Goal: Task Accomplishment & Management: Manage account settings

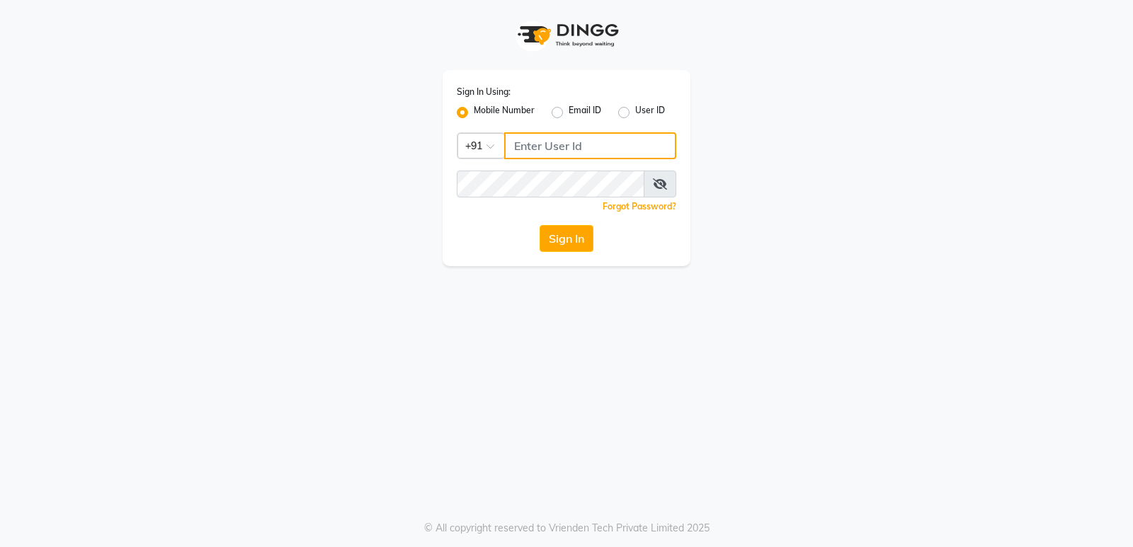
click at [537, 144] on input "Username" at bounding box center [590, 145] width 172 height 27
drag, startPoint x: 536, startPoint y: 145, endPoint x: 735, endPoint y: 173, distance: 201.5
click at [736, 173] on div "Sign In Using: Mobile Number Email ID User ID Country Code × +91 Remember me Fo…" at bounding box center [566, 133] width 807 height 266
click at [512, 139] on input "Username" at bounding box center [590, 145] width 172 height 27
type input "8150806500"
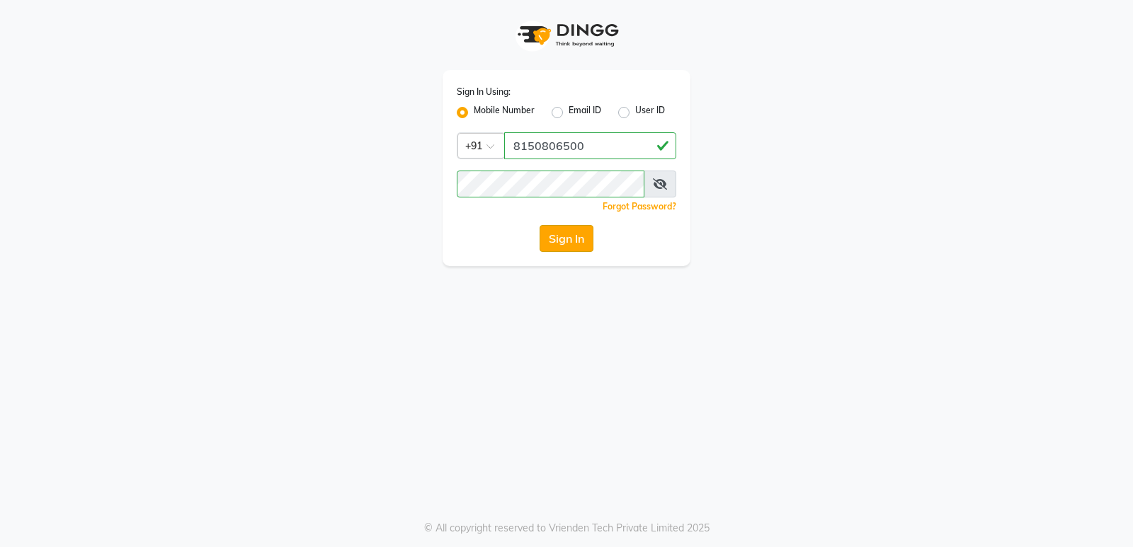
click at [563, 236] on button "Sign In" at bounding box center [566, 238] width 54 height 27
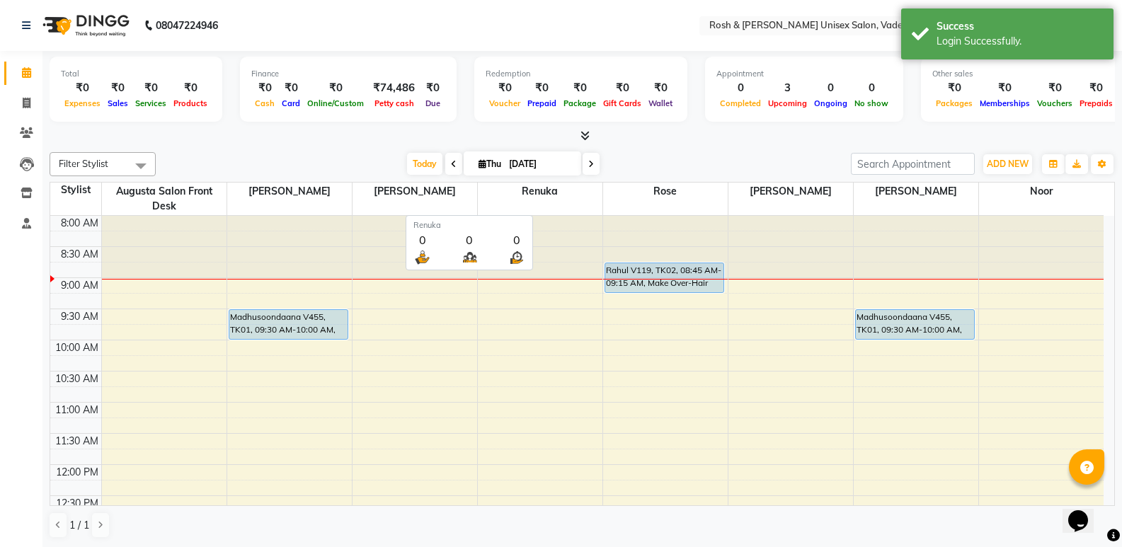
scroll to position [1, 0]
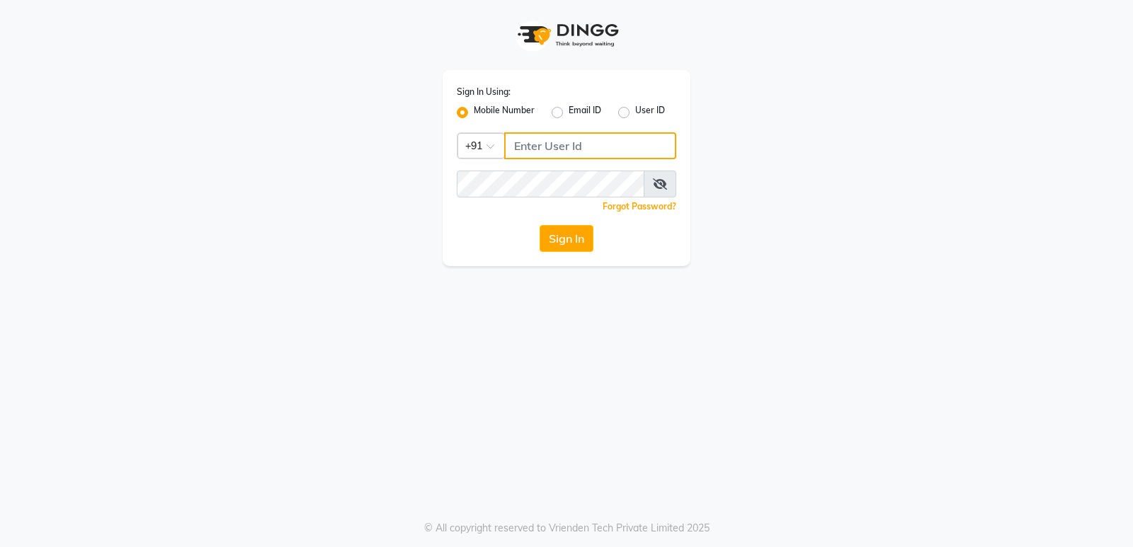
click at [533, 140] on input "Username" at bounding box center [590, 145] width 172 height 27
type input "8150806500"
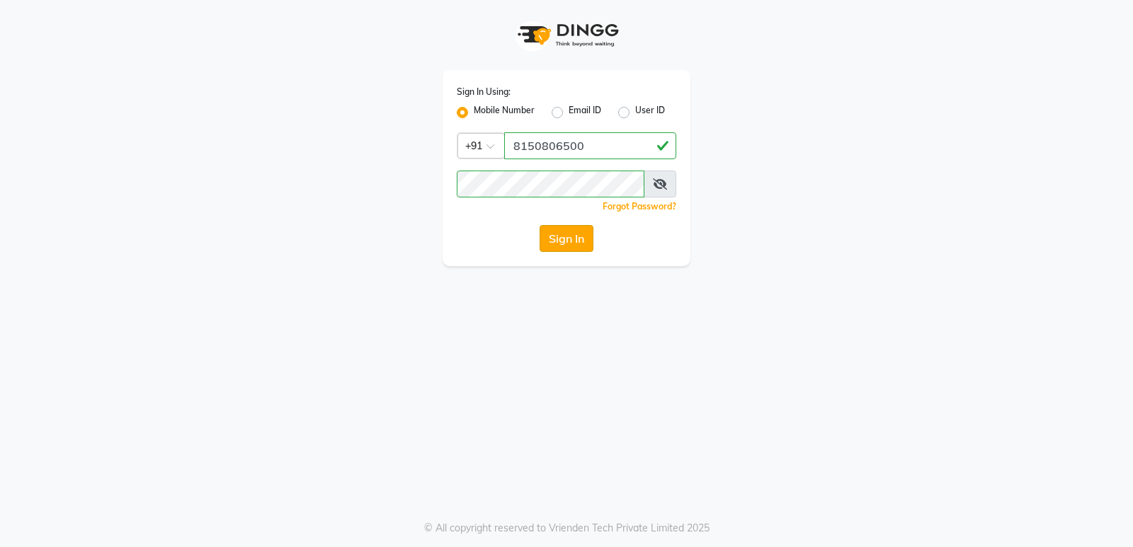
click at [556, 241] on button "Sign In" at bounding box center [566, 238] width 54 height 27
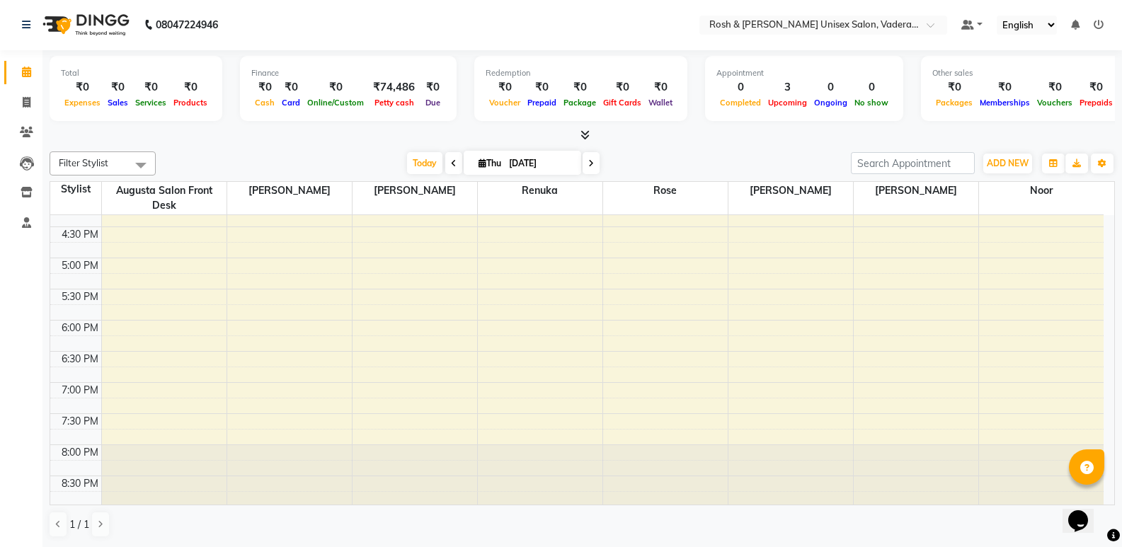
scroll to position [520, 0]
click at [292, 325] on div "8:00 AM 8:30 AM 9:00 AM 9:30 AM 10:00 AM 10:30 AM 11:00 AM 11:30 AM 12:00 PM 12…" at bounding box center [576, 100] width 1053 height 809
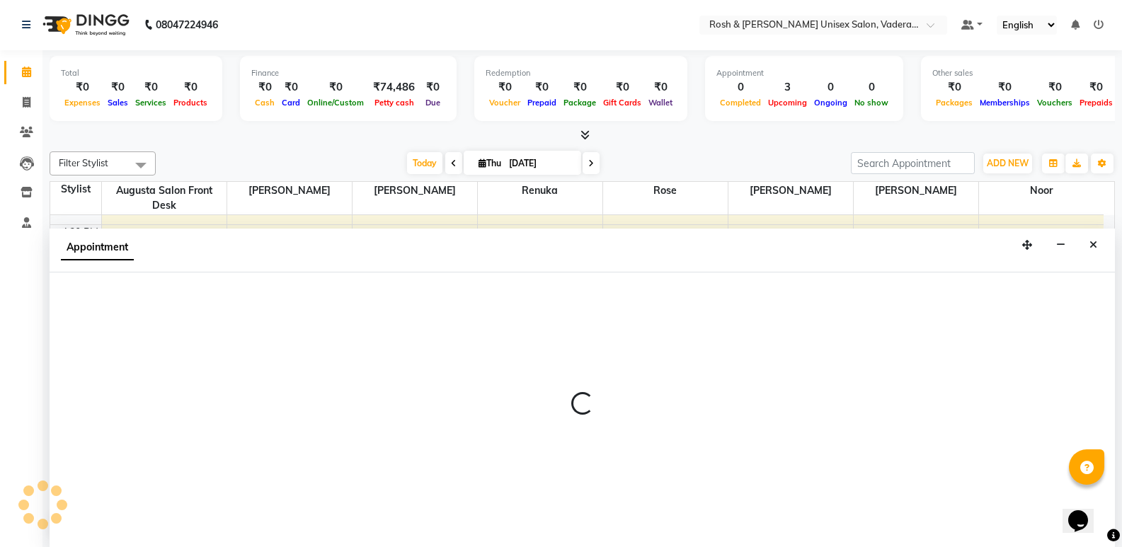
select select "87533"
select select "1080"
select select "tentative"
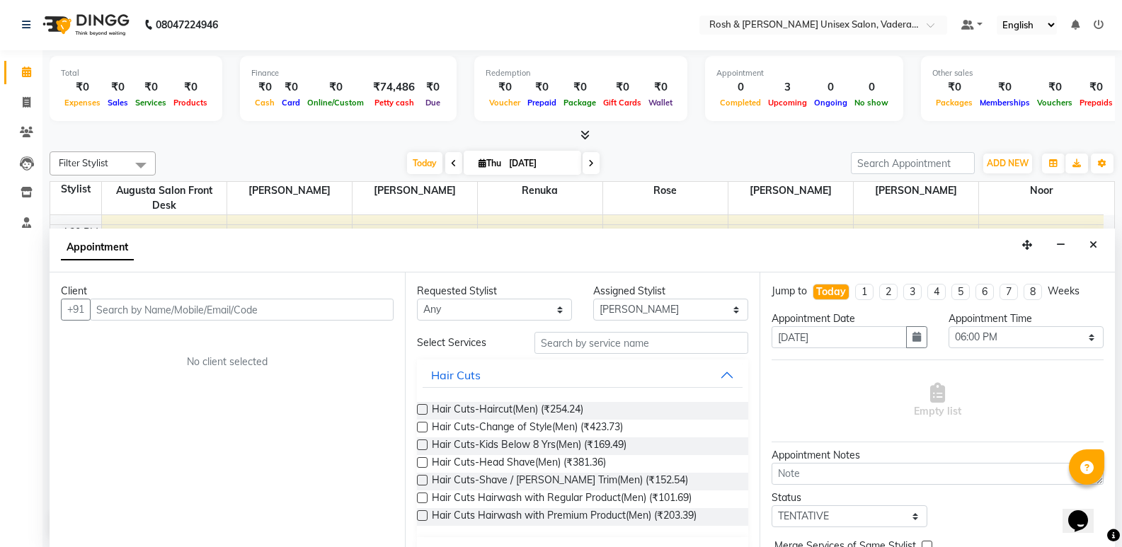
type input "s"
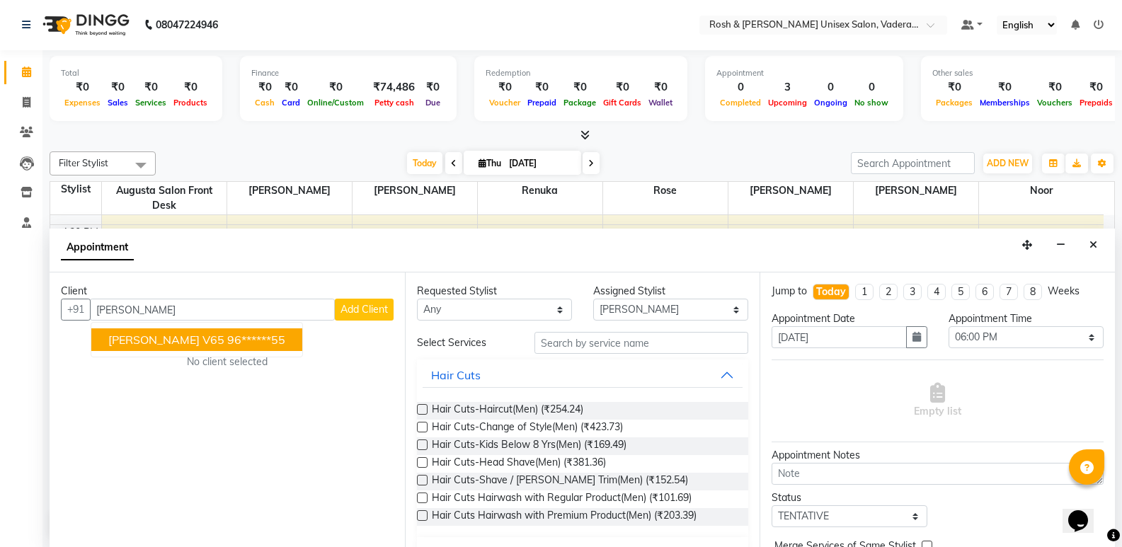
click at [227, 341] on ngb-highlight "96******55" at bounding box center [256, 340] width 58 height 14
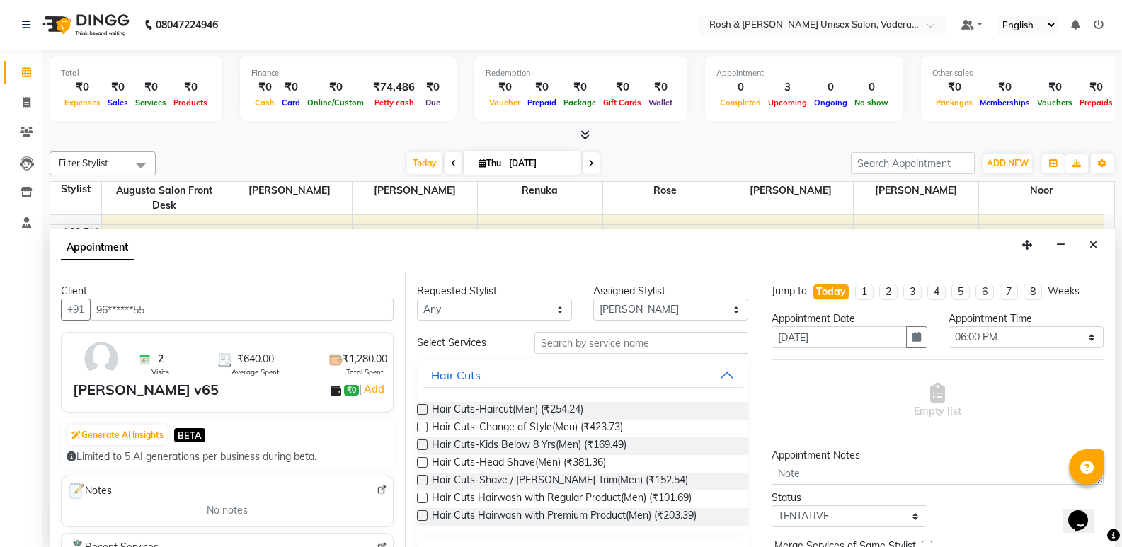
click at [144, 393] on div "Sushma v65" at bounding box center [146, 389] width 146 height 21
click at [146, 362] on img at bounding box center [144, 359] width 13 height 13
click at [114, 353] on img at bounding box center [101, 358] width 41 height 41
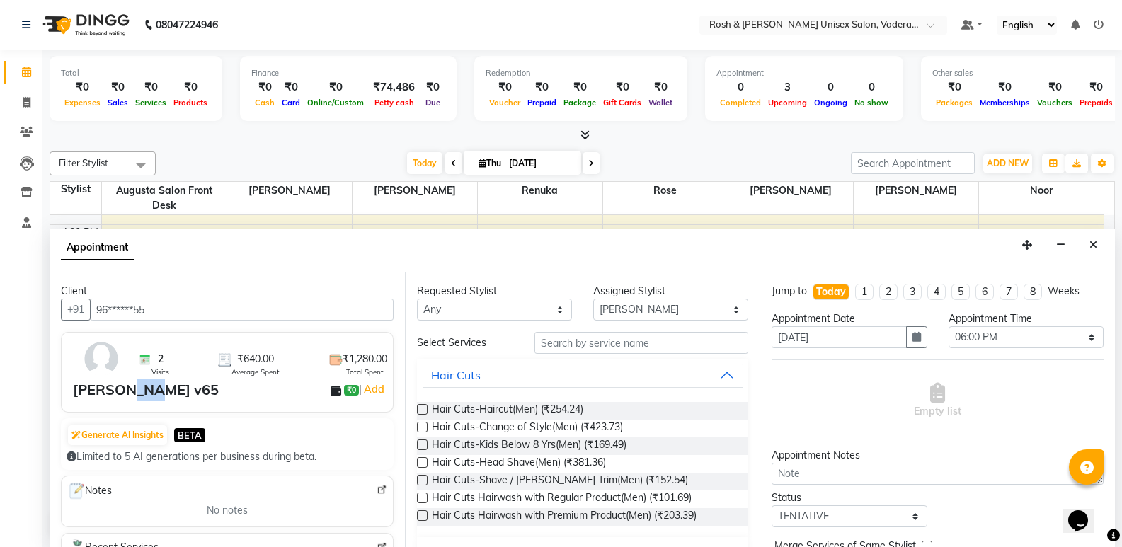
click at [114, 353] on img at bounding box center [101, 358] width 41 height 41
click at [112, 354] on img at bounding box center [101, 358] width 41 height 41
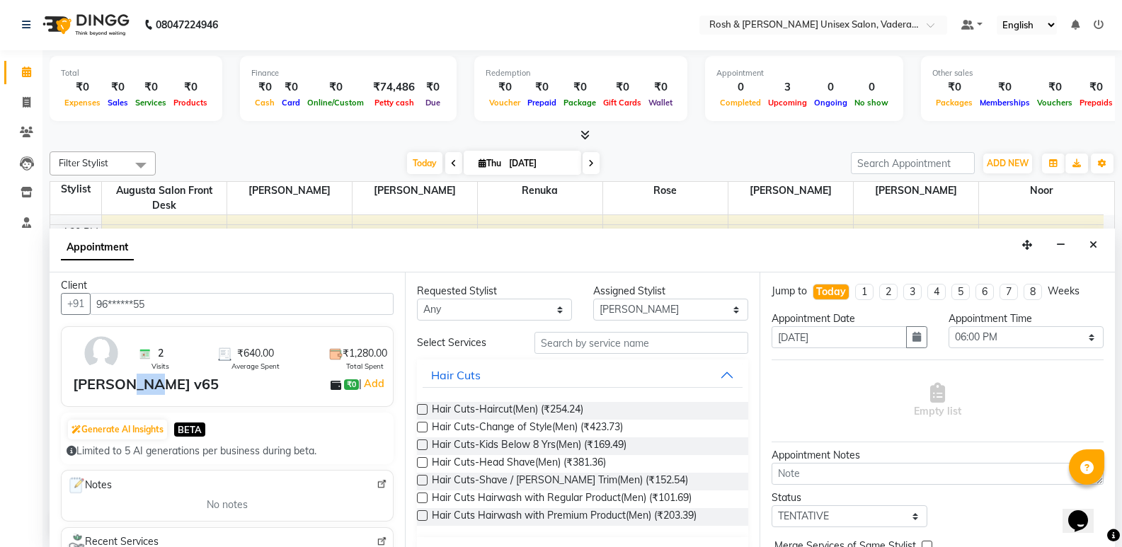
scroll to position [0, 0]
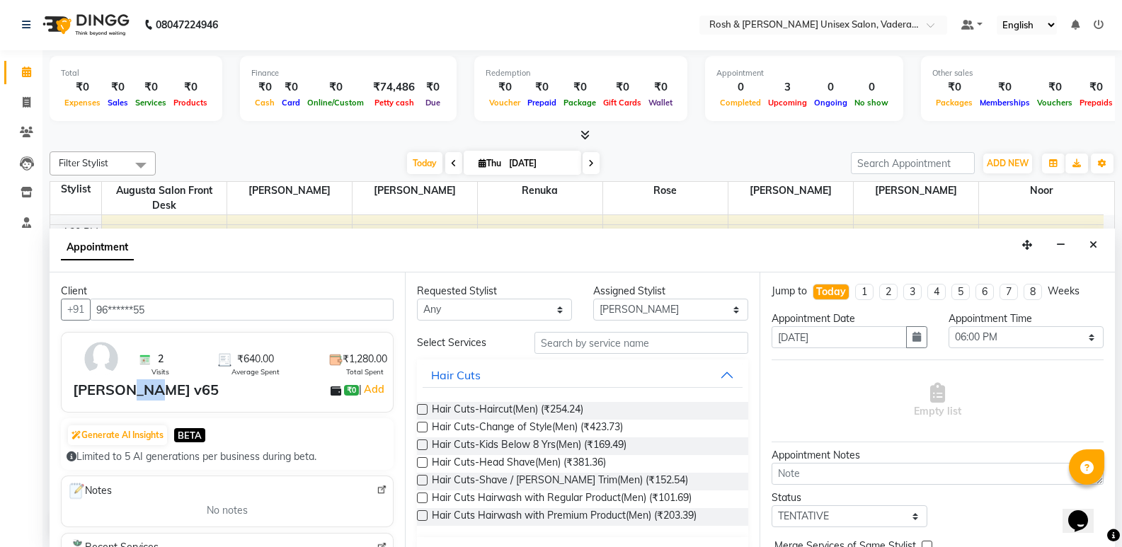
click at [113, 369] on img at bounding box center [101, 358] width 41 height 41
click at [194, 312] on input "96******55" at bounding box center [242, 310] width 304 height 22
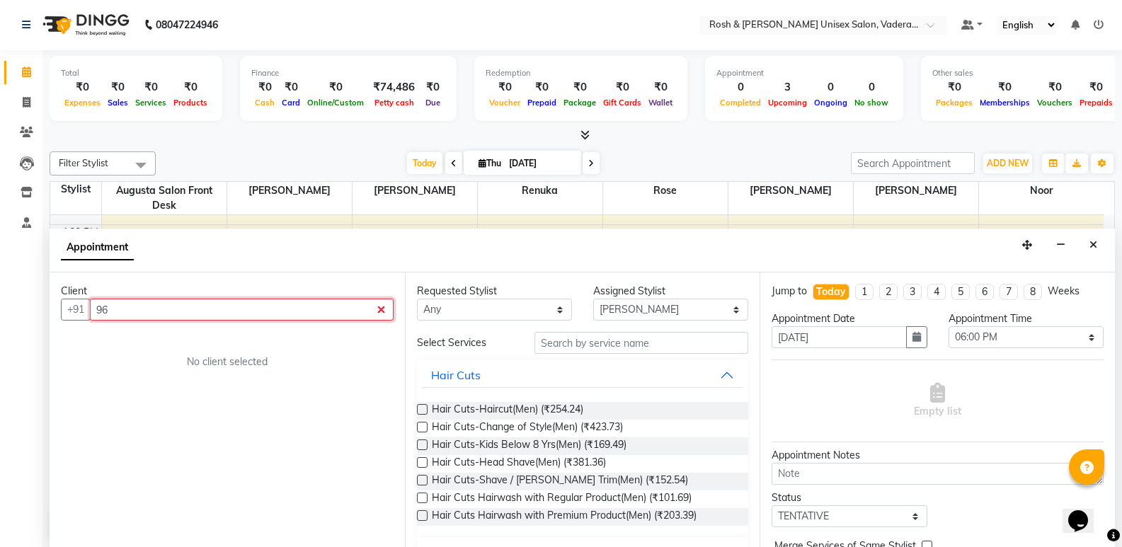
type input "9"
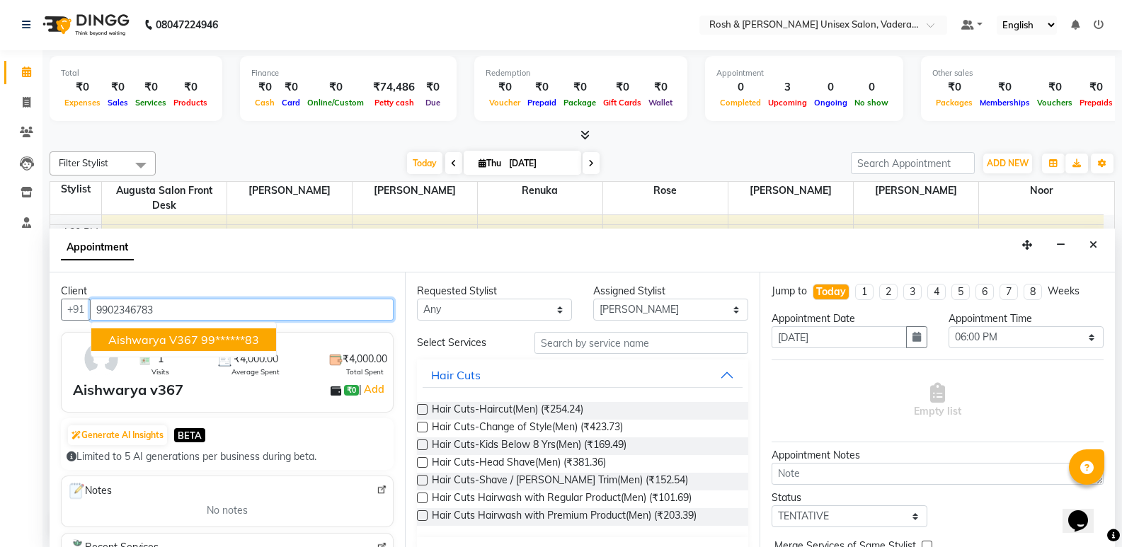
click at [171, 340] on span "Aishwarya v367" at bounding box center [153, 340] width 90 height 14
type input "99******83"
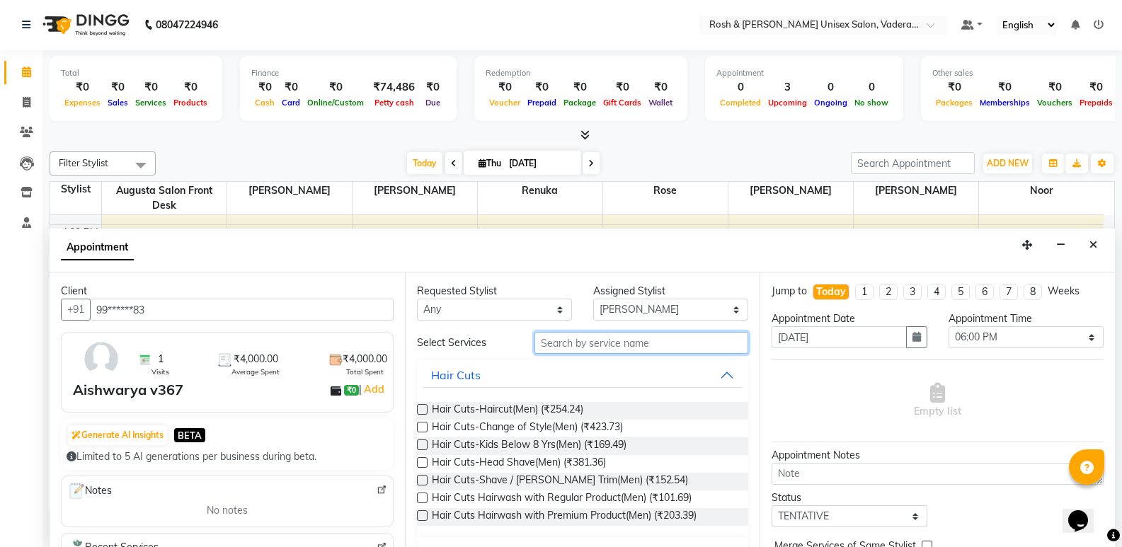
click at [600, 346] on input "text" at bounding box center [641, 343] width 214 height 22
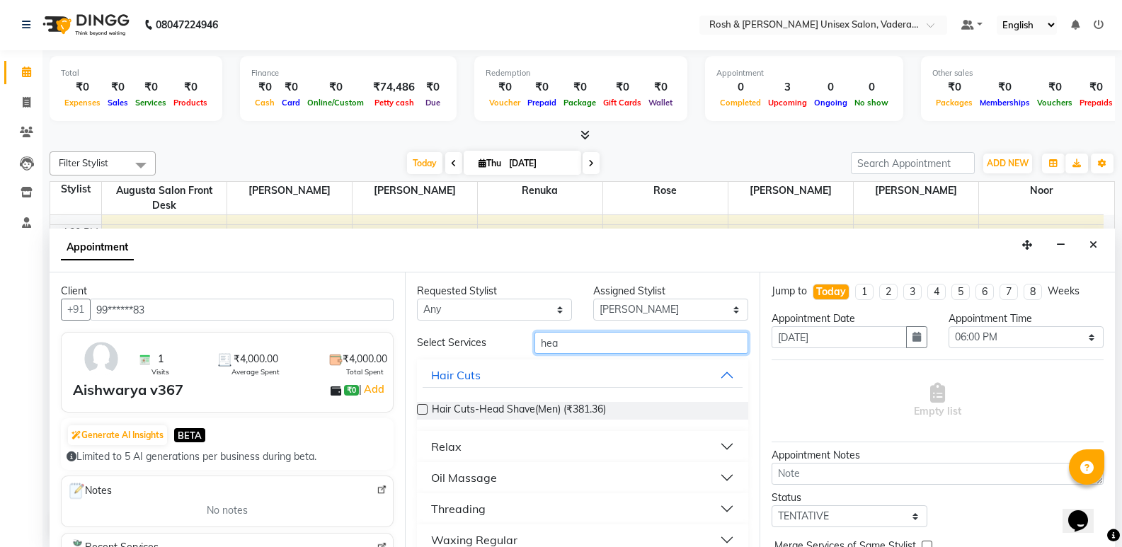
type input "hea"
click at [721, 481] on button "Oil Massage" at bounding box center [583, 477] width 321 height 25
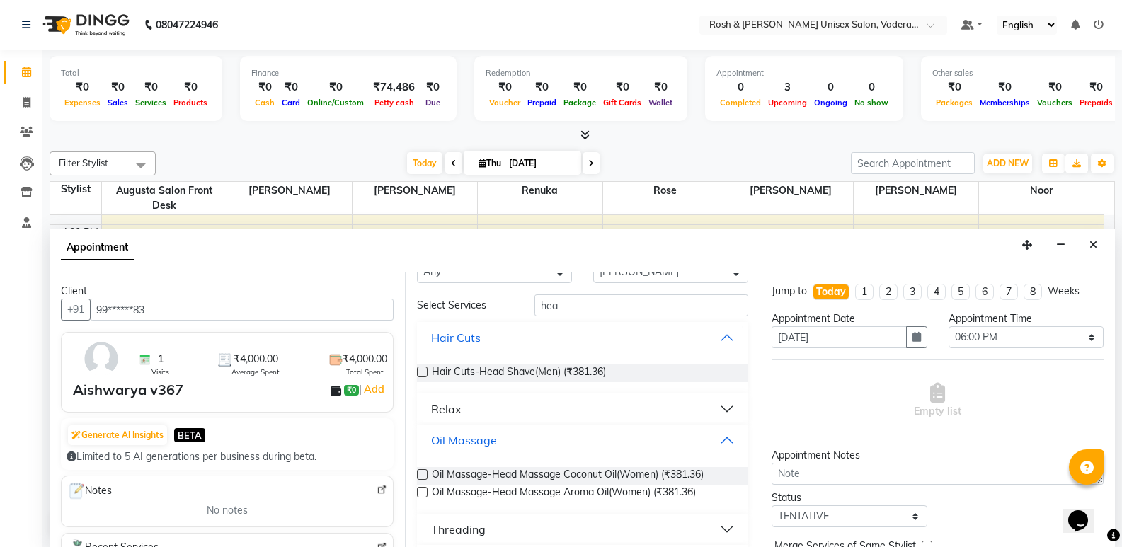
scroll to position [71, 0]
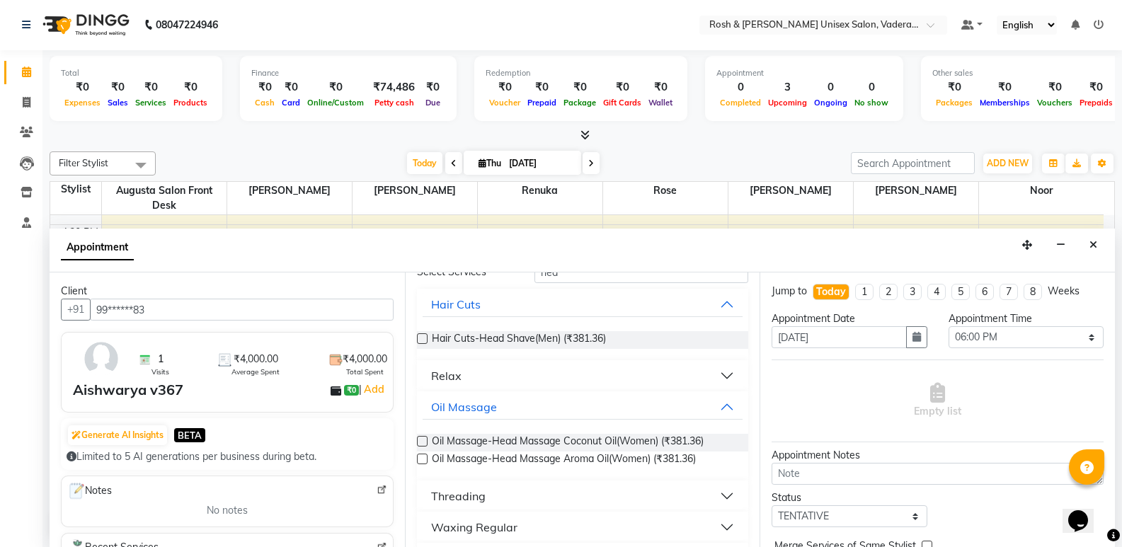
click at [427, 441] on label at bounding box center [422, 441] width 11 height 11
click at [426, 441] on input "checkbox" at bounding box center [421, 442] width 9 height 9
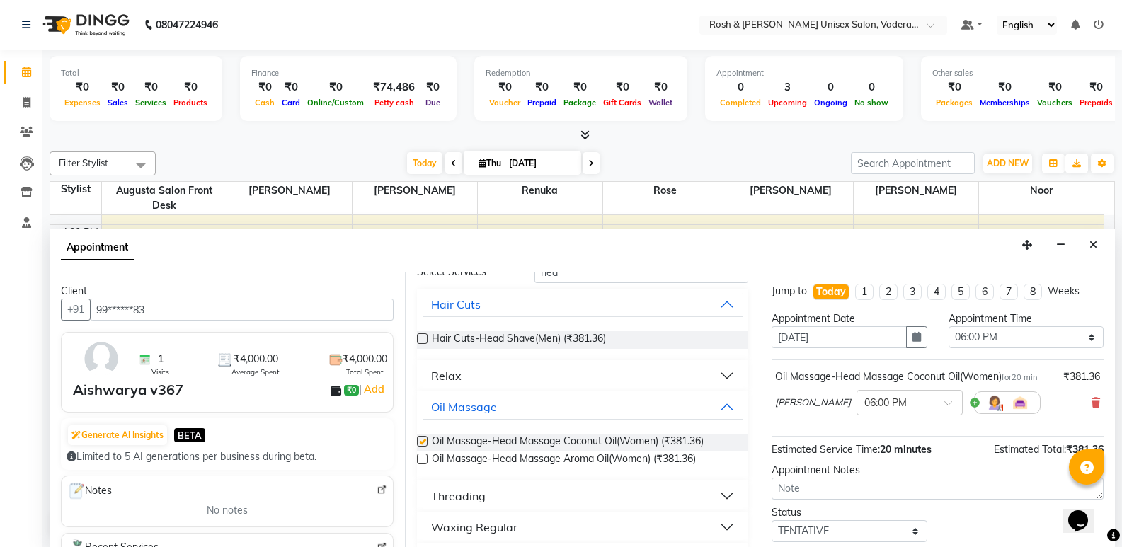
checkbox input "false"
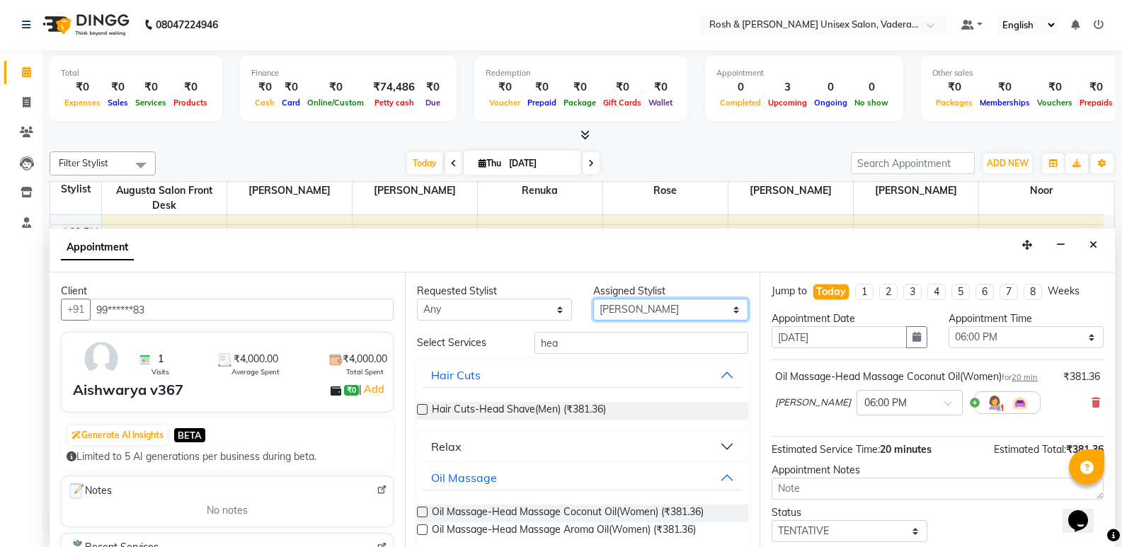
click at [636, 313] on select "Select Augusta Salon Front Desk Jessy Jittu Milton Noor Renuka Rose Sushma" at bounding box center [670, 310] width 155 height 22
select select "87536"
click at [593, 299] on select "Select Augusta Salon Front Desk Jessy Jittu Milton Noor Renuka Rose Sushma" at bounding box center [670, 310] width 155 height 22
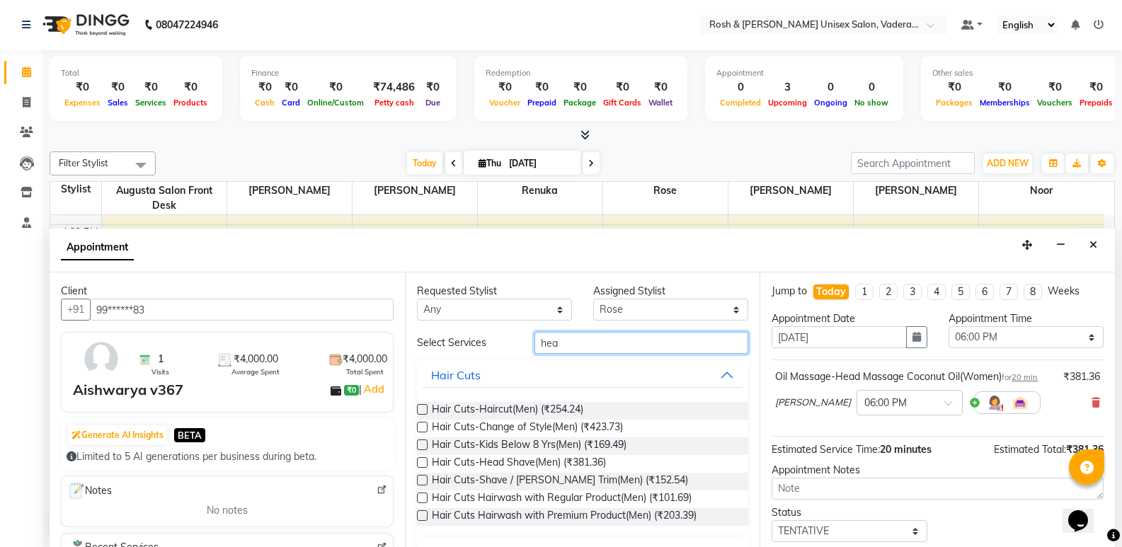
click at [573, 344] on input "hea" at bounding box center [641, 343] width 214 height 22
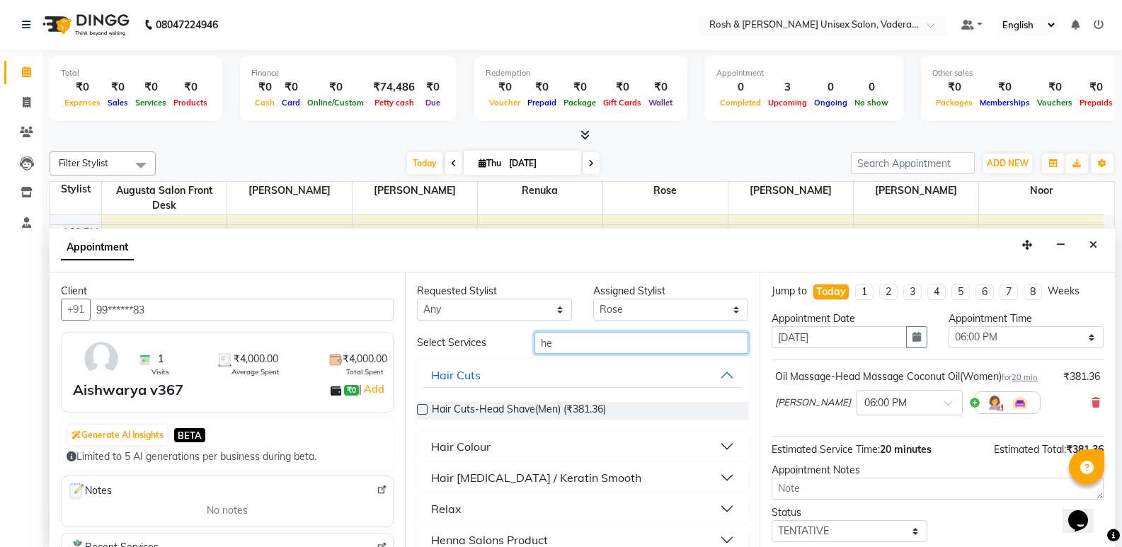
type input "h"
type input "eye"
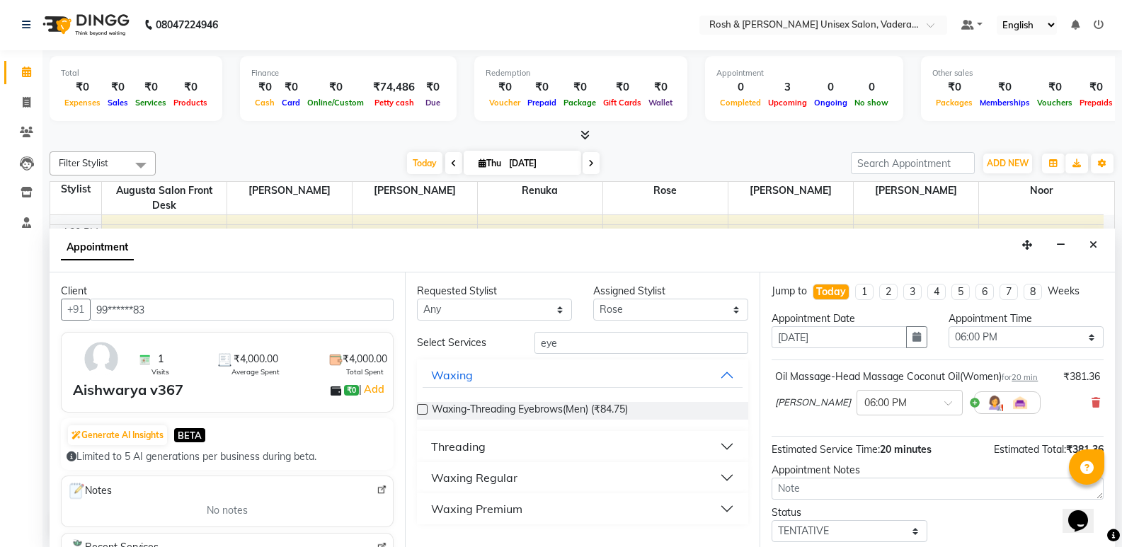
click at [718, 446] on button "Threading" at bounding box center [583, 446] width 321 height 25
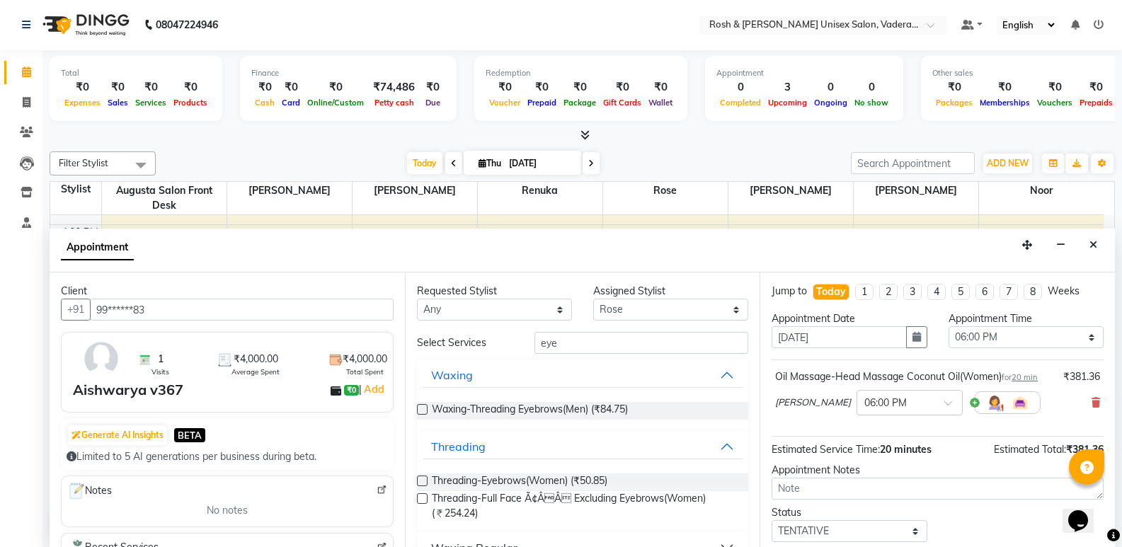
click at [418, 480] on label at bounding box center [422, 481] width 11 height 11
click at [418, 480] on input "checkbox" at bounding box center [421, 482] width 9 height 9
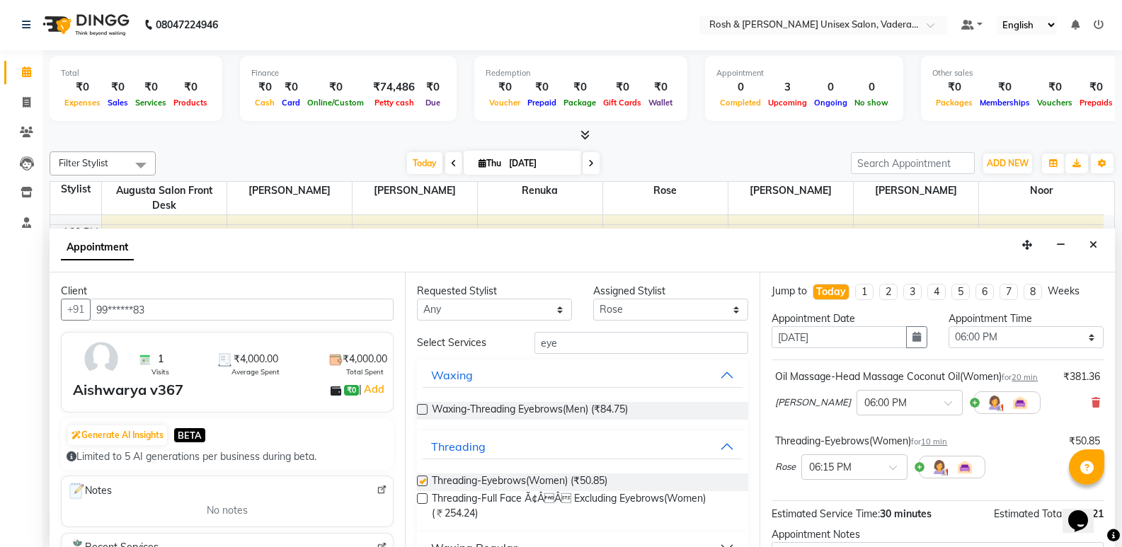
checkbox input "false"
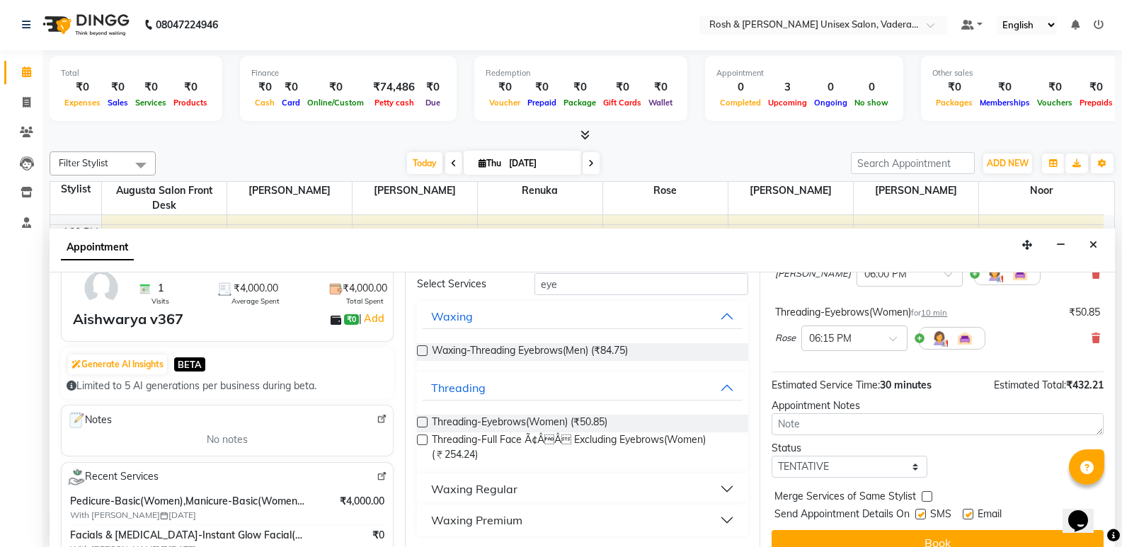
scroll to position [149, 0]
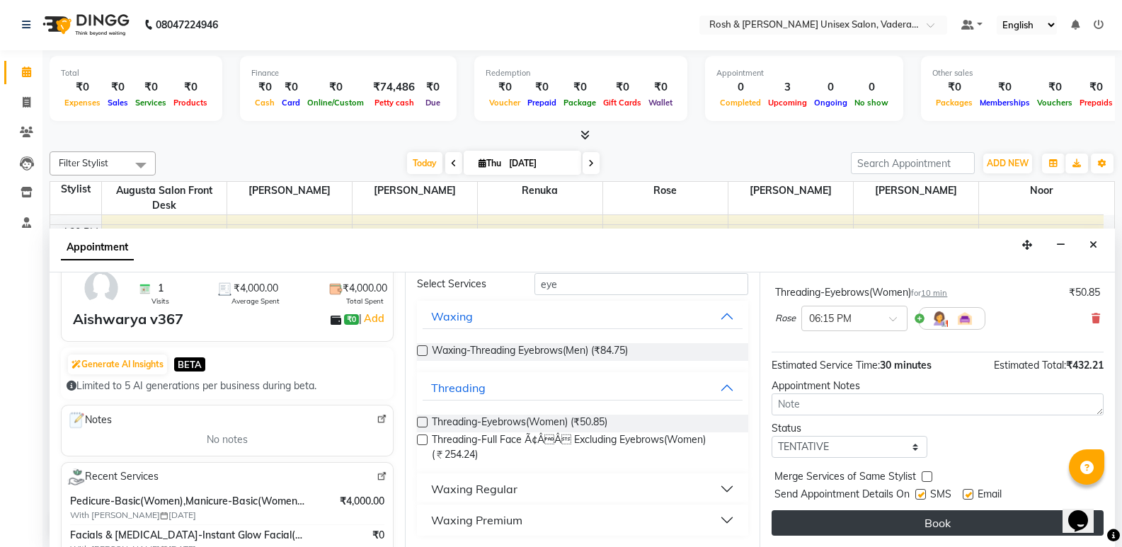
click at [881, 526] on button "Book" at bounding box center [938, 522] width 332 height 25
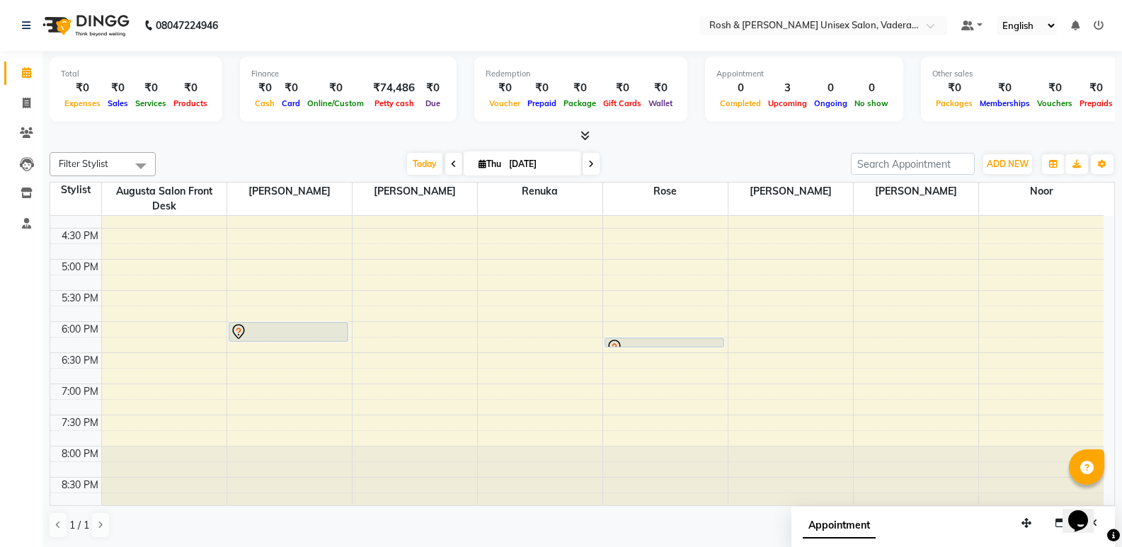
scroll to position [520, 0]
click at [30, 103] on icon at bounding box center [27, 103] width 8 height 11
select select "service"
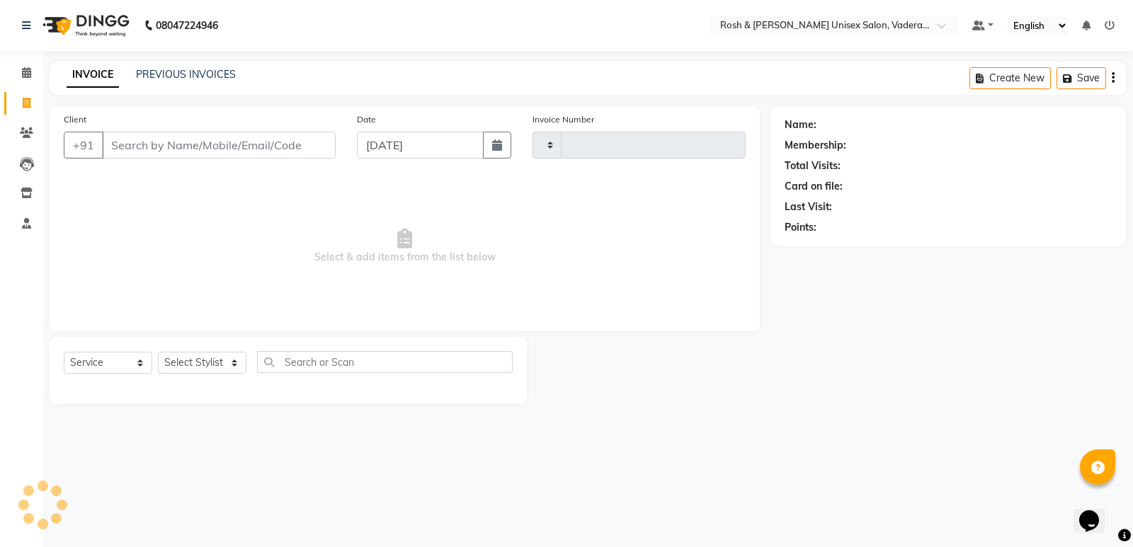
type input "0648"
select select "8657"
click at [25, 71] on icon at bounding box center [26, 72] width 9 height 11
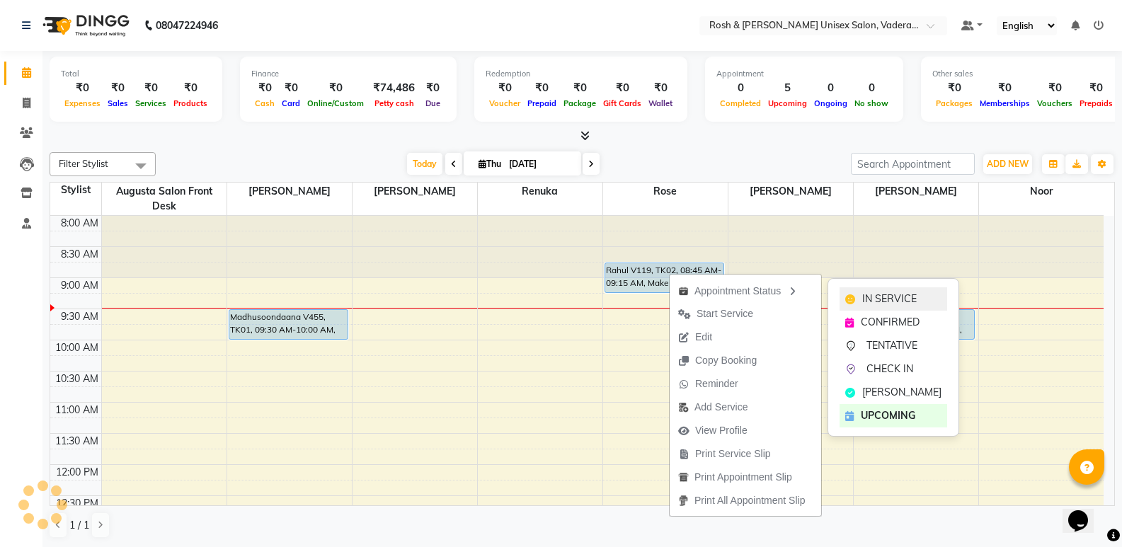
click at [857, 304] on div "IN SERVICE" at bounding box center [894, 298] width 108 height 23
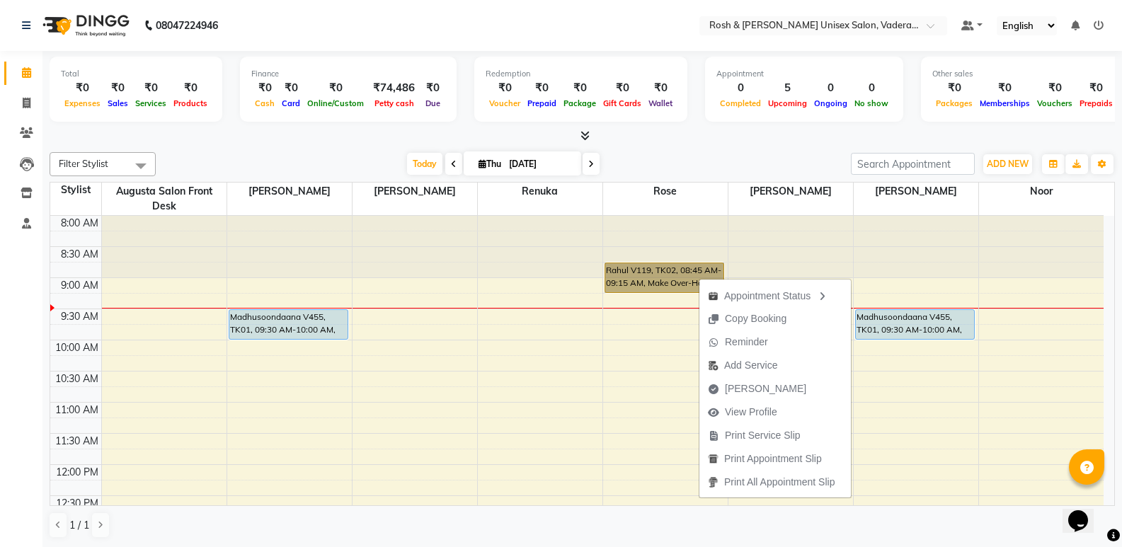
click at [781, 228] on div at bounding box center [790, 247] width 125 height 62
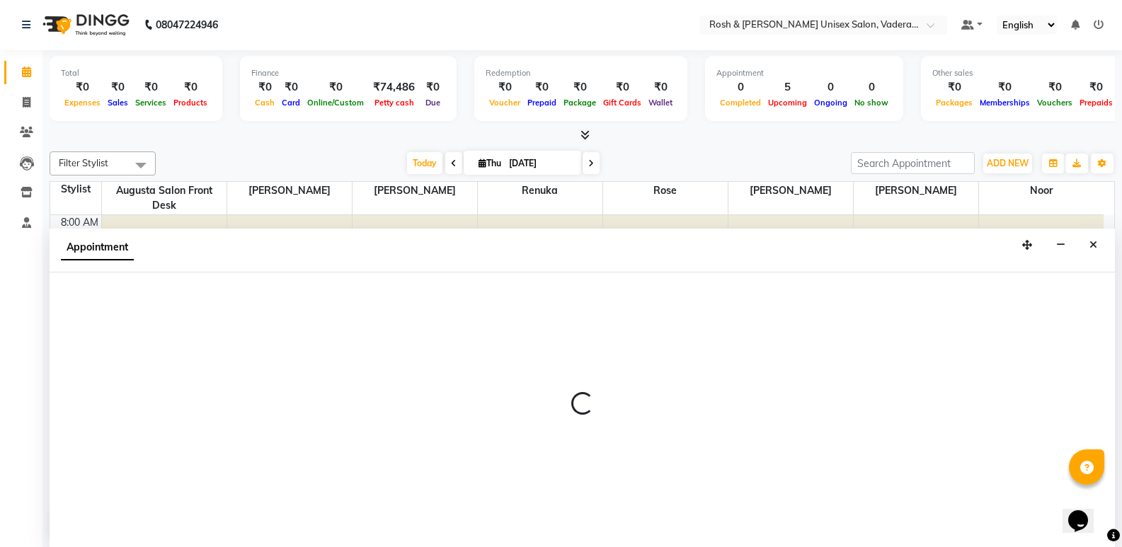
select select "87535"
select select "540"
select select "tentative"
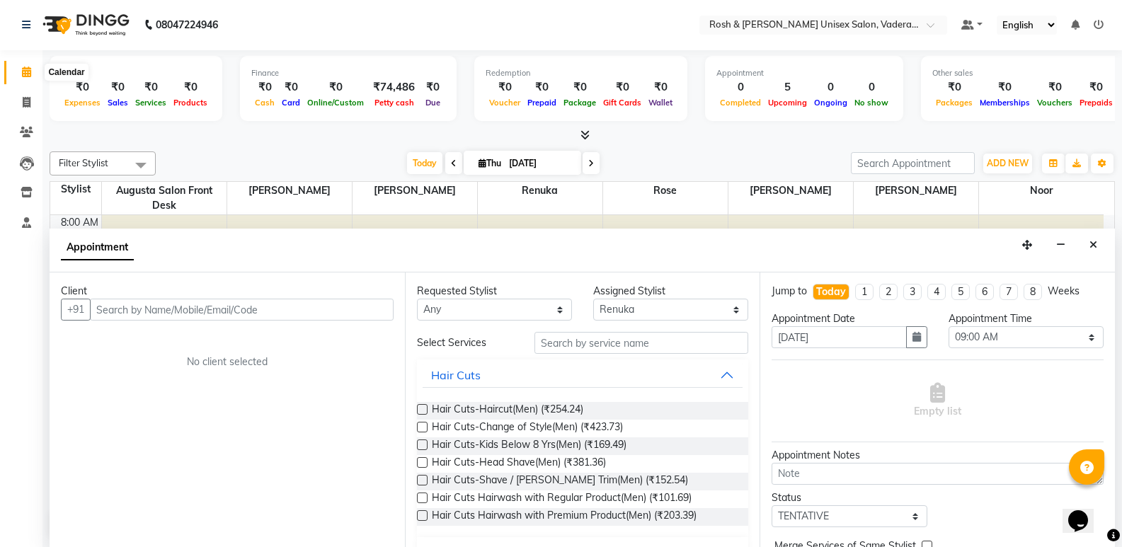
click at [30, 71] on icon at bounding box center [26, 72] width 9 height 11
click at [24, 100] on icon at bounding box center [27, 102] width 8 height 11
select select "service"
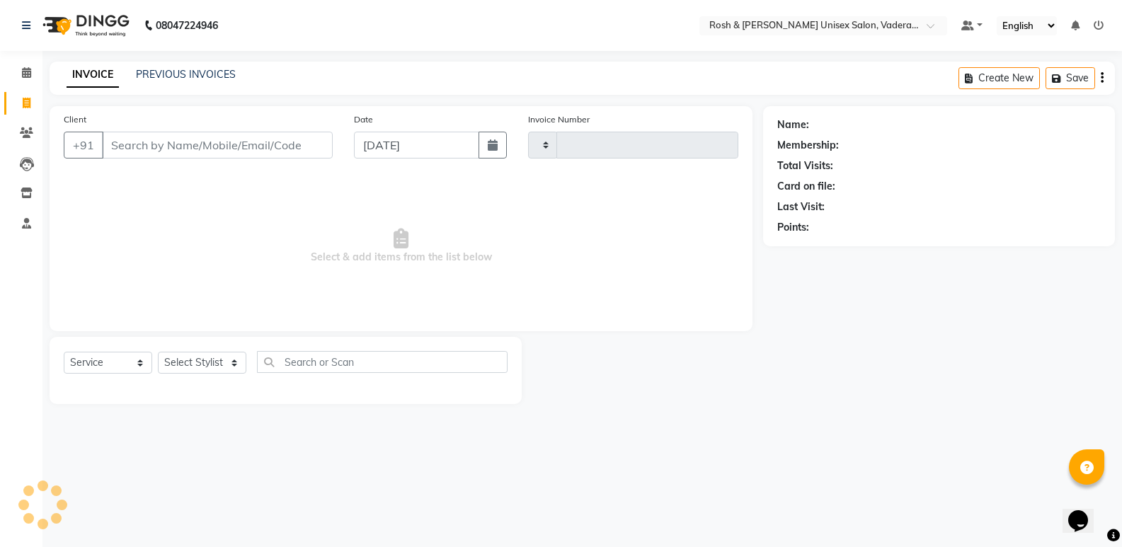
type input "0648"
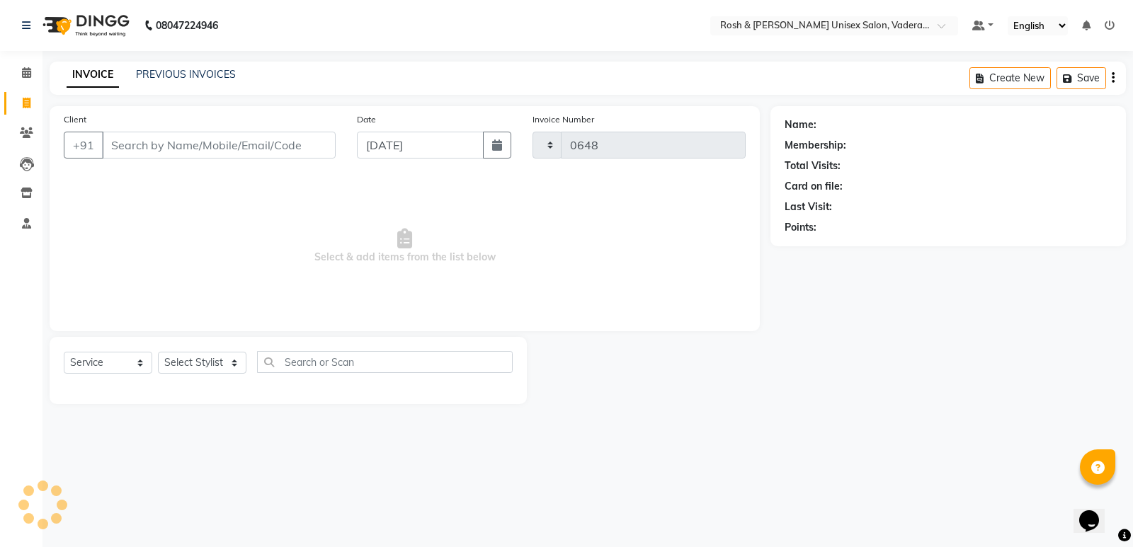
select select "8657"
click at [29, 72] on icon at bounding box center [26, 72] width 9 height 11
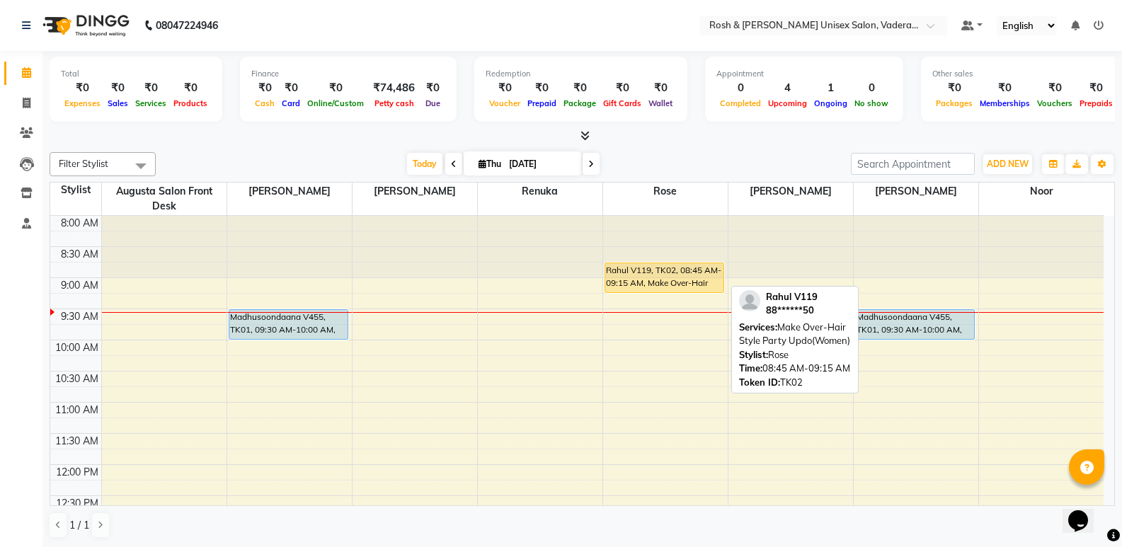
click at [699, 274] on div "Rahul V119, TK02, 08:45 AM-09:15 AM, Make Over-Hair Style Party Updo(Women)" at bounding box center [664, 277] width 119 height 29
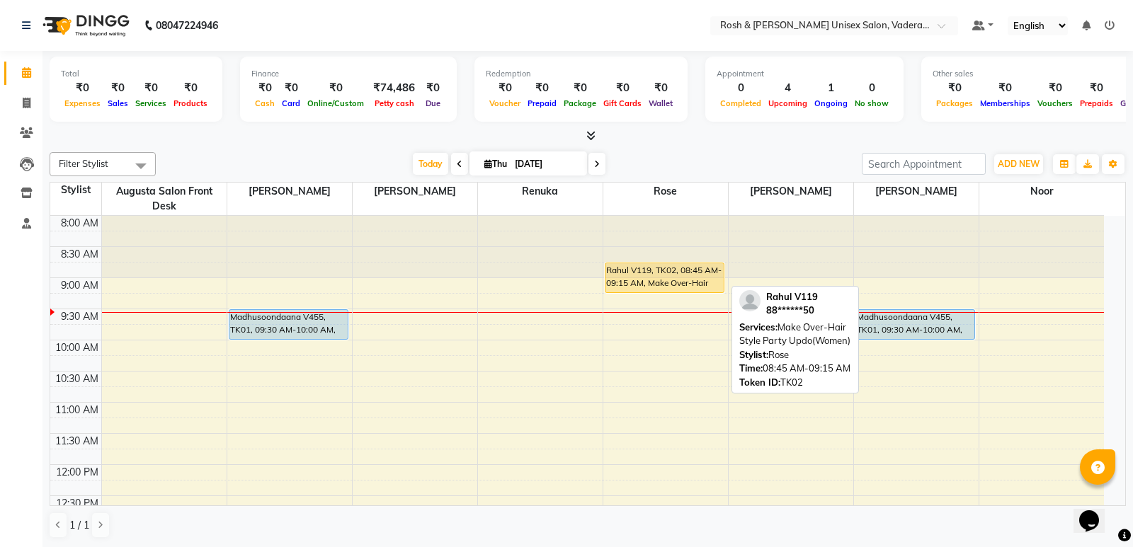
select select "1"
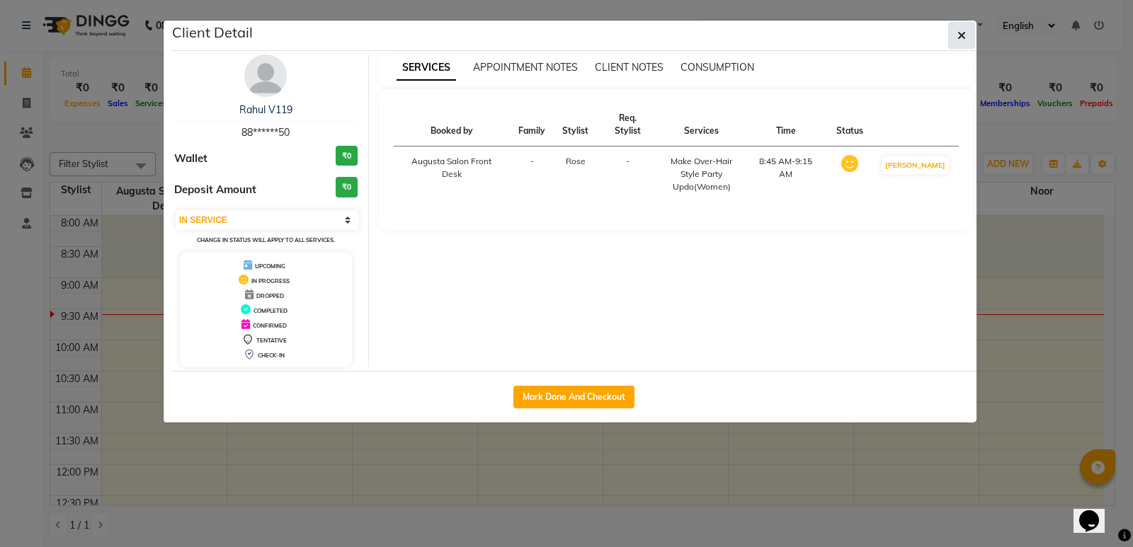
click at [963, 30] on icon "button" at bounding box center [961, 35] width 8 height 11
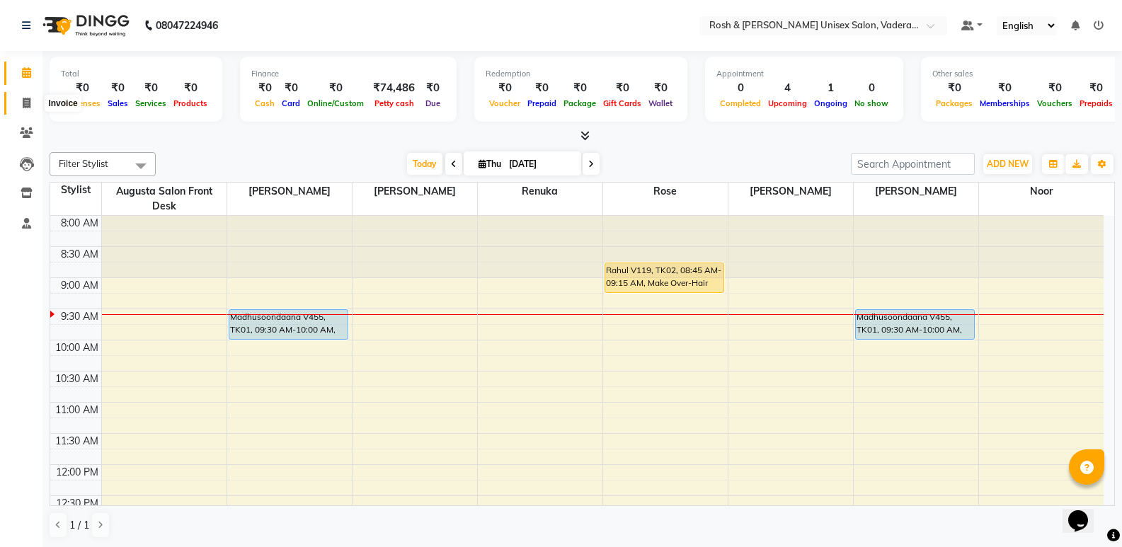
click at [31, 103] on span at bounding box center [26, 104] width 25 height 16
select select "8657"
select select "service"
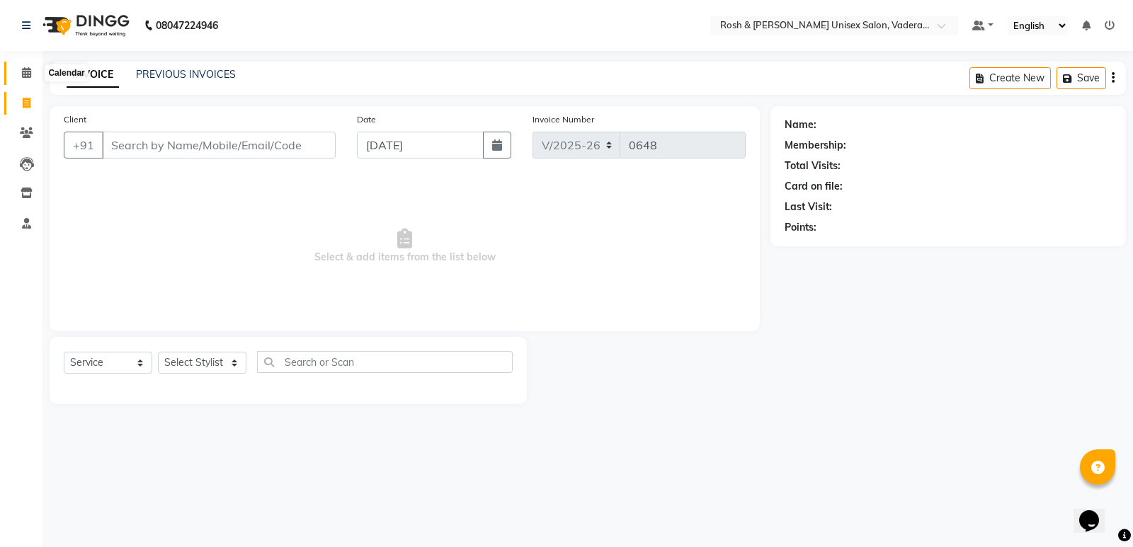
click at [31, 74] on icon at bounding box center [26, 72] width 9 height 11
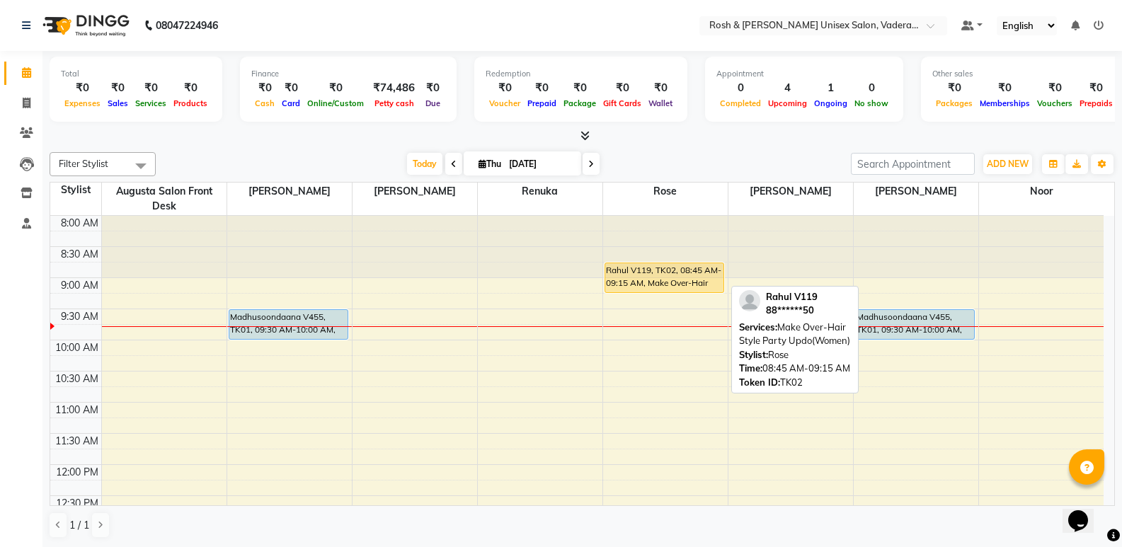
click at [636, 282] on div "Rahul V119, TK02, 08:45 AM-09:15 AM, Make Over-Hair Style Party Updo(Women)" at bounding box center [664, 277] width 119 height 29
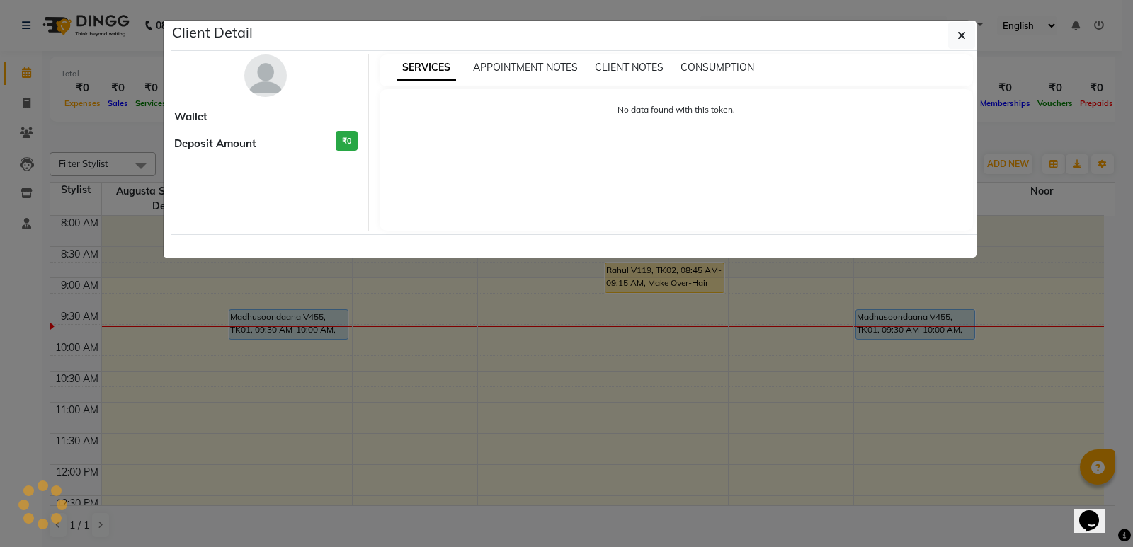
select select "1"
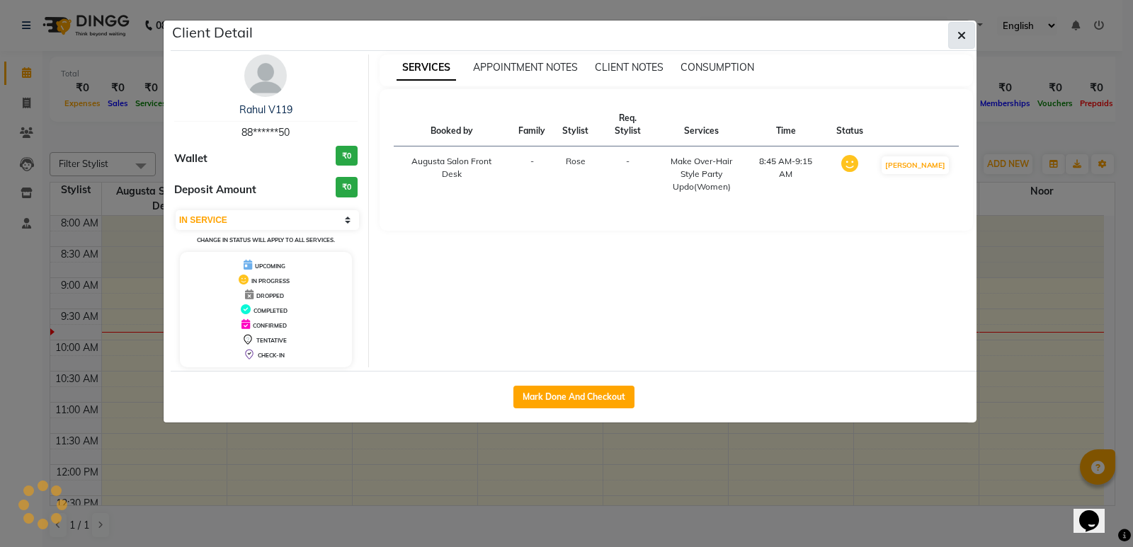
click at [961, 40] on icon "button" at bounding box center [961, 35] width 8 height 11
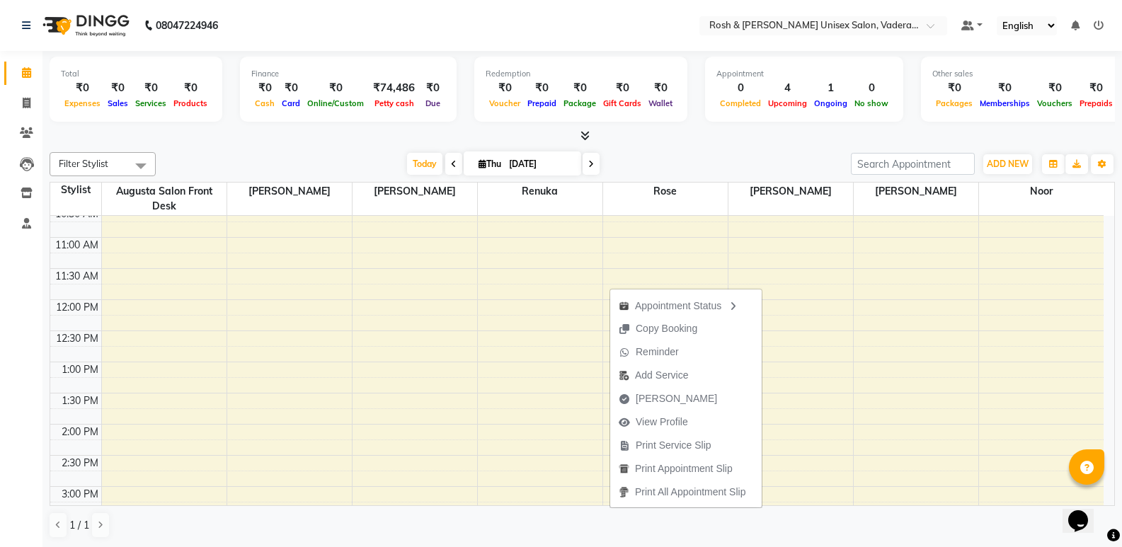
scroll to position [71, 0]
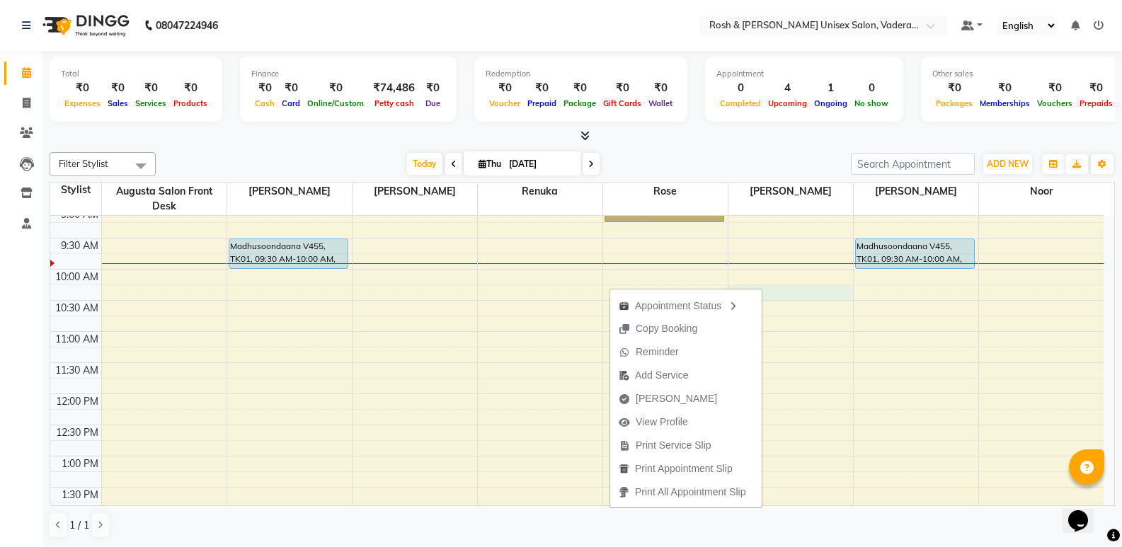
click at [798, 300] on div "8:00 AM 8:30 AM 9:00 AM 9:30 AM 10:00 AM 10:30 AM 11:00 AM 11:30 AM 12:00 PM 12…" at bounding box center [576, 549] width 1053 height 809
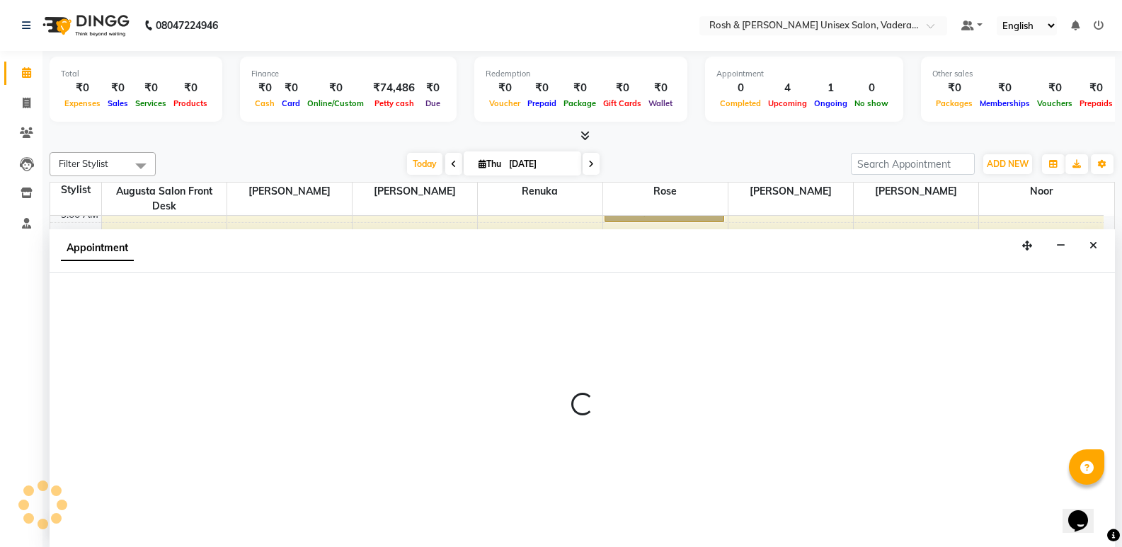
scroll to position [1, 0]
select select "87537"
select select "615"
select select "tentative"
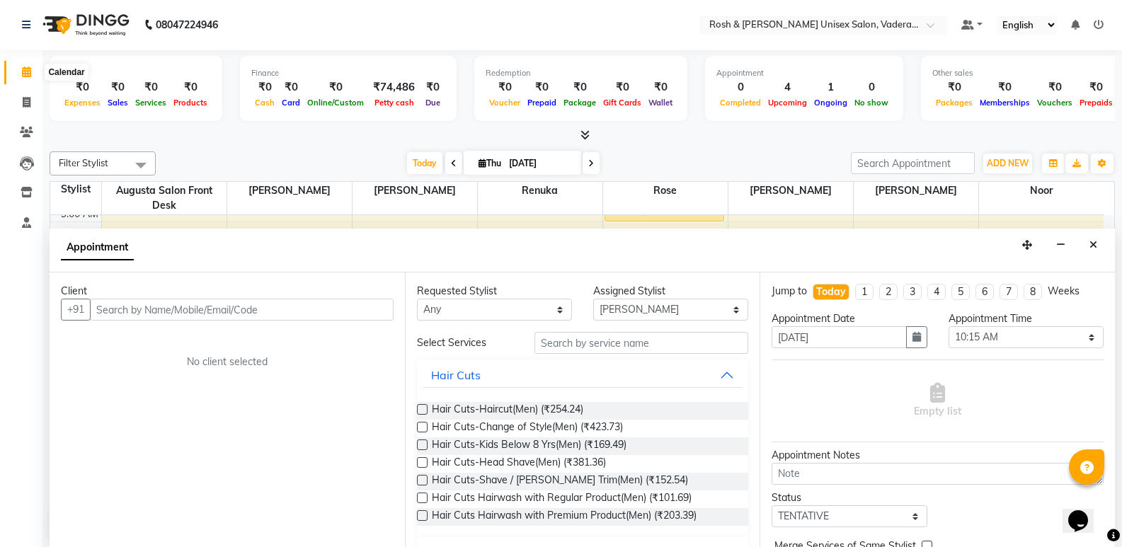
click at [24, 67] on icon at bounding box center [26, 72] width 9 height 11
click at [24, 108] on span at bounding box center [26, 103] width 25 height 16
select select "service"
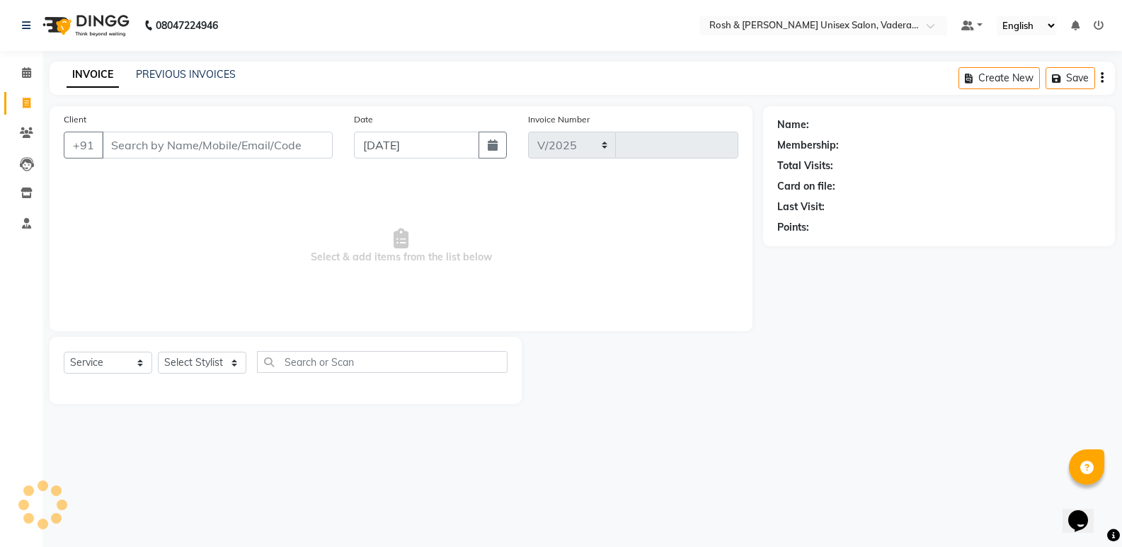
select select "8657"
type input "0648"
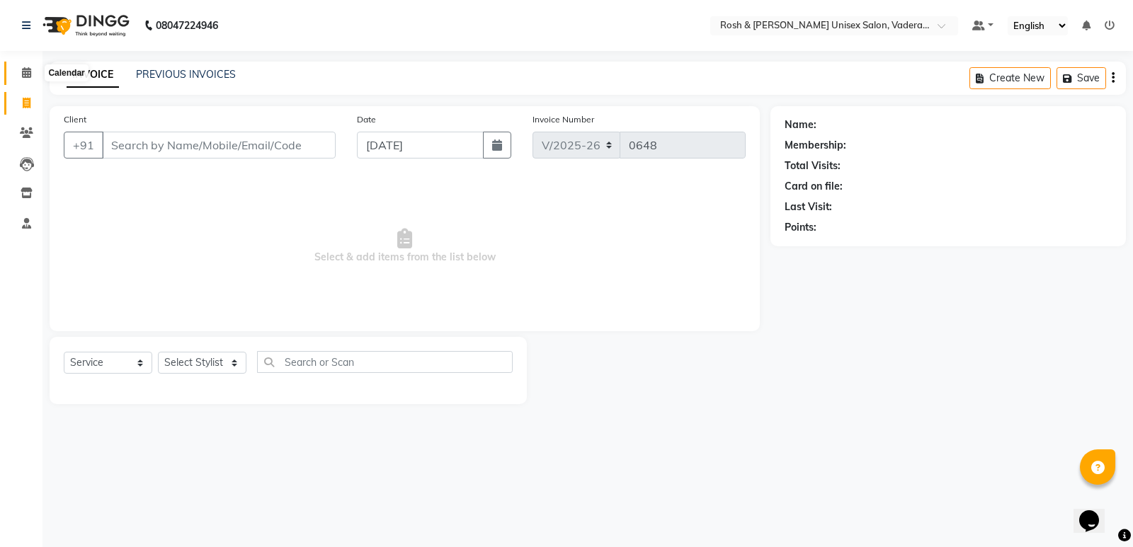
click at [32, 73] on span at bounding box center [26, 73] width 25 height 16
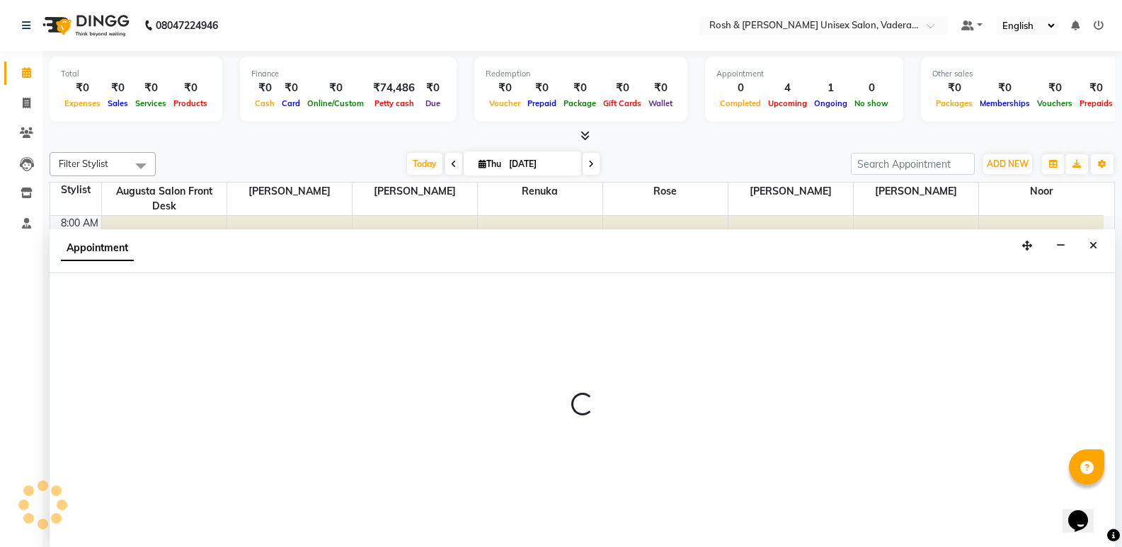
scroll to position [1, 0]
select select "87536"
select select "675"
select select "tentative"
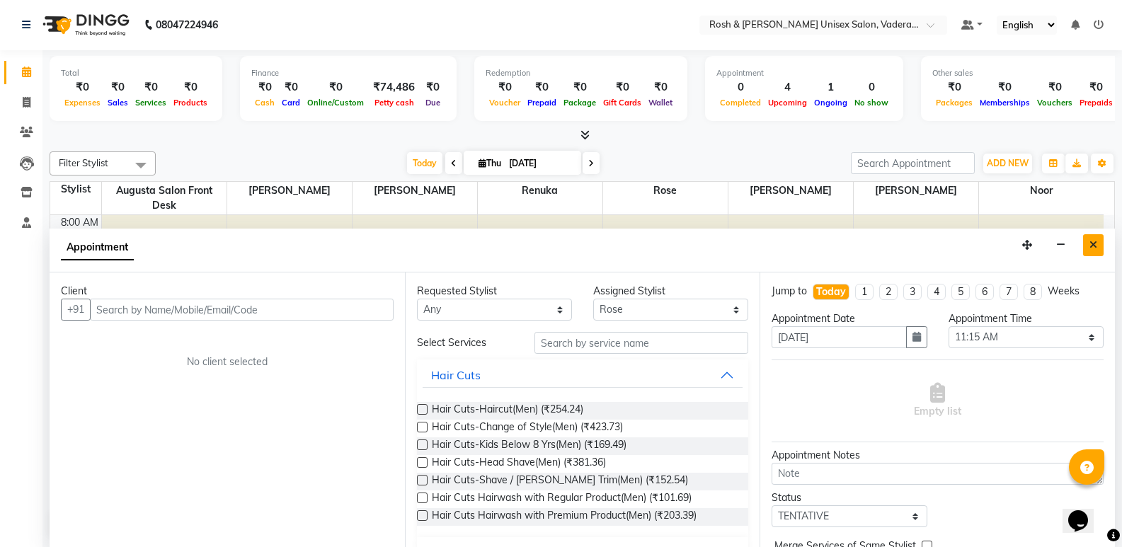
click at [1090, 247] on icon "Close" at bounding box center [1093, 245] width 8 height 10
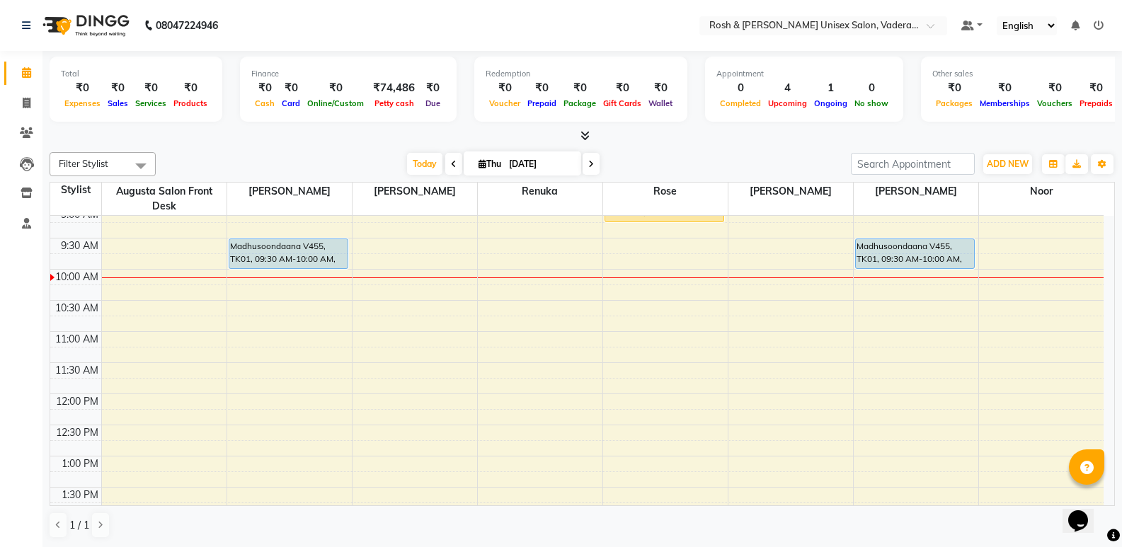
scroll to position [142, 0]
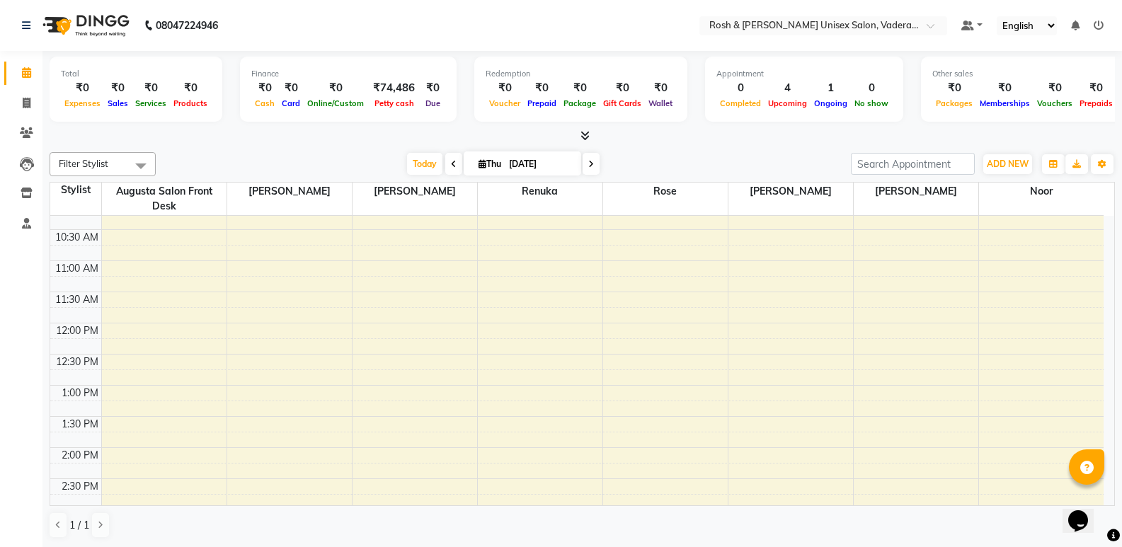
click at [920, 366] on div "8:00 AM 8:30 AM 9:00 AM 9:30 AM 10:00 AM 10:30 AM 11:00 AM 11:30 AM 12:00 PM 12…" at bounding box center [576, 478] width 1053 height 809
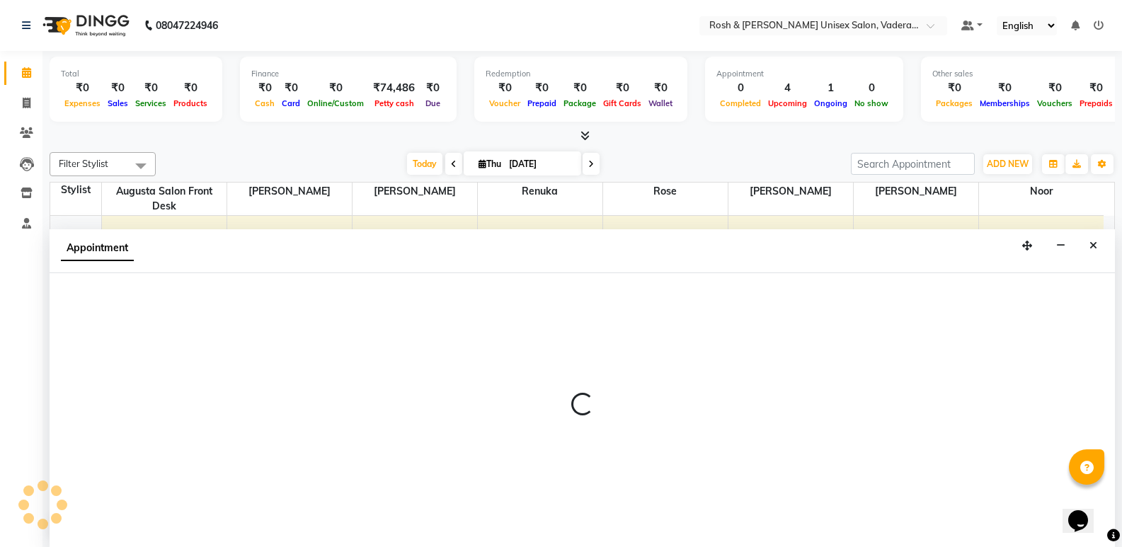
scroll to position [1, 0]
select select "87618"
select select "750"
select select "tentative"
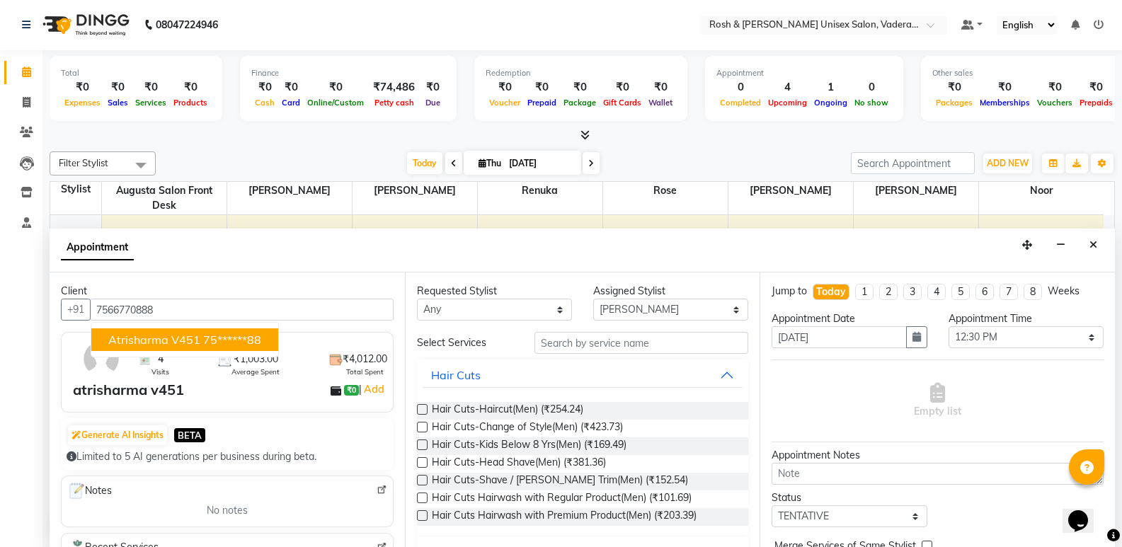
type input "7566770888"
click at [530, 315] on select "Any Augusta Salon Front Desk Jessy Jittu Milton Noor Renuka Rose Sushma" at bounding box center [494, 310] width 155 height 22
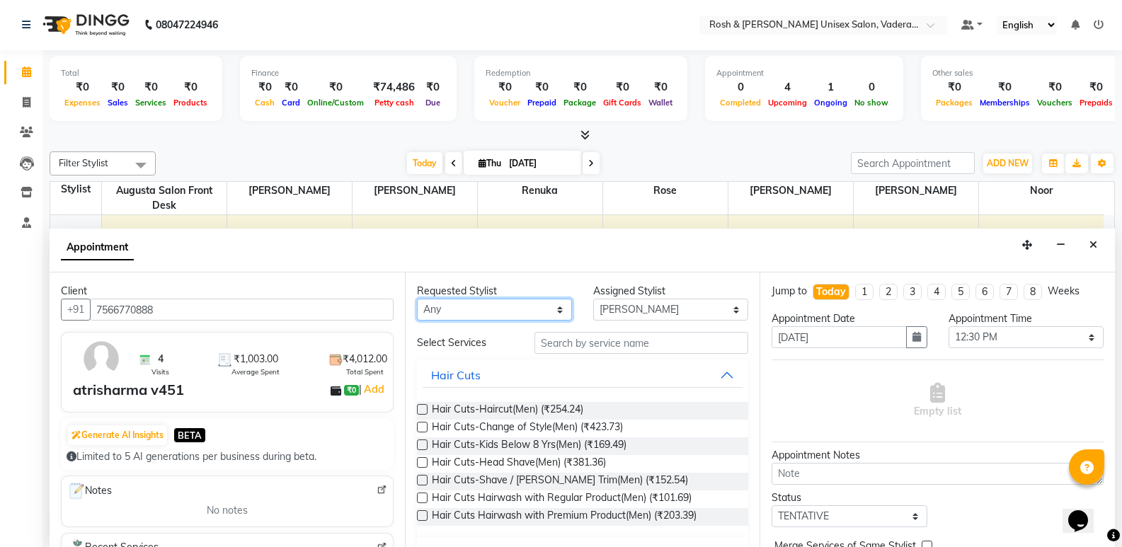
select select "87618"
click at [417, 299] on select "Any Augusta Salon Front Desk Jessy Jittu Milton Noor Renuka Rose Sushma" at bounding box center [494, 310] width 155 height 22
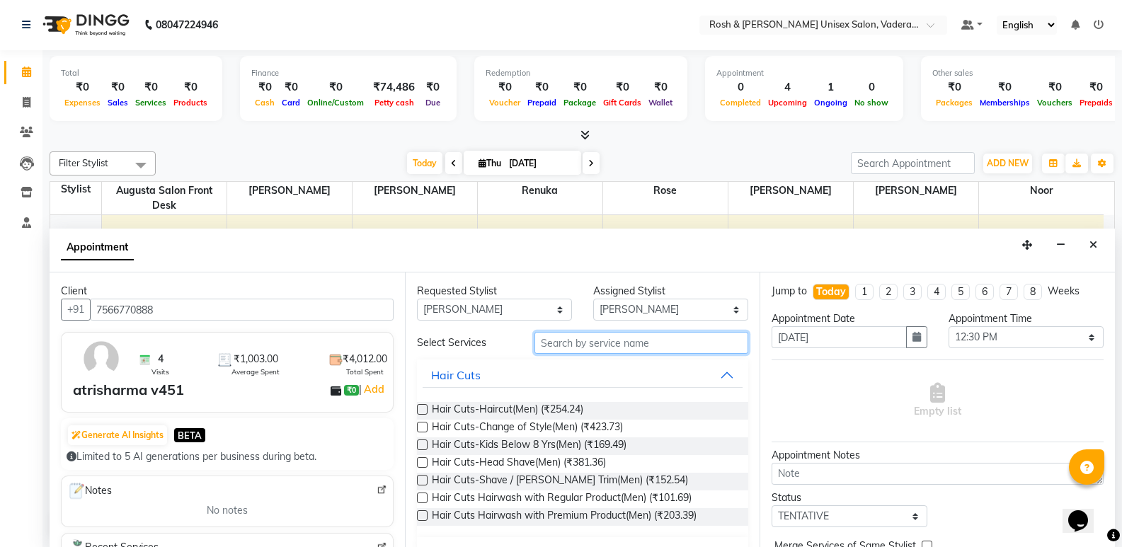
click at [610, 345] on input "text" at bounding box center [641, 343] width 214 height 22
click at [558, 406] on span "Hair Cuts-Haircut(Men) (₹254.24)" at bounding box center [507, 411] width 151 height 18
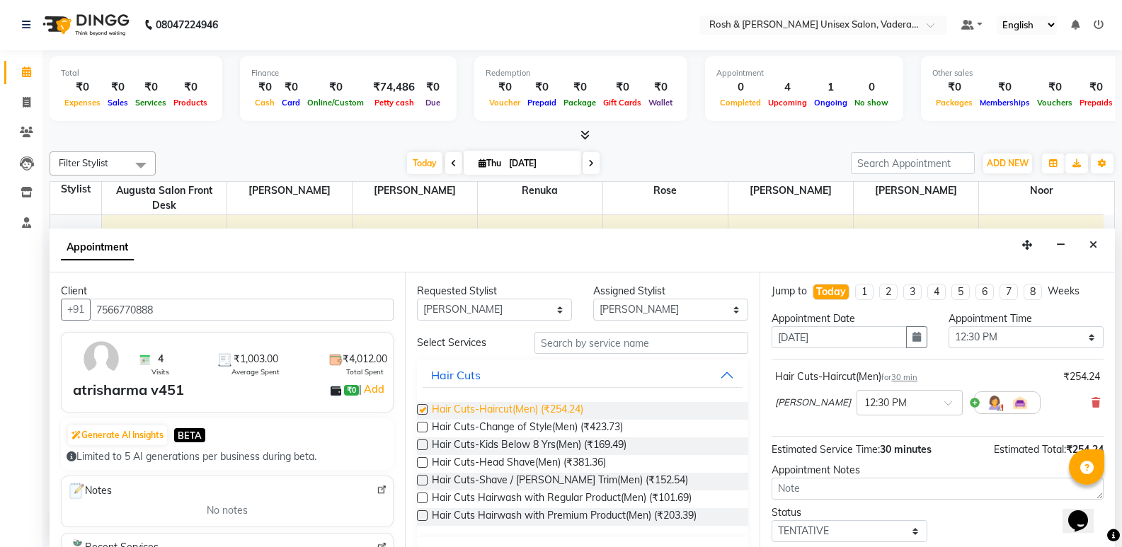
checkbox input "false"
click at [719, 379] on button "Hair Cuts" at bounding box center [583, 374] width 321 height 25
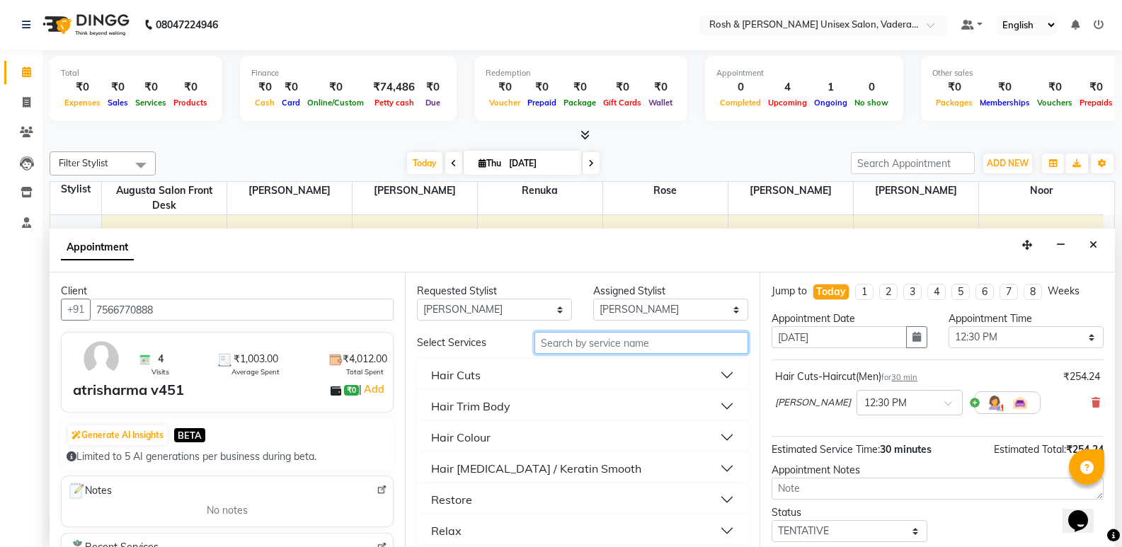
click at [559, 342] on input "text" at bounding box center [641, 343] width 214 height 22
type input "s"
type input "b"
type input "trim"
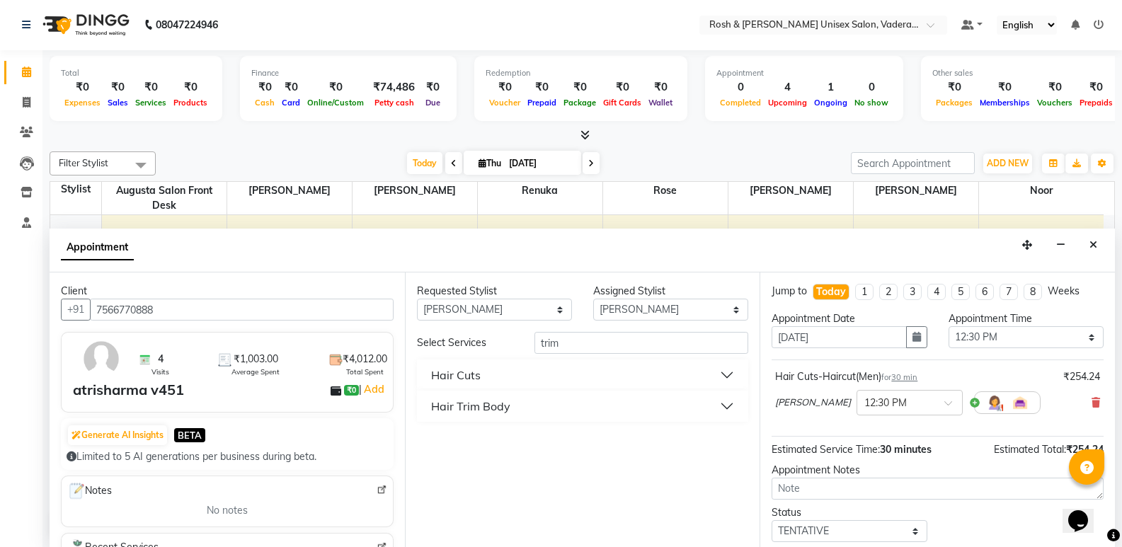
click at [728, 374] on button "Hair Cuts" at bounding box center [583, 374] width 321 height 25
click at [423, 410] on label at bounding box center [422, 409] width 11 height 11
click at [423, 410] on input "checkbox" at bounding box center [421, 410] width 9 height 9
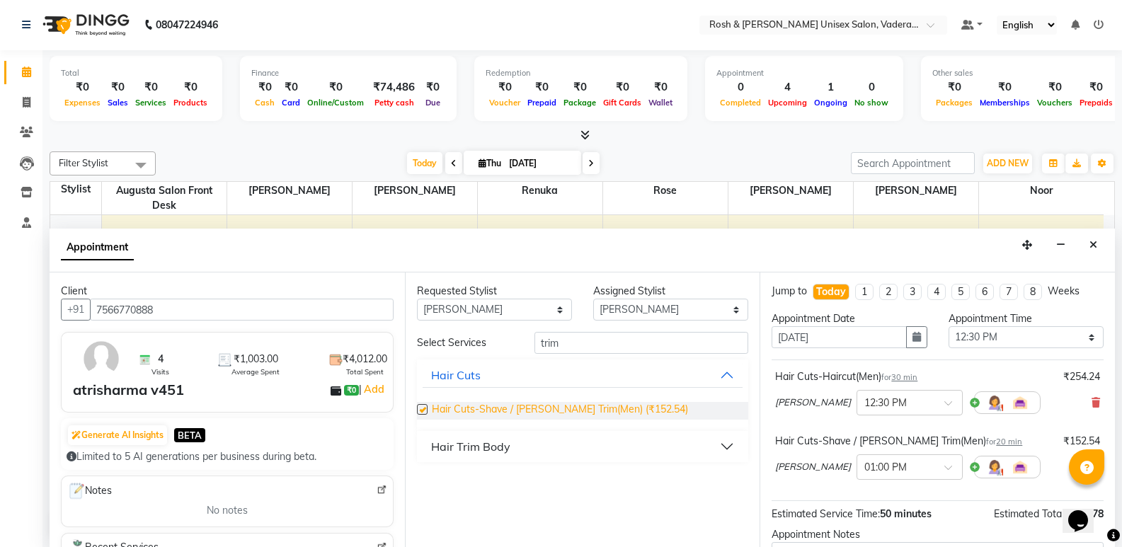
checkbox input "false"
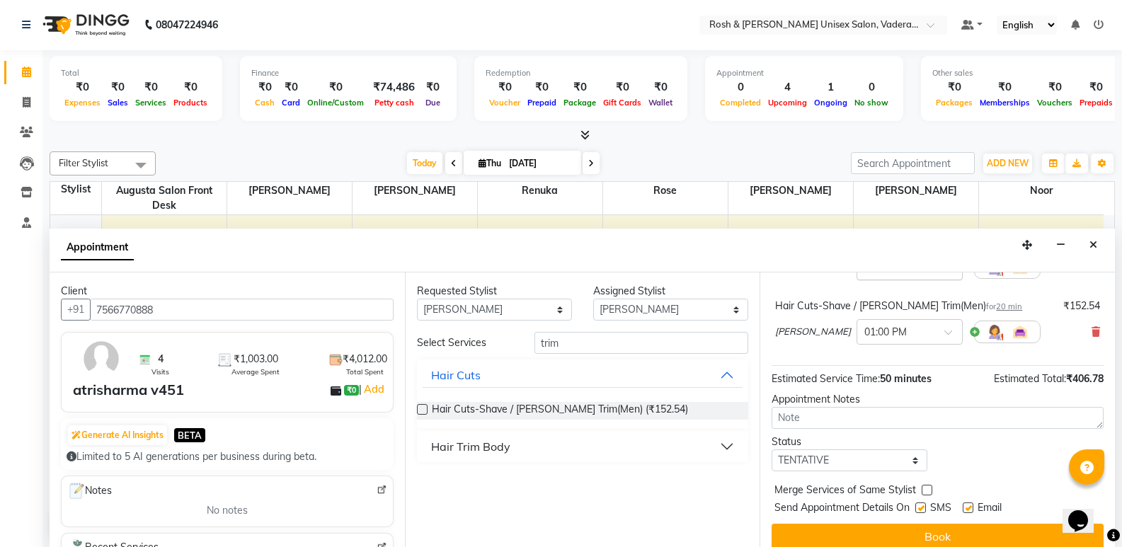
scroll to position [149, 0]
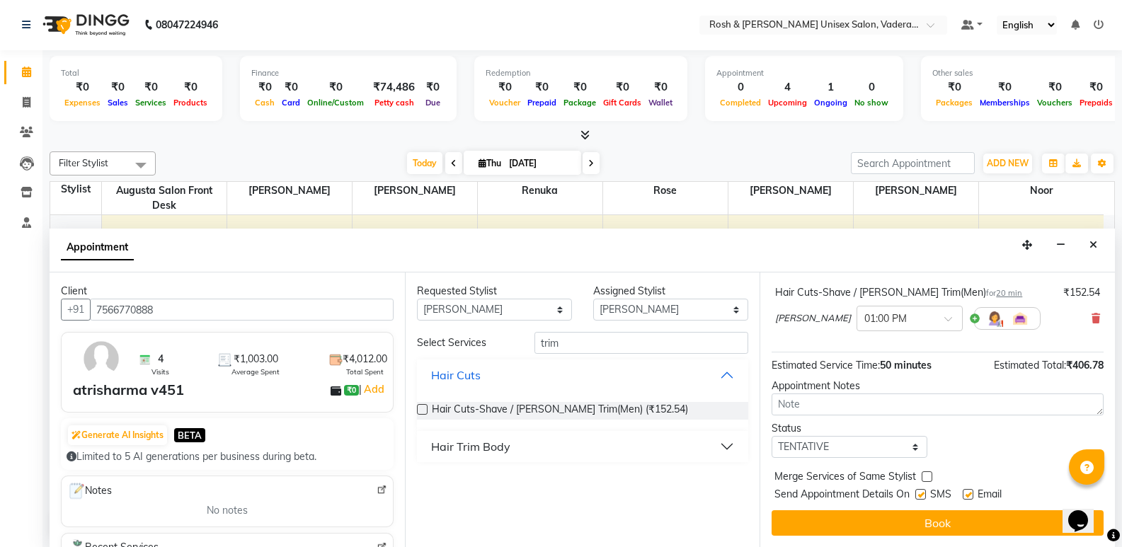
click at [725, 377] on button "Hair Cuts" at bounding box center [583, 374] width 321 height 25
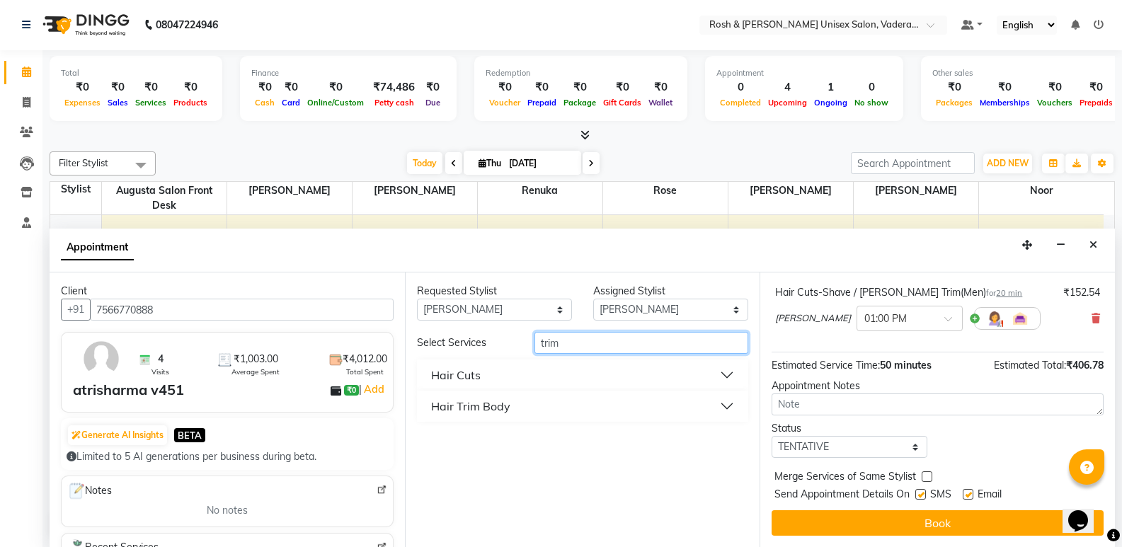
click at [680, 346] on input "trim" at bounding box center [641, 343] width 214 height 22
type input "t"
type input "mass"
click at [520, 445] on button "Oil Massage" at bounding box center [583, 437] width 321 height 25
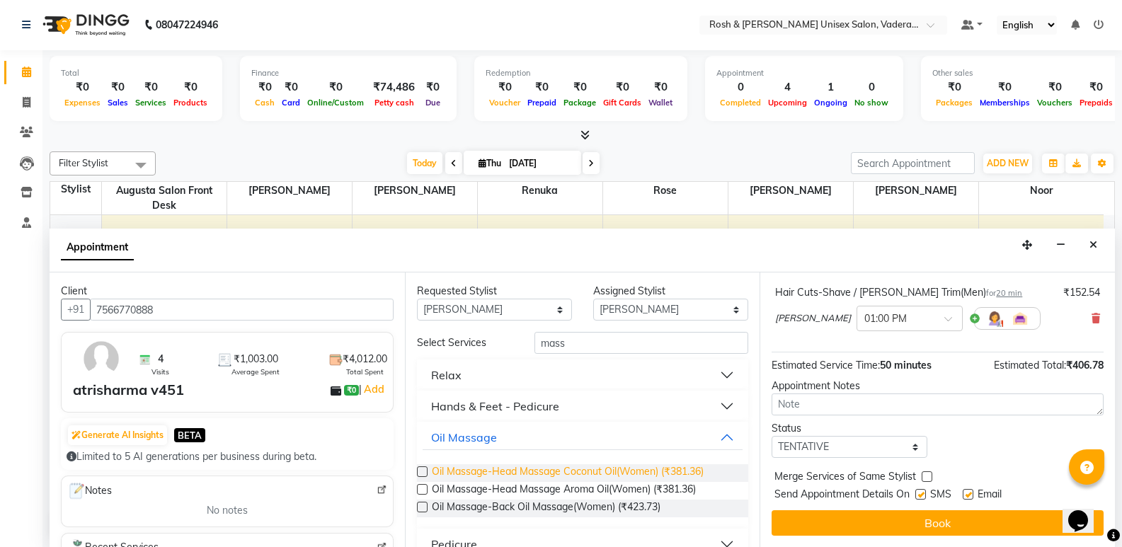
click at [520, 470] on span "Oil Massage-Head Massage Coconut Oil(Women) (₹381.36)" at bounding box center [568, 473] width 272 height 18
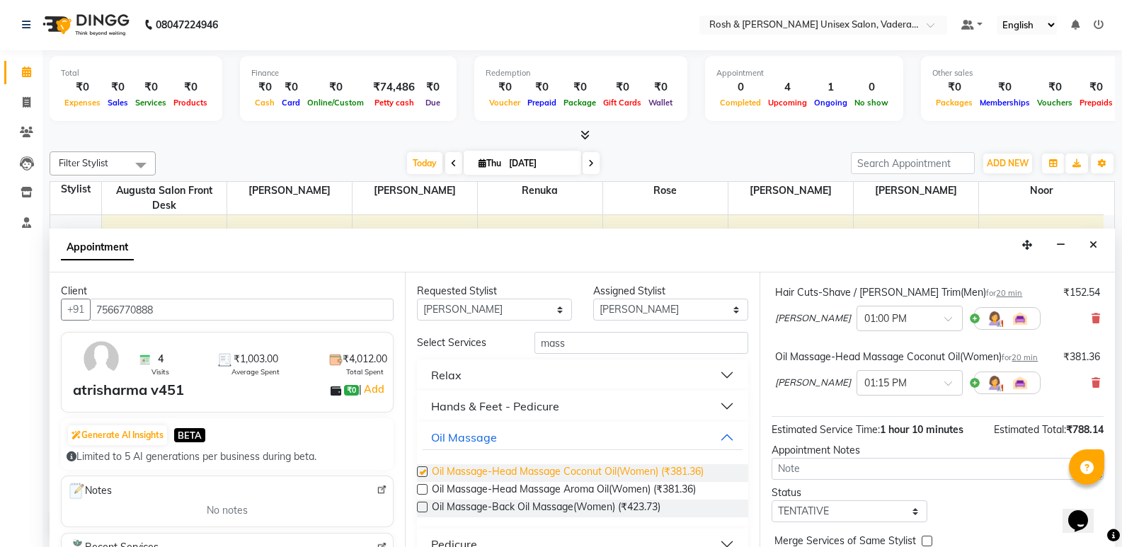
checkbox input "false"
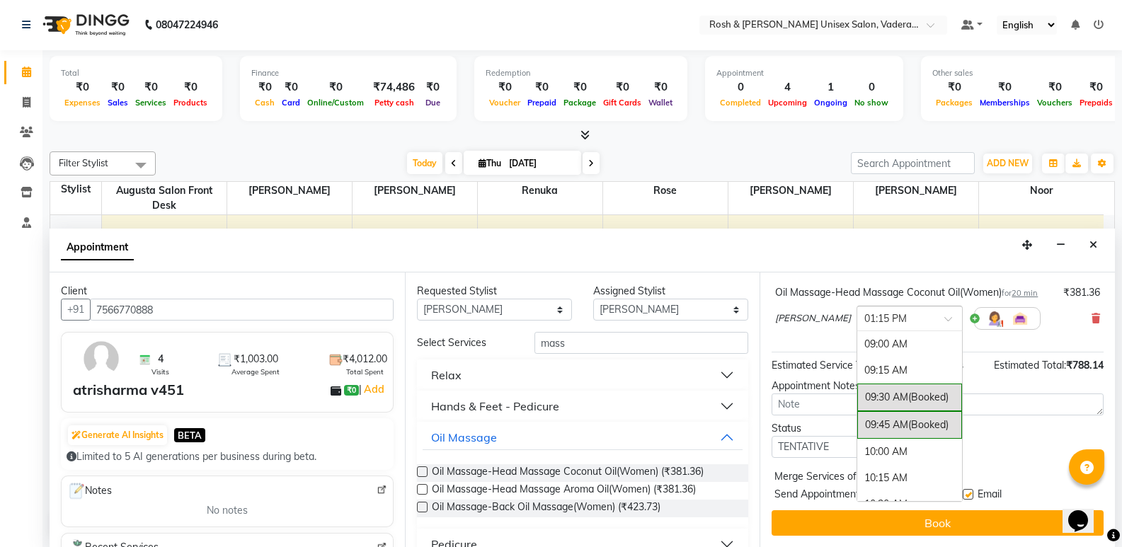
scroll to position [448, 0]
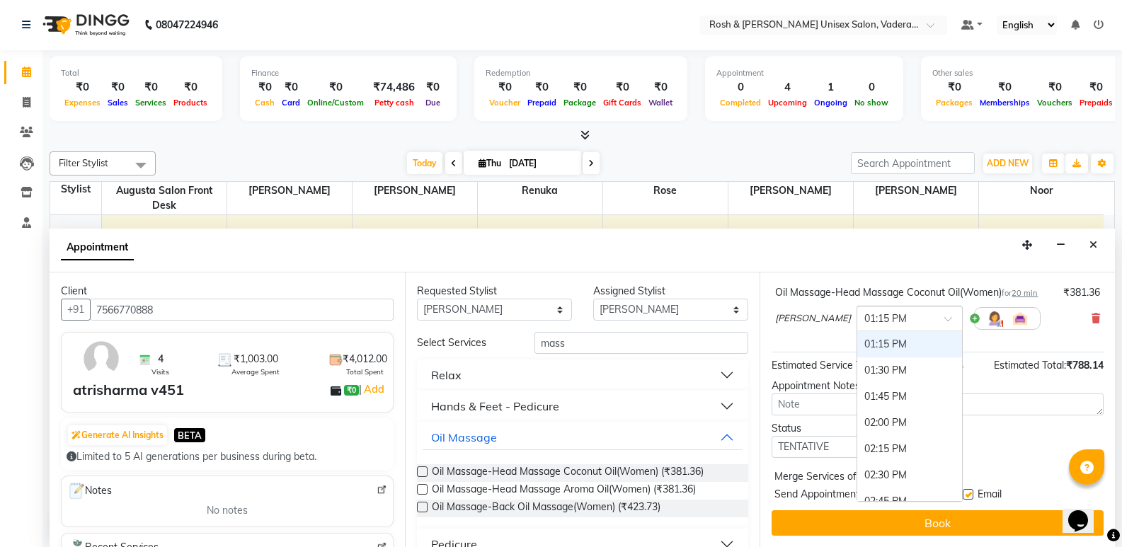
click at [944, 319] on span at bounding box center [953, 323] width 18 height 15
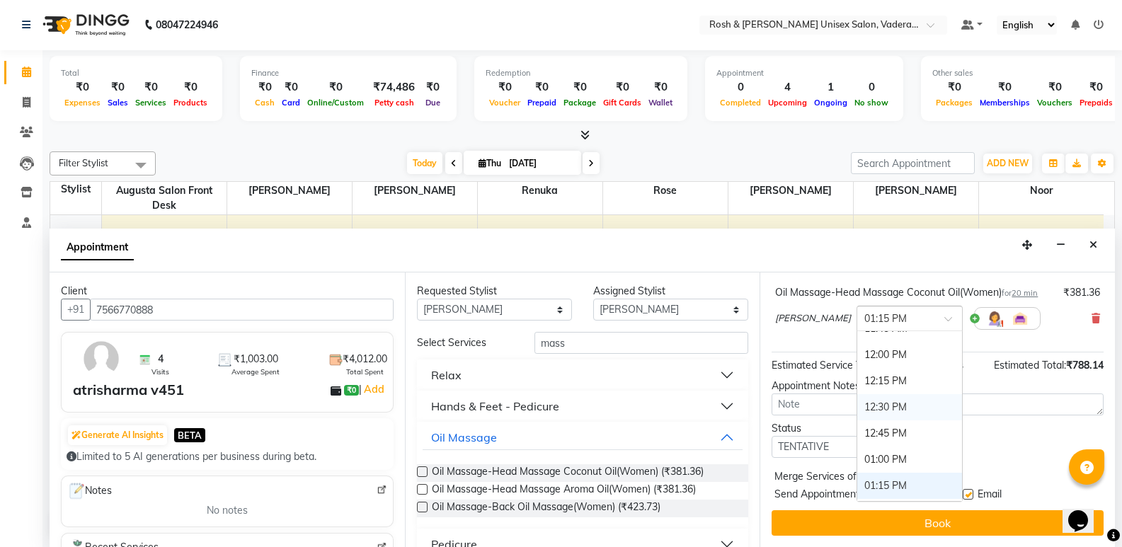
click at [1004, 447] on div "Status Select TENTATIVE CONFIRM CHECK-IN UPCOMING" at bounding box center [937, 439] width 353 height 37
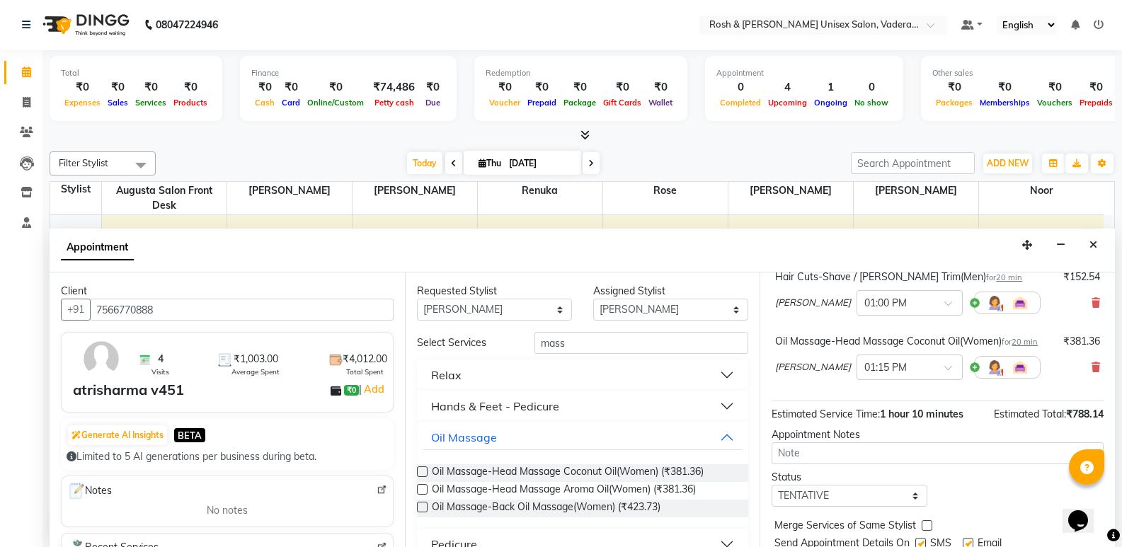
scroll to position [213, 0]
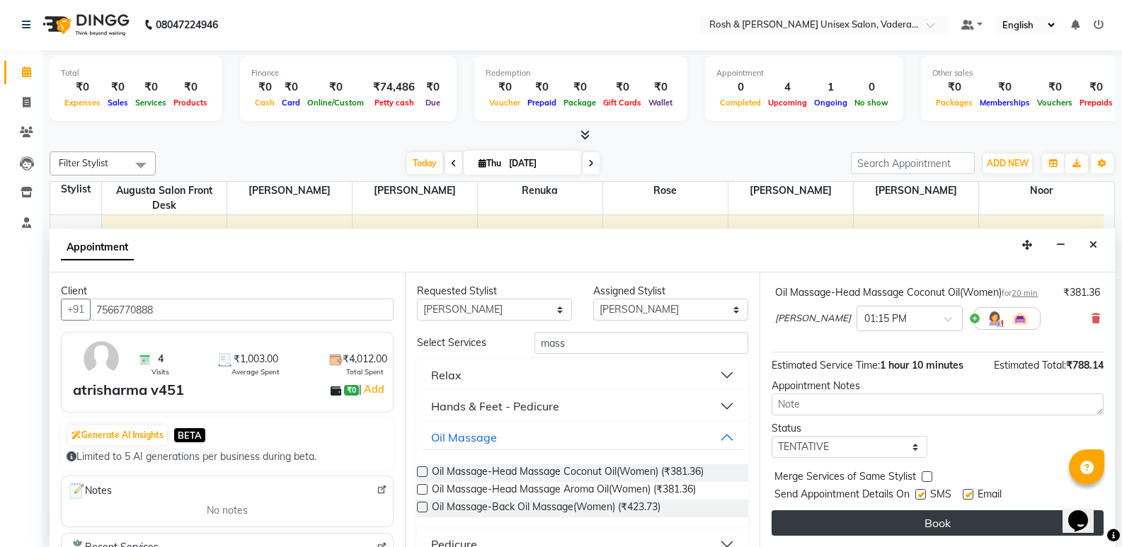
click at [957, 517] on button "Book" at bounding box center [938, 522] width 332 height 25
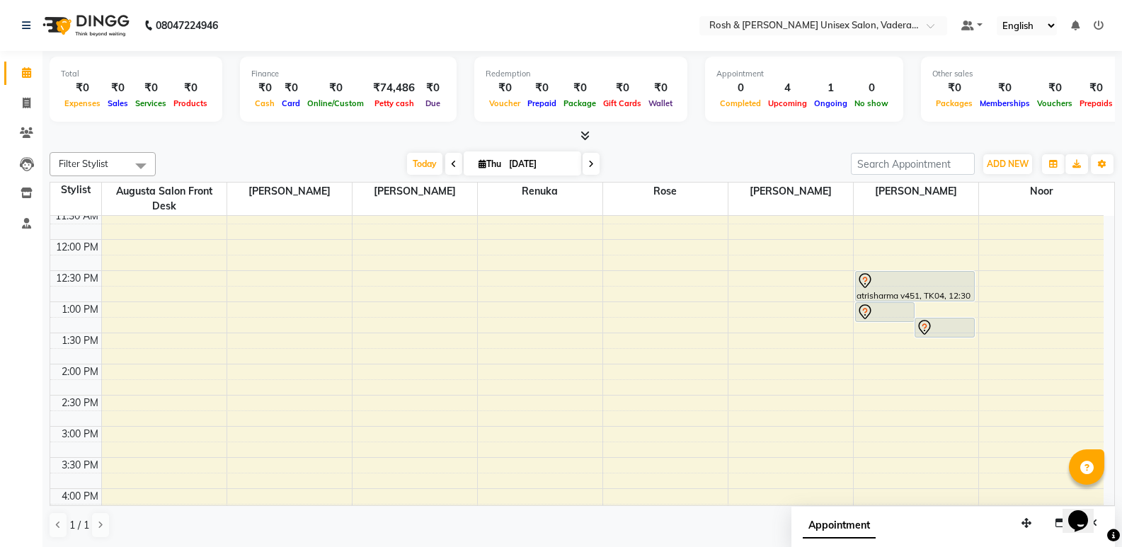
scroll to position [0, 0]
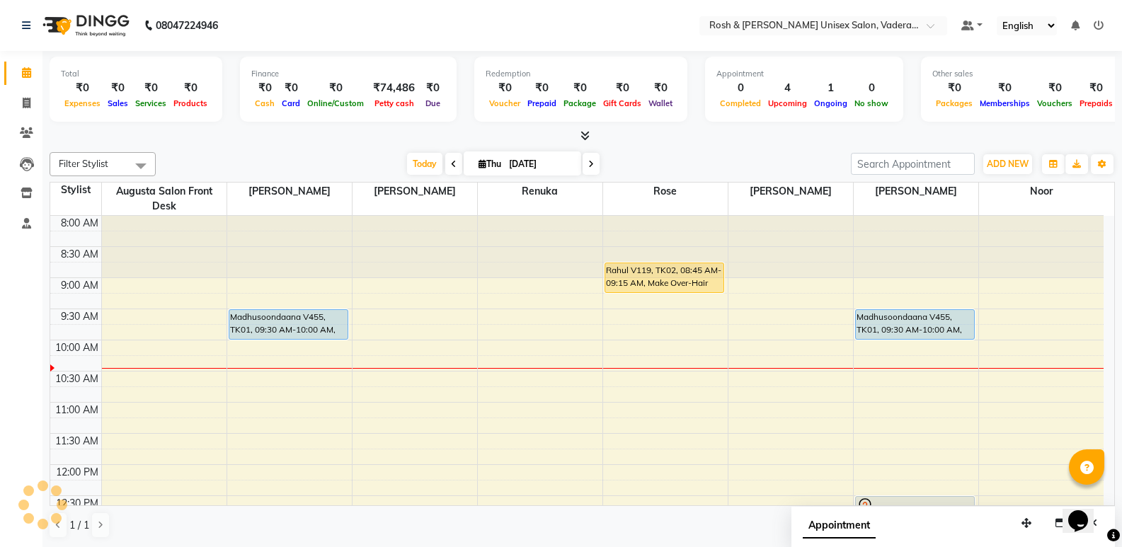
click at [479, 165] on icon at bounding box center [483, 163] width 8 height 9
select select "9"
select select "2025"
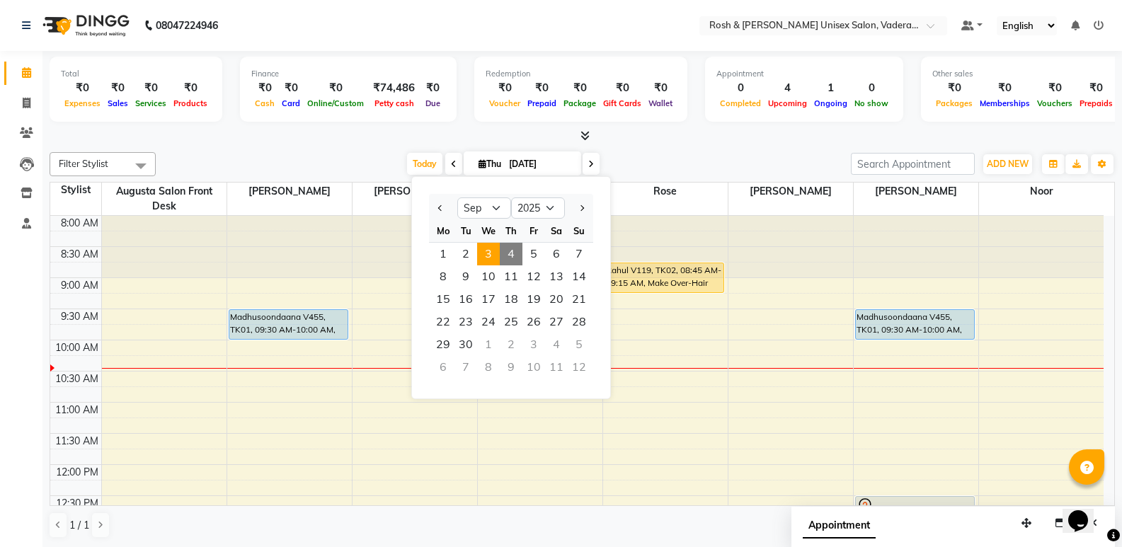
click at [487, 260] on span "3" at bounding box center [488, 254] width 23 height 23
type input "[DATE]"
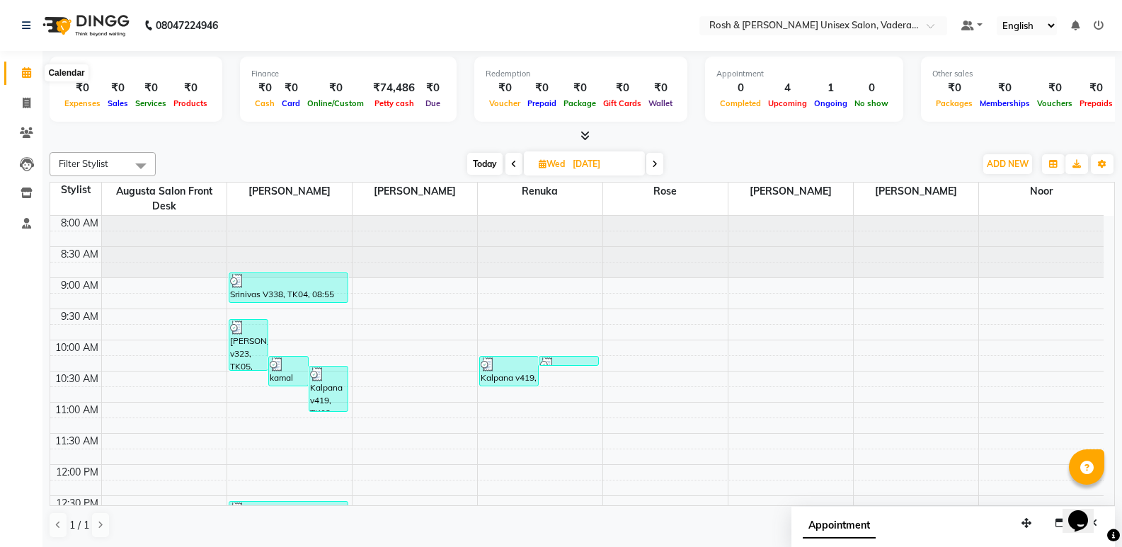
click at [24, 72] on icon at bounding box center [26, 72] width 9 height 11
click at [25, 105] on icon at bounding box center [27, 103] width 8 height 11
select select "service"
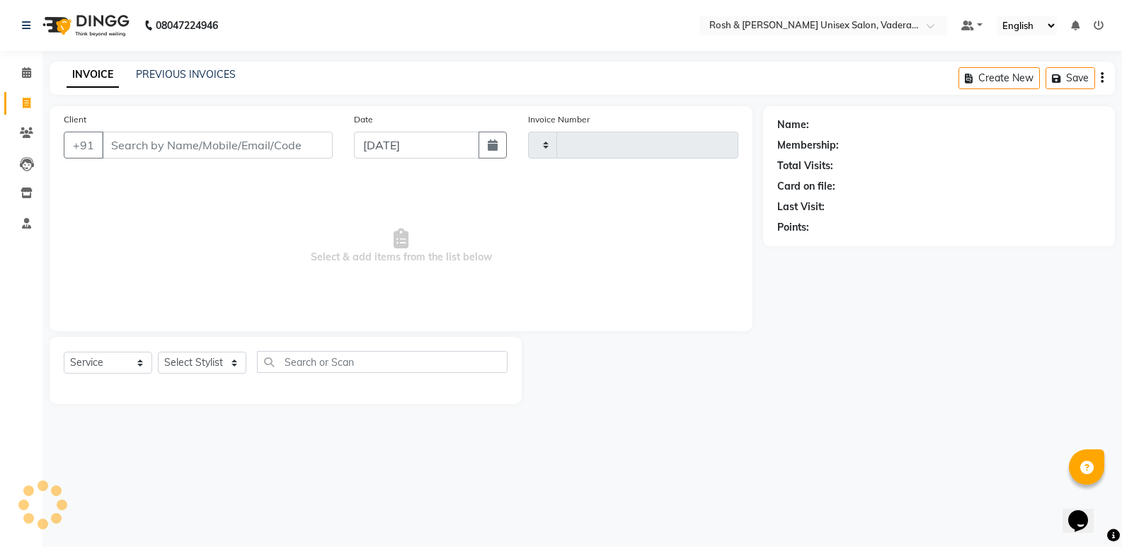
type input "0648"
select select "8657"
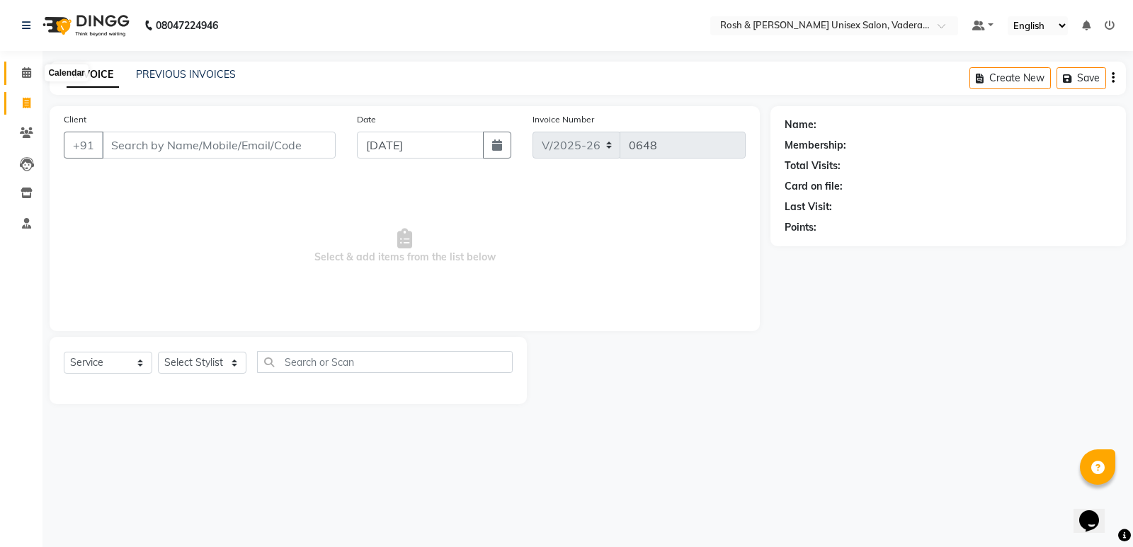
click at [32, 69] on span at bounding box center [26, 73] width 25 height 16
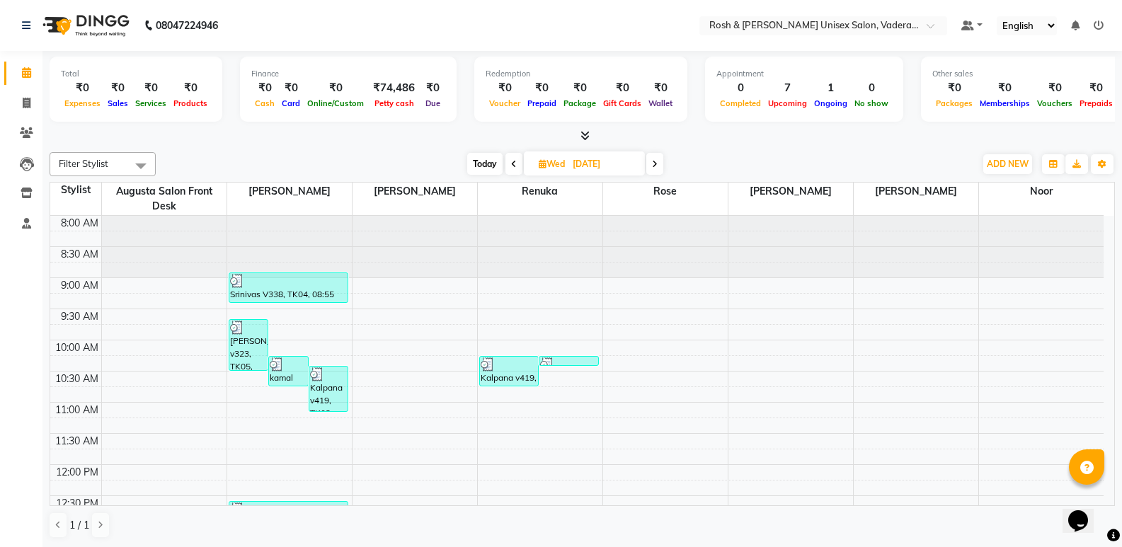
click at [653, 164] on icon at bounding box center [655, 164] width 6 height 8
type input "[DATE]"
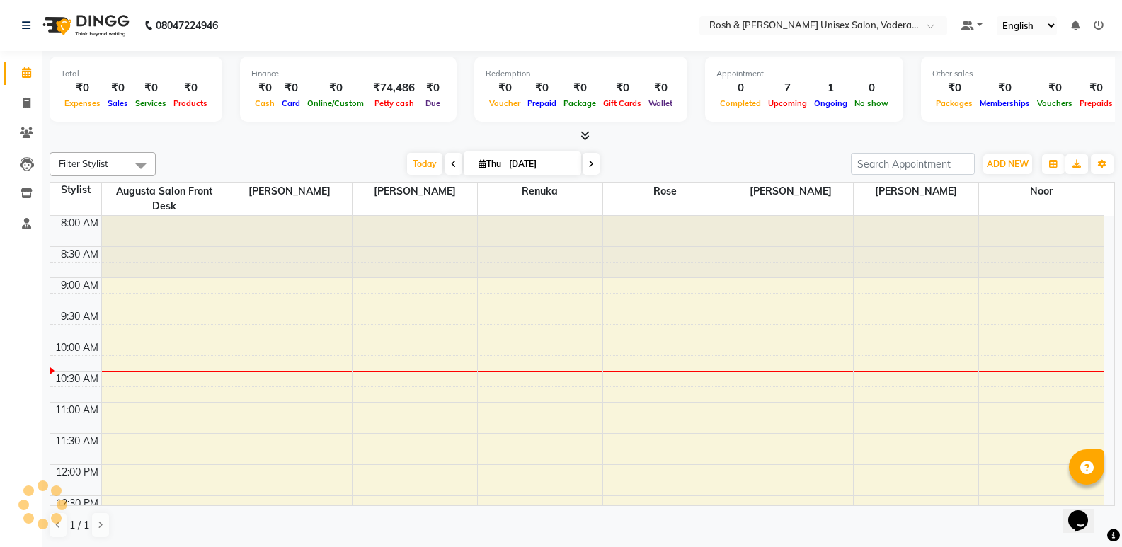
scroll to position [125, 0]
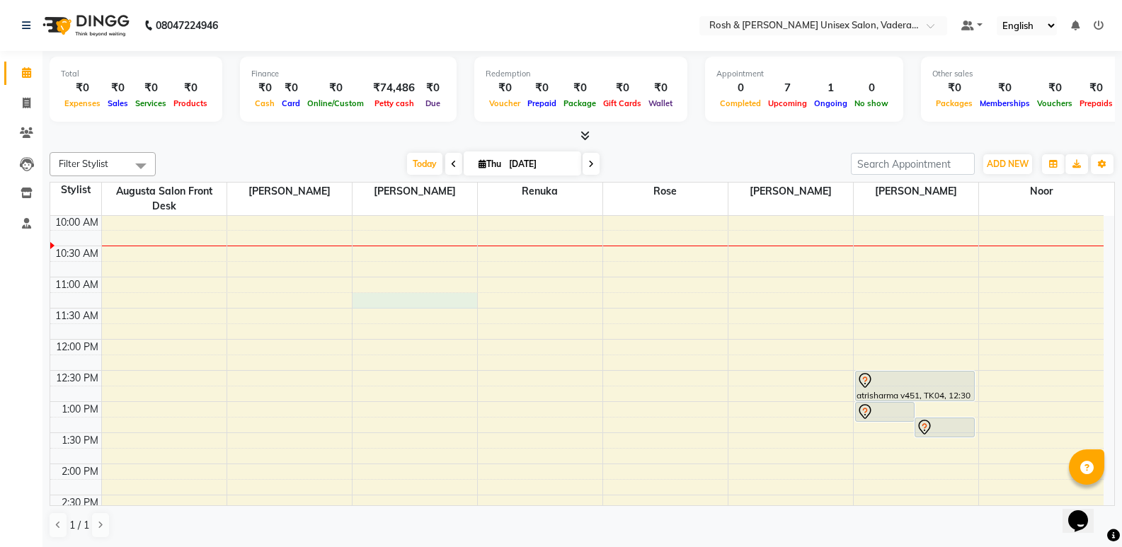
click at [396, 301] on div "8:00 AM 8:30 AM 9:00 AM 9:30 AM 10:00 AM 10:30 AM 11:00 AM 11:30 AM 12:00 PM 12…" at bounding box center [576, 495] width 1053 height 809
select select "87534"
select select "tentative"
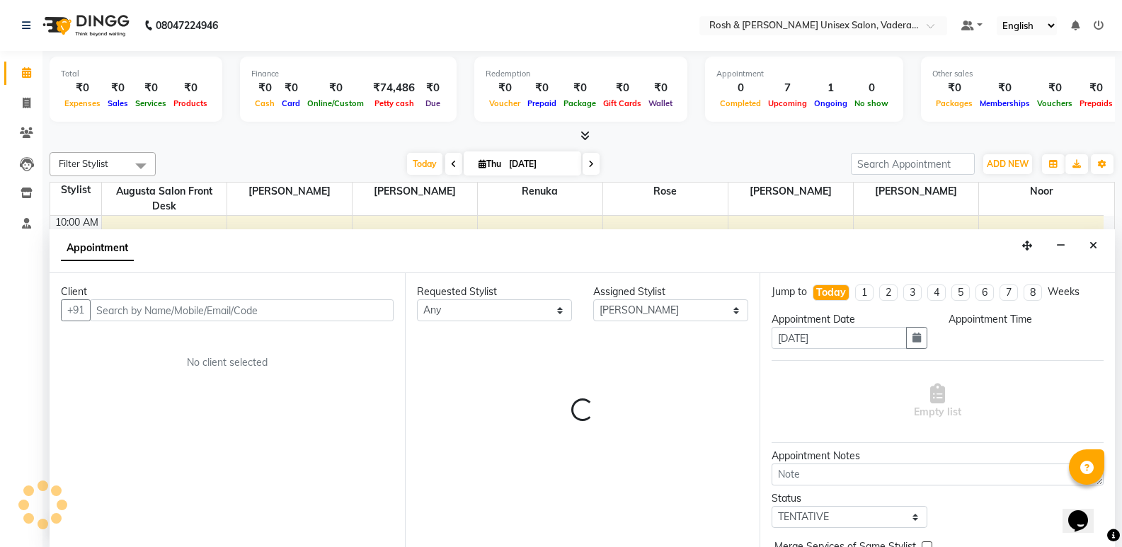
scroll to position [1, 0]
select select "675"
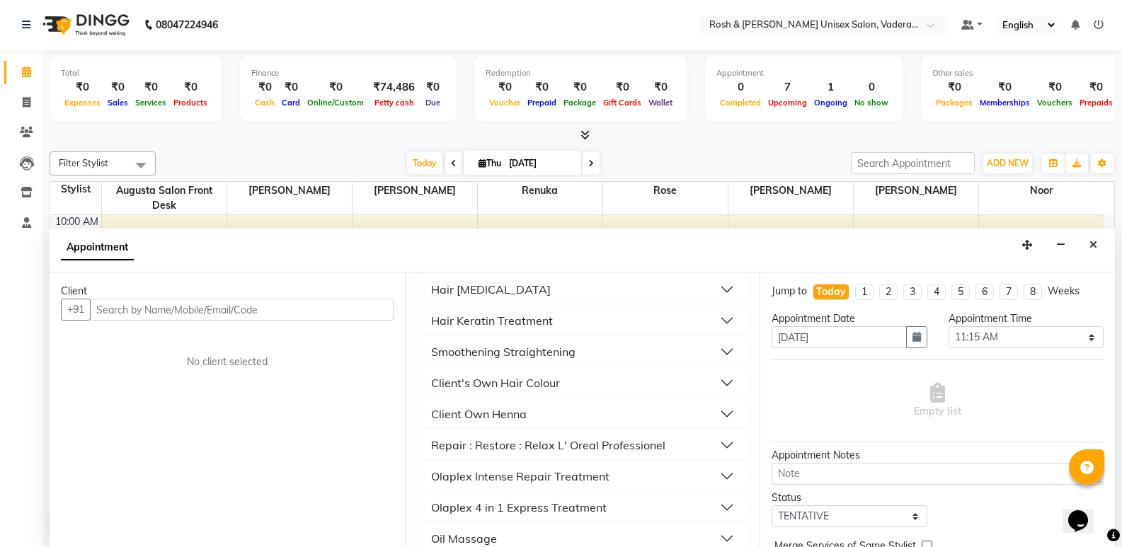
scroll to position [920, 0]
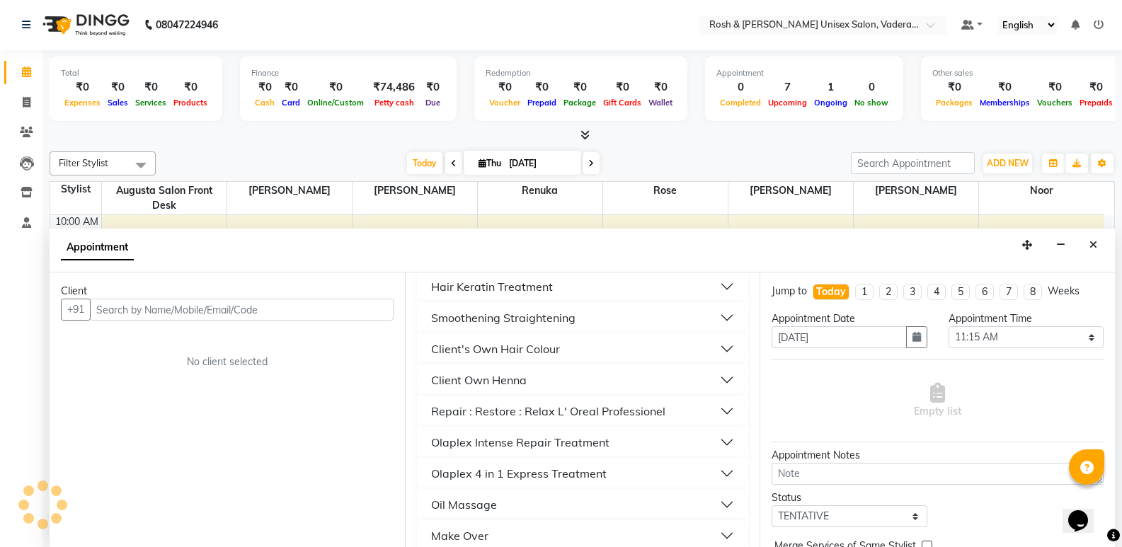
click at [492, 506] on div "Oil Massage" at bounding box center [464, 504] width 66 height 17
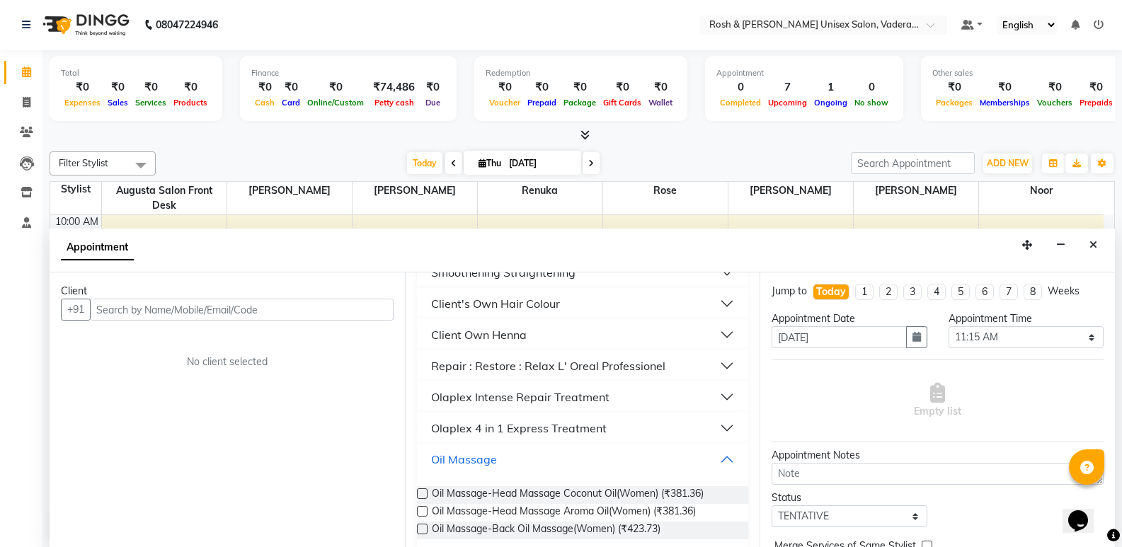
scroll to position [991, 0]
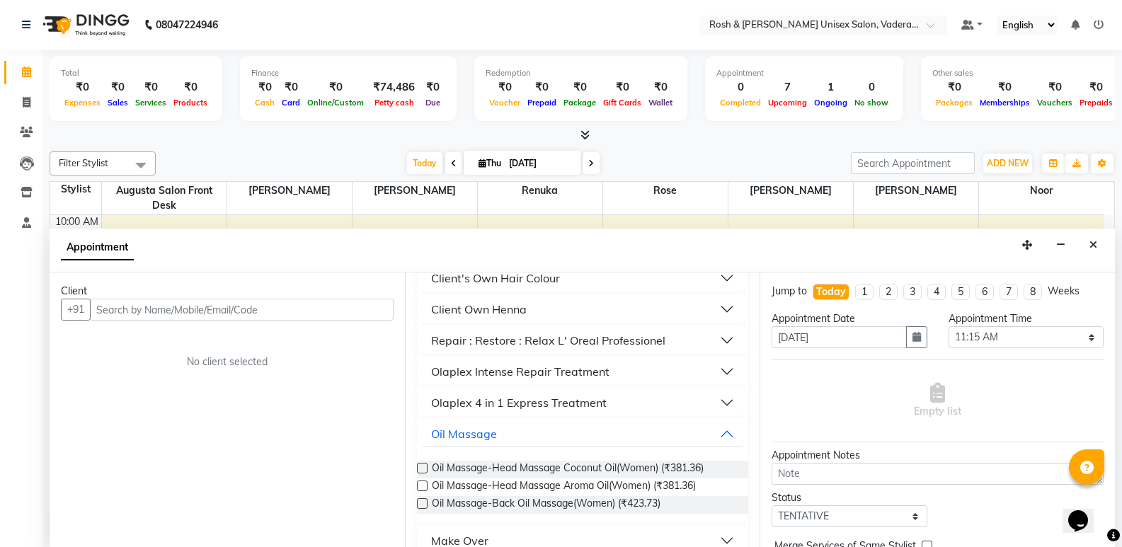
click at [423, 470] on label at bounding box center [422, 468] width 11 height 11
click at [423, 470] on input "checkbox" at bounding box center [421, 469] width 9 height 9
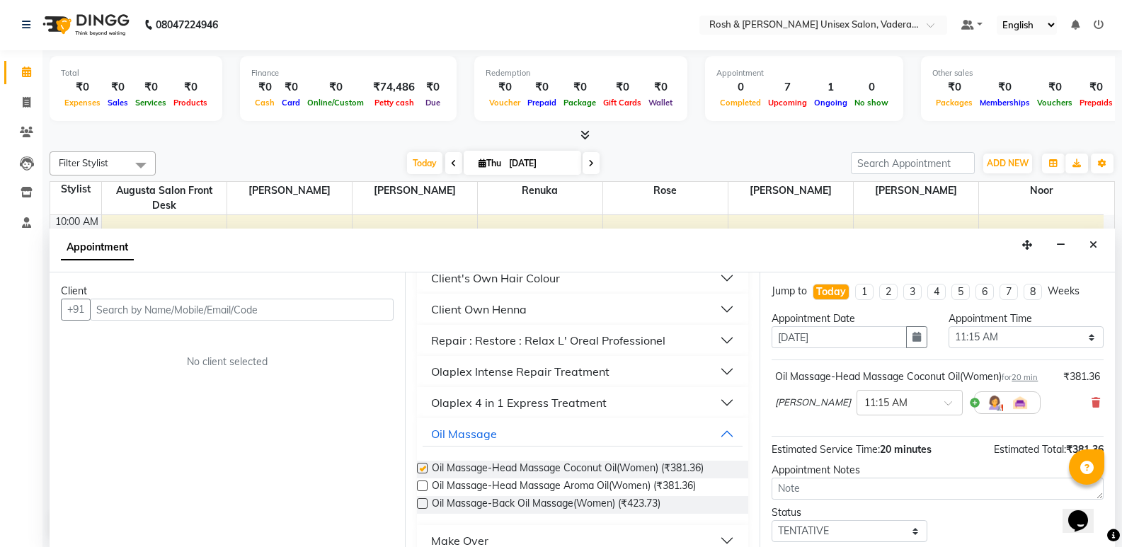
checkbox input "false"
click at [349, 403] on div "Client +91 No client selected" at bounding box center [227, 410] width 355 height 275
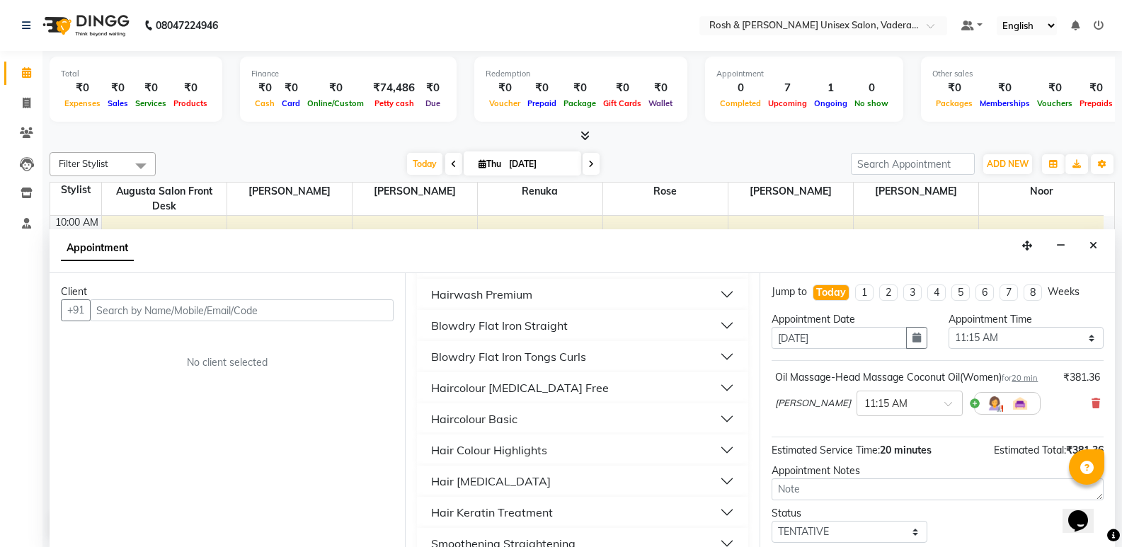
scroll to position [637, 0]
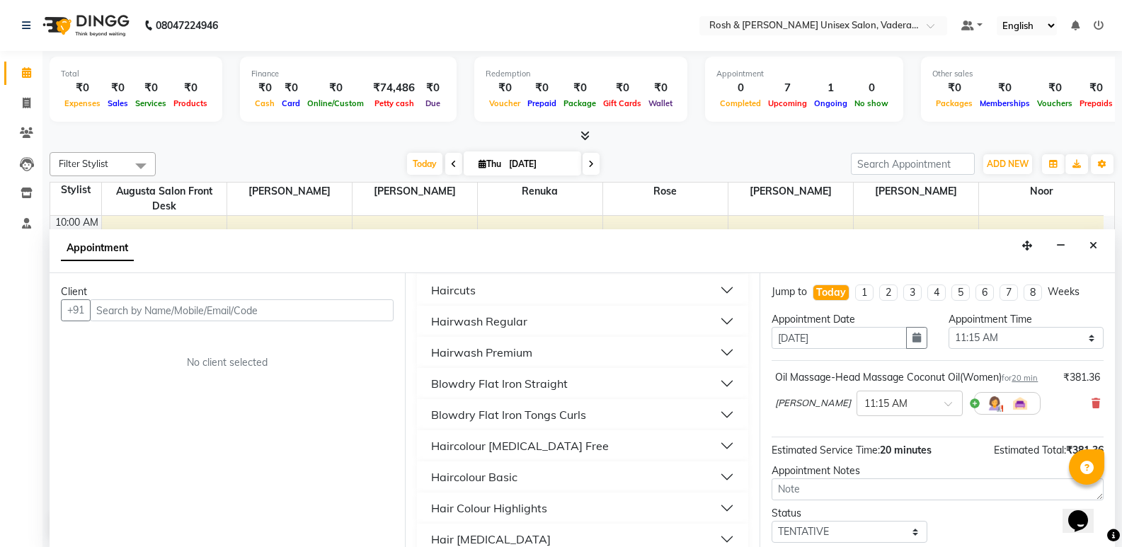
select select "service"
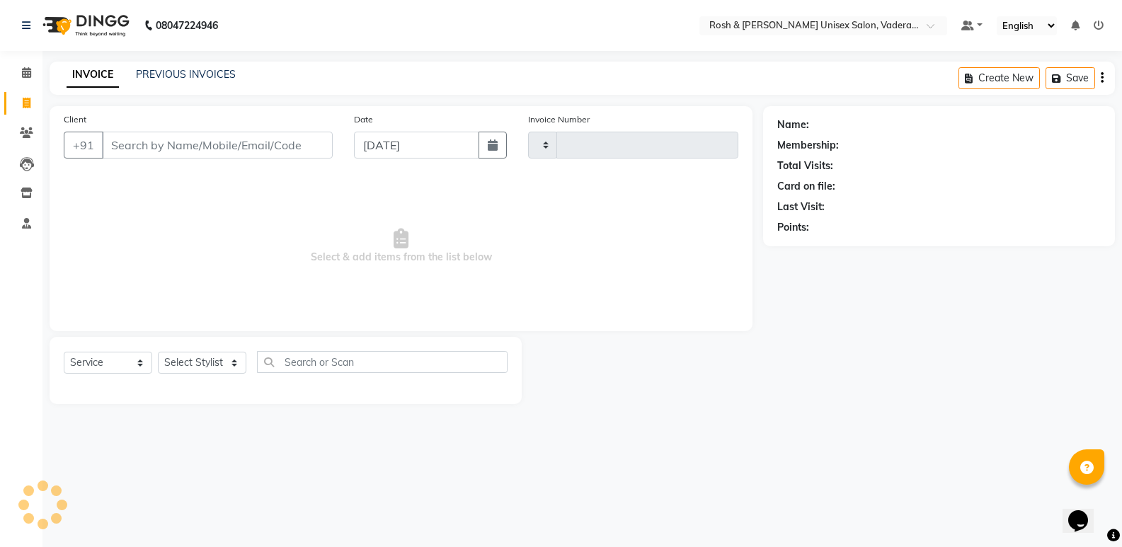
type input "0648"
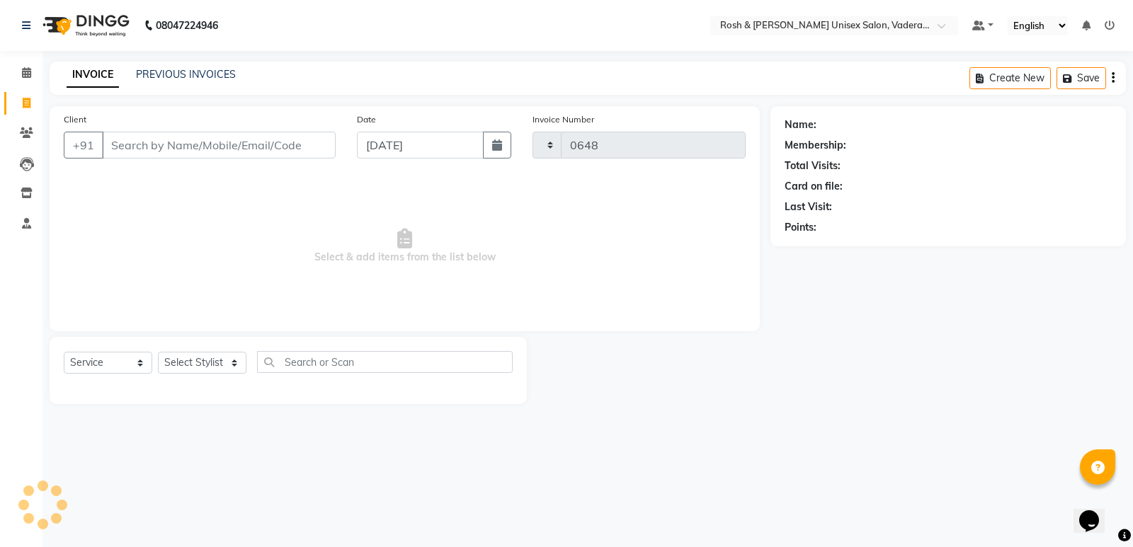
select select "8657"
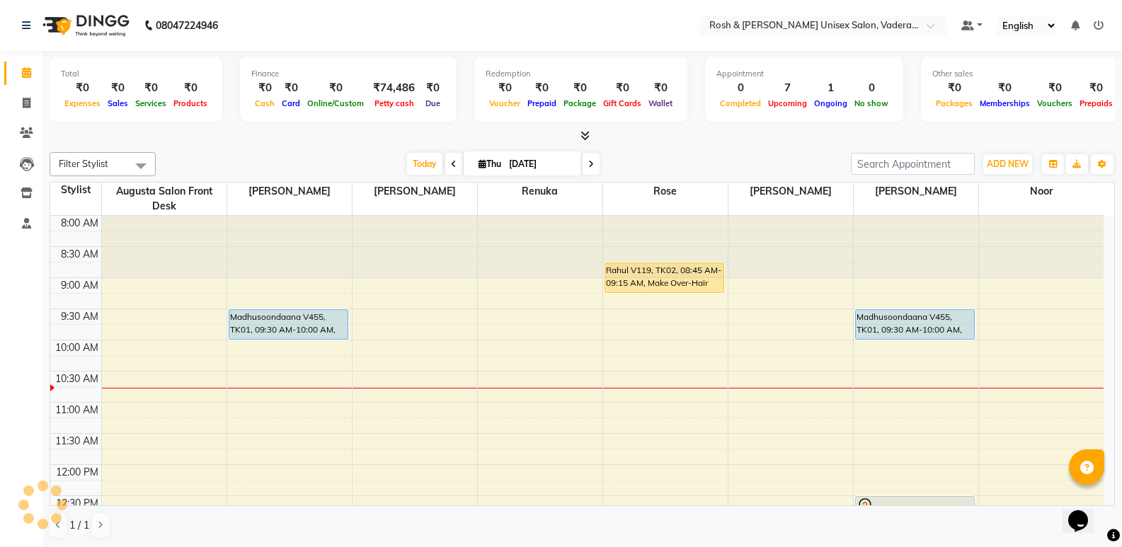
drag, startPoint x: 542, startPoint y: 238, endPoint x: 535, endPoint y: 227, distance: 13.4
click at [540, 238] on div at bounding box center [540, 247] width 125 height 62
click at [535, 227] on div at bounding box center [540, 246] width 125 height 62
click at [21, 104] on span at bounding box center [26, 103] width 25 height 16
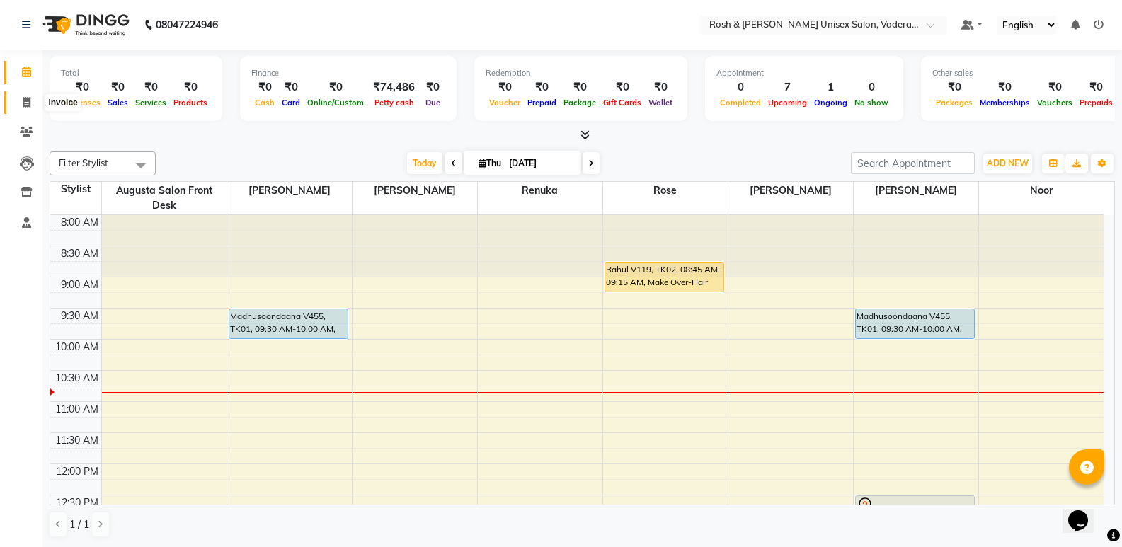
select select "8657"
select select "service"
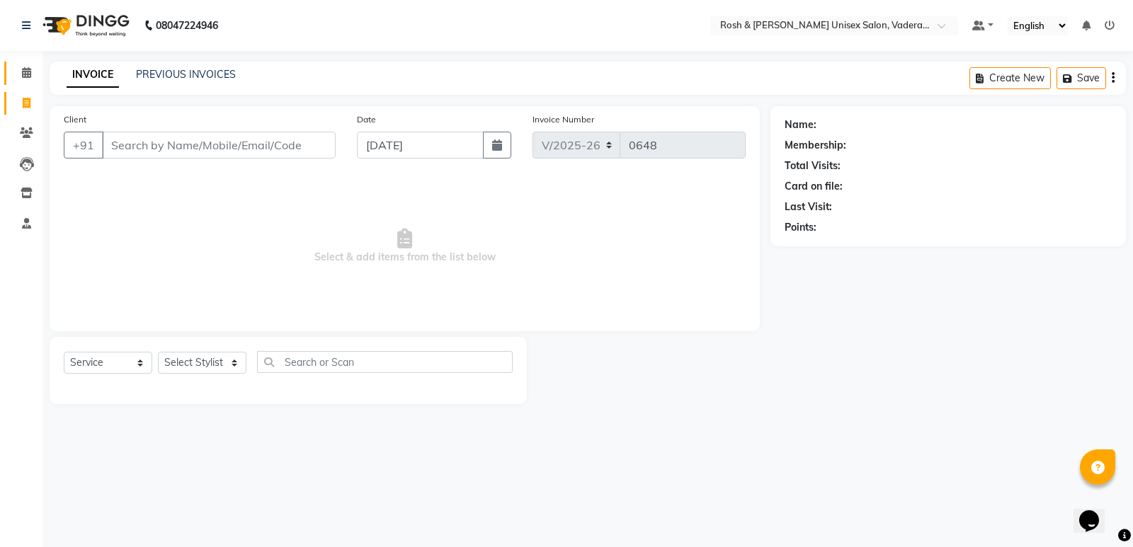
click at [25, 81] on link "Calendar" at bounding box center [21, 73] width 34 height 23
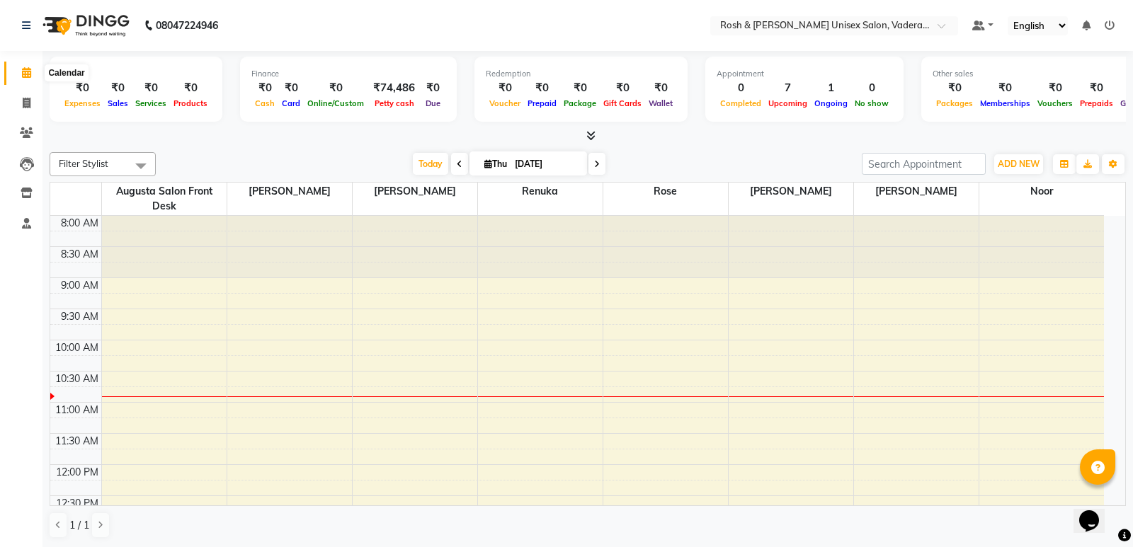
click at [28, 80] on span at bounding box center [26, 73] width 25 height 16
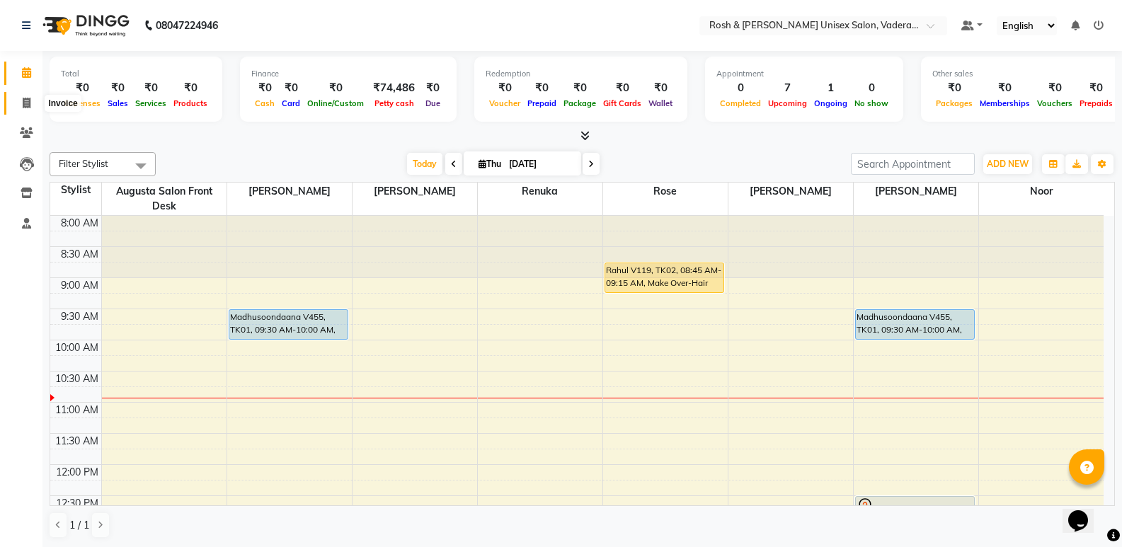
click at [31, 101] on span at bounding box center [26, 104] width 25 height 16
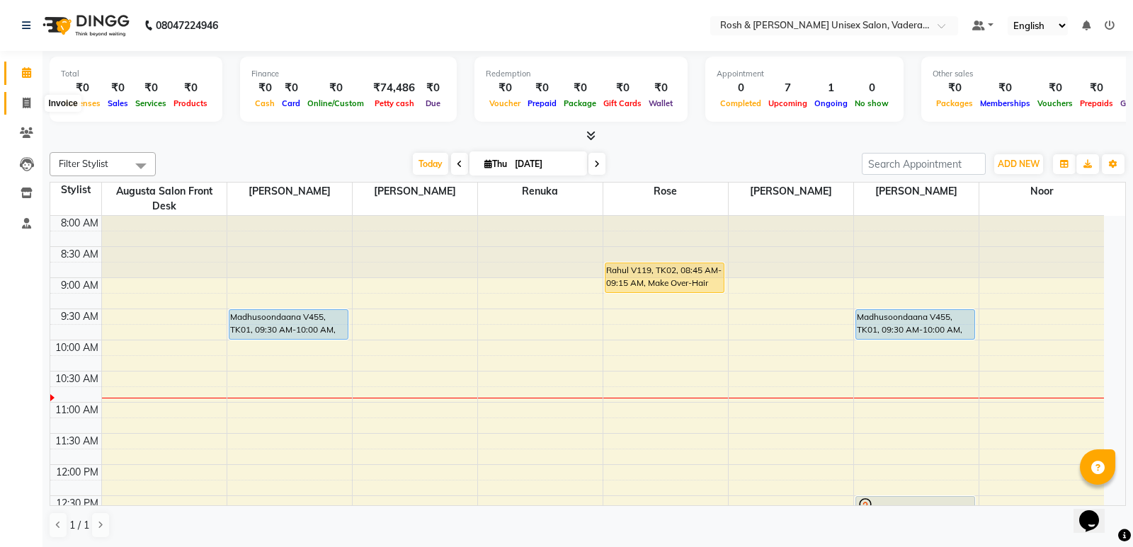
select select "8657"
select select "service"
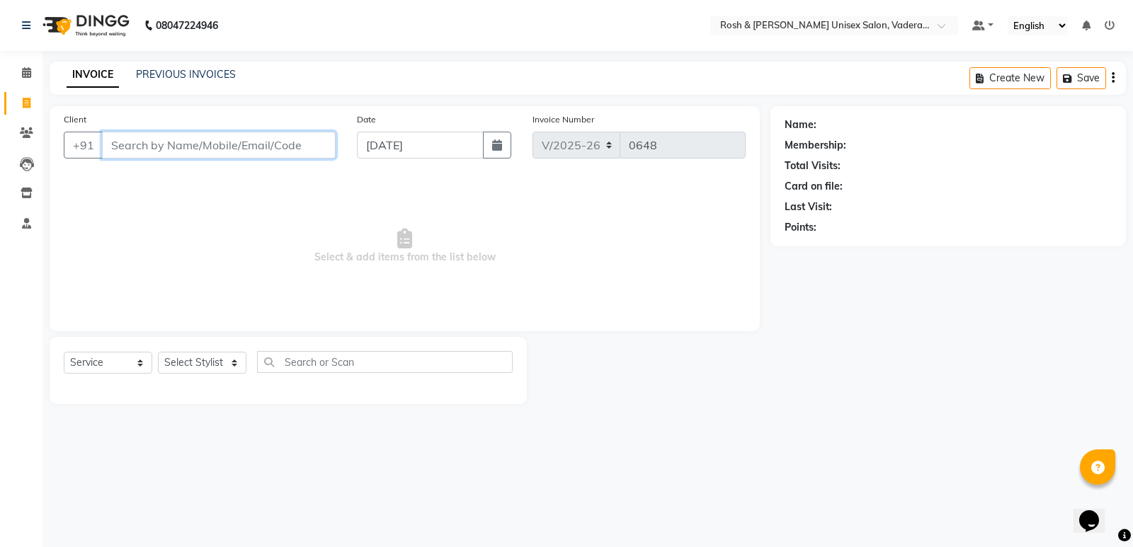
click at [115, 153] on input "Client" at bounding box center [219, 145] width 234 height 27
click at [235, 364] on select "Select Stylist Augusta Salon Front Desk [PERSON_NAME] [PERSON_NAME] [PERSON_NAM…" at bounding box center [202, 363] width 88 height 22
select select "87536"
click at [158, 352] on select "Select Stylist Augusta Salon Front Desk [PERSON_NAME] [PERSON_NAME] [PERSON_NAM…" at bounding box center [202, 363] width 88 height 22
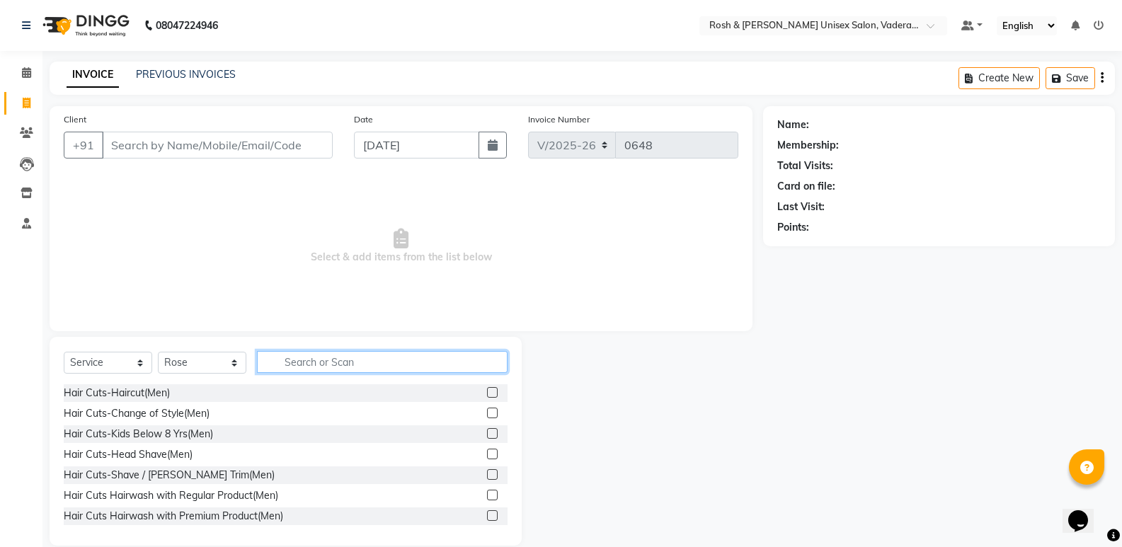
click at [321, 365] on input "text" at bounding box center [382, 362] width 251 height 22
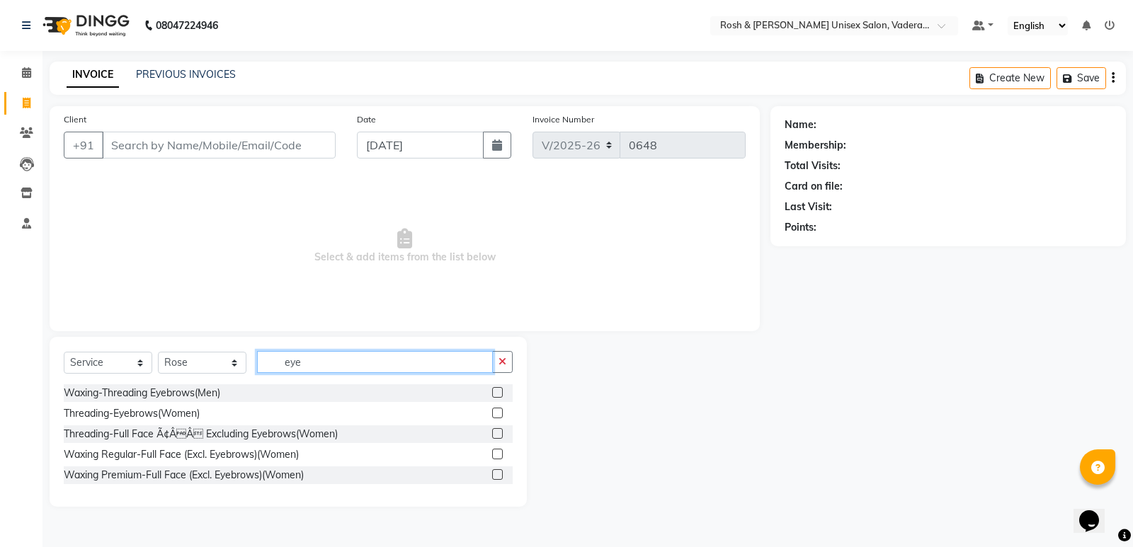
type input "eye"
click at [235, 419] on div "Threading-Eyebrows(Women)" at bounding box center [288, 414] width 449 height 18
click at [497, 417] on label at bounding box center [497, 413] width 11 height 11
click at [497, 417] on input "checkbox" at bounding box center [496, 413] width 9 height 9
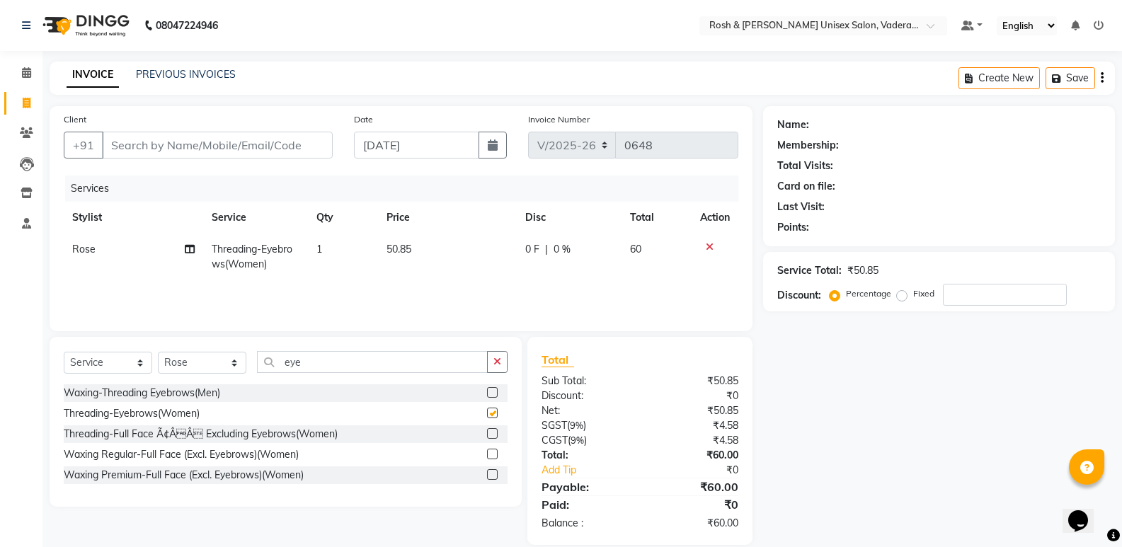
checkbox input "false"
click at [328, 369] on input "eye" at bounding box center [372, 362] width 231 height 22
type input "e"
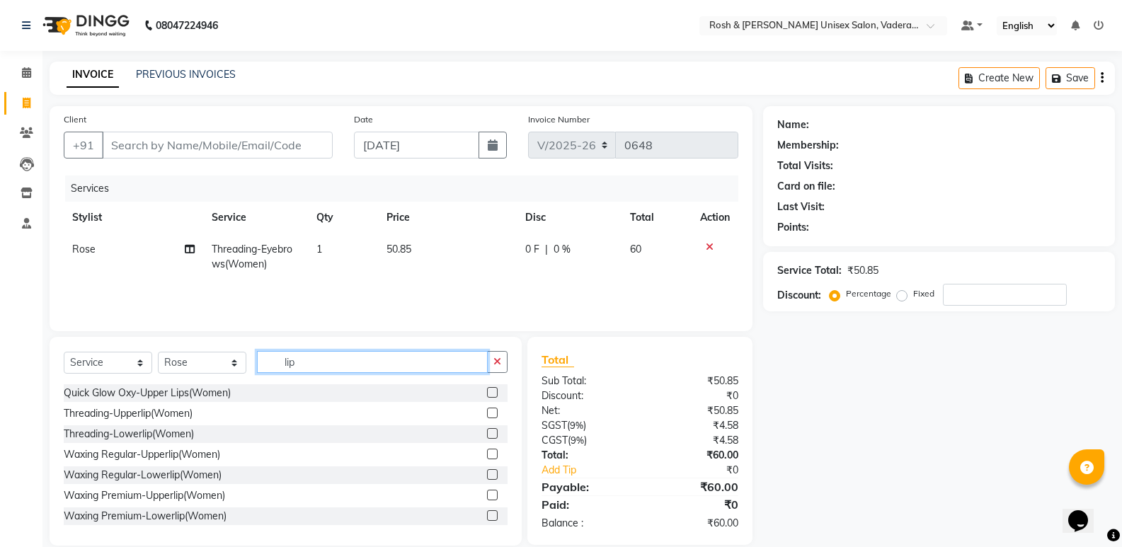
type input "lip"
click at [487, 413] on label at bounding box center [492, 413] width 11 height 11
click at [487, 413] on input "checkbox" at bounding box center [491, 413] width 9 height 9
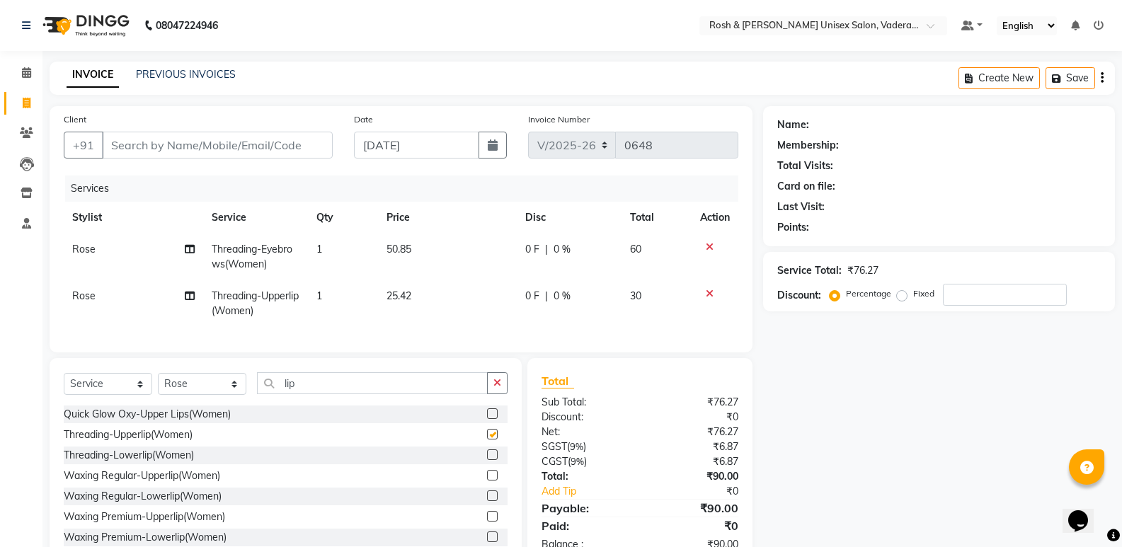
checkbox input "false"
click at [119, 147] on input "Client" at bounding box center [217, 145] width 231 height 27
type input "7"
type input "0"
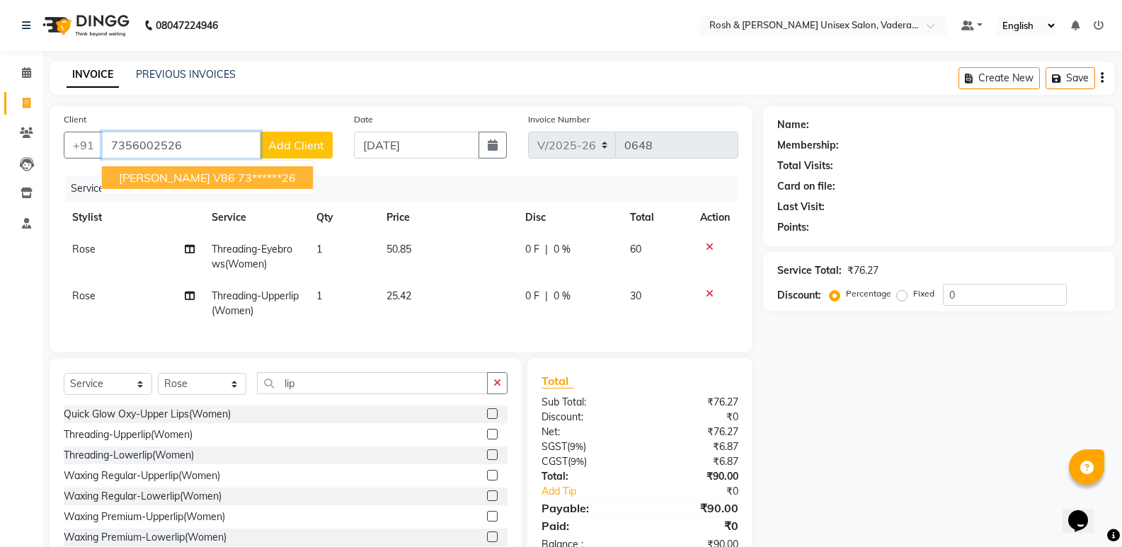
type input "7356002526"
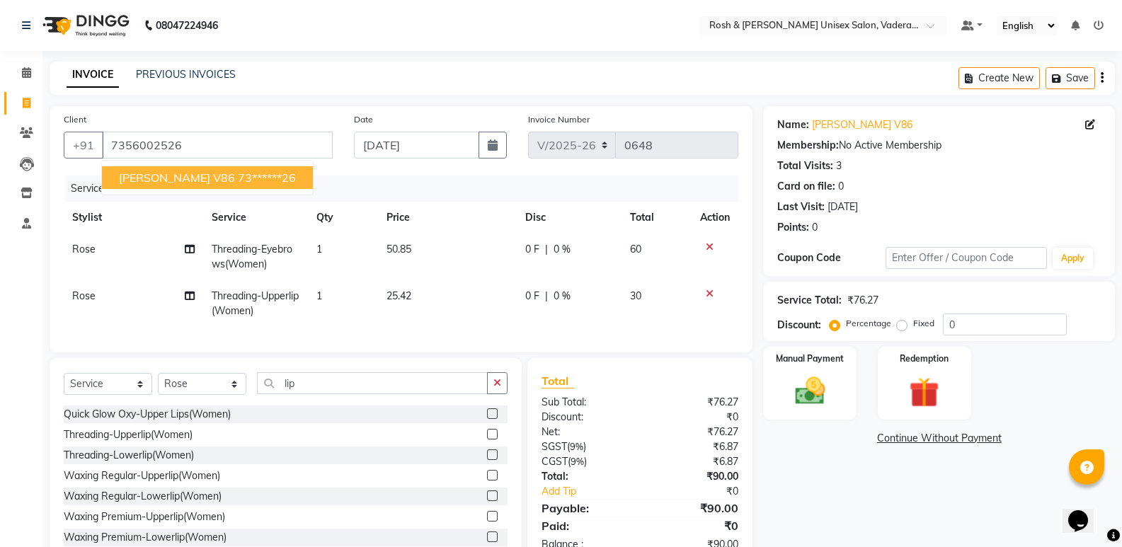
scroll to position [52, 0]
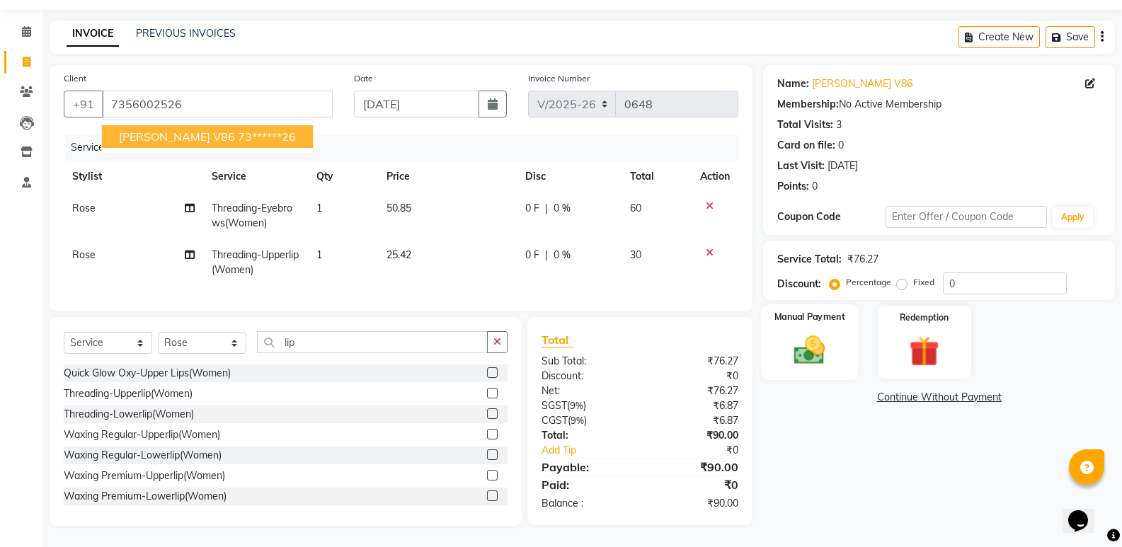
click at [819, 345] on img at bounding box center [809, 350] width 50 height 36
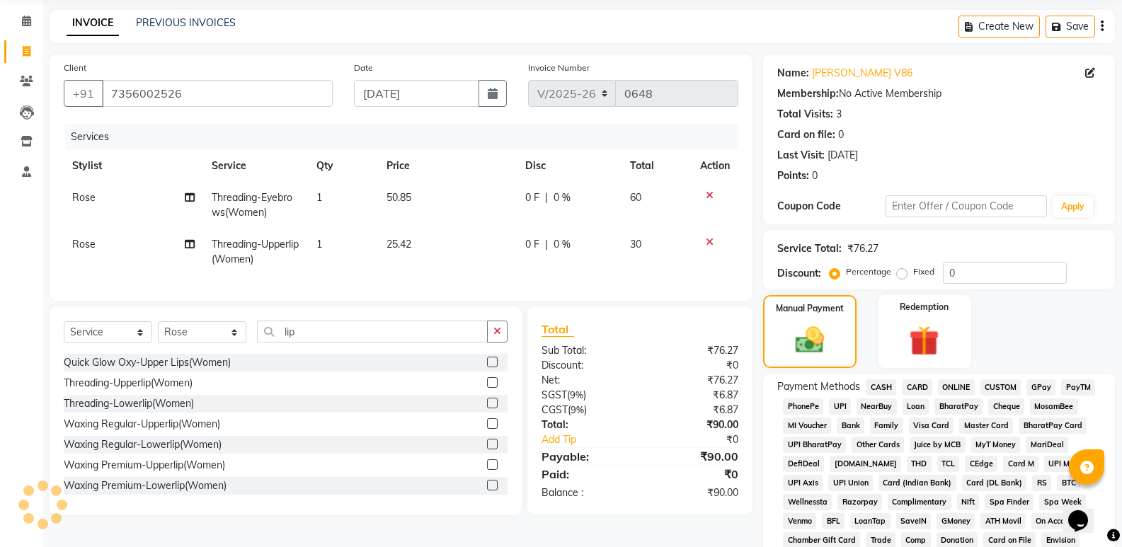
click at [834, 406] on span "UPI" at bounding box center [840, 407] width 22 height 16
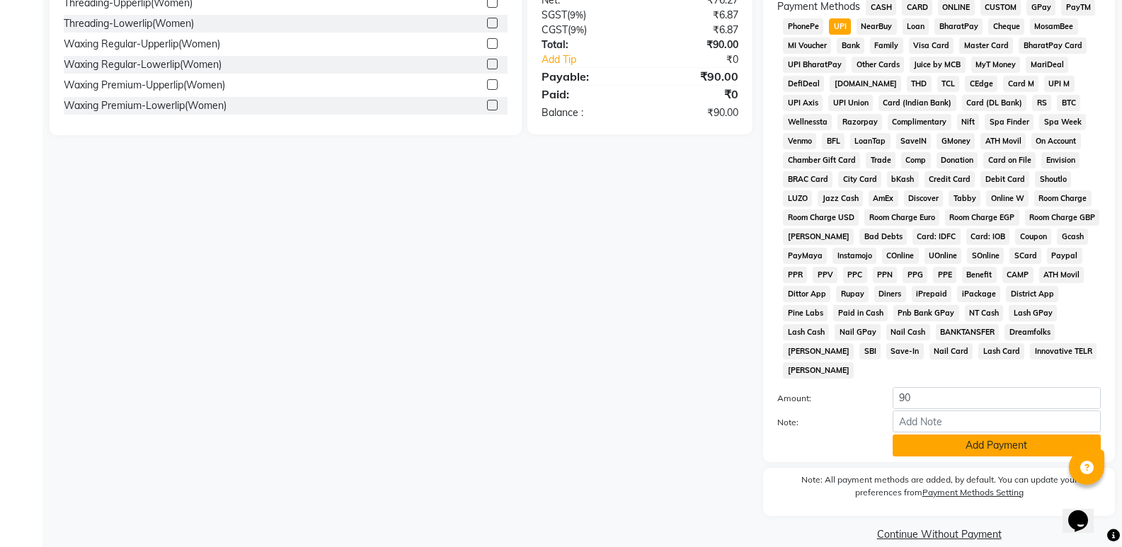
click at [940, 435] on button "Add Payment" at bounding box center [997, 446] width 208 height 22
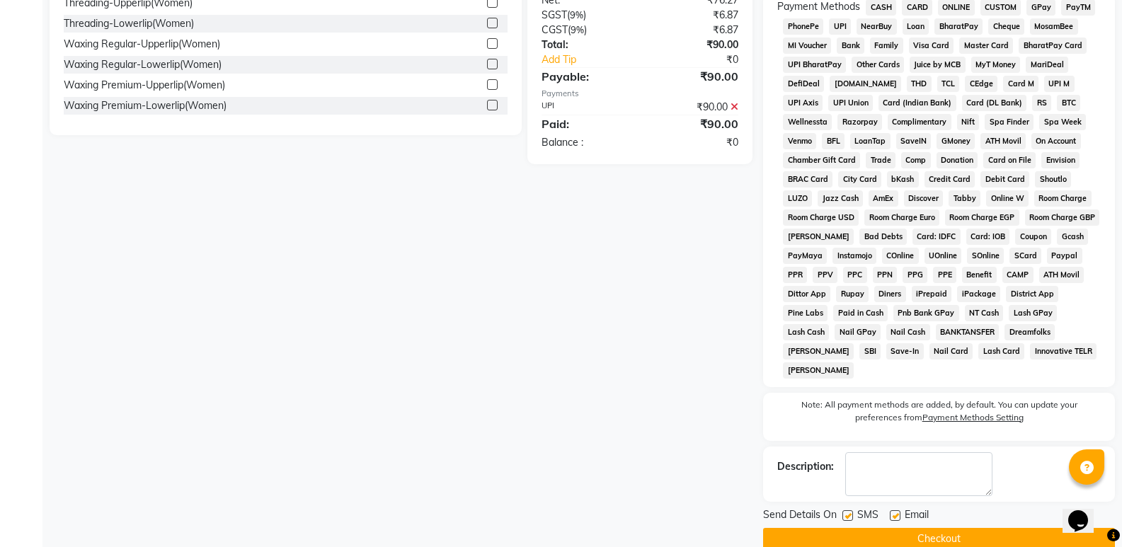
click at [971, 528] on button "Checkout" at bounding box center [939, 539] width 352 height 22
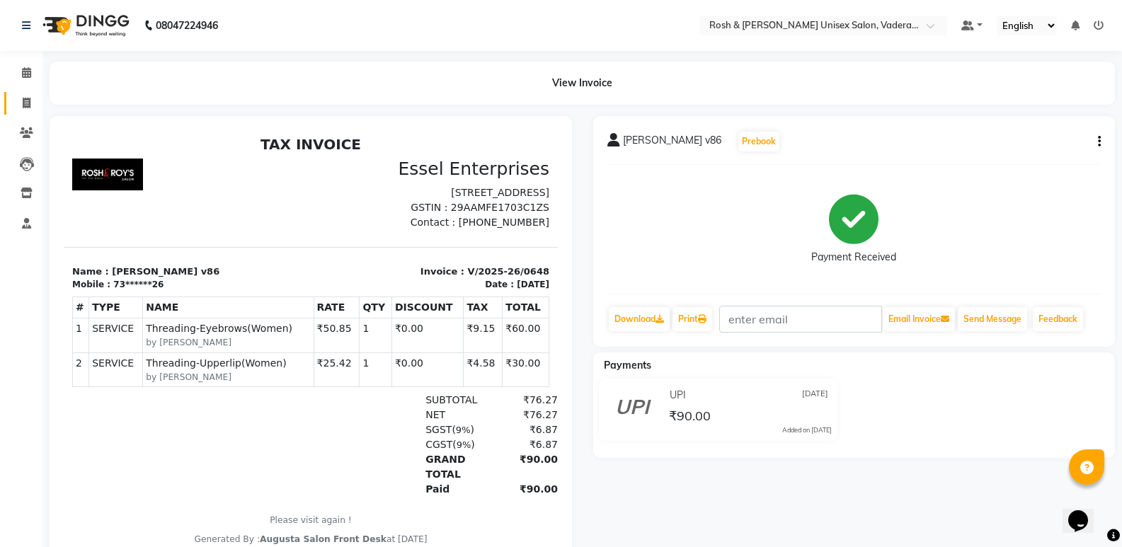
click at [23, 101] on icon at bounding box center [27, 103] width 8 height 11
select select "service"
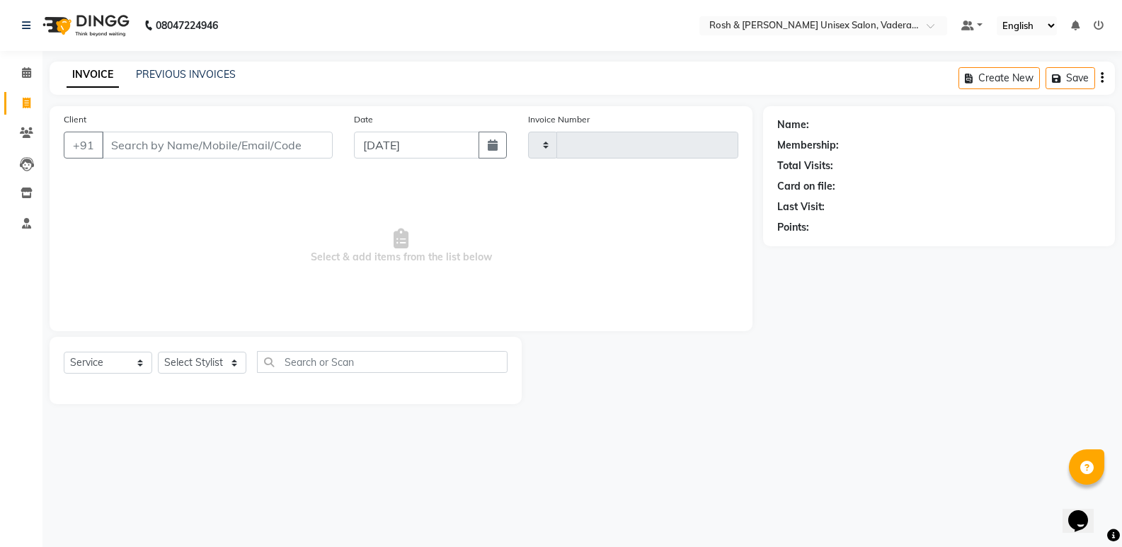
type input "0649"
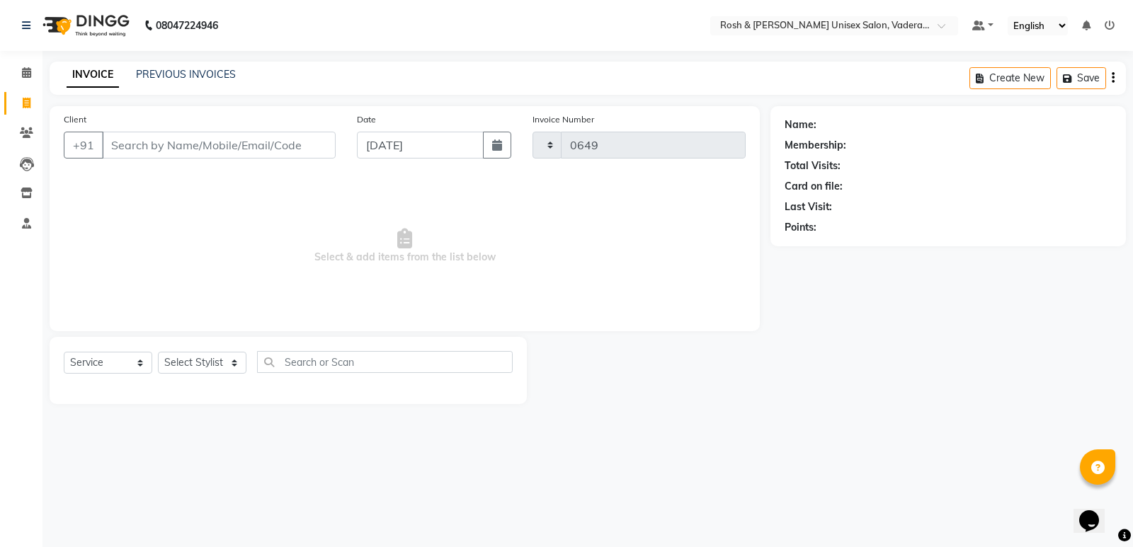
select select "8657"
click at [137, 144] on input "Client" at bounding box center [219, 145] width 234 height 27
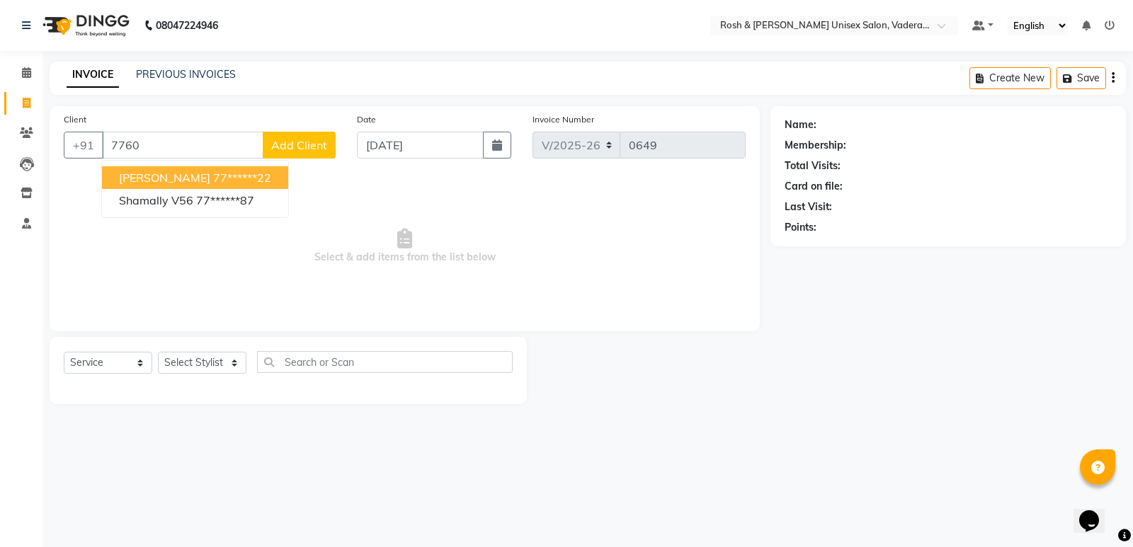
click at [213, 178] on ngb-highlight "77******22" at bounding box center [242, 178] width 58 height 14
type input "77******22"
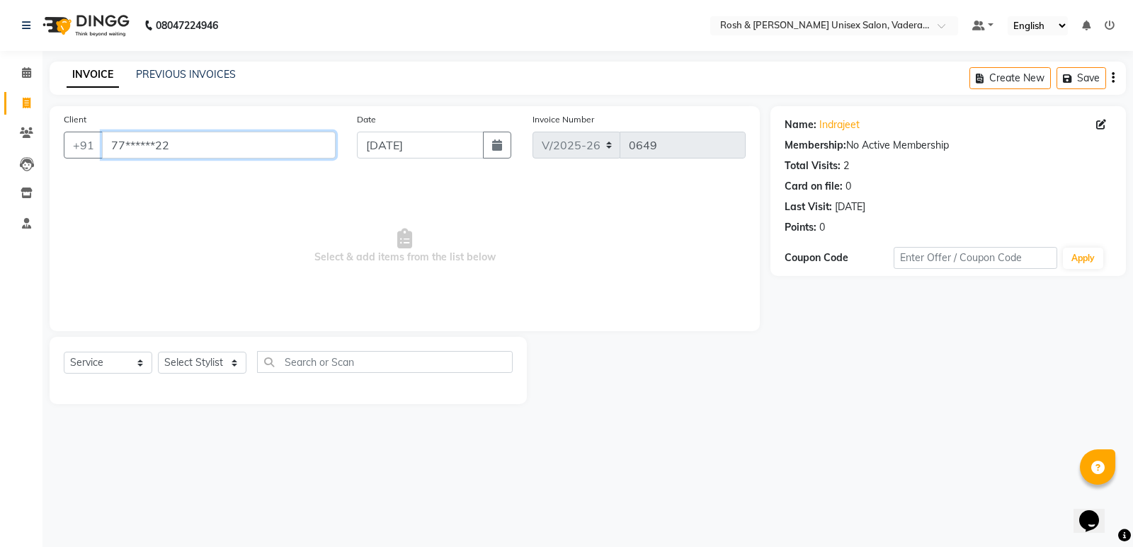
click at [222, 139] on input "77******22" at bounding box center [219, 145] width 234 height 27
click at [33, 101] on span at bounding box center [26, 104] width 25 height 16
click at [239, 366] on select "Select Stylist Augusta Salon Front Desk [PERSON_NAME] [PERSON_NAME] [PERSON_NAM…" at bounding box center [202, 363] width 88 height 22
select select "87618"
click at [158, 352] on select "Select Stylist Augusta Salon Front Desk [PERSON_NAME] [PERSON_NAME] [PERSON_NAM…" at bounding box center [202, 363] width 88 height 22
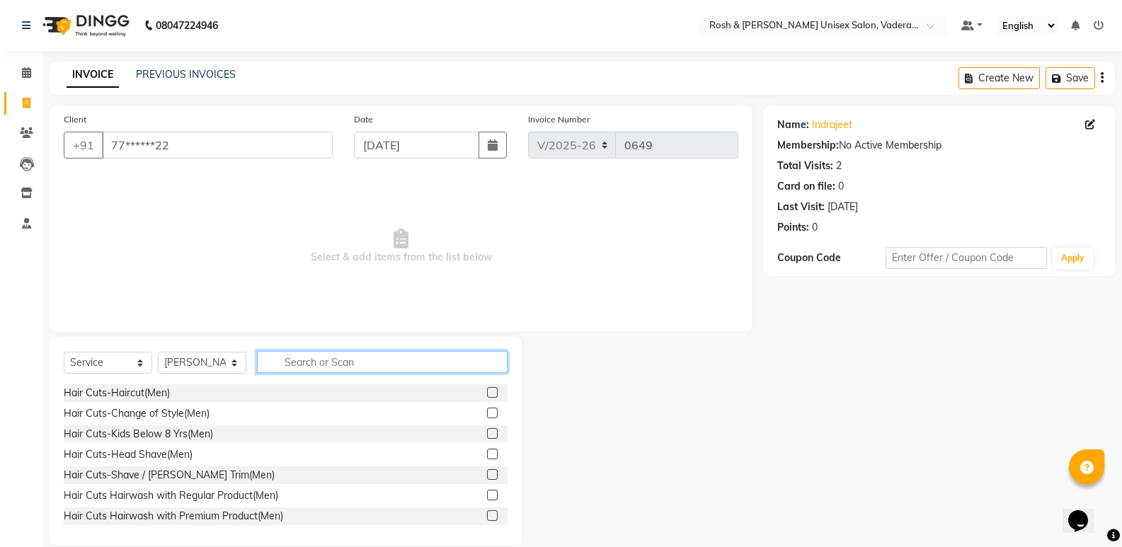
click at [350, 362] on input "text" at bounding box center [382, 362] width 251 height 22
click at [487, 393] on label at bounding box center [492, 392] width 11 height 11
click at [487, 393] on input "checkbox" at bounding box center [491, 393] width 9 height 9
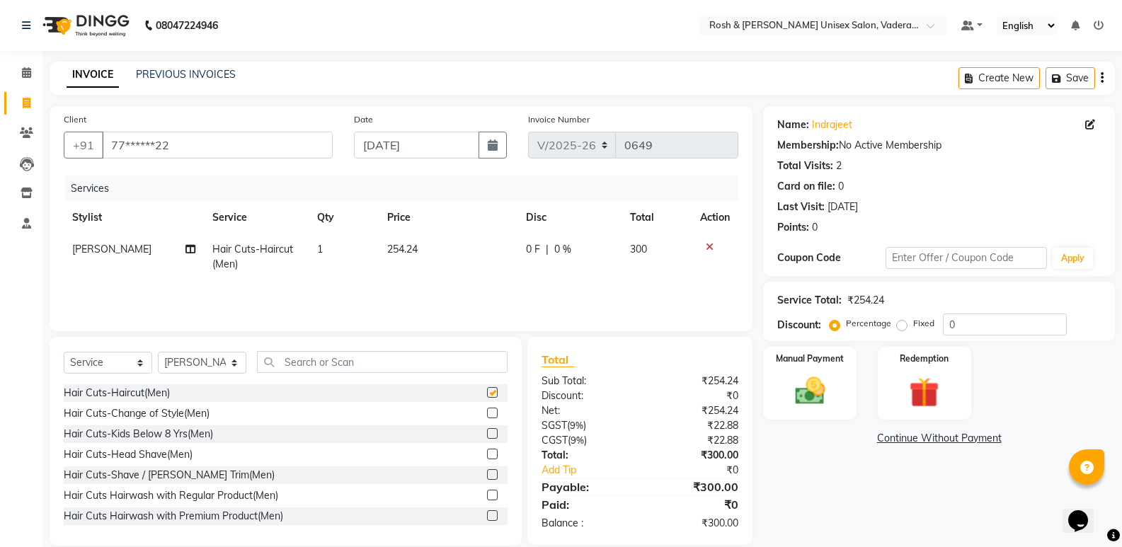
checkbox input "false"
click at [814, 399] on img at bounding box center [809, 391] width 50 height 36
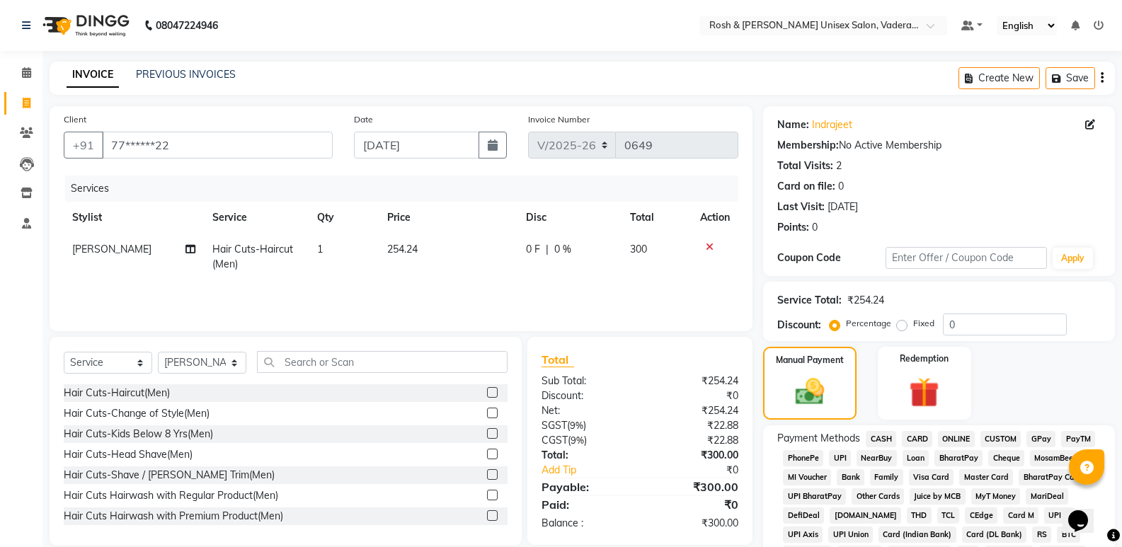
click at [837, 462] on span "UPI" at bounding box center [840, 458] width 22 height 16
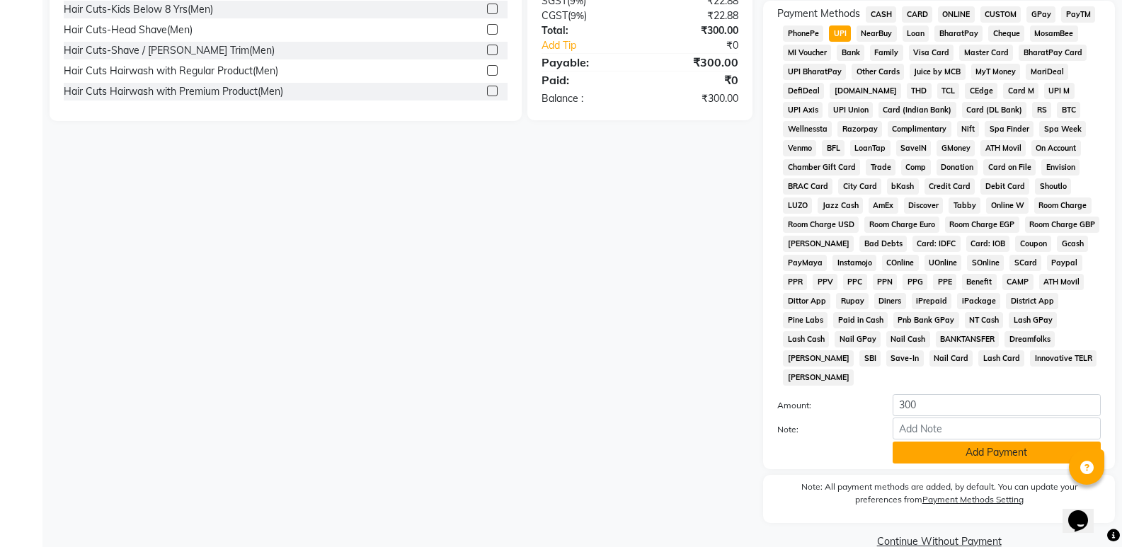
click at [930, 442] on button "Add Payment" at bounding box center [997, 453] width 208 height 22
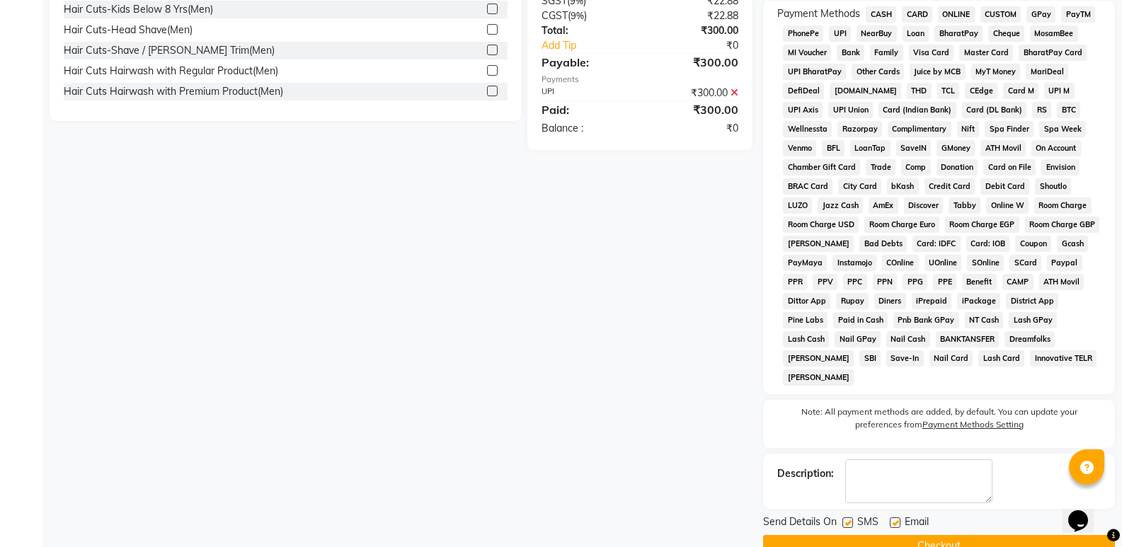
scroll to position [437, 0]
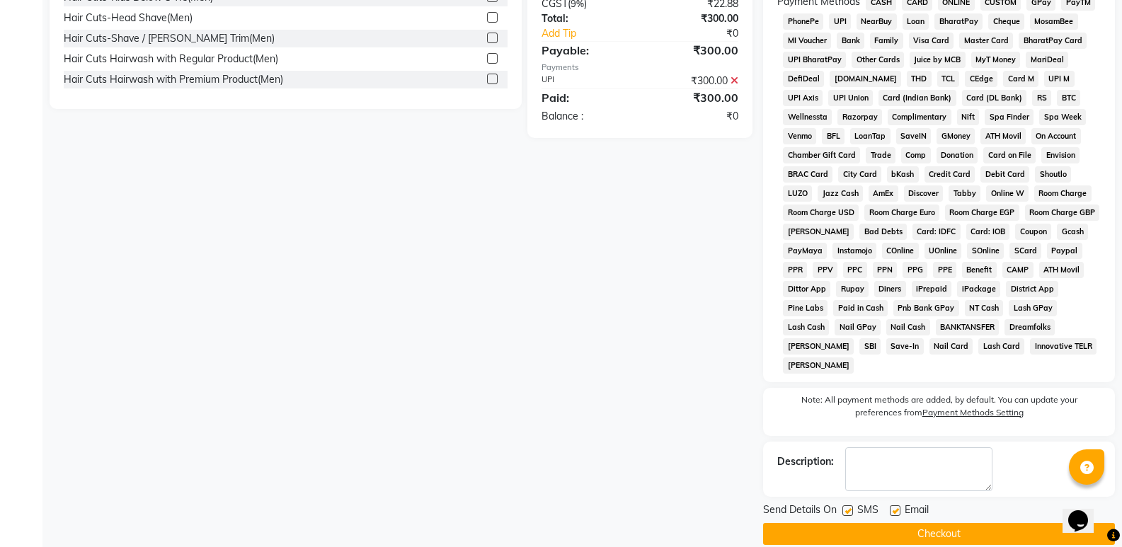
click at [954, 523] on button "Checkout" at bounding box center [939, 534] width 352 height 22
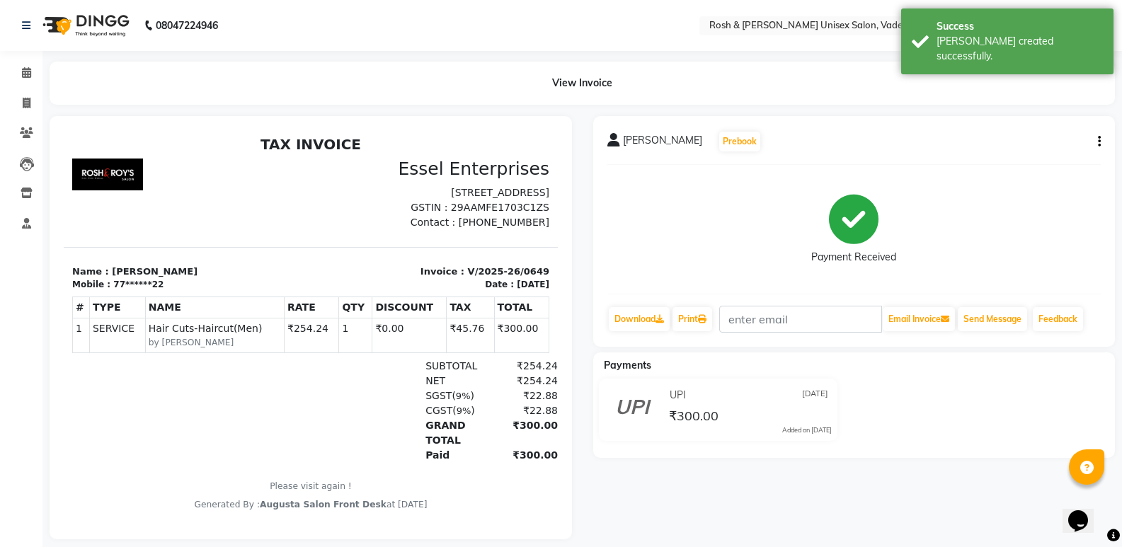
scroll to position [24, 0]
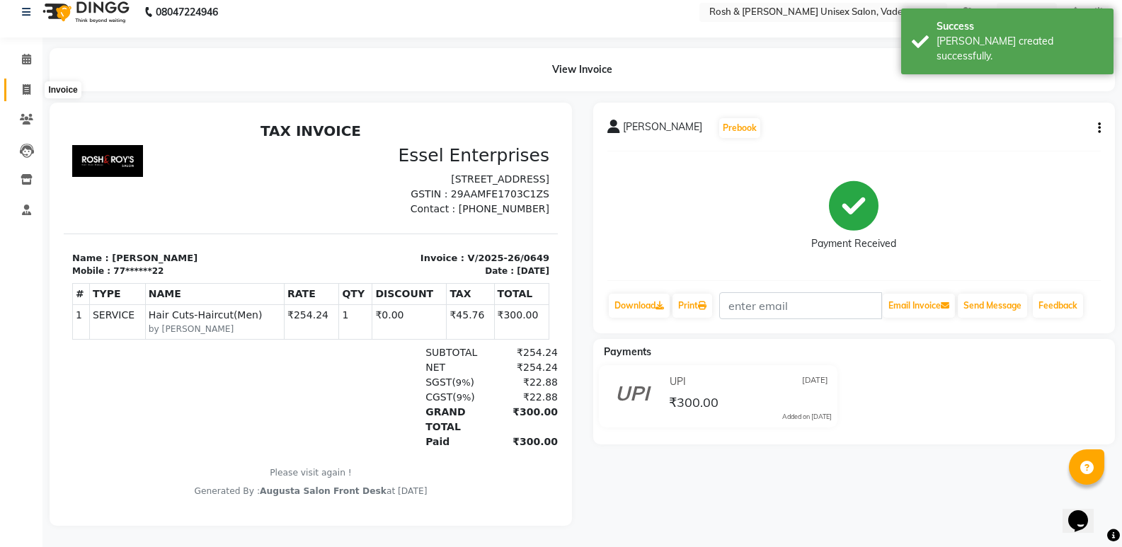
click at [23, 84] on icon at bounding box center [27, 89] width 8 height 11
select select "8657"
select select "service"
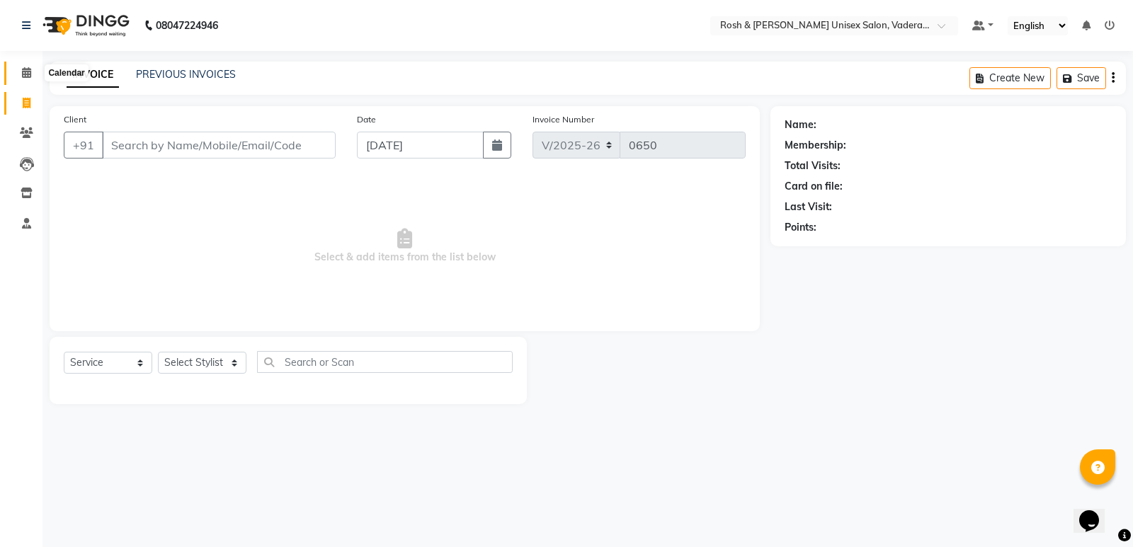
click at [33, 74] on span at bounding box center [26, 73] width 25 height 16
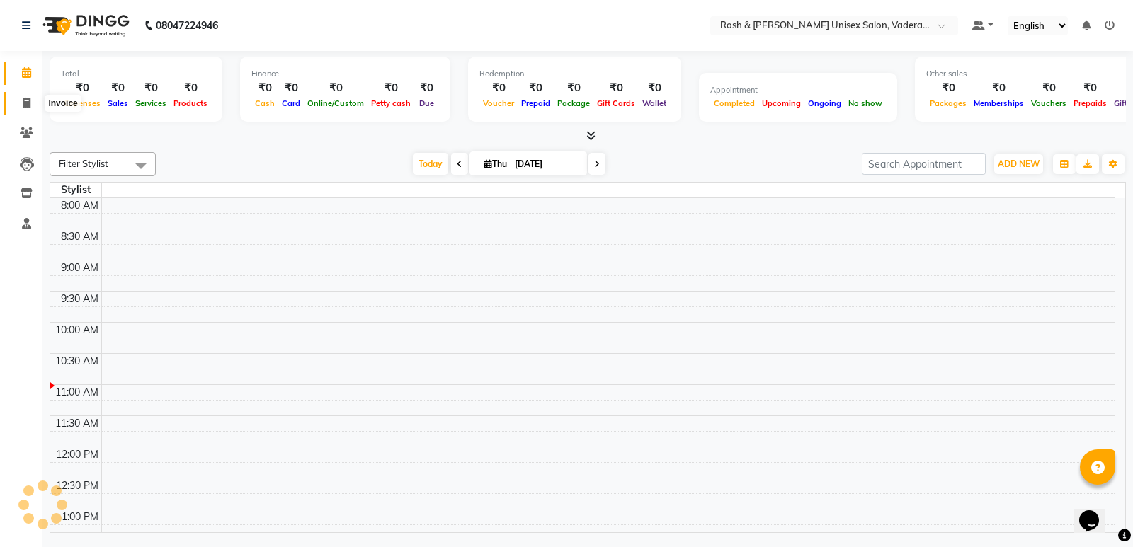
click at [19, 108] on span at bounding box center [26, 104] width 25 height 16
select select "service"
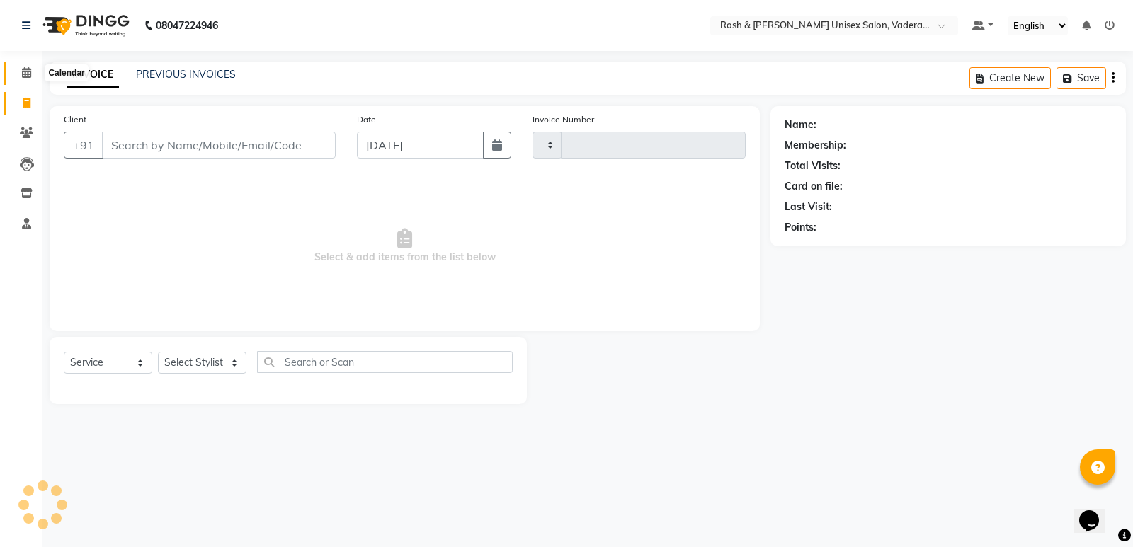
click at [25, 72] on icon at bounding box center [26, 72] width 9 height 11
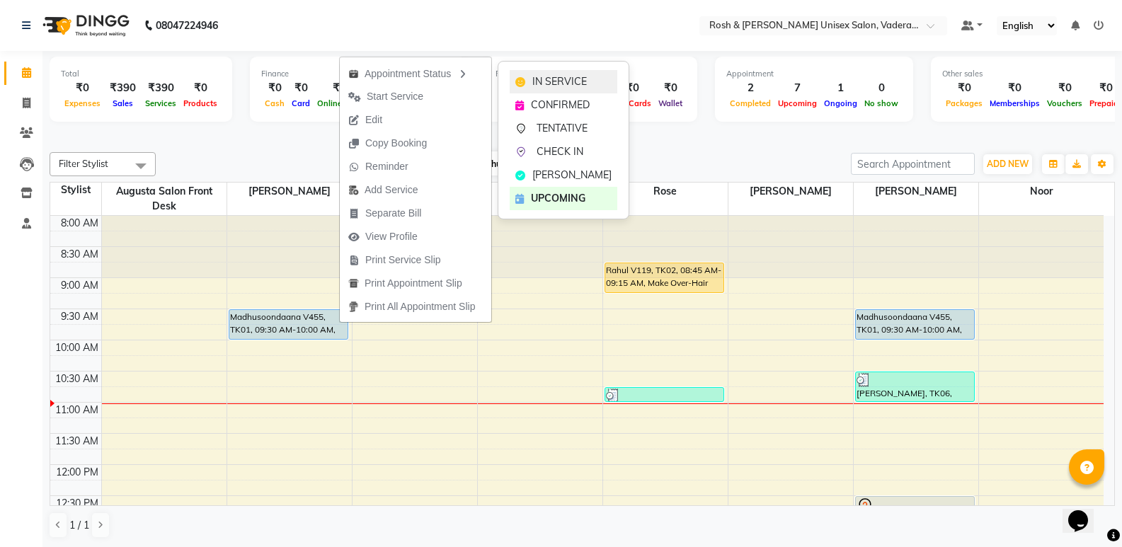
click at [542, 75] on span "IN SERVICE" at bounding box center [559, 81] width 55 height 15
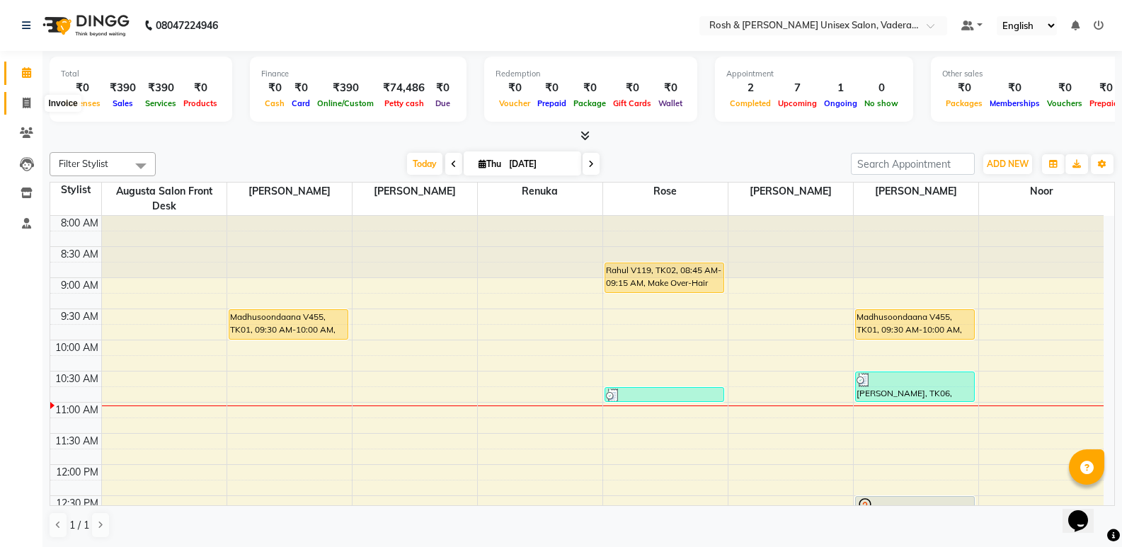
click at [30, 105] on icon at bounding box center [27, 103] width 8 height 11
select select "8657"
select select "service"
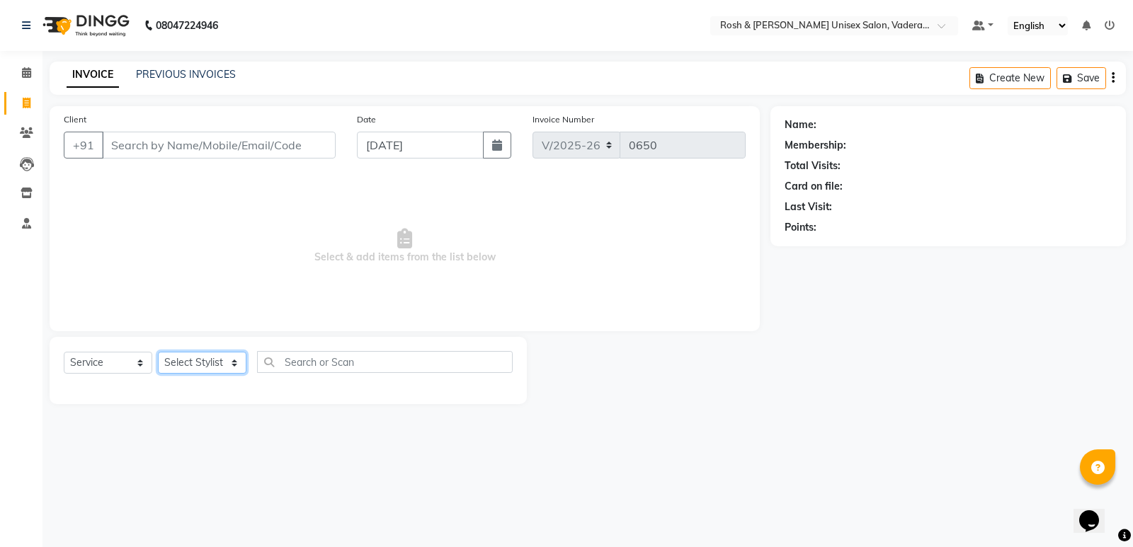
click at [235, 364] on select "Select Stylist Augusta Salon Front Desk [PERSON_NAME] [PERSON_NAME] [PERSON_NAM…" at bounding box center [202, 363] width 88 height 22
select select "89151"
click at [158, 352] on select "Select Stylist Augusta Salon Front Desk [PERSON_NAME] [PERSON_NAME] [PERSON_NAM…" at bounding box center [202, 363] width 88 height 22
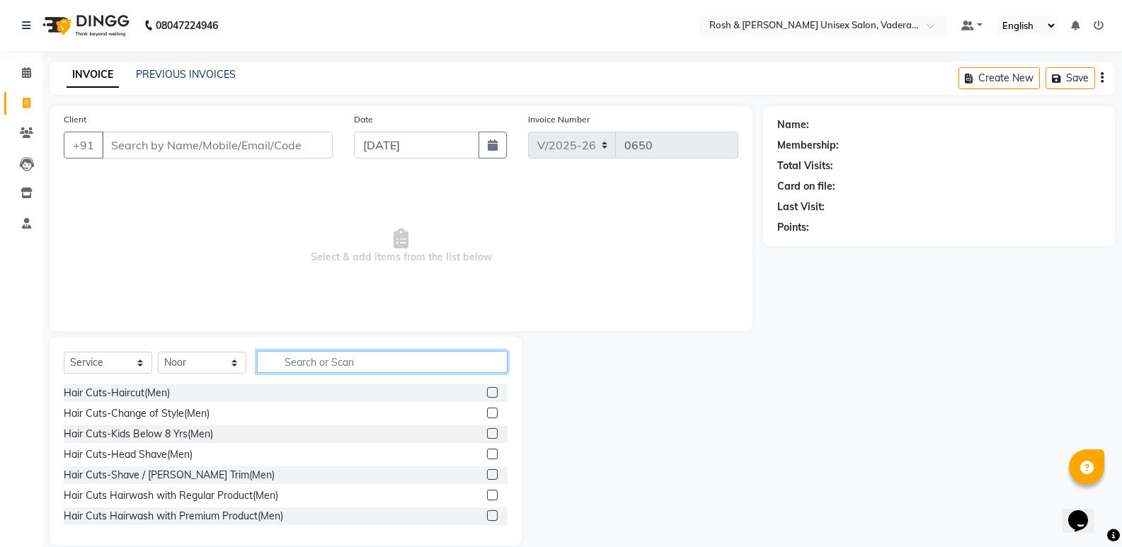
click at [318, 361] on input "text" at bounding box center [382, 362] width 251 height 22
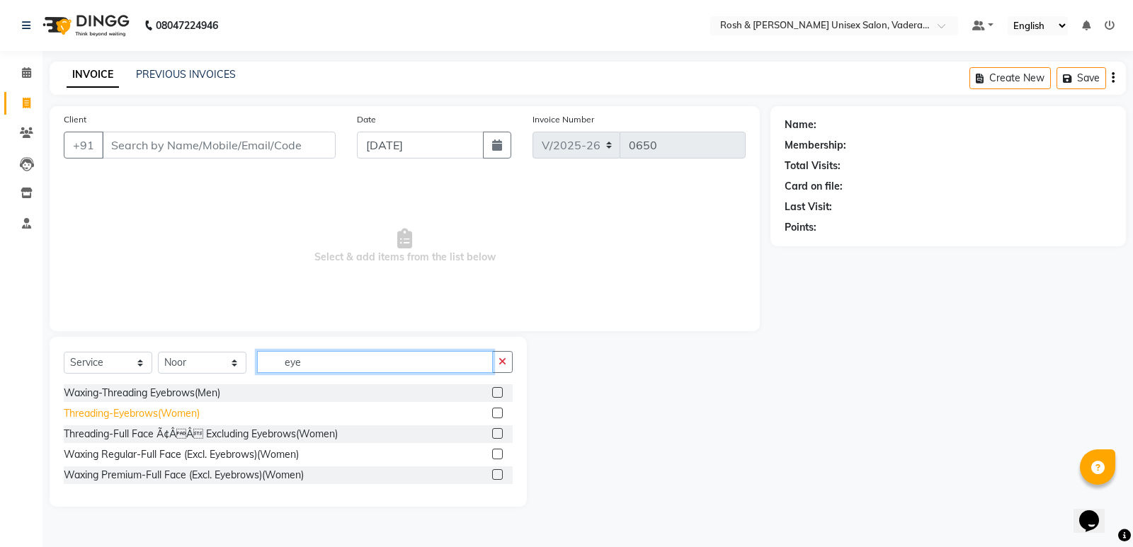
type input "eye"
click at [127, 419] on div "Threading-Eyebrows(Women)" at bounding box center [132, 413] width 136 height 15
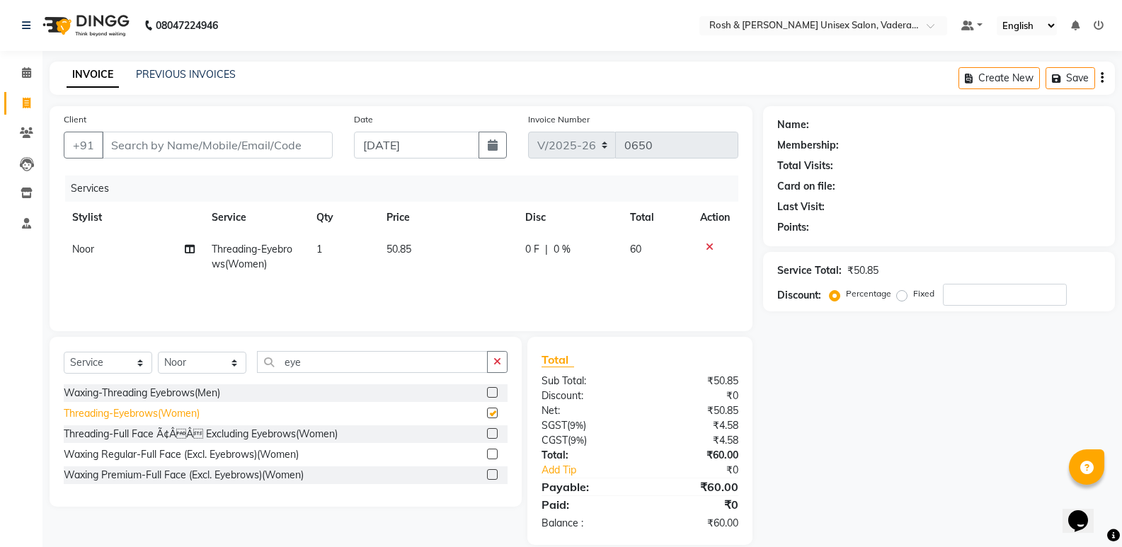
checkbox input "false"
click at [493, 360] on icon "button" at bounding box center [497, 362] width 8 height 10
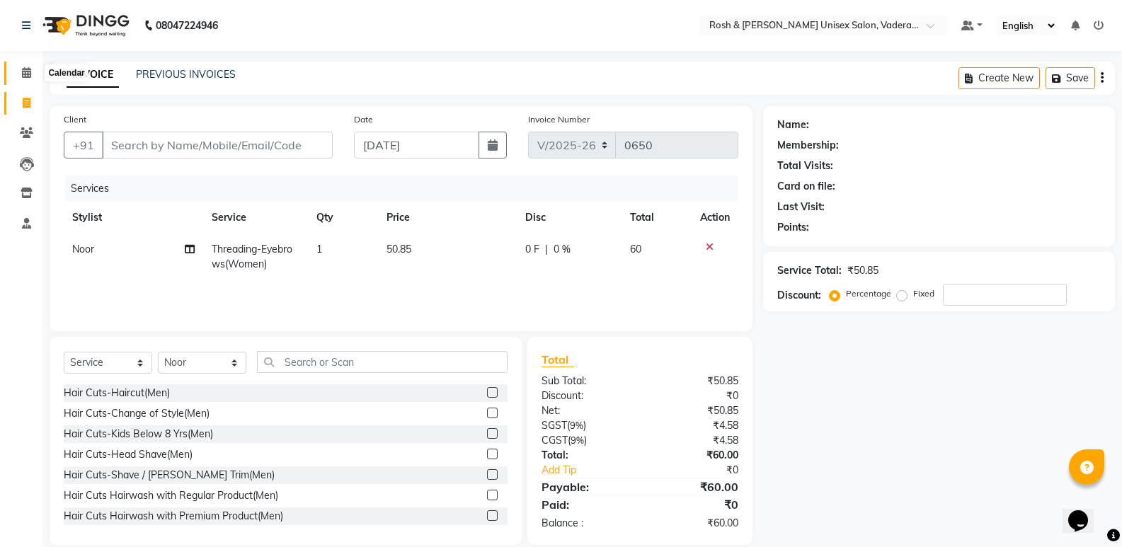
click at [21, 79] on span at bounding box center [26, 73] width 25 height 16
click at [331, 365] on input "text" at bounding box center [382, 362] width 251 height 22
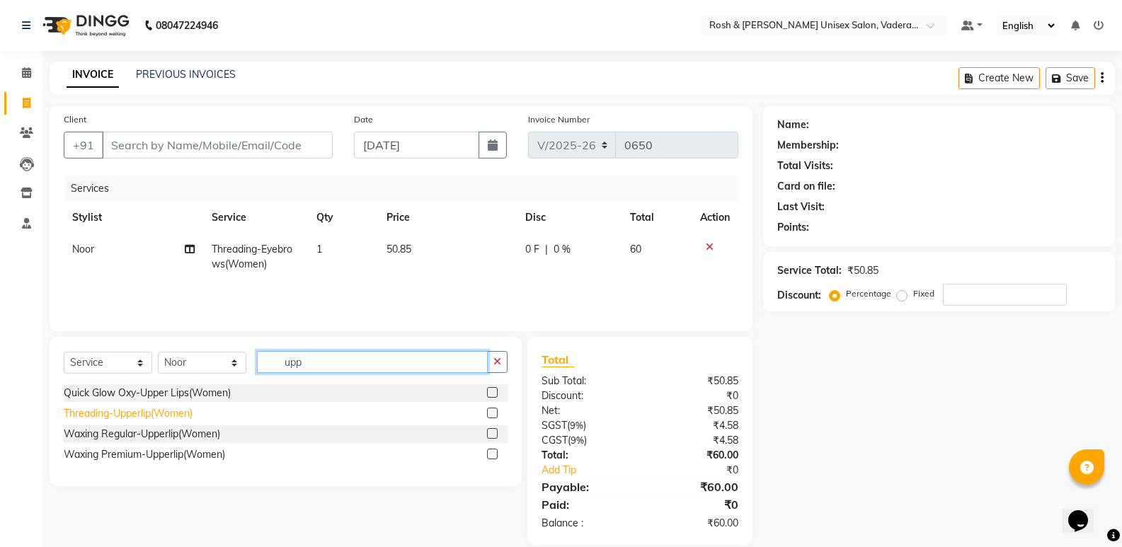
type input "upp"
click at [154, 420] on div "Threading-Upperlip(Women)" at bounding box center [128, 413] width 129 height 15
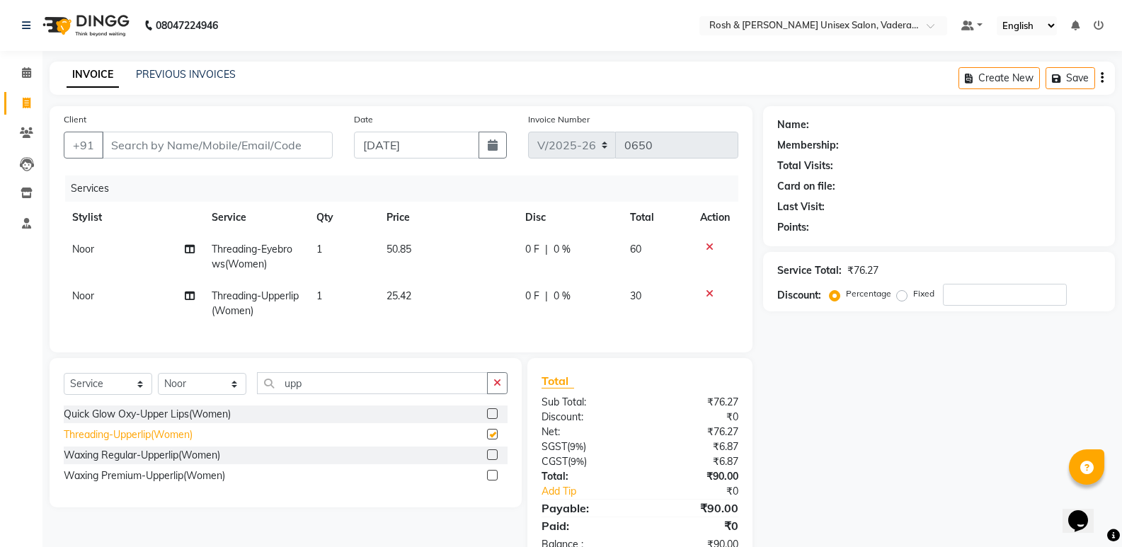
checkbox input "false"
click at [164, 142] on input "Client" at bounding box center [217, 145] width 231 height 27
click at [319, 391] on input "upp" at bounding box center [372, 383] width 231 height 22
type input "u"
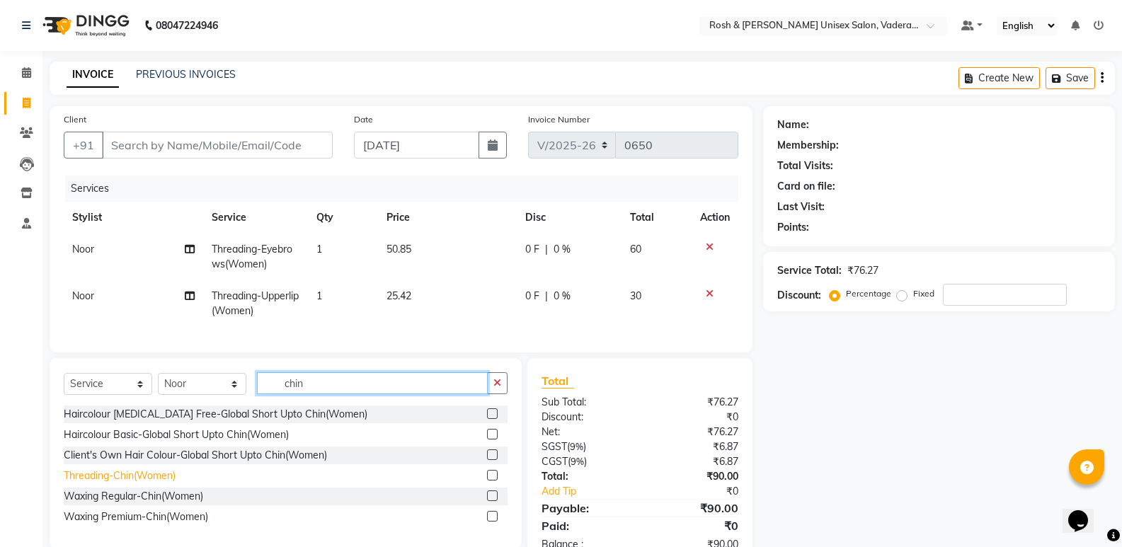
type input "chin"
click at [113, 483] on div "Threading-Chin(Women)" at bounding box center [120, 476] width 112 height 15
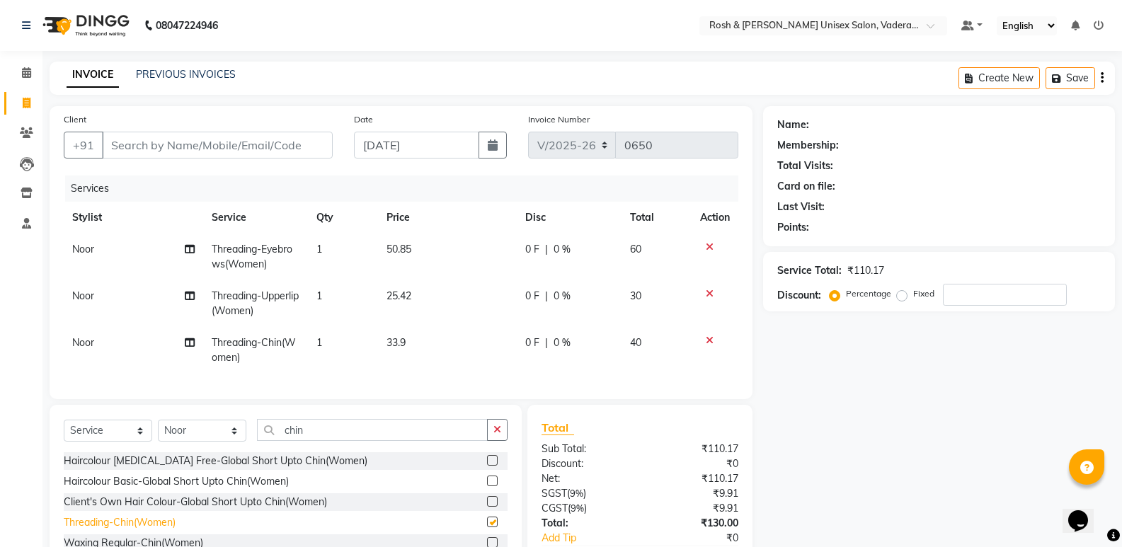
checkbox input "false"
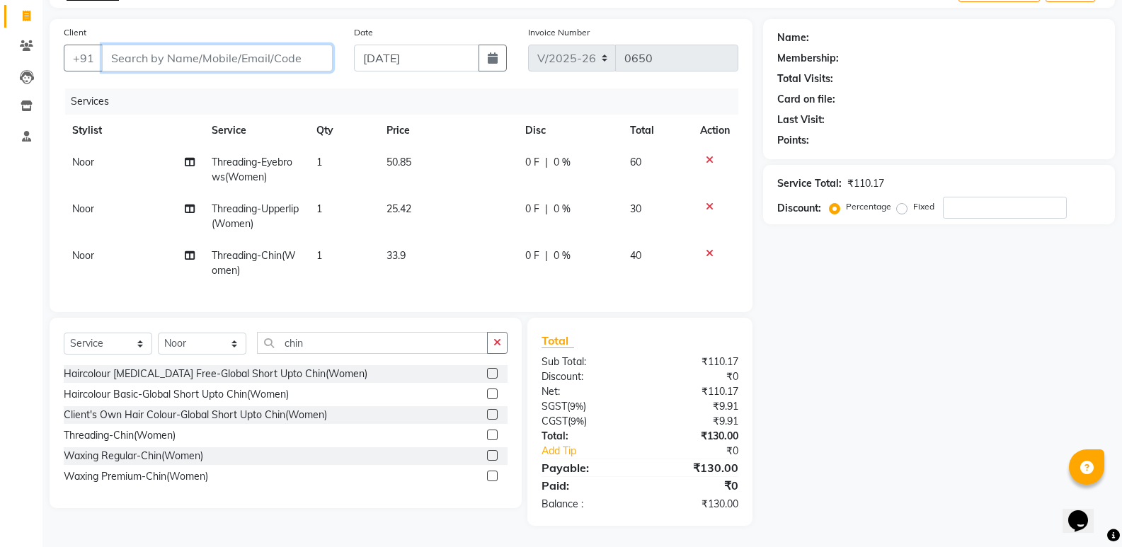
click at [118, 45] on input "Client" at bounding box center [217, 58] width 231 height 27
type input "9"
type input "0"
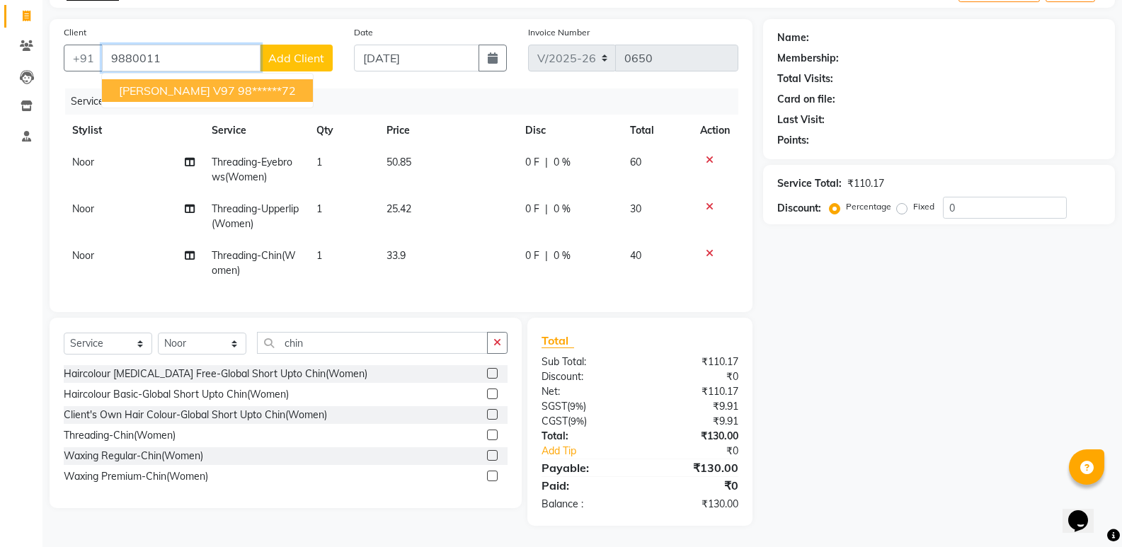
click at [163, 84] on span "Susitha v97" at bounding box center [177, 91] width 116 height 14
type input "98******72"
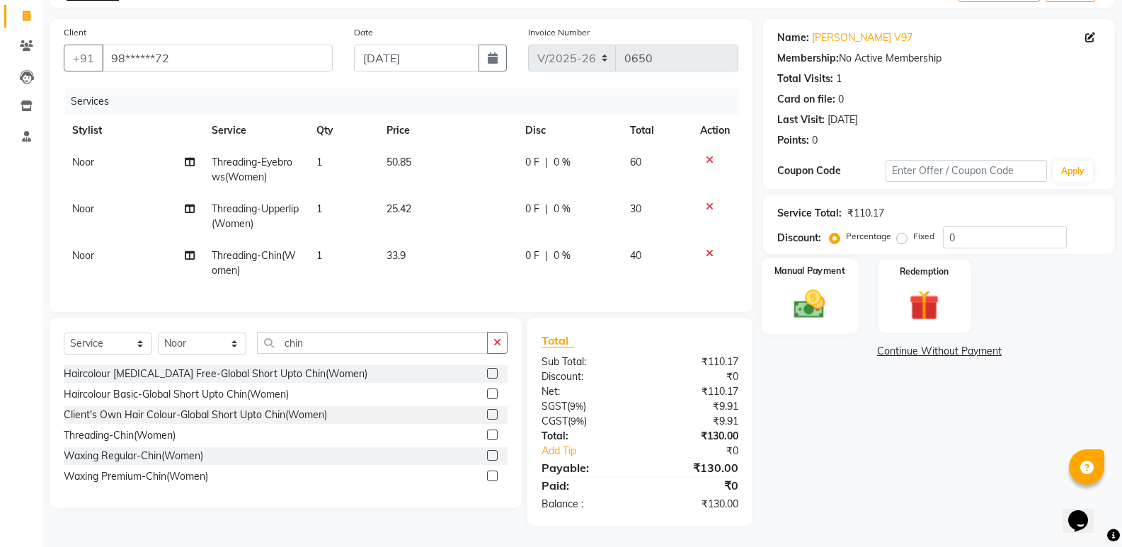
click at [784, 297] on img at bounding box center [809, 304] width 50 height 36
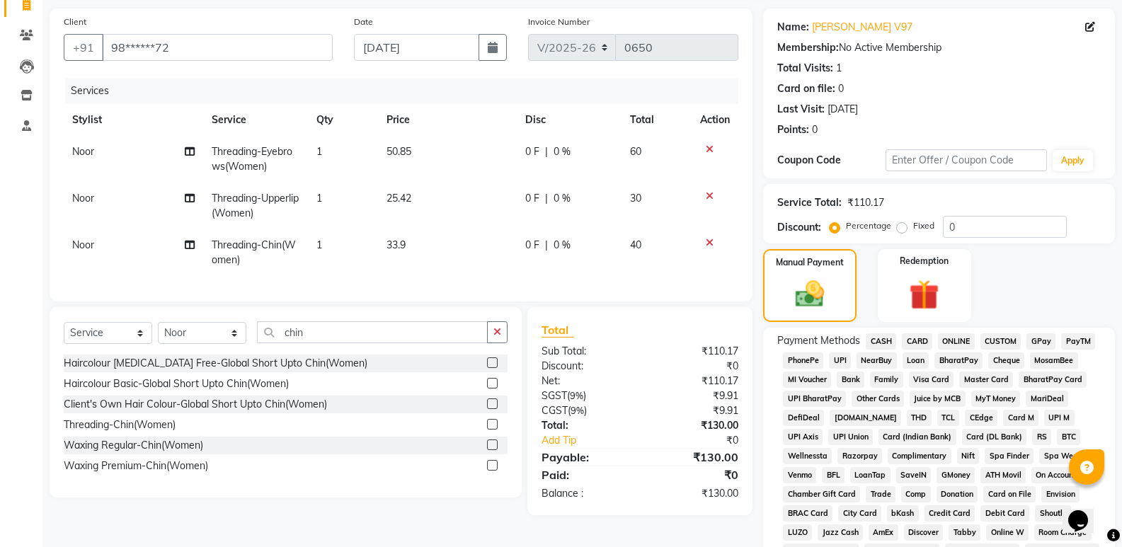
click at [845, 361] on span "UPI" at bounding box center [840, 361] width 22 height 16
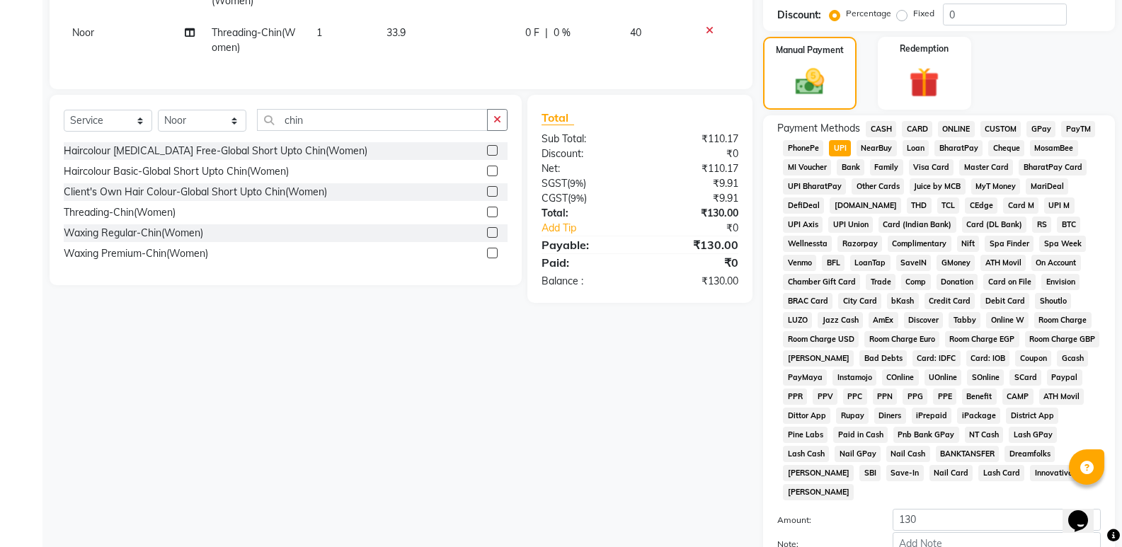
scroll to position [432, 0]
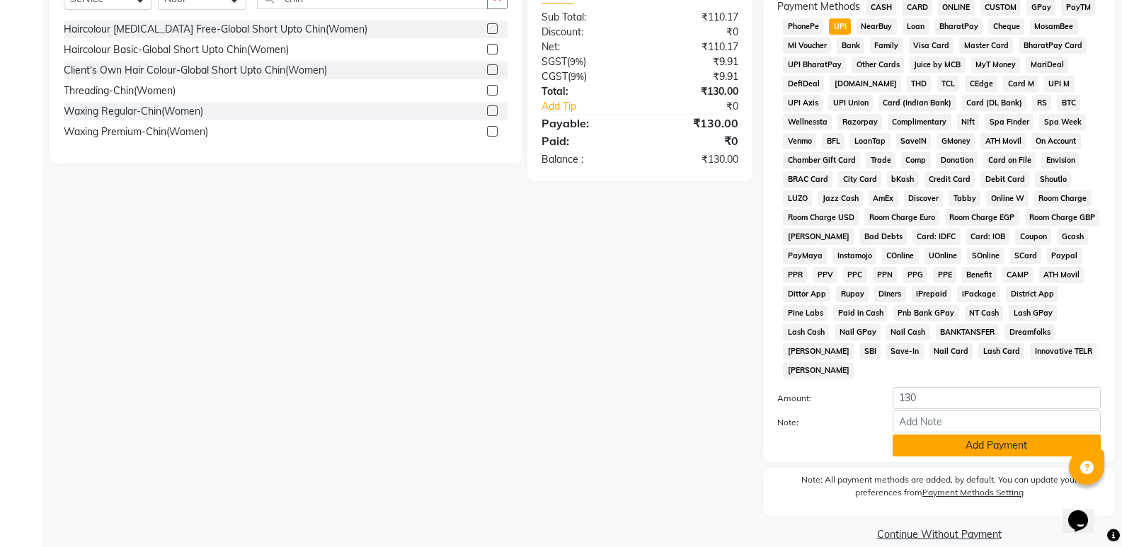
click at [1032, 435] on button "Add Payment" at bounding box center [997, 446] width 208 height 22
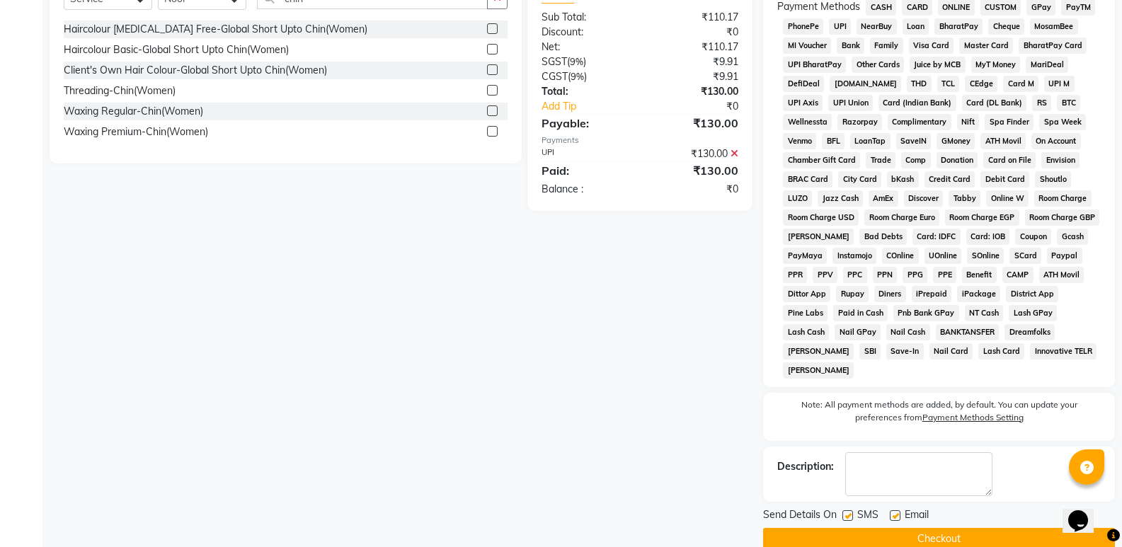
click at [975, 528] on button "Checkout" at bounding box center [939, 539] width 352 height 22
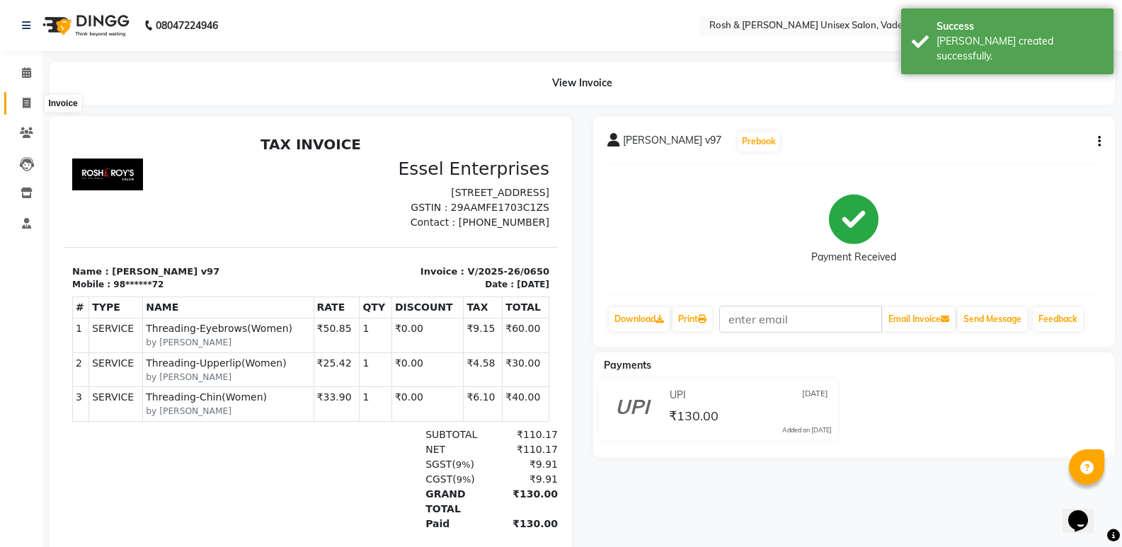
click at [28, 105] on icon at bounding box center [27, 103] width 8 height 11
select select "service"
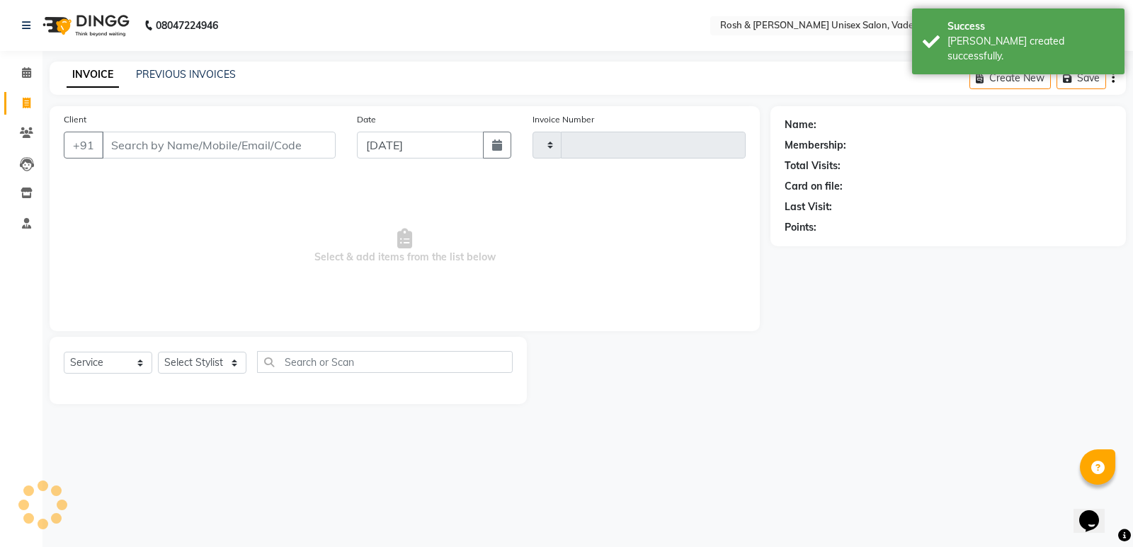
type input "0651"
select select "8657"
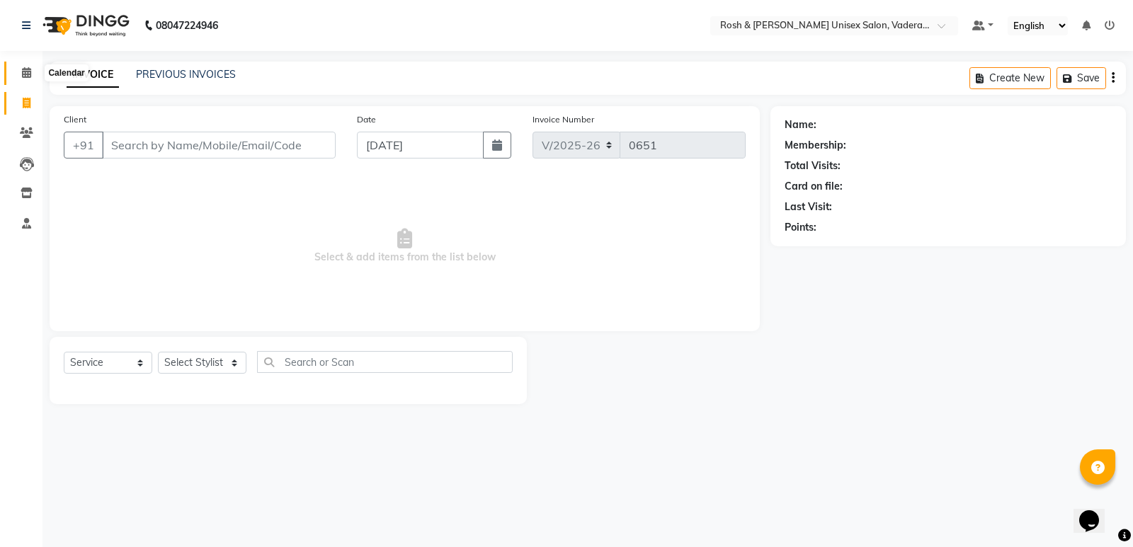
click at [27, 73] on icon at bounding box center [26, 72] width 9 height 11
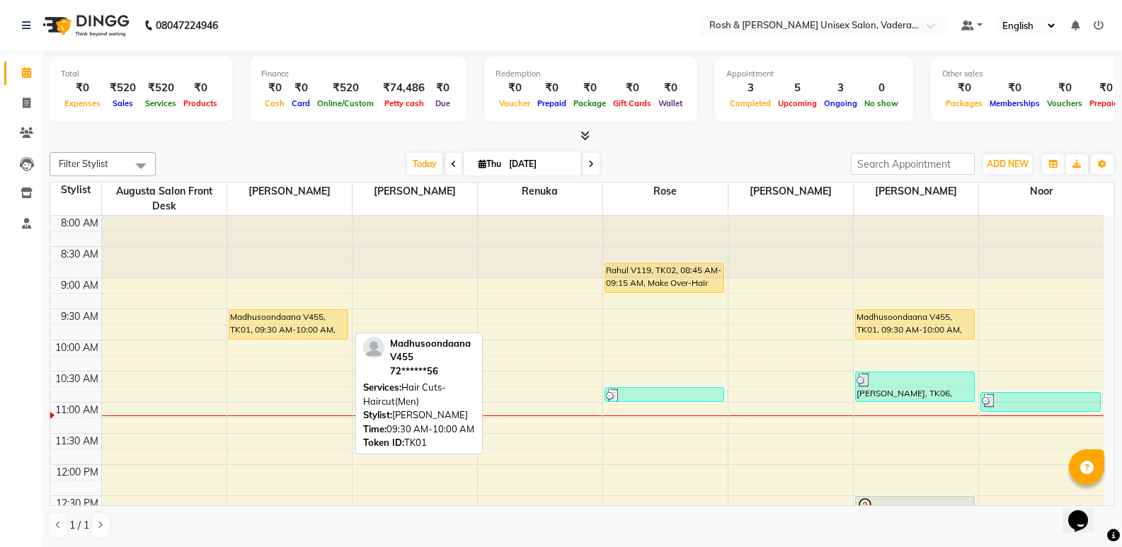
click at [279, 337] on div at bounding box center [288, 339] width 119 height 6
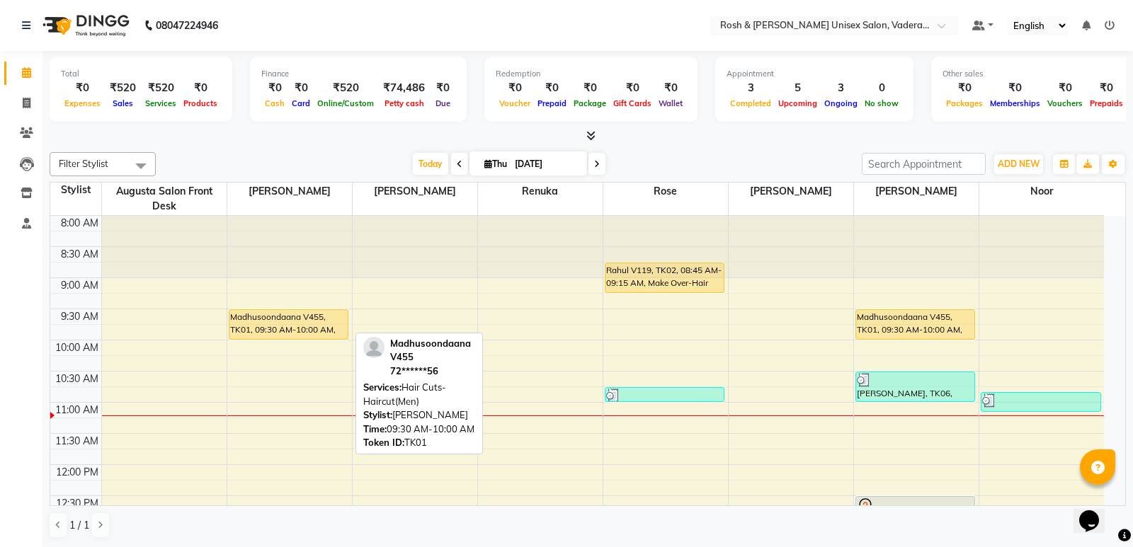
select select "1"
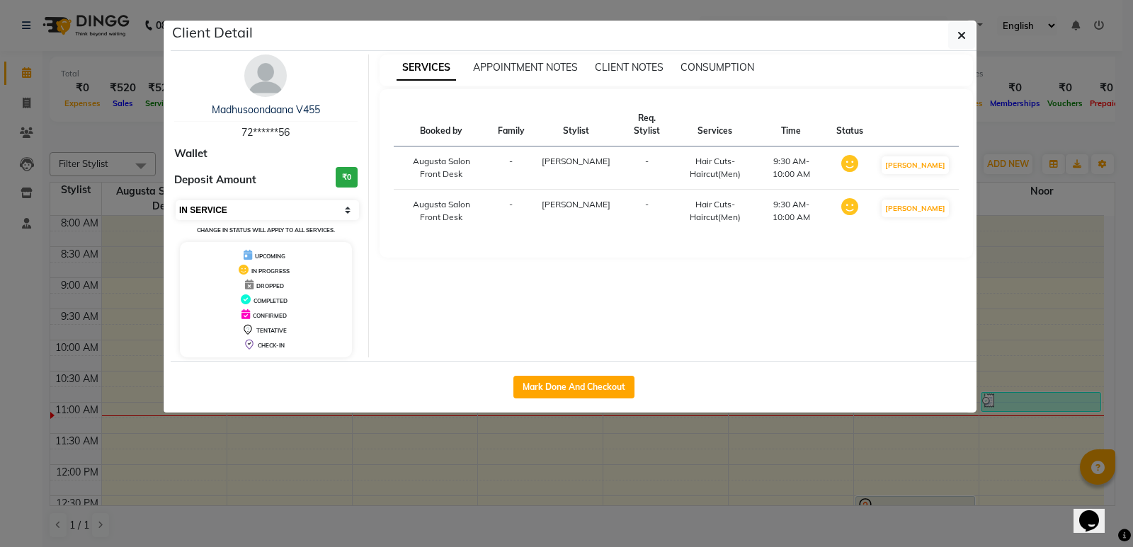
click at [348, 213] on select "Select IN SERVICE CONFIRMED TENTATIVE CHECK IN MARK DONE UPCOMING" at bounding box center [267, 210] width 183 height 20
drag, startPoint x: 676, startPoint y: 235, endPoint x: 537, endPoint y: 272, distance: 143.5
click at [537, 272] on div "SERVICES APPOINTMENT NOTES CLIENT NOTES CONSUMPTION Booked by Family Stylist Re…" at bounding box center [676, 206] width 615 height 303
click at [533, 118] on th "Family" at bounding box center [511, 124] width 44 height 43
click at [583, 116] on th "Stylist" at bounding box center [576, 124] width 86 height 43
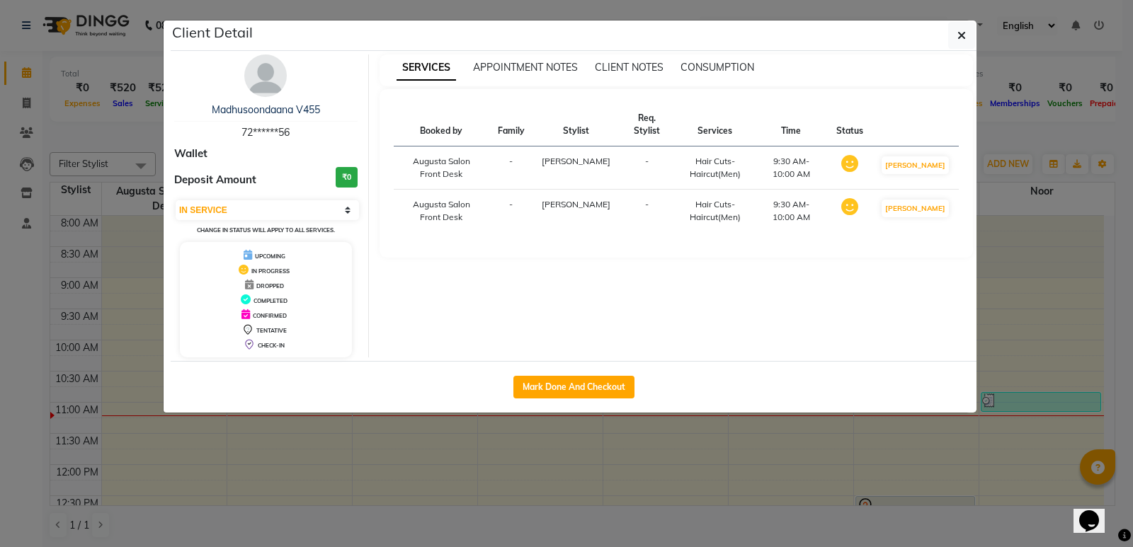
drag, startPoint x: 610, startPoint y: 111, endPoint x: 651, endPoint y: 110, distance: 41.1
click at [619, 111] on th "Req. Stylist" at bounding box center [647, 124] width 57 height 43
drag, startPoint x: 780, startPoint y: 107, endPoint x: 814, endPoint y: 112, distance: 34.3
click at [781, 108] on th "Time" at bounding box center [791, 124] width 74 height 43
click at [958, 36] on icon "button" at bounding box center [961, 35] width 8 height 11
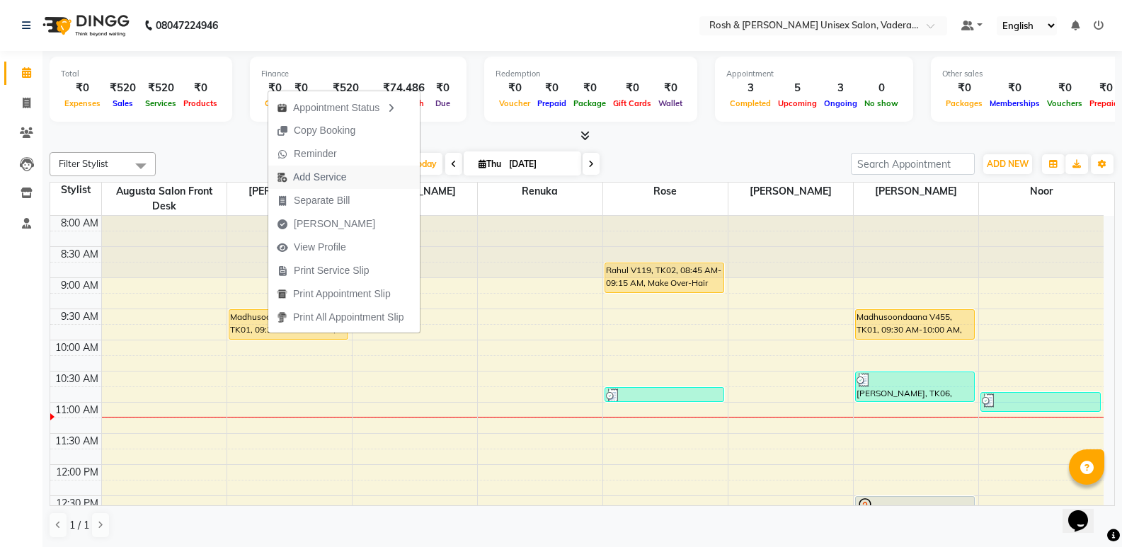
click at [318, 178] on span "Add Service" at bounding box center [319, 177] width 53 height 15
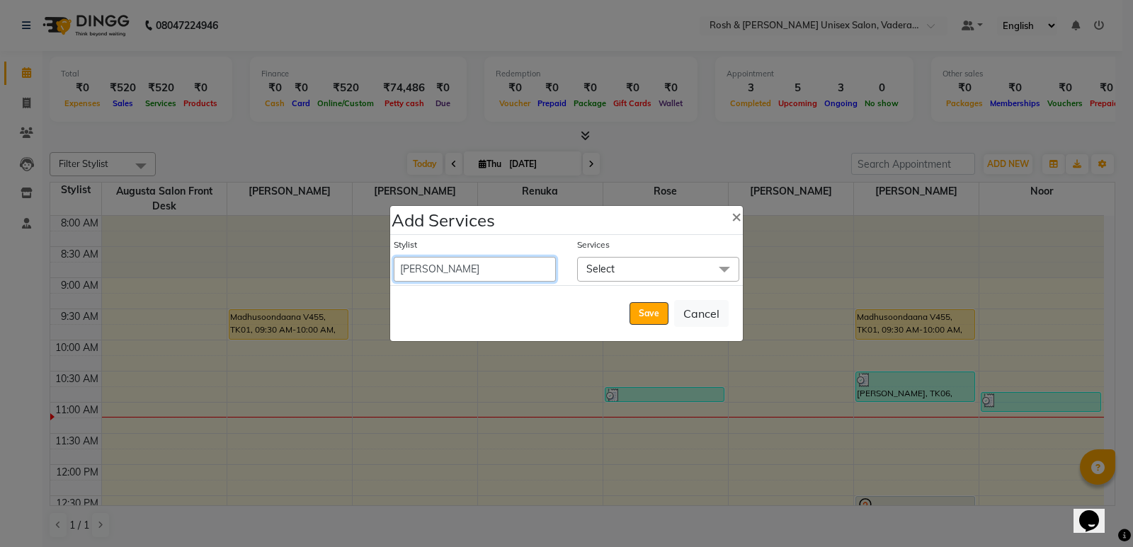
click at [466, 271] on select "Augusta Salon Front Desk [PERSON_NAME] [PERSON_NAME] [PERSON_NAME]" at bounding box center [475, 269] width 162 height 25
select select "87618"
click at [394, 257] on select "Augusta Salon Front Desk [PERSON_NAME] [PERSON_NAME] [PERSON_NAME]" at bounding box center [475, 269] width 162 height 25
select select "600"
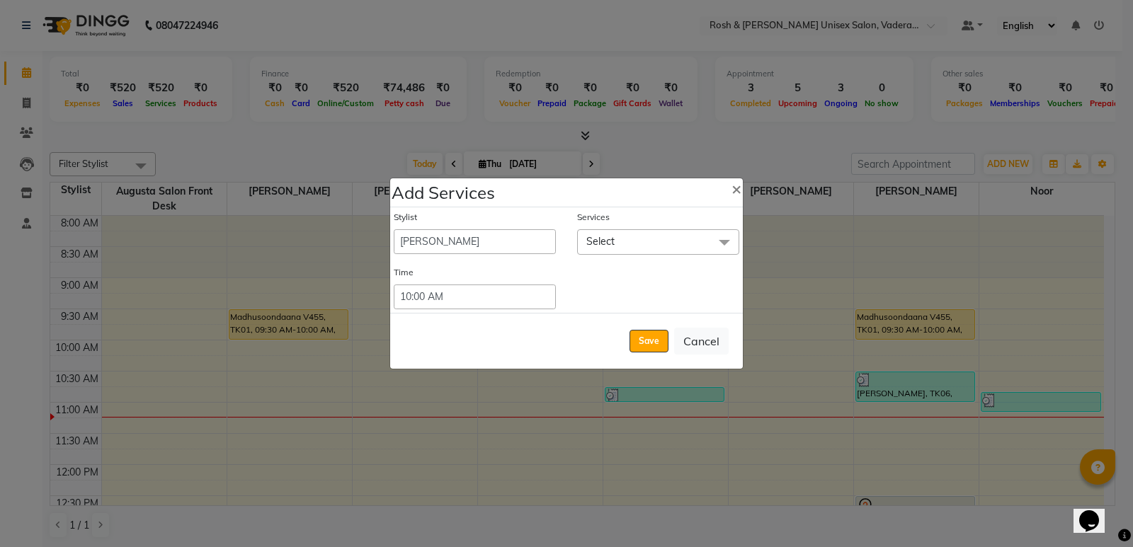
click at [637, 242] on span "Select" at bounding box center [658, 241] width 162 height 25
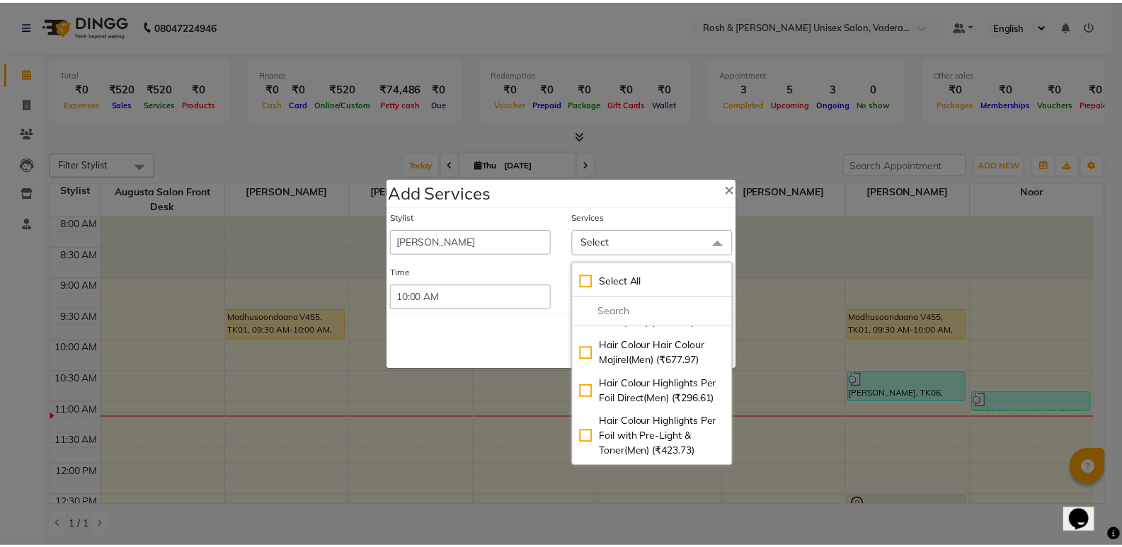
scroll to position [425, 0]
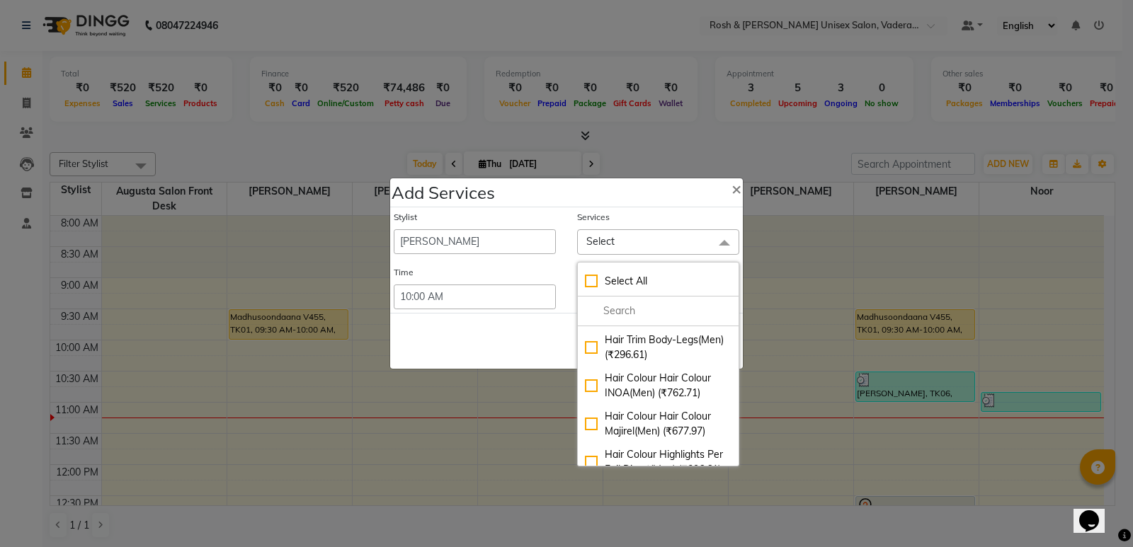
click at [623, 371] on div "Hair Colour Hair Colour INOA(Men) (₹762.71)" at bounding box center [658, 386] width 147 height 30
checkbox input "true"
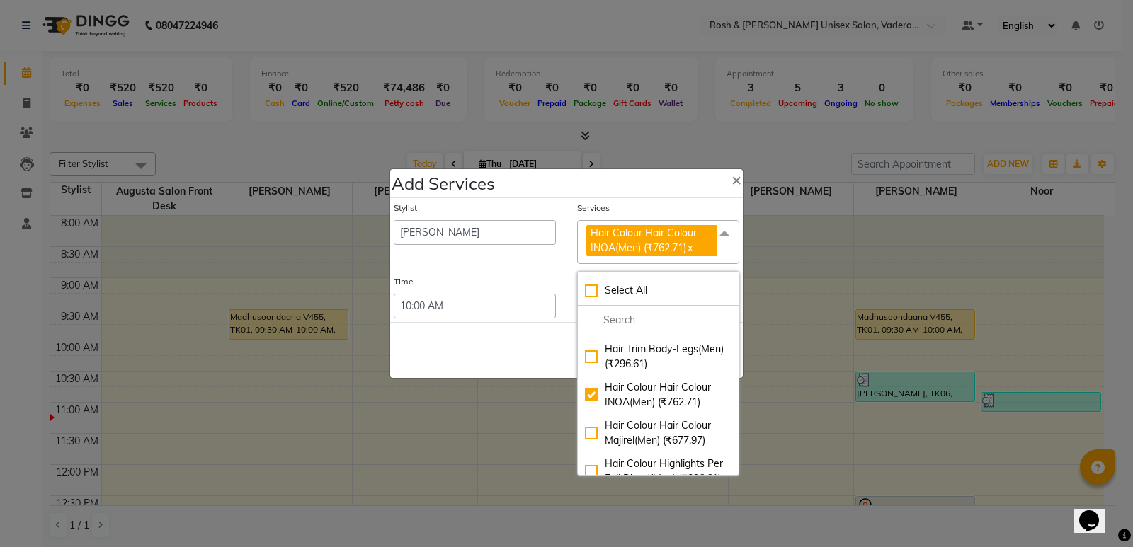
click at [670, 248] on span "Hair Colour Hair Colour INOA(Men) (₹762.71)" at bounding box center [643, 241] width 106 height 28
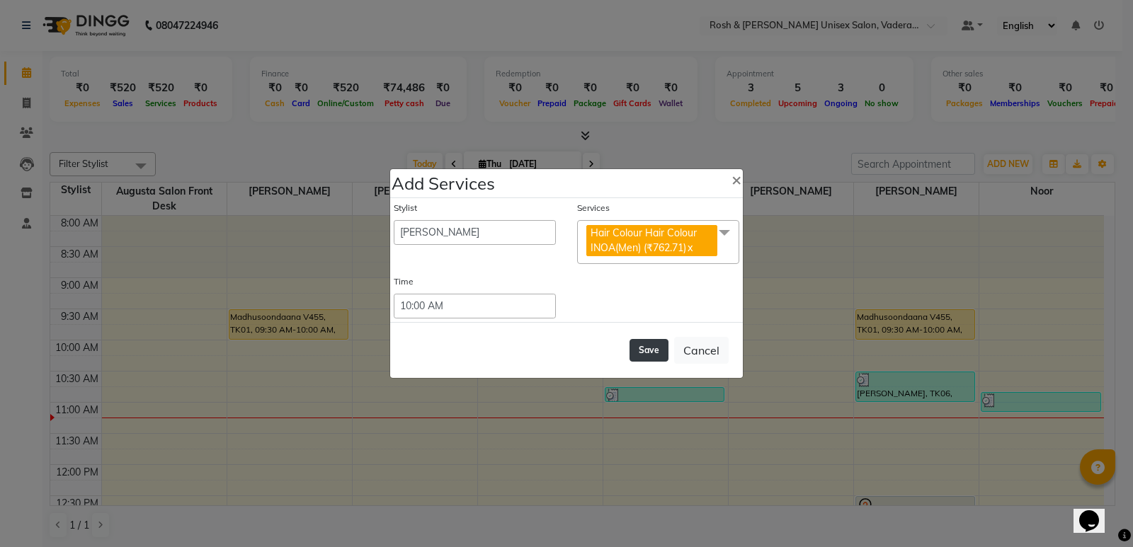
click at [646, 354] on button "Save" at bounding box center [648, 350] width 39 height 23
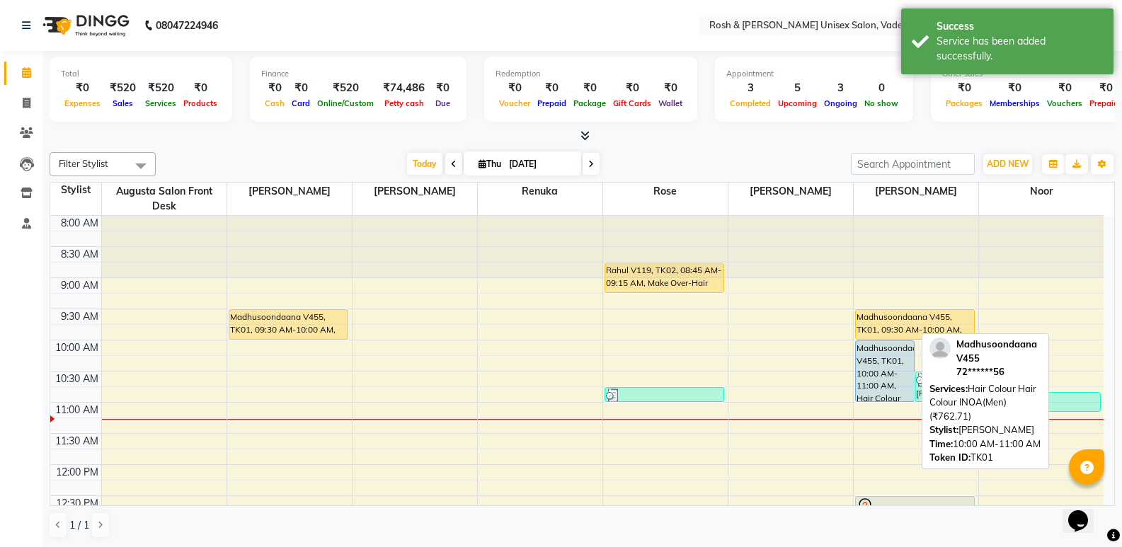
click at [890, 362] on div "Madhusoondaana V455, TK01, 10:00 AM-11:00 AM, Hair Colour Hair Colour INOA(Men)…" at bounding box center [885, 371] width 59 height 60
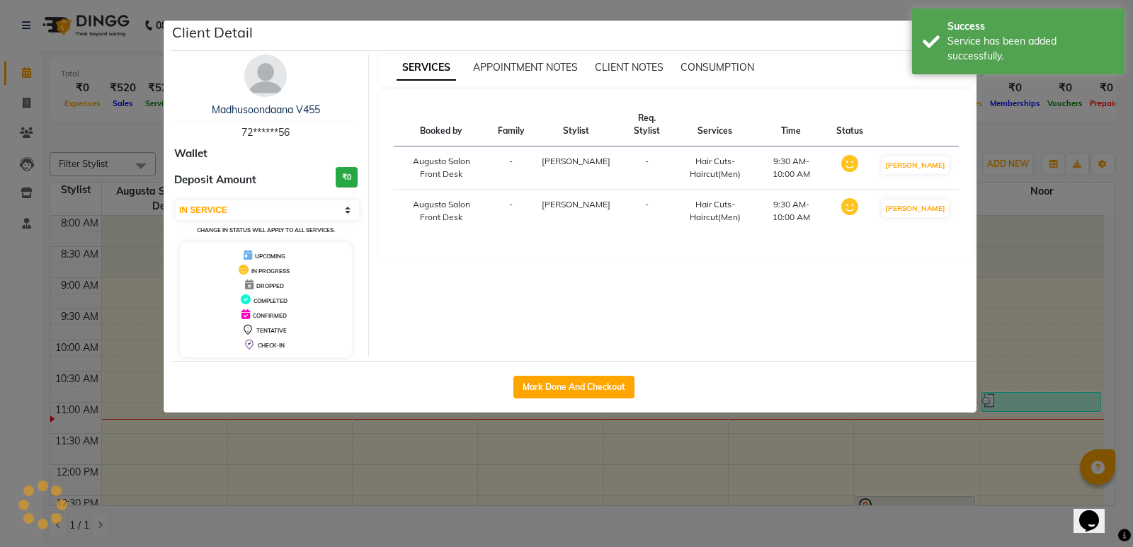
select select "select"
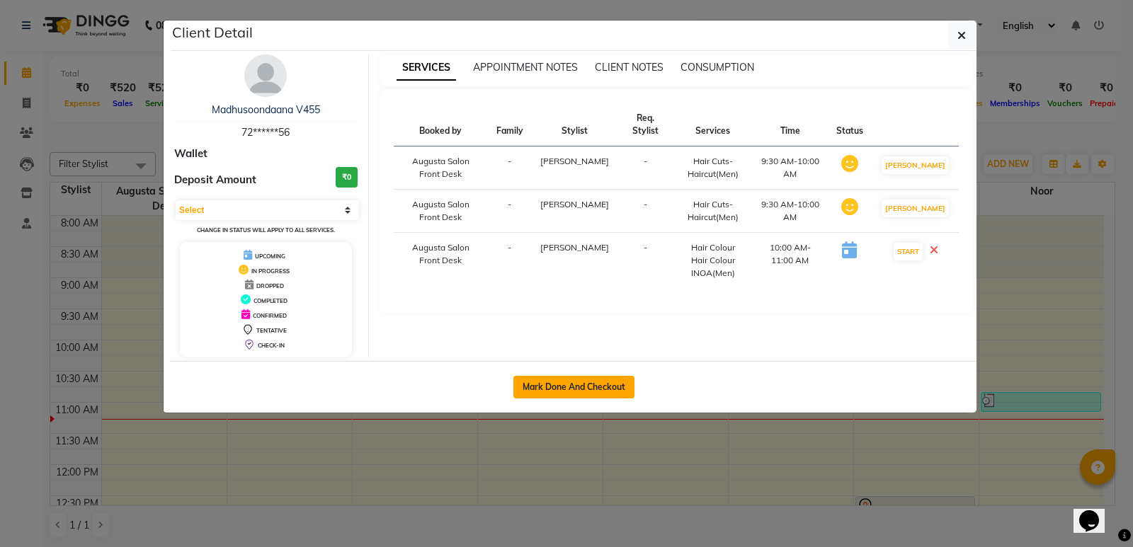
click at [578, 392] on button "Mark Done And Checkout" at bounding box center [573, 387] width 121 height 23
select select "8657"
select select "service"
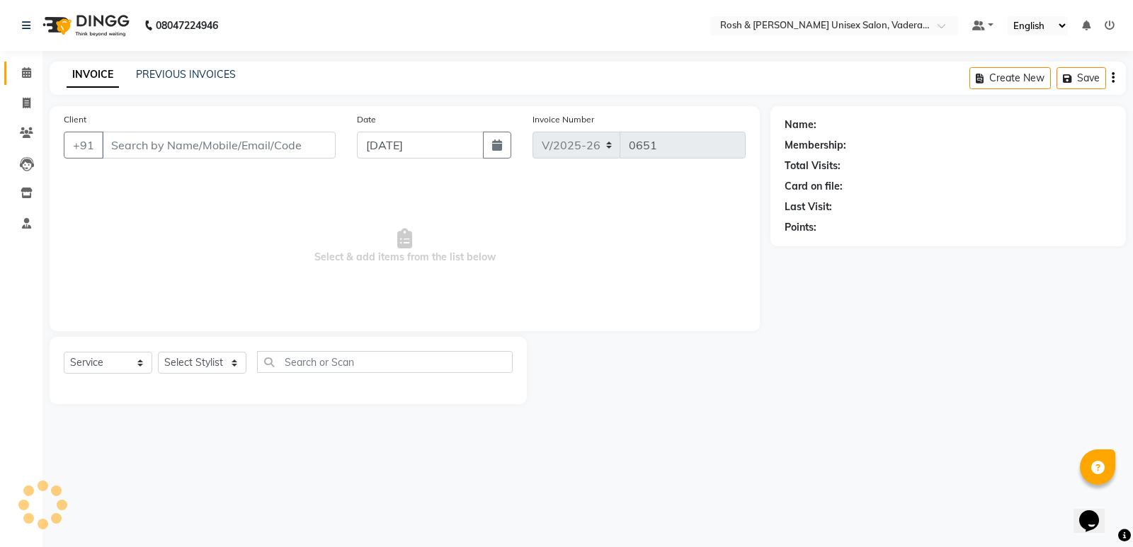
type input "72******56"
select select "87618"
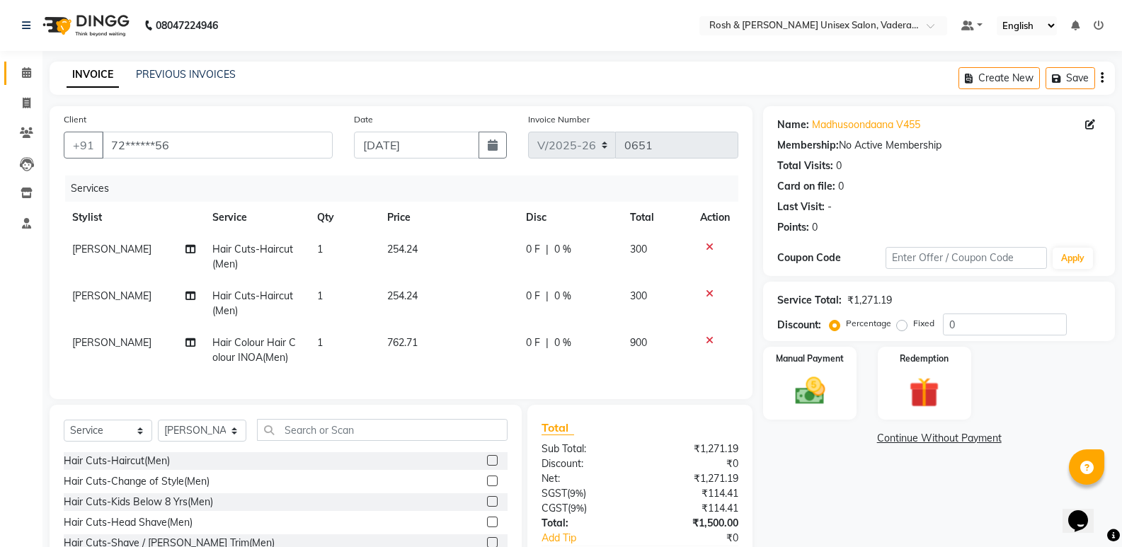
scroll to position [71, 0]
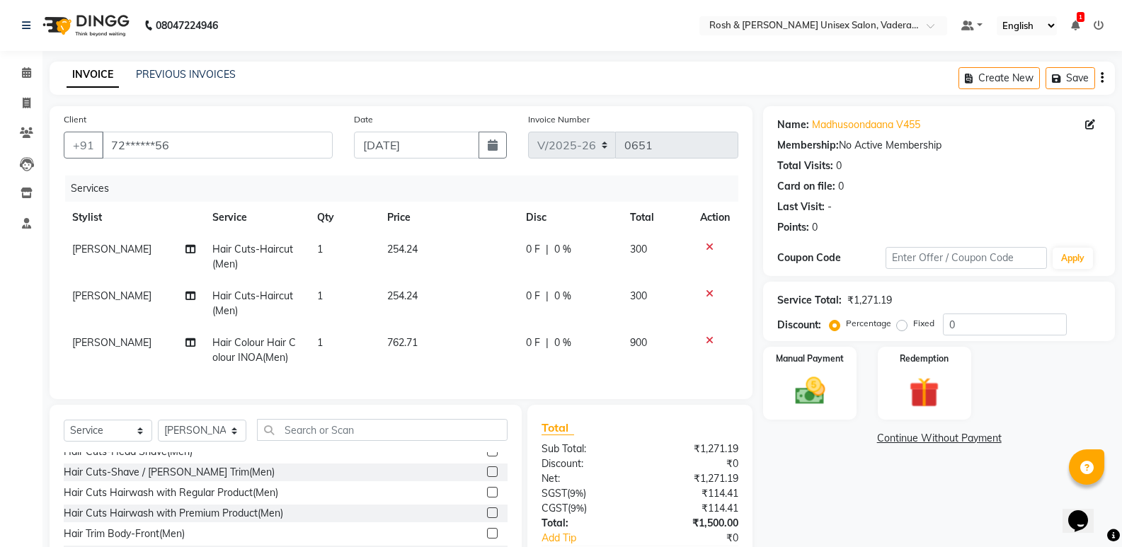
click at [105, 258] on td "[PERSON_NAME]" at bounding box center [134, 257] width 140 height 47
select select "87533"
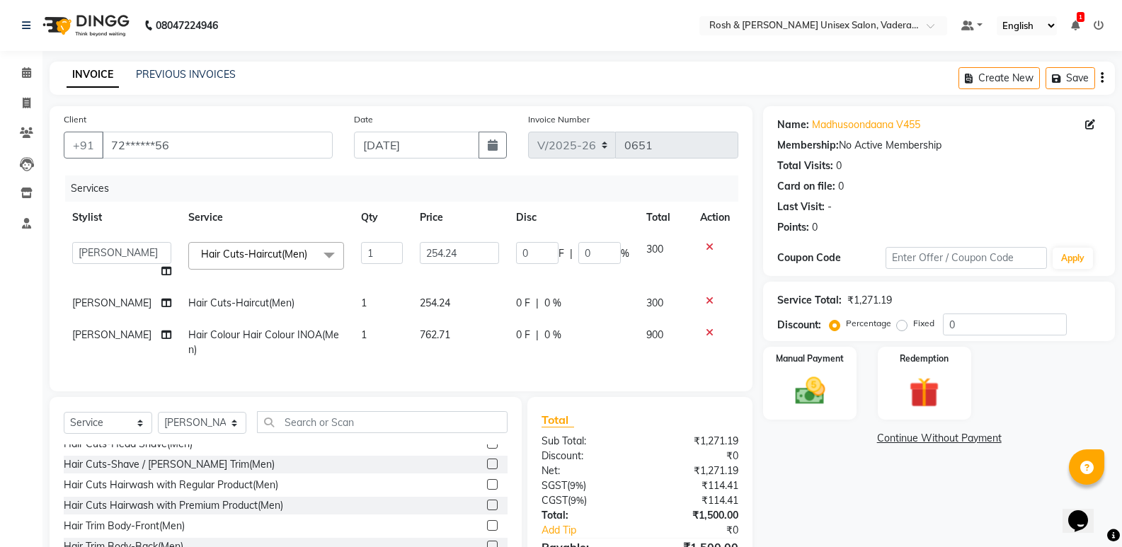
click at [84, 307] on span "[PERSON_NAME]" at bounding box center [111, 303] width 79 height 13
select select "87618"
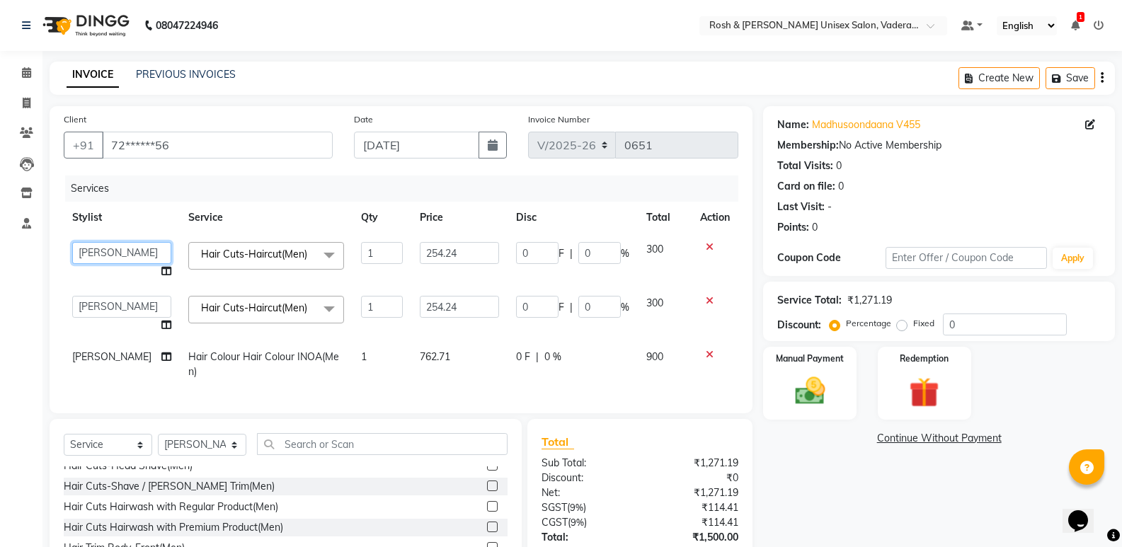
click at [131, 247] on select "Augusta Salon Front Desk [PERSON_NAME] [PERSON_NAME] [PERSON_NAME]" at bounding box center [121, 253] width 99 height 22
select select "87618"
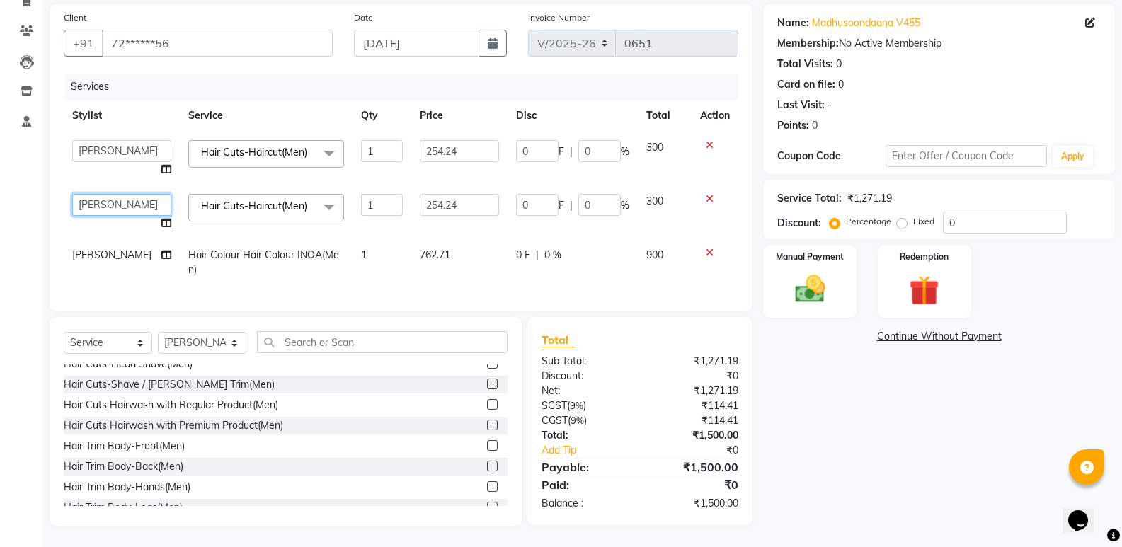
click at [143, 194] on select "Augusta Salon Front Desk [PERSON_NAME] [PERSON_NAME] [PERSON_NAME]" at bounding box center [121, 205] width 99 height 22
select select "87533"
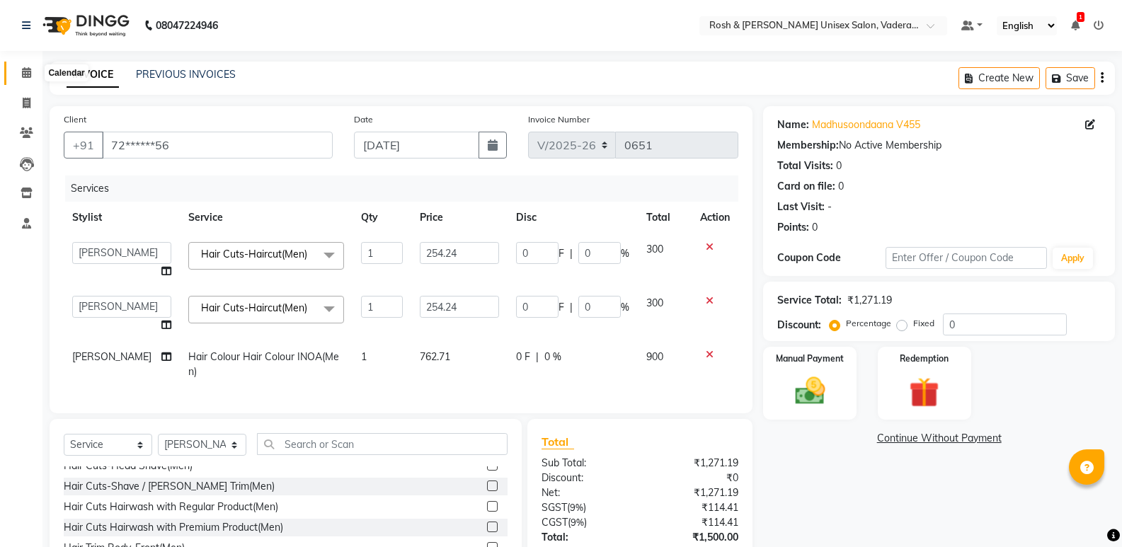
drag, startPoint x: 28, startPoint y: 74, endPoint x: 0, endPoint y: 67, distance: 28.5
click at [27, 75] on icon at bounding box center [26, 72] width 9 height 11
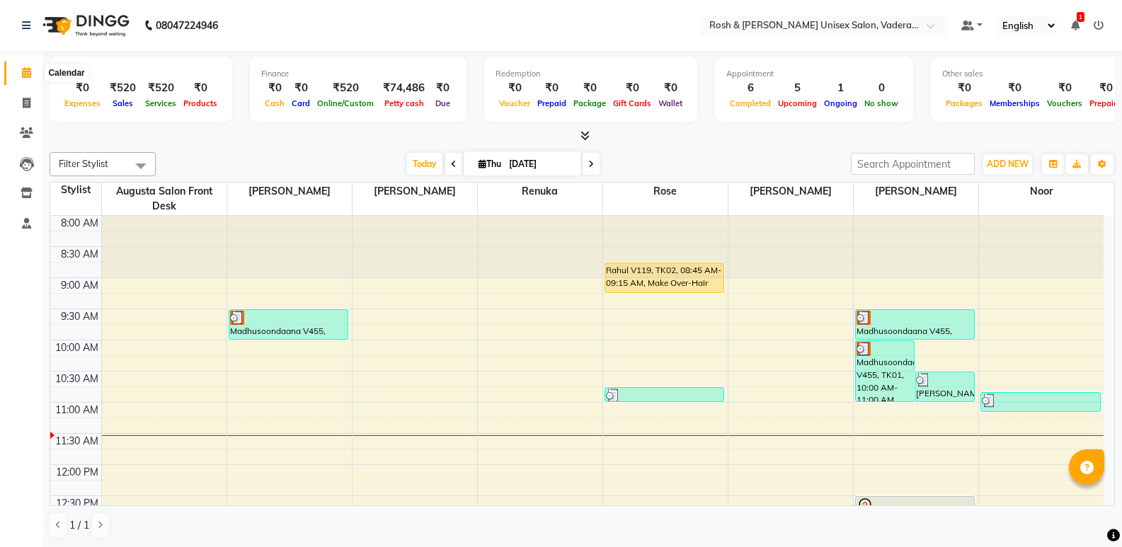
click at [27, 74] on icon at bounding box center [26, 72] width 9 height 11
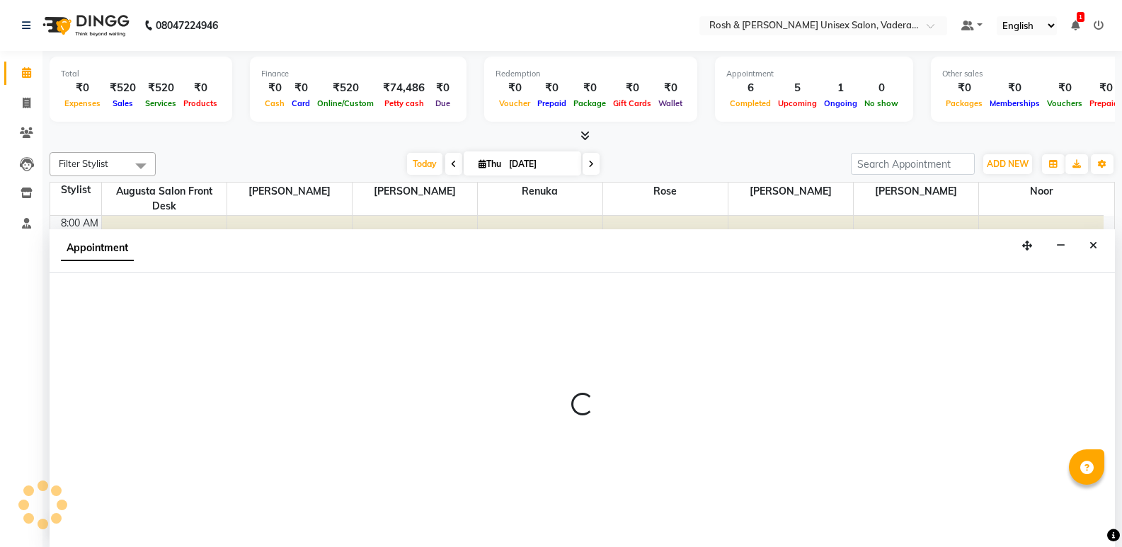
select select "87535"
select select "tentative"
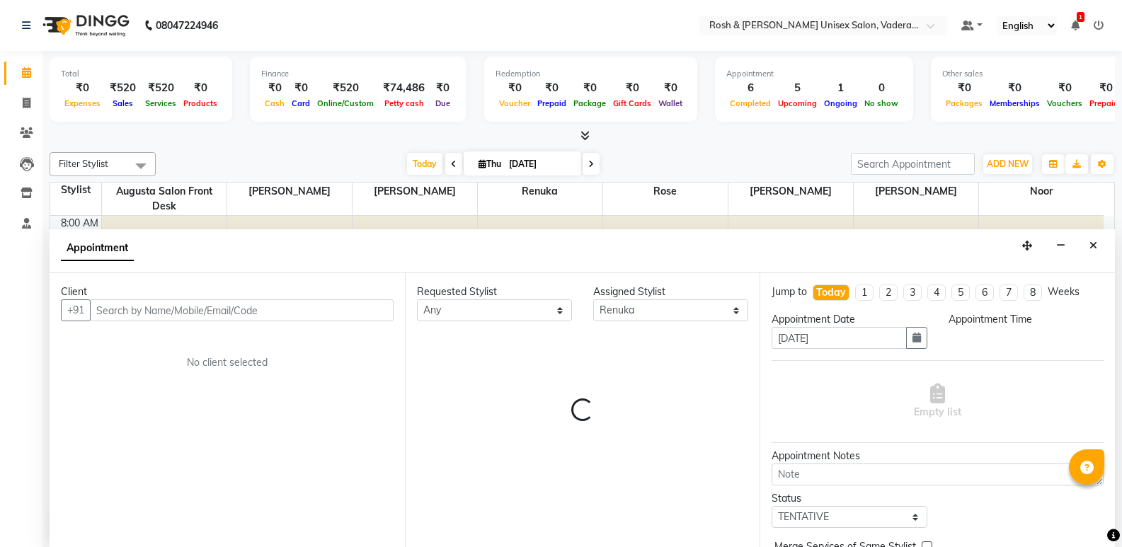
scroll to position [1, 0]
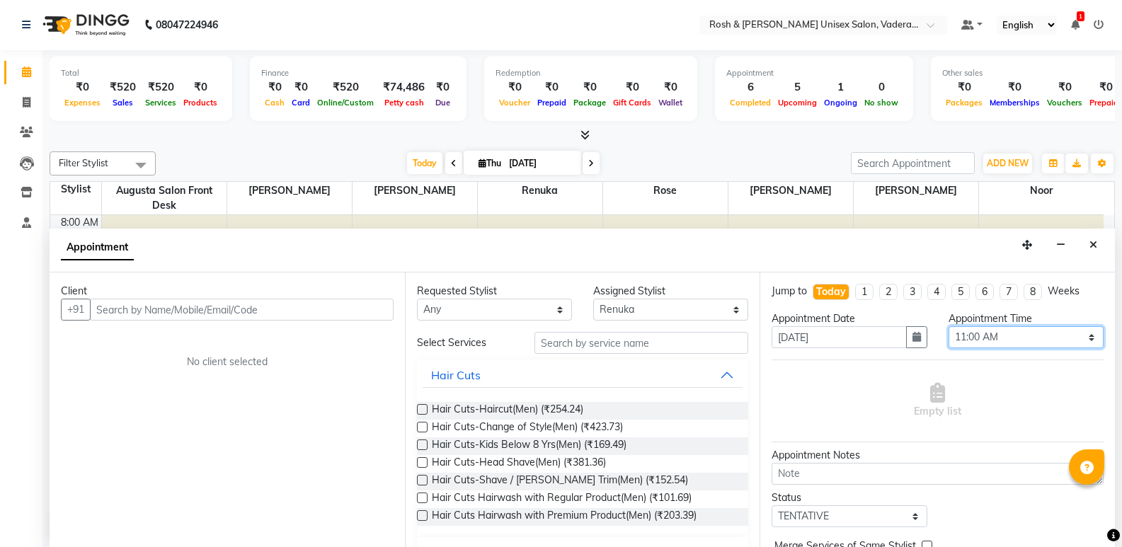
click at [1080, 338] on select "Select 09:00 AM 09:15 AM 09:30 AM 09:45 AM 10:00 AM 10:15 AM 10:30 AM 10:45 AM …" at bounding box center [1026, 337] width 155 height 22
select select "690"
click at [949, 326] on select "Select 09:00 AM 09:15 AM 09:30 AM 09:45 AM 10:00 AM 10:15 AM 10:30 AM 10:45 AM …" at bounding box center [1026, 337] width 155 height 22
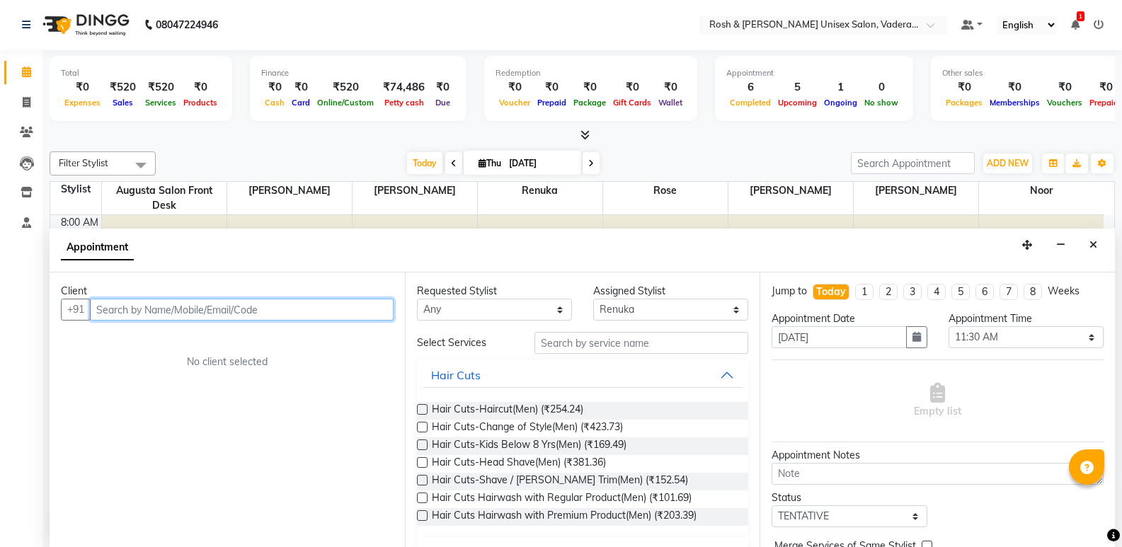
click at [223, 305] on input "text" at bounding box center [242, 310] width 304 height 22
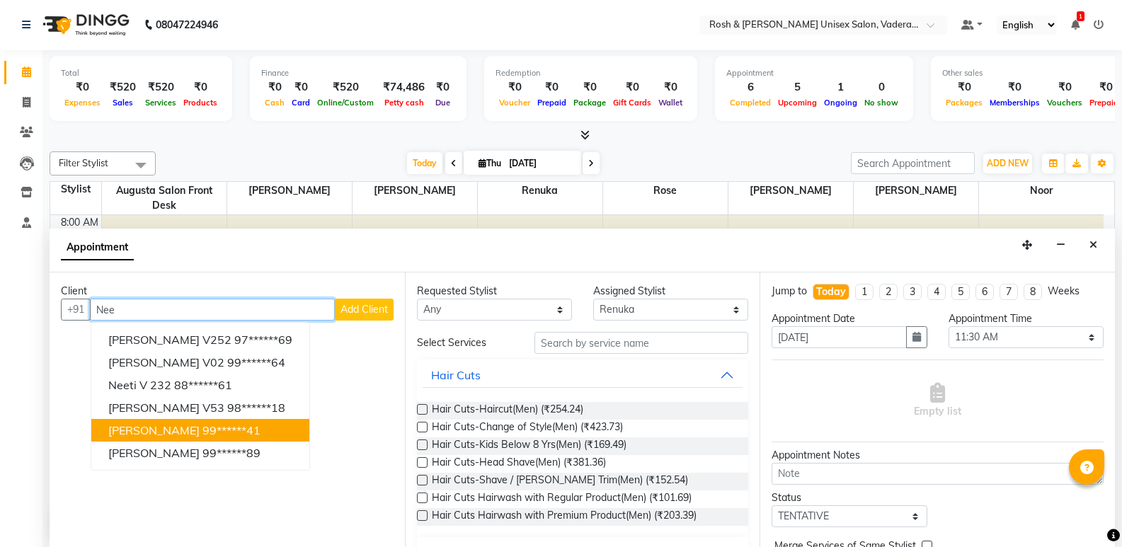
click at [189, 421] on button "Neelima 99******41" at bounding box center [200, 430] width 218 height 23
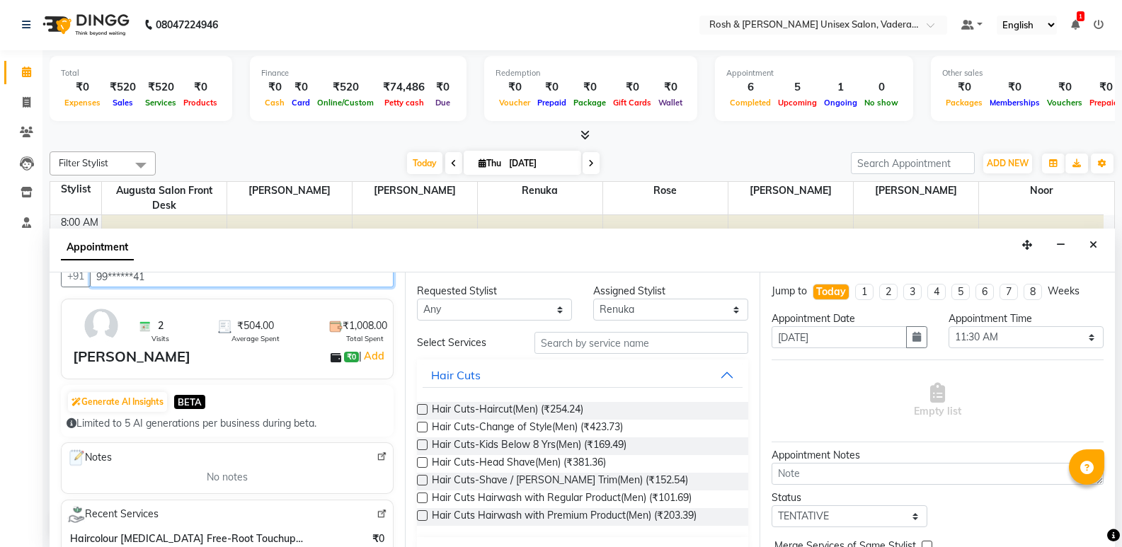
scroll to position [0, 0]
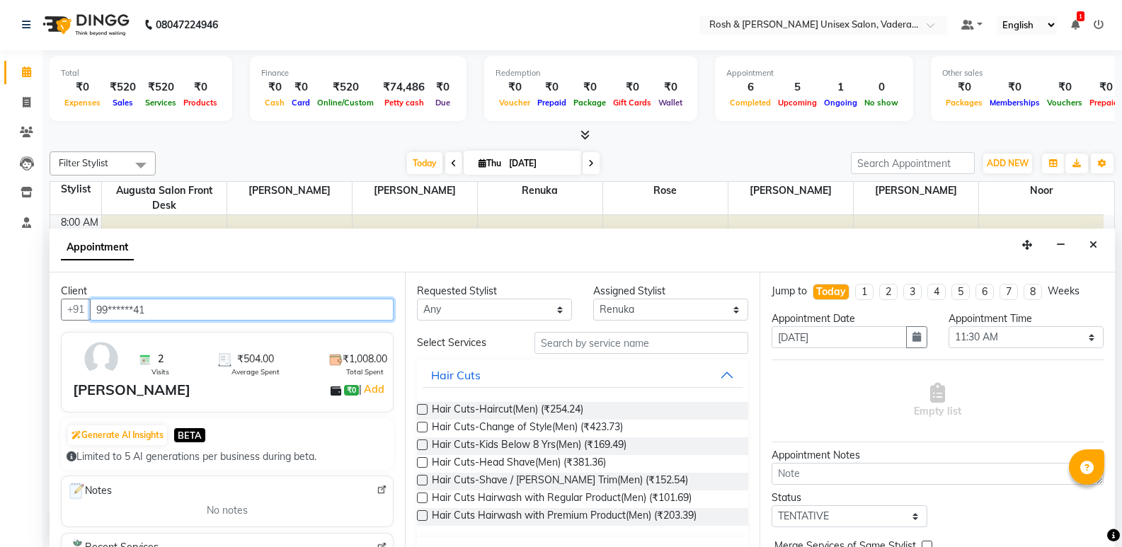
type input "99******41"
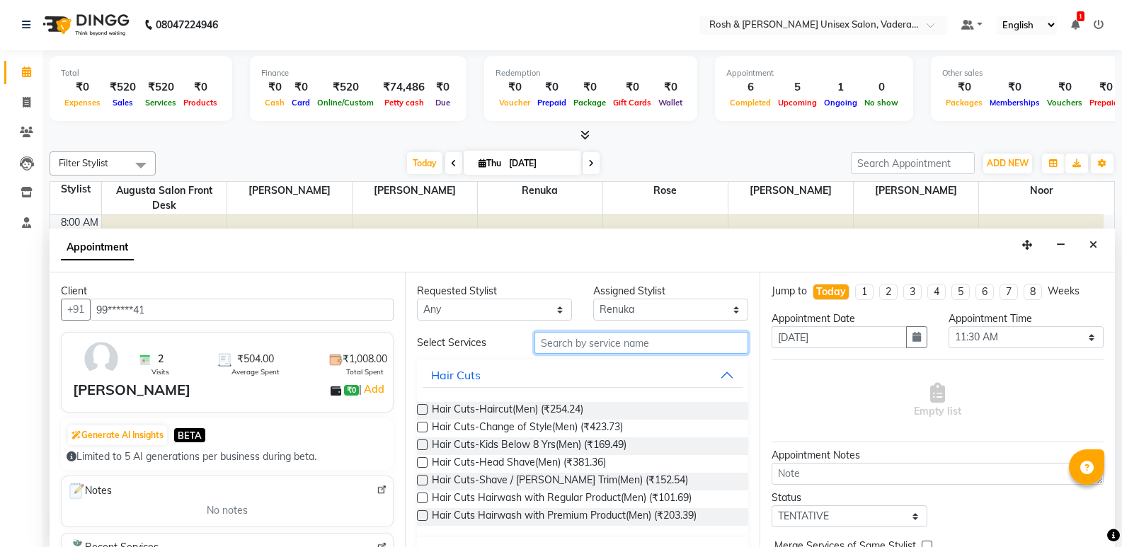
click at [626, 342] on input "text" at bounding box center [641, 343] width 214 height 22
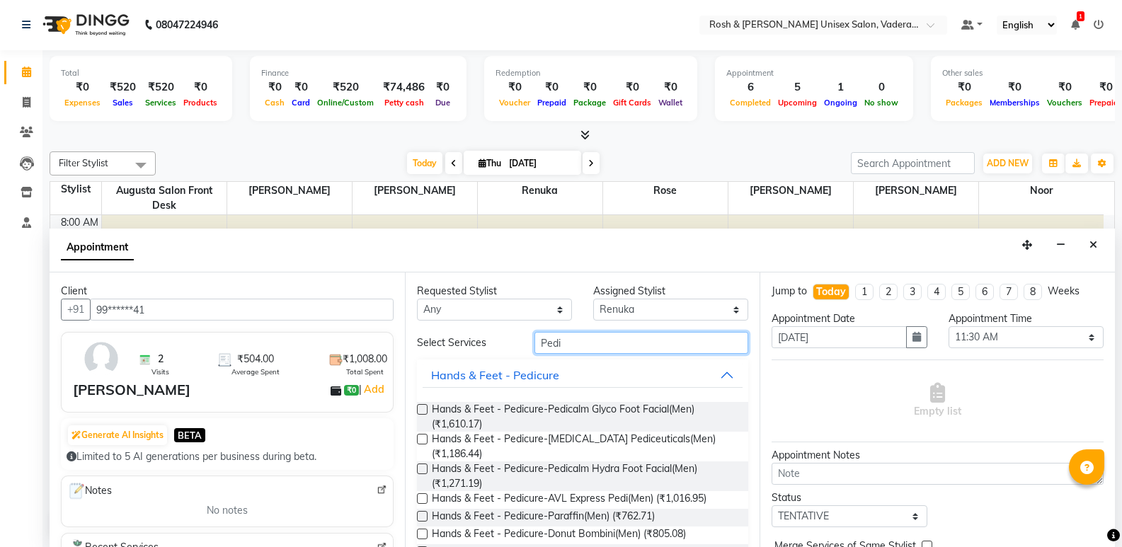
drag, startPoint x: 574, startPoint y: 348, endPoint x: 418, endPoint y: 348, distance: 156.4
click at [418, 348] on div "Select Services Pedi" at bounding box center [582, 343] width 353 height 22
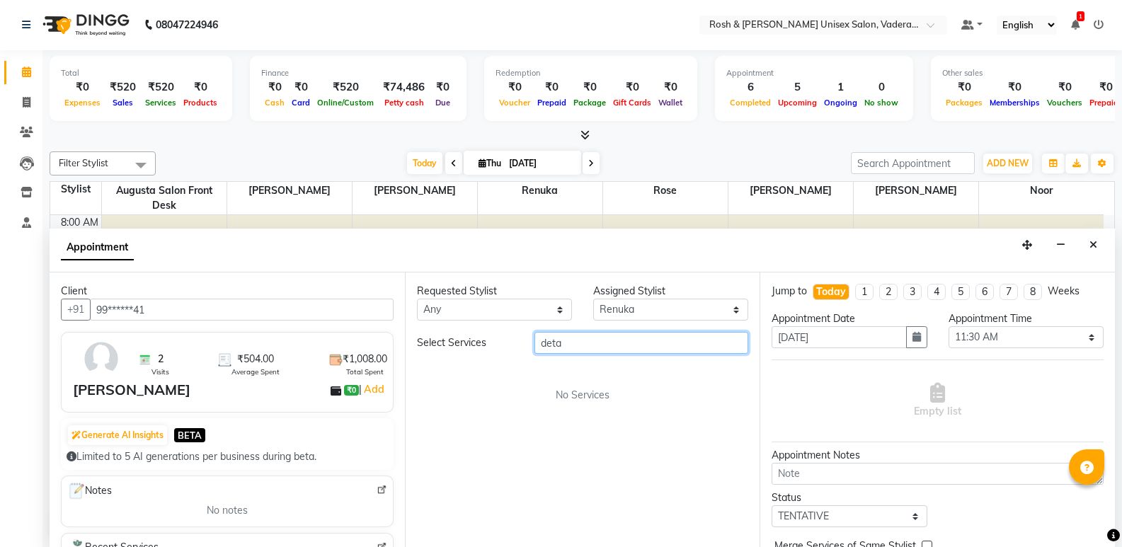
type input "detan"
drag, startPoint x: 573, startPoint y: 343, endPoint x: 414, endPoint y: 343, distance: 158.6
click at [414, 343] on div "Select Services detan" at bounding box center [582, 343] width 353 height 22
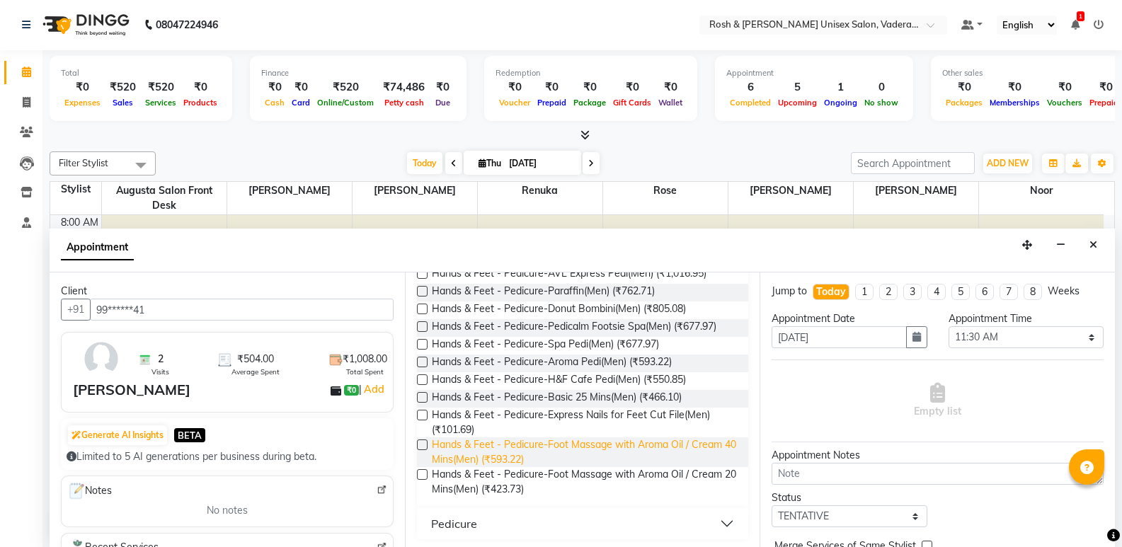
scroll to position [229, 0]
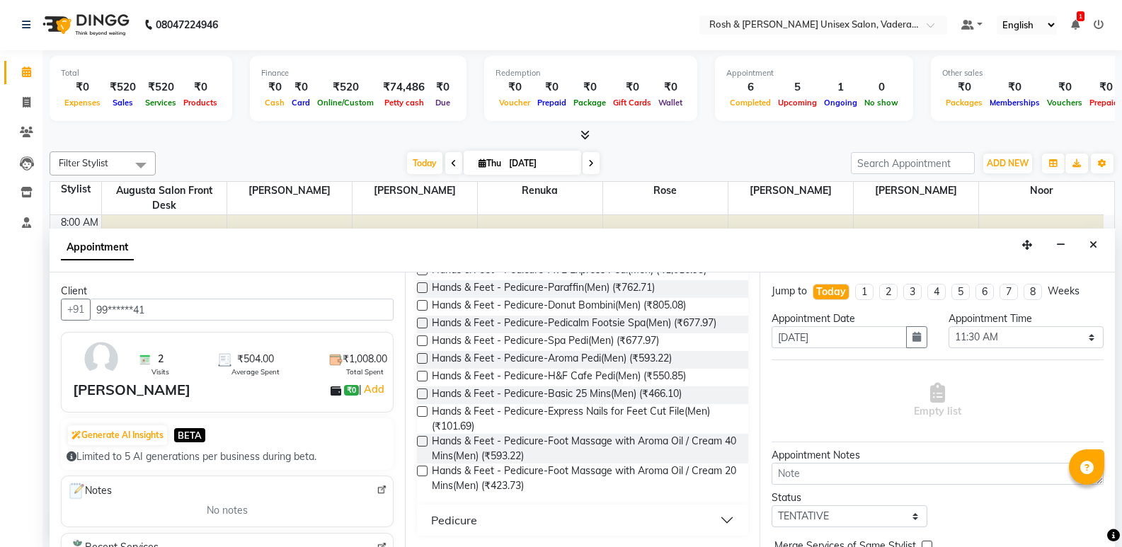
click at [716, 521] on button "Pedicure" at bounding box center [583, 520] width 321 height 25
click at [469, 517] on div "Pedicure" at bounding box center [454, 520] width 46 height 17
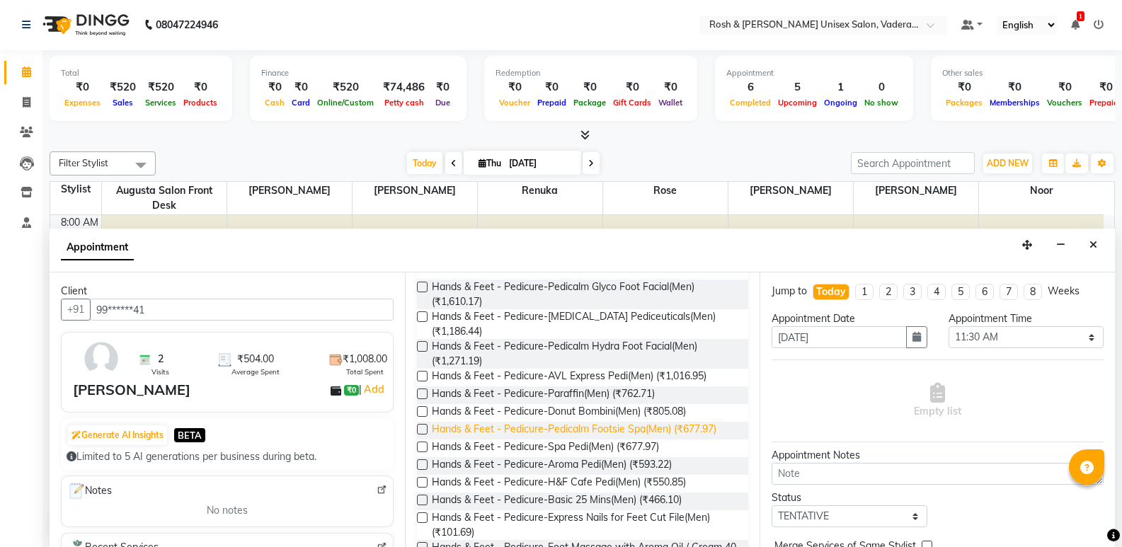
scroll to position [0, 0]
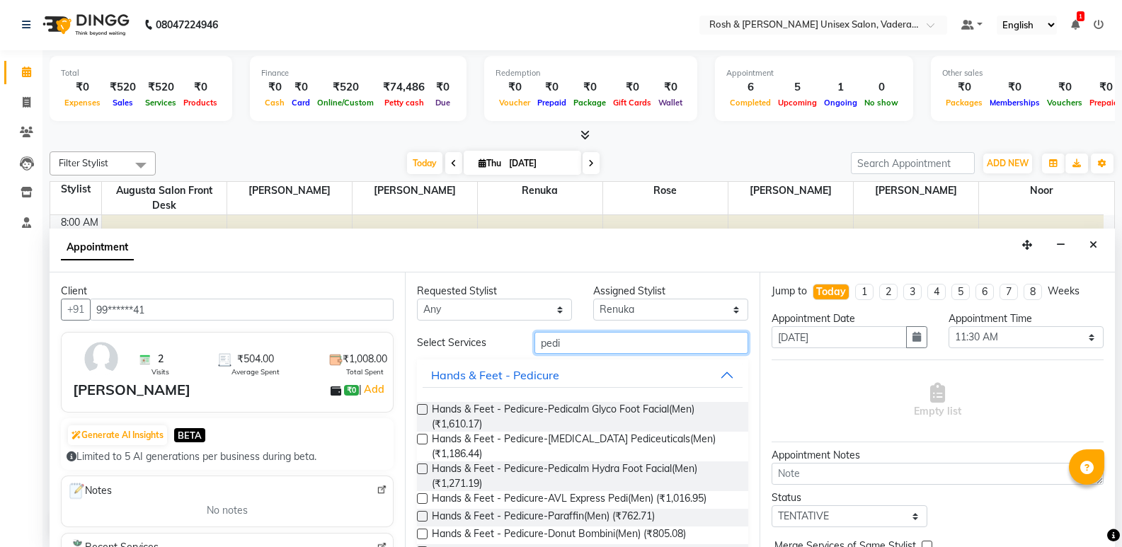
click at [573, 343] on input "pedi" at bounding box center [641, 343] width 214 height 22
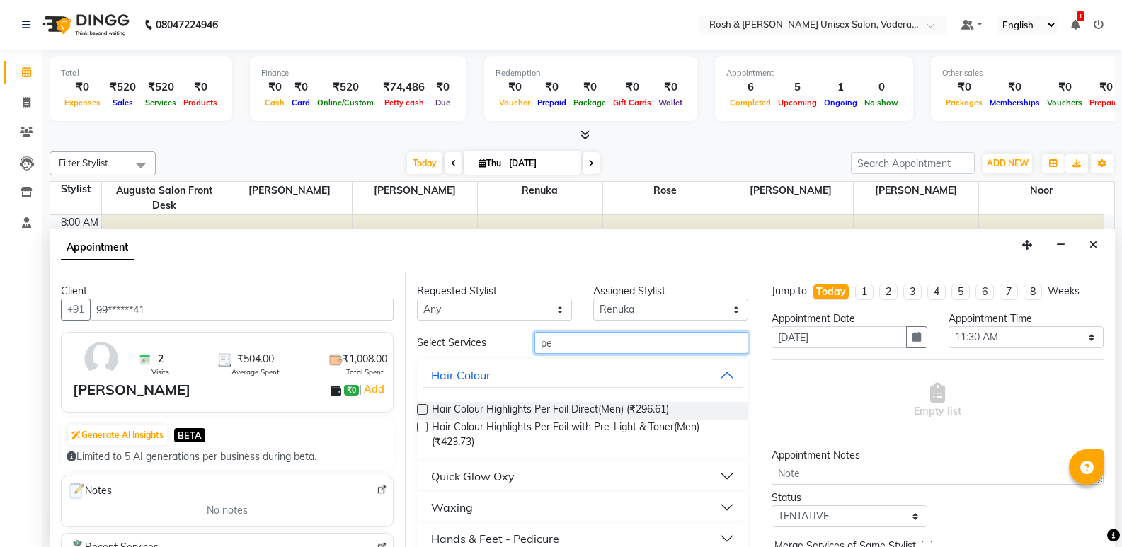
type input "p"
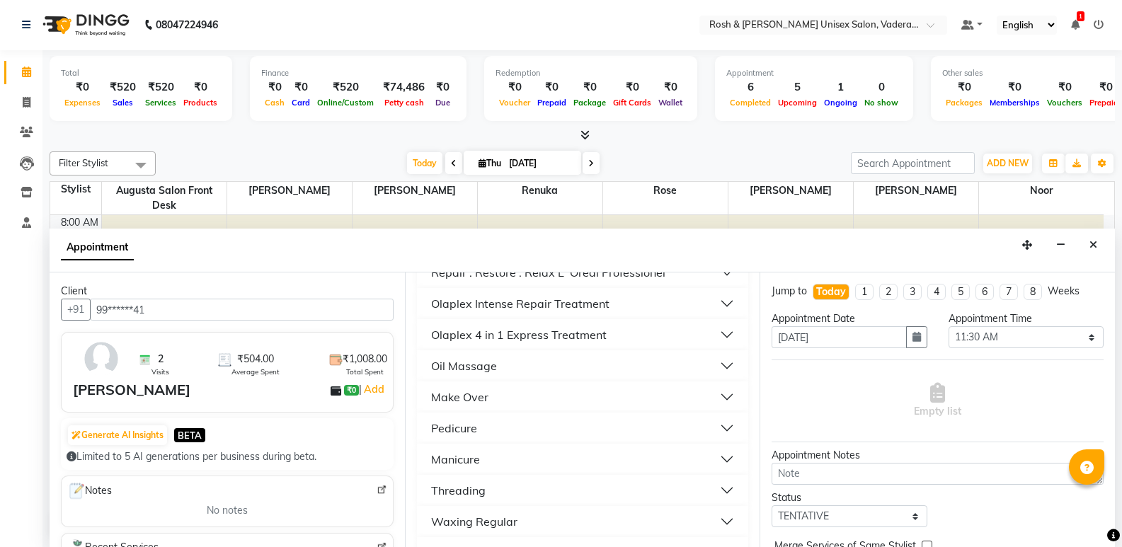
scroll to position [708, 0]
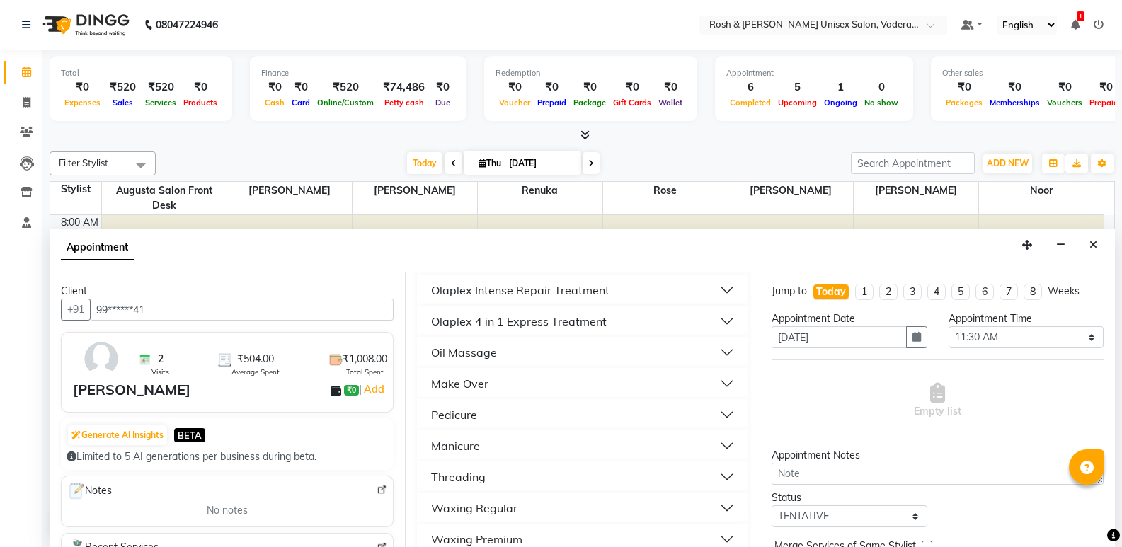
type input "wom"
click at [479, 428] on button "Pedicure" at bounding box center [583, 414] width 321 height 25
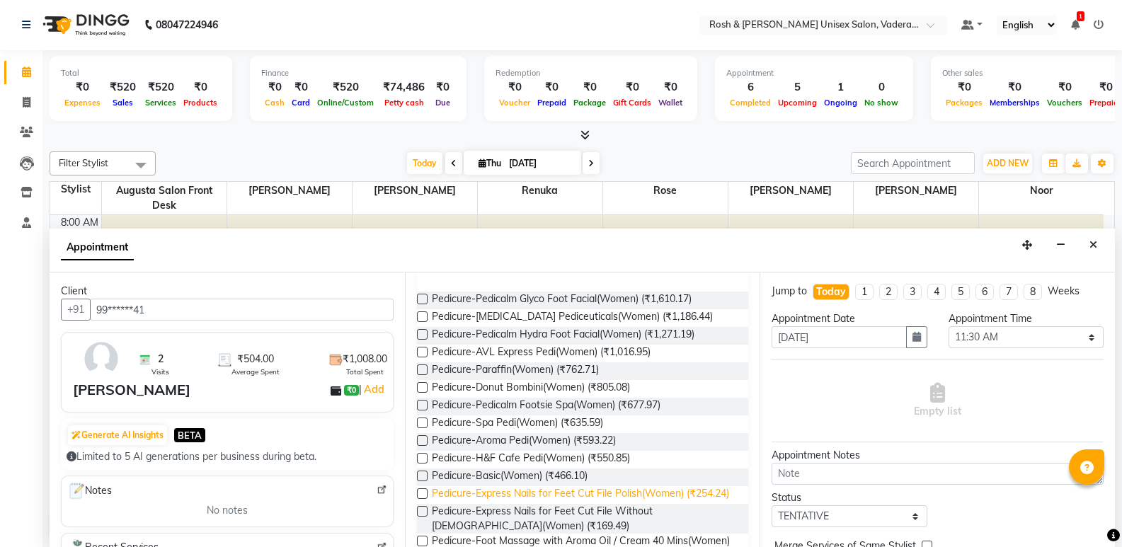
scroll to position [849, 0]
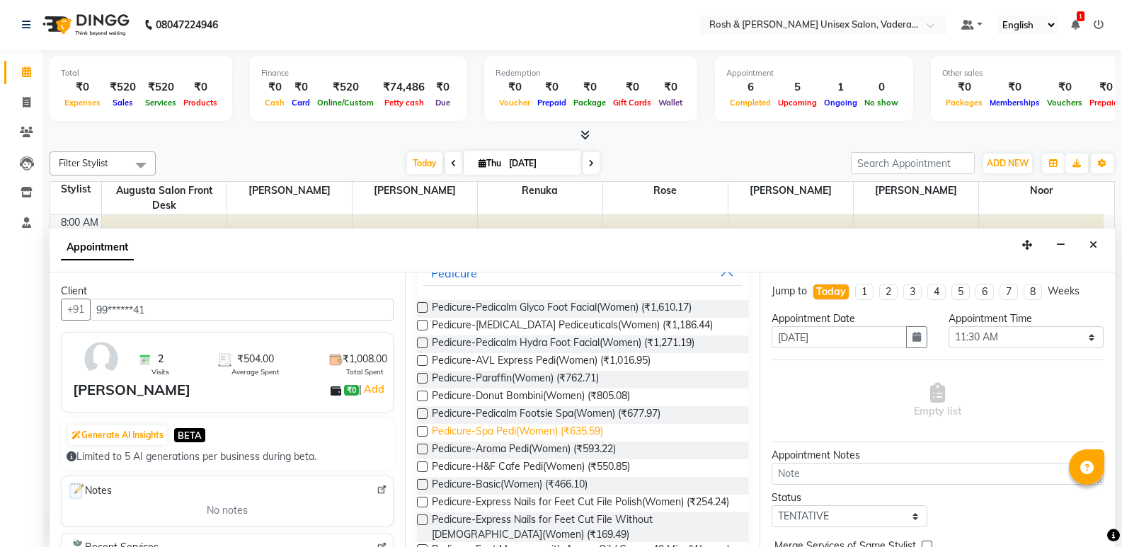
click at [534, 442] on span "Pedicure-Spa Pedi(Women) (₹635.59)" at bounding box center [517, 433] width 171 height 18
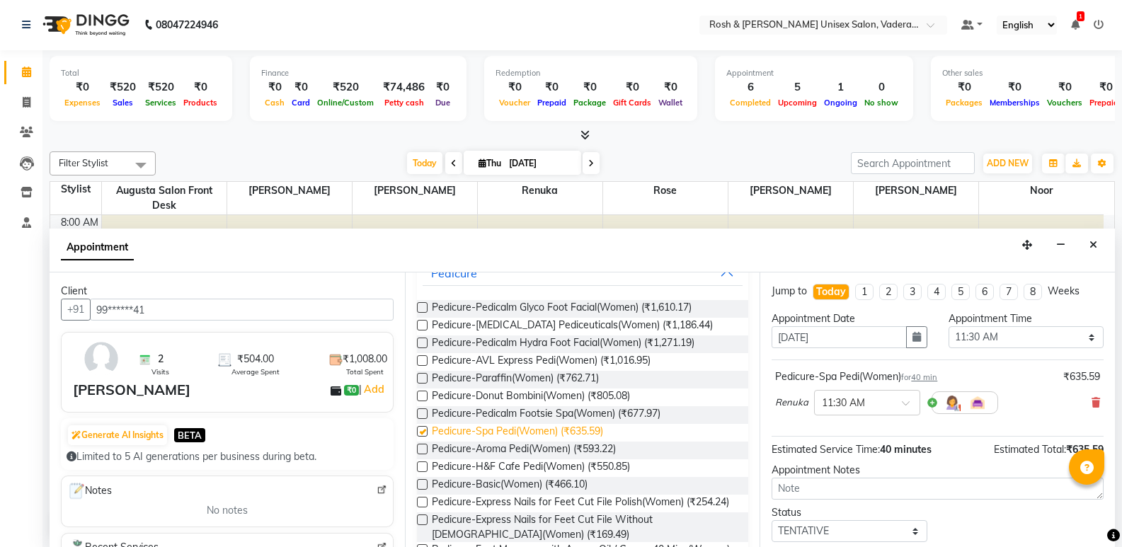
checkbox input "false"
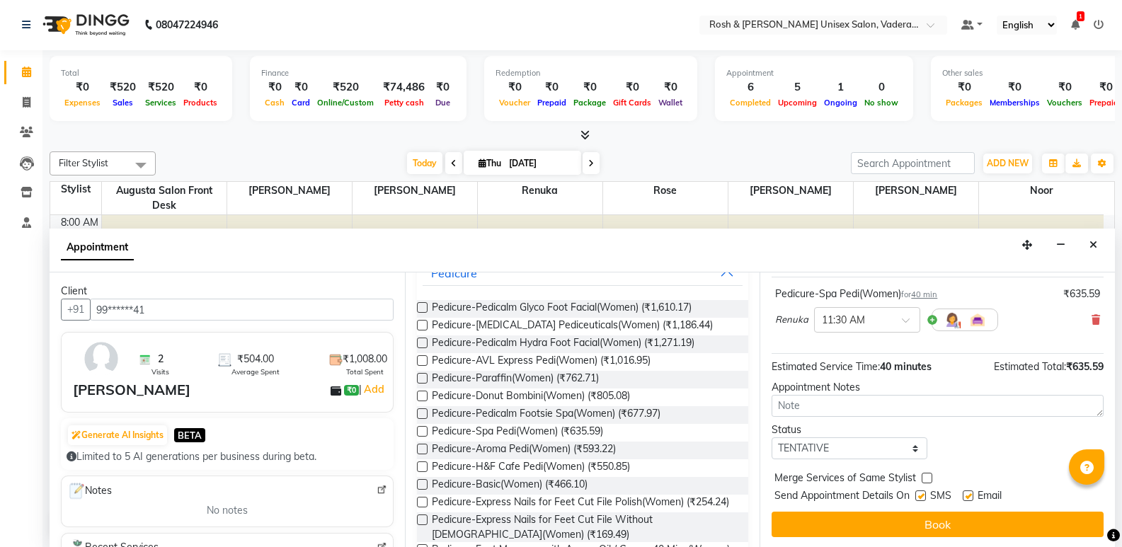
scroll to position [84, 0]
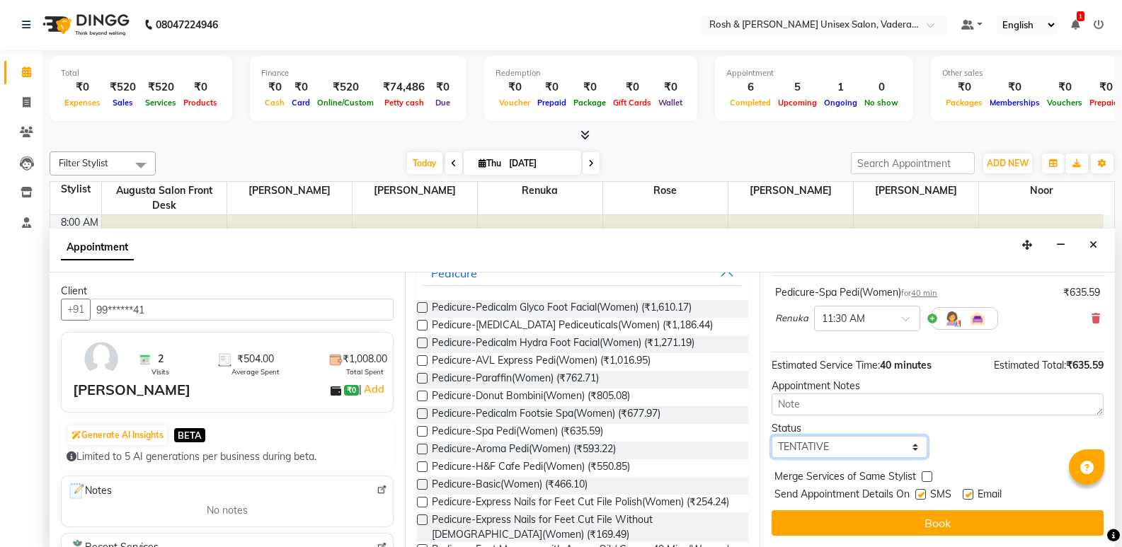
click at [905, 444] on select "Select TENTATIVE CONFIRM CHECK-IN UPCOMING" at bounding box center [849, 447] width 155 height 22
select select "check-in"
click at [772, 436] on select "Select TENTATIVE CONFIRM CHECK-IN UPCOMING" at bounding box center [849, 447] width 155 height 22
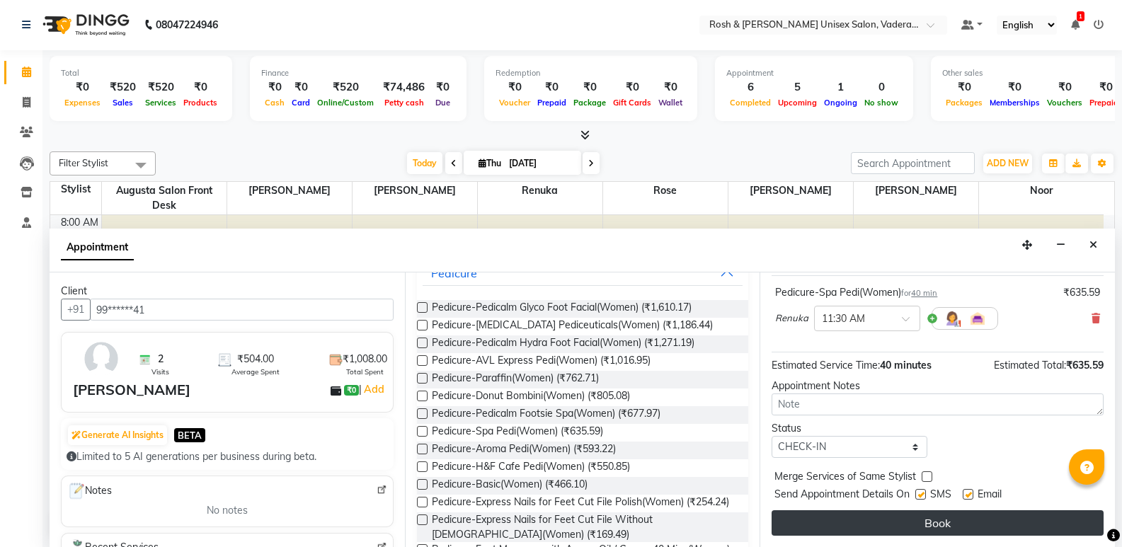
click at [859, 520] on button "Book" at bounding box center [938, 522] width 332 height 25
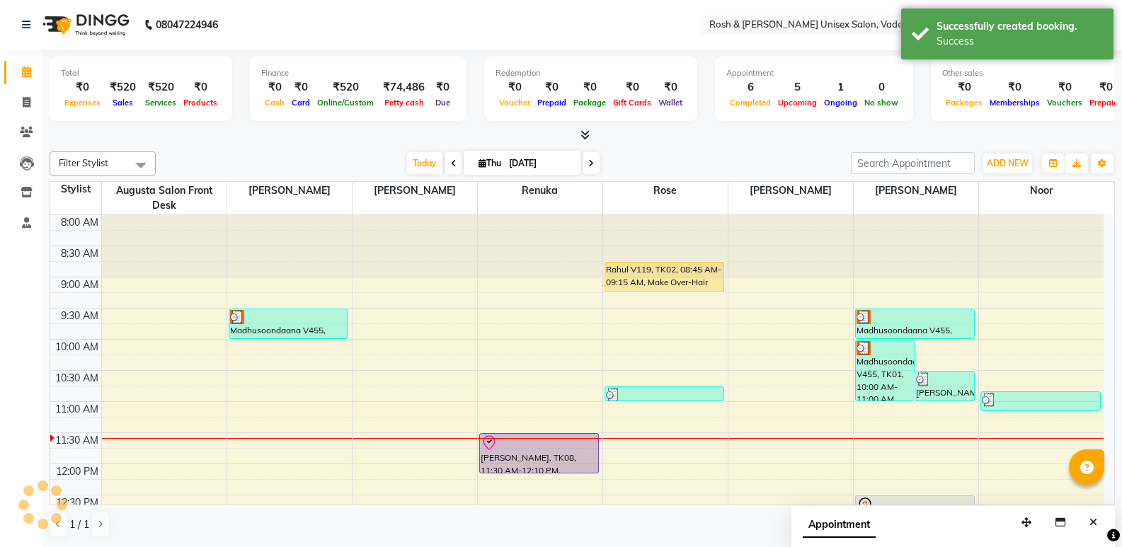
scroll to position [0, 0]
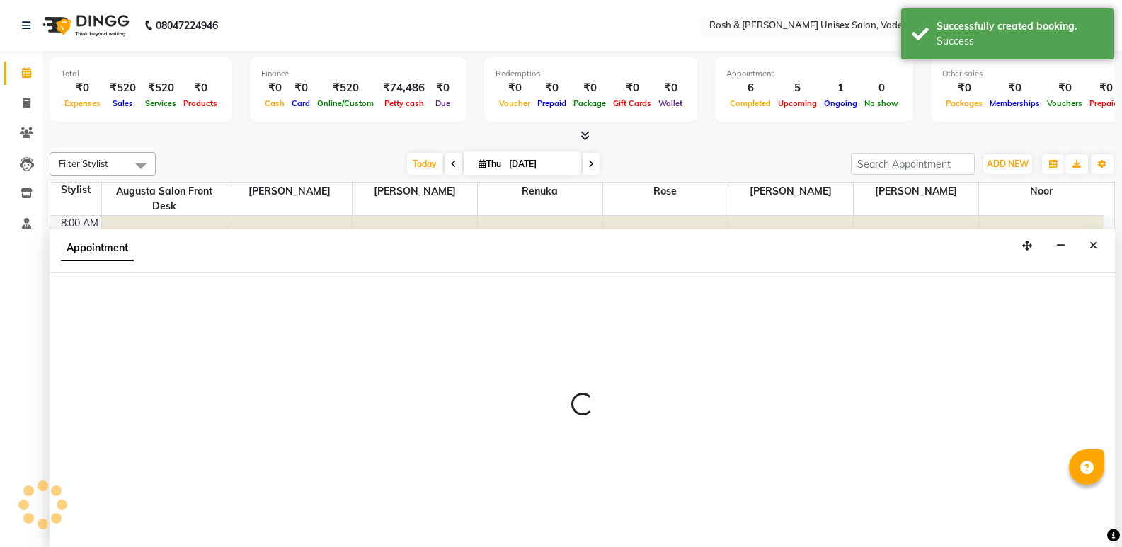
select select "89151"
select select "690"
select select "tentative"
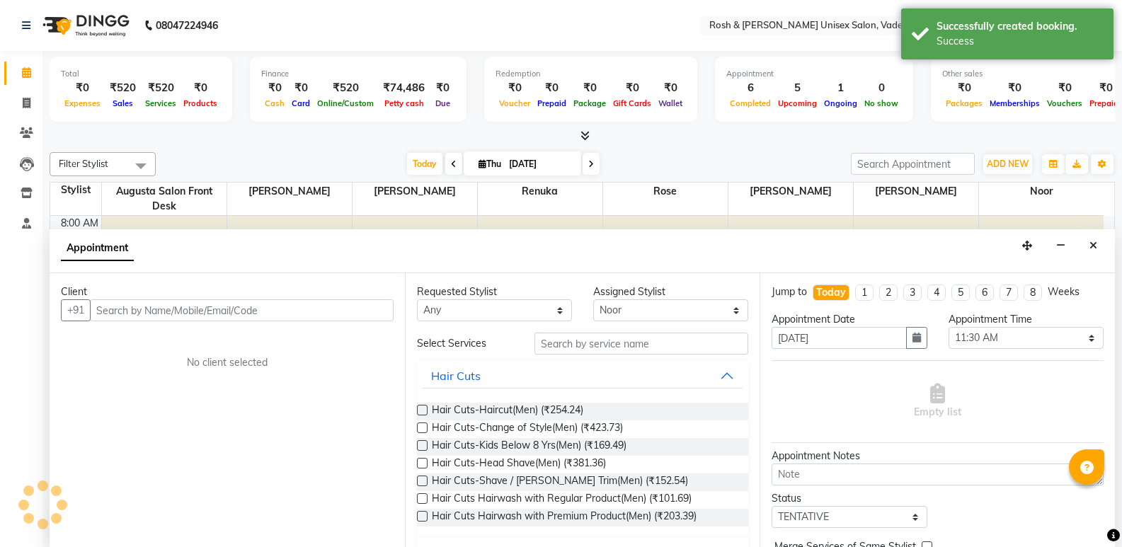
scroll to position [1, 0]
click at [563, 341] on input "text" at bounding box center [641, 343] width 214 height 22
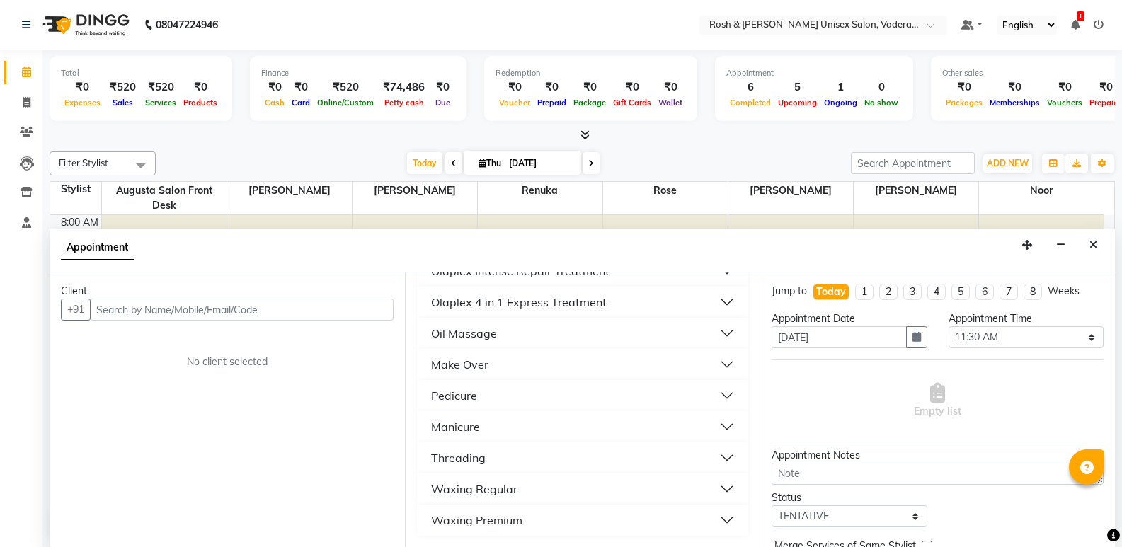
scroll to position [751, 0]
type input "wome"
click at [463, 429] on div "Manicure" at bounding box center [455, 426] width 49 height 17
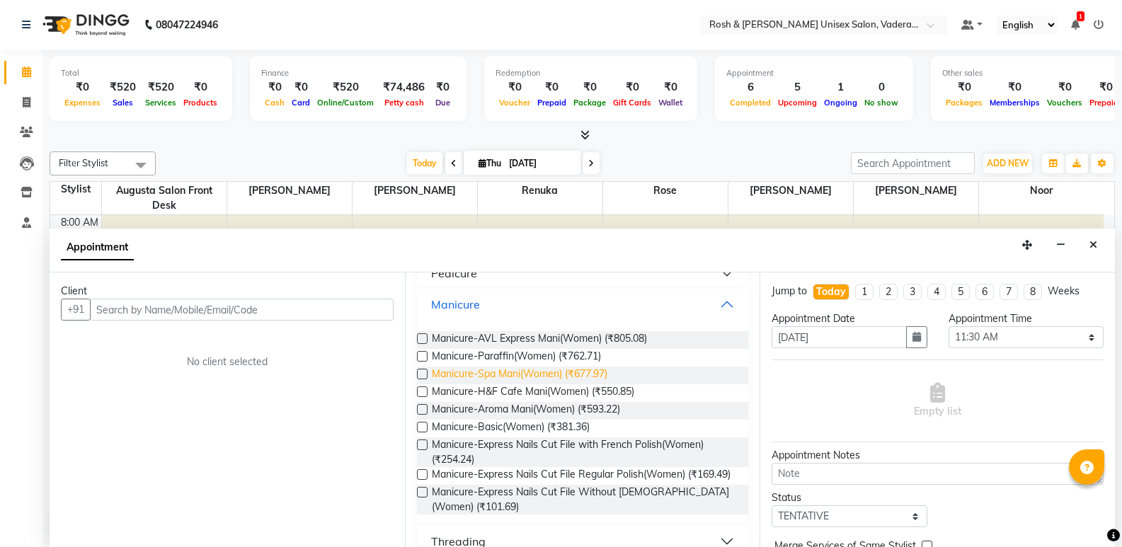
scroll to position [893, 0]
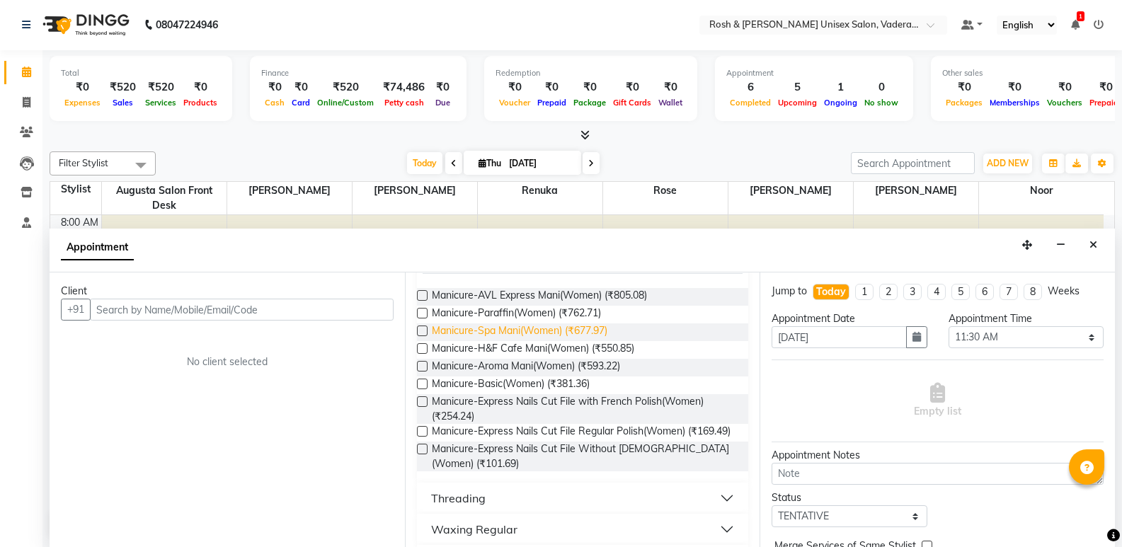
click at [478, 341] on span "Manicure-Spa Mani(Women) (₹677.97)" at bounding box center [520, 333] width 176 height 18
checkbox input "false"
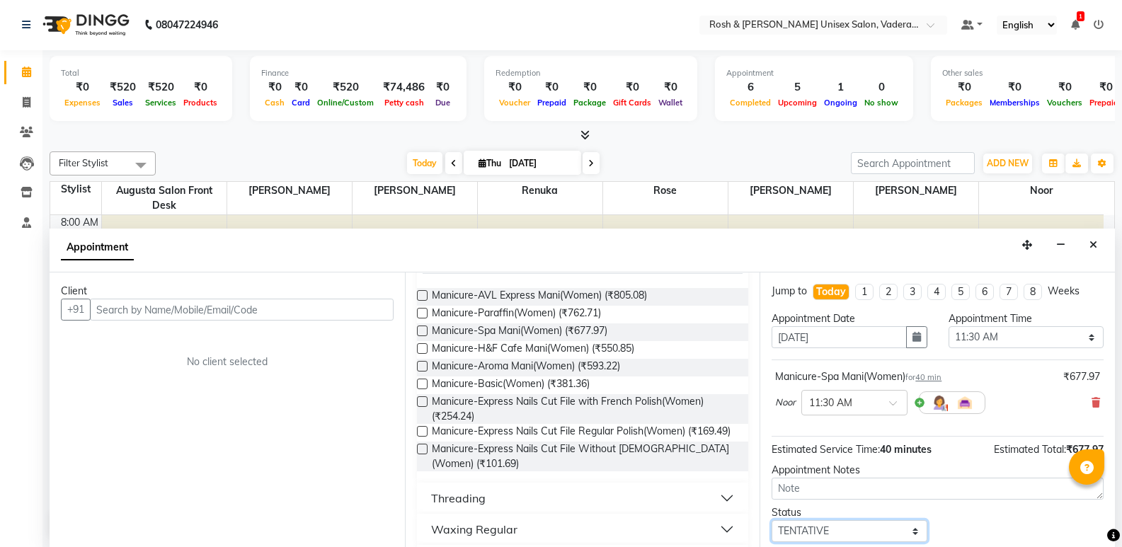
click at [852, 532] on select "Select TENTATIVE CONFIRM CHECK-IN UPCOMING" at bounding box center [849, 531] width 155 height 22
select select "check-in"
click at [772, 520] on select "Select TENTATIVE CONFIRM CHECK-IN UPCOMING" at bounding box center [849, 531] width 155 height 22
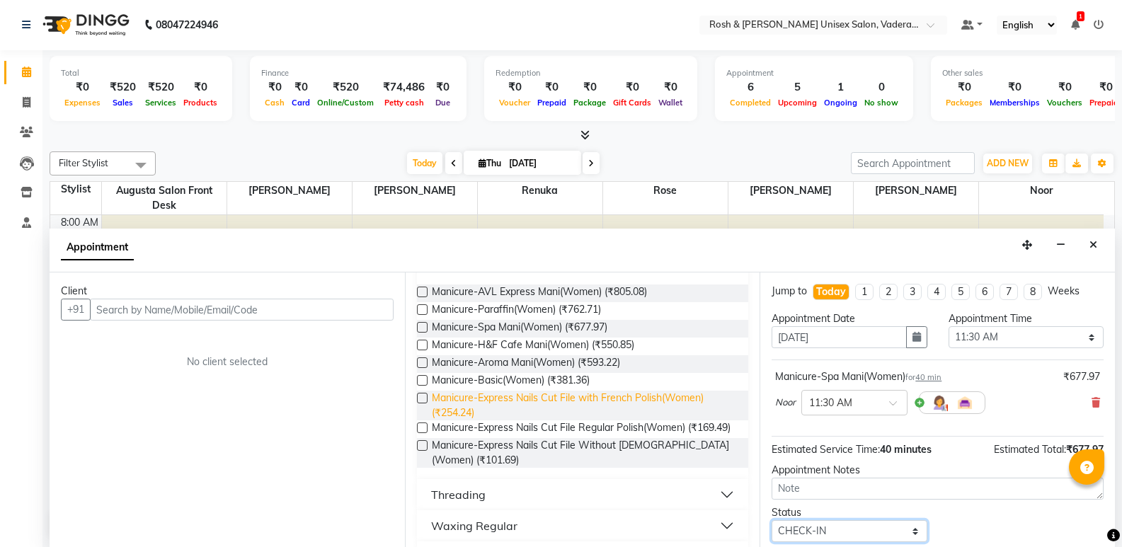
scroll to position [828, 0]
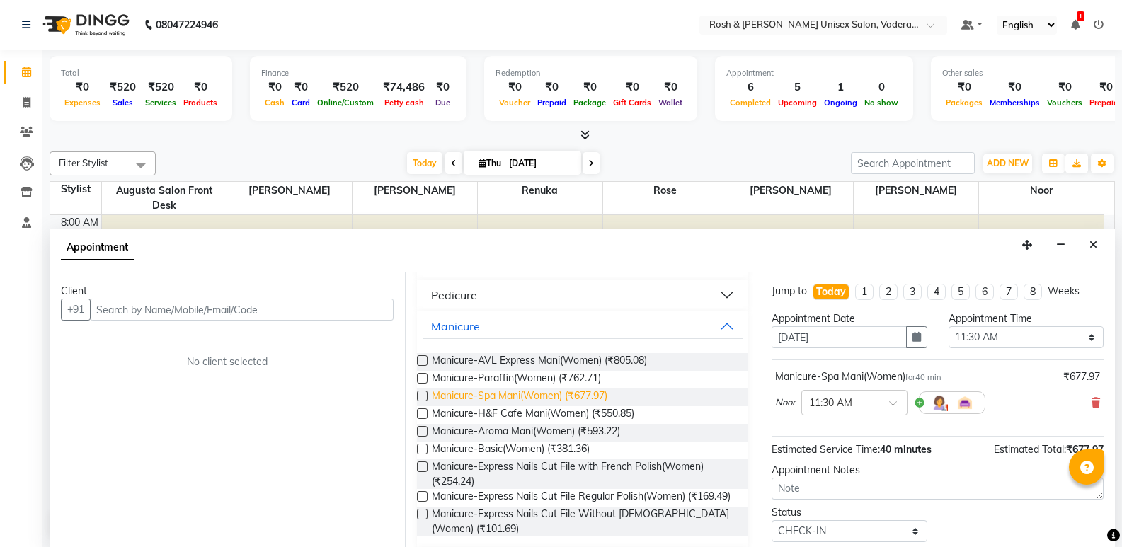
click at [520, 406] on span "Manicure-Spa Mani(Women) (₹677.97)" at bounding box center [520, 398] width 176 height 18
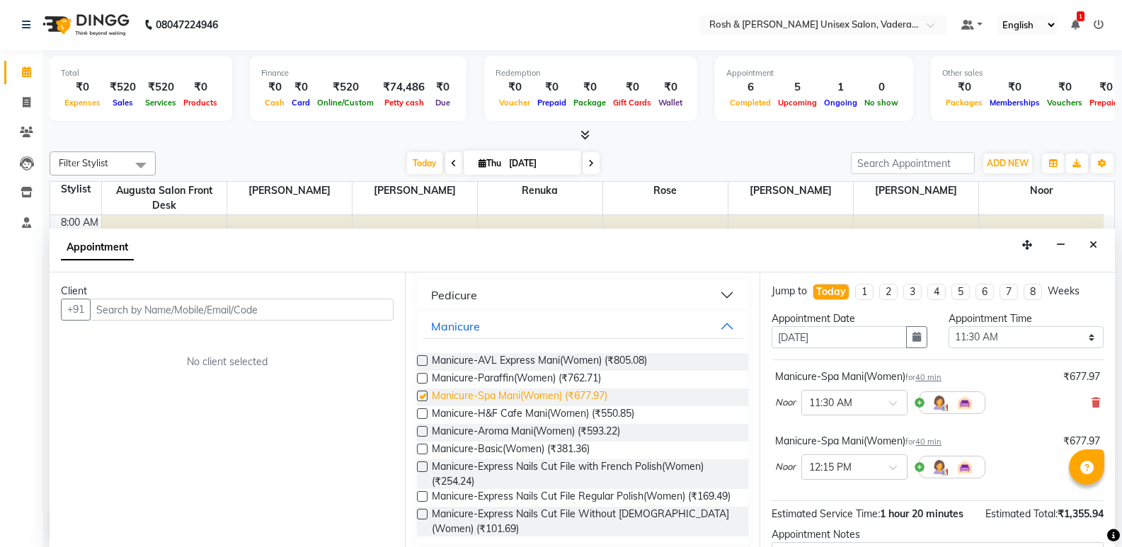
checkbox input "false"
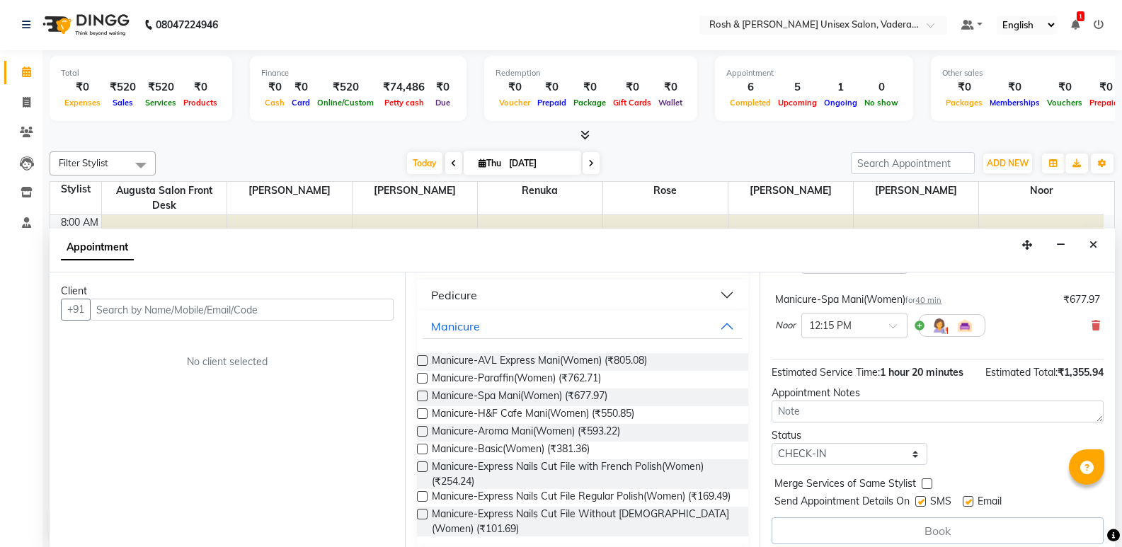
scroll to position [150, 0]
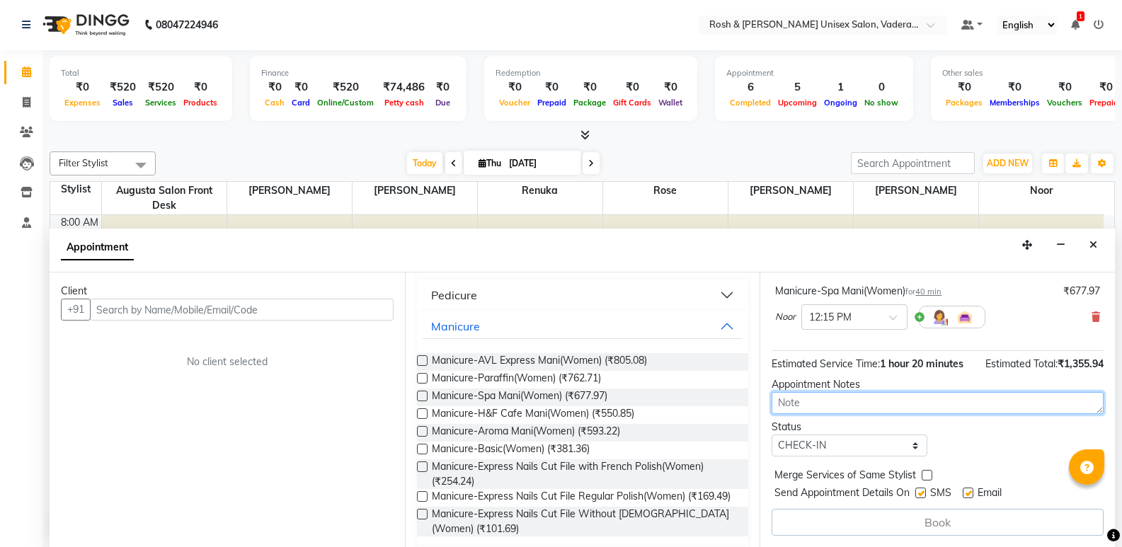
click at [827, 405] on textarea at bounding box center [938, 403] width 332 height 22
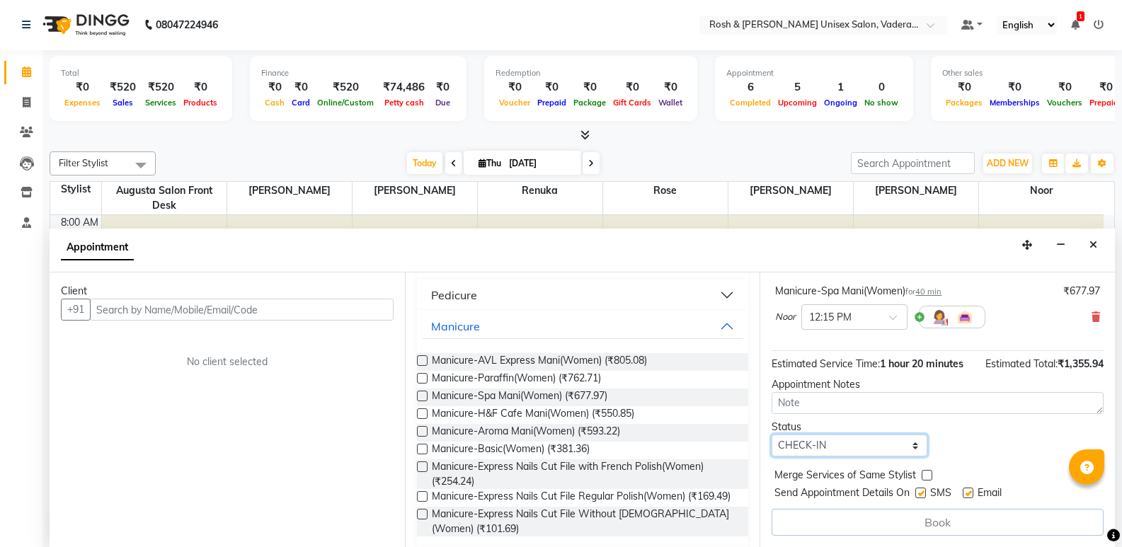
click at [842, 450] on select "Select TENTATIVE CONFIRM CHECK-IN UPCOMING" at bounding box center [849, 446] width 155 height 22
click at [772, 435] on select "Select TENTATIVE CONFIRM CHECK-IN UPCOMING" at bounding box center [849, 446] width 155 height 22
click at [842, 446] on select "Select TENTATIVE CONFIRM CHECK-IN UPCOMING" at bounding box center [849, 446] width 155 height 22
select select "check-in"
click at [772, 435] on select "Select TENTATIVE CONFIRM CHECK-IN UPCOMING" at bounding box center [849, 446] width 155 height 22
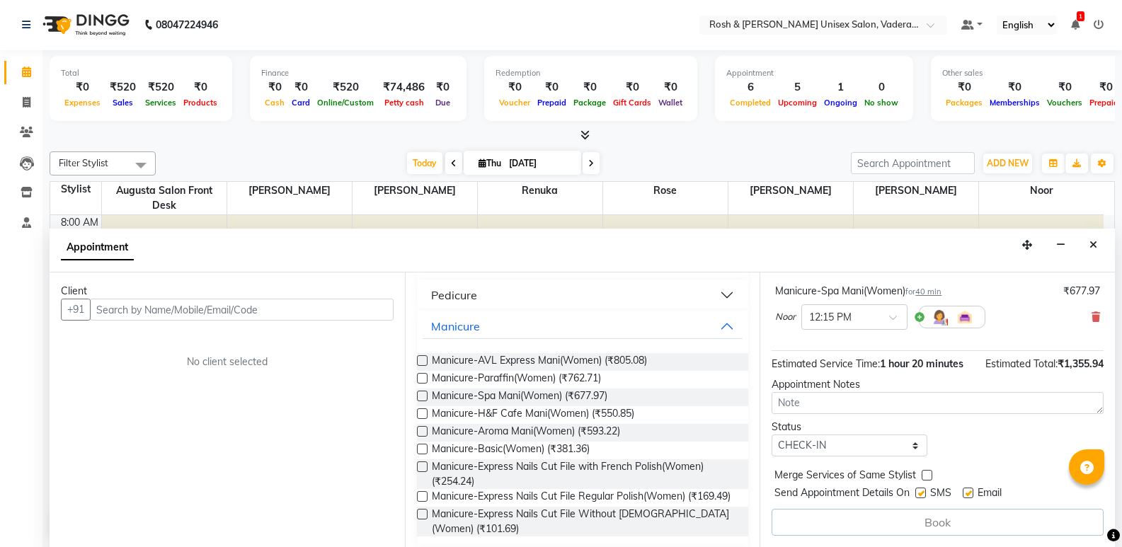
click at [892, 527] on div "Book" at bounding box center [938, 522] width 332 height 27
click at [425, 401] on label at bounding box center [422, 396] width 11 height 11
click at [425, 402] on input "checkbox" at bounding box center [421, 397] width 9 height 9
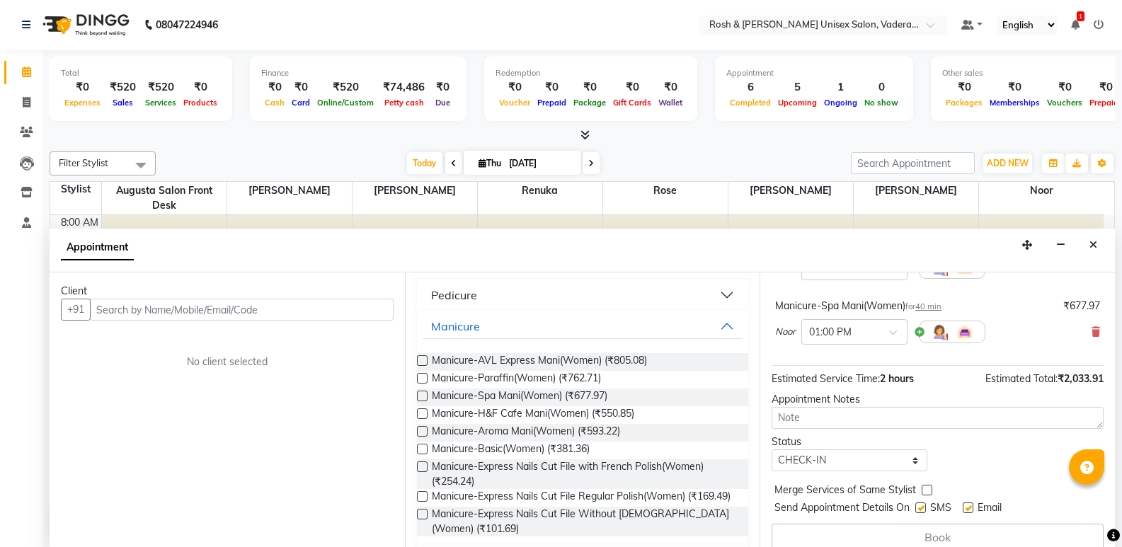
scroll to position [214, 0]
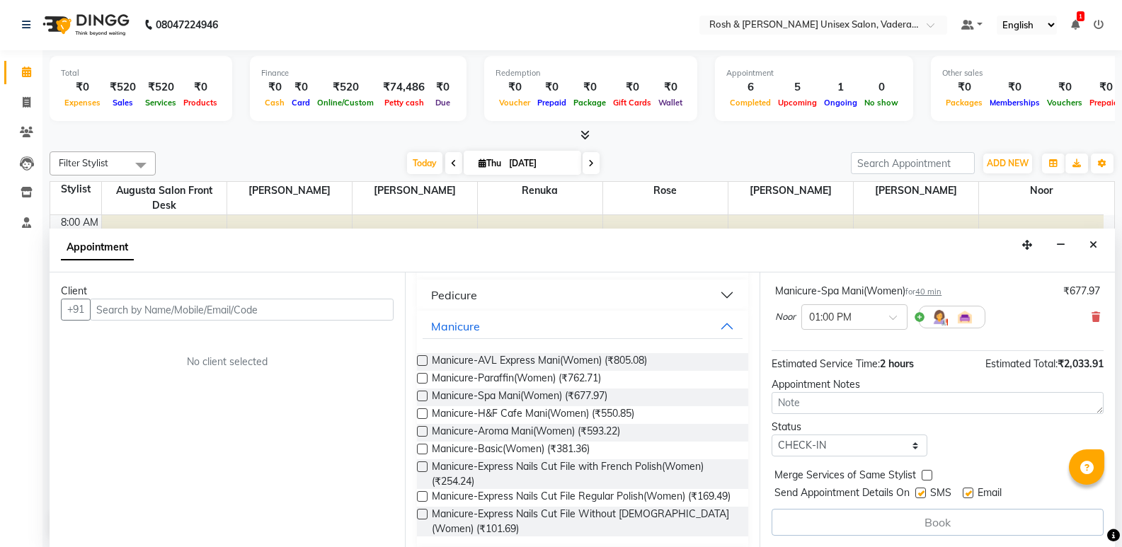
click at [426, 401] on label at bounding box center [422, 396] width 11 height 11
click at [426, 402] on input "checkbox" at bounding box center [421, 397] width 9 height 9
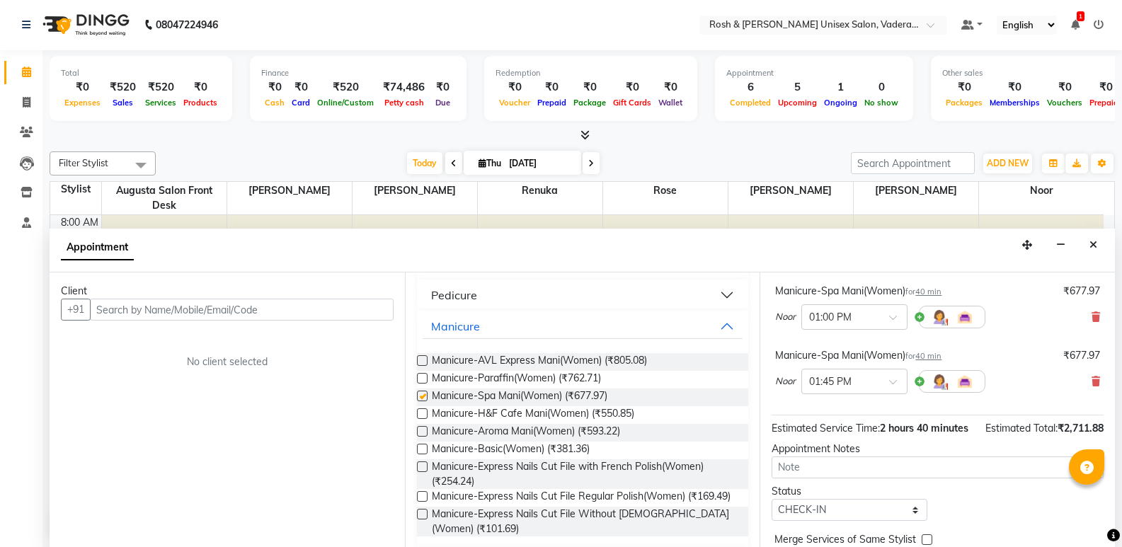
checkbox input "false"
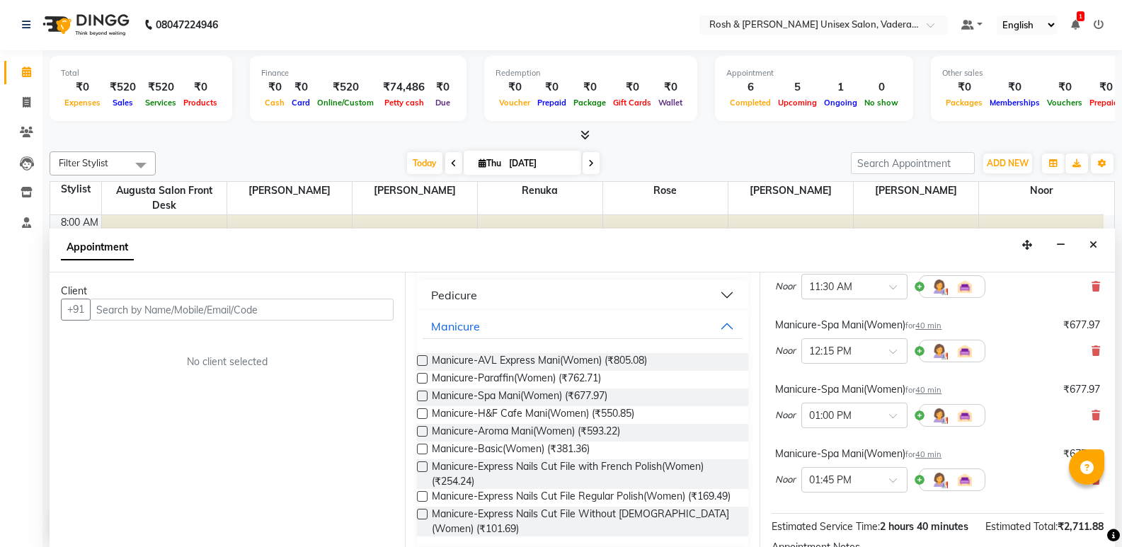
scroll to position [142, 0]
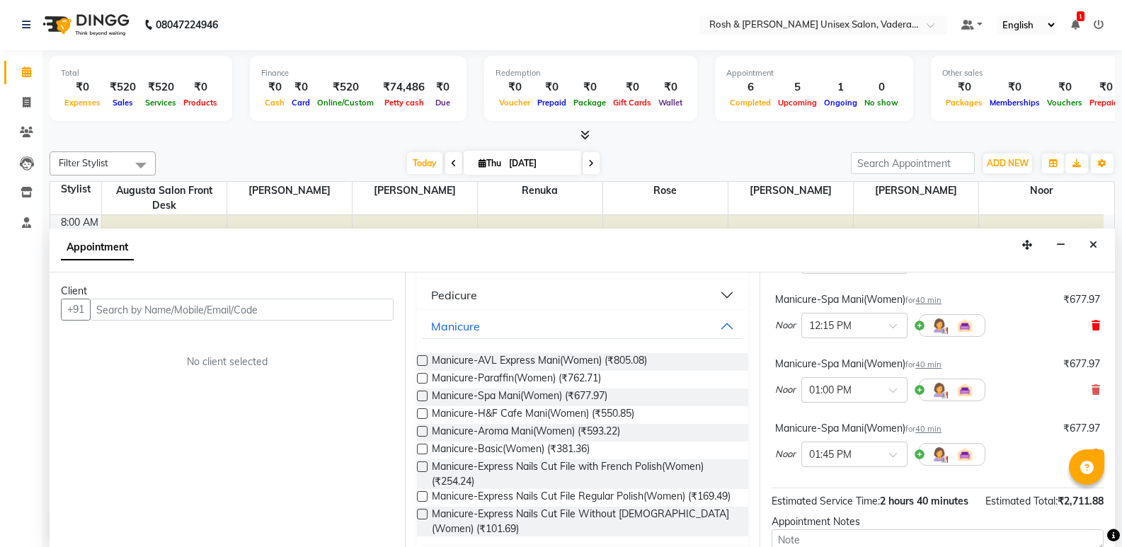
click at [1092, 324] on icon at bounding box center [1096, 326] width 8 height 10
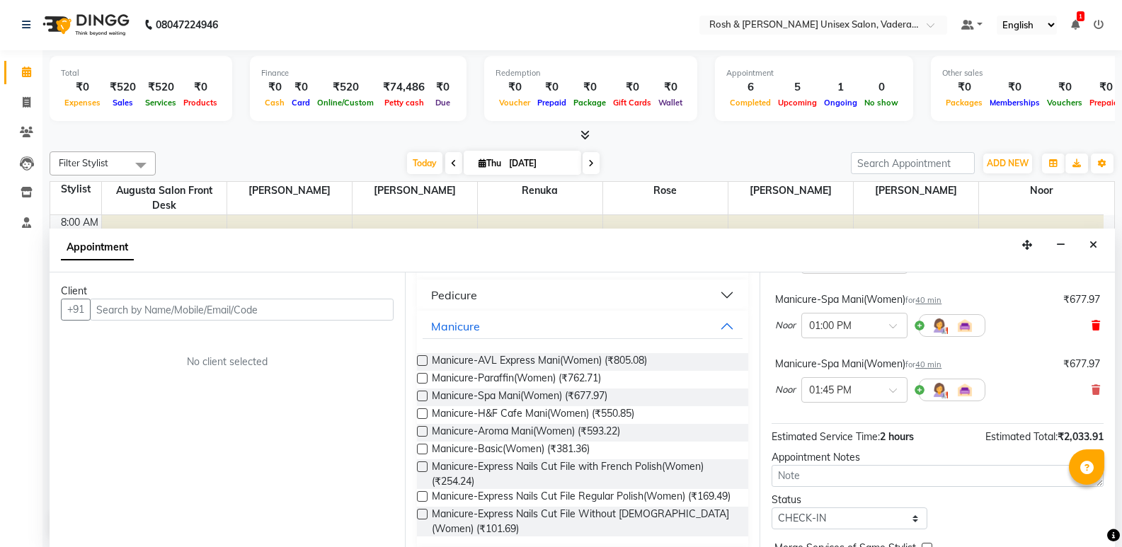
click at [1092, 325] on icon at bounding box center [1096, 326] width 8 height 10
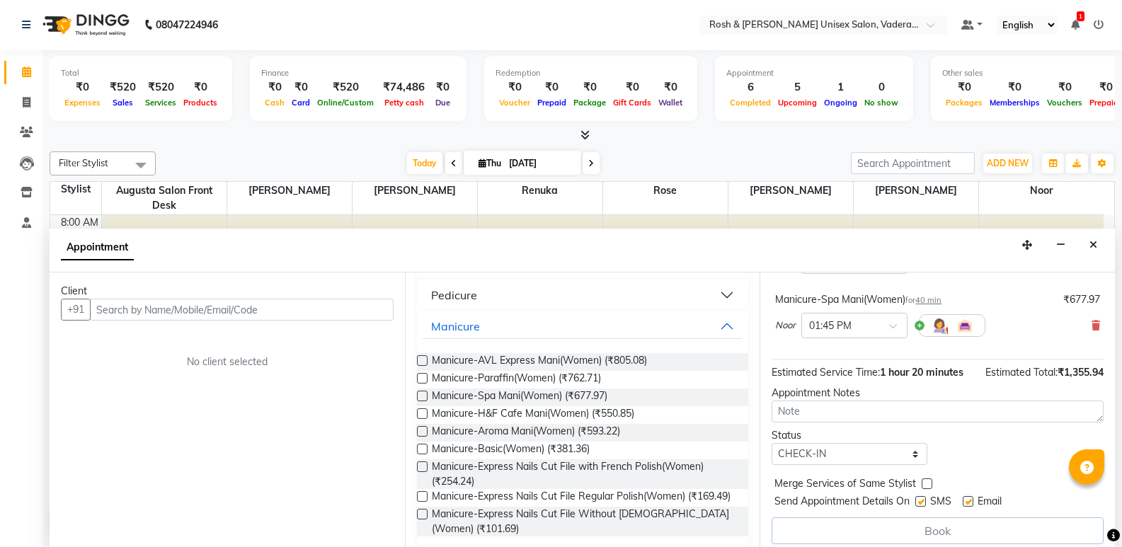
click at [1092, 323] on icon at bounding box center [1096, 326] width 8 height 10
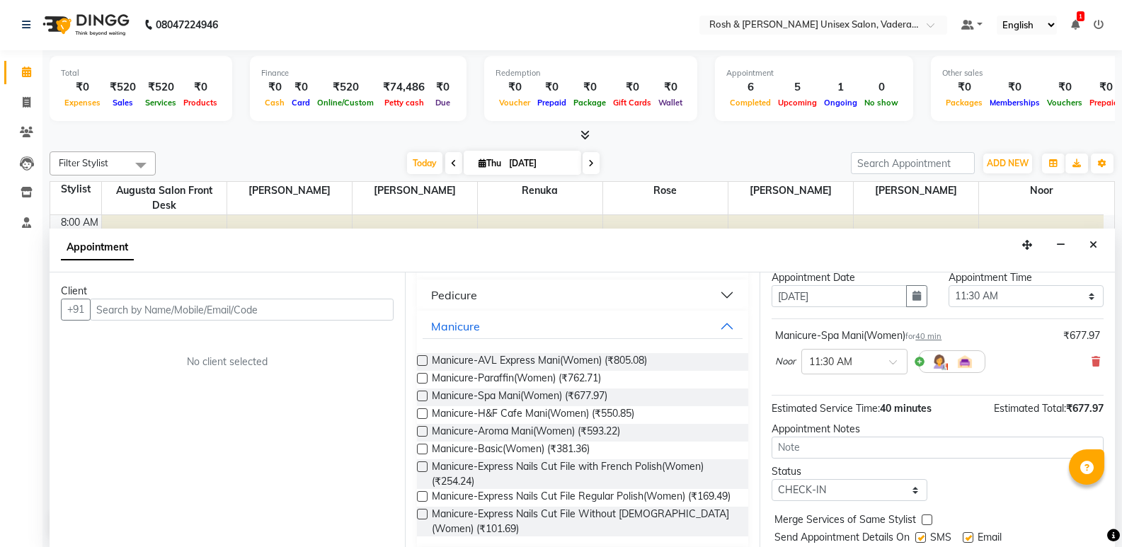
scroll to position [86, 0]
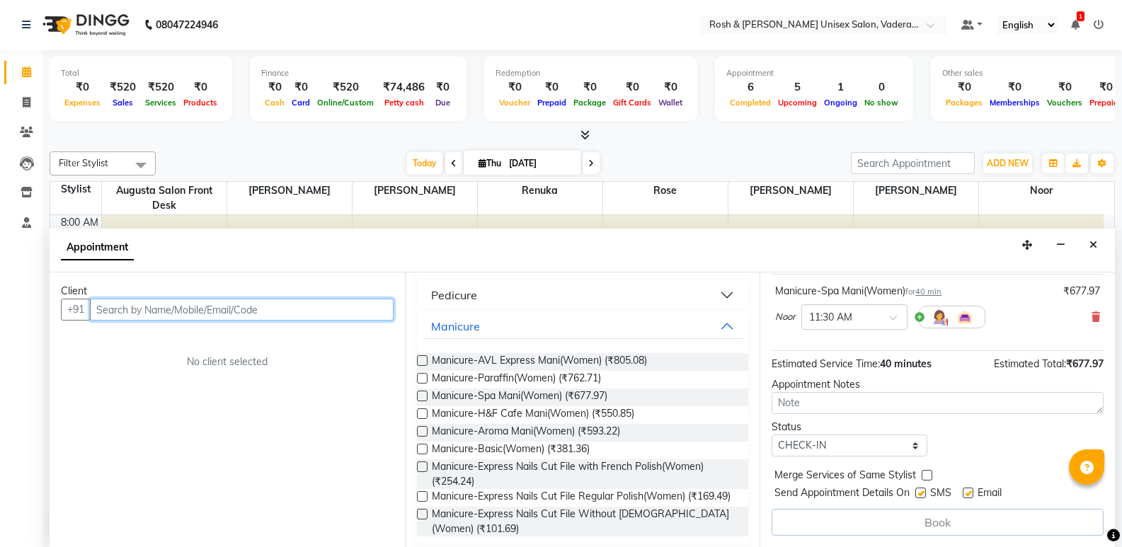
click at [165, 309] on input "text" at bounding box center [242, 310] width 304 height 22
type input "b"
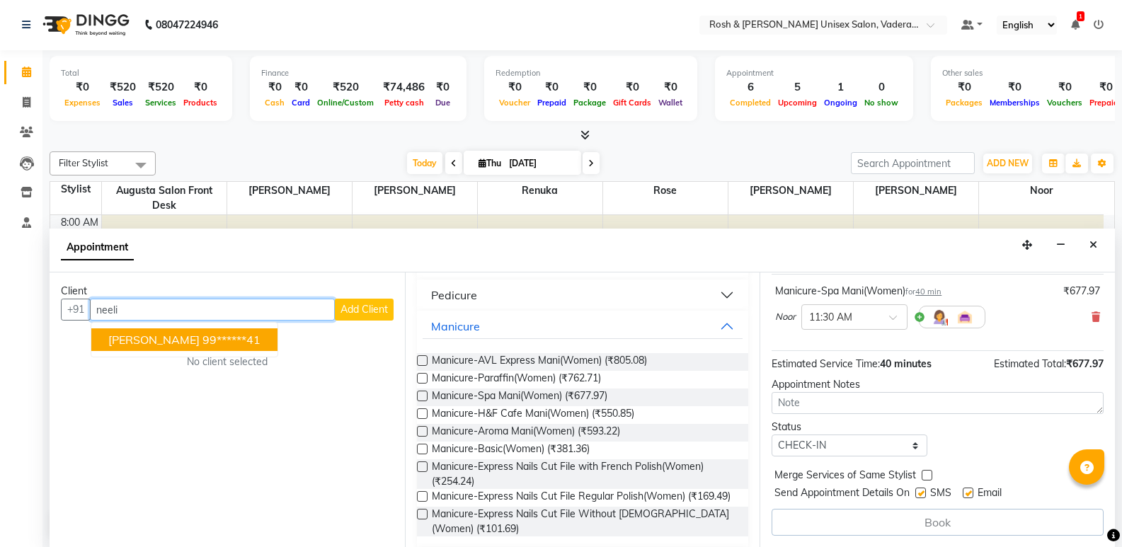
click at [142, 336] on span "[PERSON_NAME]" at bounding box center [153, 340] width 91 height 14
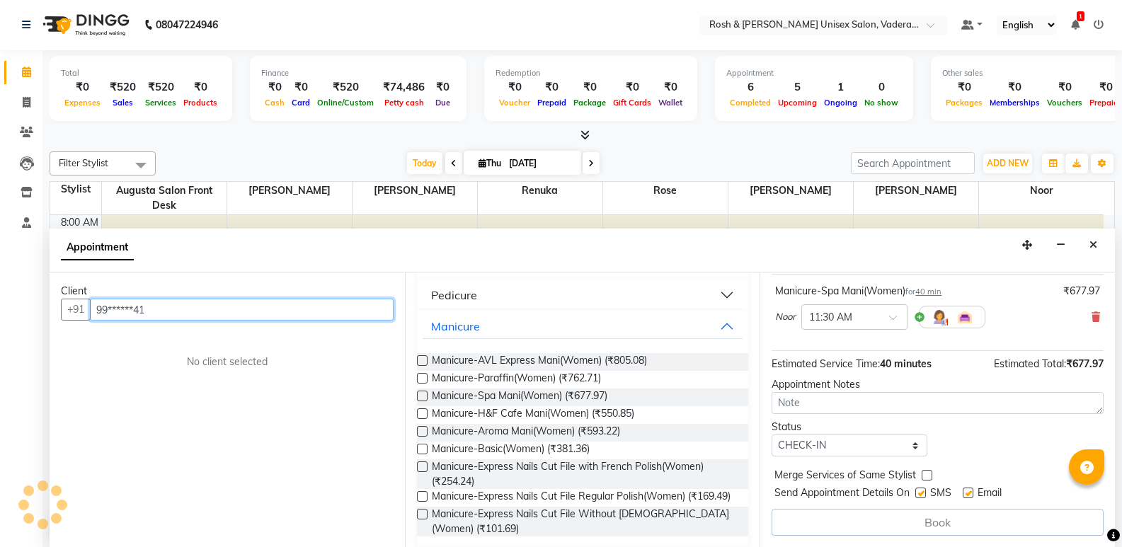
scroll to position [84, 0]
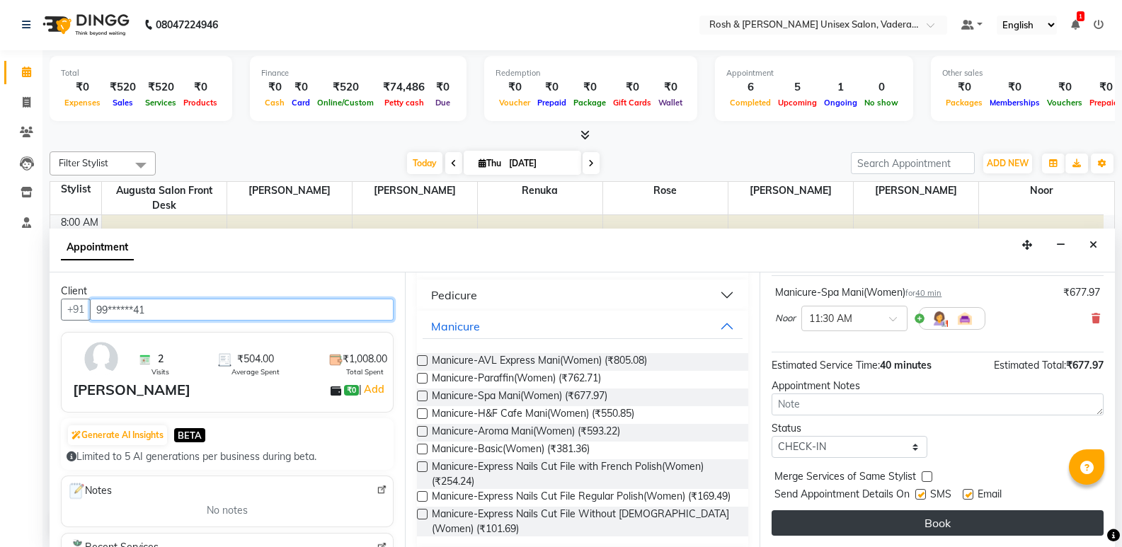
type input "99******41"
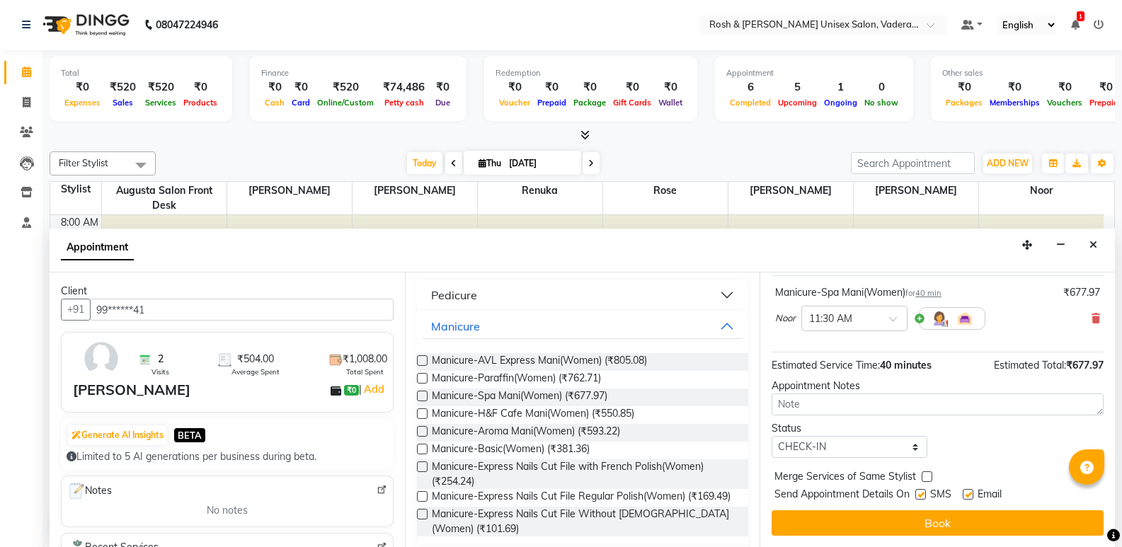
click at [915, 522] on button "Book" at bounding box center [938, 522] width 332 height 25
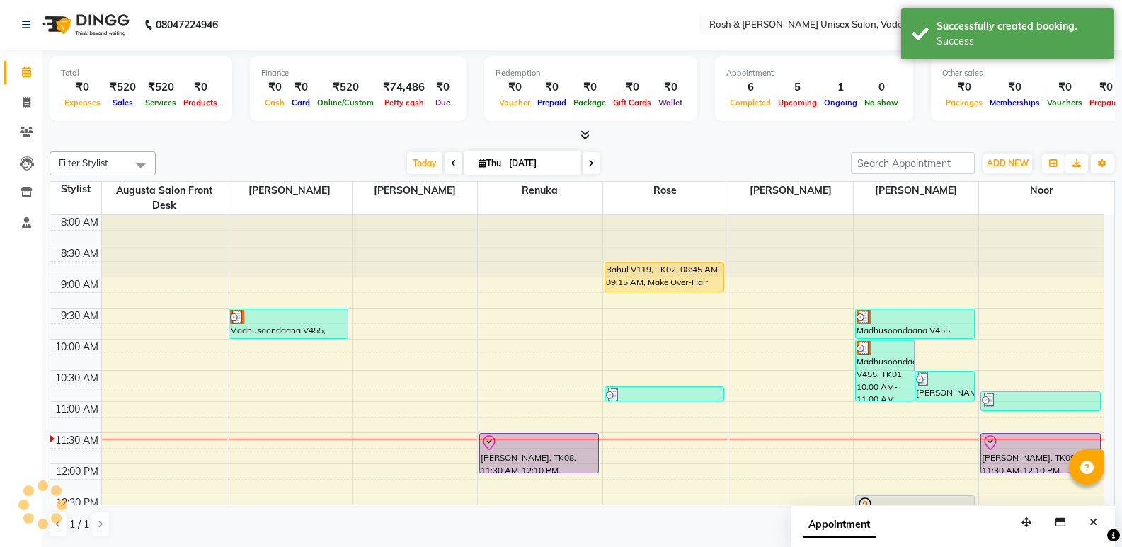
scroll to position [0, 0]
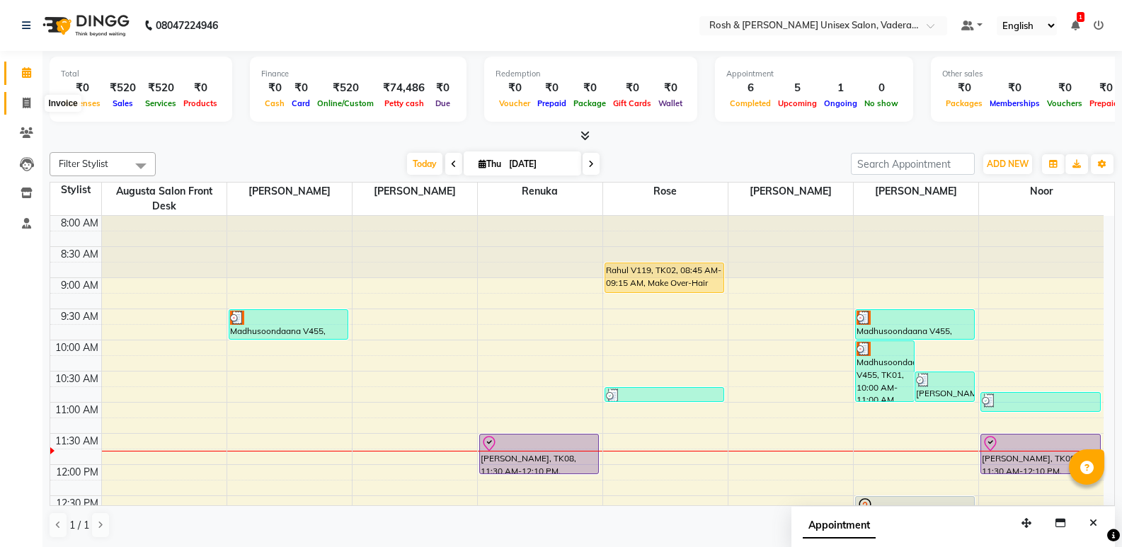
click at [23, 103] on icon at bounding box center [27, 103] width 8 height 11
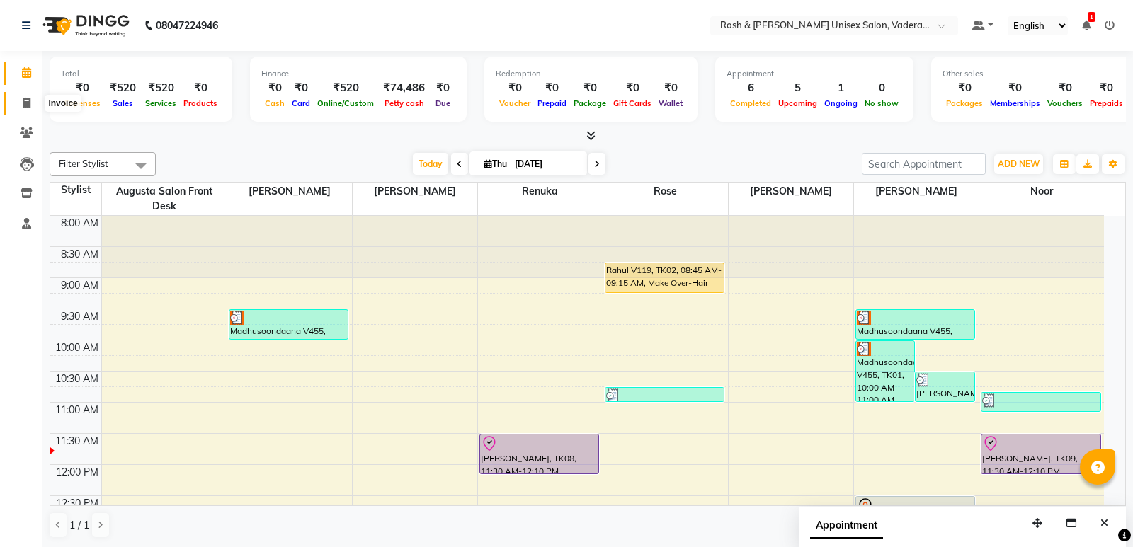
select select "8657"
select select "service"
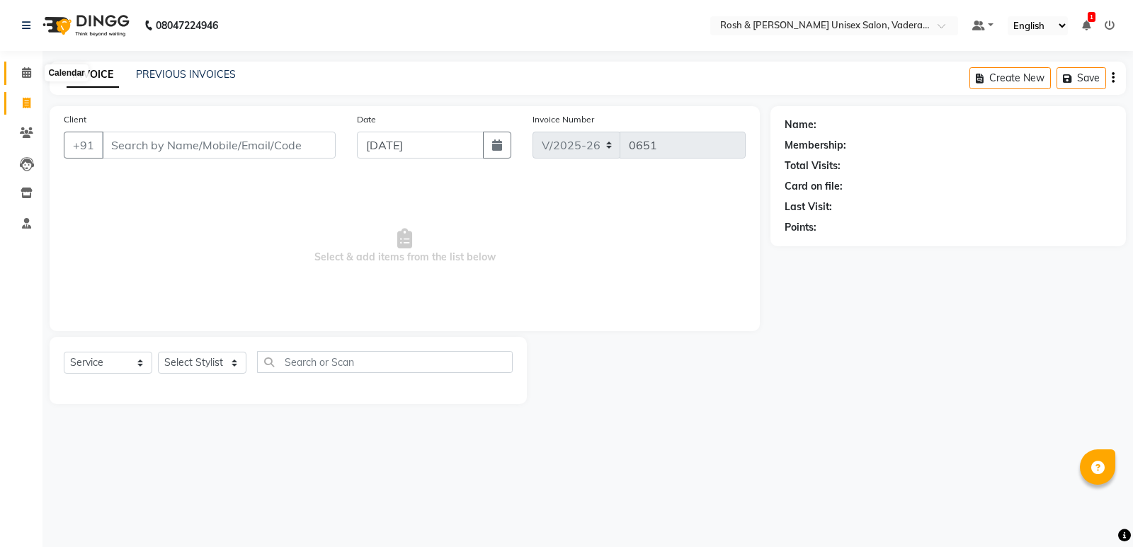
click at [25, 69] on icon at bounding box center [26, 72] width 9 height 11
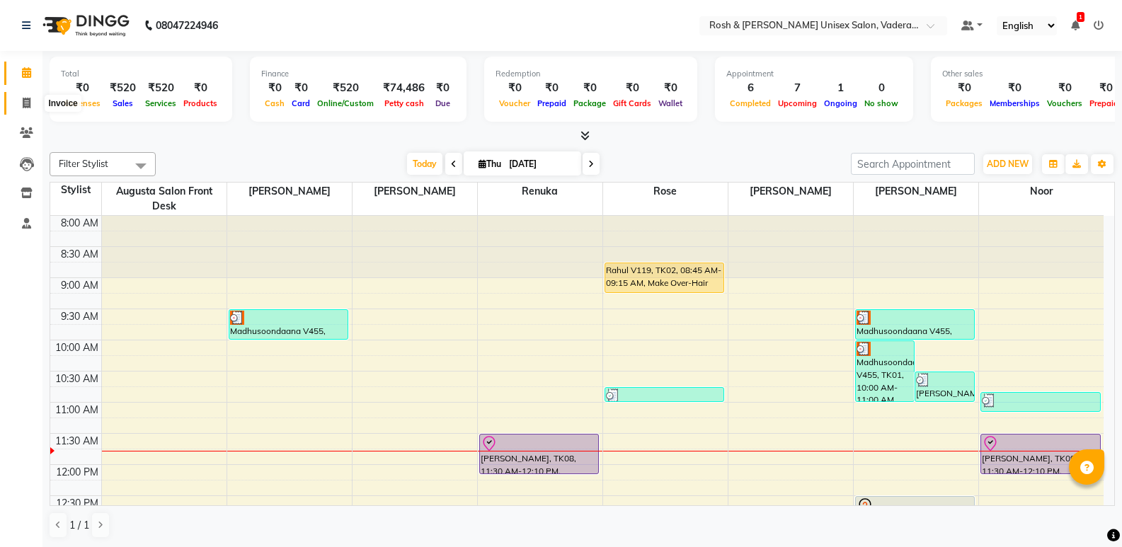
click at [26, 101] on icon at bounding box center [27, 103] width 8 height 11
select select "service"
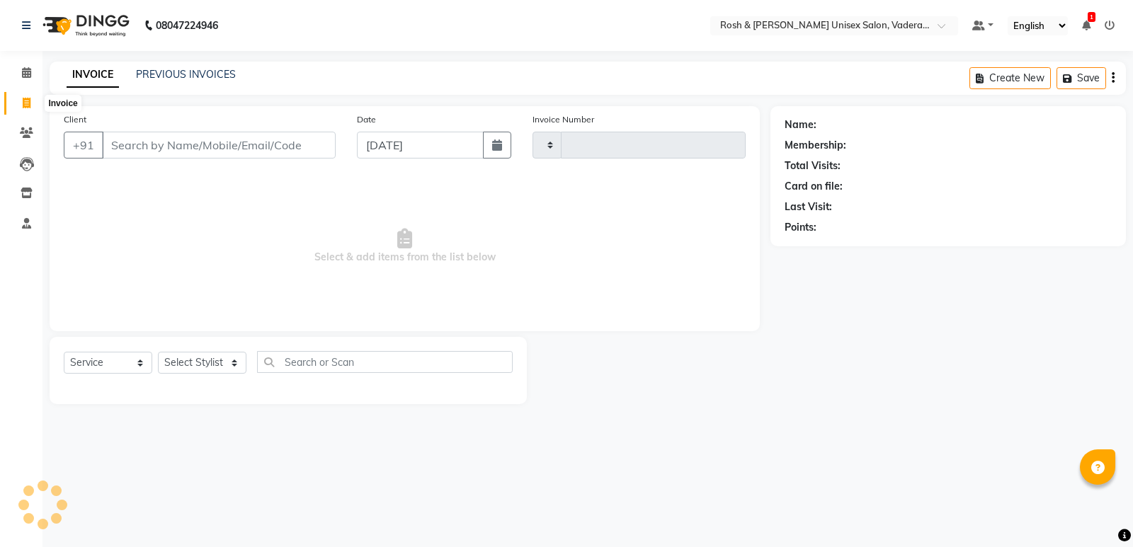
type input "0651"
select select "8657"
click at [112, 151] on input "Client" at bounding box center [219, 145] width 234 height 27
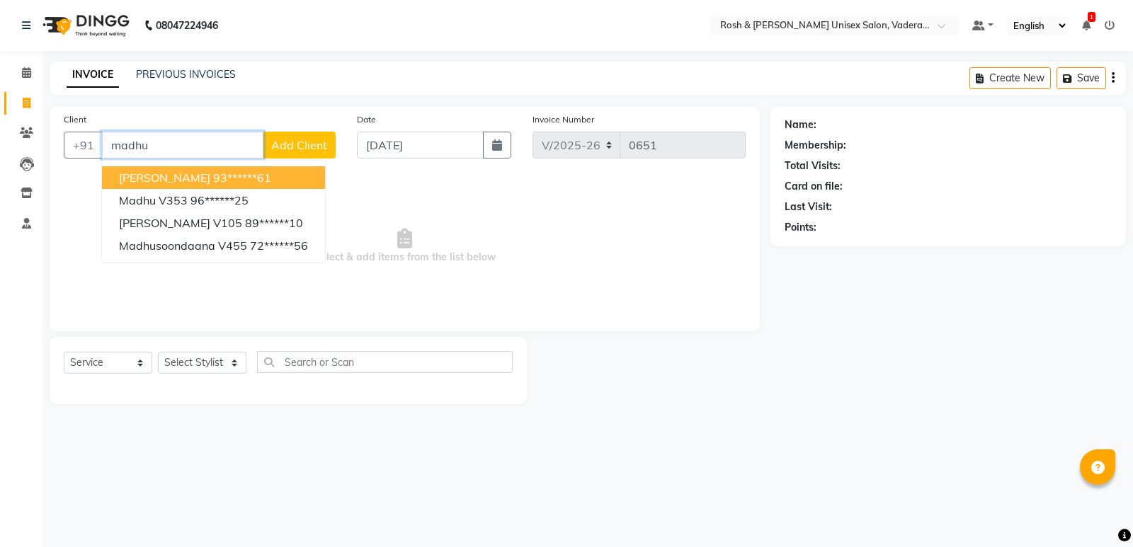
click at [200, 185] on button "madhumitha 93******61" at bounding box center [213, 177] width 223 height 23
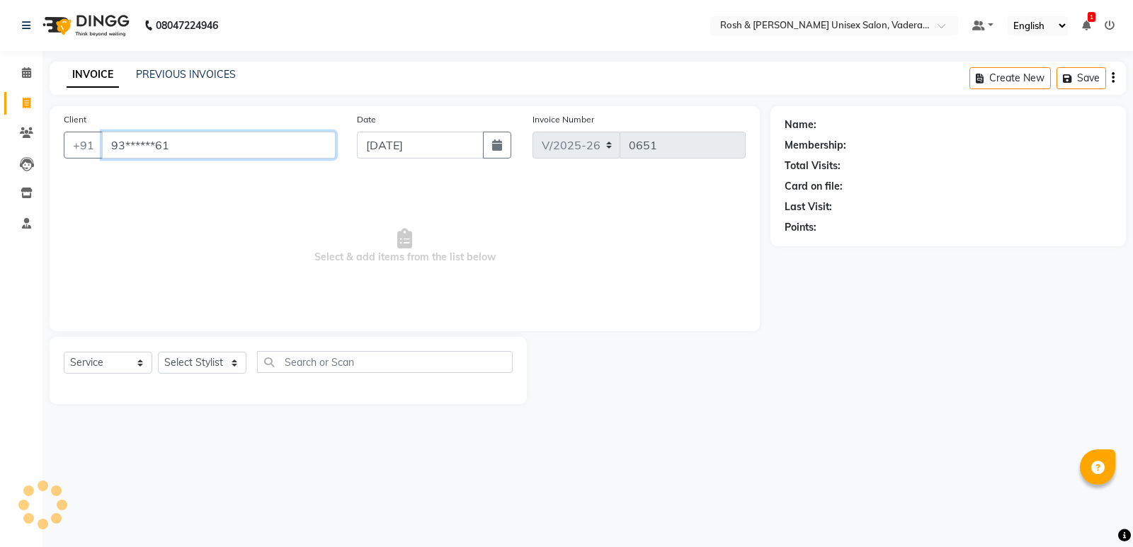
type input "93******61"
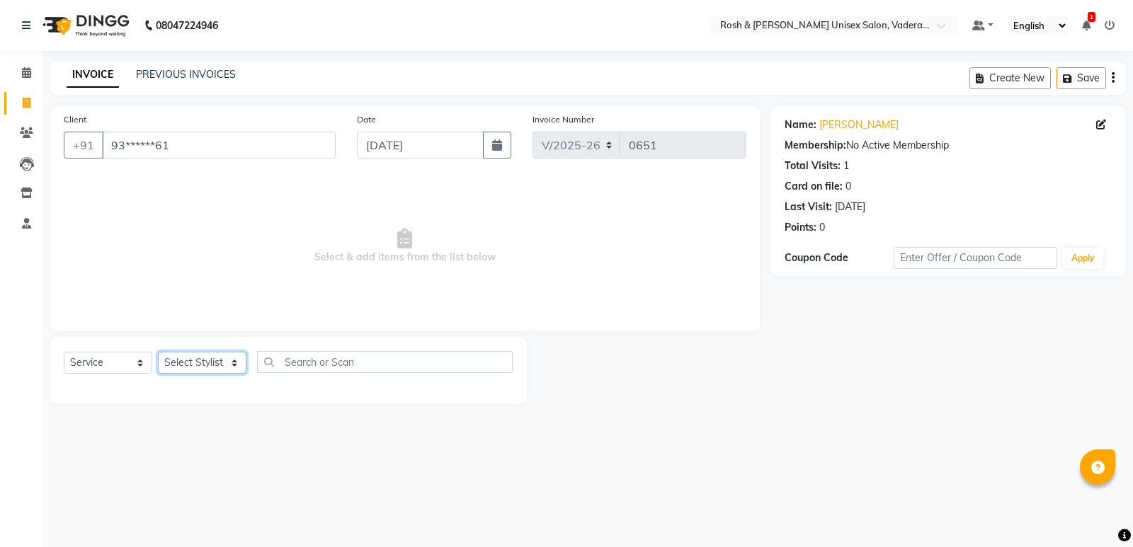
click at [234, 359] on select "Select Stylist Augusta Salon Front Desk [PERSON_NAME] [PERSON_NAME] [PERSON_NAM…" at bounding box center [202, 363] width 88 height 22
select select "87618"
click at [158, 352] on select "Select Stylist Augusta Salon Front Desk [PERSON_NAME] [PERSON_NAME] [PERSON_NAM…" at bounding box center [202, 363] width 88 height 22
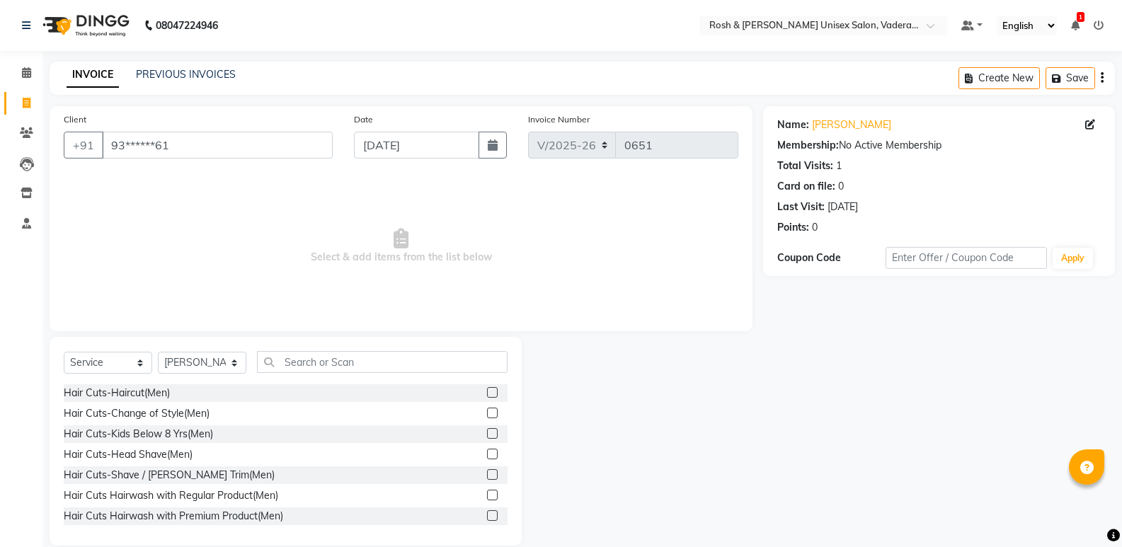
click at [194, 393] on div "Hair Cuts-Haircut(Men)" at bounding box center [286, 393] width 444 height 18
click at [487, 394] on label at bounding box center [492, 392] width 11 height 11
click at [487, 394] on input "checkbox" at bounding box center [491, 393] width 9 height 9
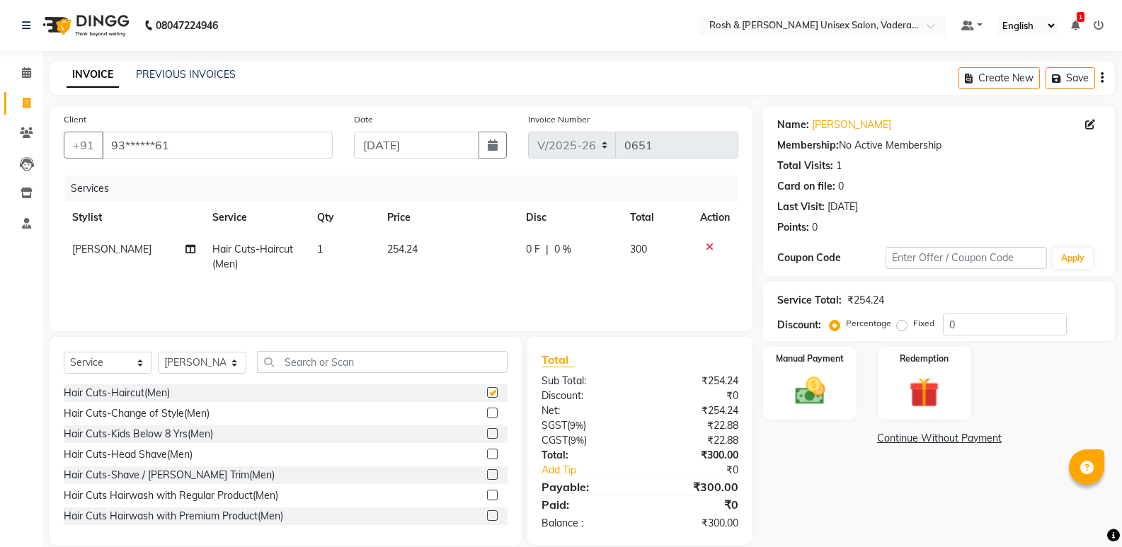
checkbox input "false"
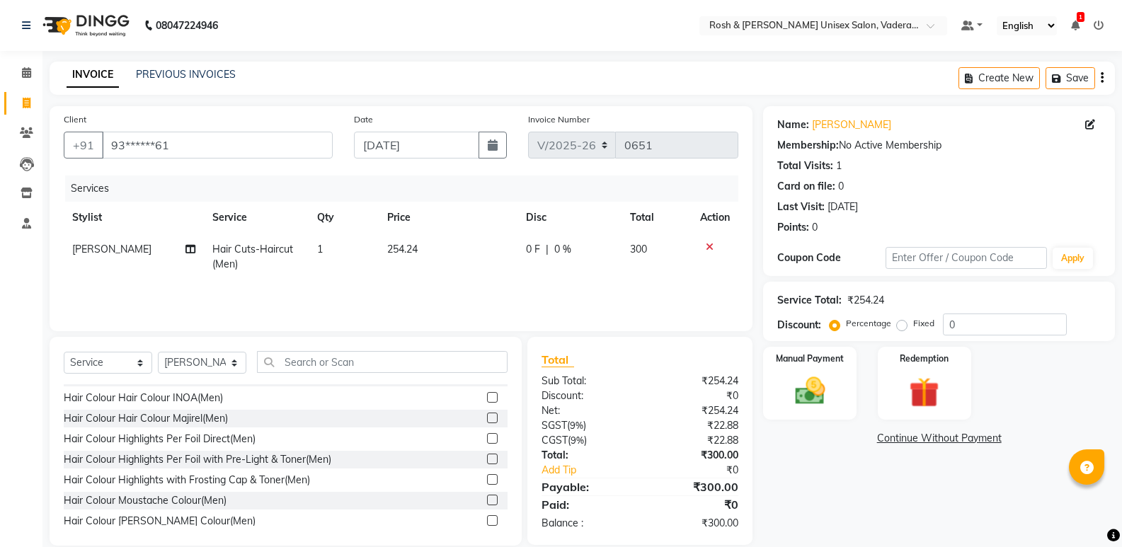
scroll to position [283, 0]
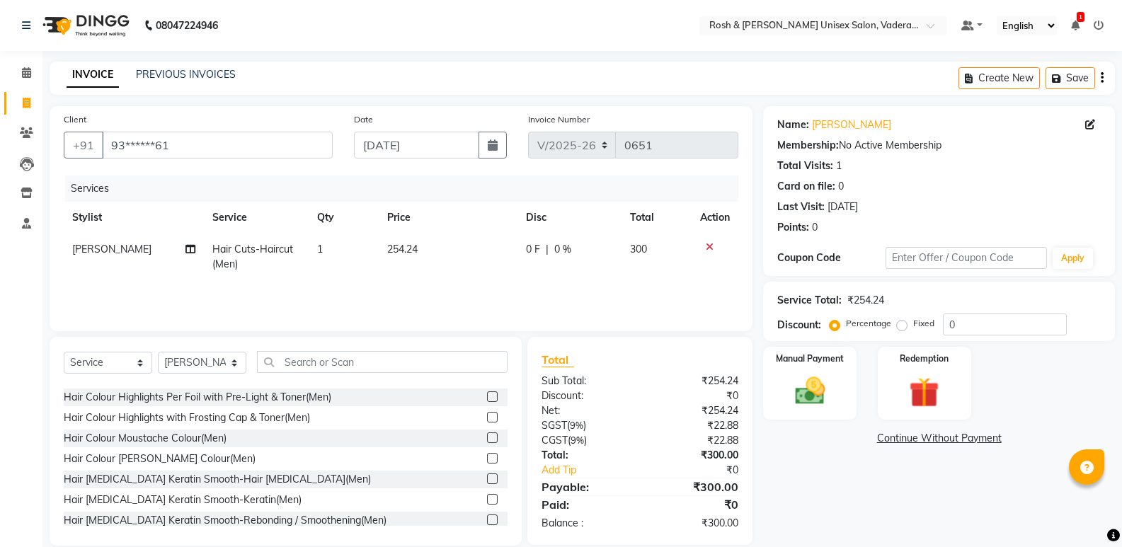
click at [252, 442] on div "Hair Colour Moustache Colour(Men)" at bounding box center [286, 439] width 444 height 18
click at [487, 433] on label at bounding box center [492, 438] width 11 height 11
click at [487, 434] on input "checkbox" at bounding box center [491, 438] width 9 height 9
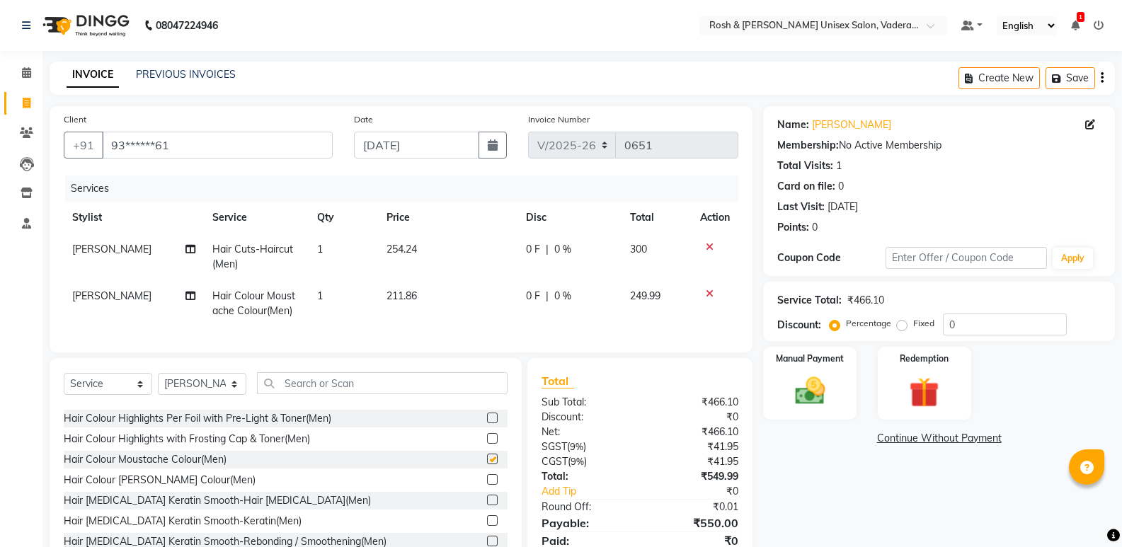
checkbox input "false"
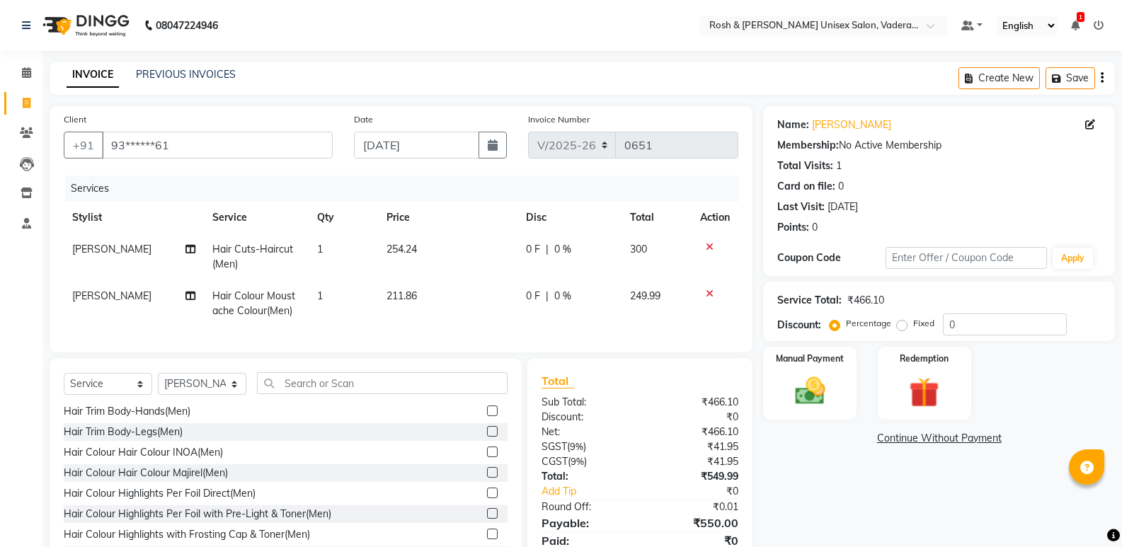
scroll to position [212, 0]
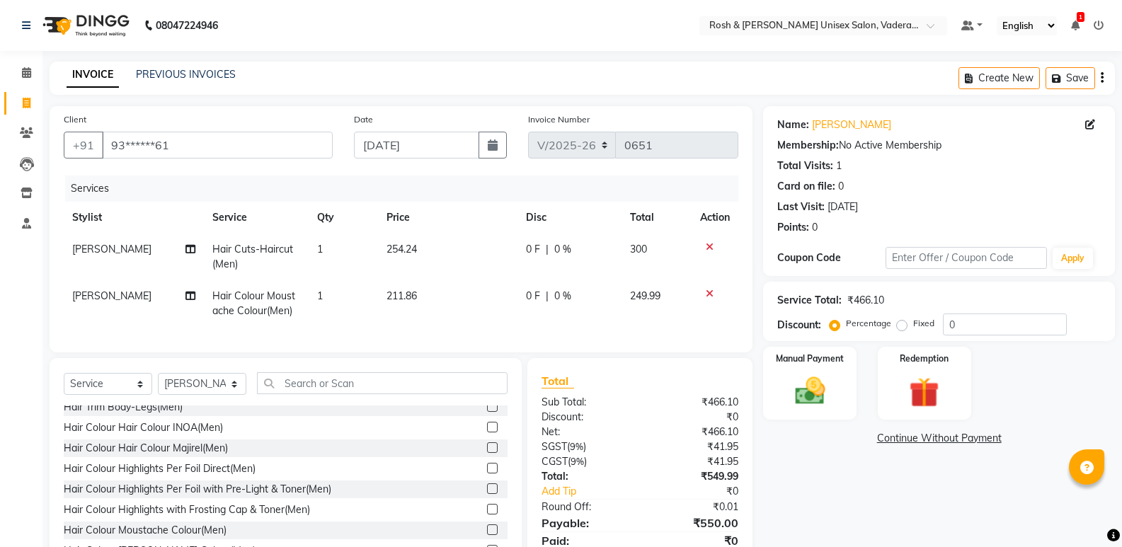
click at [487, 433] on label at bounding box center [492, 427] width 11 height 11
click at [487, 433] on input "checkbox" at bounding box center [491, 427] width 9 height 9
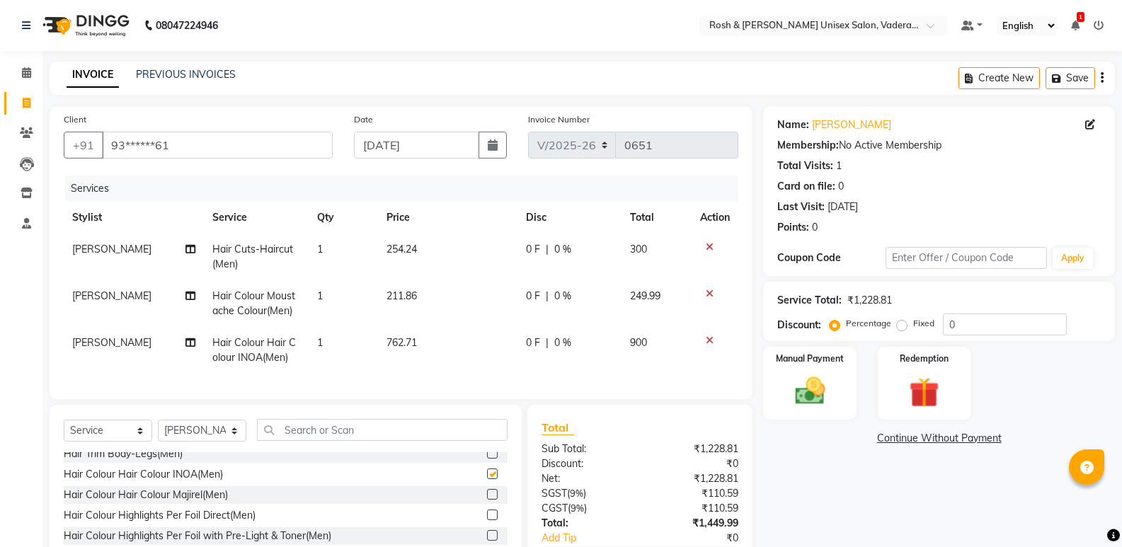
checkbox input "false"
click at [234, 442] on select "Select Stylist Augusta Salon Front Desk [PERSON_NAME] [PERSON_NAME] [PERSON_NAM…" at bounding box center [202, 431] width 88 height 22
select select "87533"
click at [158, 430] on select "Select Stylist Augusta Salon Front Desk [PERSON_NAME] [PERSON_NAME] [PERSON_NAM…" at bounding box center [202, 431] width 88 height 22
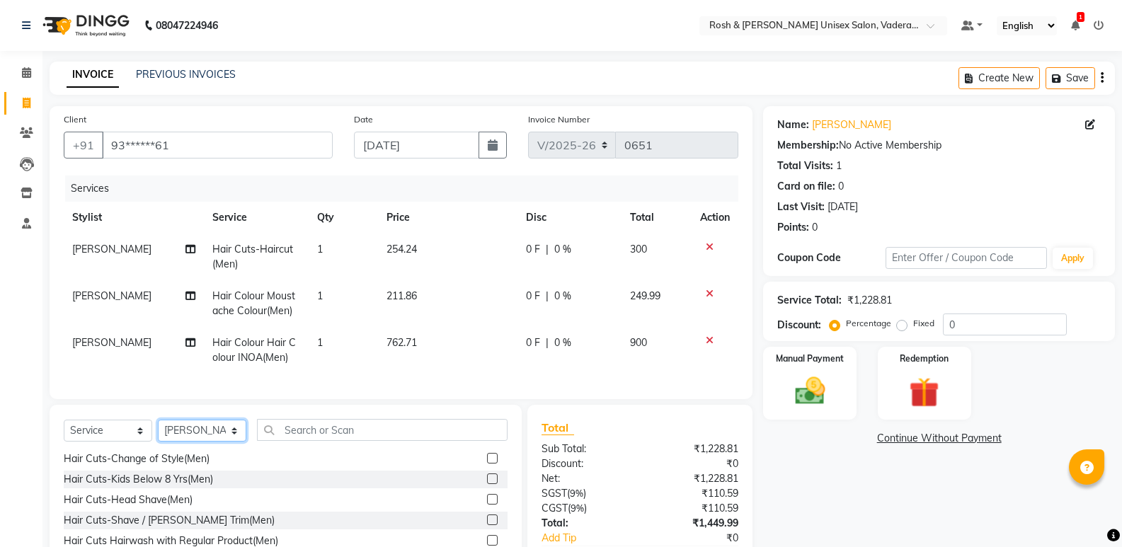
scroll to position [0, 0]
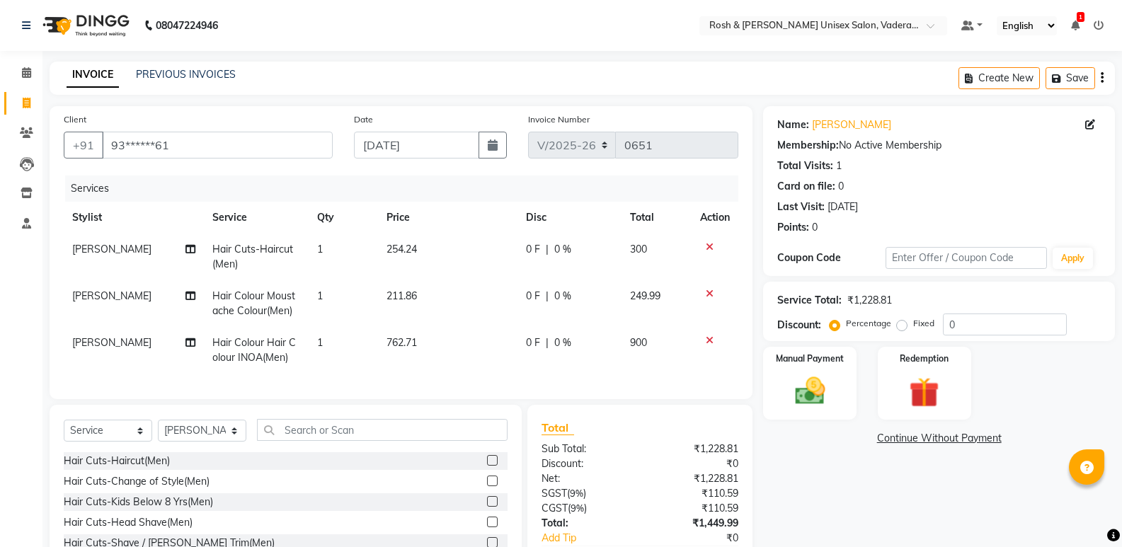
click at [237, 470] on div "Hair Cuts-Haircut(Men)" at bounding box center [286, 461] width 444 height 18
click at [487, 466] on label at bounding box center [492, 460] width 11 height 11
click at [487, 466] on input "checkbox" at bounding box center [491, 461] width 9 height 9
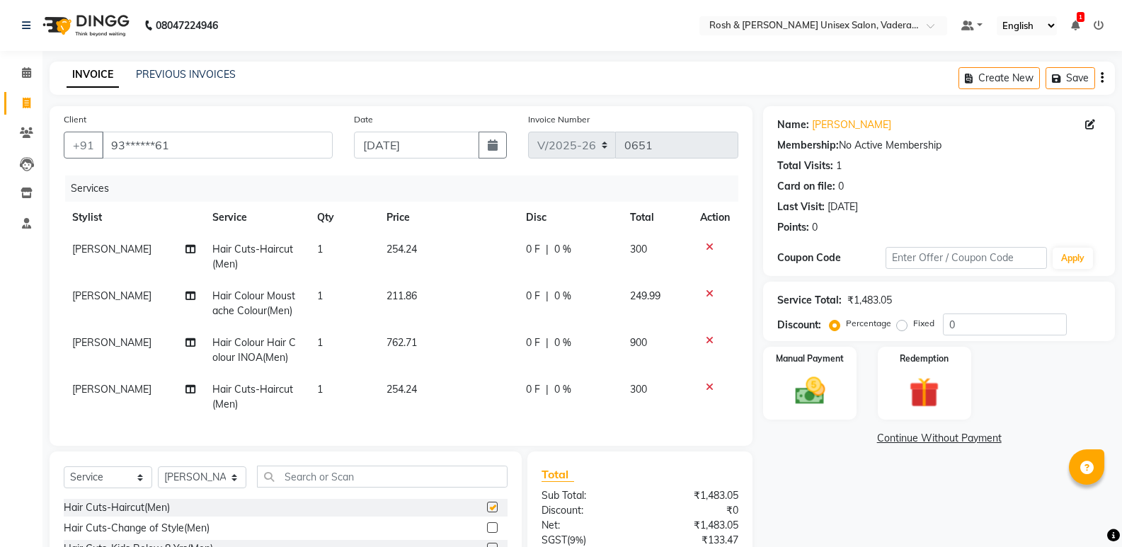
checkbox input "false"
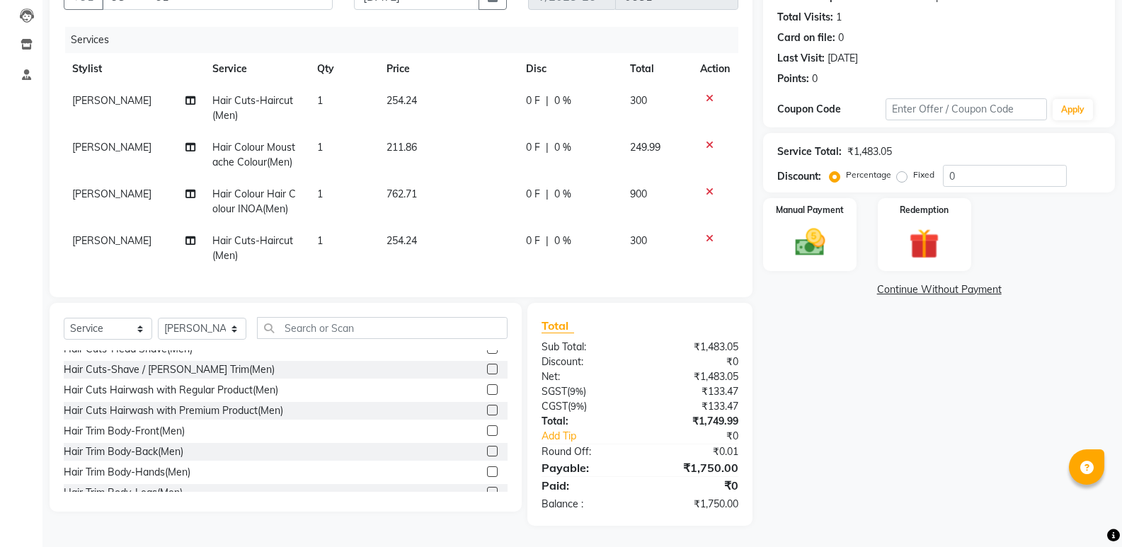
scroll to position [71, 0]
click at [169, 372] on div "Hair Cuts-Shave / [PERSON_NAME] Trim(Men)" at bounding box center [169, 370] width 211 height 15
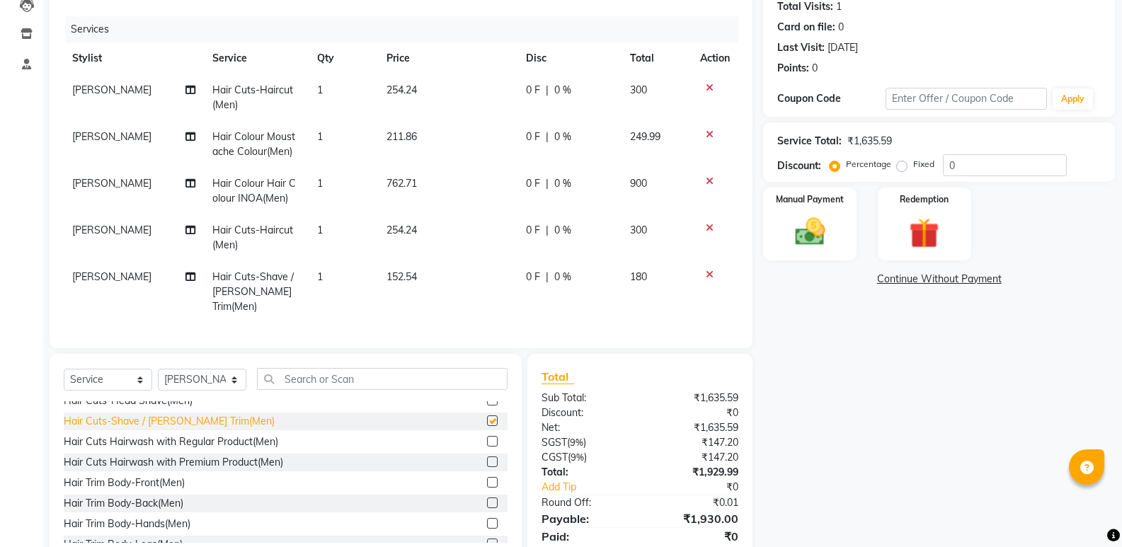
checkbox input "false"
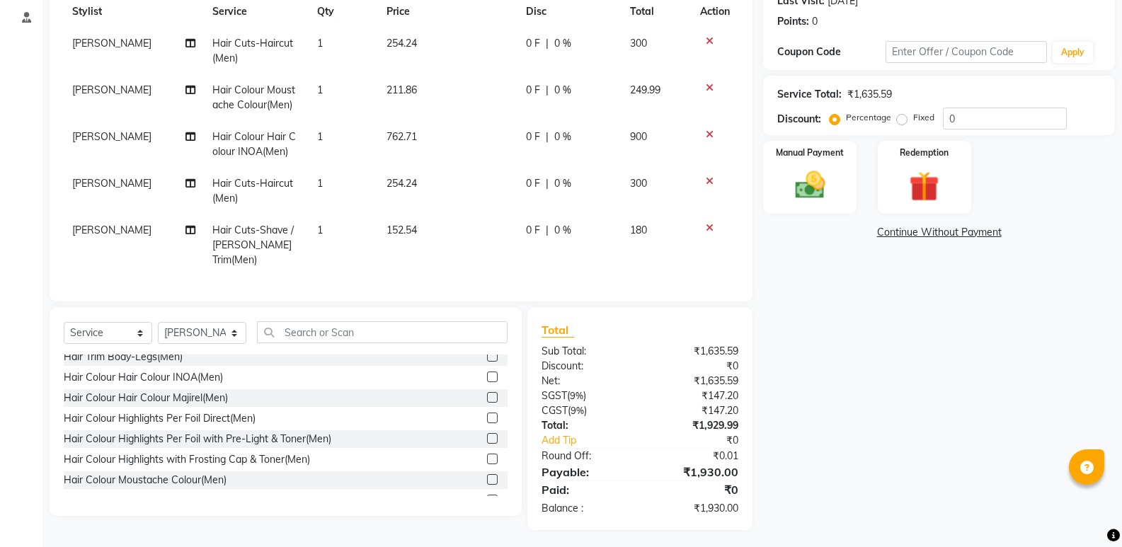
scroll to position [212, 0]
click at [832, 195] on img at bounding box center [809, 185] width 50 height 36
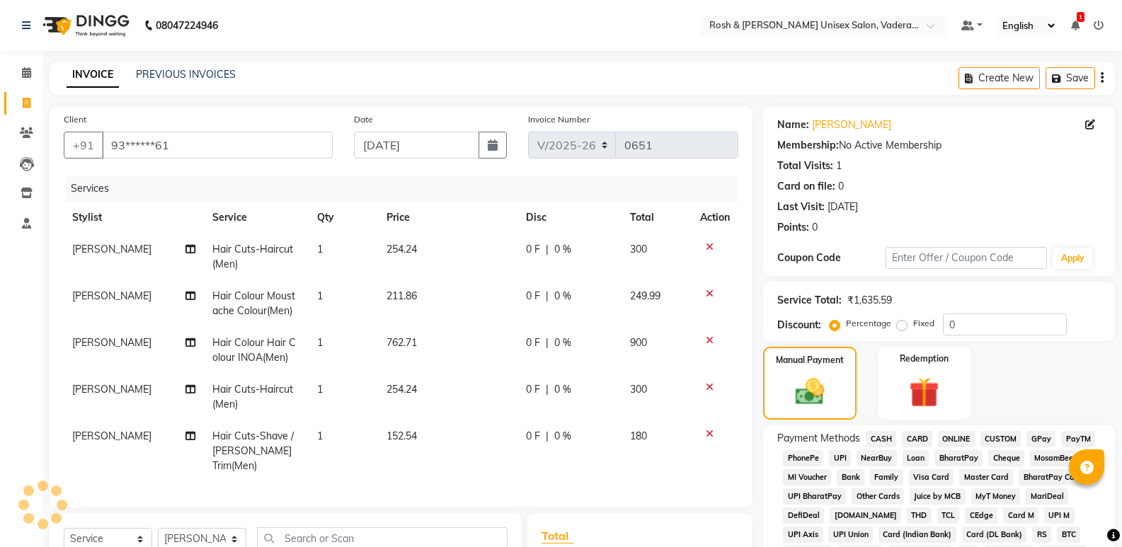
scroll to position [354, 0]
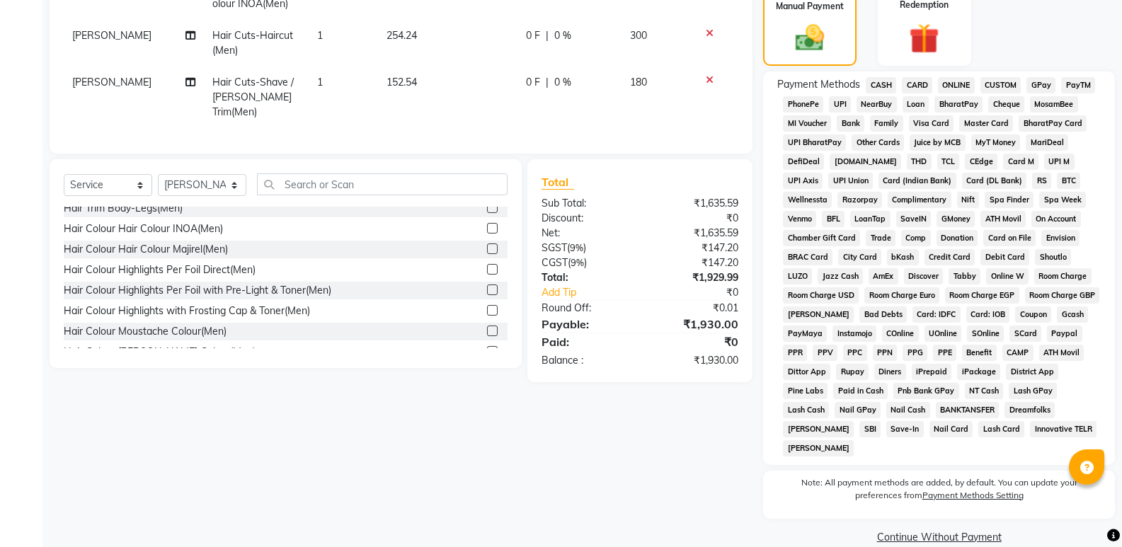
click at [839, 100] on span "UPI" at bounding box center [840, 104] width 22 height 16
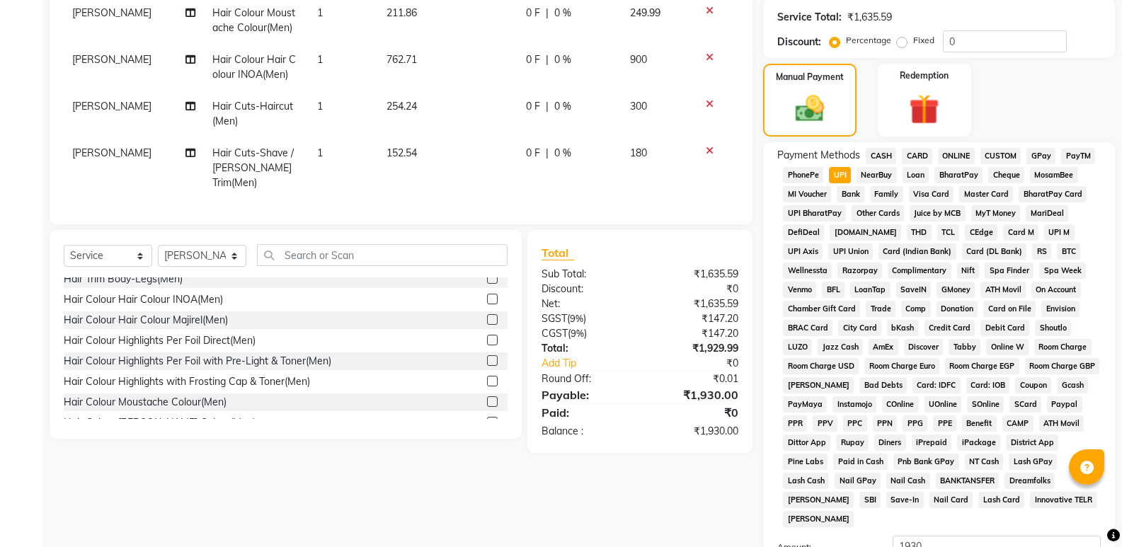
scroll to position [432, 0]
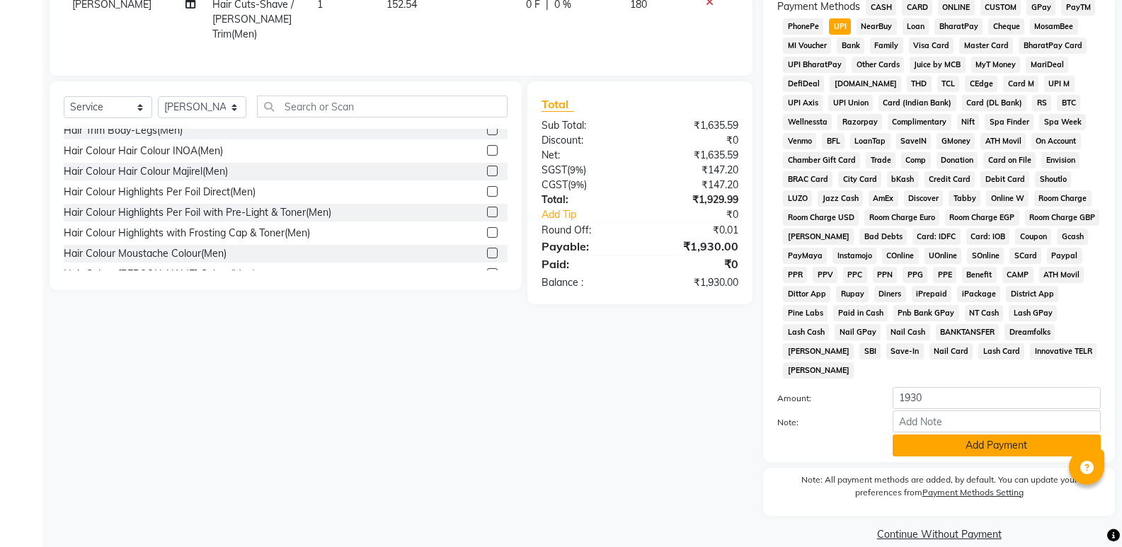
click at [981, 435] on button "Add Payment" at bounding box center [997, 446] width 208 height 22
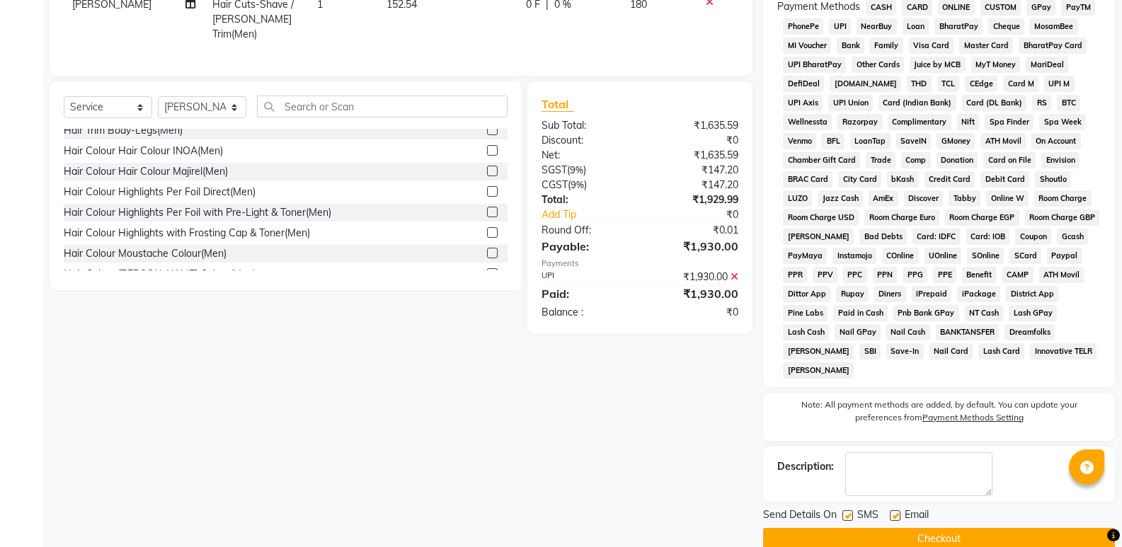
click at [963, 528] on button "Checkout" at bounding box center [939, 539] width 352 height 22
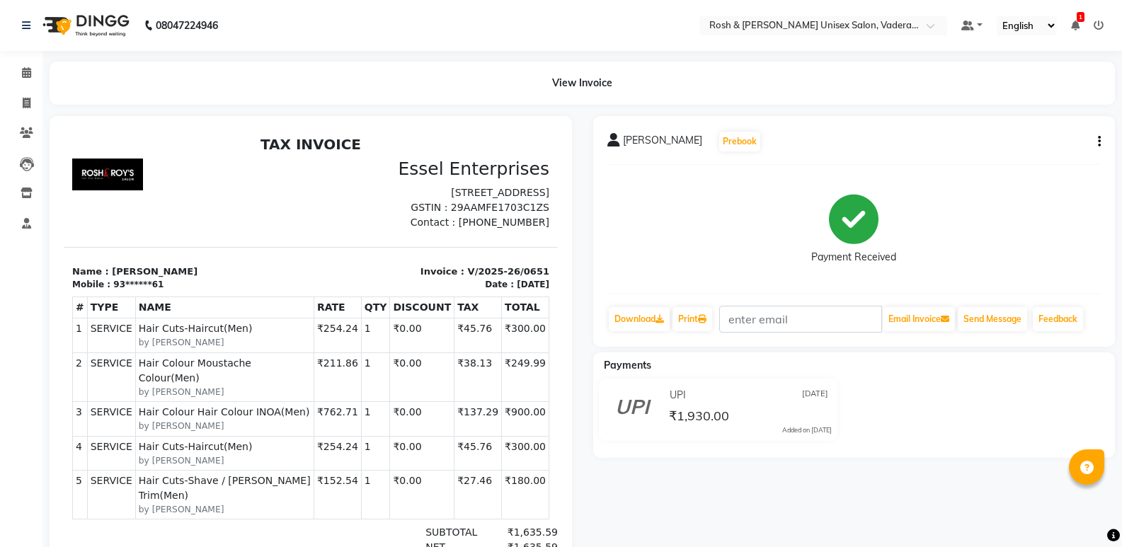
scroll to position [71, 0]
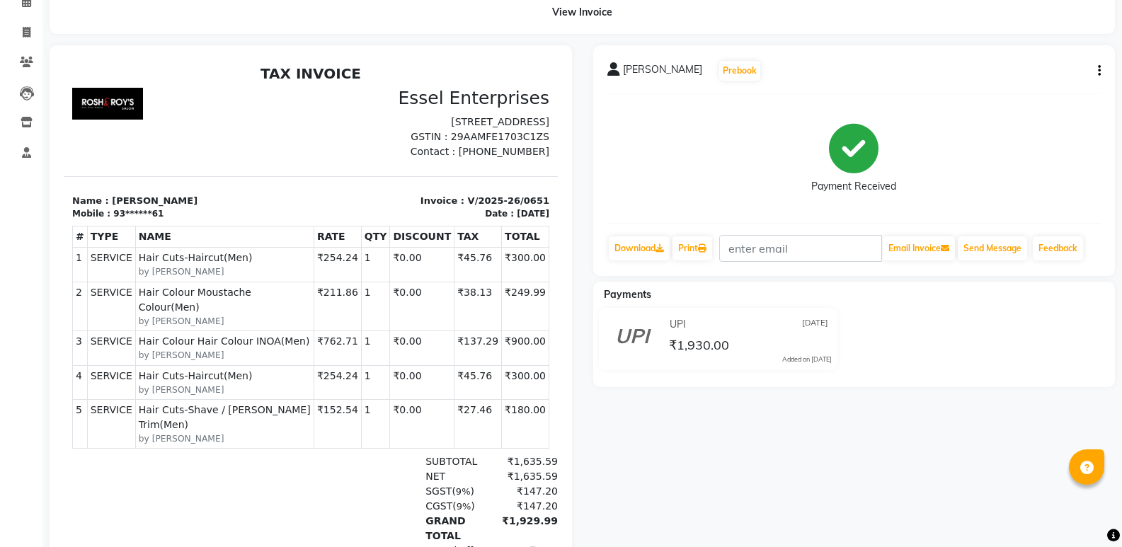
click at [1099, 71] on icon "button" at bounding box center [1099, 71] width 3 height 1
click at [1062, 62] on div "Cancel Invoice" at bounding box center [1042, 62] width 71 height 18
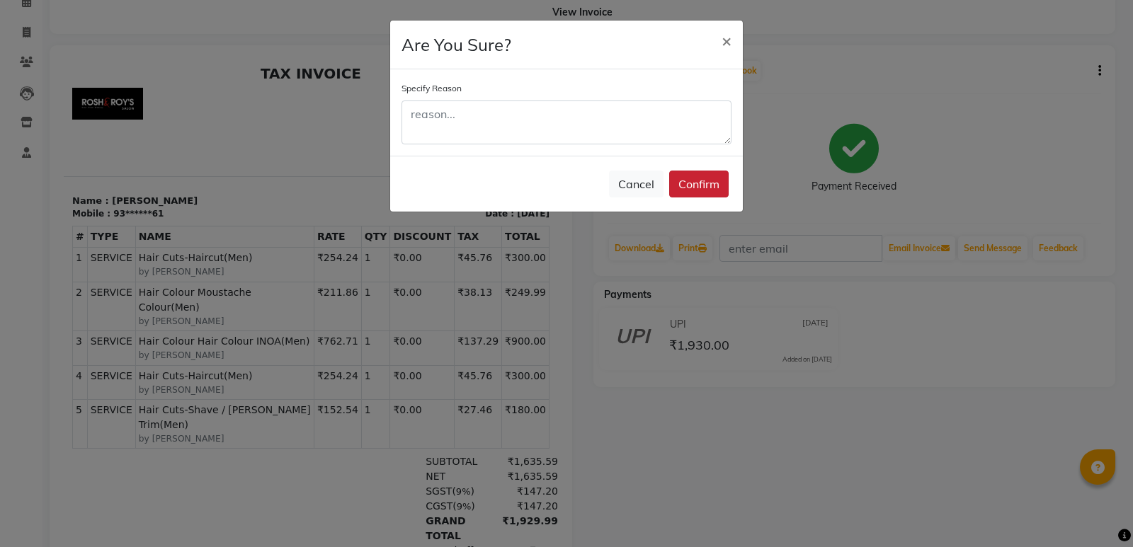
click at [697, 181] on button "Confirm" at bounding box center [698, 184] width 59 height 27
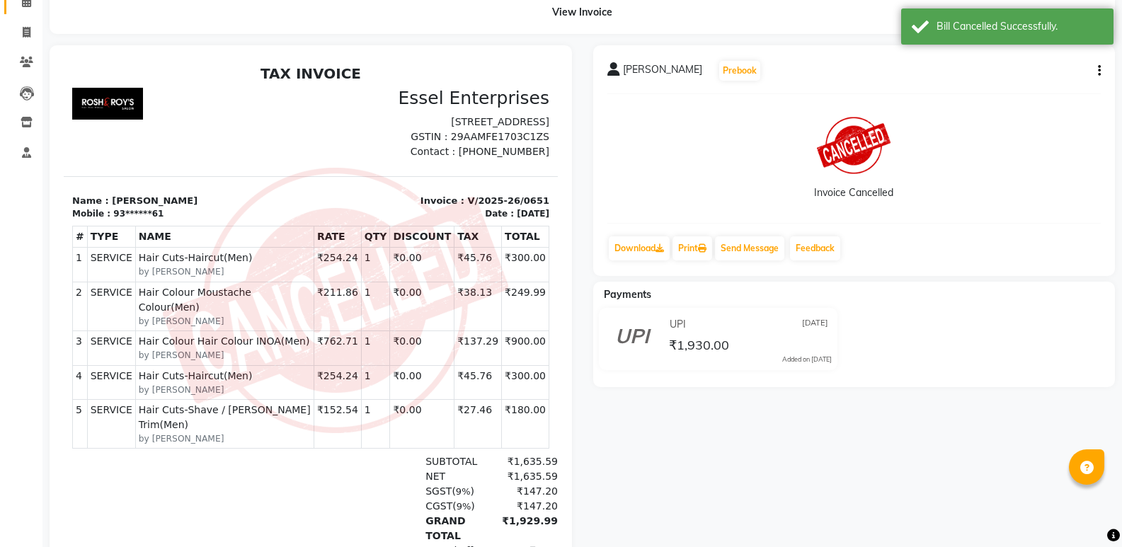
scroll to position [0, 0]
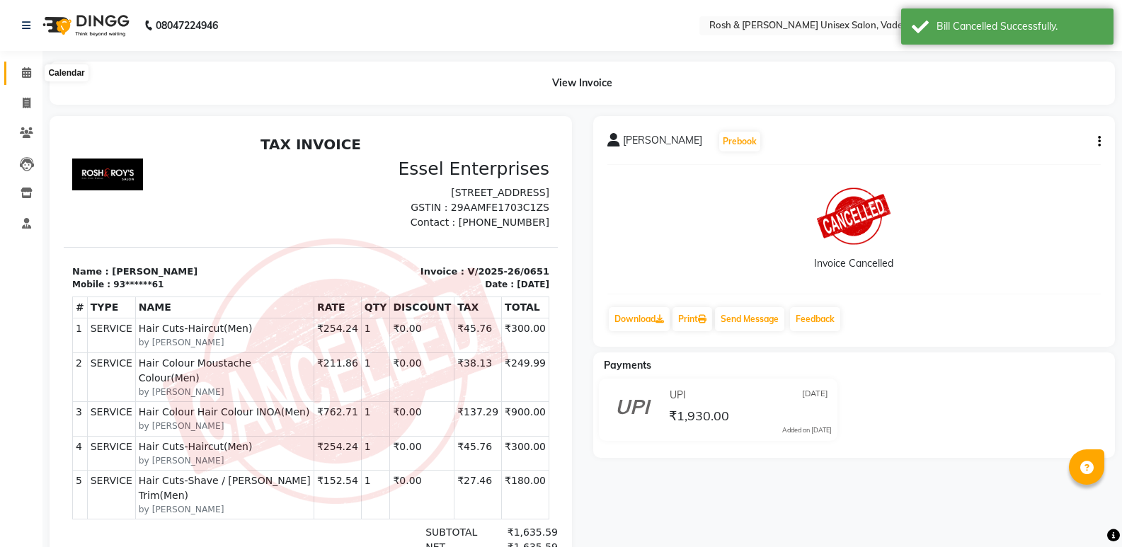
click at [21, 75] on span at bounding box center [26, 73] width 25 height 16
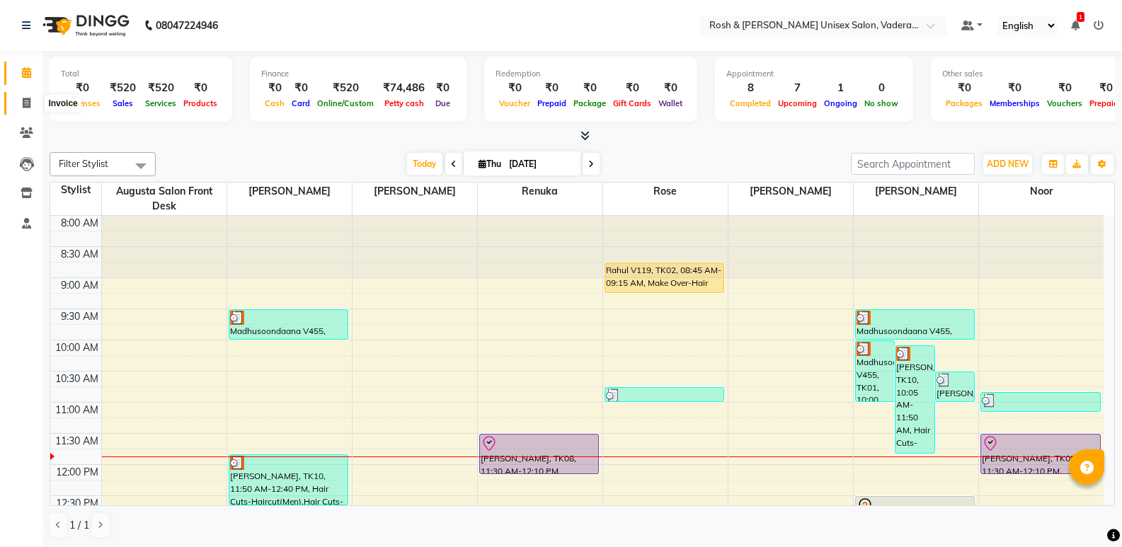
click at [30, 100] on icon at bounding box center [27, 103] width 8 height 11
select select "service"
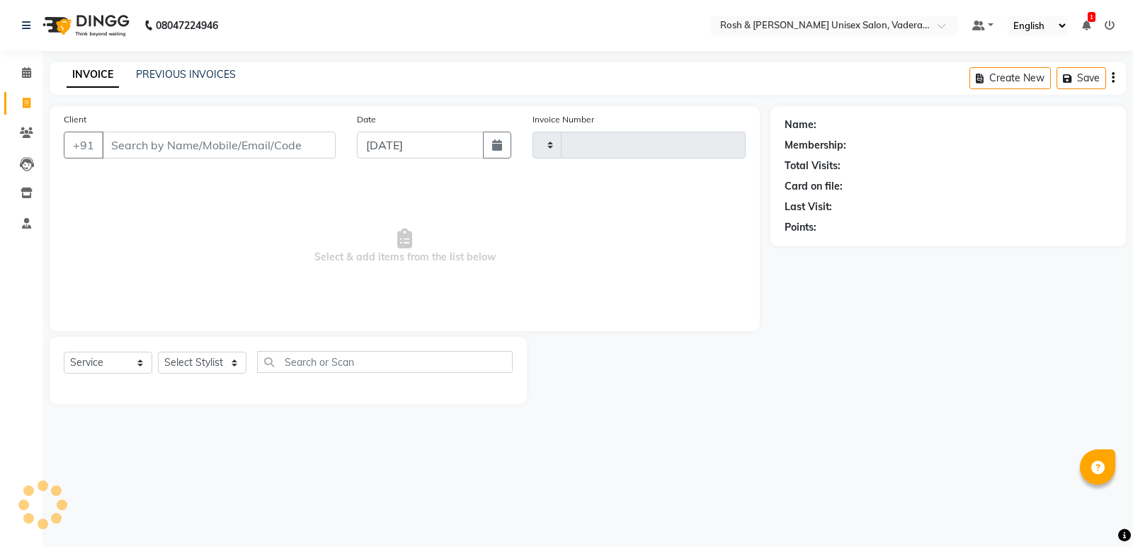
type input "0652"
select select "8657"
click at [243, 150] on input "Client" at bounding box center [219, 145] width 234 height 27
click at [19, 73] on span at bounding box center [26, 73] width 25 height 16
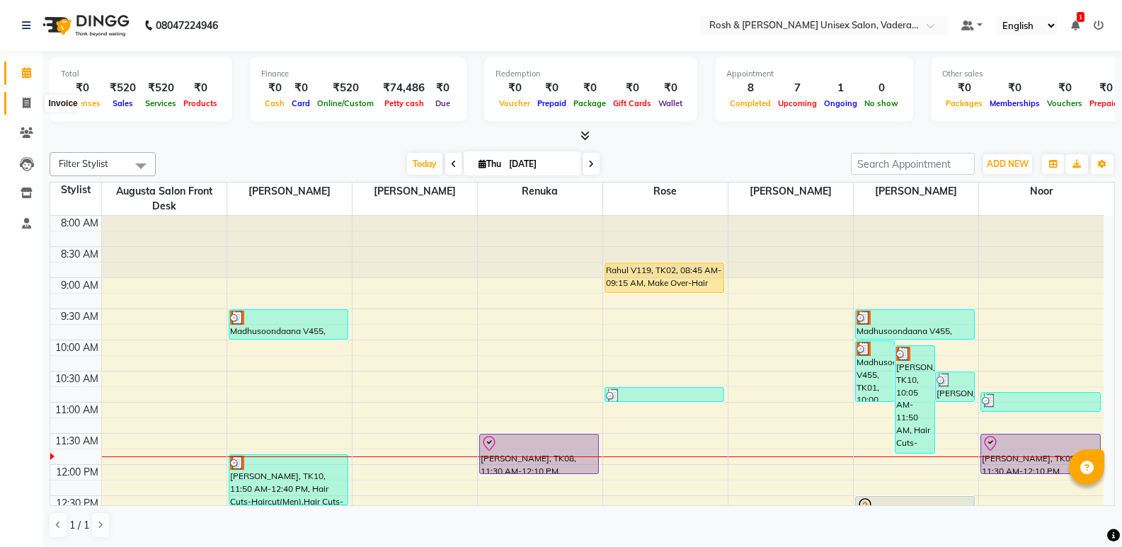
click at [23, 98] on icon at bounding box center [27, 103] width 8 height 11
select select "8657"
select select "service"
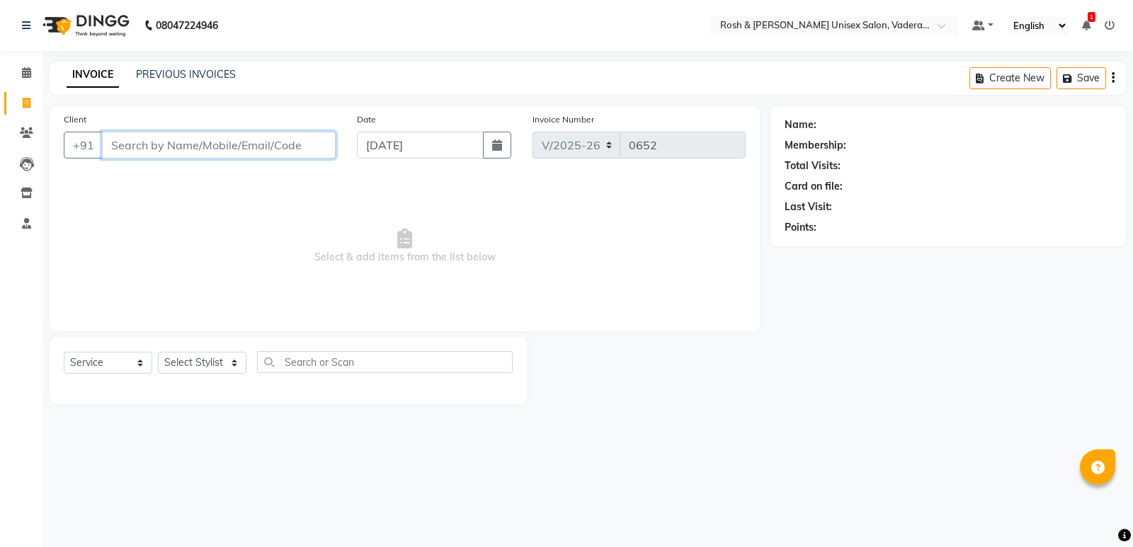
click at [149, 149] on input "Client" at bounding box center [219, 145] width 234 height 27
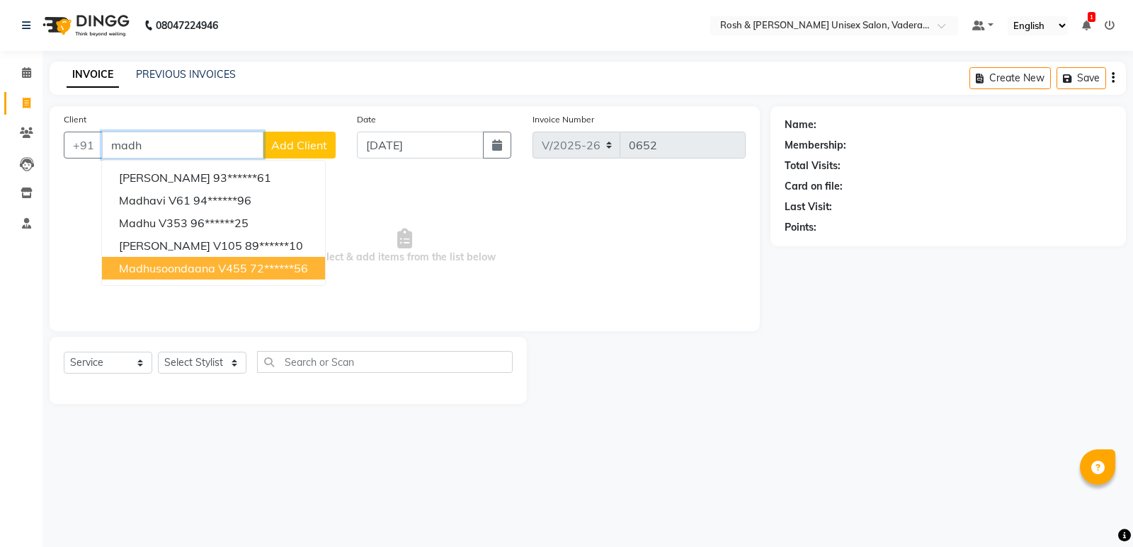
click at [208, 263] on span "Madhusoondaana V455" at bounding box center [183, 268] width 128 height 14
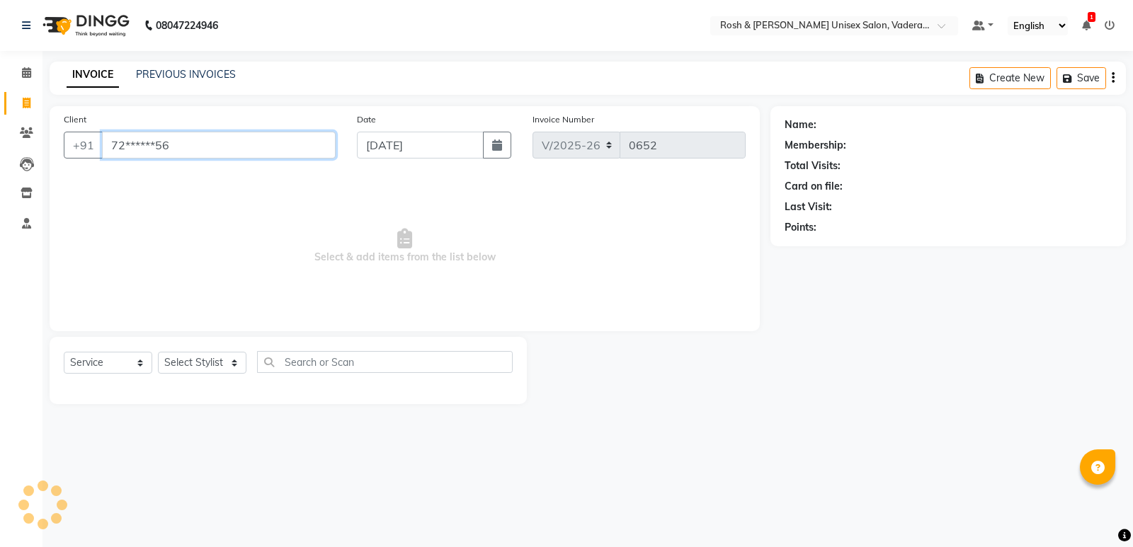
type input "72******56"
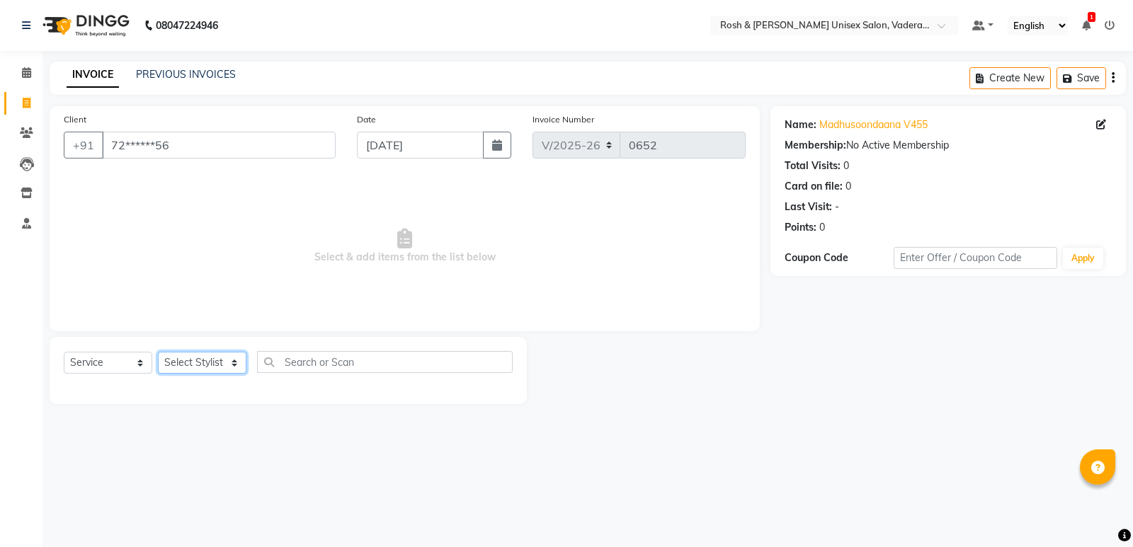
click at [227, 369] on select "Select Stylist Augusta Salon Front Desk [PERSON_NAME] [PERSON_NAME] [PERSON_NAM…" at bounding box center [202, 363] width 88 height 22
select select "87618"
click at [158, 352] on select "Select Stylist Augusta Salon Front Desk [PERSON_NAME] [PERSON_NAME] [PERSON_NAM…" at bounding box center [202, 363] width 88 height 22
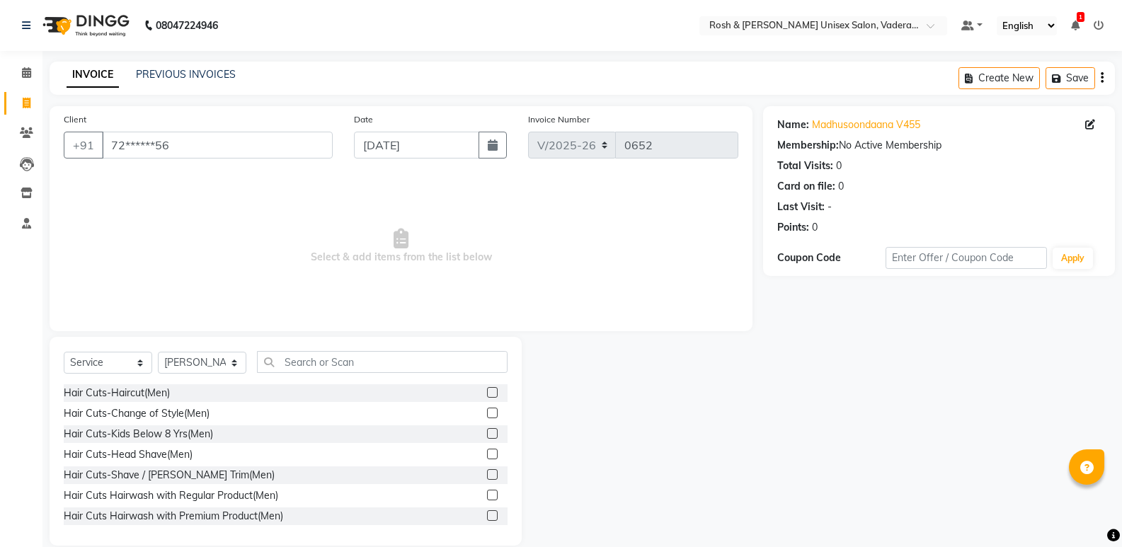
click at [178, 397] on div "Hair Cuts-Haircut(Men)" at bounding box center [286, 393] width 444 height 18
click at [487, 388] on label at bounding box center [492, 392] width 11 height 11
click at [487, 389] on input "checkbox" at bounding box center [491, 393] width 9 height 9
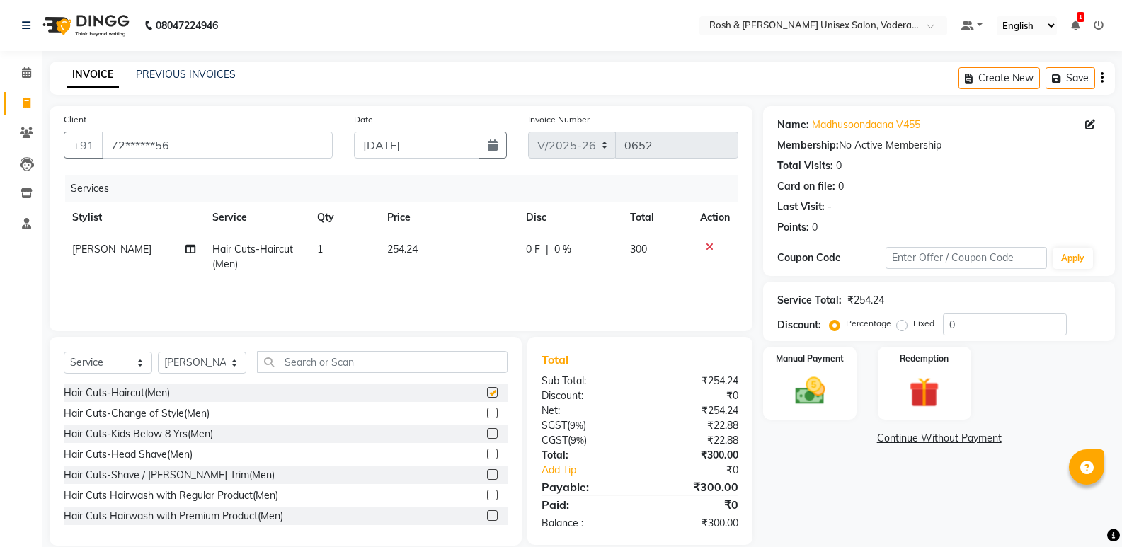
checkbox input "false"
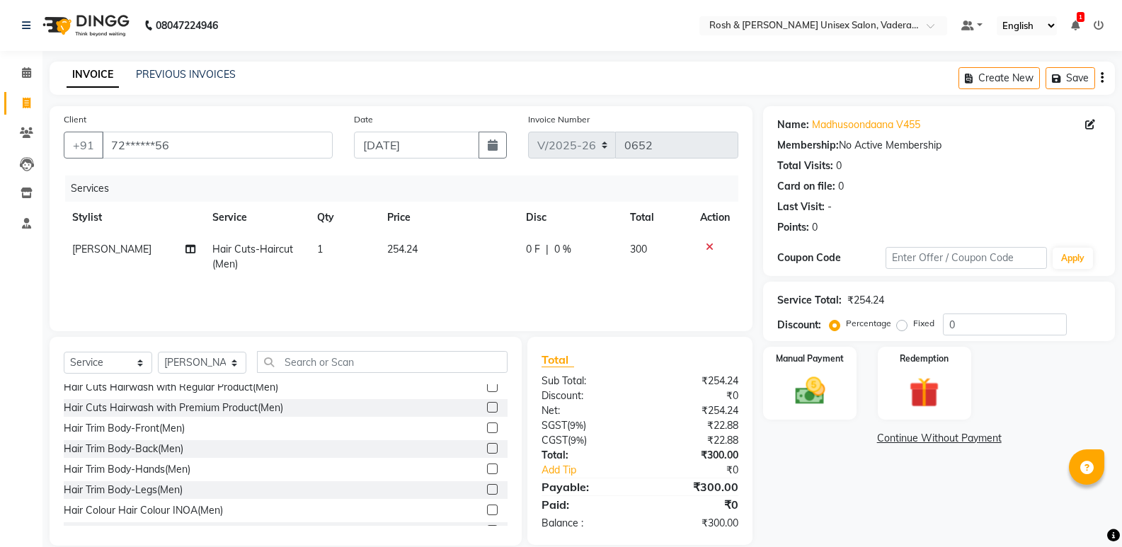
scroll to position [142, 0]
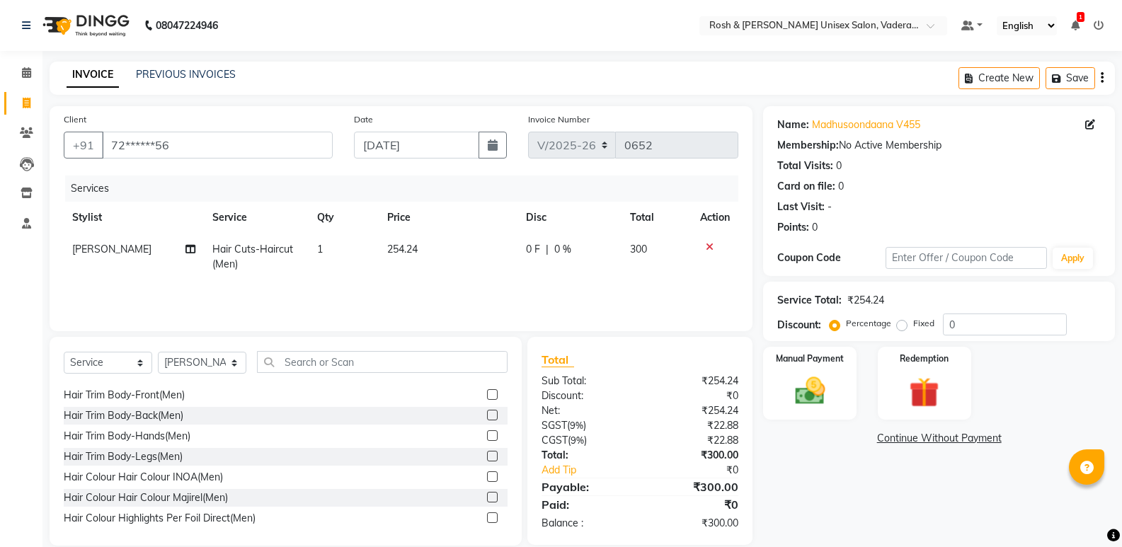
click at [487, 479] on label at bounding box center [492, 476] width 11 height 11
click at [487, 479] on input "checkbox" at bounding box center [491, 477] width 9 height 9
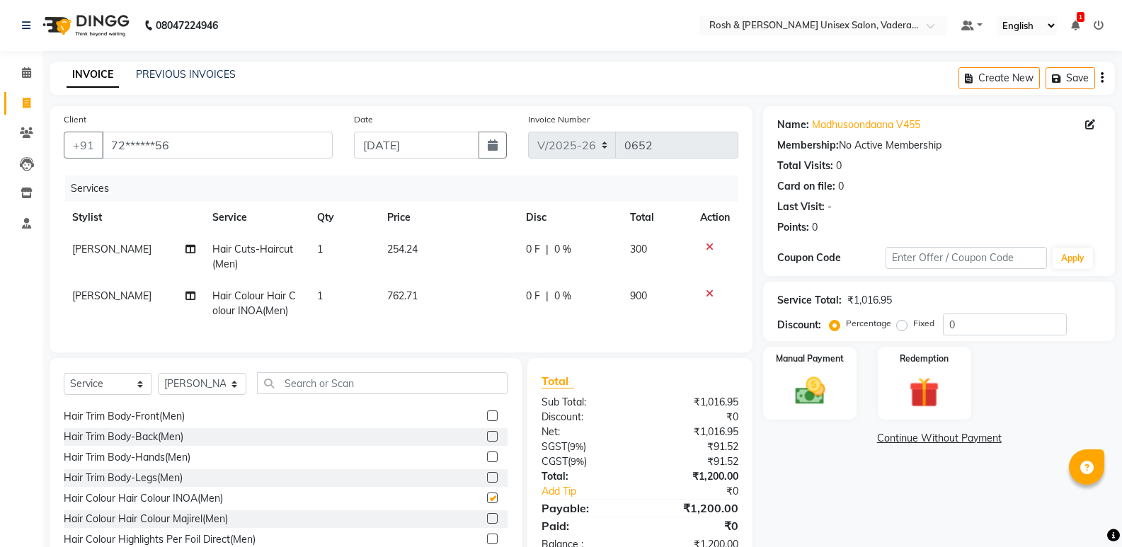
checkbox input "false"
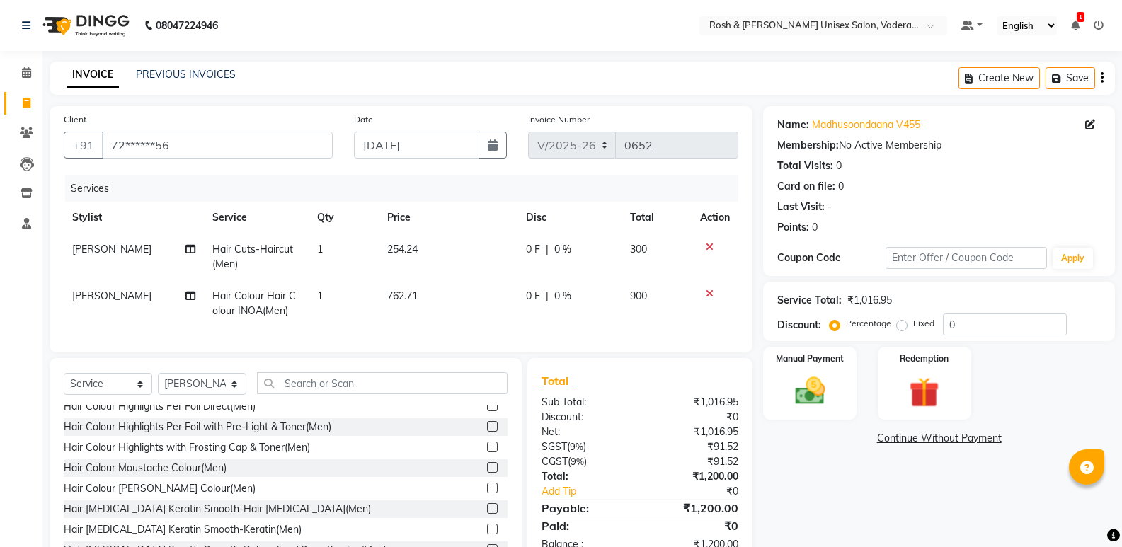
scroll to position [283, 0]
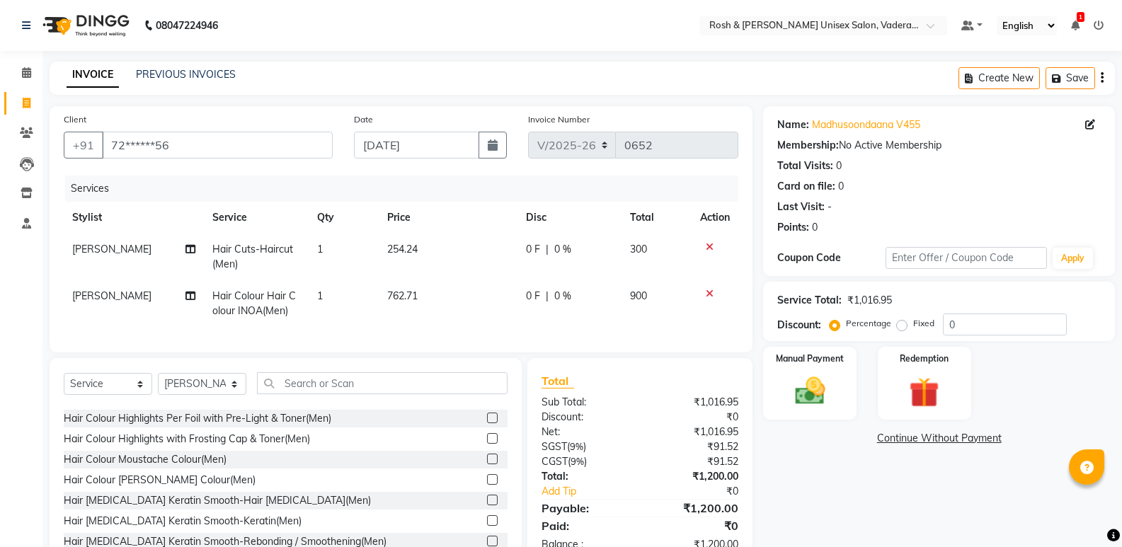
click at [487, 464] on label at bounding box center [492, 459] width 11 height 11
click at [487, 464] on input "checkbox" at bounding box center [491, 459] width 9 height 9
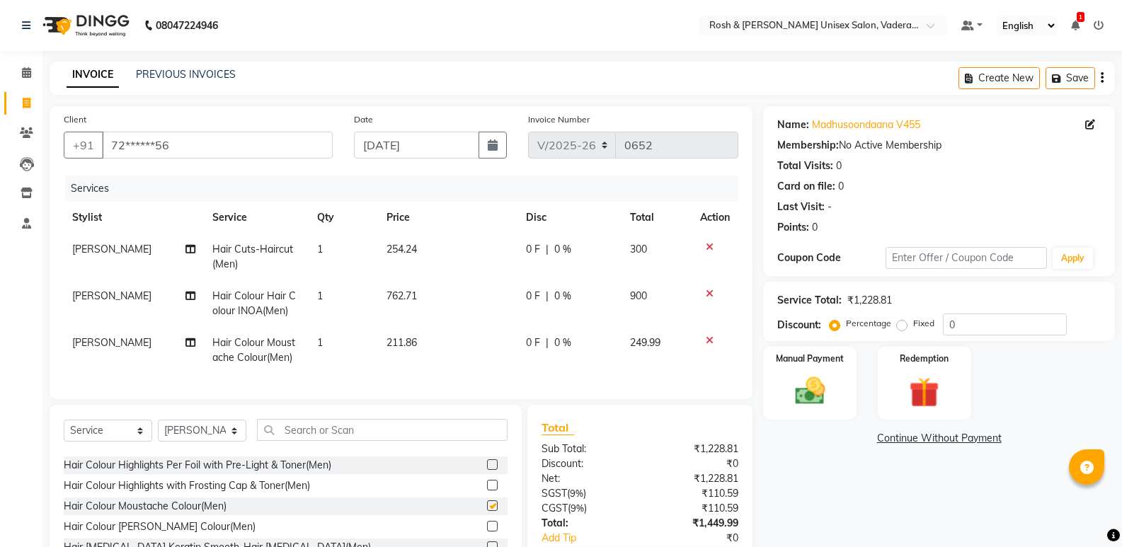
checkbox input "false"
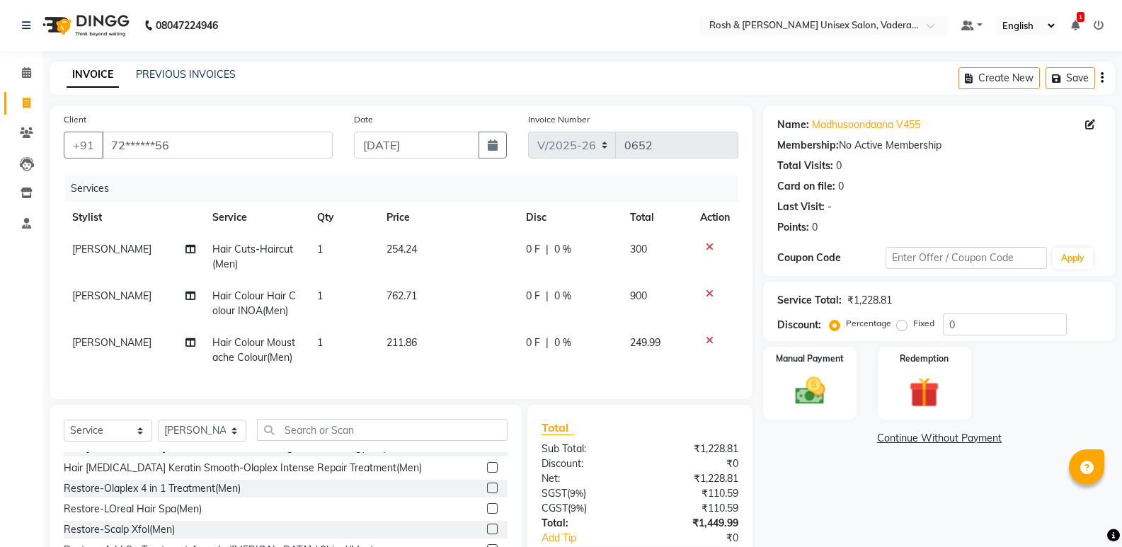
scroll to position [425, 0]
click at [235, 438] on select "Select Stylist Augusta Salon Front Desk [PERSON_NAME] [PERSON_NAME] [PERSON_NAM…" at bounding box center [202, 431] width 88 height 22
select select "87533"
click at [158, 430] on select "Select Stylist Augusta Salon Front Desk [PERSON_NAME] [PERSON_NAME] [PERSON_NAM…" at bounding box center [202, 431] width 88 height 22
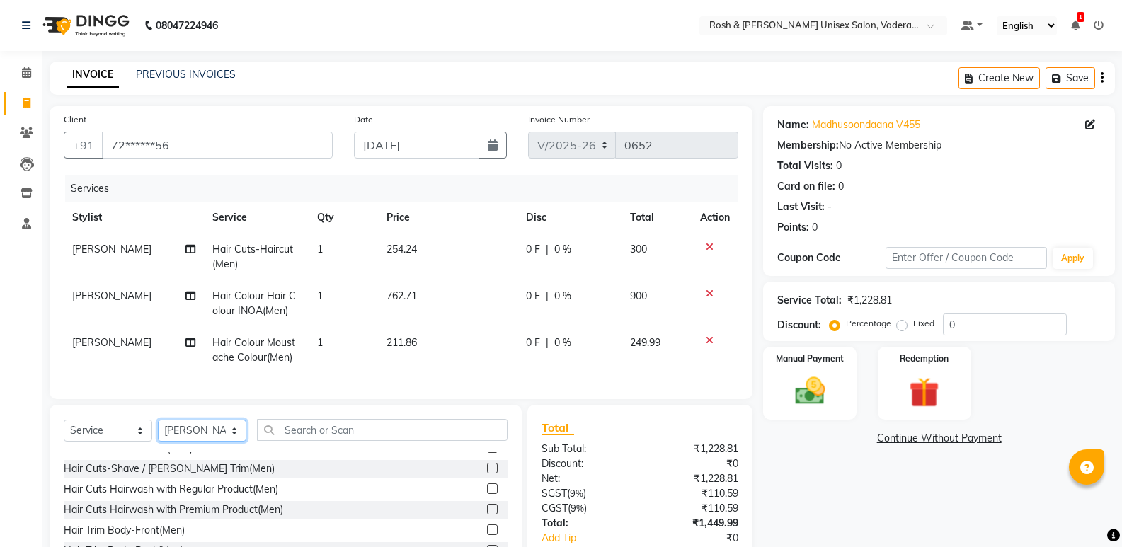
scroll to position [0, 0]
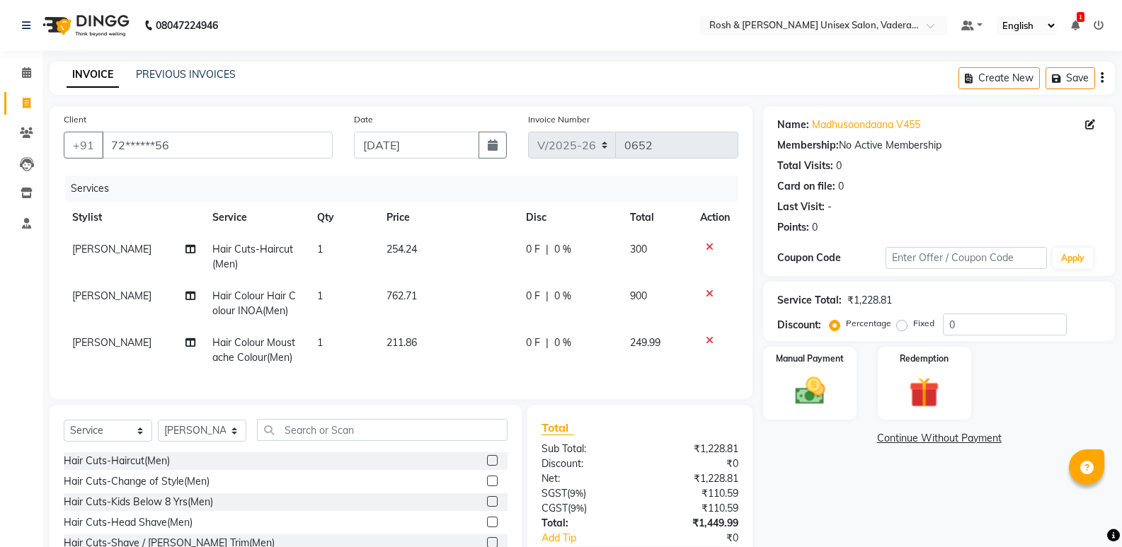
click at [487, 466] on label at bounding box center [492, 460] width 11 height 11
click at [487, 466] on input "checkbox" at bounding box center [491, 461] width 9 height 9
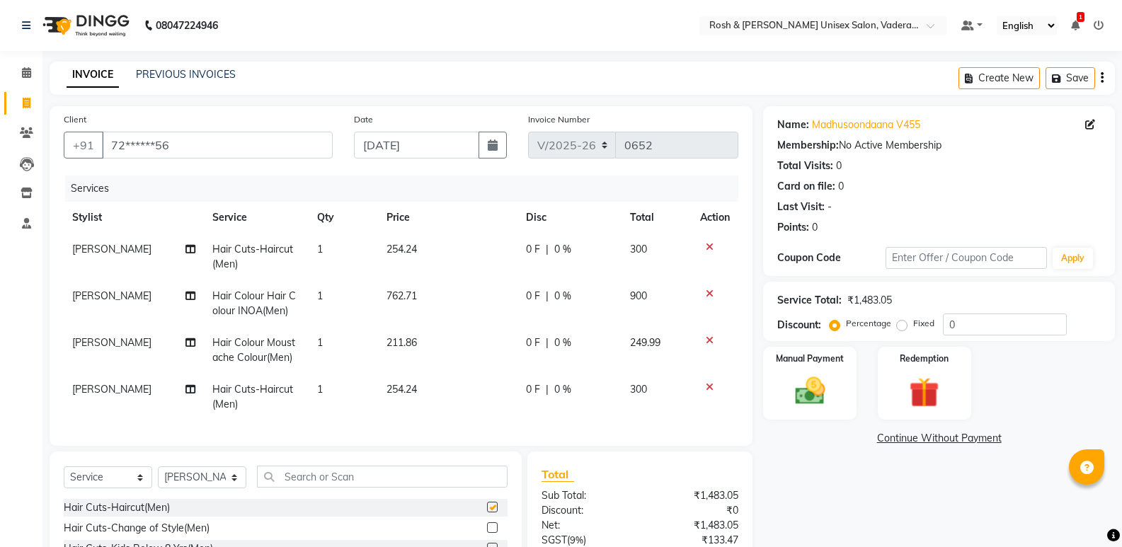
checkbox input "false"
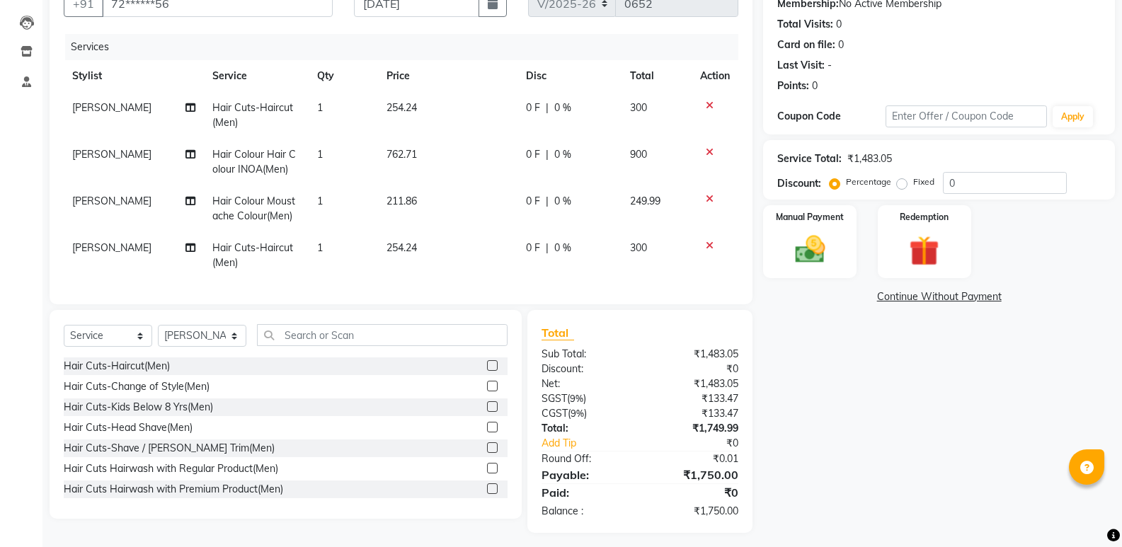
click at [487, 453] on label at bounding box center [492, 447] width 11 height 11
click at [487, 453] on input "checkbox" at bounding box center [491, 448] width 9 height 9
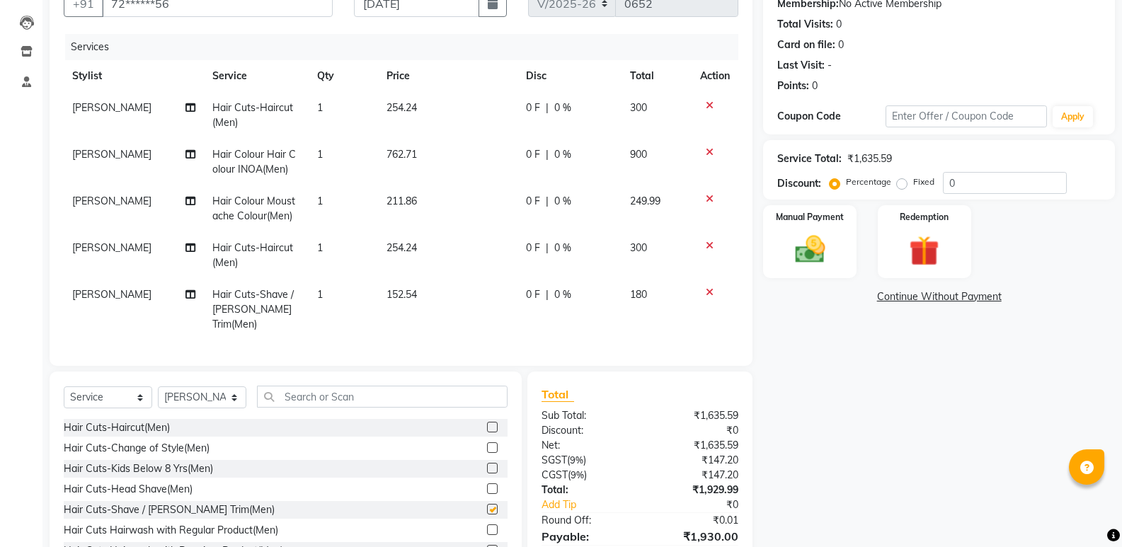
checkbox input "false"
click at [811, 246] on img at bounding box center [809, 249] width 50 height 36
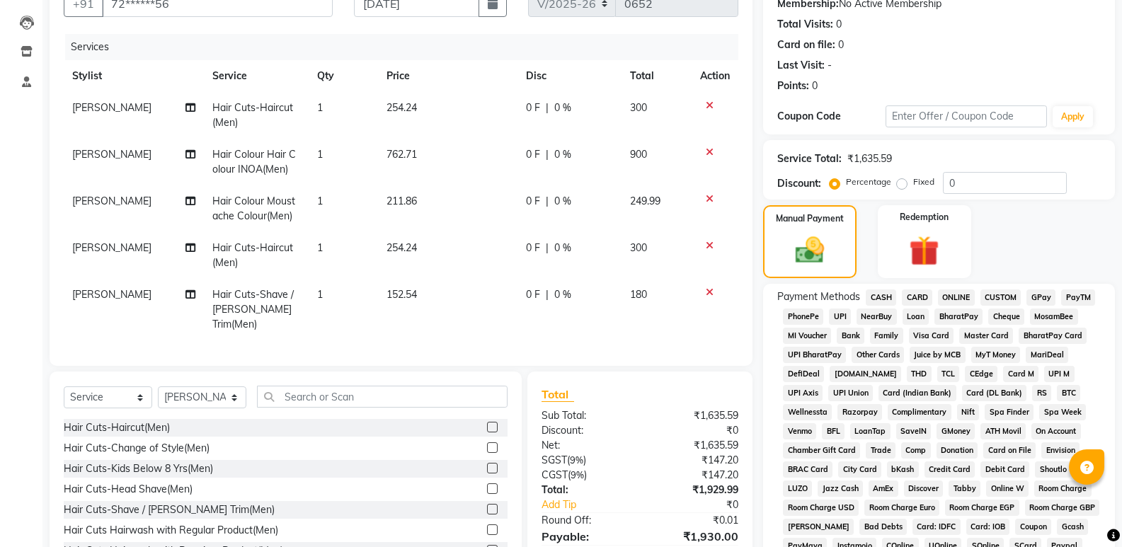
click at [846, 314] on span "UPI" at bounding box center [840, 317] width 22 height 16
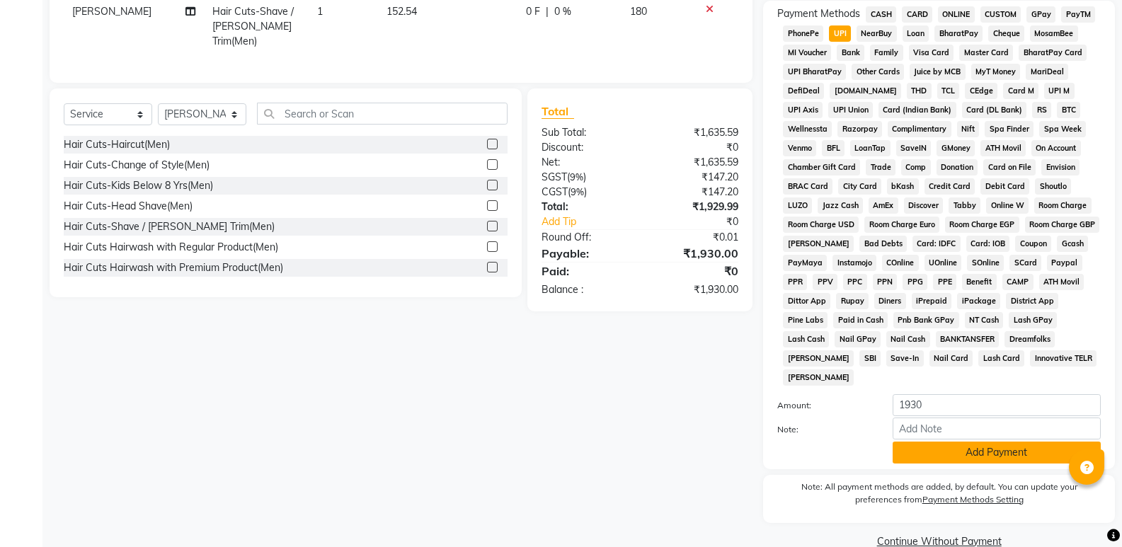
click at [992, 442] on button "Add Payment" at bounding box center [997, 453] width 208 height 22
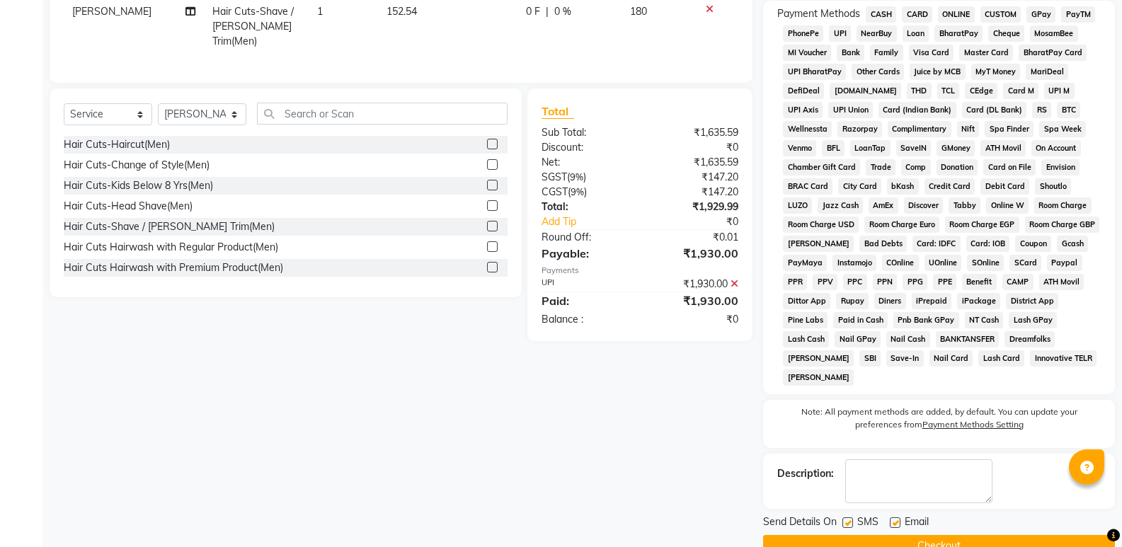
click at [979, 535] on button "Checkout" at bounding box center [939, 546] width 352 height 22
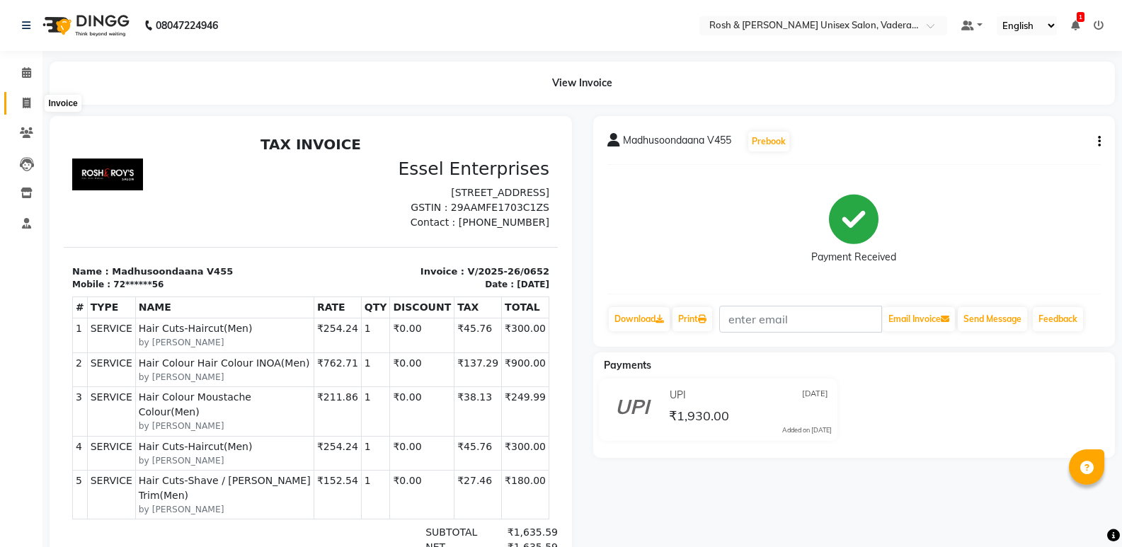
click at [22, 103] on span at bounding box center [26, 104] width 25 height 16
select select "service"
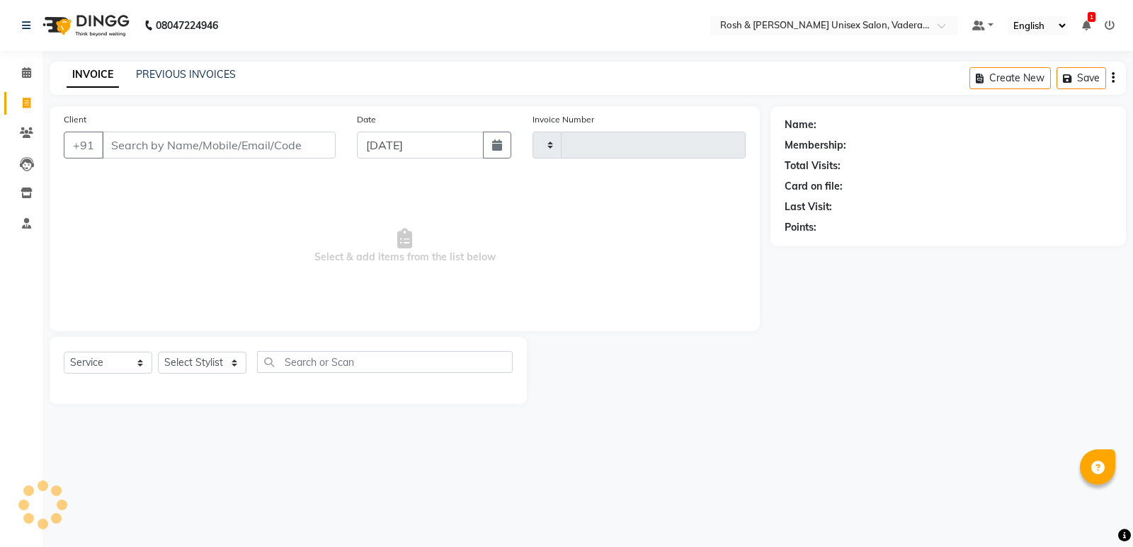
type input "0653"
select select "8657"
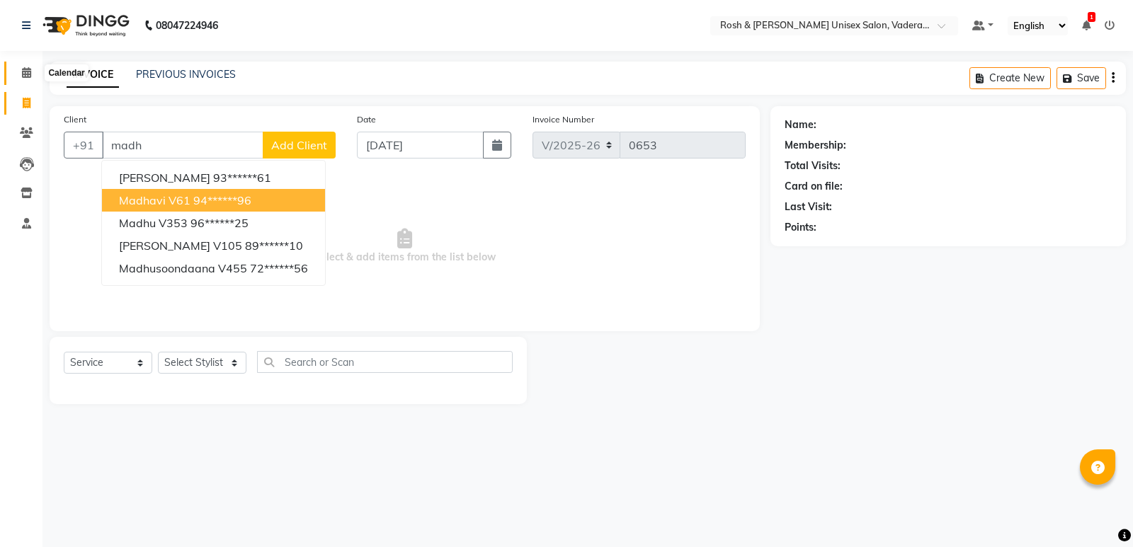
type input "madh"
click at [22, 67] on icon at bounding box center [26, 72] width 9 height 11
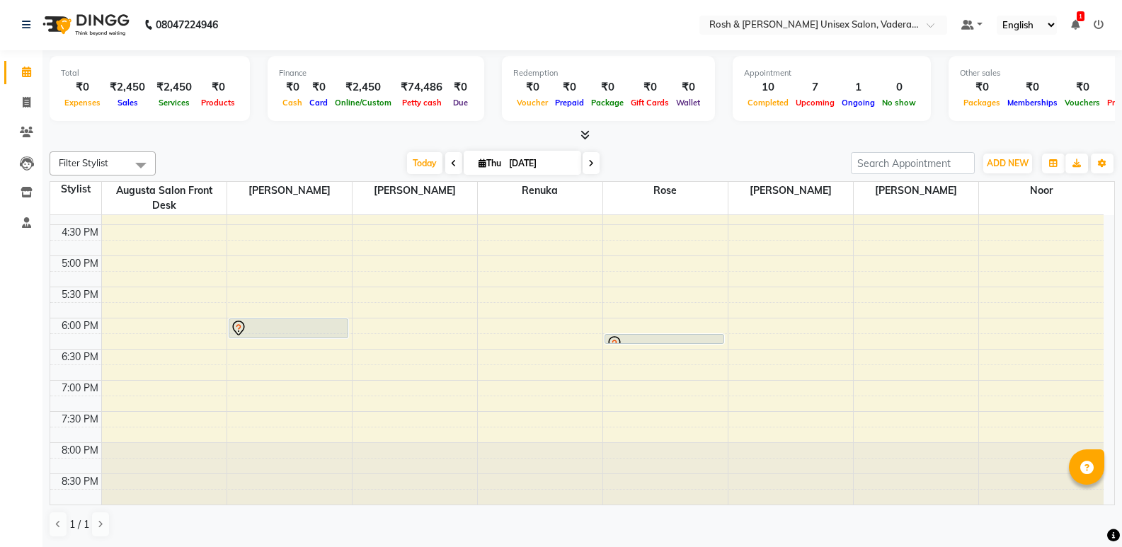
scroll to position [449, 0]
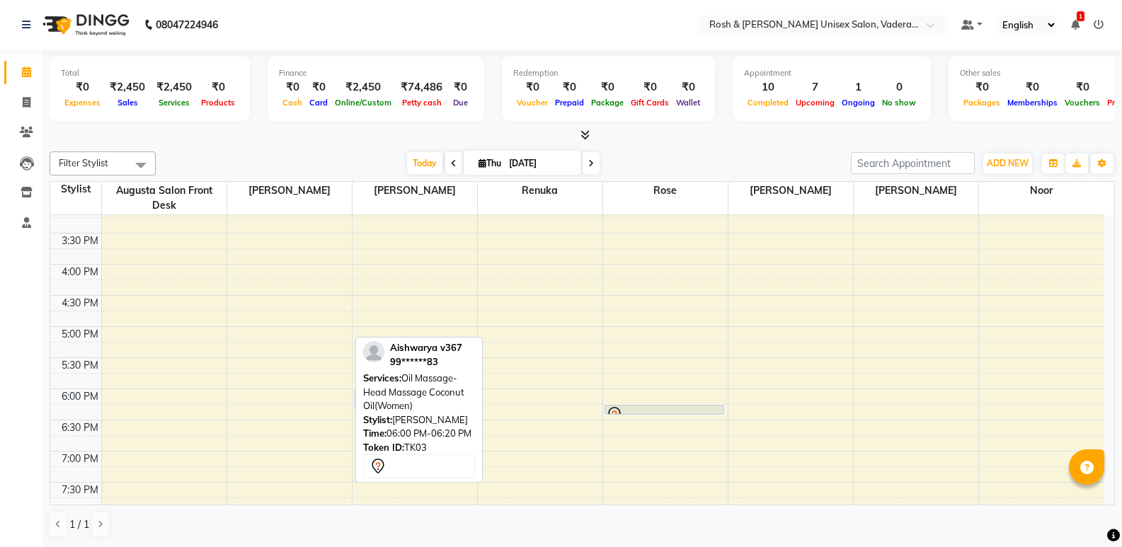
drag, startPoint x: 296, startPoint y: 402, endPoint x: 413, endPoint y: 396, distance: 117.0
click at [413, 396] on div "Filter Stylist Select All Augusta Salon Front Desk Jessy Jittu Milton Noor Renu…" at bounding box center [582, 345] width 1065 height 398
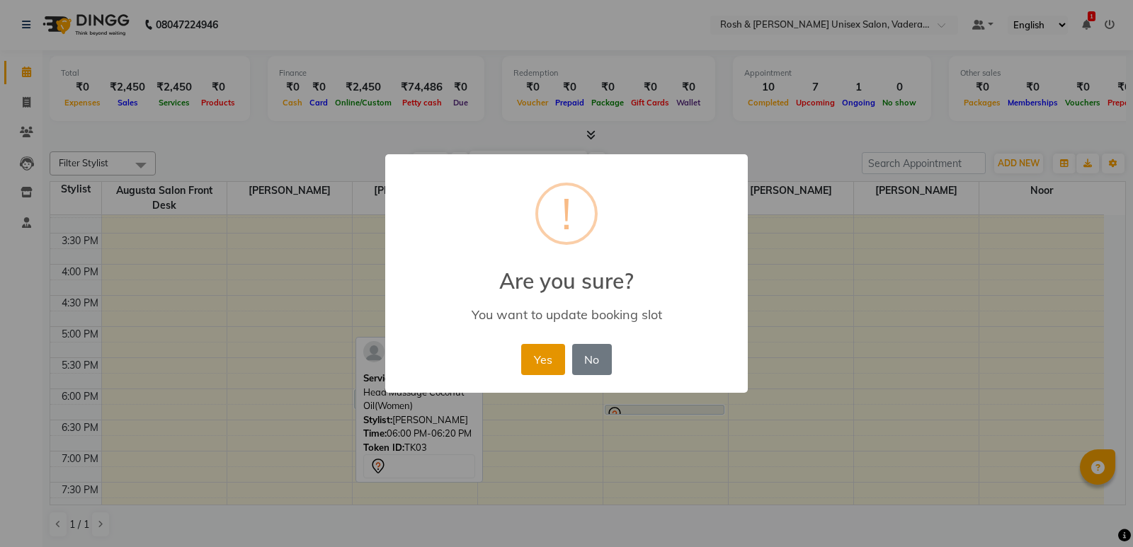
click at [541, 361] on button "Yes" at bounding box center [542, 359] width 43 height 31
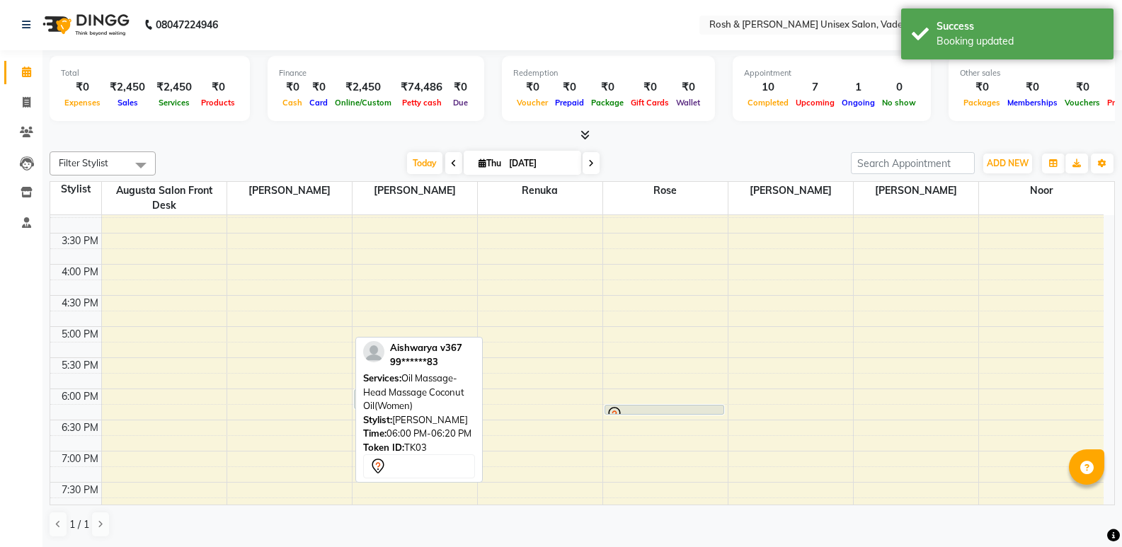
click at [402, 391] on span "Oil Massage-Head Massage Coconut Oil(Women)" at bounding box center [413, 391] width 101 height 39
click at [428, 299] on div "8:00 AM 8:30 AM 9:00 AM 9:30 AM 10:00 AM 10:30 AM 11:00 AM 11:30 AM 12:00 PM 12…" at bounding box center [576, 170] width 1053 height 809
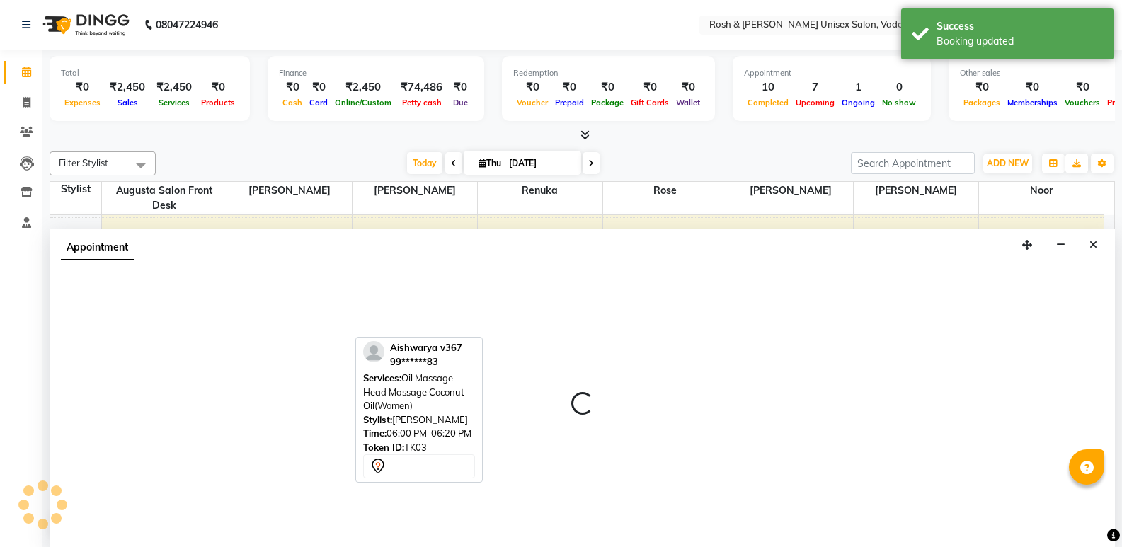
select select "87534"
select select "tentative"
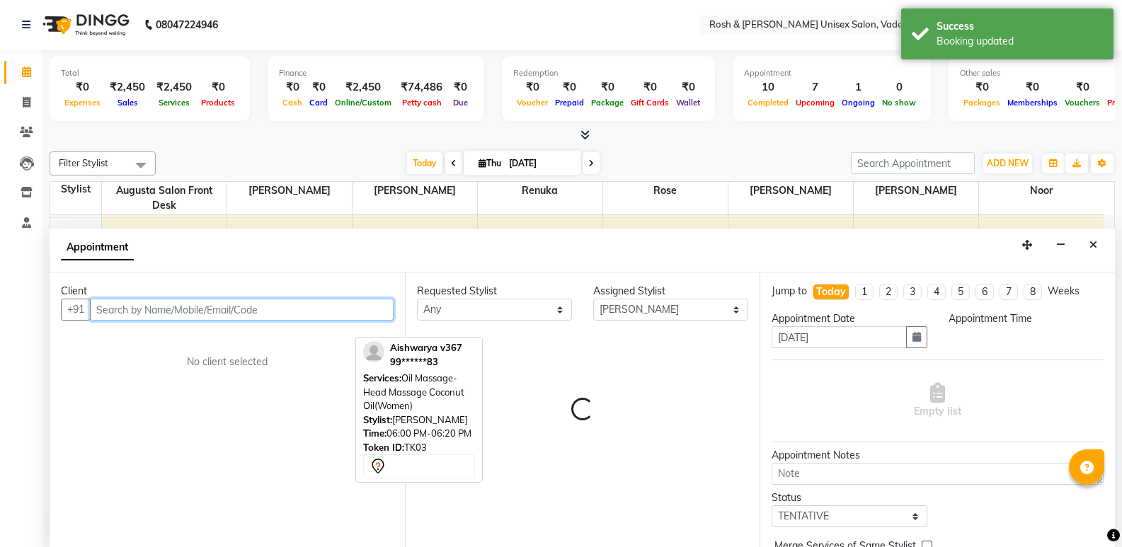
select select "990"
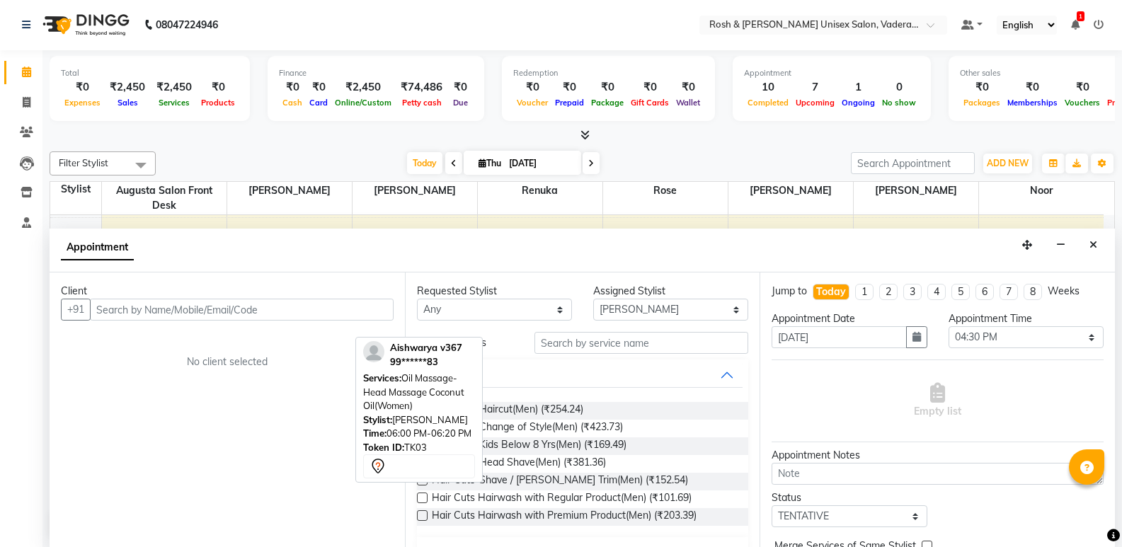
click at [27, 64] on link "Calendar" at bounding box center [21, 72] width 34 height 23
click at [30, 69] on icon at bounding box center [26, 72] width 9 height 11
click at [25, 103] on icon at bounding box center [27, 102] width 8 height 11
select select "service"
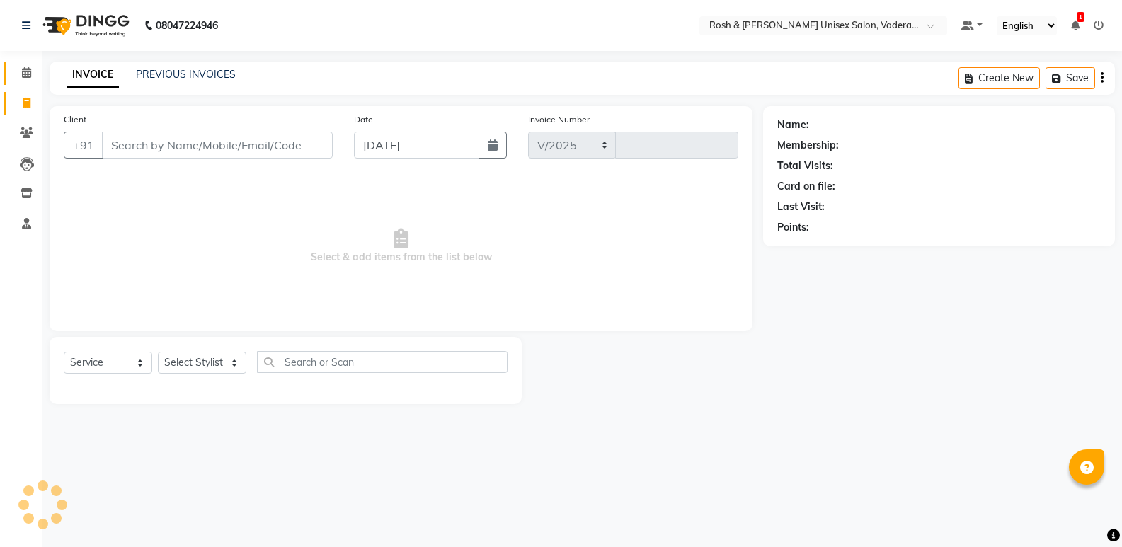
select select "8657"
type input "0653"
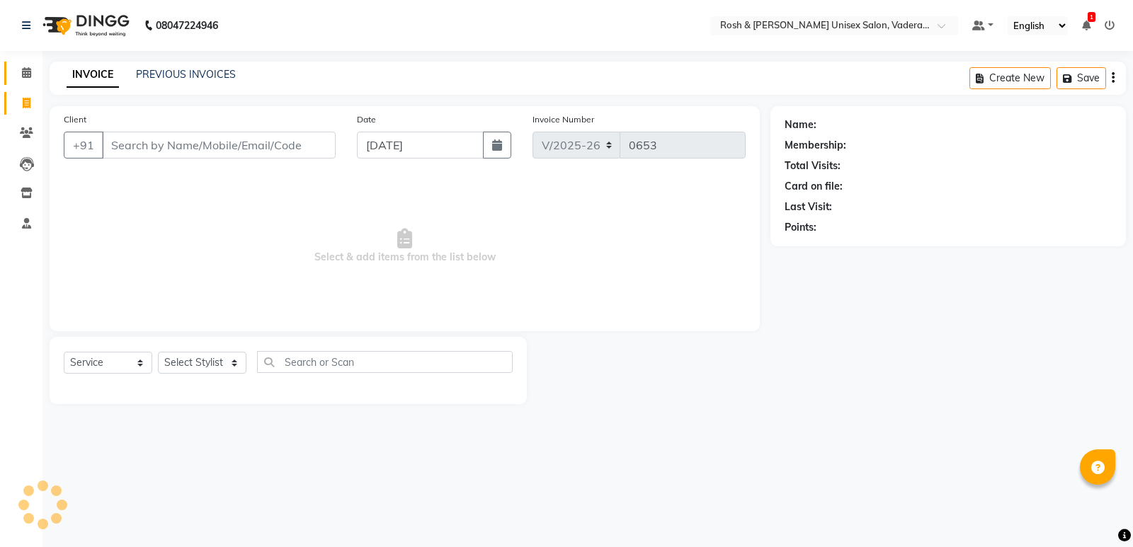
click at [26, 64] on link "Calendar" at bounding box center [21, 73] width 34 height 23
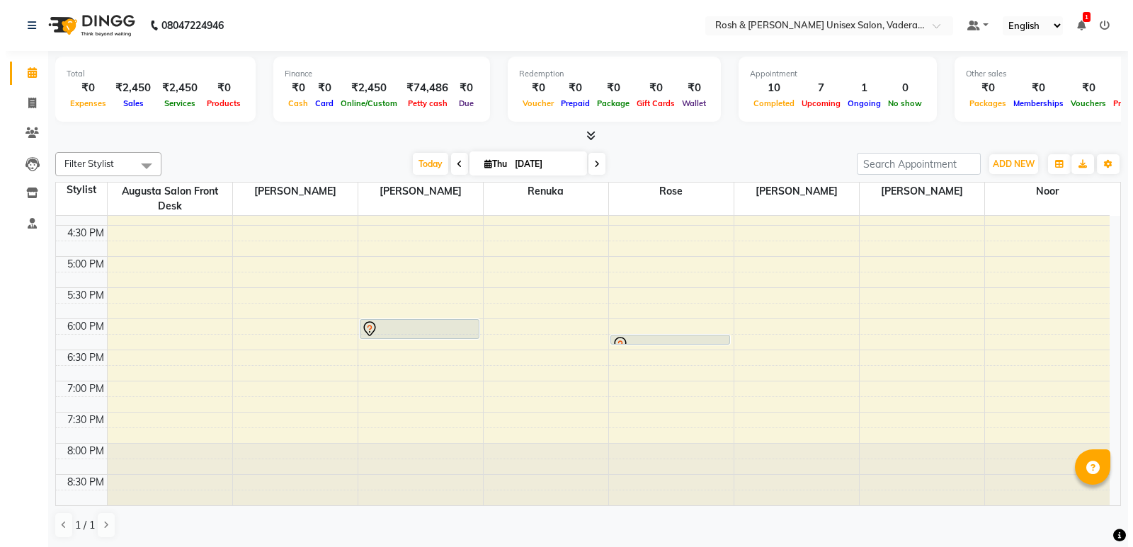
scroll to position [449, 0]
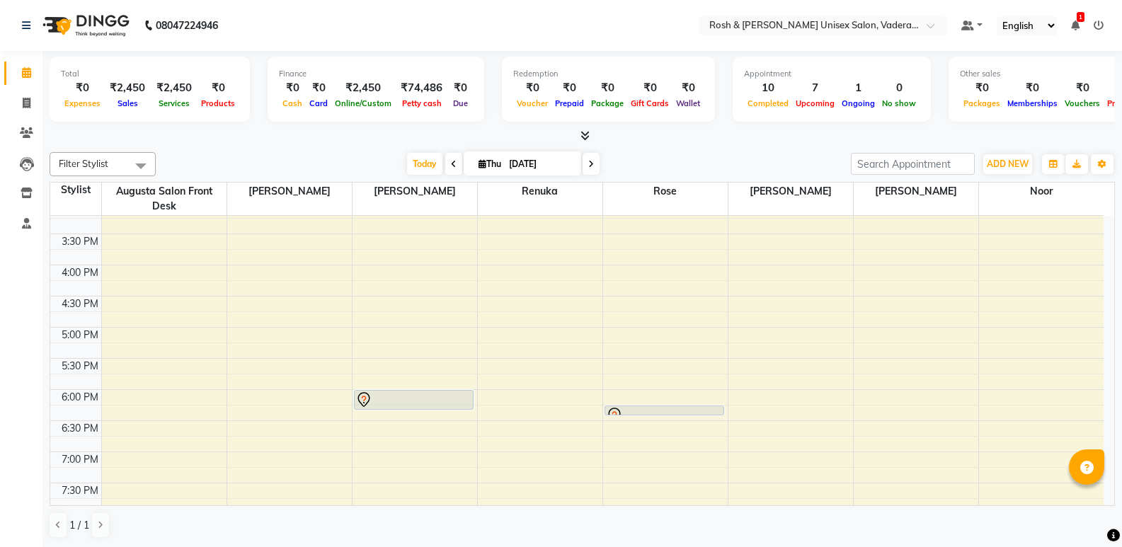
click at [244, 337] on div "8:00 AM 8:30 AM 9:00 AM 9:30 AM 10:00 AM 10:30 AM 11:00 AM 11:30 AM 12:00 PM 12…" at bounding box center [576, 171] width 1053 height 809
select select "87533"
select select "tentative"
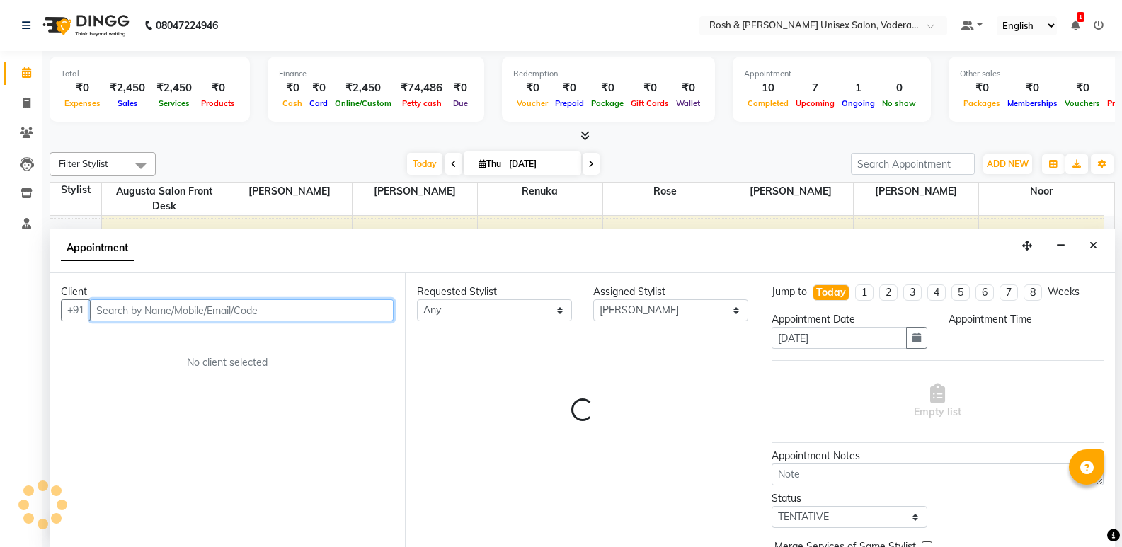
select select "1020"
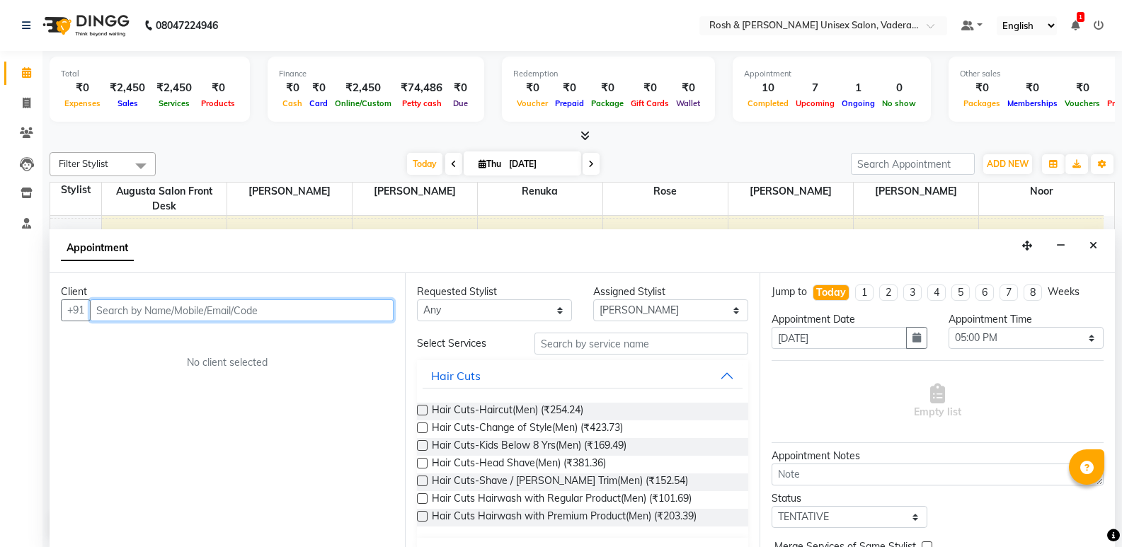
click at [310, 312] on input "text" at bounding box center [242, 310] width 304 height 22
type input "r"
type input "9945038390"
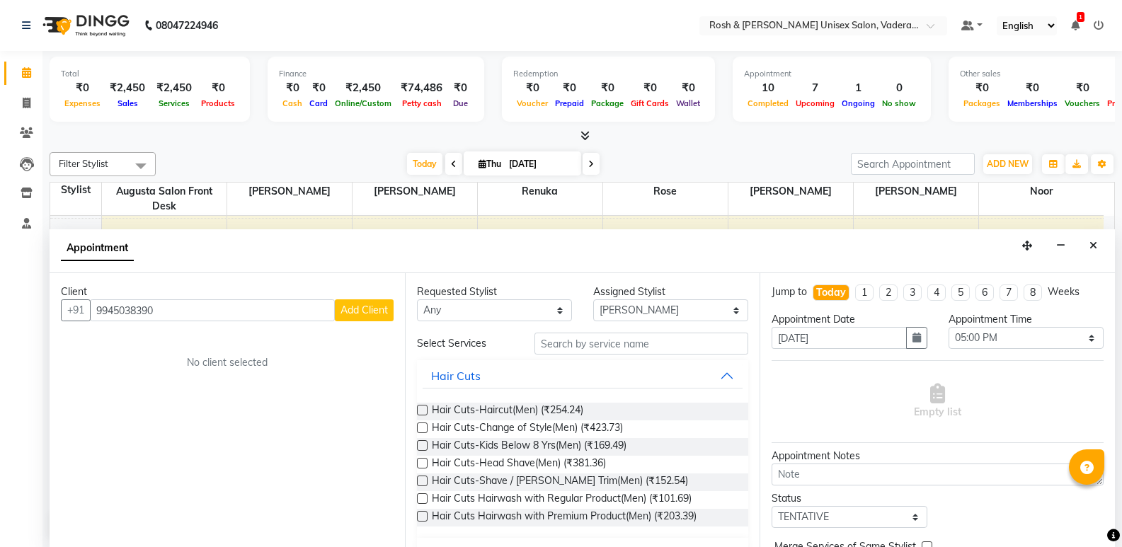
click at [359, 313] on span "Add Client" at bounding box center [363, 310] width 47 height 13
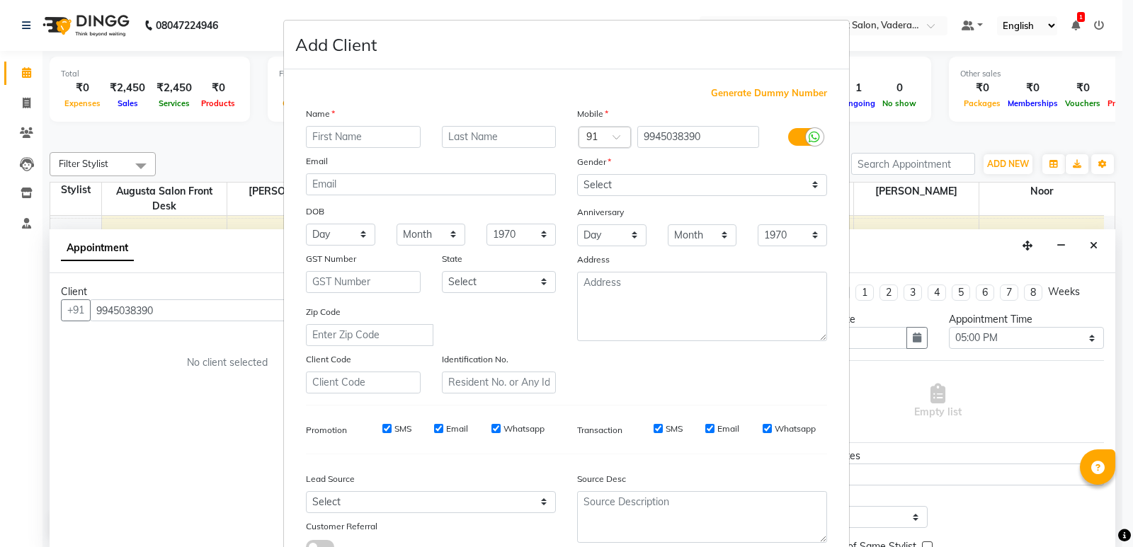
click at [385, 139] on input "text" at bounding box center [363, 137] width 115 height 22
type input "radhika"
click at [491, 138] on input "text" at bounding box center [499, 137] width 115 height 22
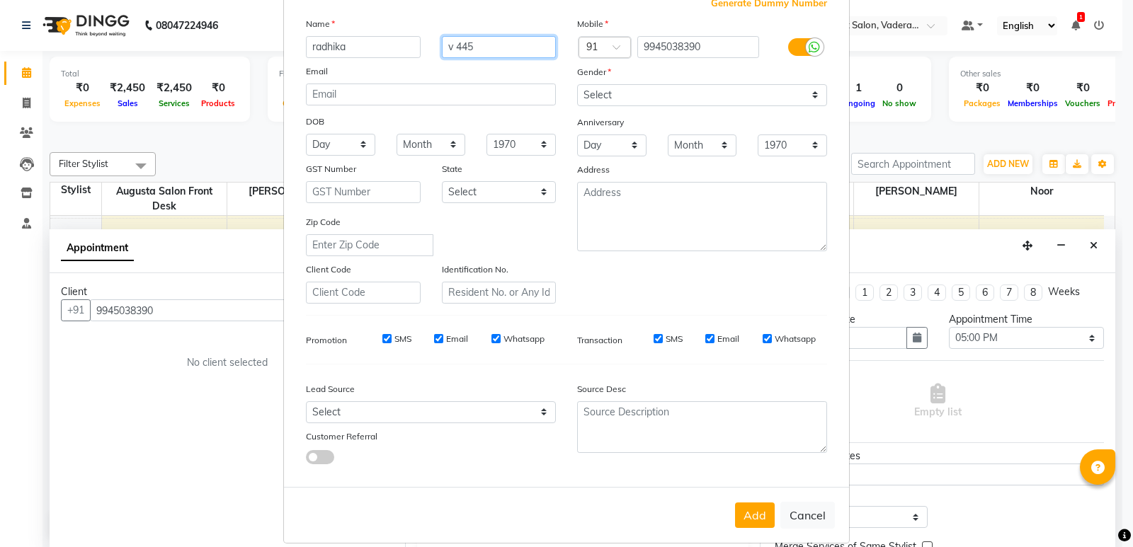
scroll to position [106, 0]
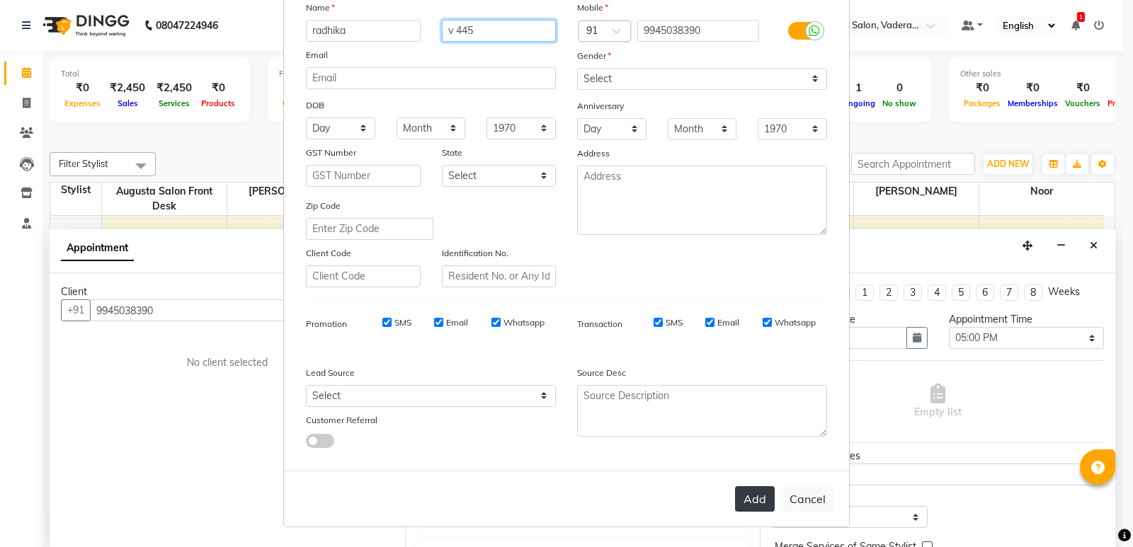
type input "v 445"
click at [758, 497] on button "Add" at bounding box center [755, 498] width 40 height 25
click at [743, 498] on button "Add" at bounding box center [755, 498] width 40 height 25
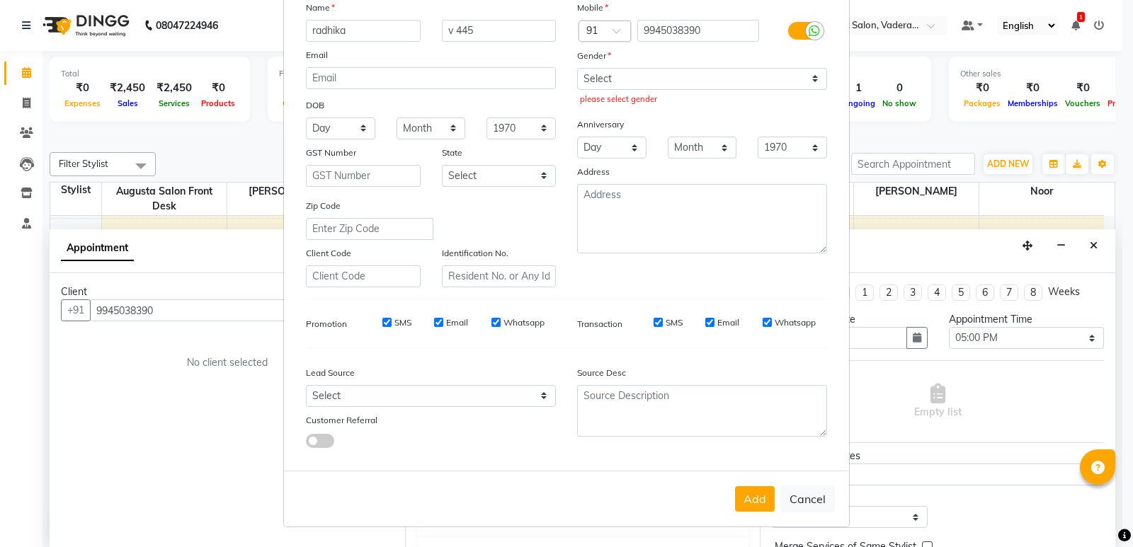
scroll to position [0, 0]
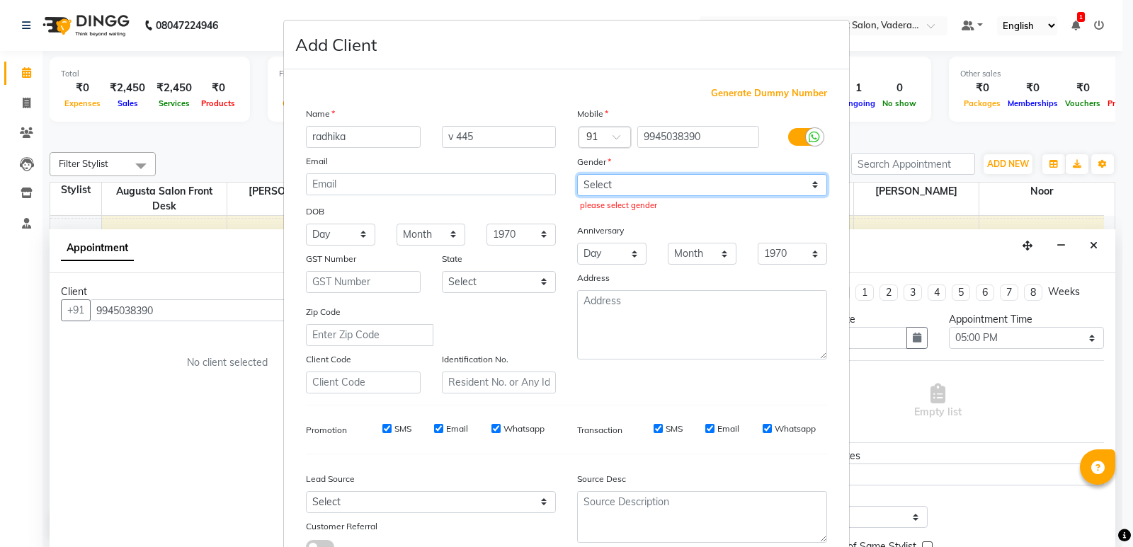
click at [797, 188] on select "Select Male Female Other Prefer Not To Say" at bounding box center [702, 185] width 250 height 22
select select "[DEMOGRAPHIC_DATA]"
click at [577, 174] on select "Select Male Female Other Prefer Not To Say" at bounding box center [702, 185] width 250 height 22
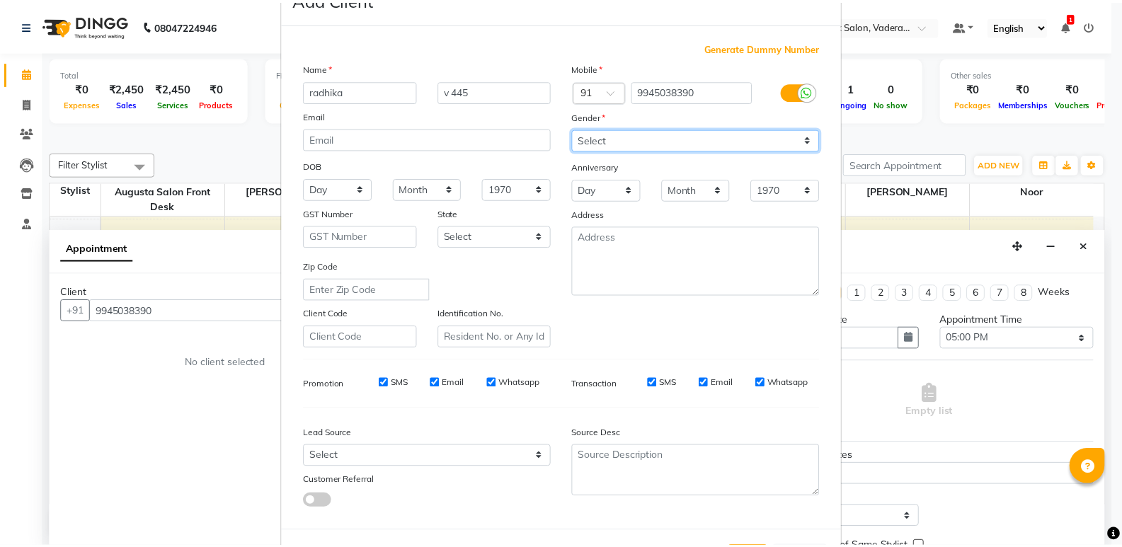
scroll to position [106, 0]
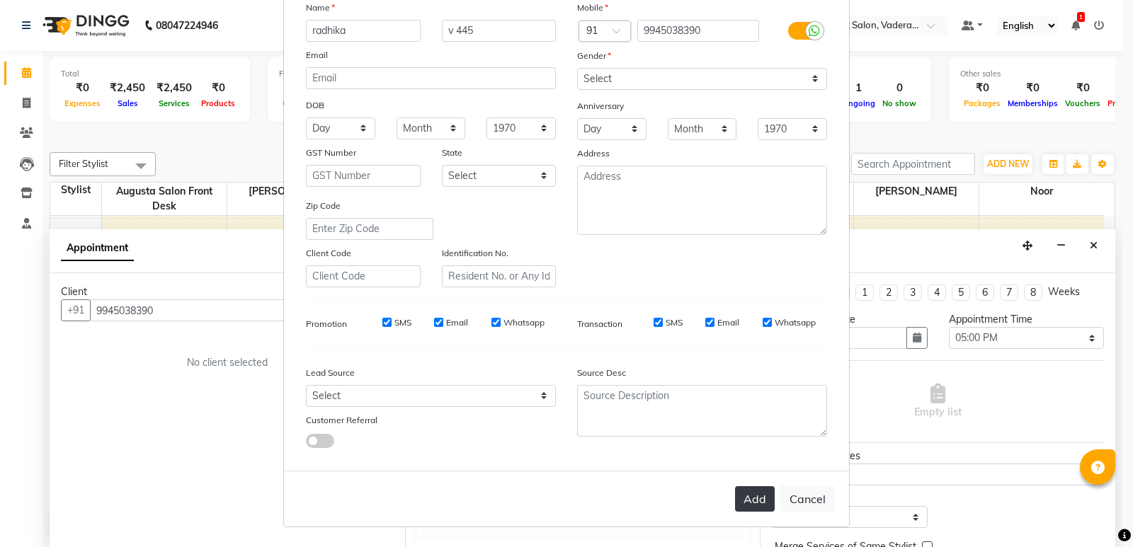
click at [748, 496] on button "Add" at bounding box center [755, 498] width 40 height 25
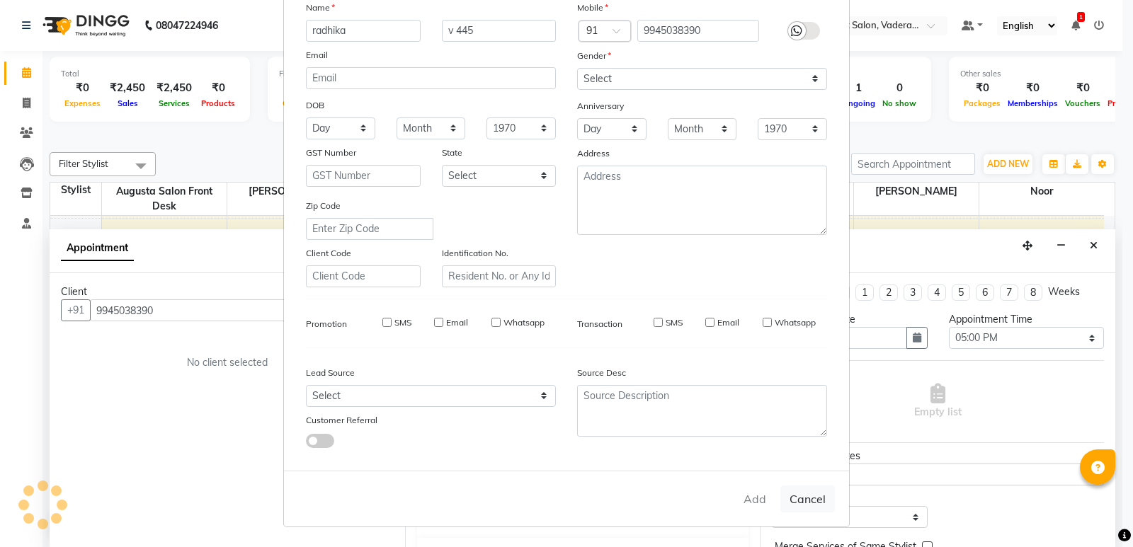
type input "99******90"
select select
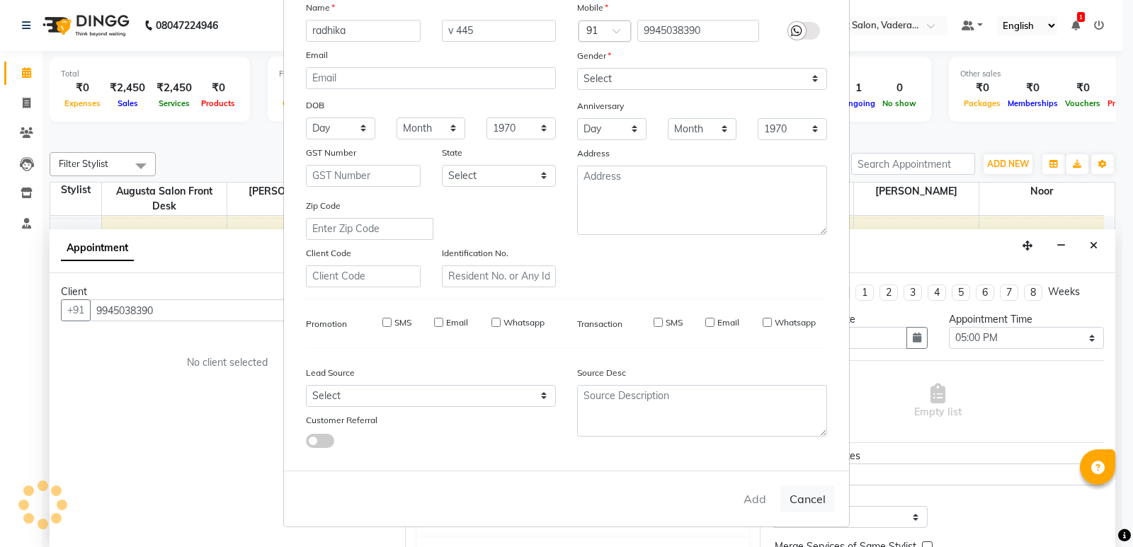
select select
checkbox input "false"
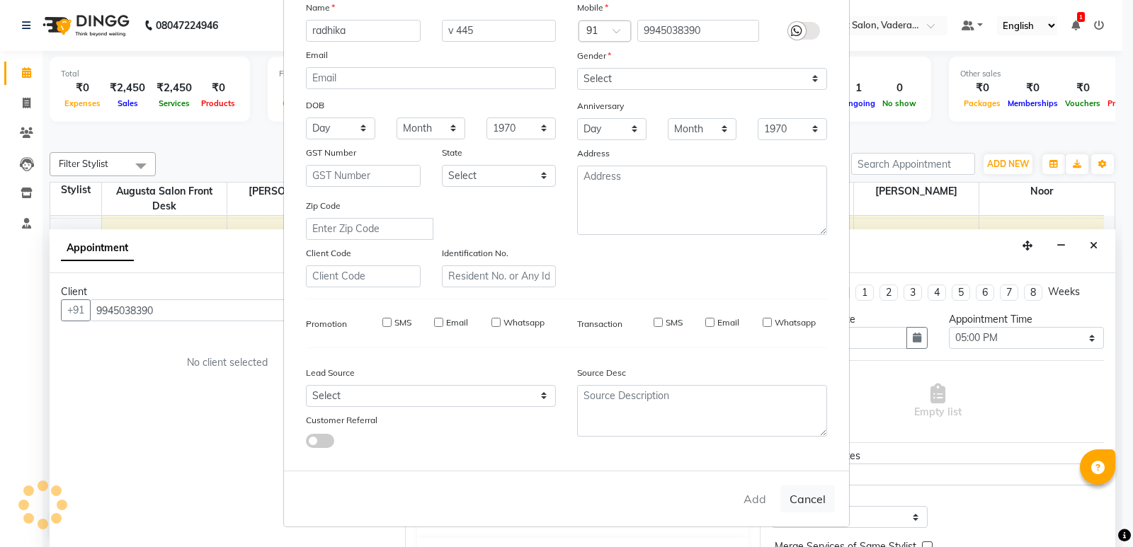
checkbox input "false"
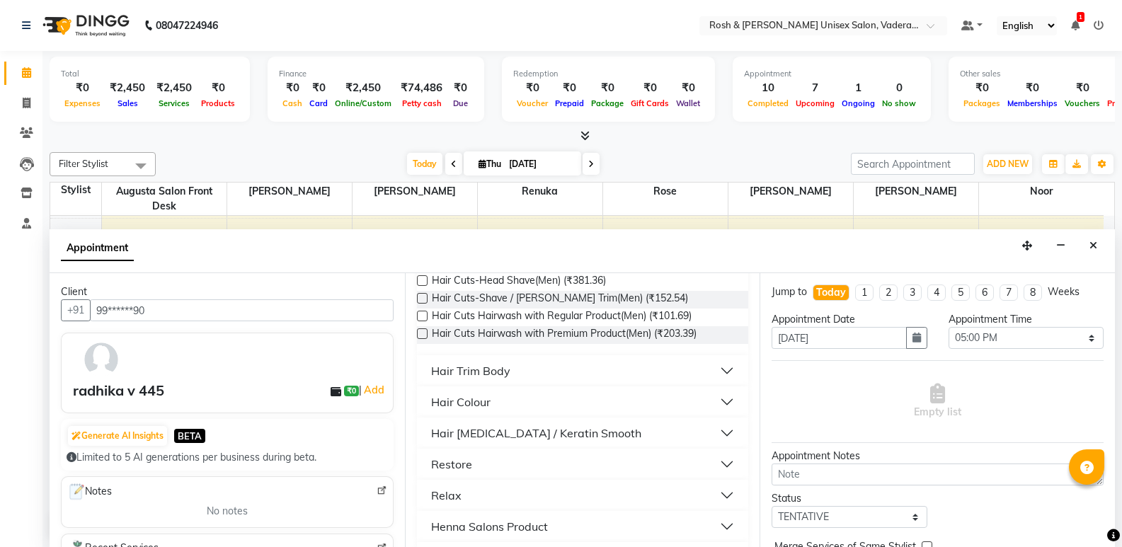
scroll to position [101, 0]
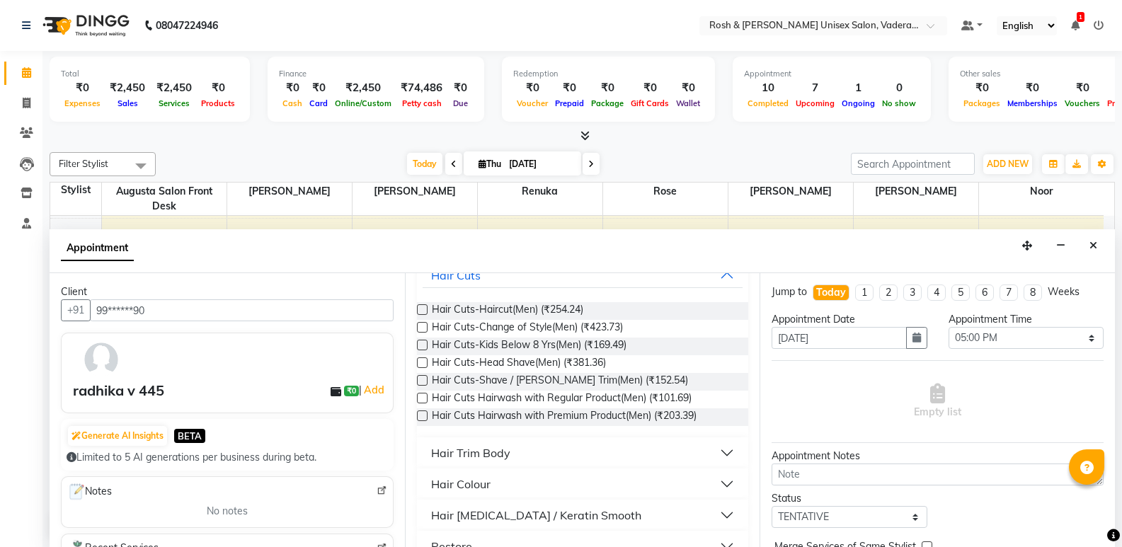
click at [524, 485] on button "Hair Colour" at bounding box center [583, 483] width 321 height 25
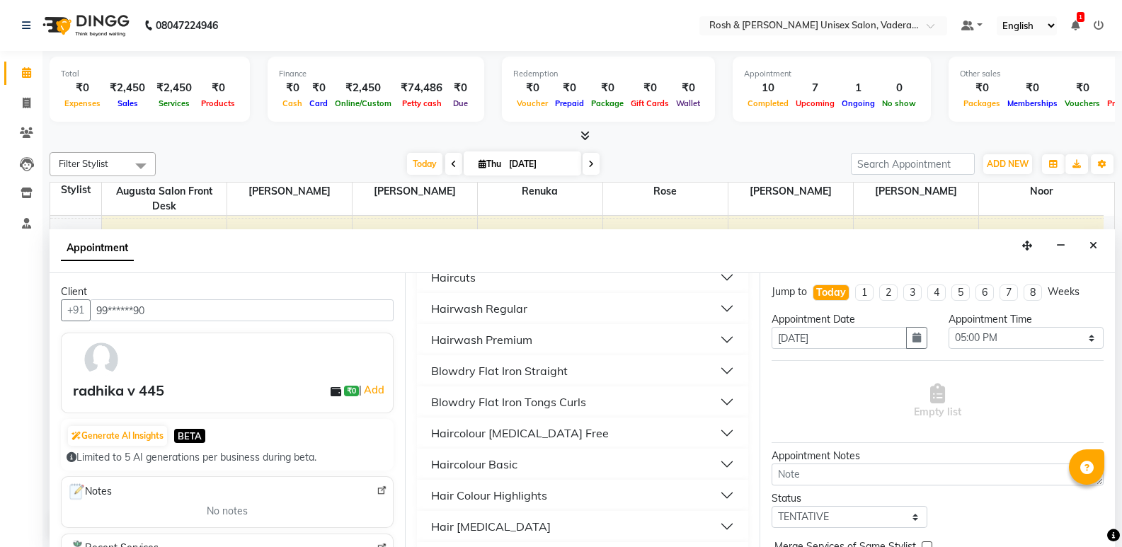
scroll to position [879, 0]
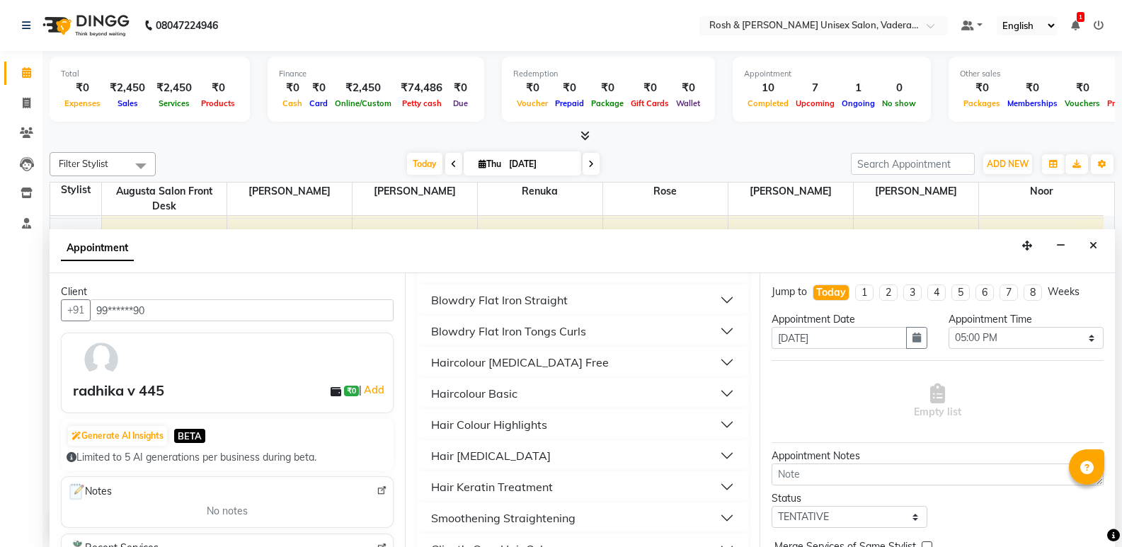
click at [496, 371] on div "Haircolour [MEDICAL_DATA] Free" at bounding box center [520, 362] width 178 height 17
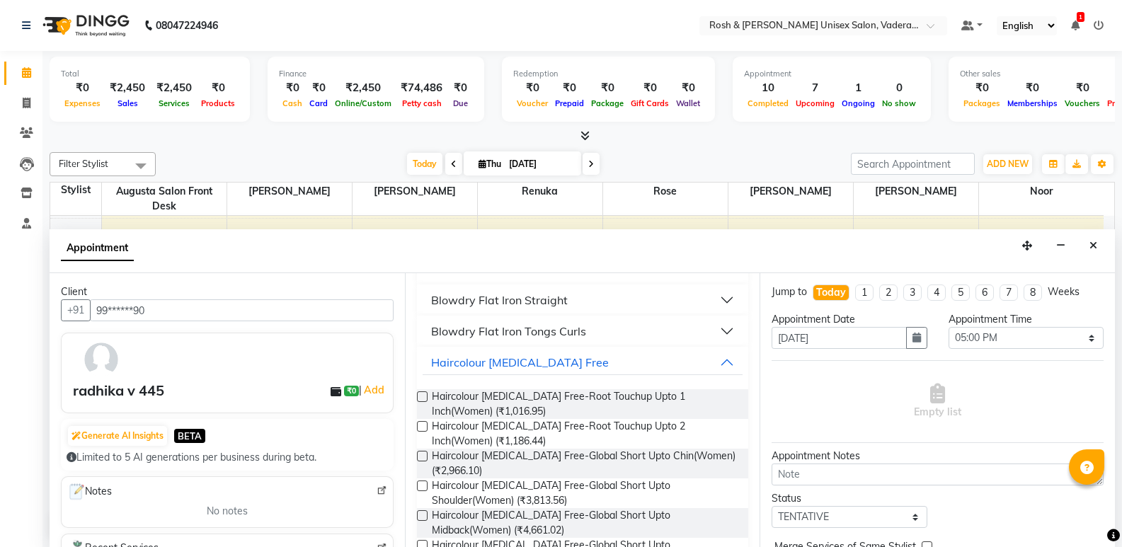
click at [425, 402] on label at bounding box center [422, 396] width 11 height 11
click at [425, 403] on input "checkbox" at bounding box center [421, 398] width 9 height 9
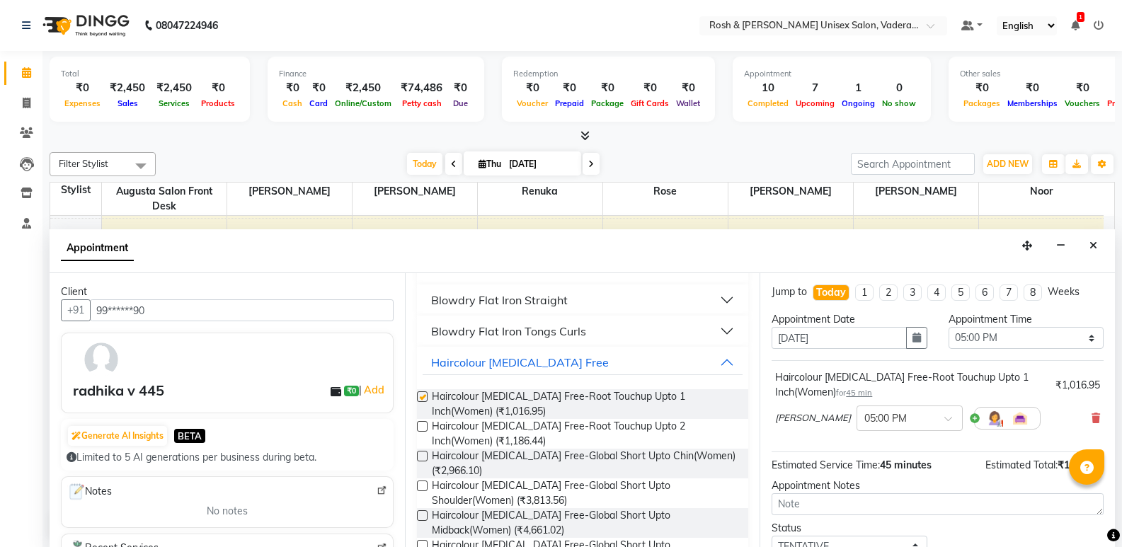
checkbox input "false"
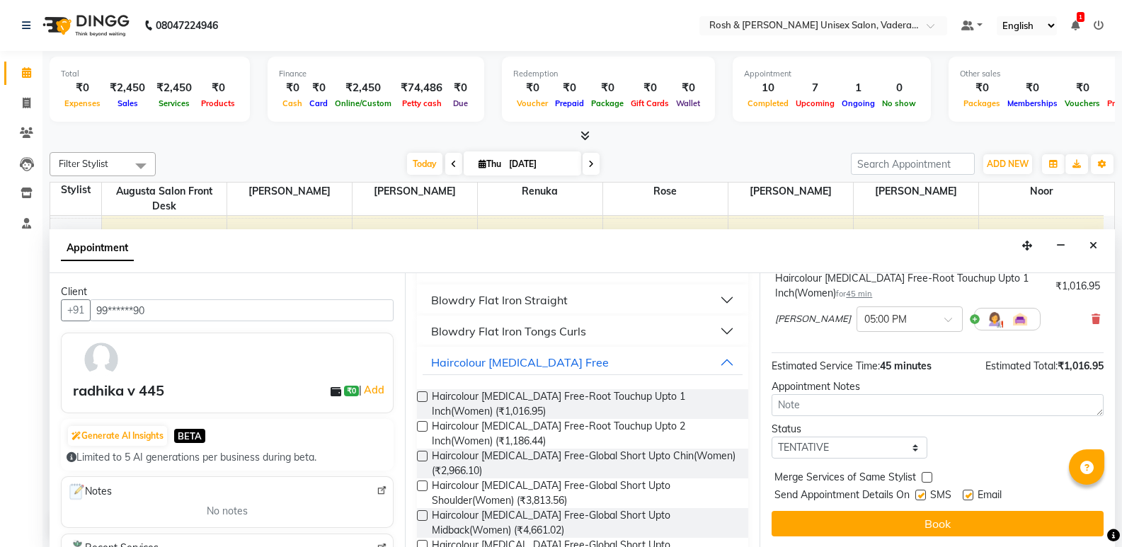
scroll to position [1, 0]
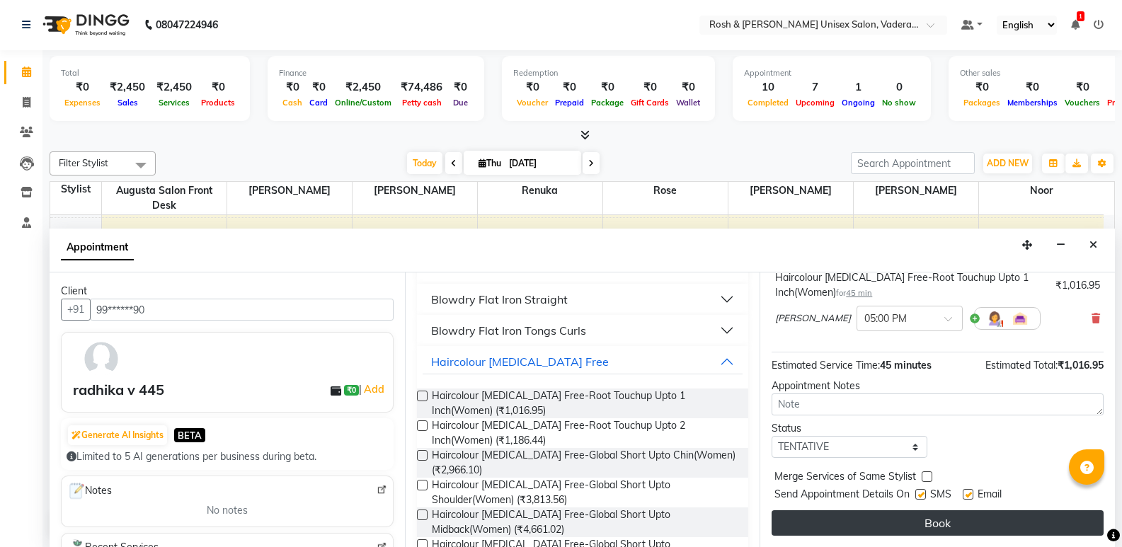
click at [882, 524] on button "Book" at bounding box center [938, 522] width 332 height 25
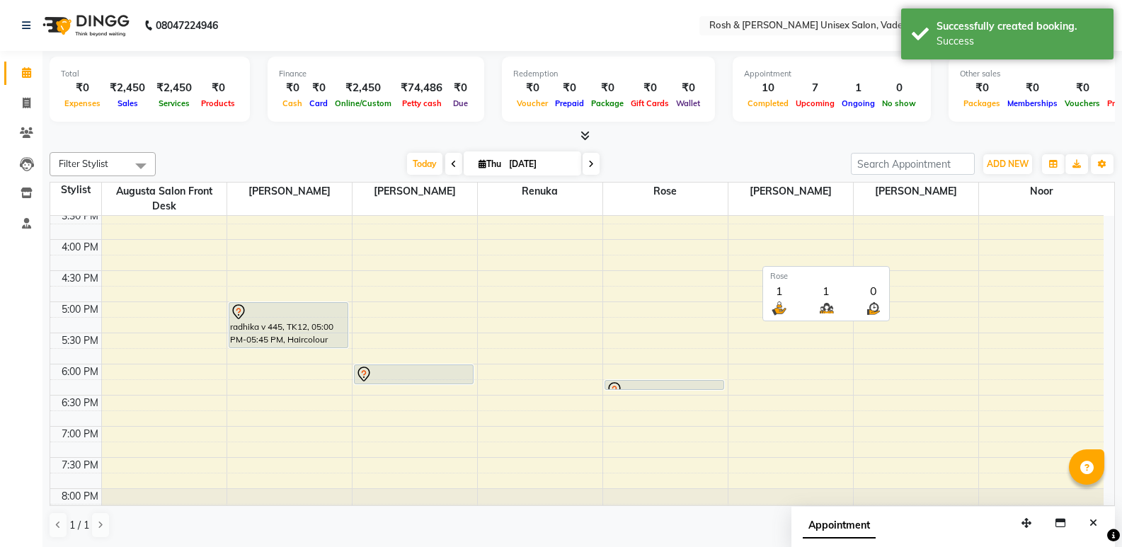
scroll to position [449, 0]
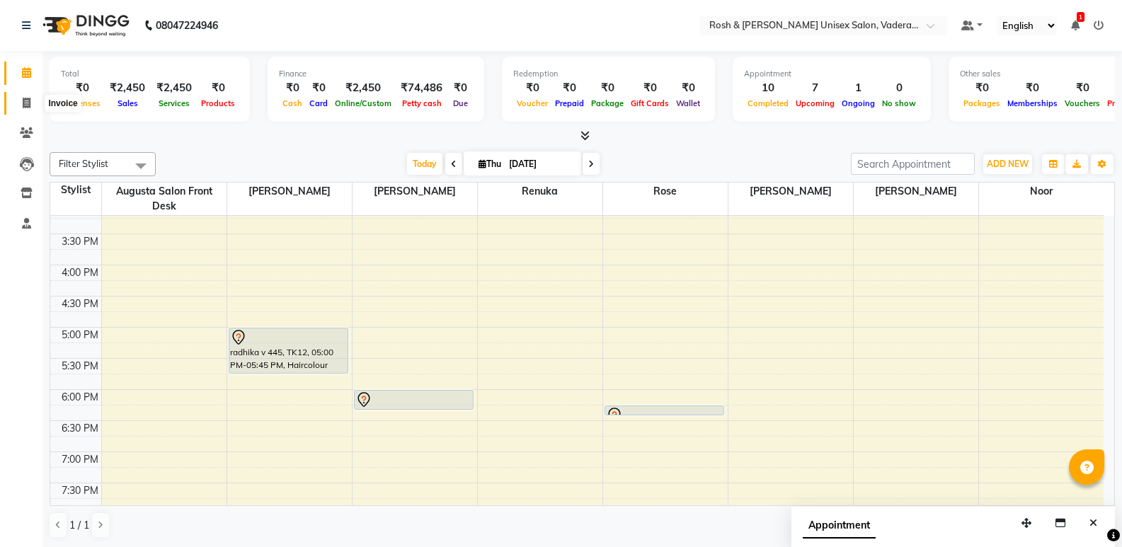
click at [23, 108] on span at bounding box center [26, 104] width 25 height 16
select select "service"
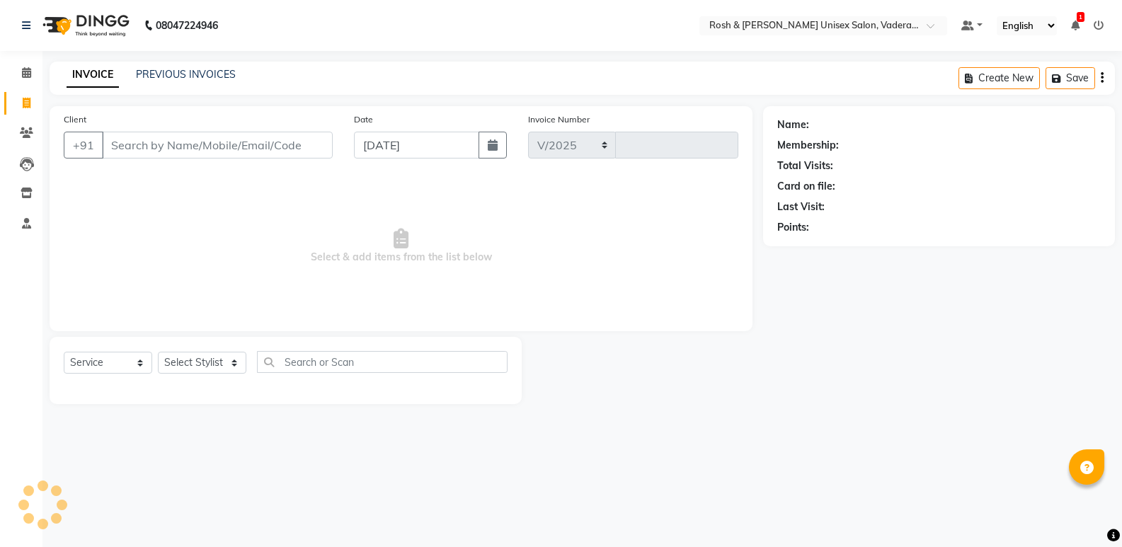
select select "8657"
type input "0653"
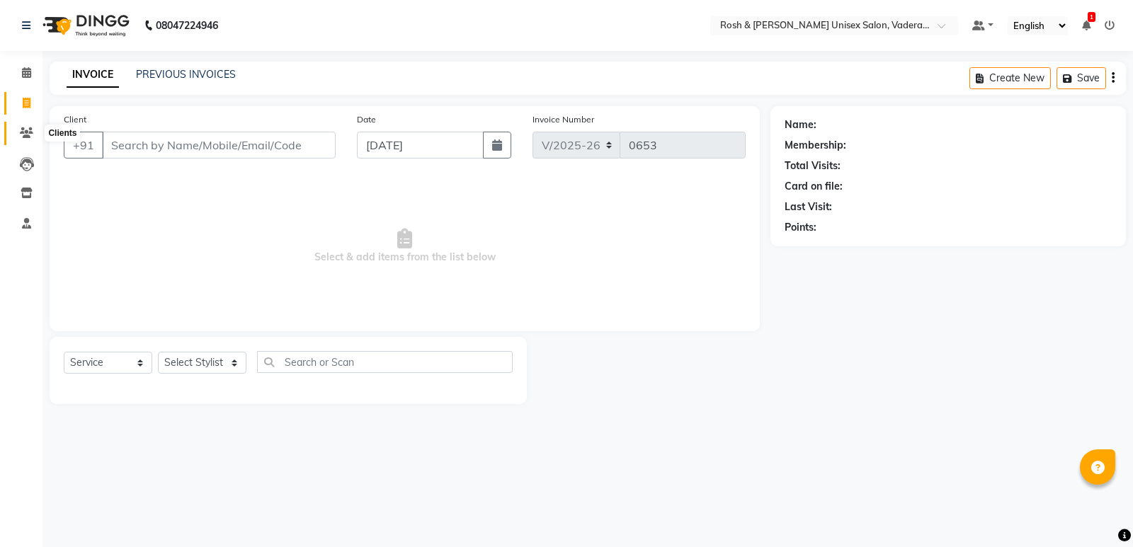
click at [26, 127] on icon at bounding box center [26, 132] width 13 height 11
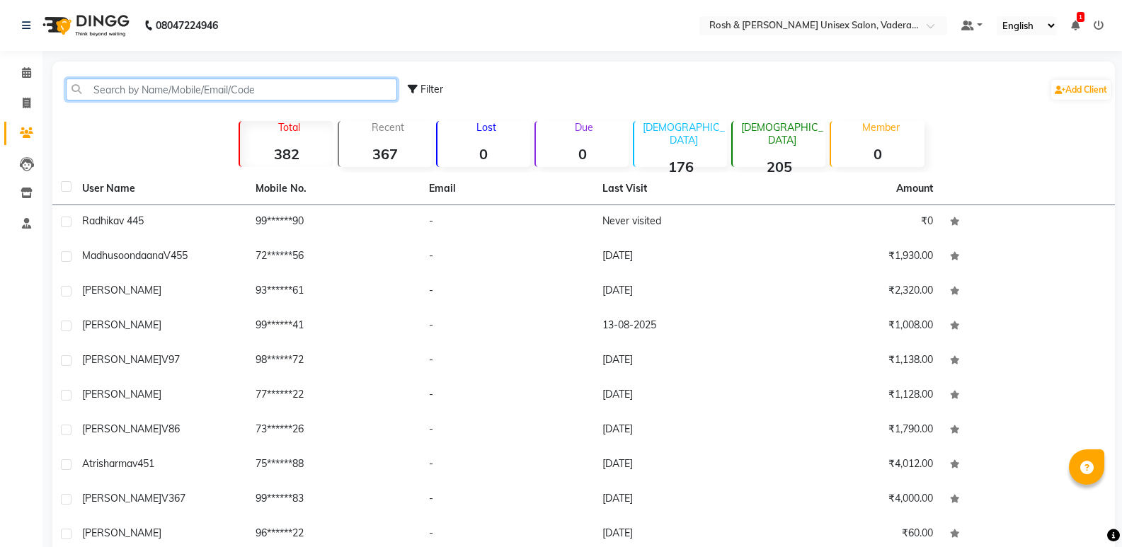
click at [111, 91] on input "text" at bounding box center [231, 90] width 331 height 22
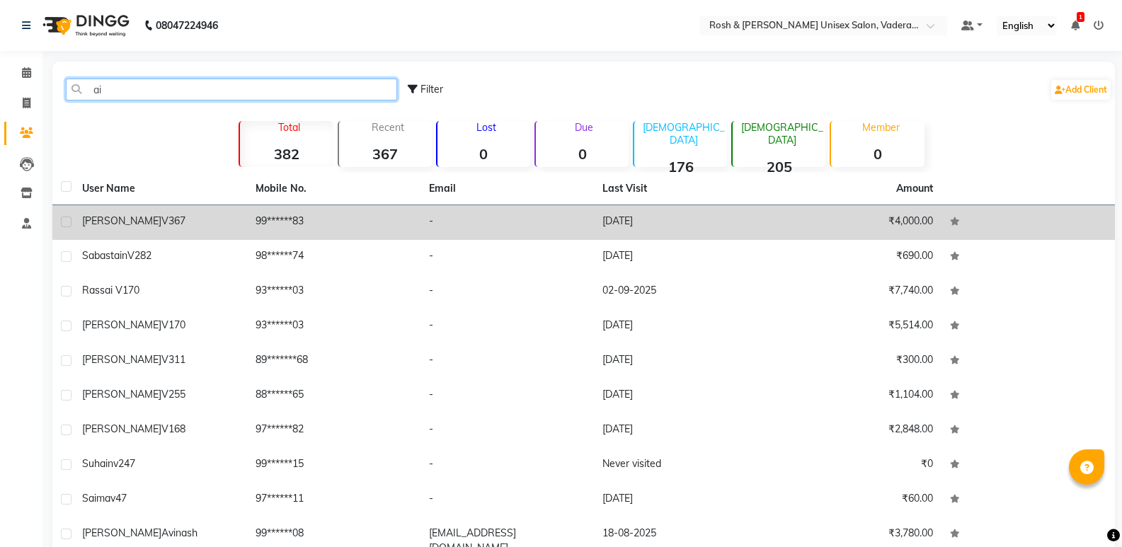
type input "ai"
click at [109, 222] on span "[PERSON_NAME]" at bounding box center [121, 220] width 79 height 13
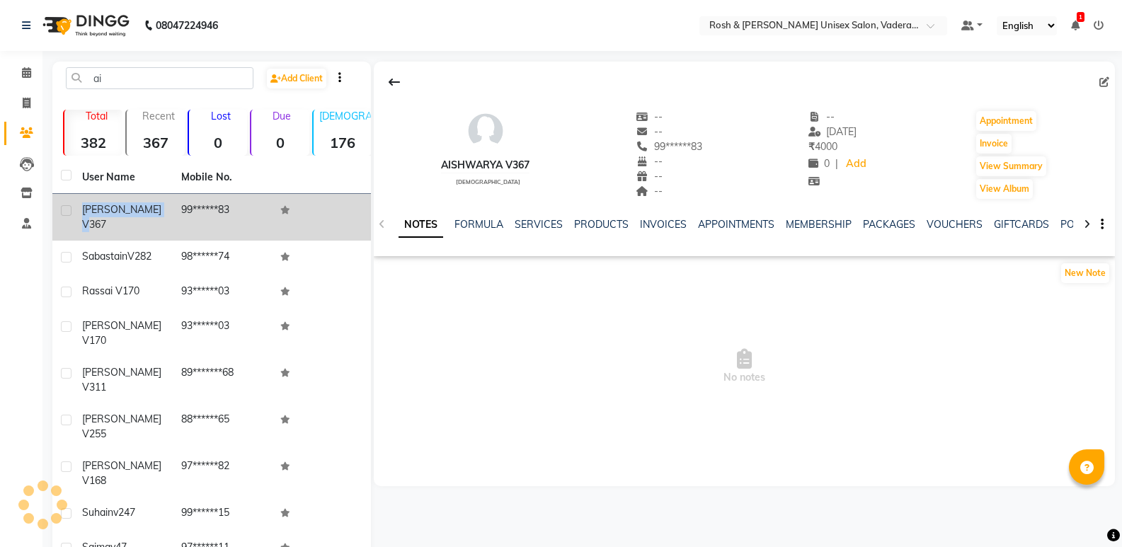
click at [109, 222] on td "Aishwarya v367" at bounding box center [123, 217] width 99 height 47
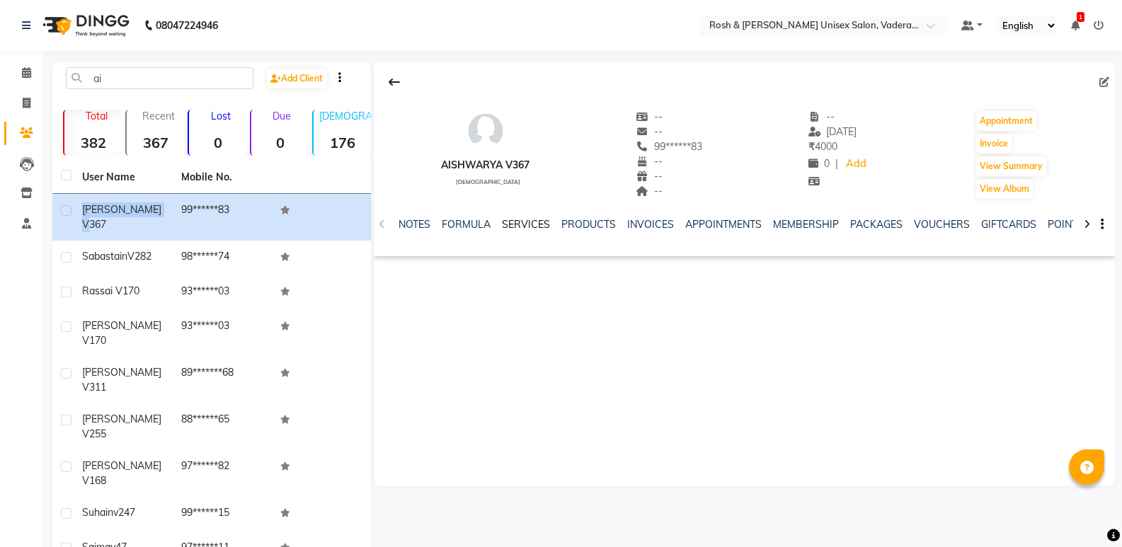
click at [516, 222] on link "SERVICES" at bounding box center [526, 224] width 48 height 13
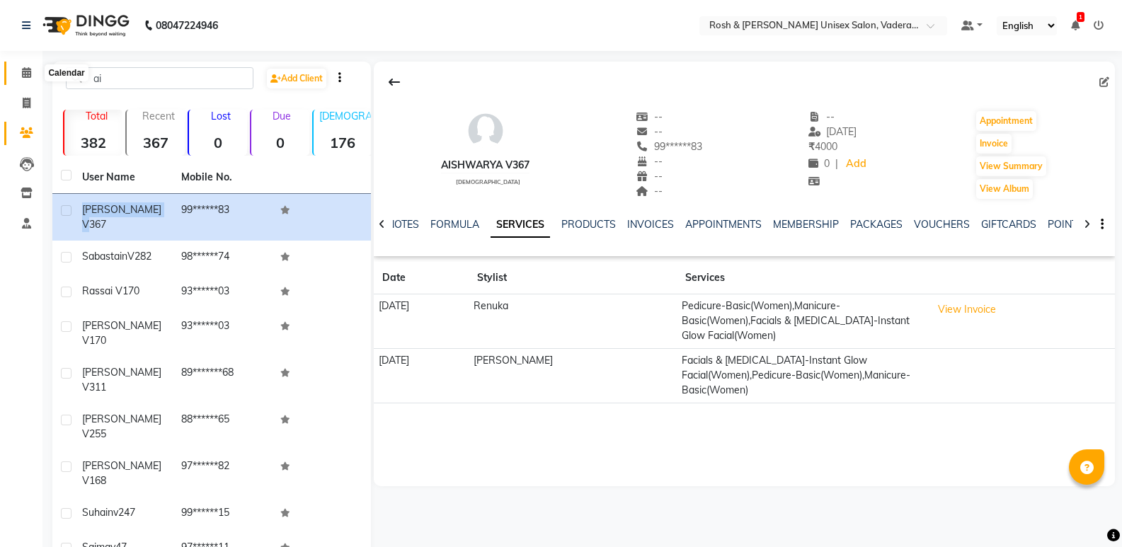
click at [32, 76] on span at bounding box center [26, 73] width 25 height 16
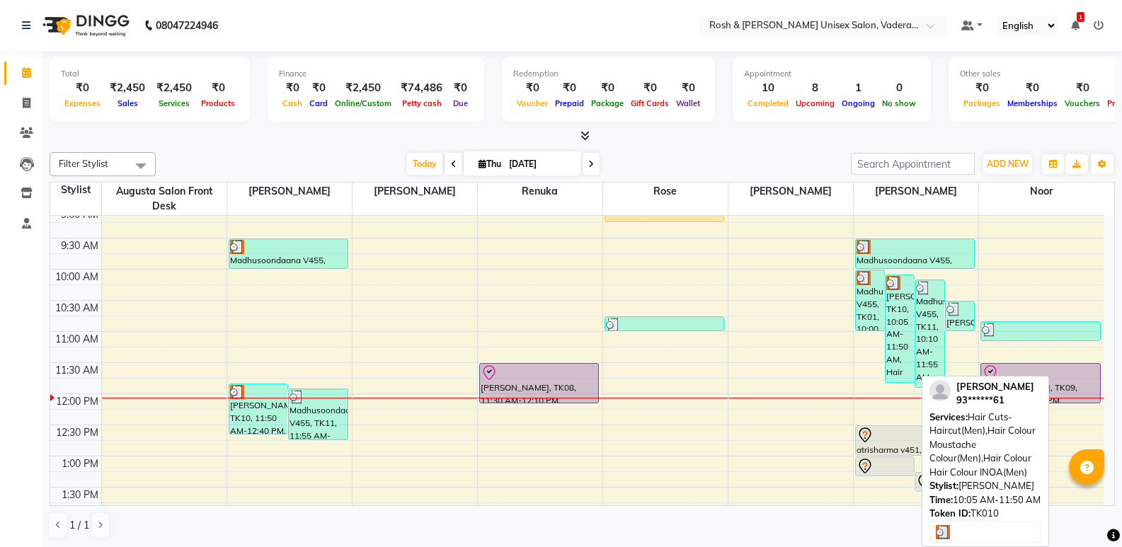
scroll to position [142, 0]
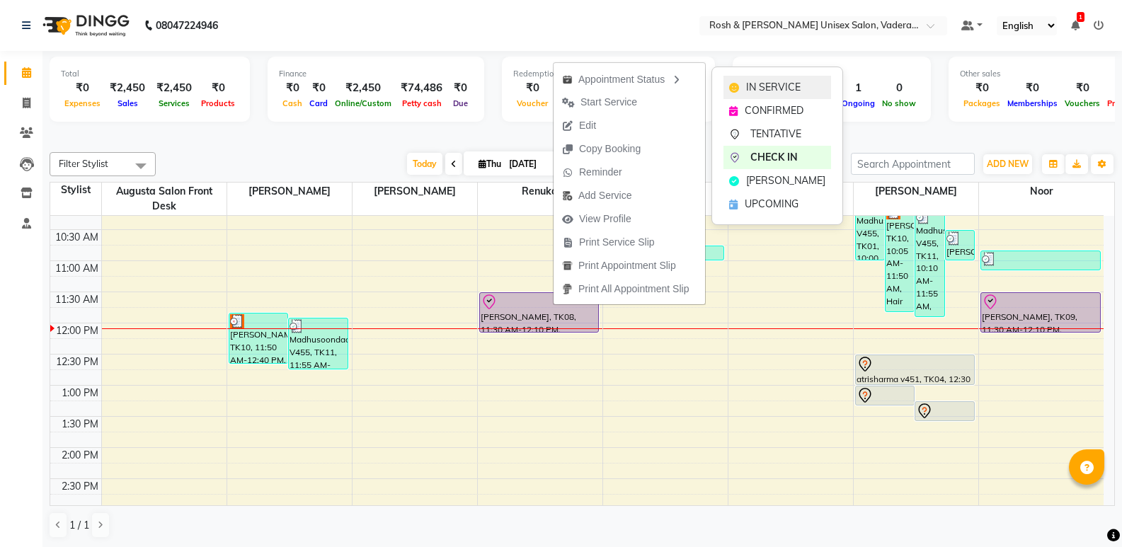
click at [782, 86] on span "IN SERVICE" at bounding box center [773, 87] width 55 height 15
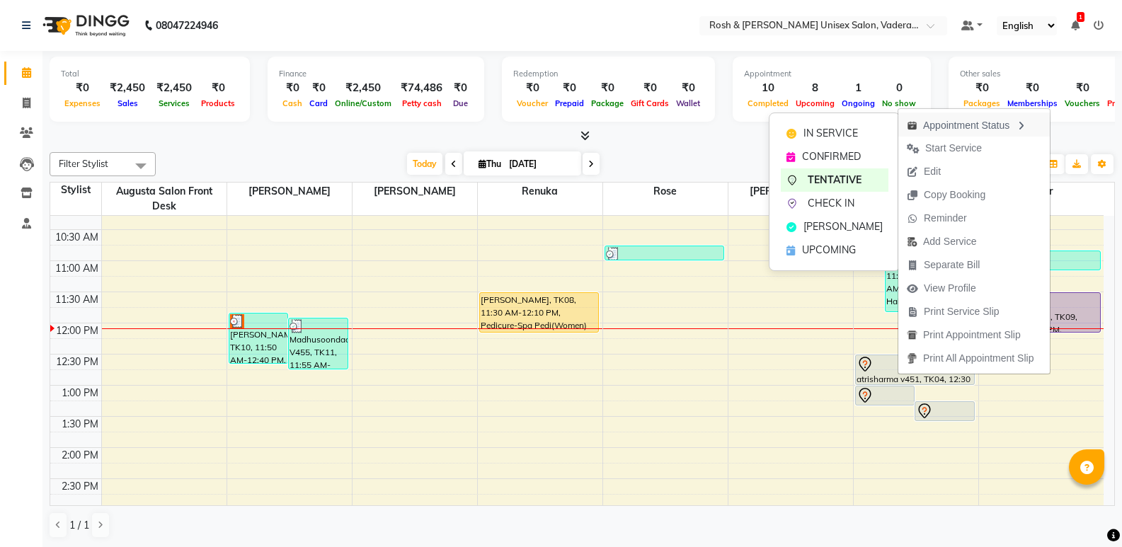
click at [929, 127] on div "Appointment Status" at bounding box center [973, 125] width 151 height 24
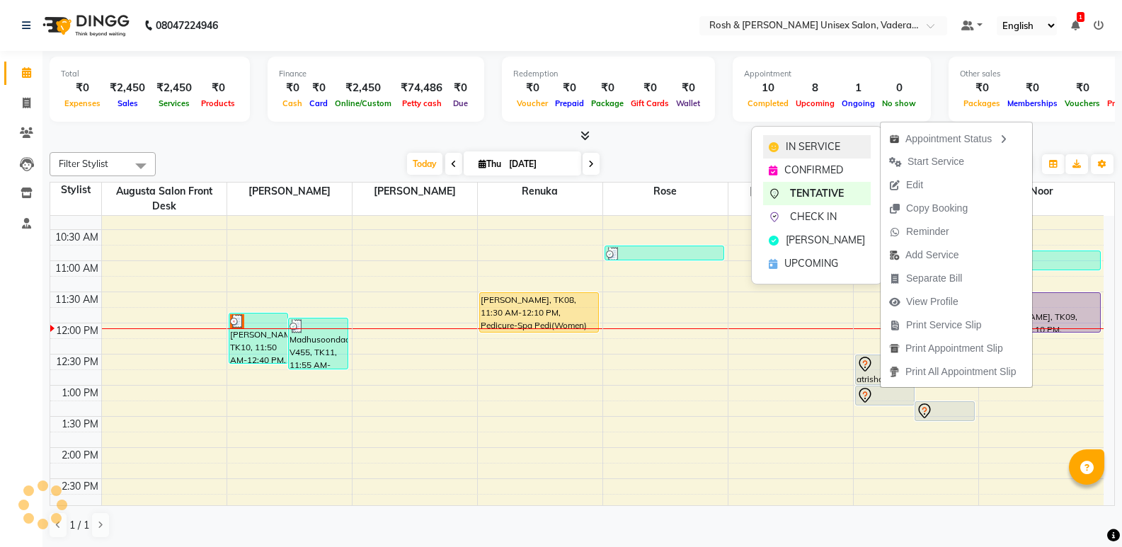
click at [789, 147] on span "IN SERVICE" at bounding box center [813, 146] width 55 height 15
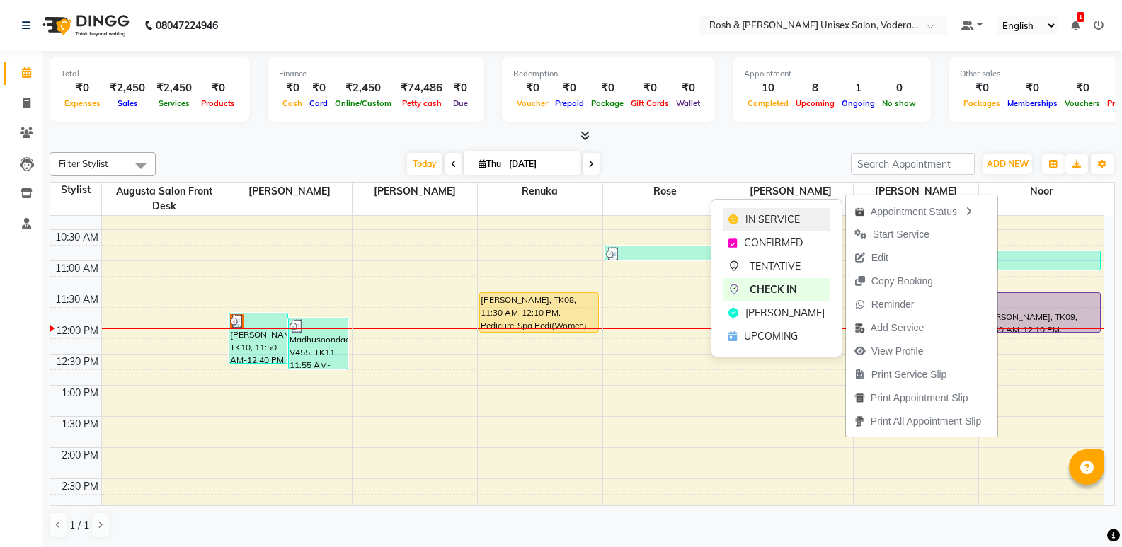
click at [784, 222] on span "IN SERVICE" at bounding box center [772, 219] width 55 height 15
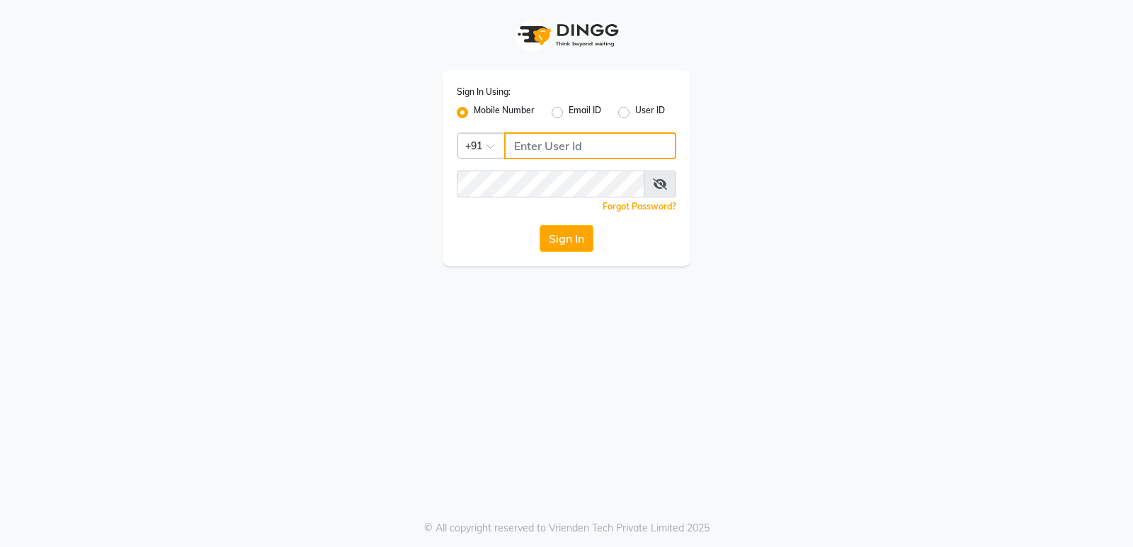
click at [549, 147] on input "Username" at bounding box center [590, 145] width 172 height 27
type input "8150806500"
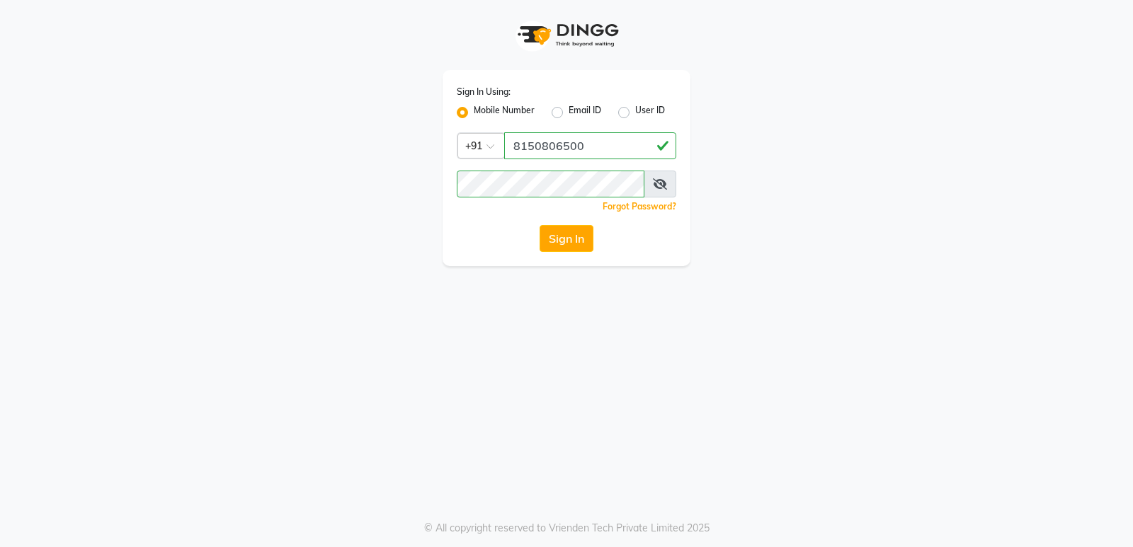
click at [669, 181] on span at bounding box center [659, 184] width 33 height 27
click at [576, 231] on button "Sign In" at bounding box center [566, 238] width 54 height 27
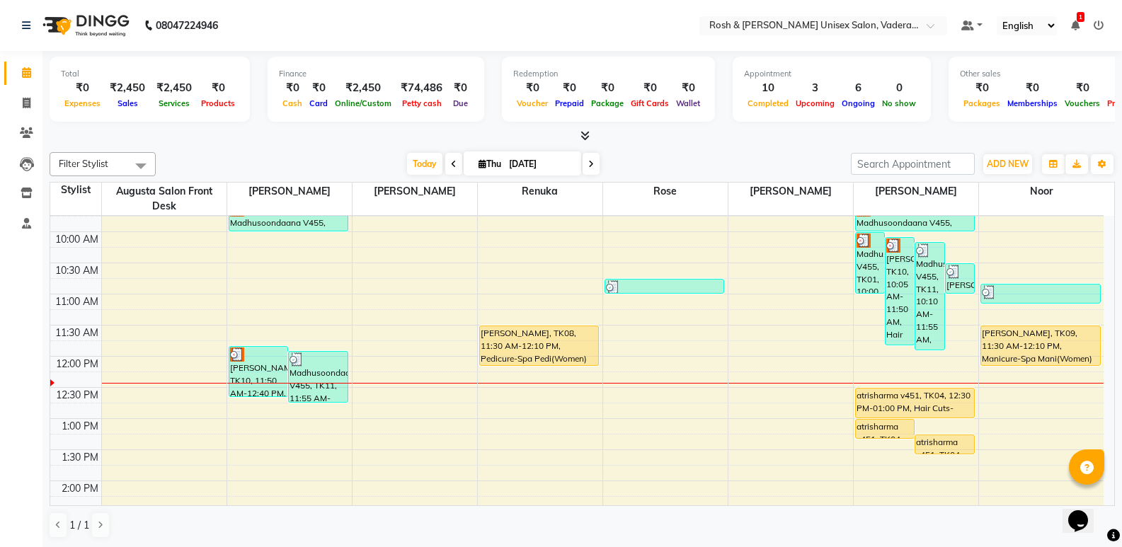
scroll to position [142, 0]
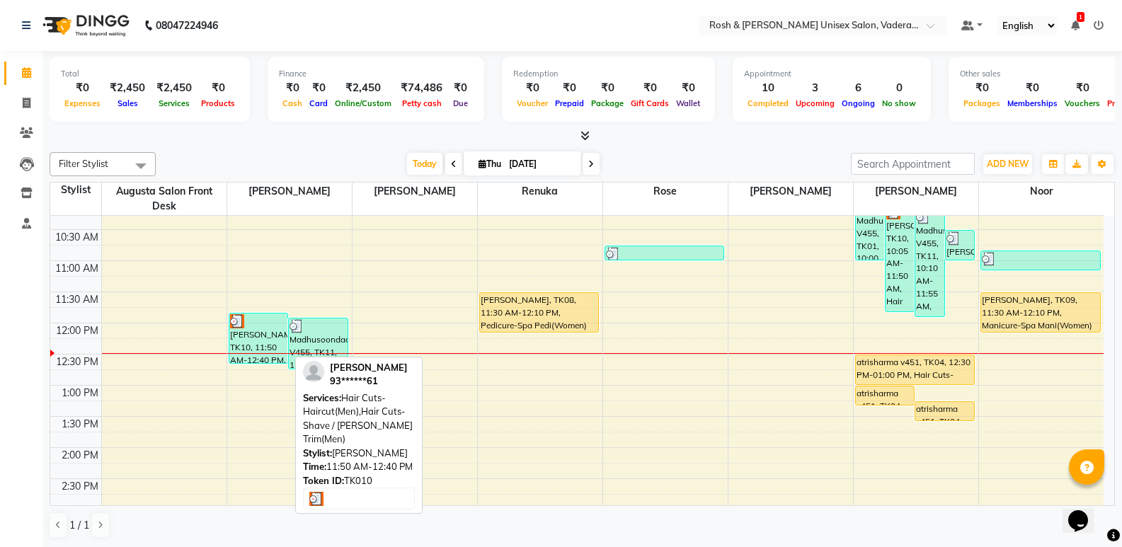
click at [251, 343] on div "[PERSON_NAME], TK10, 11:50 AM-12:40 PM, Hair Cuts-Haircut(Men),Hair Cuts-Shave …" at bounding box center [258, 339] width 59 height 50
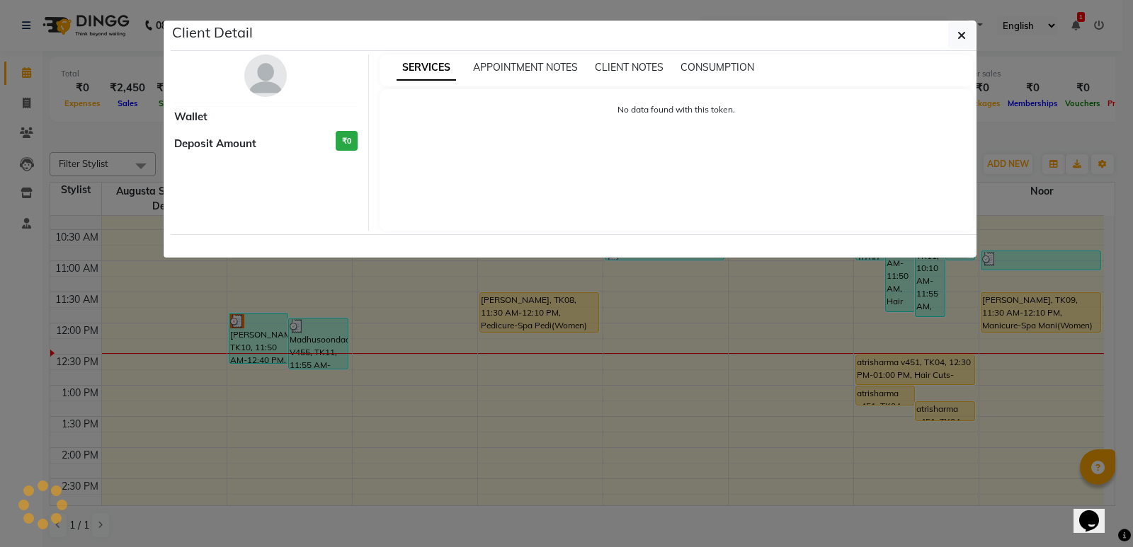
select select "3"
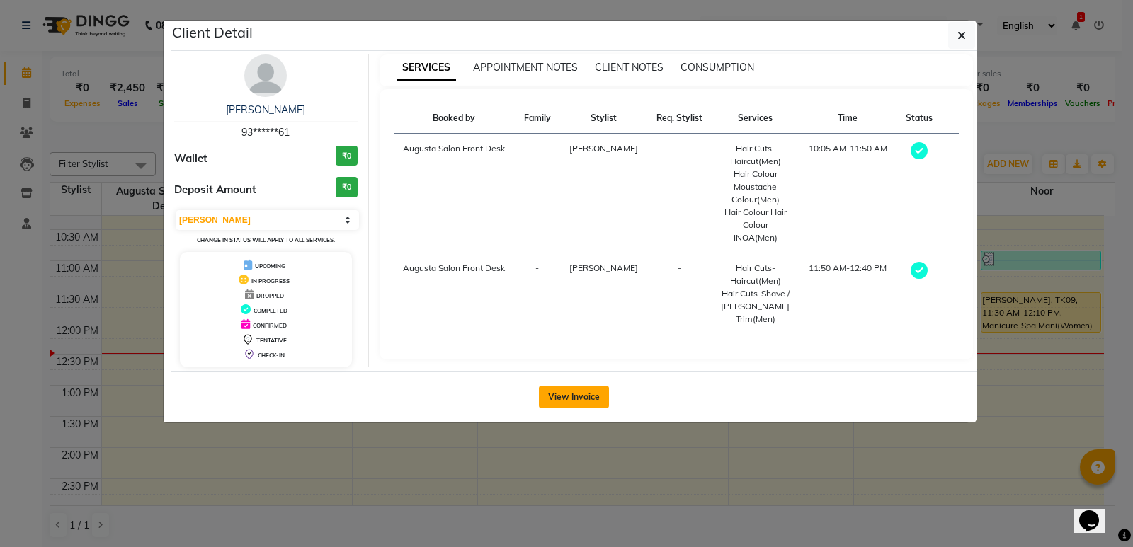
click at [576, 406] on button "View Invoice" at bounding box center [574, 397] width 70 height 23
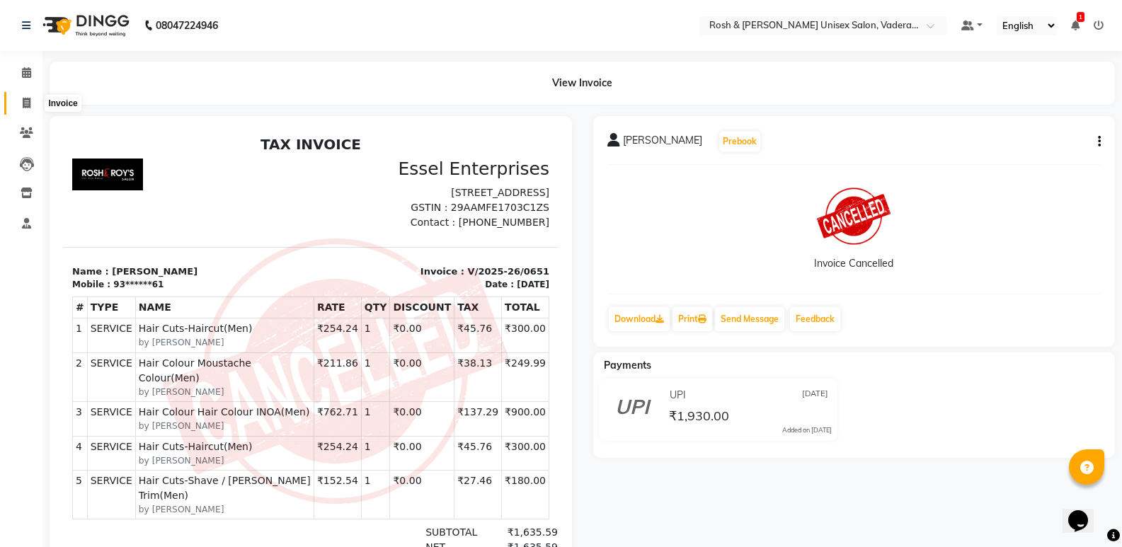
click at [31, 97] on span at bounding box center [26, 104] width 25 height 16
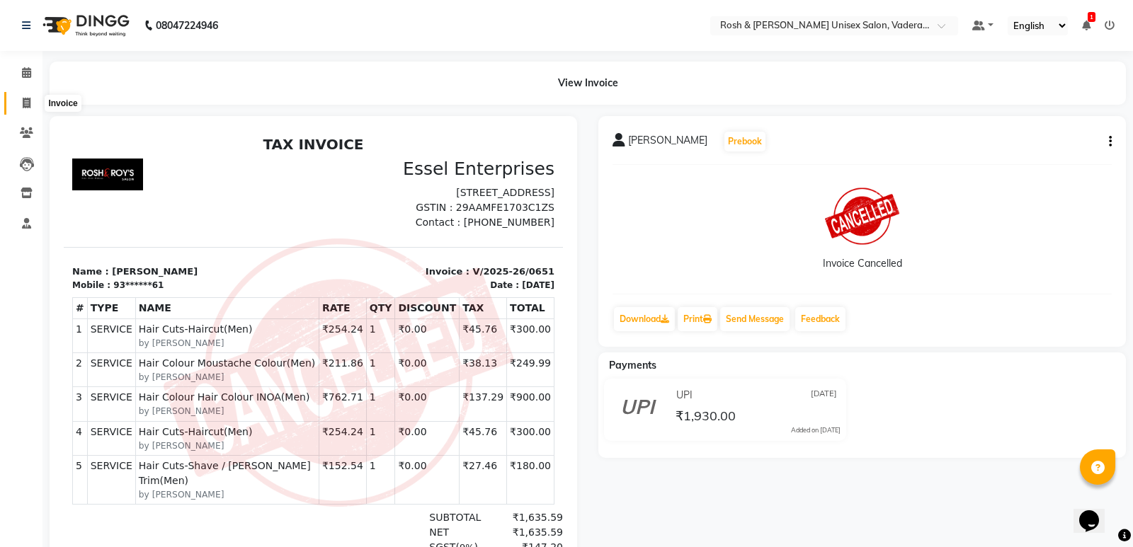
select select "8657"
select select "service"
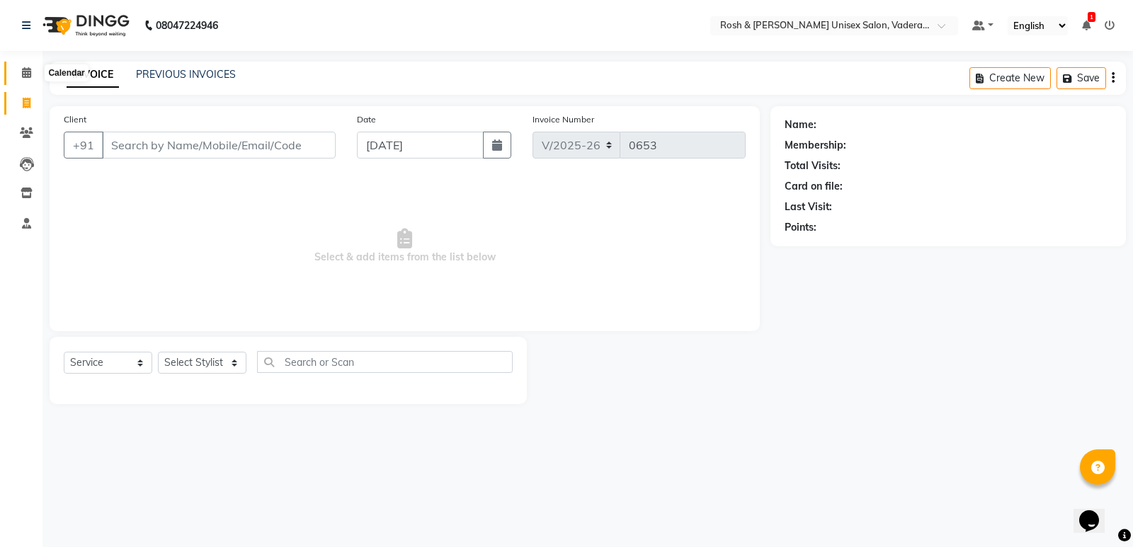
click at [23, 72] on icon at bounding box center [26, 72] width 9 height 11
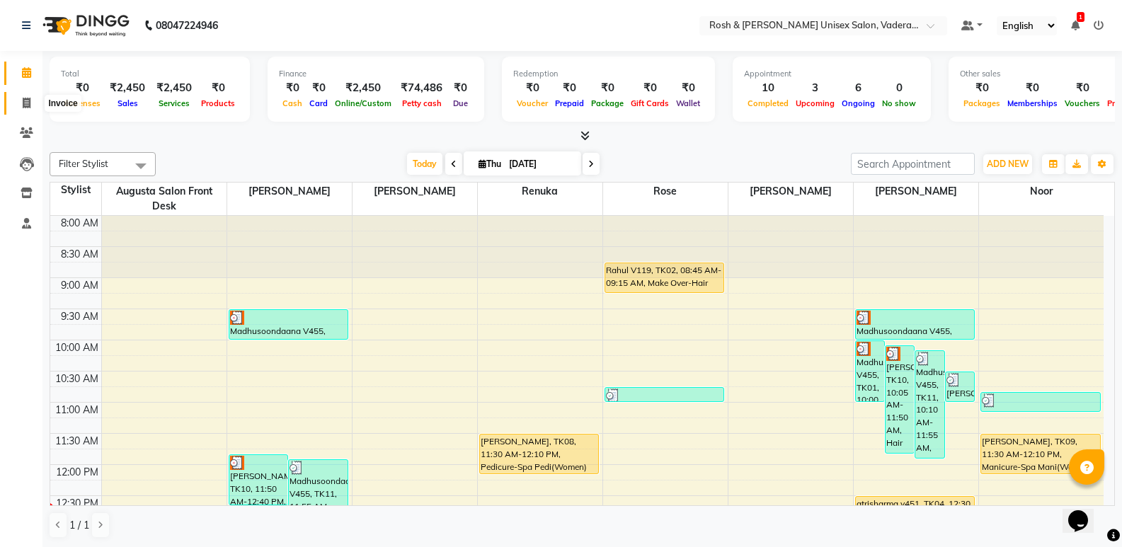
click at [30, 104] on icon at bounding box center [27, 103] width 8 height 11
select select "service"
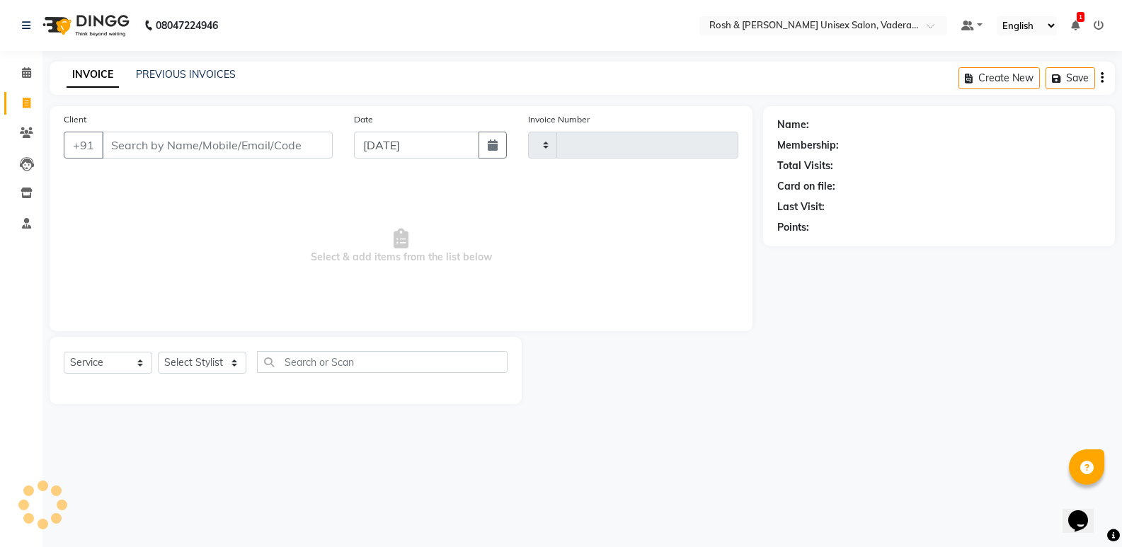
type input "0653"
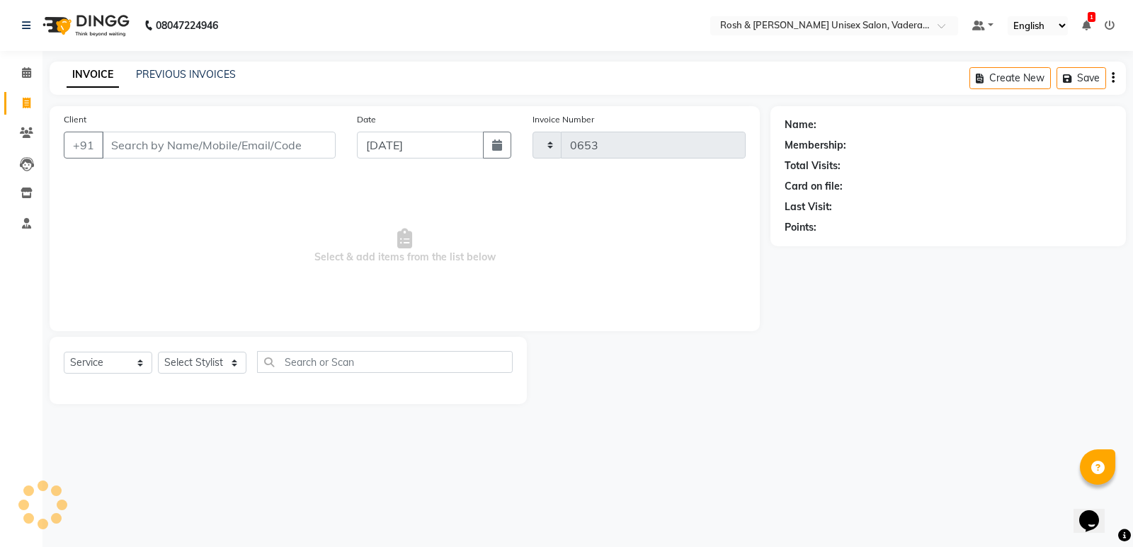
select select "8657"
click at [119, 148] on input "Client" at bounding box center [219, 145] width 234 height 27
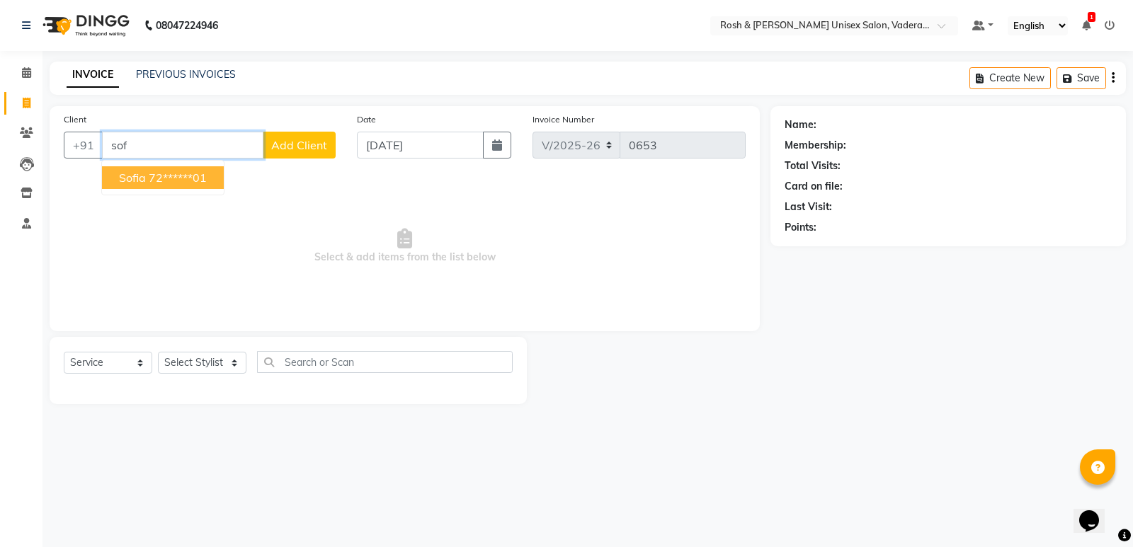
click at [144, 183] on span "Sofia" at bounding box center [132, 178] width 27 height 14
type input "72******01"
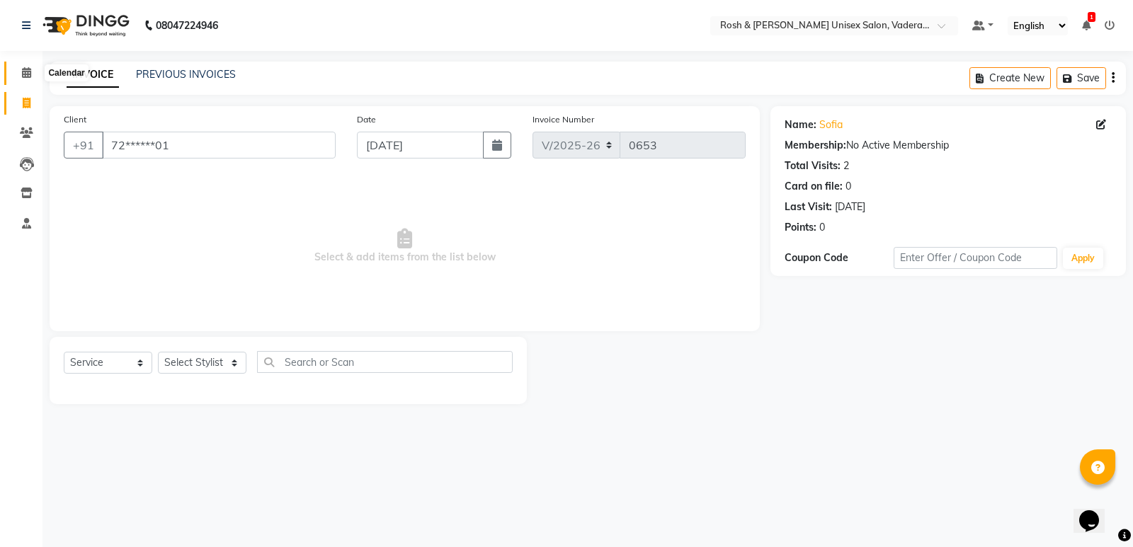
click at [23, 72] on icon at bounding box center [26, 72] width 9 height 11
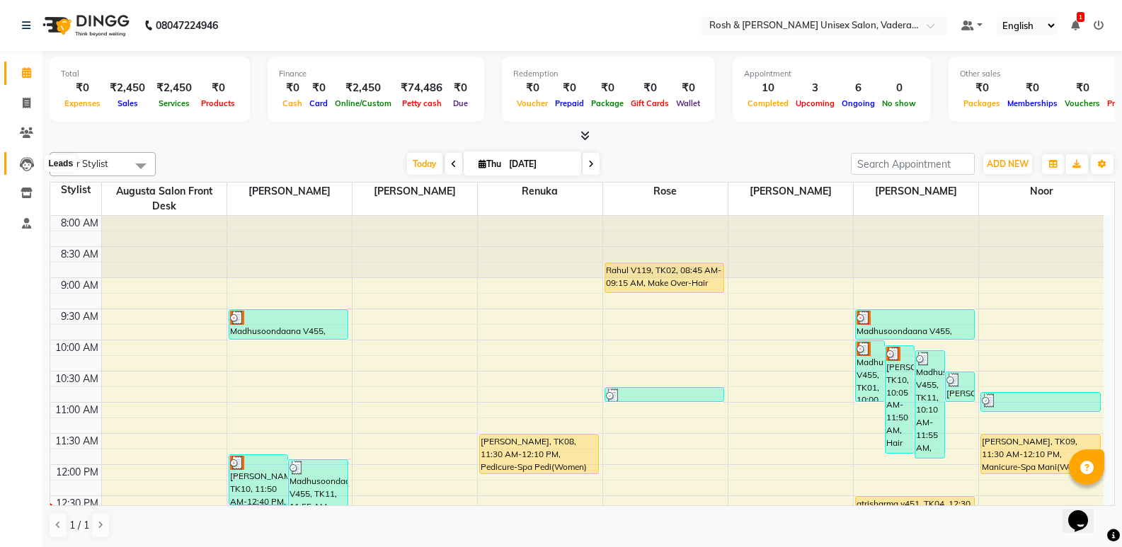
click at [20, 164] on icon at bounding box center [27, 164] width 14 height 14
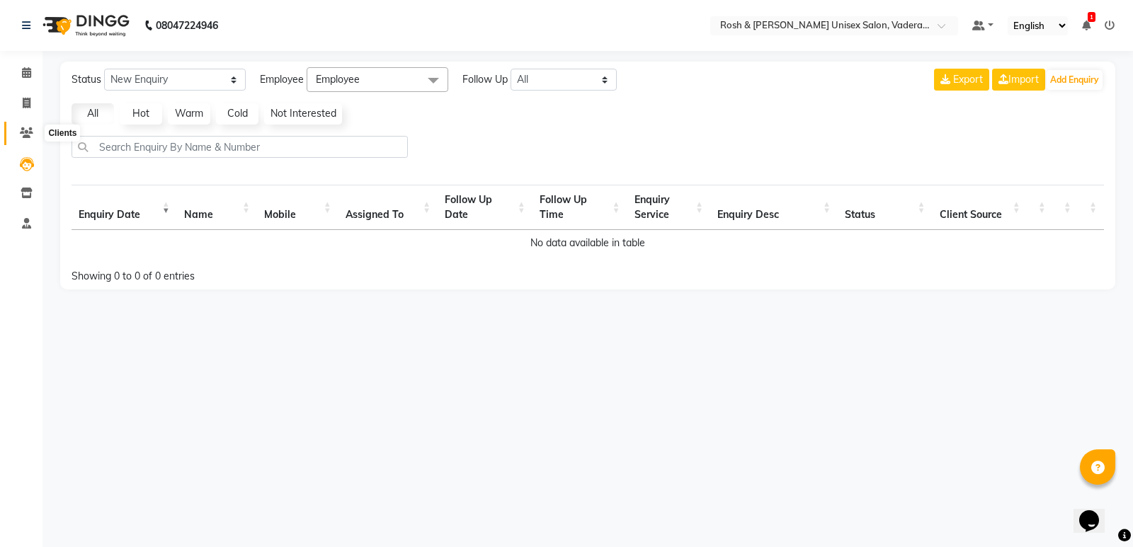
click at [28, 126] on span at bounding box center [26, 133] width 25 height 16
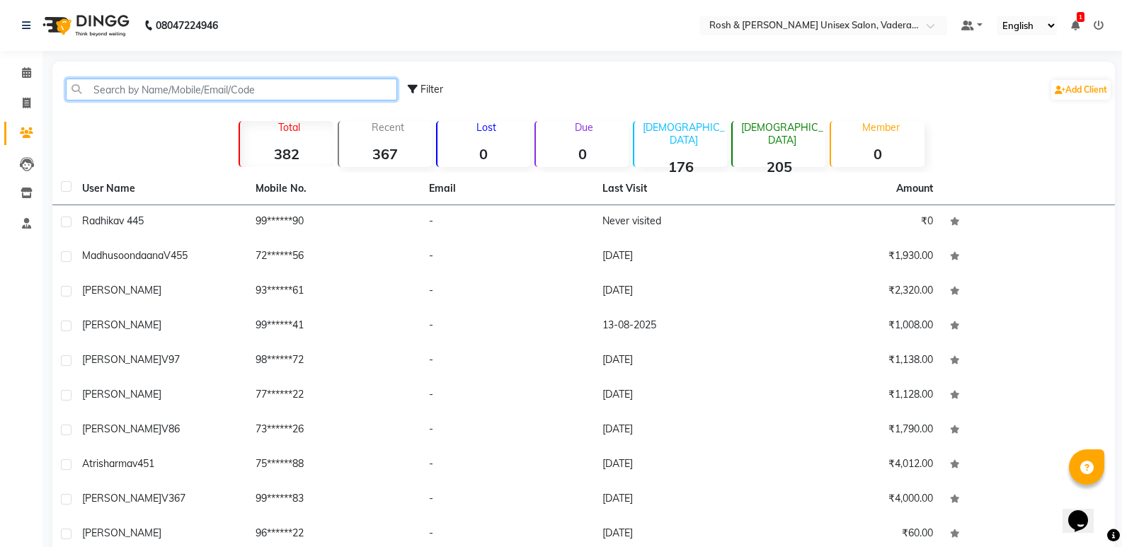
click at [161, 92] on input "text" at bounding box center [231, 90] width 331 height 22
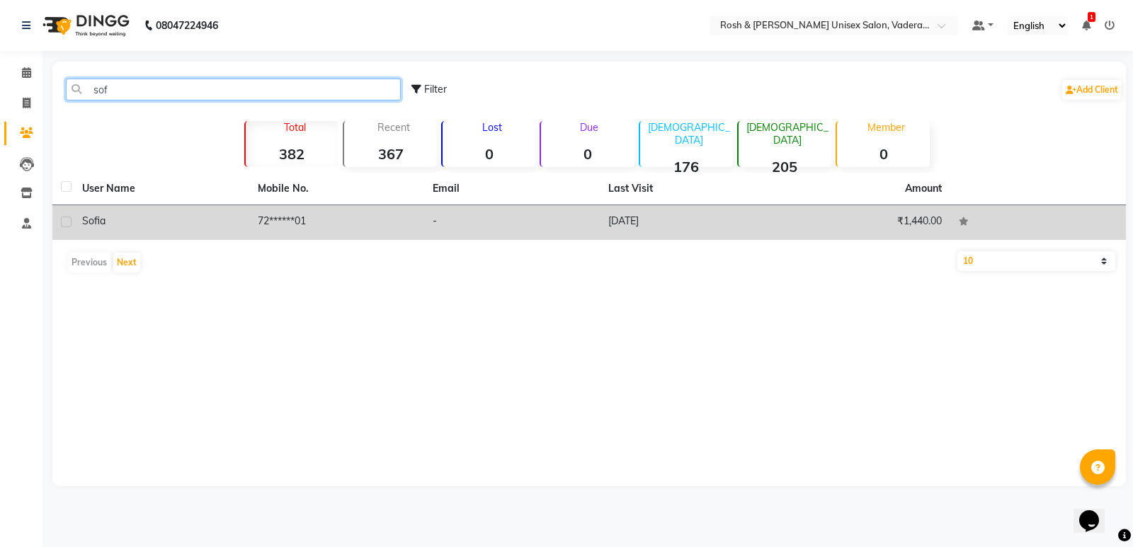
type input "sof"
click at [110, 231] on td "Sofia" at bounding box center [162, 222] width 176 height 35
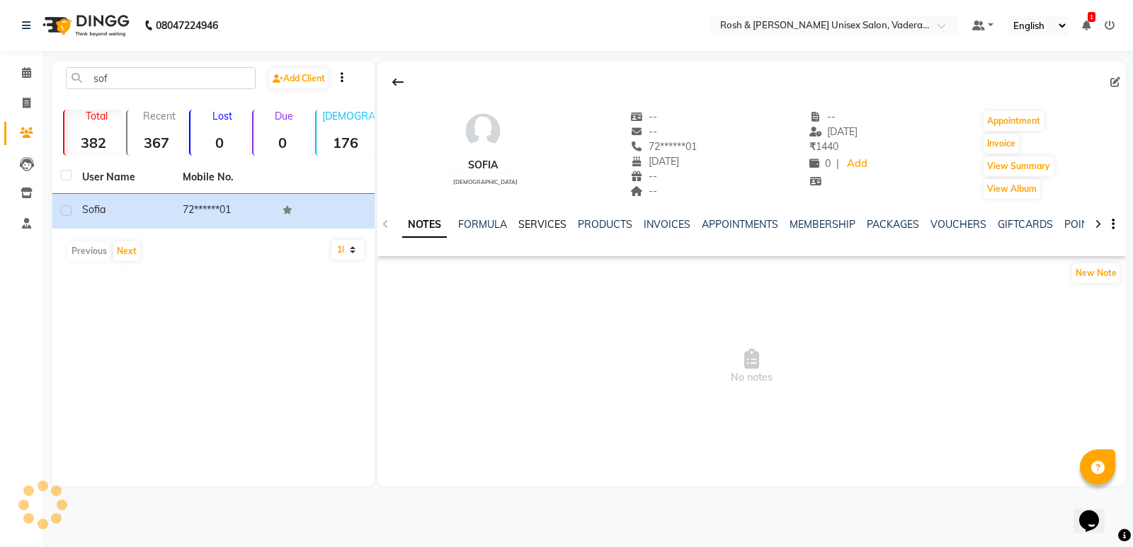
click at [531, 227] on link "SERVICES" at bounding box center [542, 224] width 48 height 13
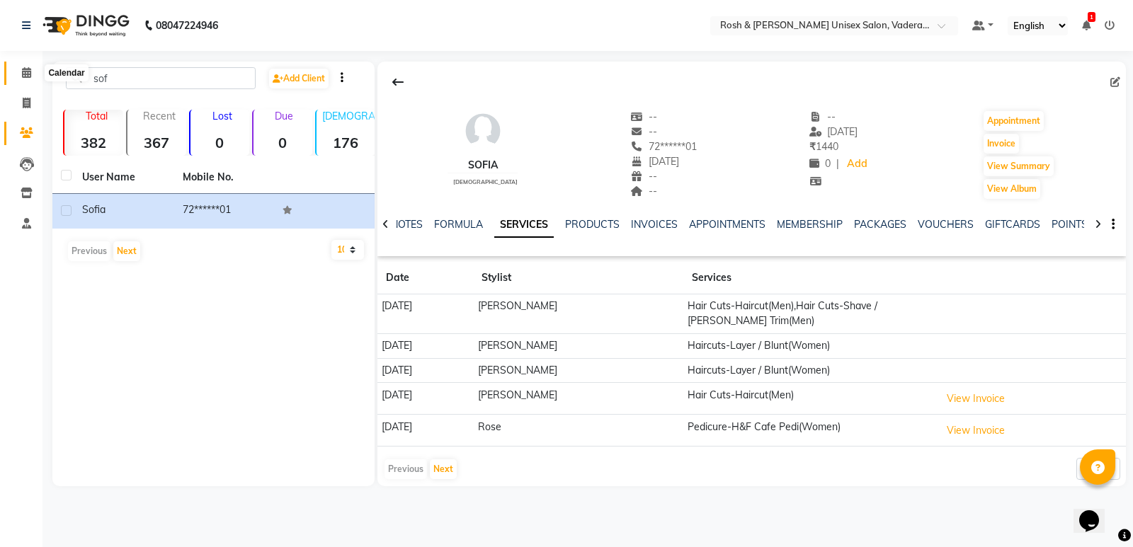
click at [29, 74] on icon at bounding box center [26, 72] width 9 height 11
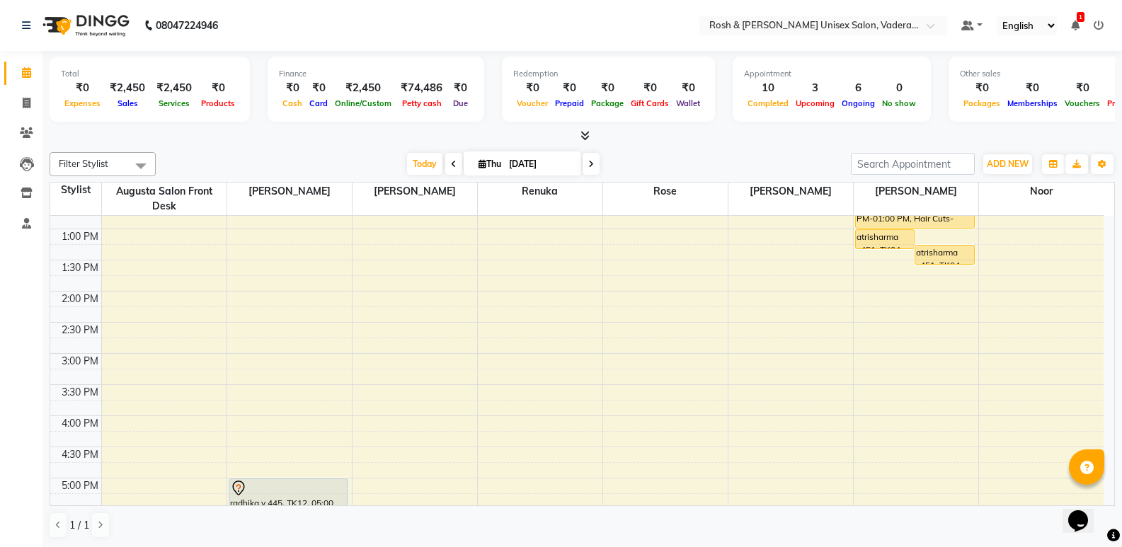
scroll to position [236, 0]
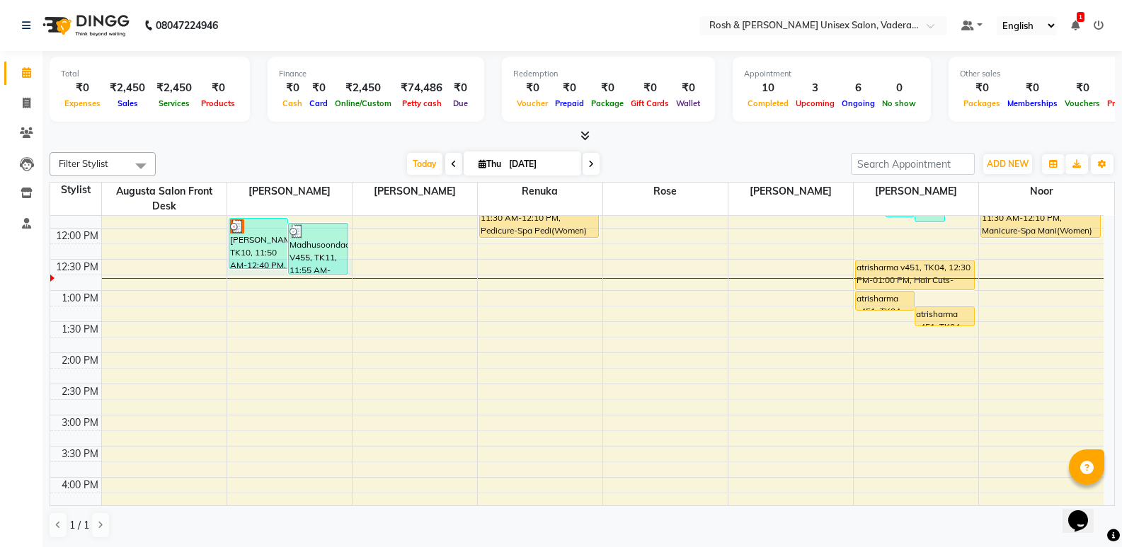
click at [247, 269] on div "[PERSON_NAME], TK10, 11:50 AM-12:40 PM, Hair Cuts-Haircut(Men),Hair Cuts-Shave …" at bounding box center [259, 244] width 60 height 52
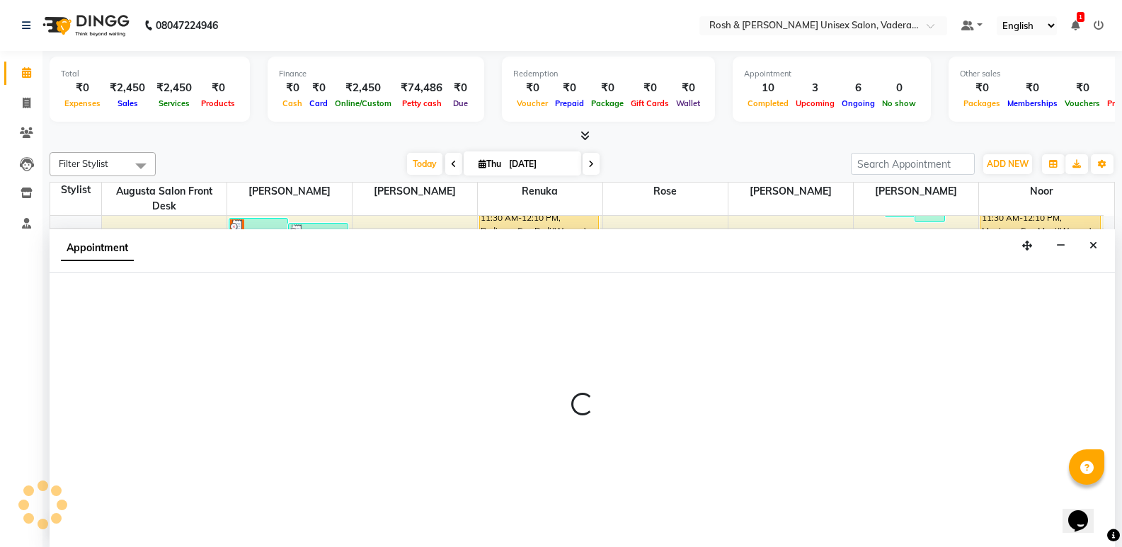
scroll to position [1, 0]
select select "87533"
select select "tentative"
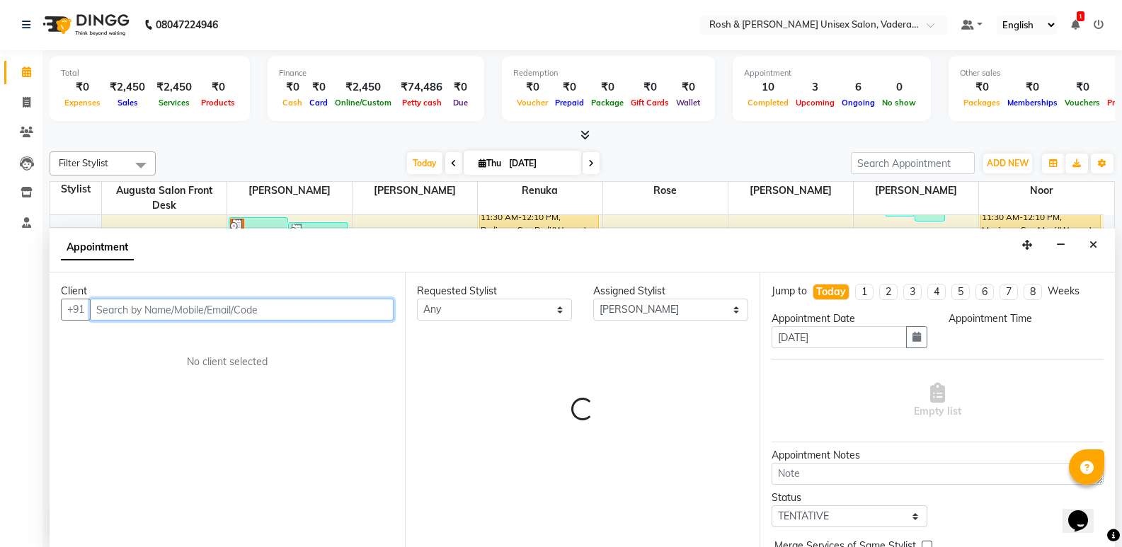
select select "750"
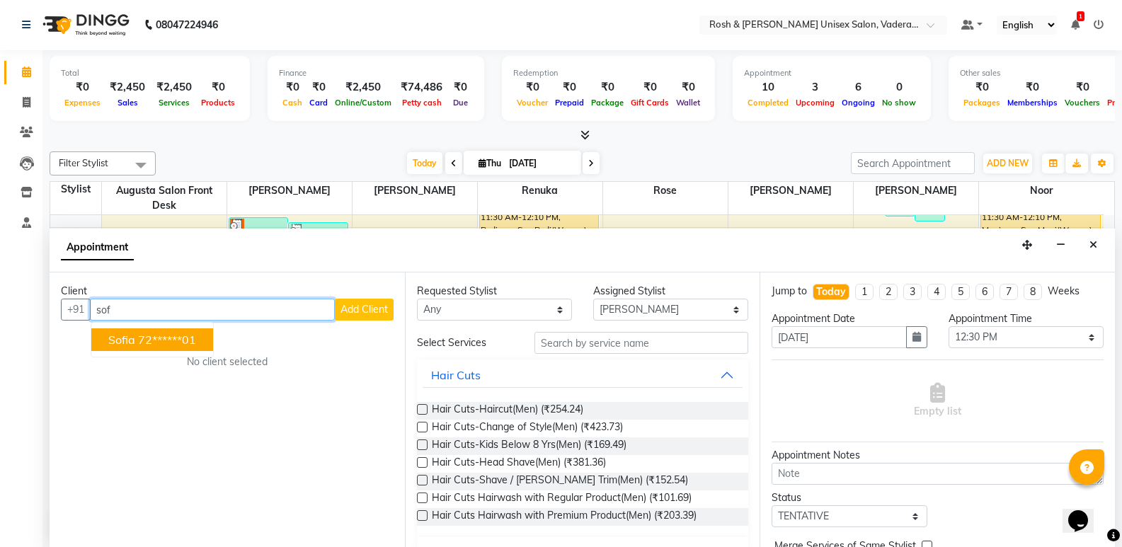
click at [182, 337] on ngb-highlight "72******01" at bounding box center [167, 340] width 58 height 14
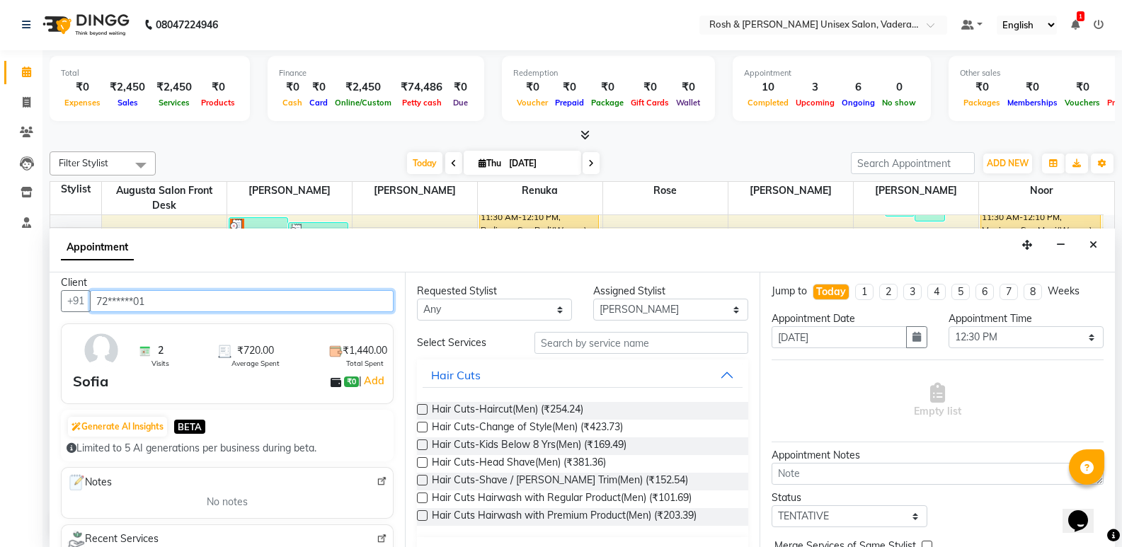
scroll to position [0, 0]
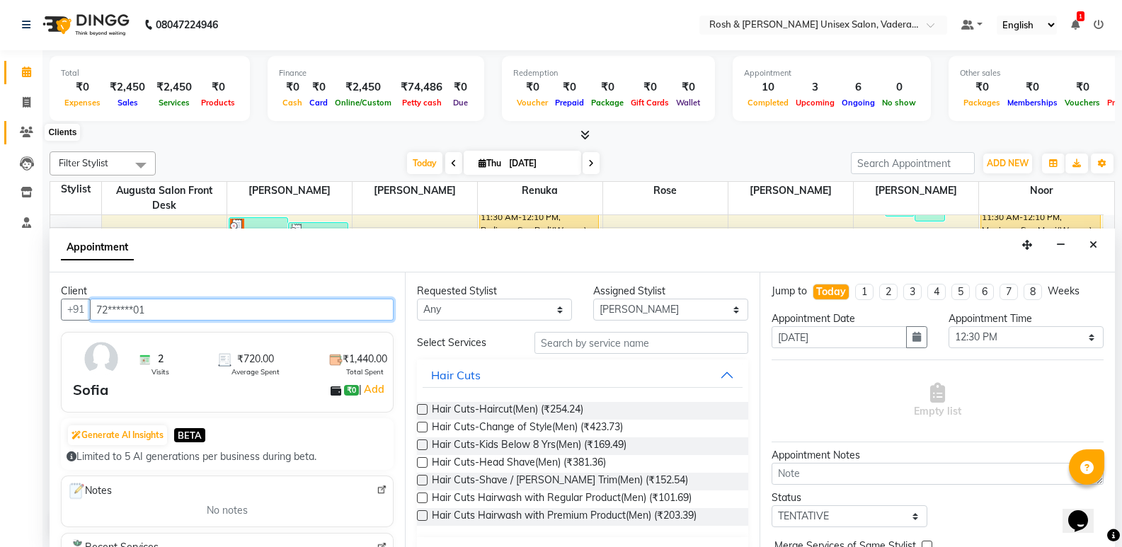
type input "72******01"
click at [28, 131] on icon at bounding box center [26, 132] width 13 height 11
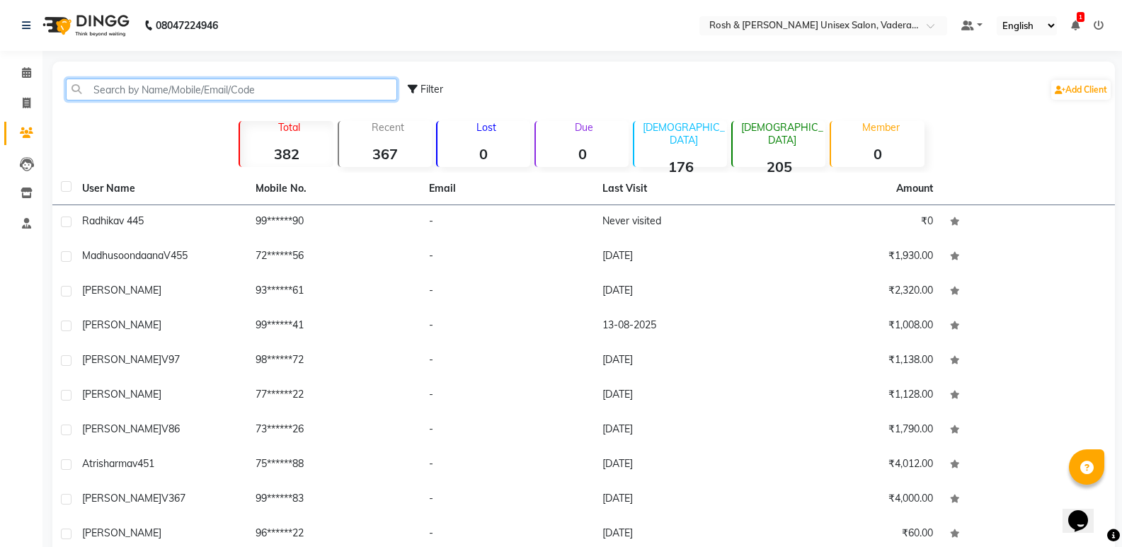
click at [196, 93] on input "text" at bounding box center [231, 90] width 331 height 22
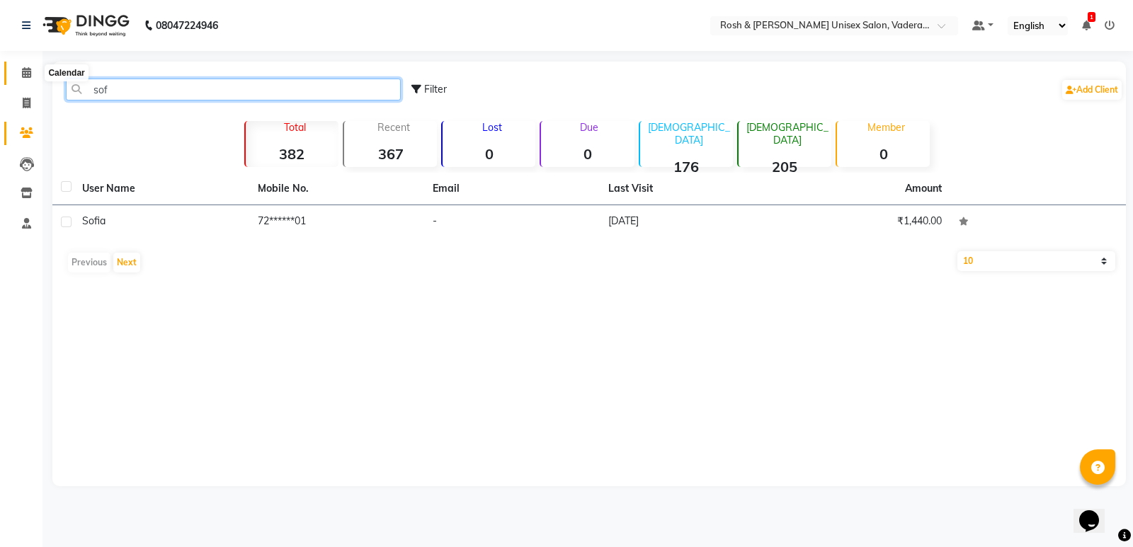
type input "sof"
click at [18, 67] on span at bounding box center [26, 73] width 25 height 16
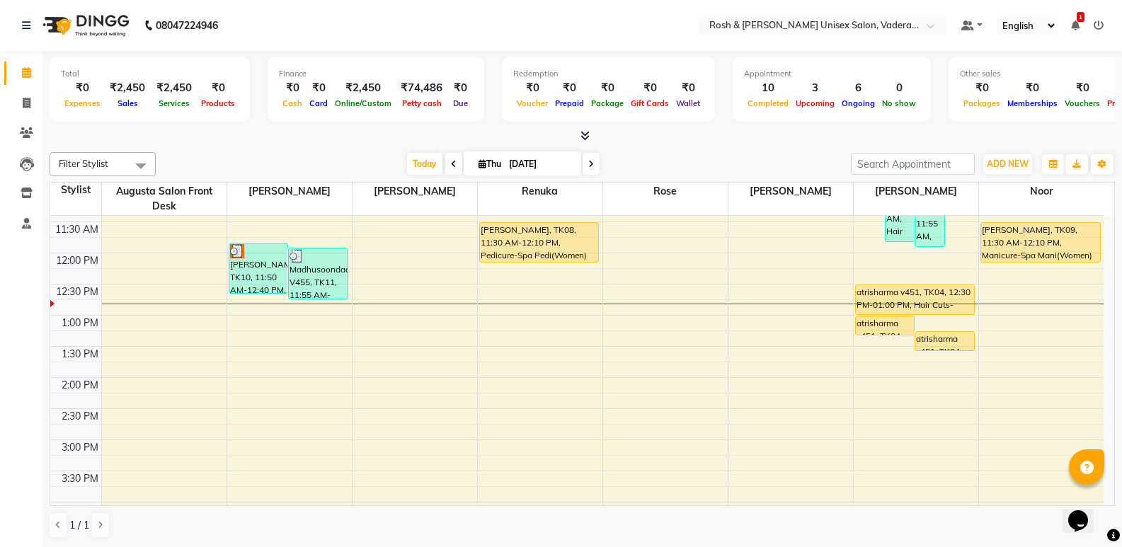
scroll to position [212, 0]
click at [260, 297] on div "8:00 AM 8:30 AM 9:00 AM 9:30 AM 10:00 AM 10:30 AM 11:00 AM 11:30 AM 12:00 PM 12…" at bounding box center [576, 408] width 1053 height 809
select select "87533"
select select "750"
select select "tentative"
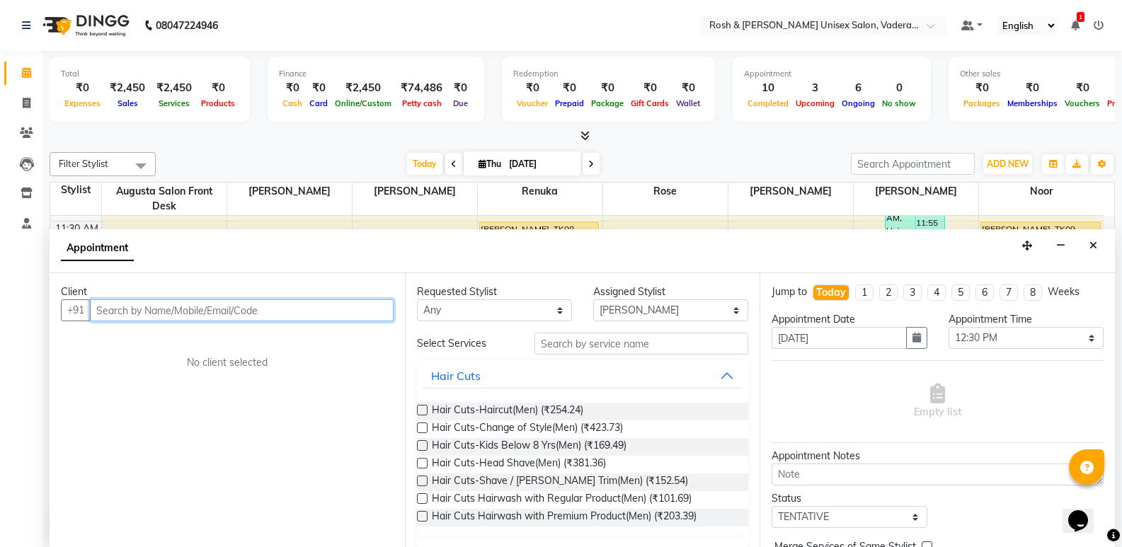
click at [253, 310] on input "text" at bounding box center [242, 310] width 304 height 22
click at [190, 333] on button "Sofia 72******01" at bounding box center [152, 340] width 122 height 23
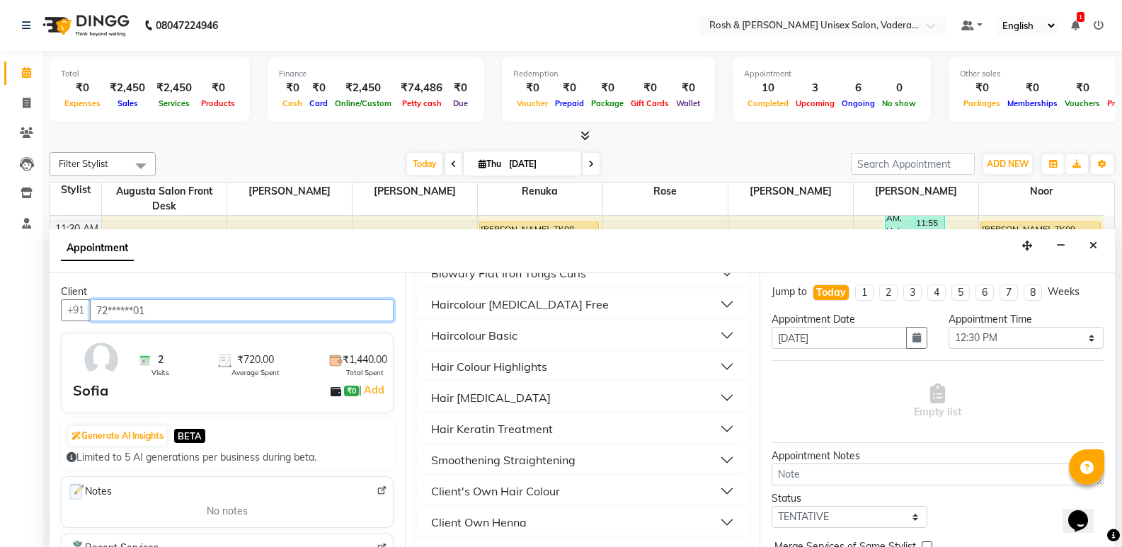
scroll to position [708, 0]
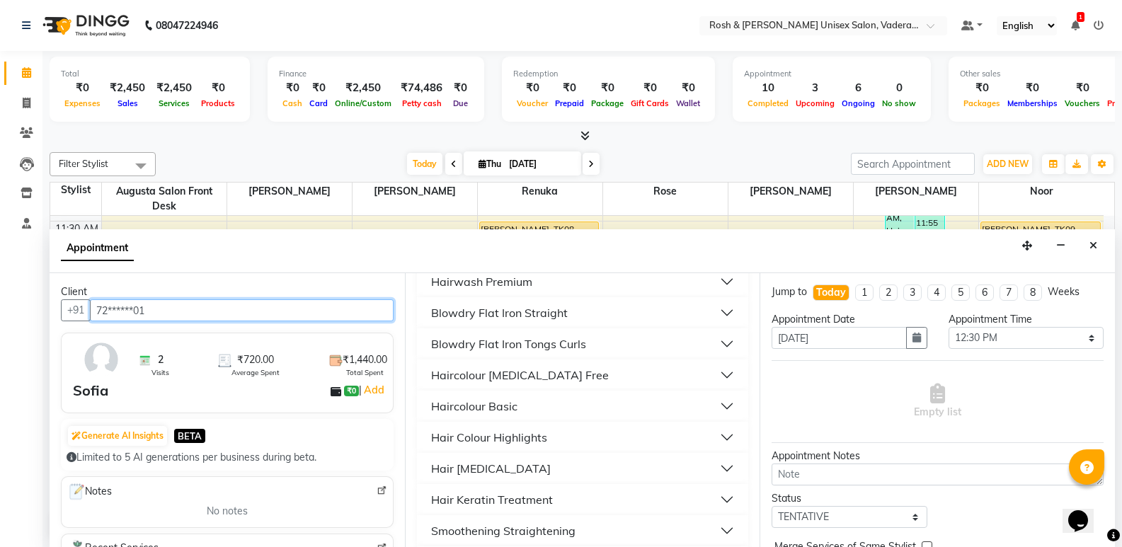
type input "72******01"
click at [566, 378] on button "Haircolour [MEDICAL_DATA] Free" at bounding box center [583, 374] width 321 height 25
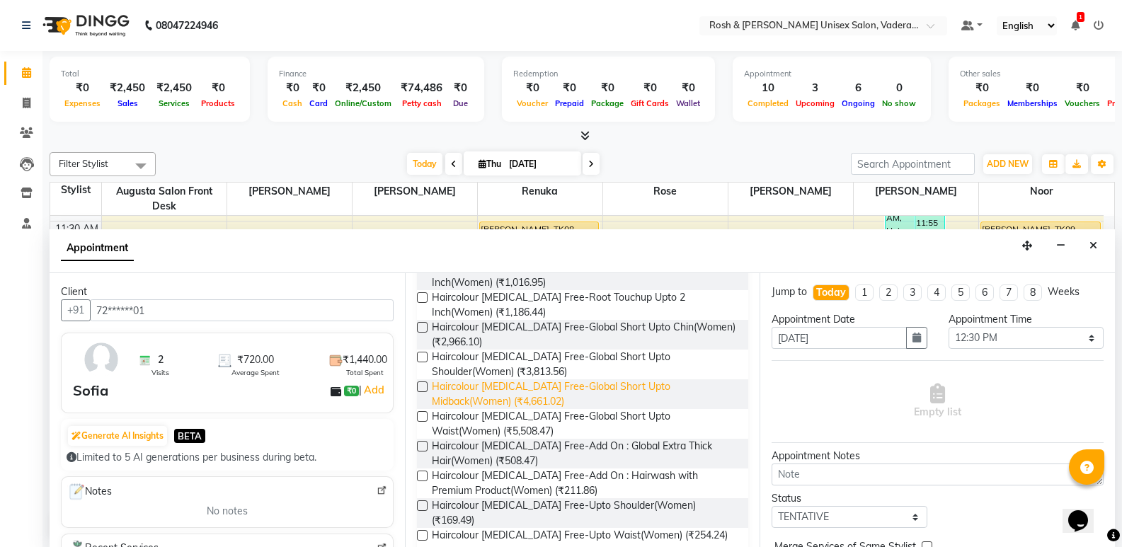
scroll to position [779, 0]
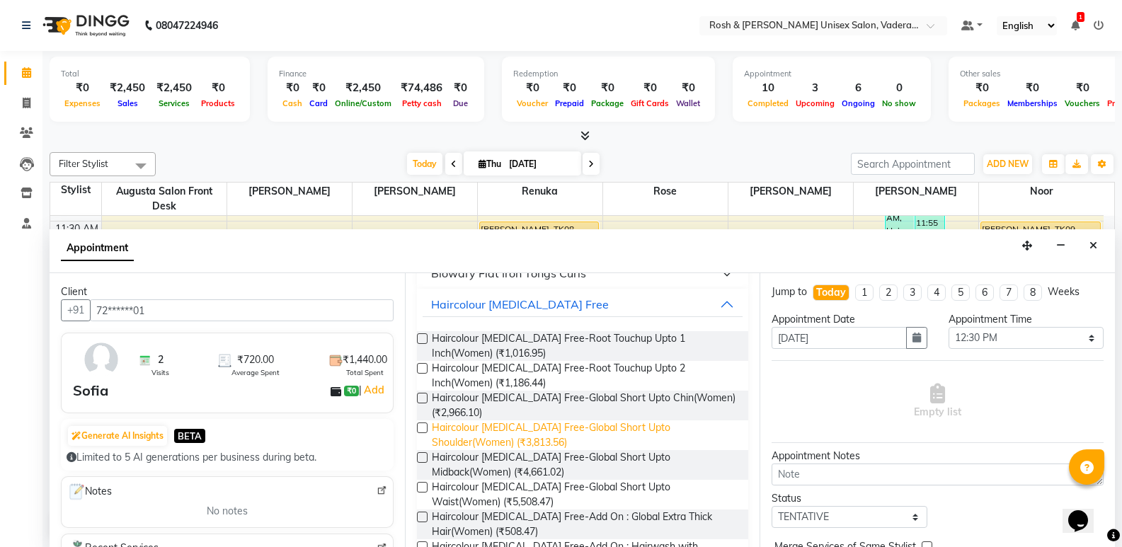
click at [467, 428] on span "Haircolour [MEDICAL_DATA] Free-Global Short Upto Shoulder(Women) (₹3,813.56)" at bounding box center [585, 435] width 306 height 30
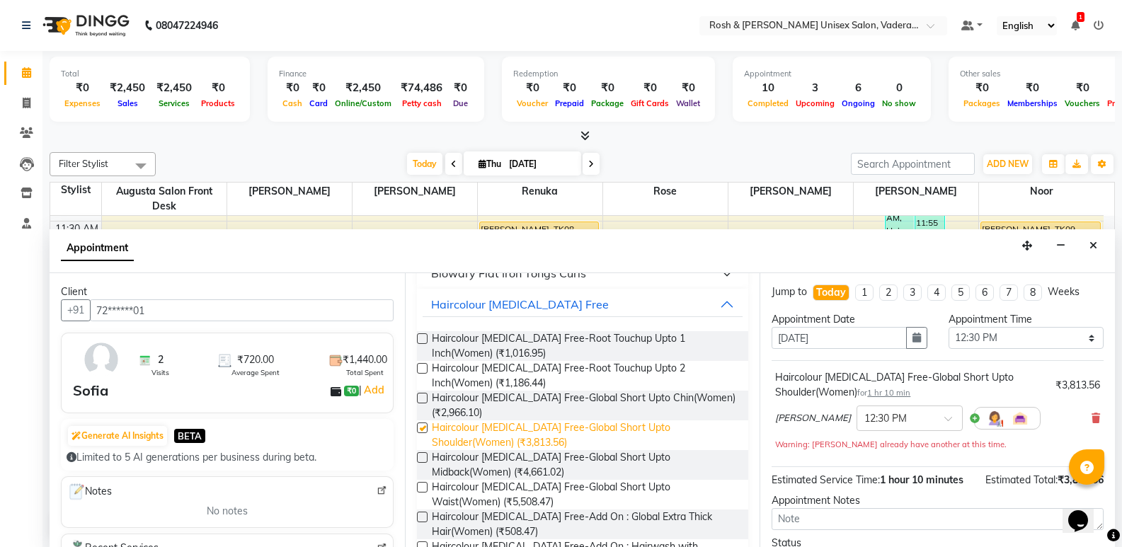
checkbox input "false"
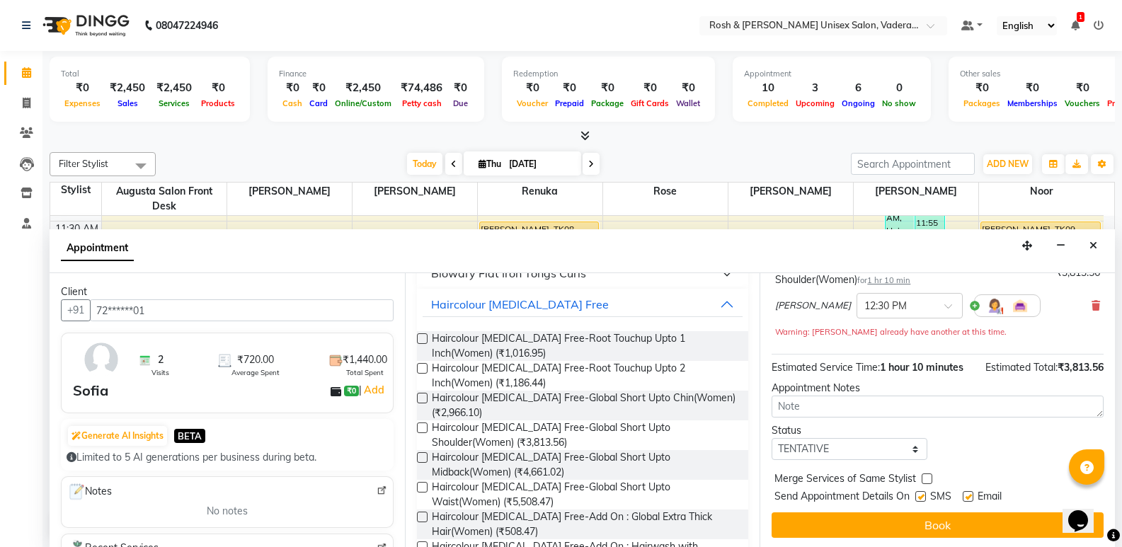
scroll to position [114, 0]
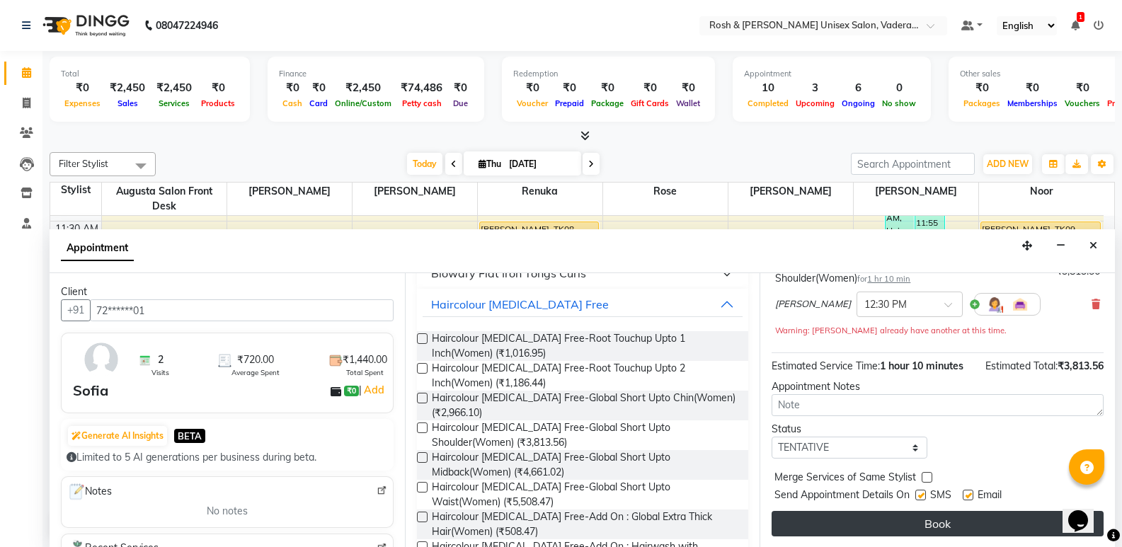
click at [864, 520] on button "Book" at bounding box center [938, 523] width 332 height 25
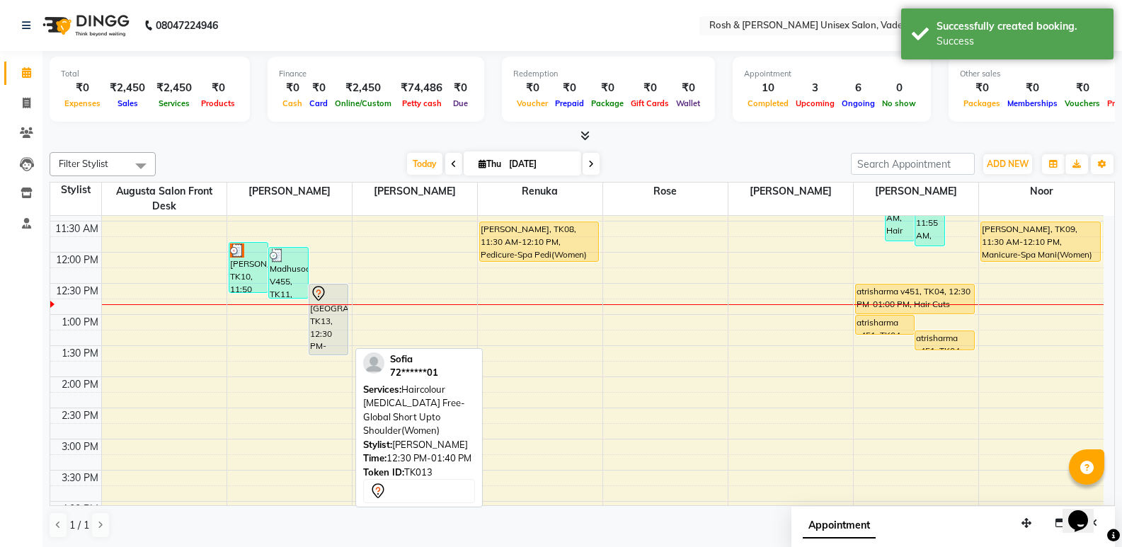
click at [334, 299] on div at bounding box center [329, 293] width 38 height 17
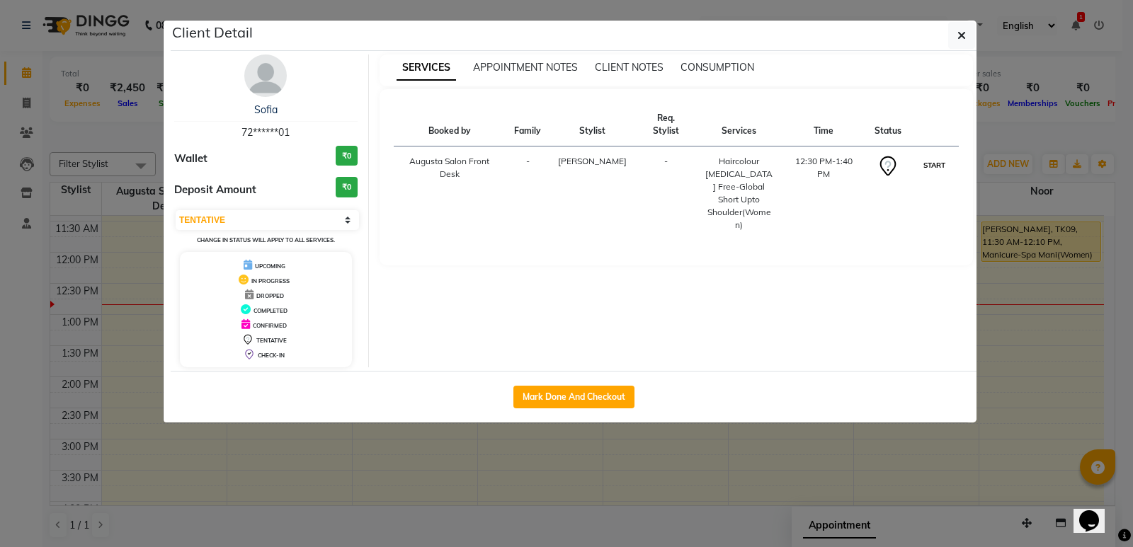
click at [932, 156] on button "START" at bounding box center [934, 165] width 29 height 18
select select "1"
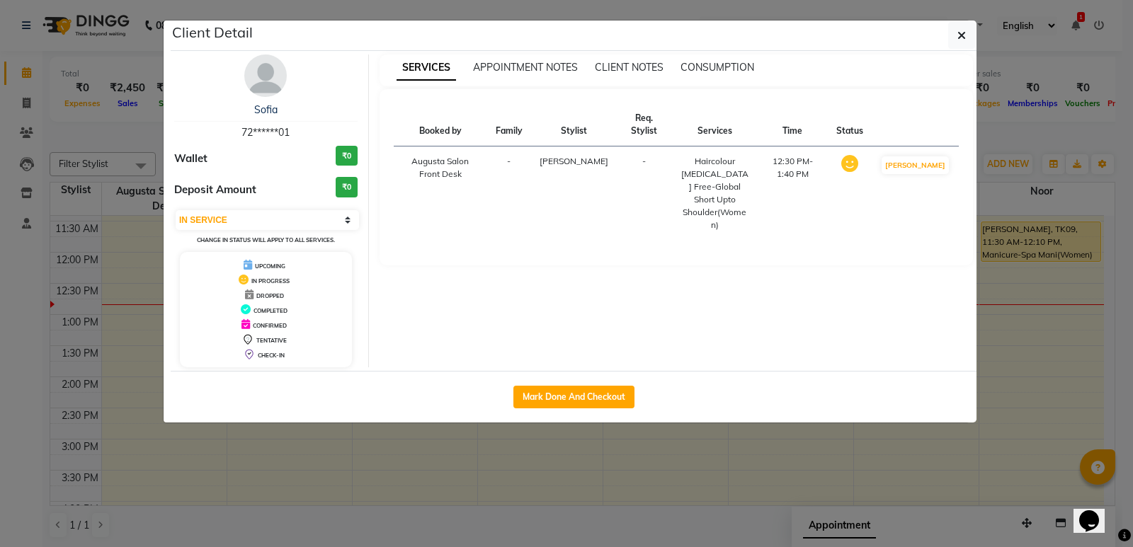
click at [1036, 337] on ngb-modal-window "Client Detail Sofia 72******01 Wallet ₹0 Deposit Amount ₹0 Select IN SERVICE CO…" at bounding box center [566, 273] width 1133 height 547
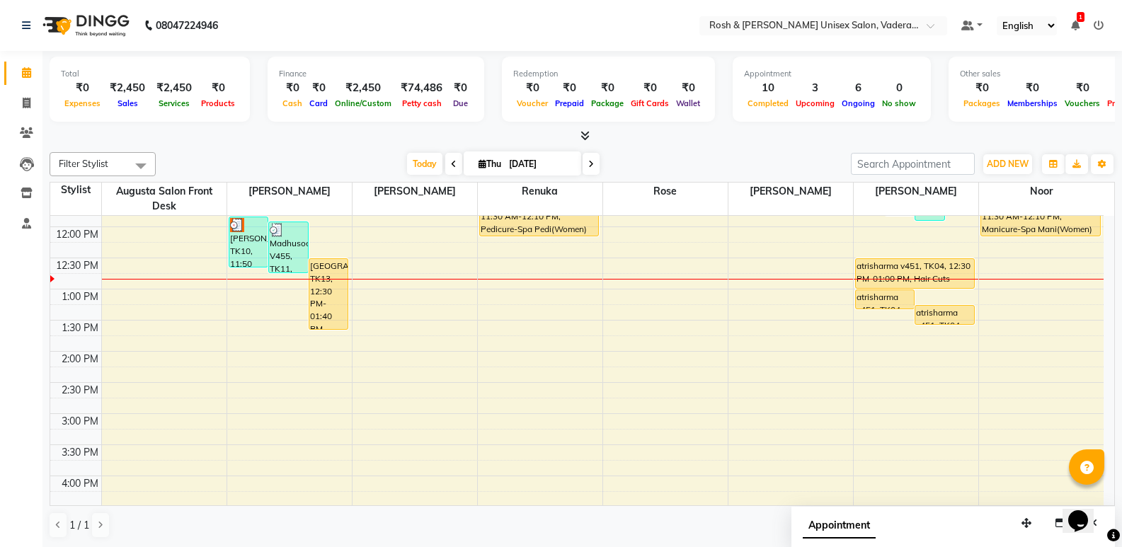
scroll to position [212, 0]
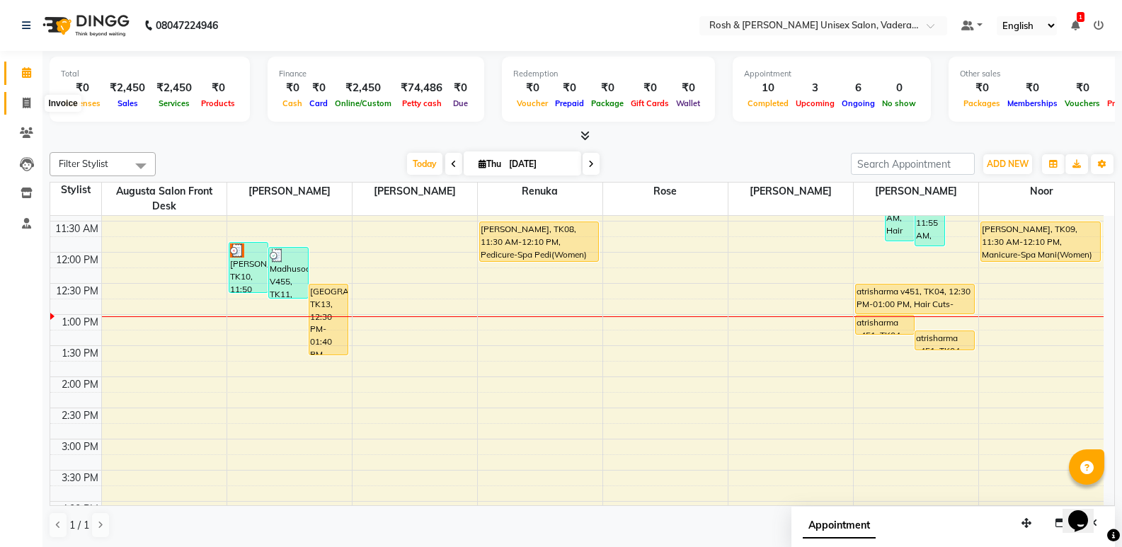
click at [27, 104] on icon at bounding box center [27, 103] width 8 height 11
select select "service"
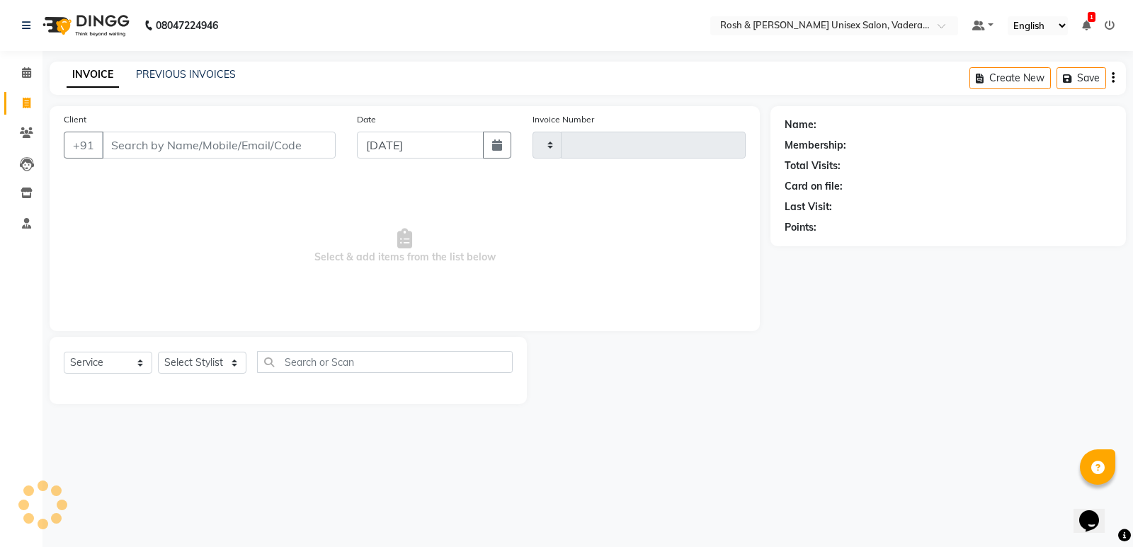
type input "0653"
select select "8657"
click at [173, 147] on input "Client" at bounding box center [219, 145] width 234 height 27
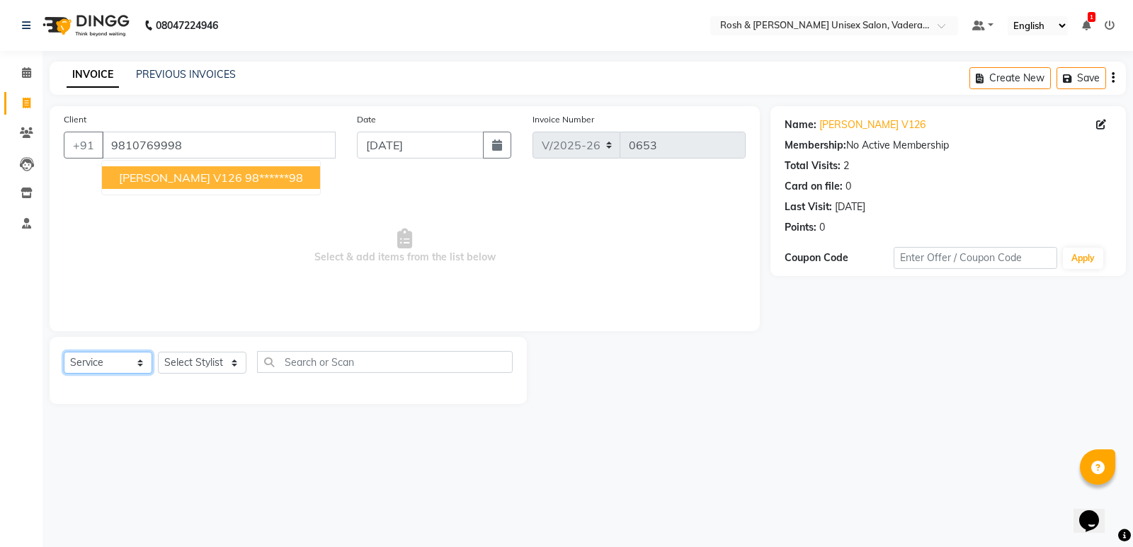
click at [128, 357] on select "Select Service Product Membership Package Voucher Prepaid Gift Card" at bounding box center [108, 363] width 88 height 22
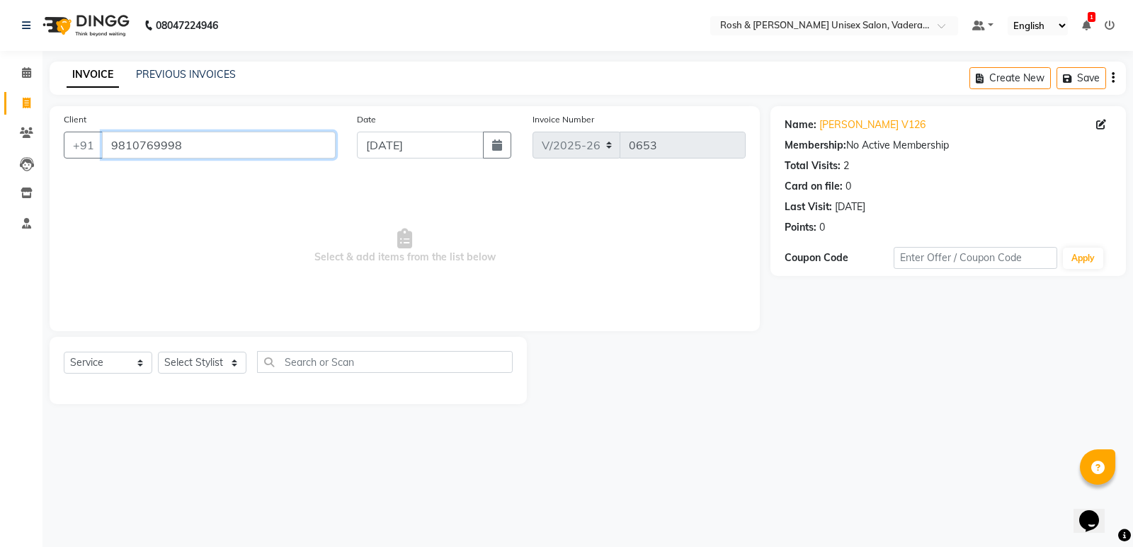
click at [258, 151] on input "9810769998" at bounding box center [219, 145] width 234 height 27
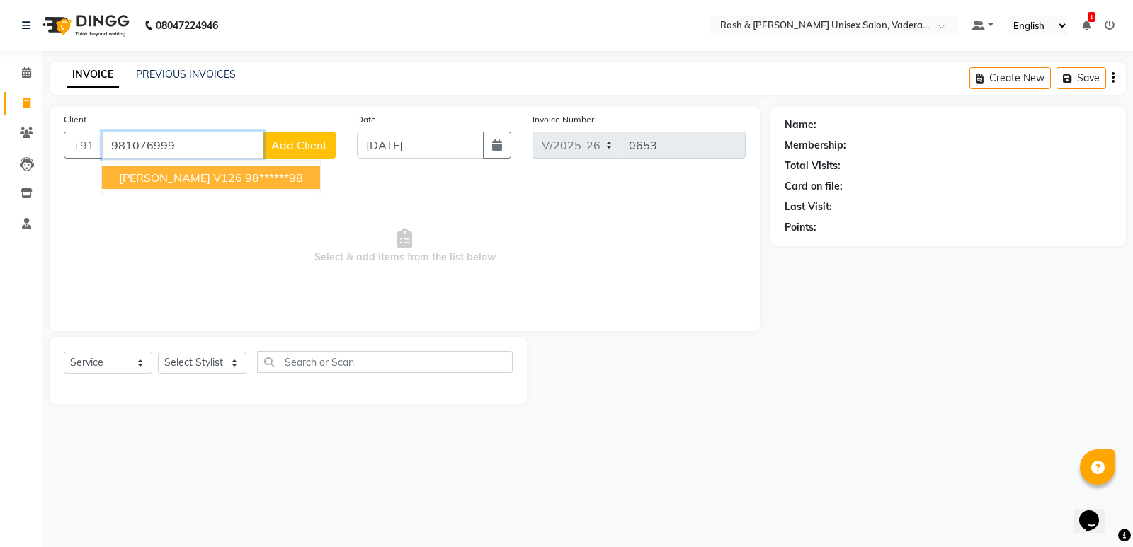
click at [253, 178] on ngb-highlight "98******98" at bounding box center [274, 178] width 58 height 14
type input "98******98"
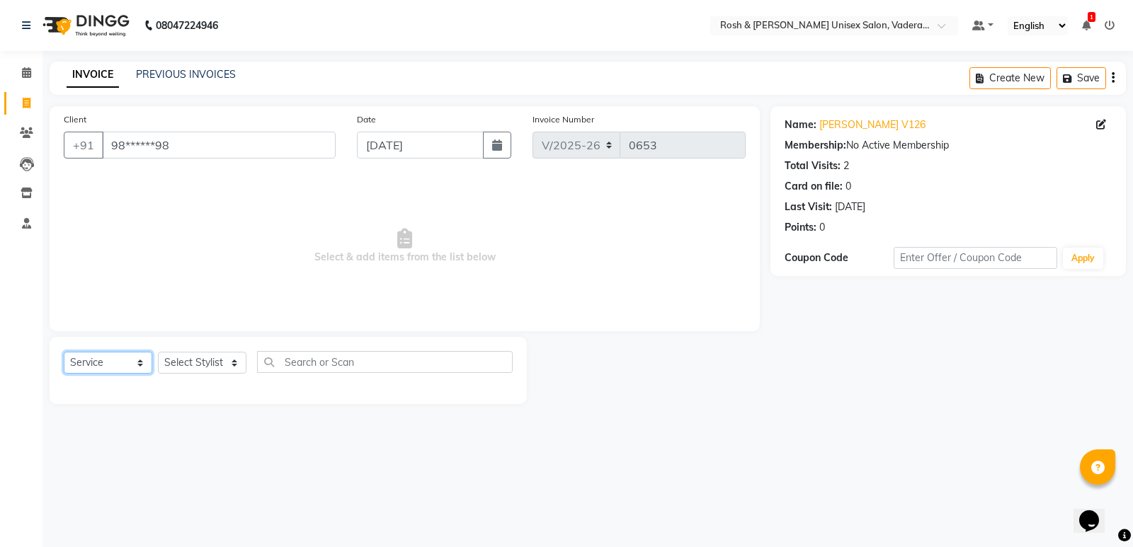
click at [134, 361] on select "Select Service Product Membership Package Voucher Prepaid Gift Card" at bounding box center [108, 363] width 88 height 22
click at [241, 364] on select "Select Stylist Augusta Salon Front Desk [PERSON_NAME] [PERSON_NAME] [PERSON_NAM…" at bounding box center [202, 363] width 88 height 22
select select "89151"
click at [158, 352] on select "Select Stylist Augusta Salon Front Desk [PERSON_NAME] [PERSON_NAME] [PERSON_NAM…" at bounding box center [202, 363] width 88 height 22
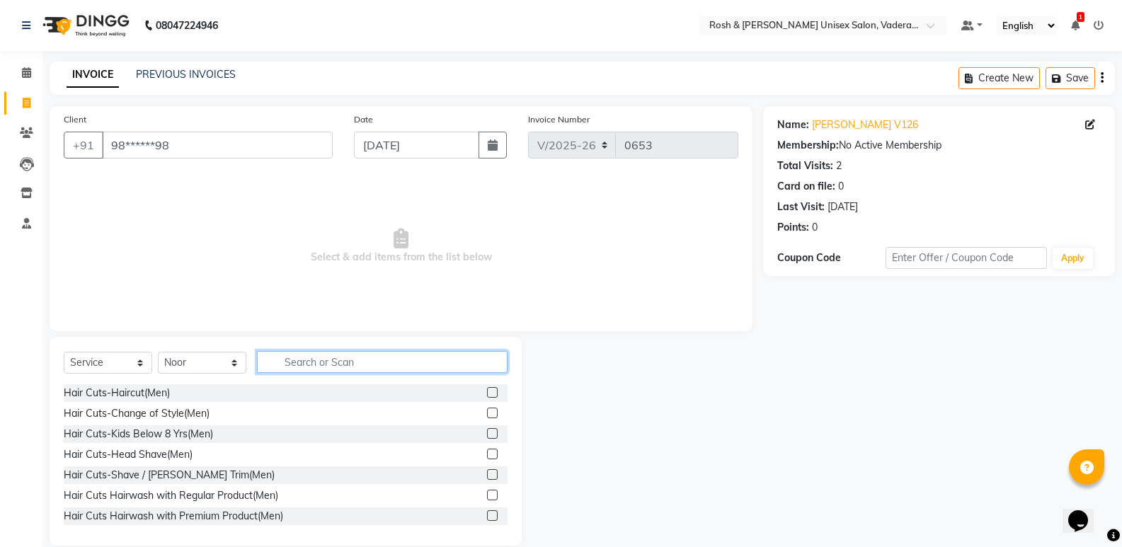
click at [350, 363] on input "text" at bounding box center [382, 362] width 251 height 22
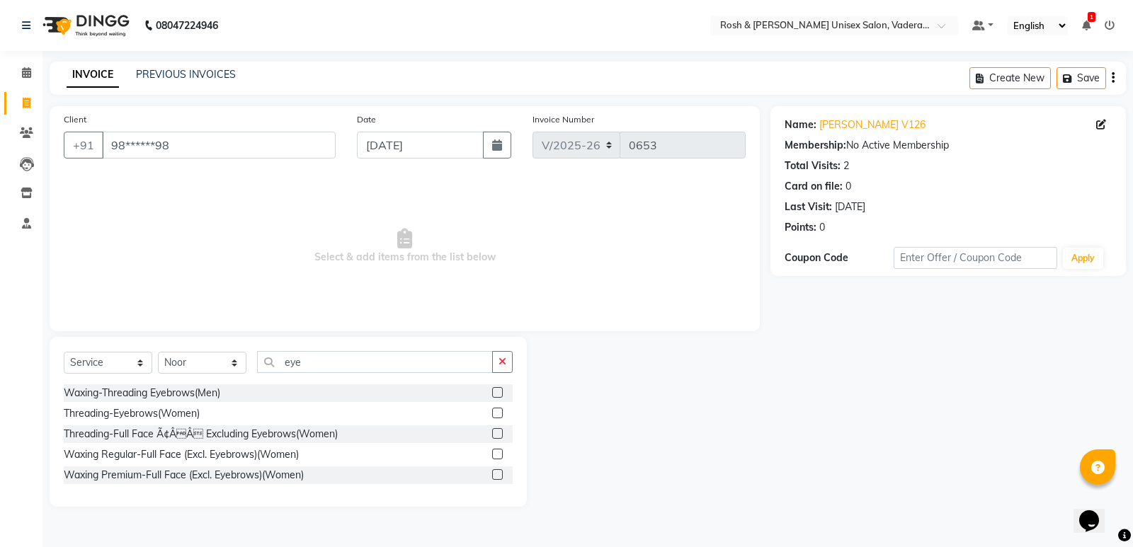
click at [207, 418] on div "Threading-Eyebrows(Women)" at bounding box center [288, 414] width 449 height 18
click at [371, 362] on input "eye" at bounding box center [375, 362] width 236 height 22
type input "e"
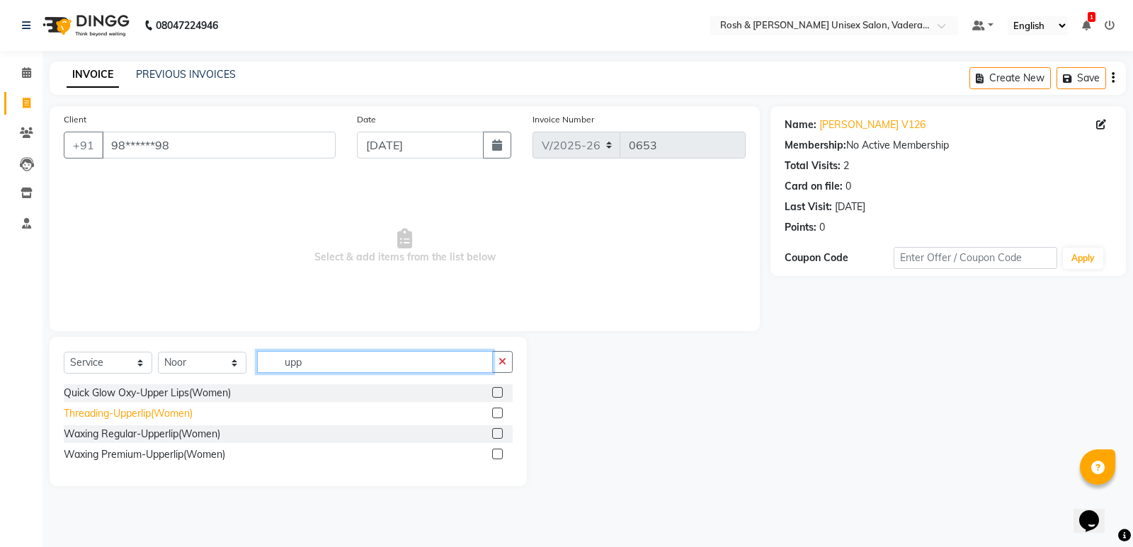
type input "upp"
click at [175, 417] on div "Threading-Upperlip(Women)" at bounding box center [128, 413] width 129 height 15
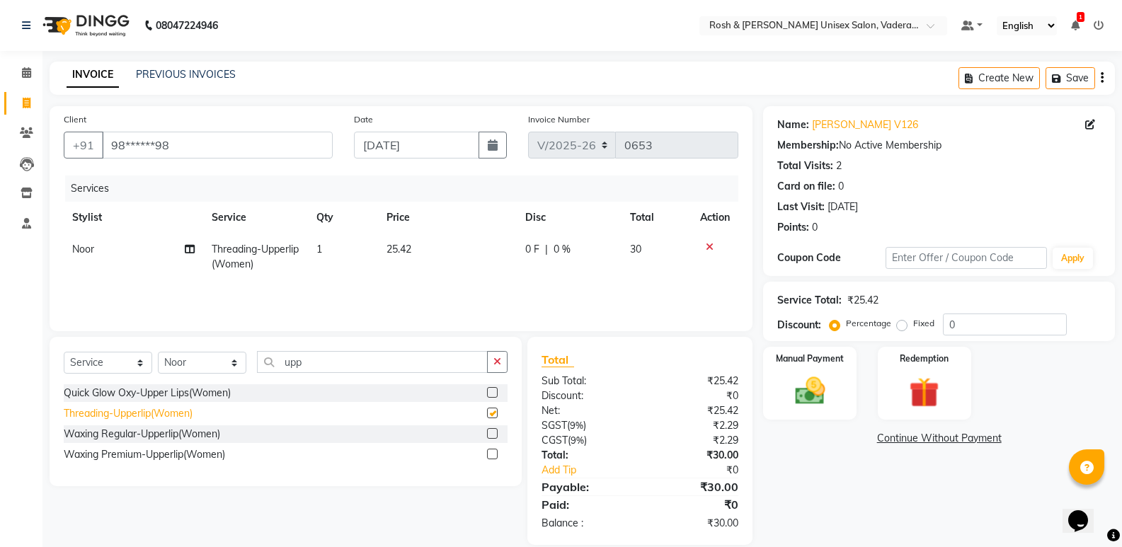
checkbox input "false"
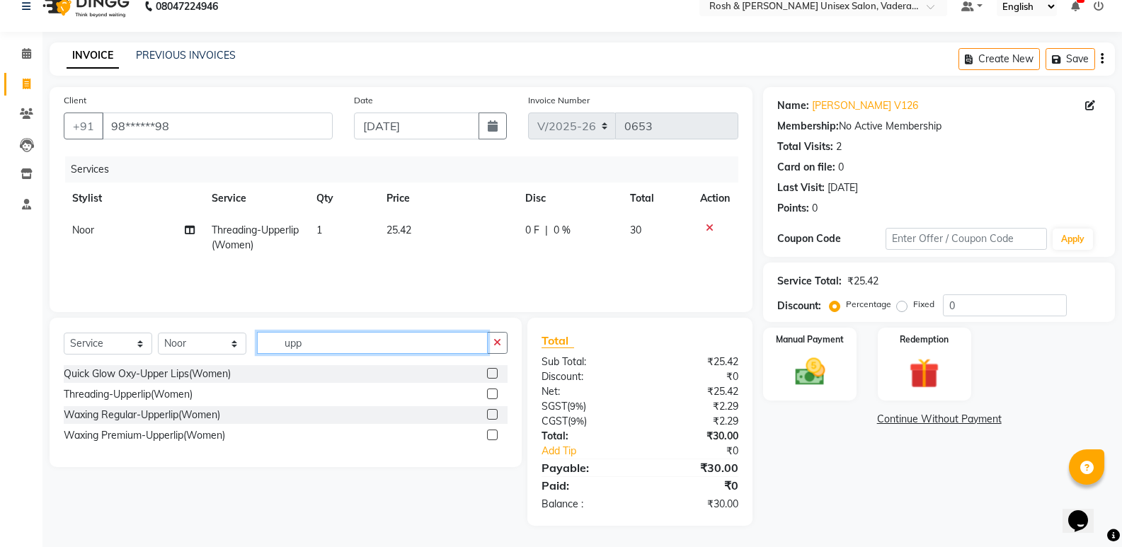
click at [325, 344] on input "upp" at bounding box center [372, 343] width 231 height 22
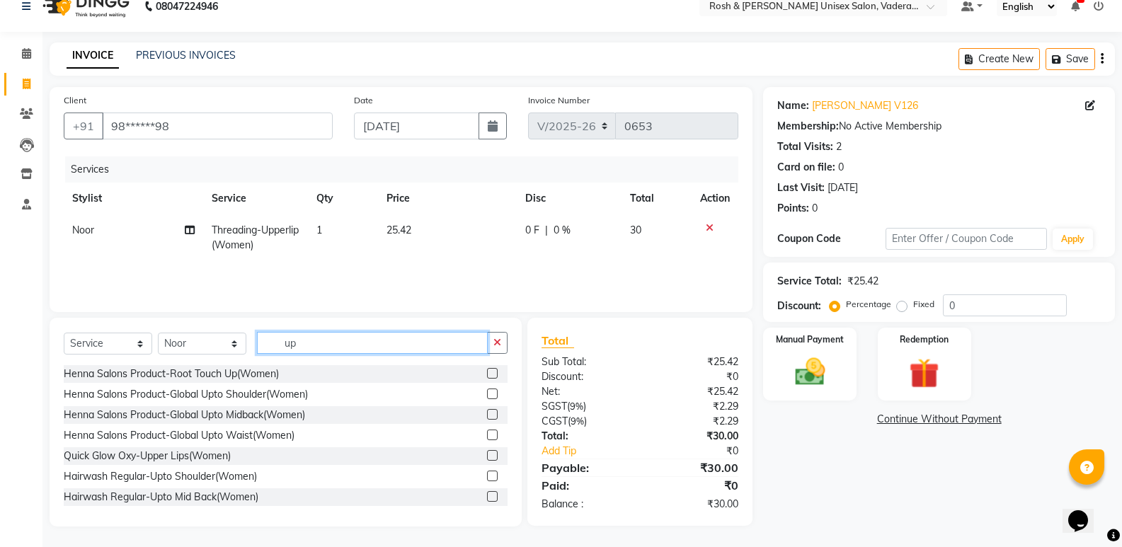
type input "u"
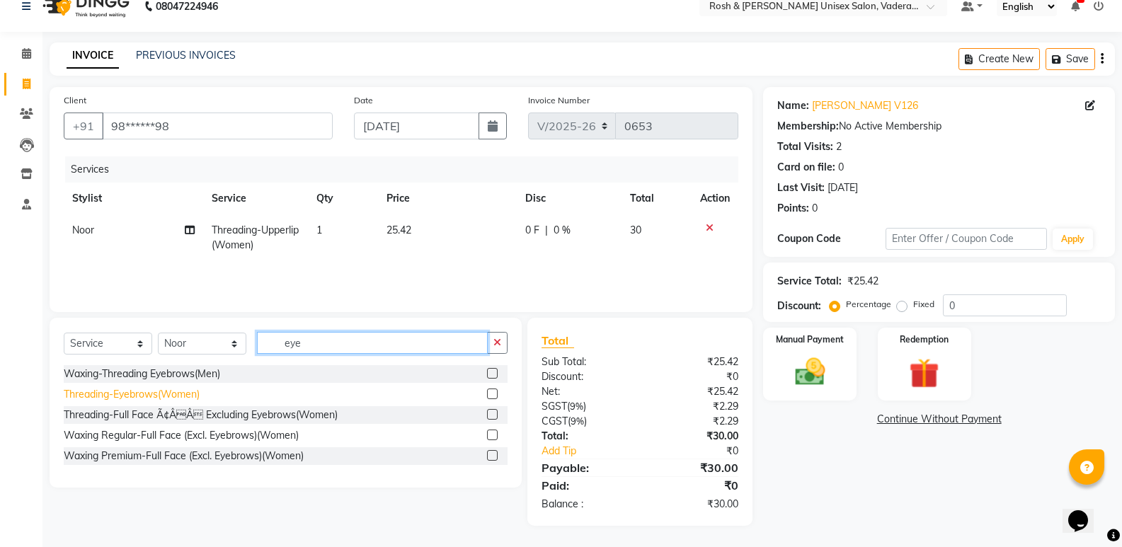
type input "eye"
click at [159, 391] on div "Threading-Eyebrows(Women)" at bounding box center [132, 394] width 136 height 15
checkbox input "false"
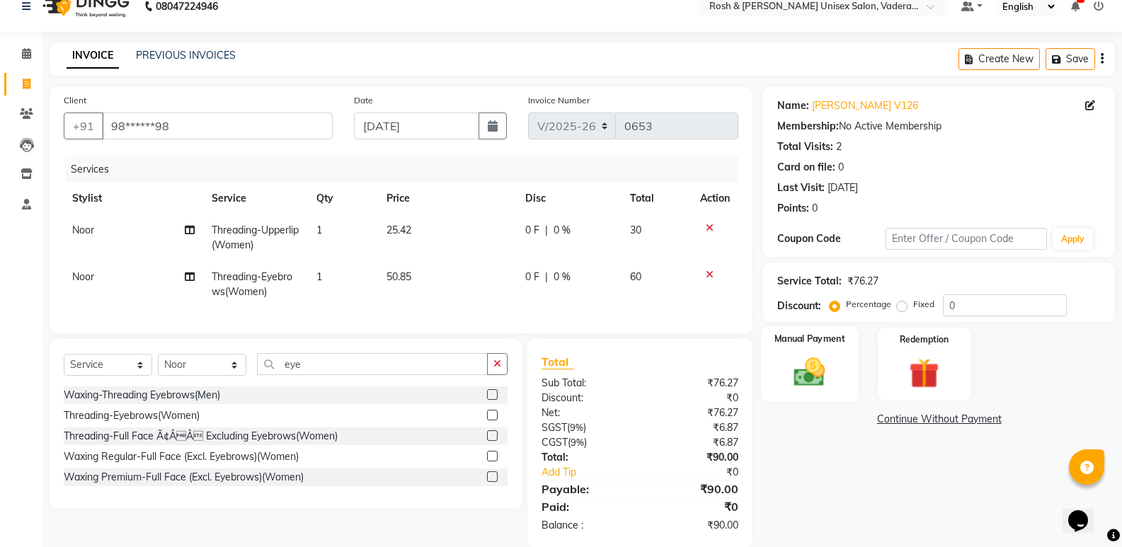
click at [804, 368] on img at bounding box center [809, 372] width 50 height 36
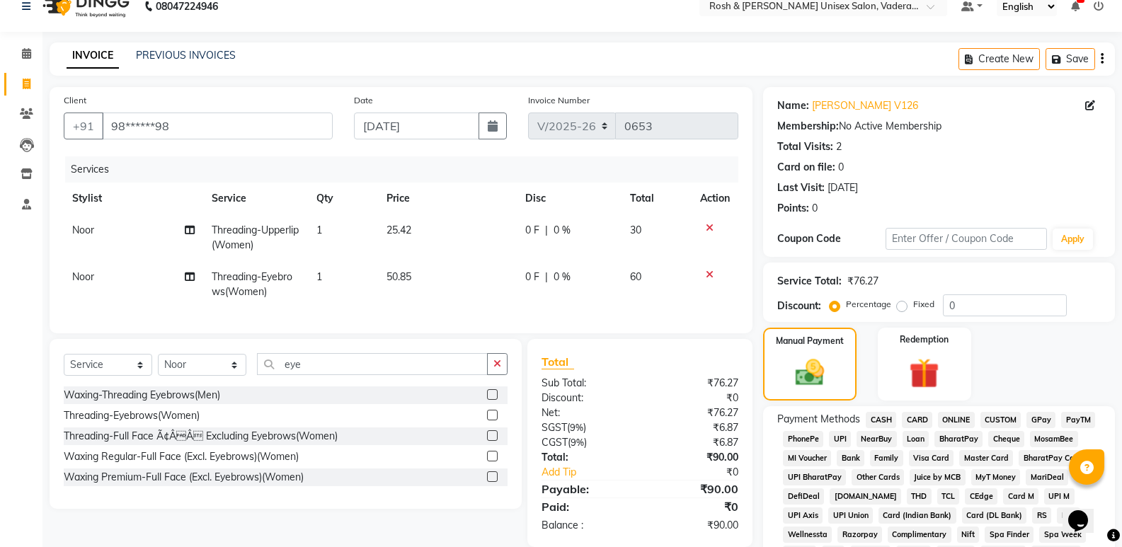
click at [840, 438] on span "UPI" at bounding box center [840, 439] width 22 height 16
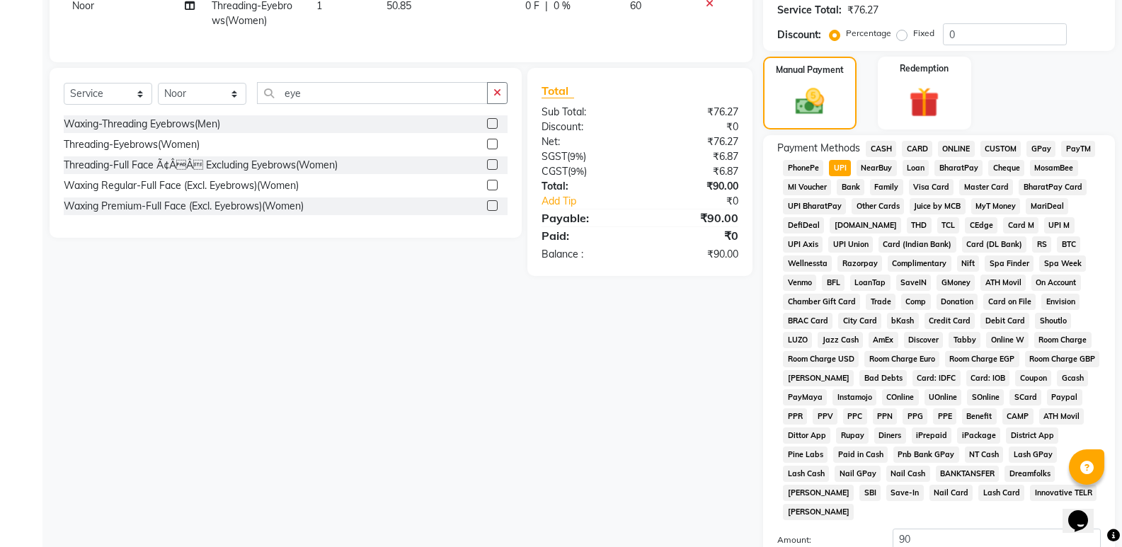
scroll to position [432, 0]
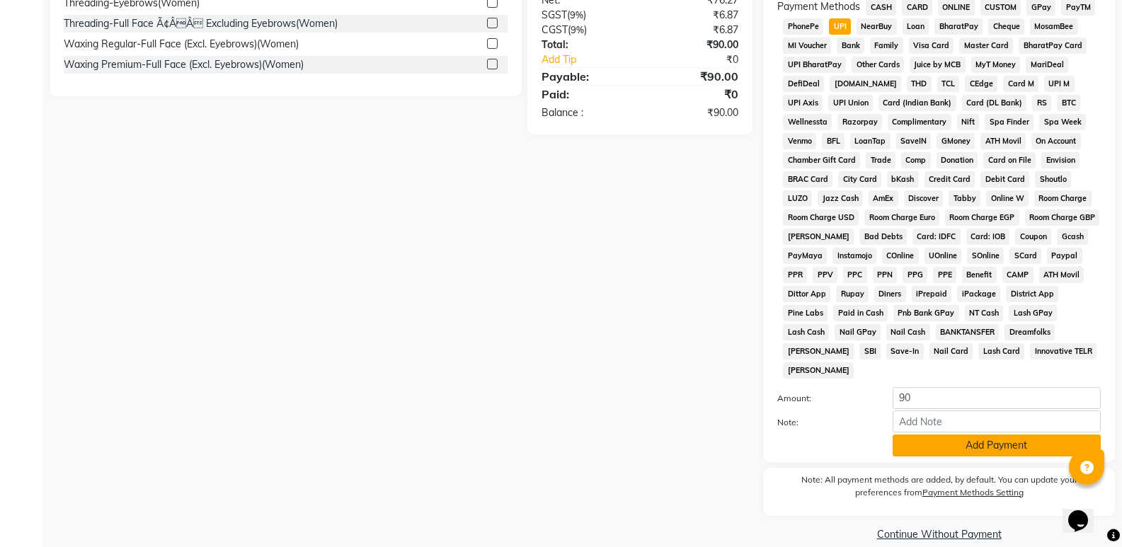
click at [1042, 435] on button "Add Payment" at bounding box center [997, 446] width 208 height 22
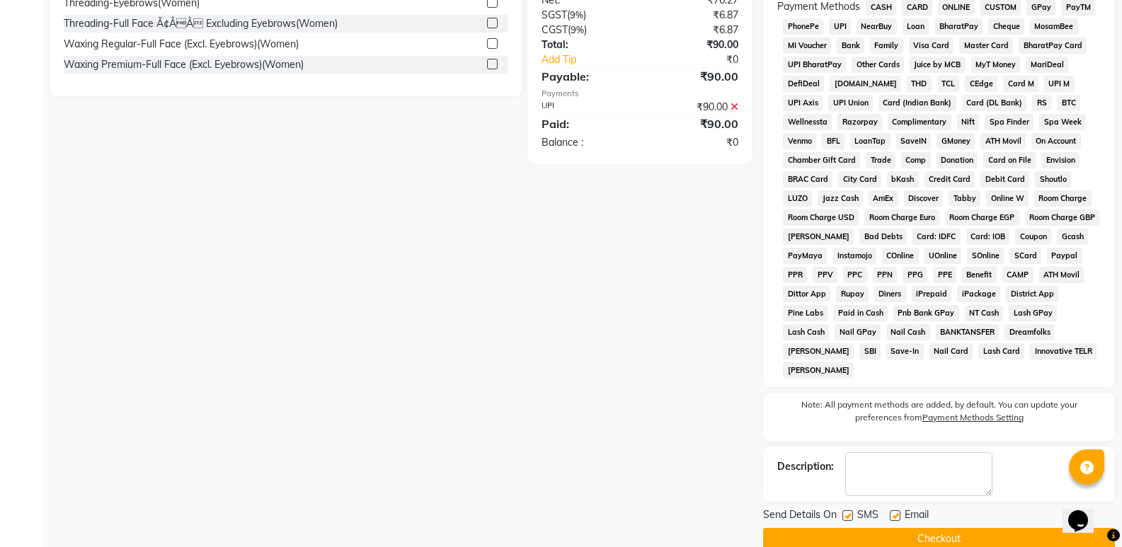
click at [987, 528] on button "Checkout" at bounding box center [939, 539] width 352 height 22
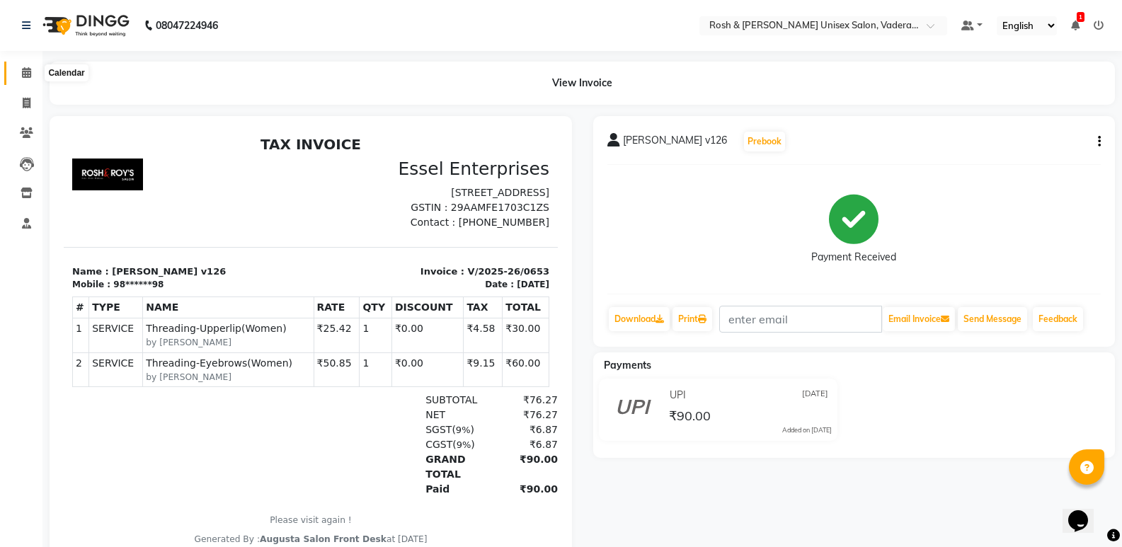
click at [25, 69] on icon at bounding box center [26, 72] width 9 height 11
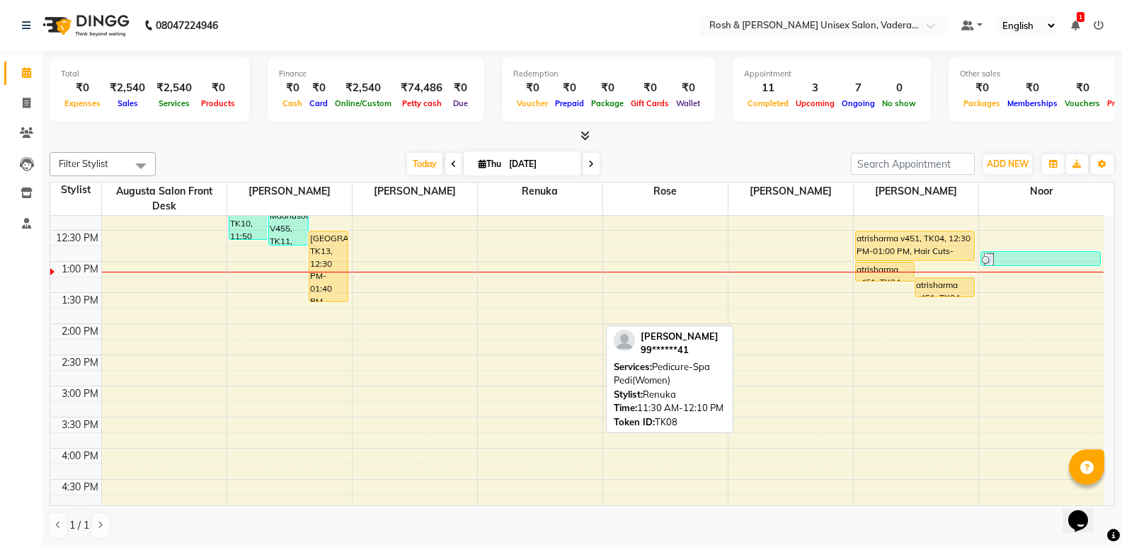
scroll to position [283, 0]
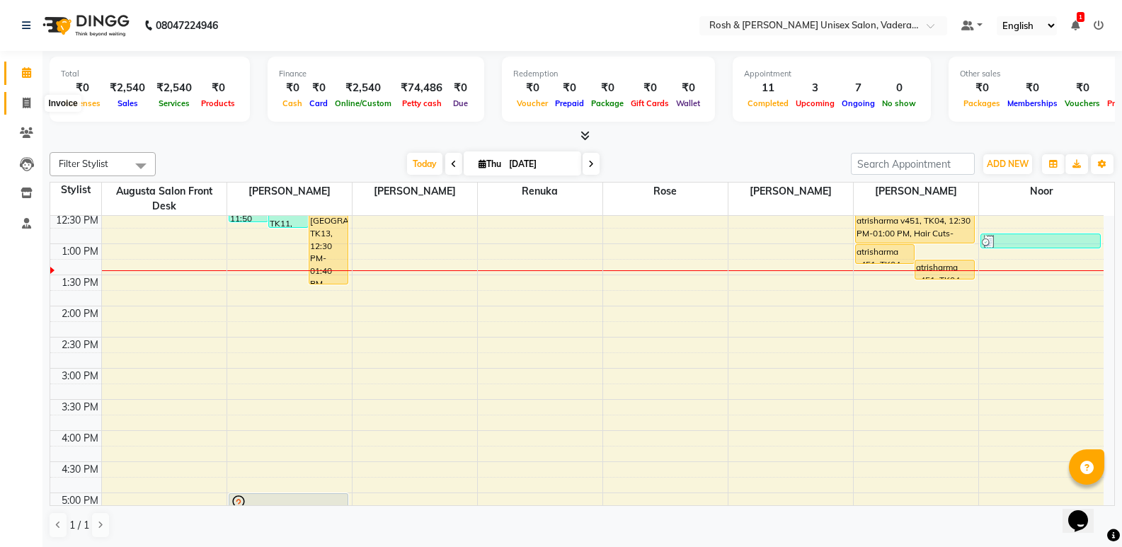
click at [25, 103] on icon at bounding box center [27, 103] width 8 height 11
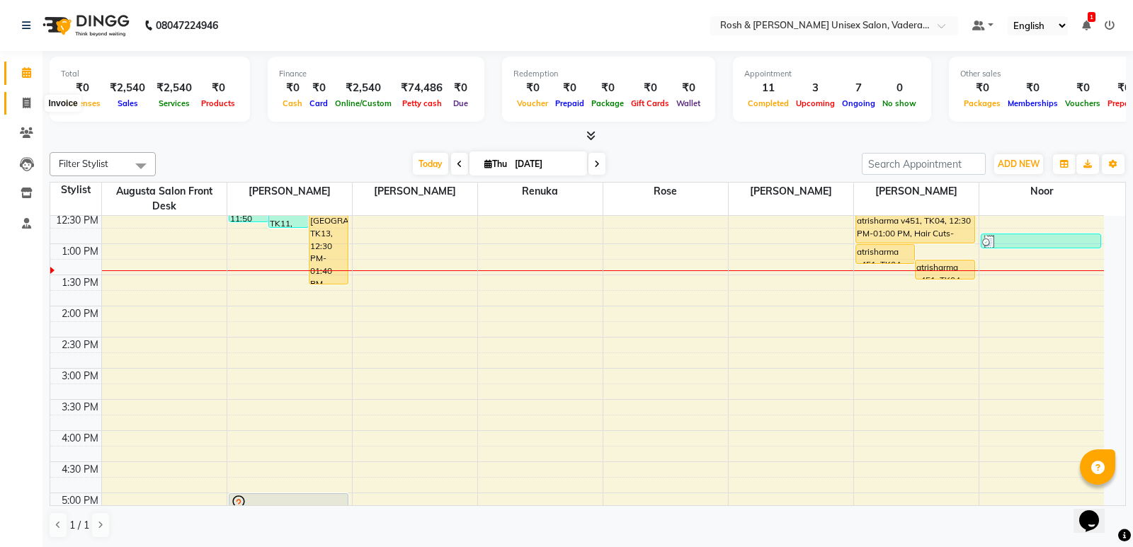
select select "service"
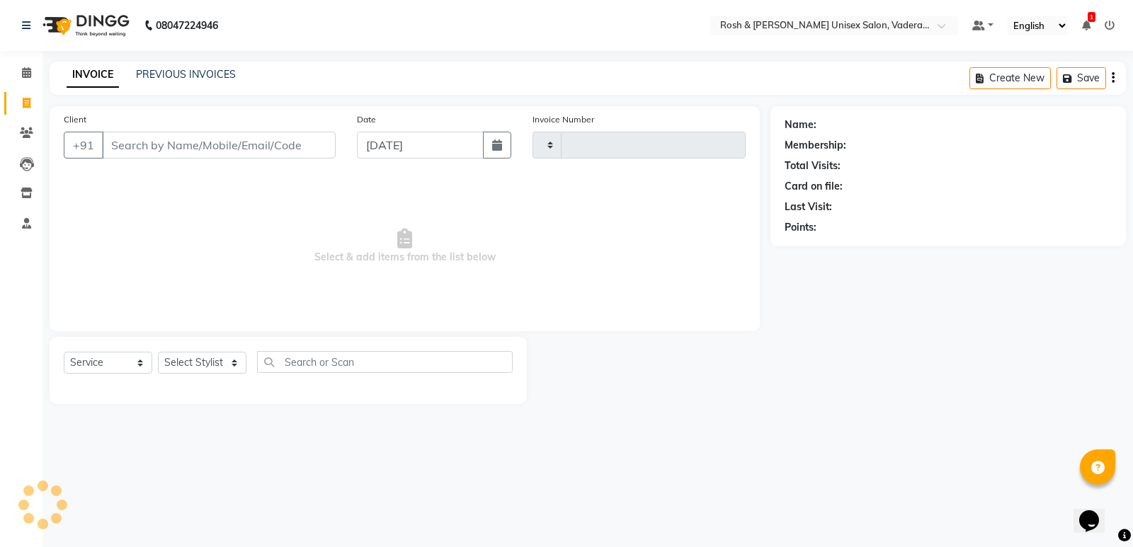
type input "0654"
select select "8657"
click at [179, 147] on input "Client" at bounding box center [219, 145] width 234 height 27
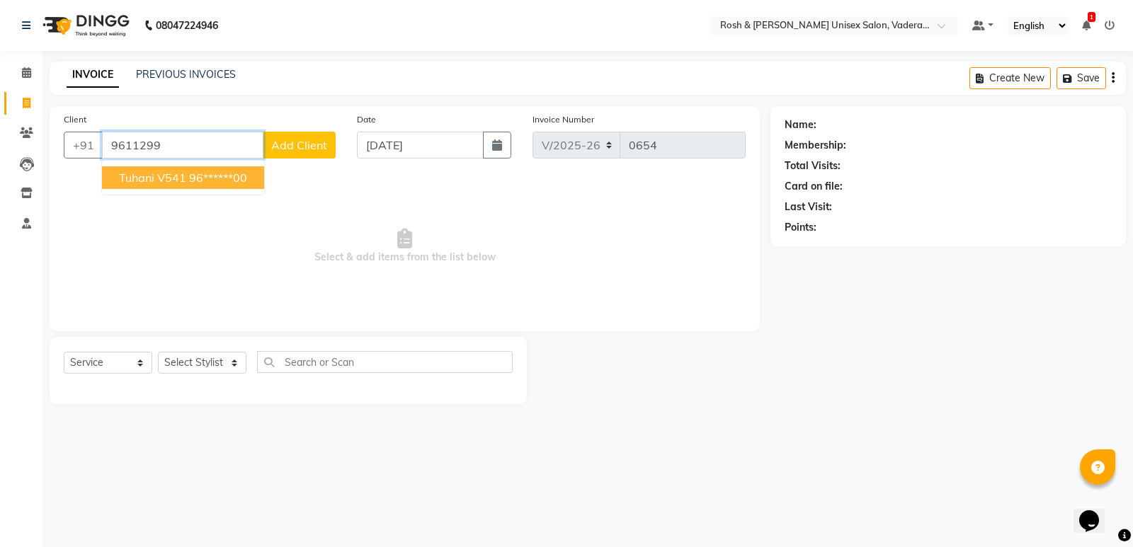
click at [196, 182] on ngb-highlight "96******00" at bounding box center [218, 178] width 58 height 14
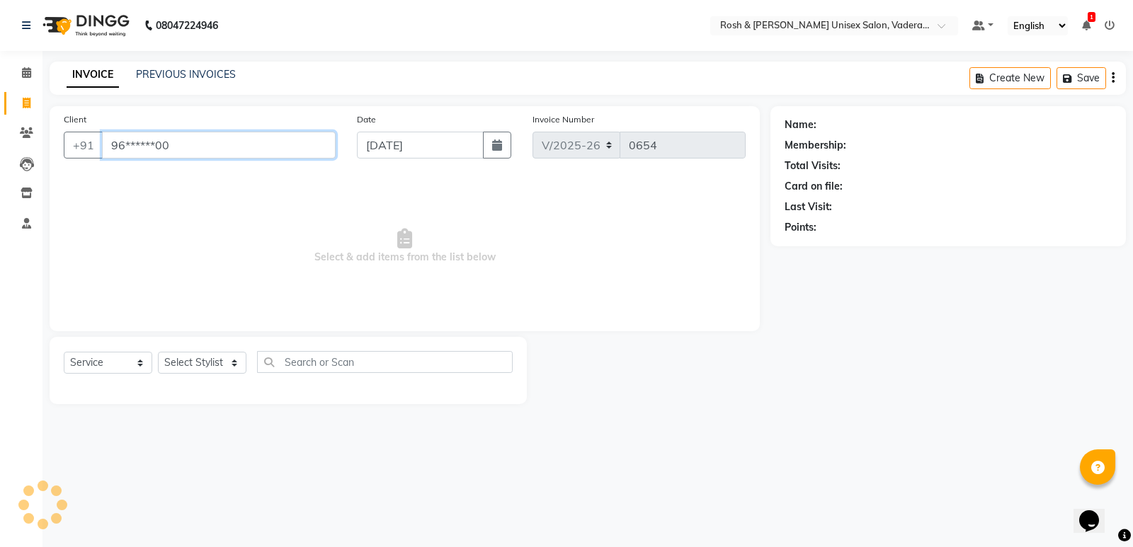
type input "96******00"
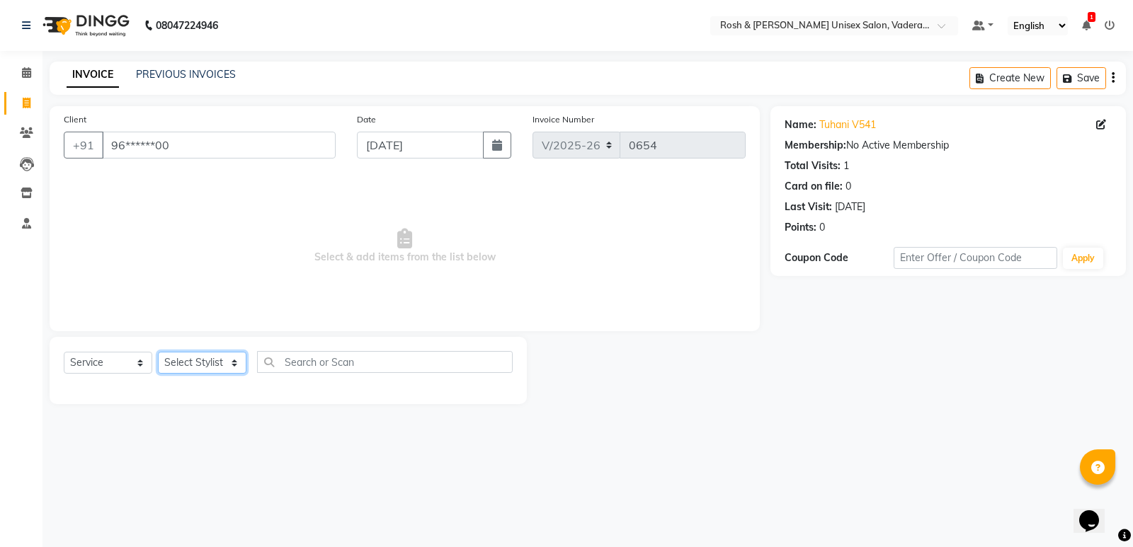
click at [208, 362] on select "Select Stylist Augusta Salon Front Desk [PERSON_NAME] [PERSON_NAME] [PERSON_NAM…" at bounding box center [202, 363] width 88 height 22
select select "87618"
click at [158, 352] on select "Select Stylist Augusta Salon Front Desk [PERSON_NAME] [PERSON_NAME] [PERSON_NAM…" at bounding box center [202, 363] width 88 height 22
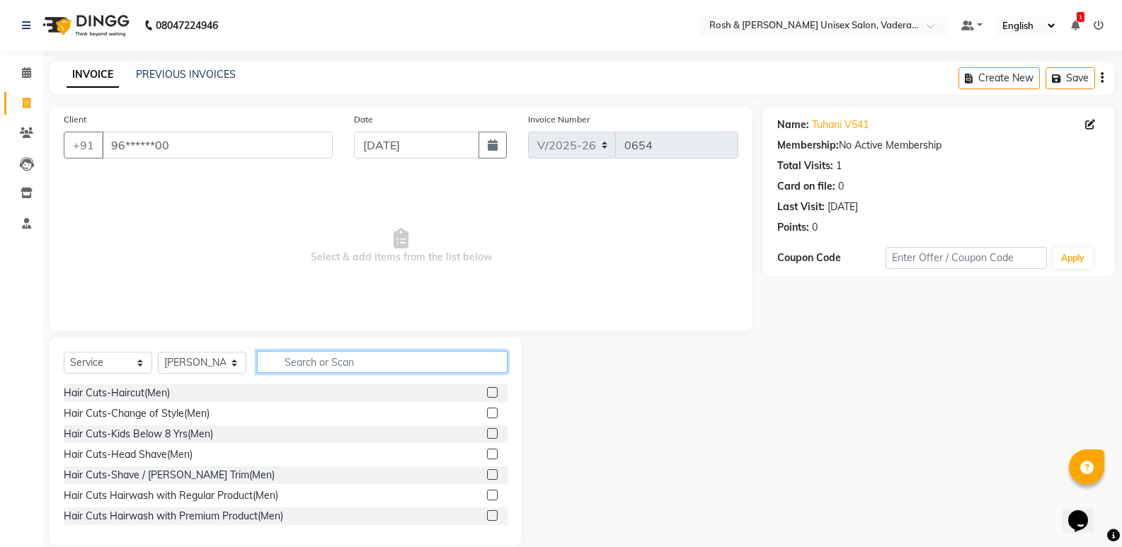
click at [354, 363] on input "text" at bounding box center [382, 362] width 251 height 22
click at [231, 394] on div "Hair Cuts-Haircut(Men)" at bounding box center [286, 393] width 444 height 18
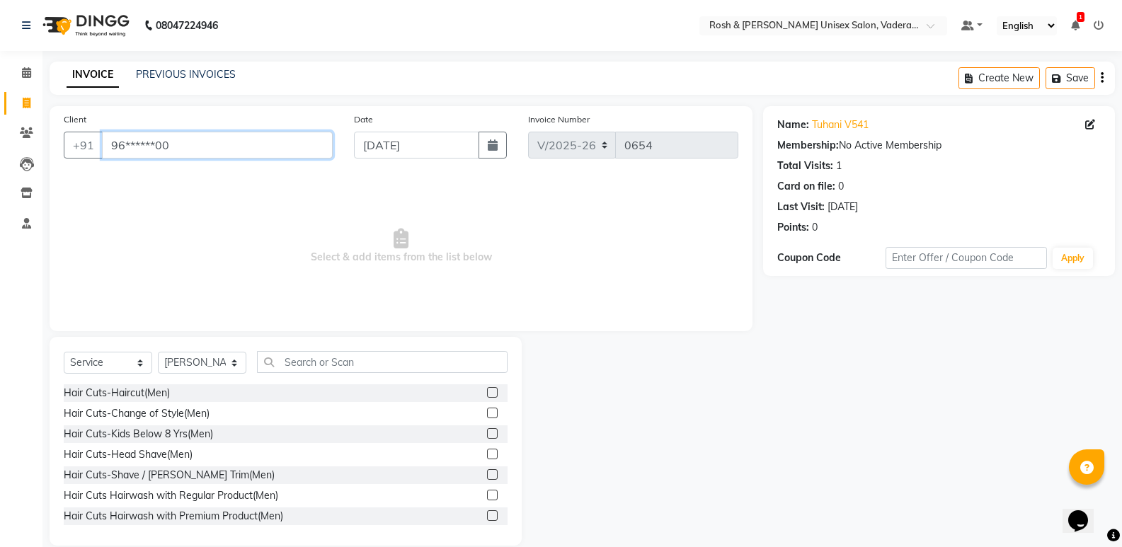
click at [228, 141] on input "96******00" at bounding box center [217, 145] width 231 height 27
click at [154, 394] on div "Hair Cuts-Haircut(Men)" at bounding box center [117, 393] width 106 height 15
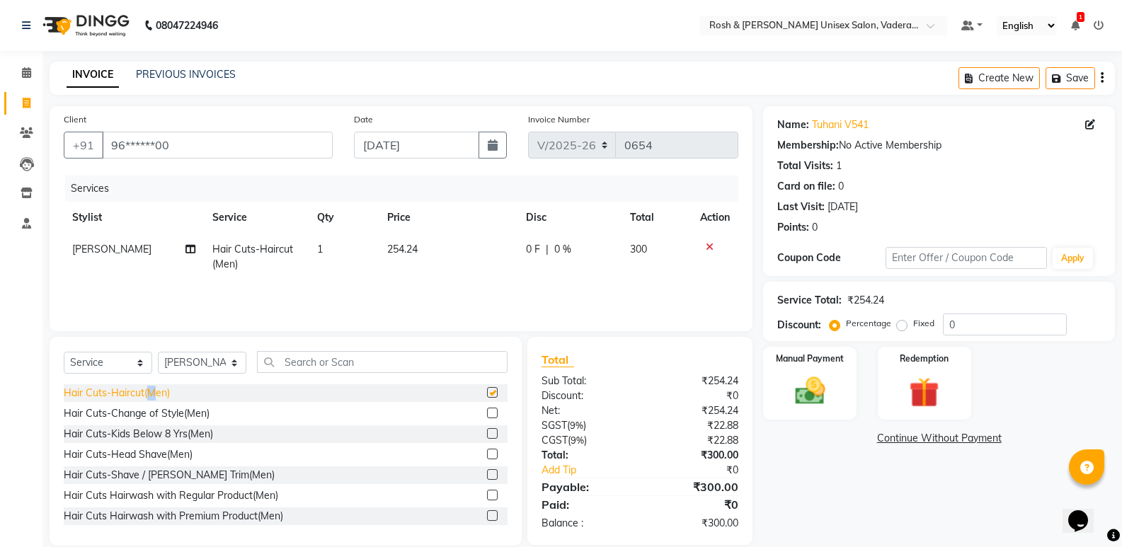
checkbox input "false"
click at [340, 364] on input "text" at bounding box center [382, 362] width 251 height 22
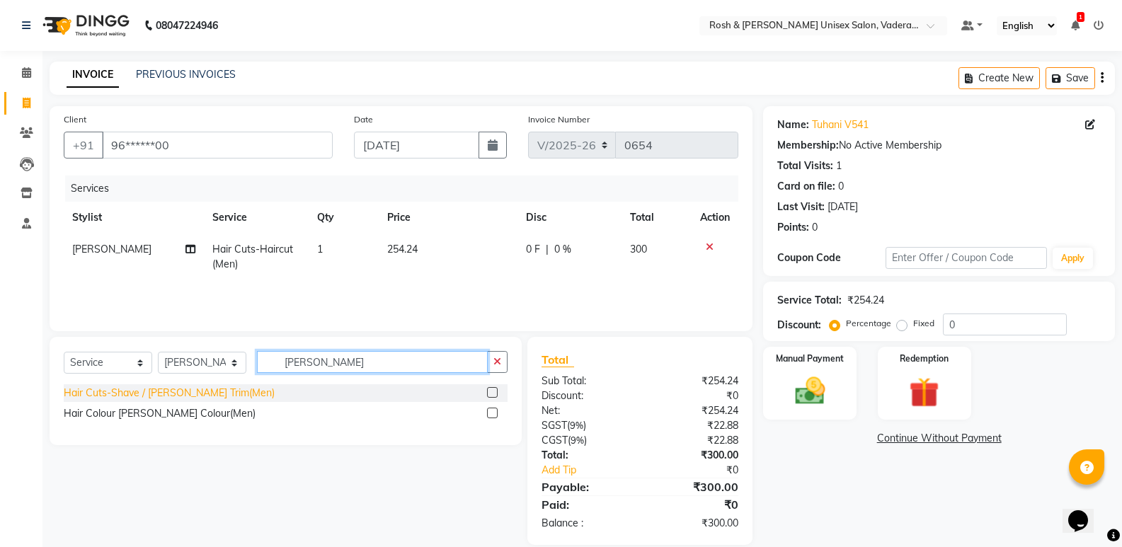
type input "[PERSON_NAME]"
click at [215, 397] on div "Hair Cuts-Shave / [PERSON_NAME] Trim(Men)" at bounding box center [169, 393] width 211 height 15
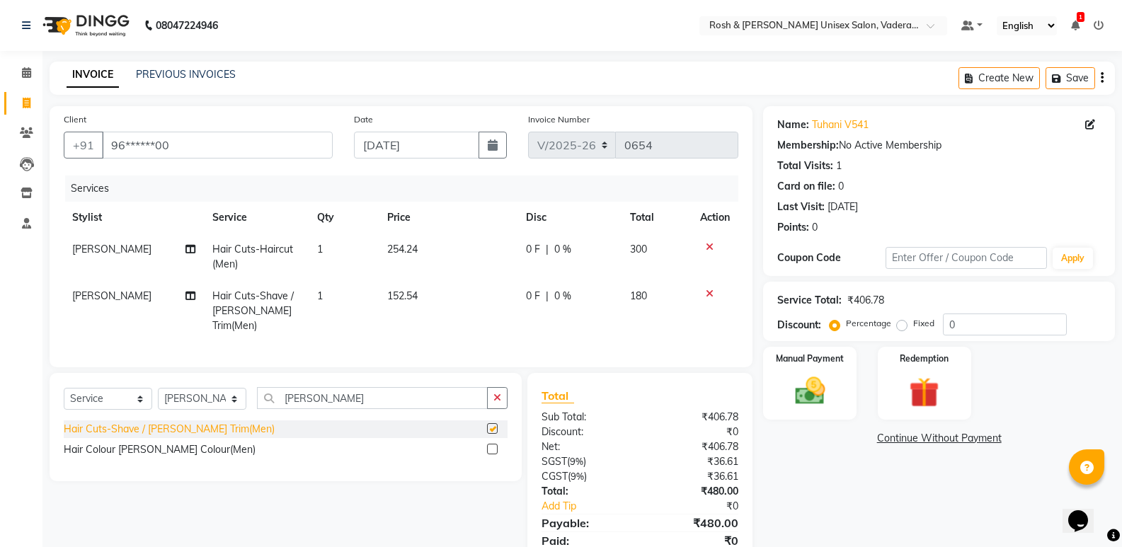
checkbox input "false"
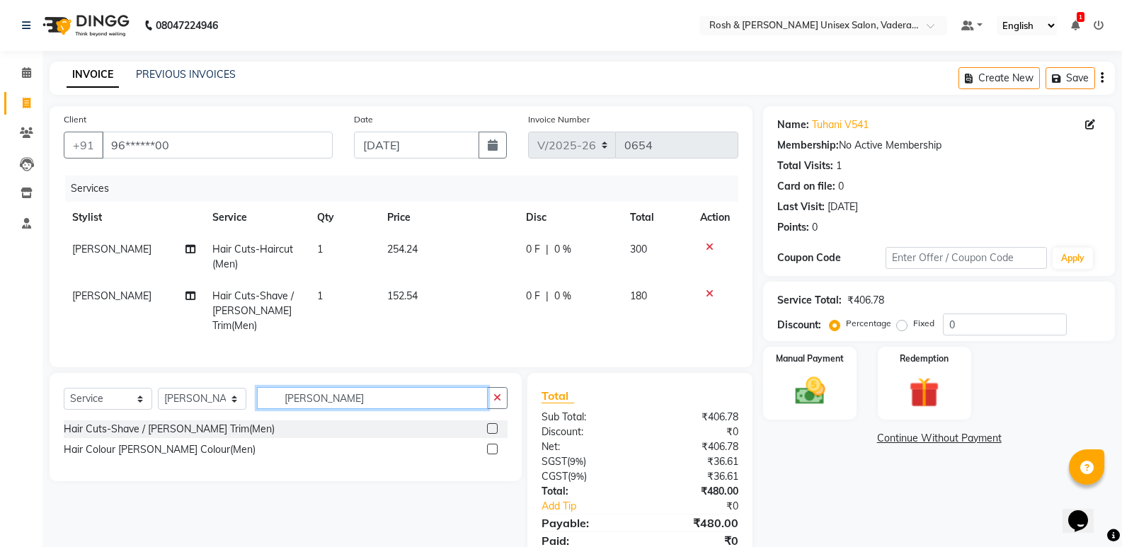
drag, startPoint x: 371, startPoint y: 403, endPoint x: 379, endPoint y: 400, distance: 8.6
click at [375, 402] on input "[PERSON_NAME]" at bounding box center [372, 398] width 231 height 22
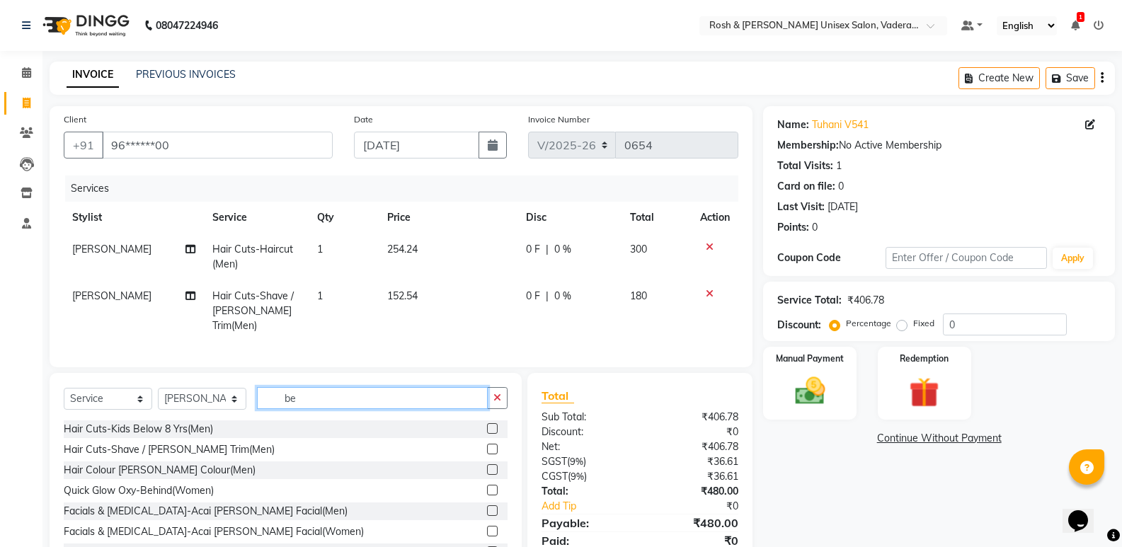
type input "b"
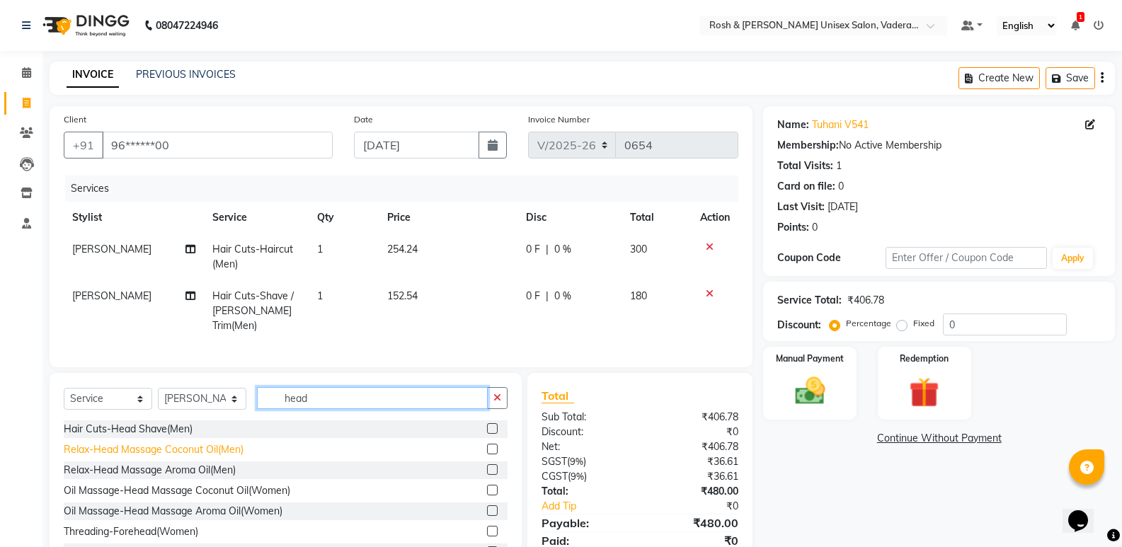
type input "head"
click at [220, 442] on div "Relax-Head Massage Coconut Oil(Men)" at bounding box center [154, 449] width 180 height 15
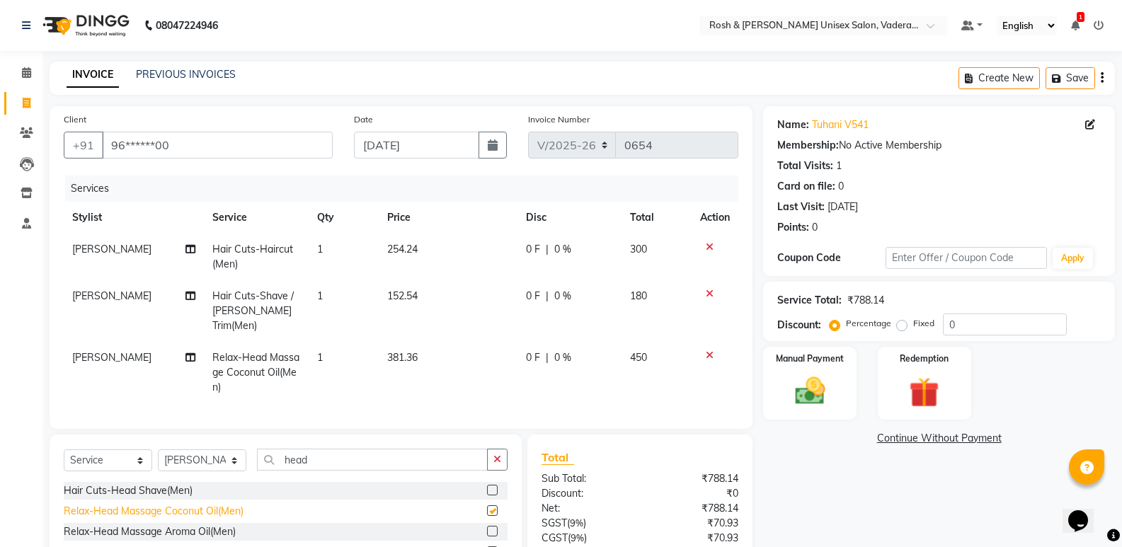
checkbox input "false"
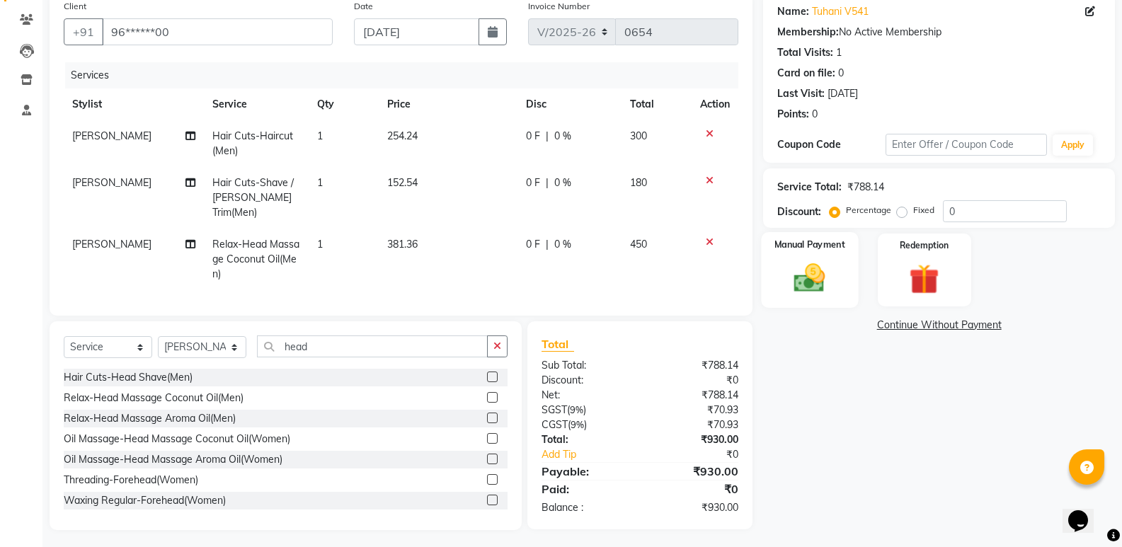
click at [816, 284] on img at bounding box center [809, 278] width 50 height 36
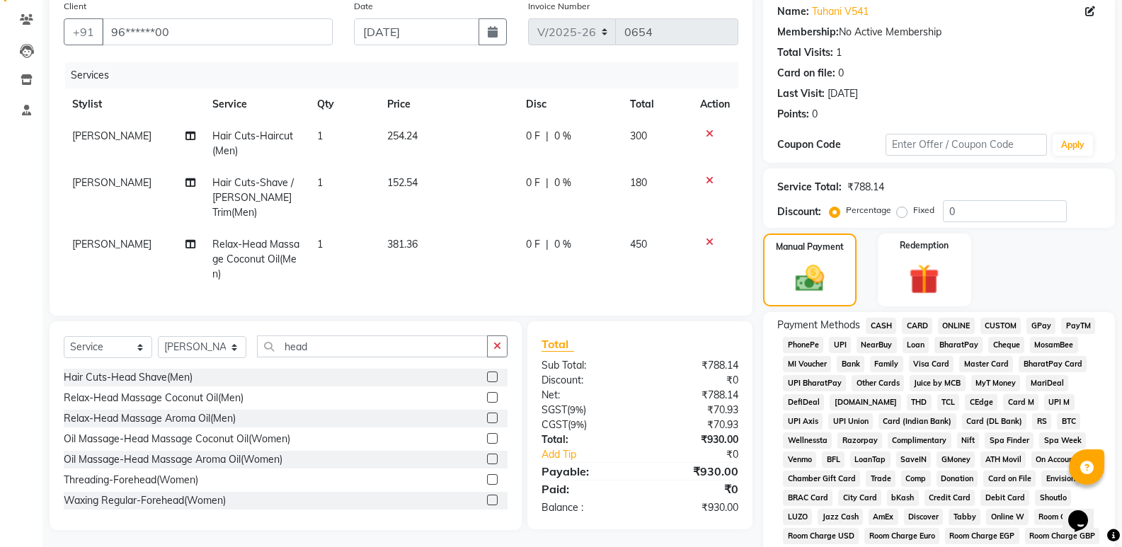
click at [842, 348] on span "UPI" at bounding box center [840, 345] width 22 height 16
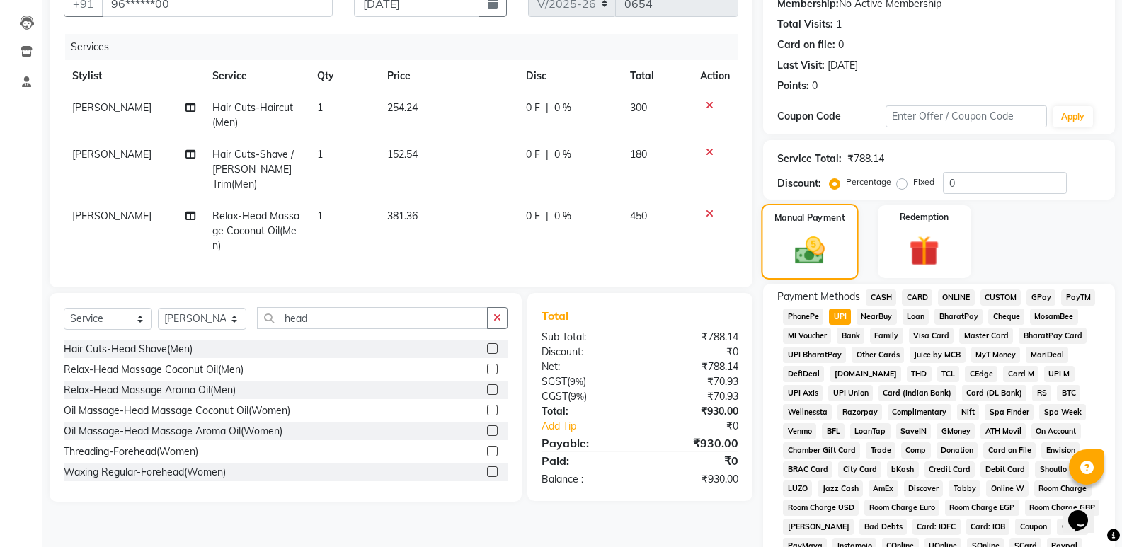
scroll to position [0, 0]
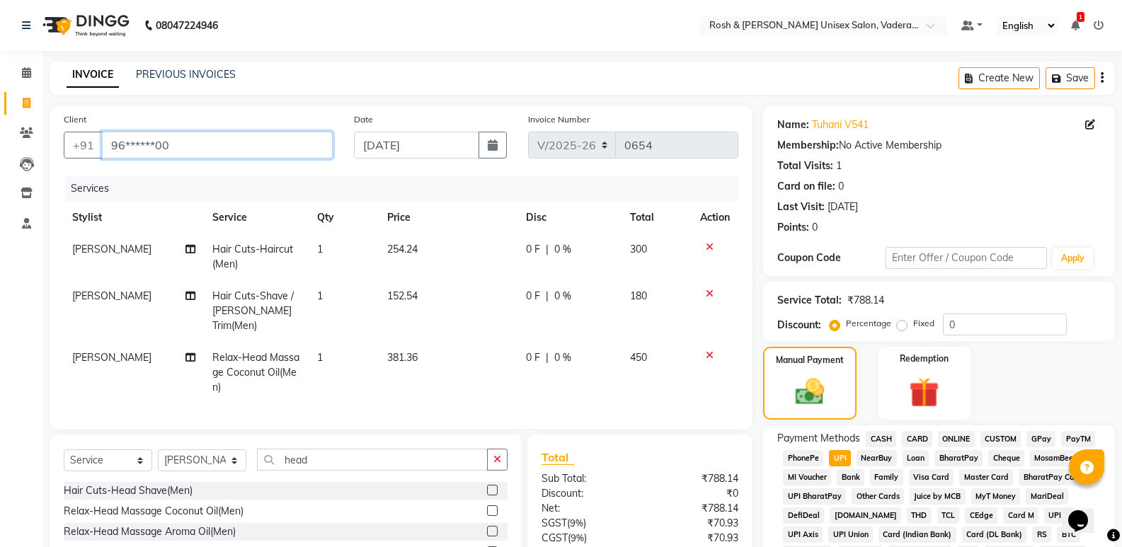
click at [179, 147] on input "96******00" at bounding box center [217, 145] width 231 height 27
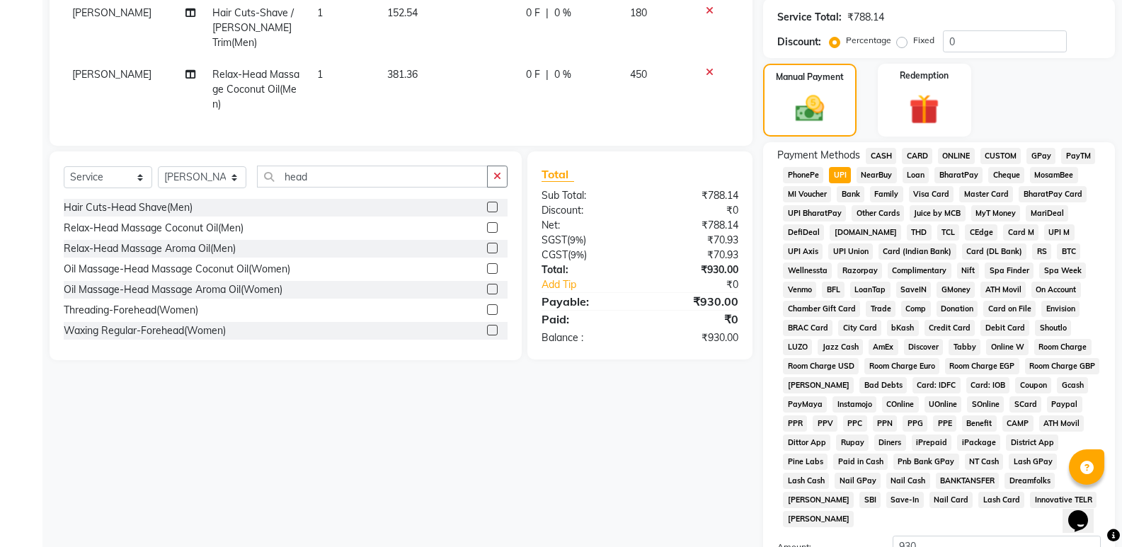
scroll to position [425, 0]
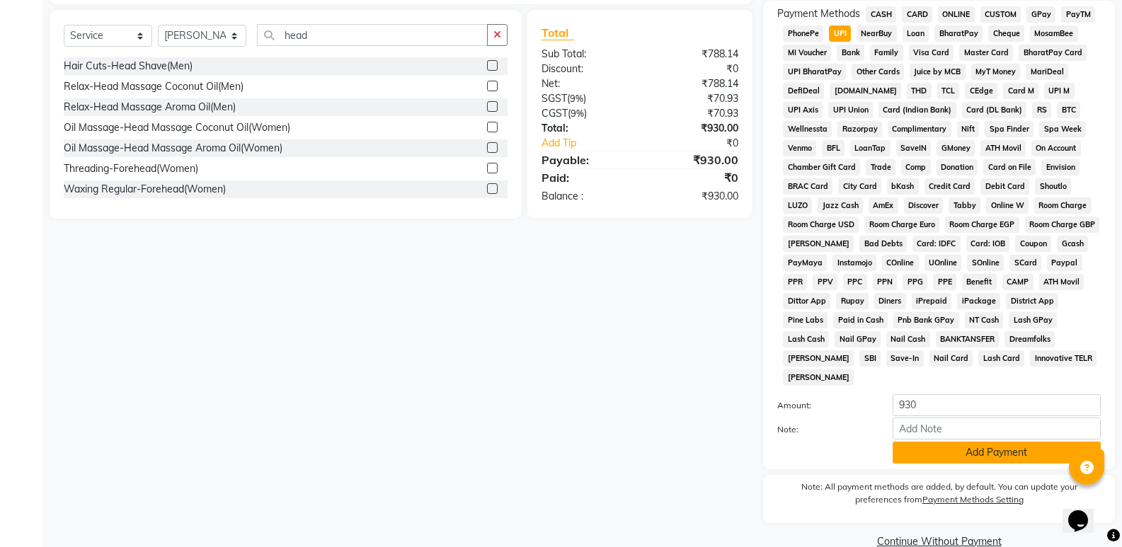
click at [995, 442] on button "Add Payment" at bounding box center [997, 453] width 208 height 22
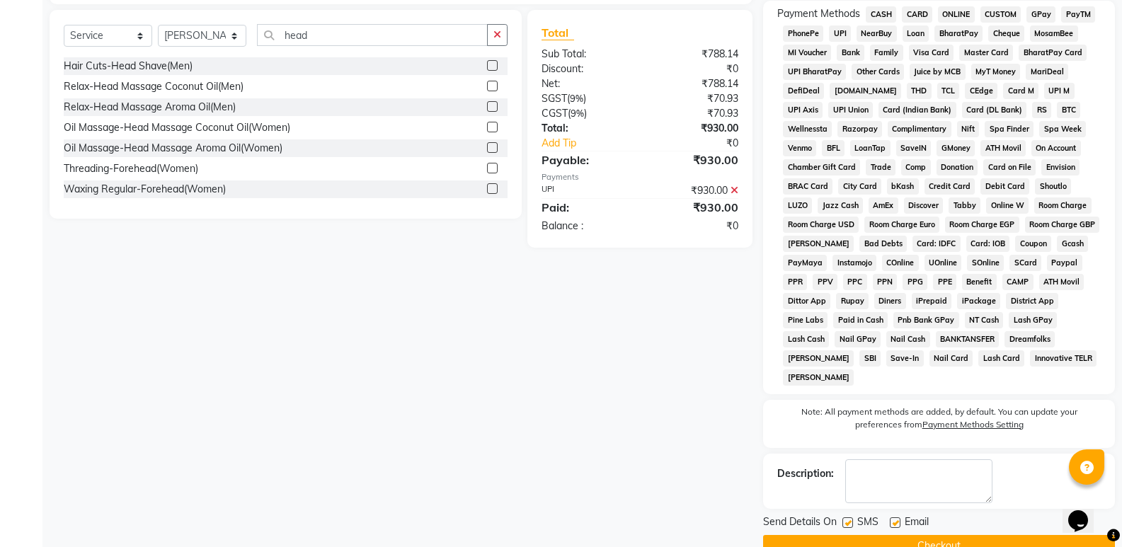
click at [976, 535] on button "Checkout" at bounding box center [939, 546] width 352 height 22
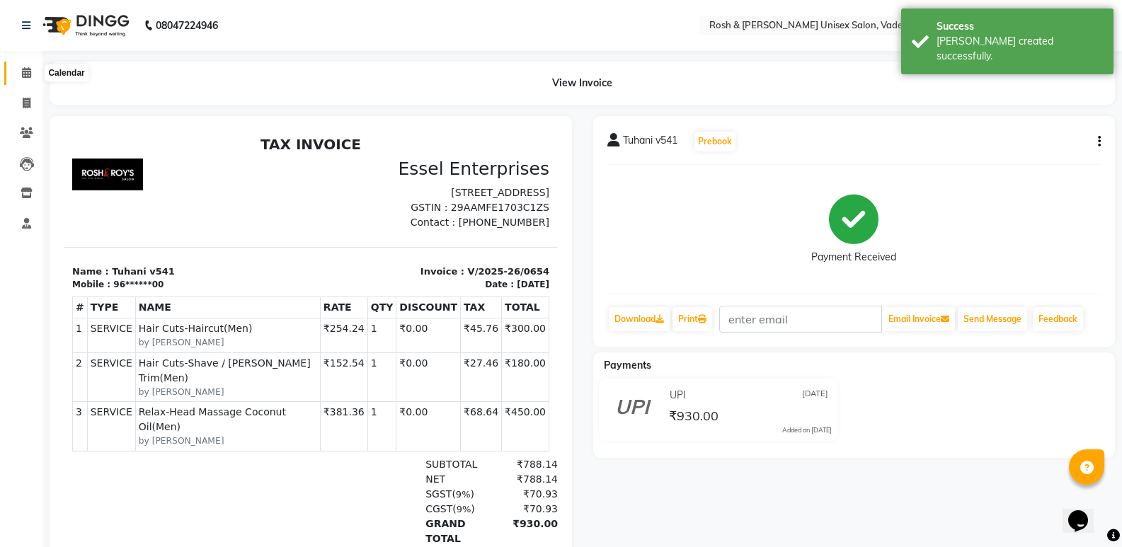
click at [21, 71] on span at bounding box center [26, 73] width 25 height 16
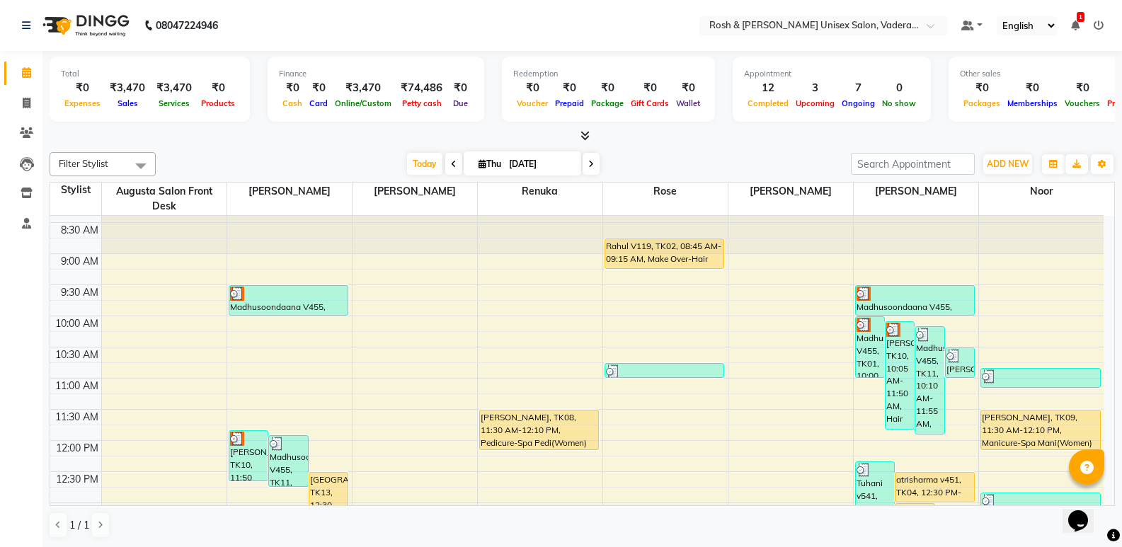
scroll to position [95, 0]
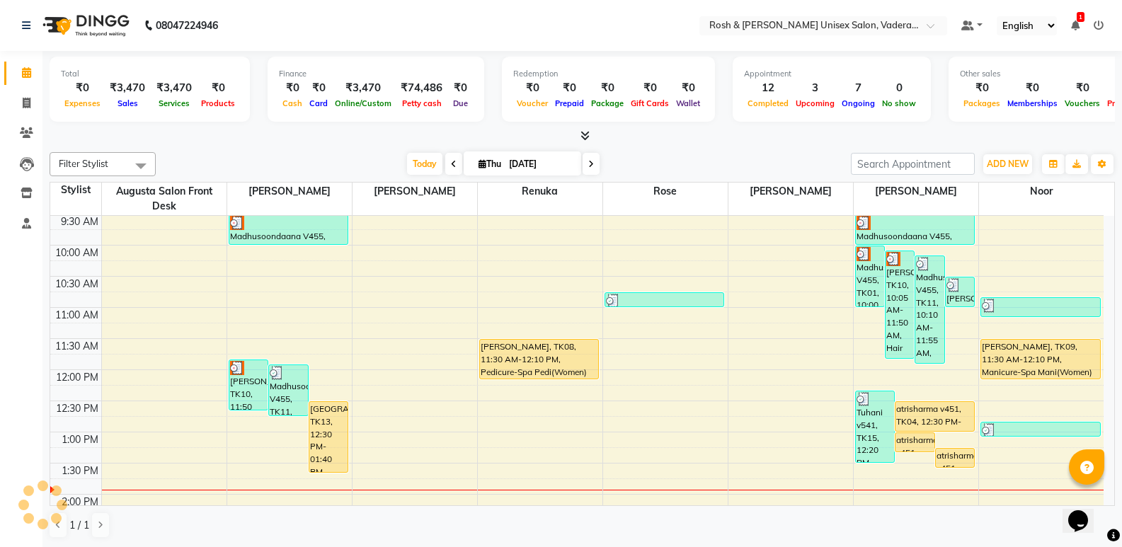
drag, startPoint x: 67, startPoint y: 140, endPoint x: 215, endPoint y: 16, distance: 194.0
click at [91, 110] on div "Total ₹0 Expenses ₹3,470 Sales ₹3,470 Services ₹0 Products Finance ₹0 Cash ₹0 C…" at bounding box center [582, 97] width 1065 height 93
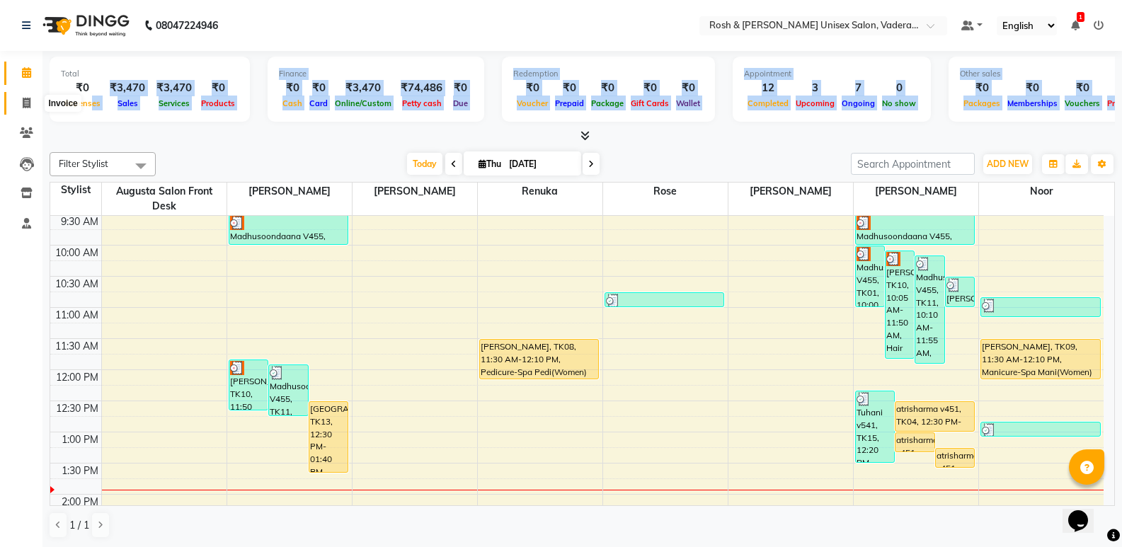
click at [26, 100] on icon at bounding box center [27, 103] width 8 height 11
select select "service"
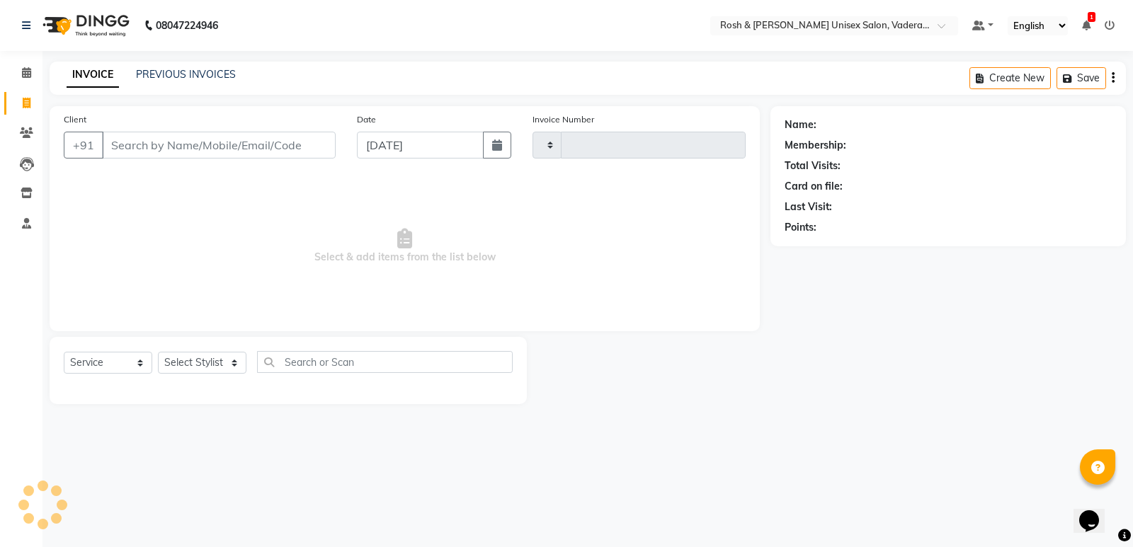
type input "0655"
select select "8657"
click at [145, 149] on input "Client" at bounding box center [219, 145] width 234 height 27
click at [28, 106] on icon at bounding box center [27, 103] width 8 height 11
select select "8657"
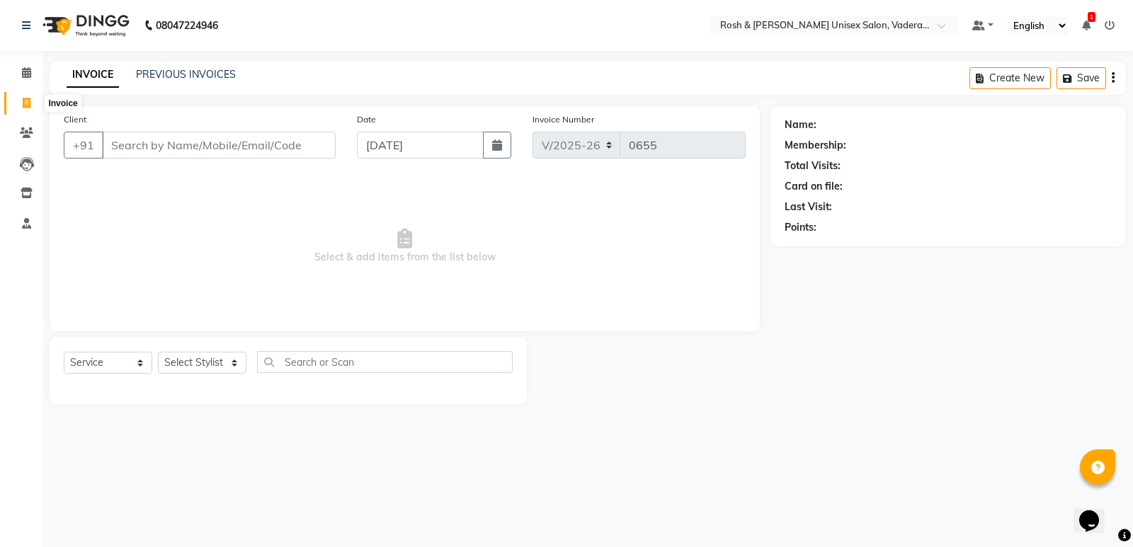
select select "service"
click at [26, 74] on icon at bounding box center [26, 72] width 9 height 11
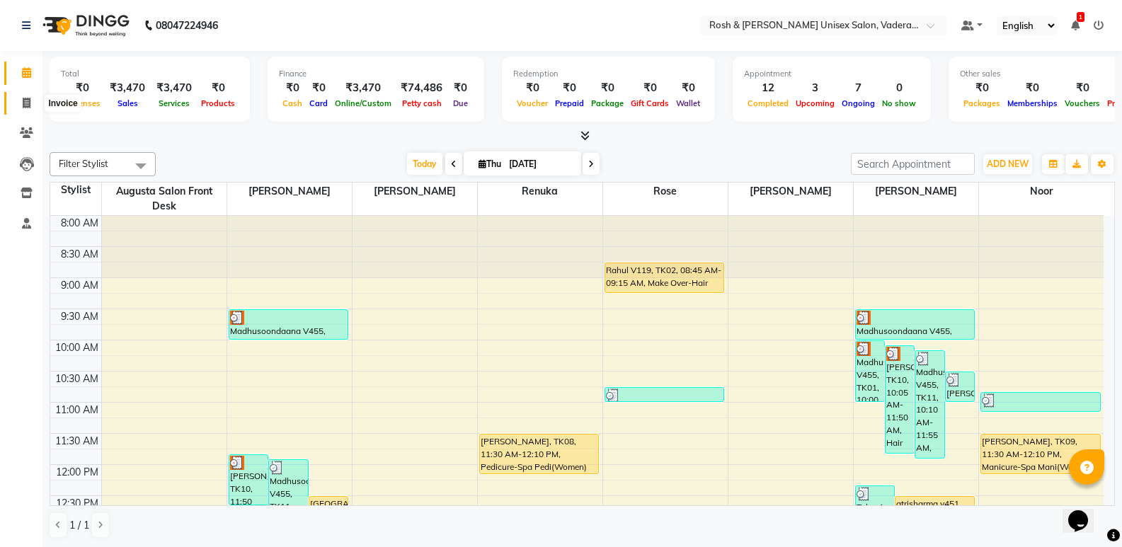
click at [28, 108] on span at bounding box center [26, 104] width 25 height 16
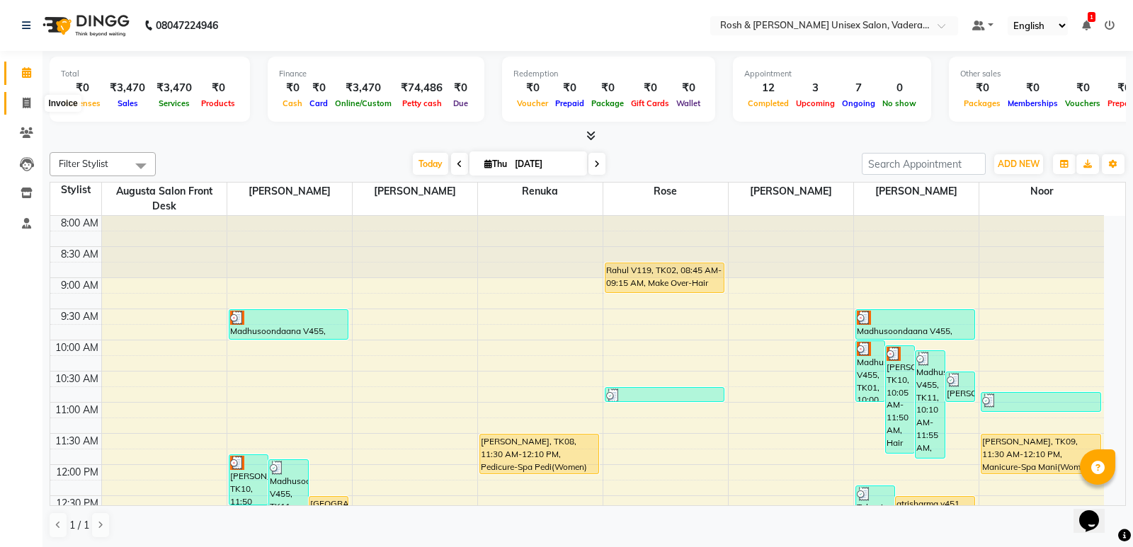
select select "service"
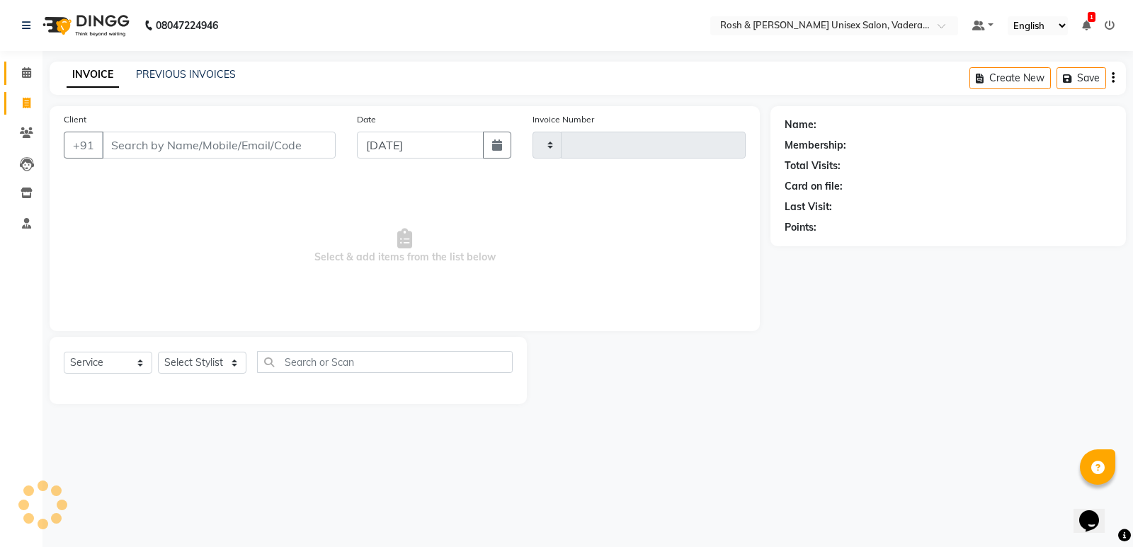
type input "0655"
select select "8657"
click at [36, 76] on span at bounding box center [26, 73] width 25 height 16
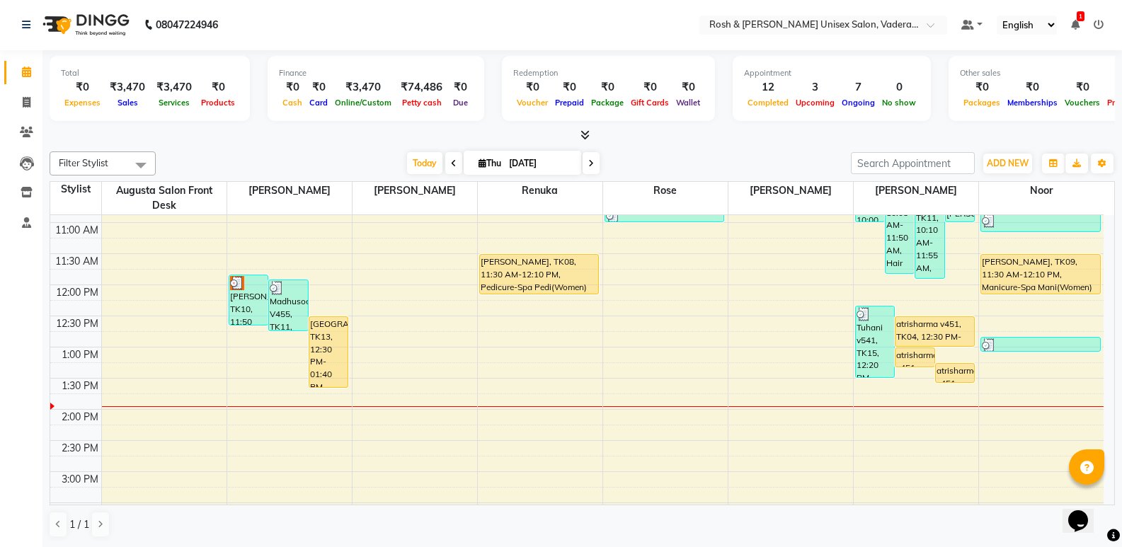
scroll to position [212, 0]
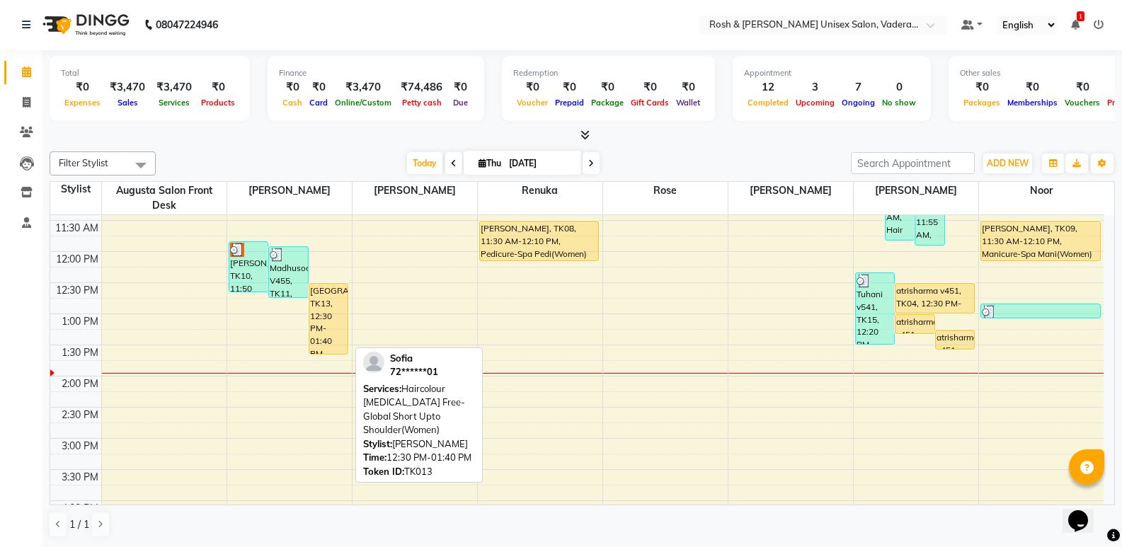
click at [329, 312] on div "[GEOGRAPHIC_DATA], TK13, 12:30 PM-01:40 PM, Haircolour [MEDICAL_DATA] Free-Glob…" at bounding box center [328, 319] width 39 height 70
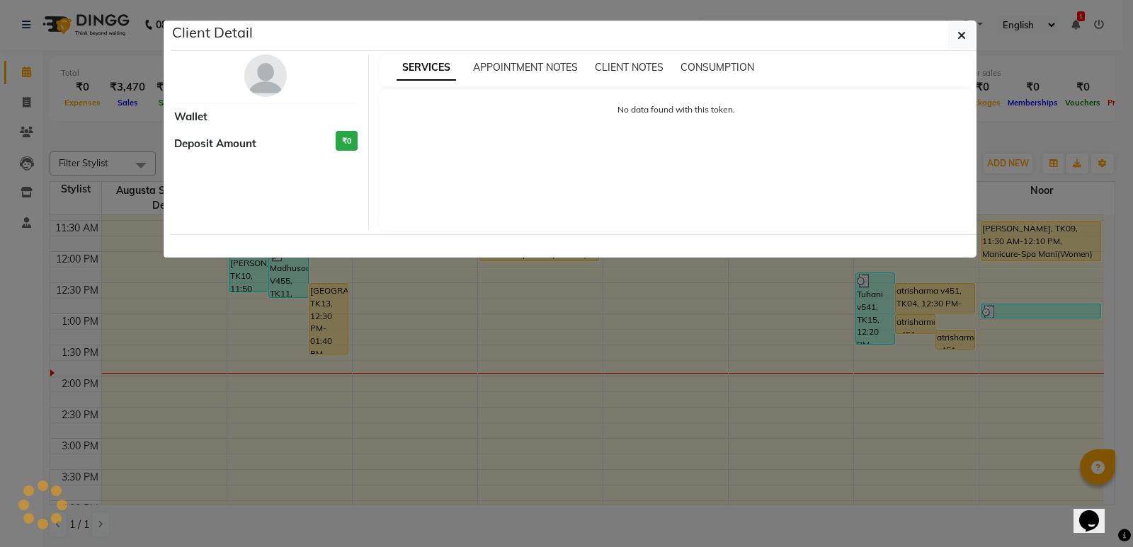
select select "1"
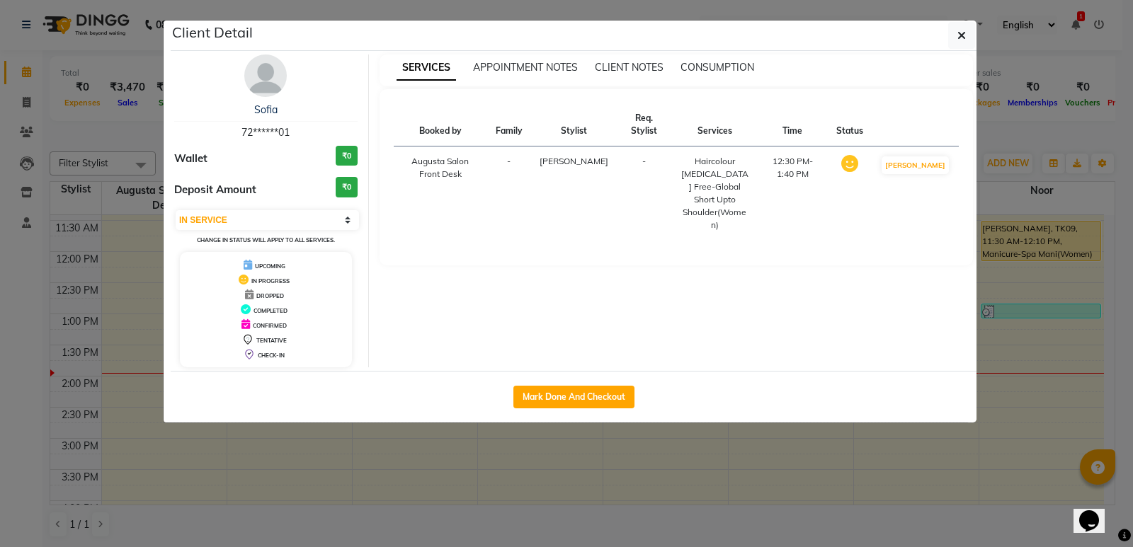
click at [371, 438] on ngb-modal-window "Client Detail Sofia 72******01 Wallet ₹0 Deposit Amount ₹0 Select IN SERVICE CO…" at bounding box center [566, 273] width 1133 height 547
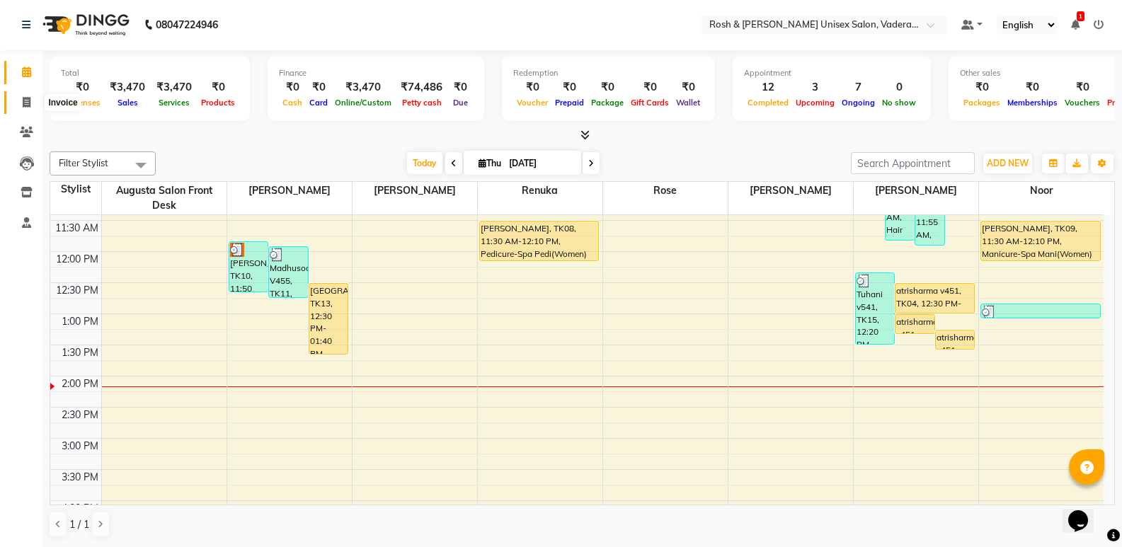
click at [31, 98] on span at bounding box center [26, 103] width 25 height 16
select select "8657"
select select "service"
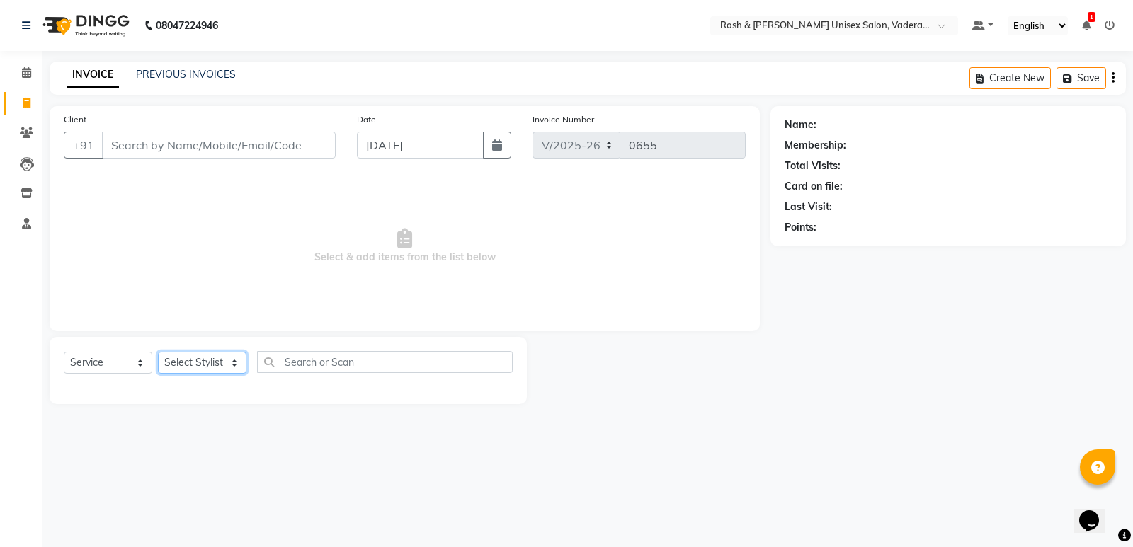
click at [222, 360] on select "Select Stylist Augusta Salon Front Desk [PERSON_NAME] [PERSON_NAME] [PERSON_NAM…" at bounding box center [202, 363] width 88 height 22
select select "87536"
click at [158, 352] on select "Select Stylist Augusta Salon Front Desk [PERSON_NAME] [PERSON_NAME] [PERSON_NAM…" at bounding box center [202, 363] width 88 height 22
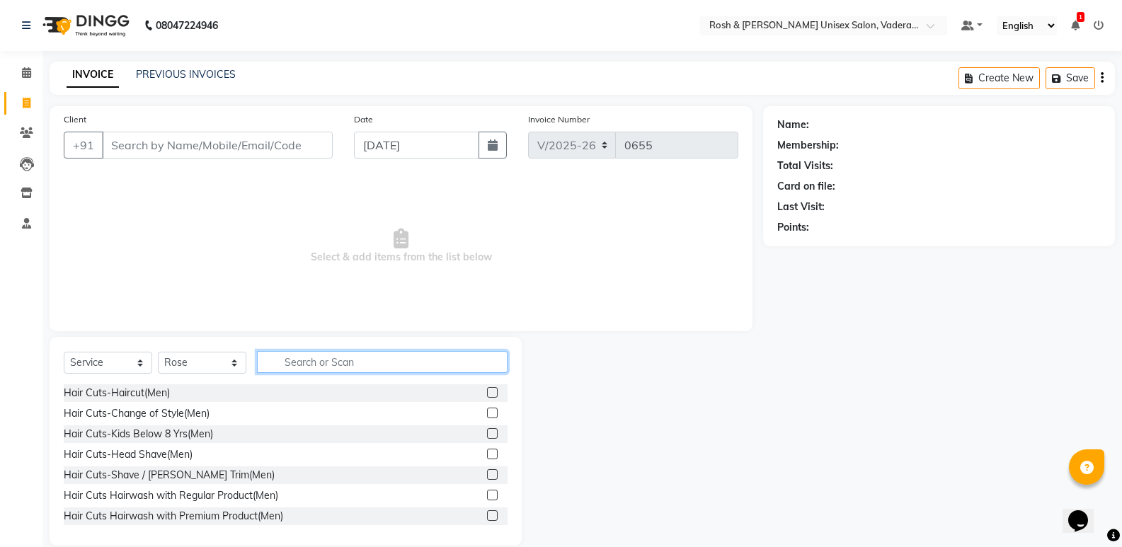
click at [324, 362] on input "text" at bounding box center [382, 362] width 251 height 22
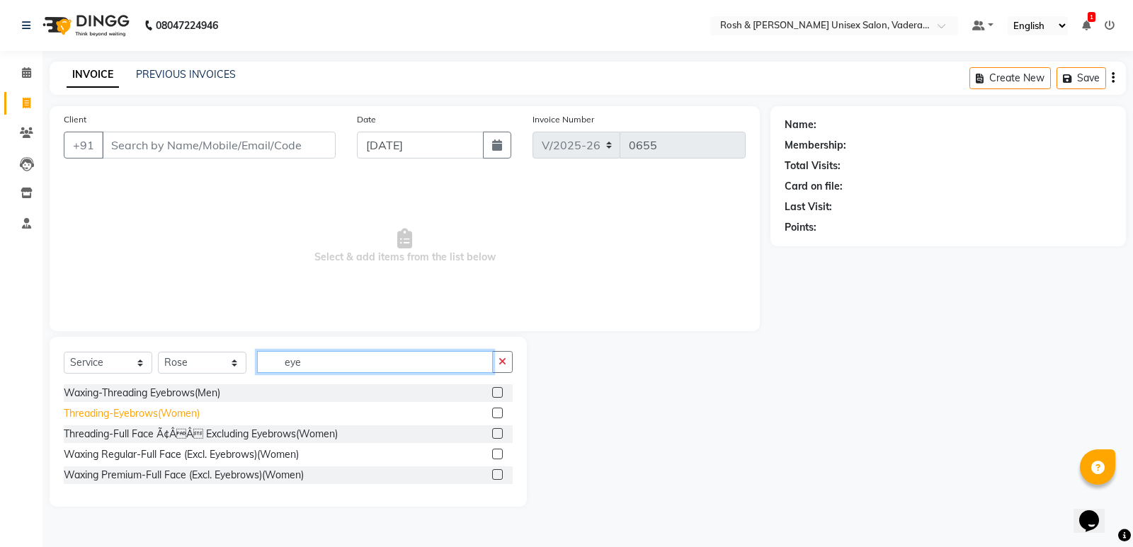
type input "eye"
click at [188, 412] on div "Threading-Eyebrows(Women)" at bounding box center [132, 413] width 136 height 15
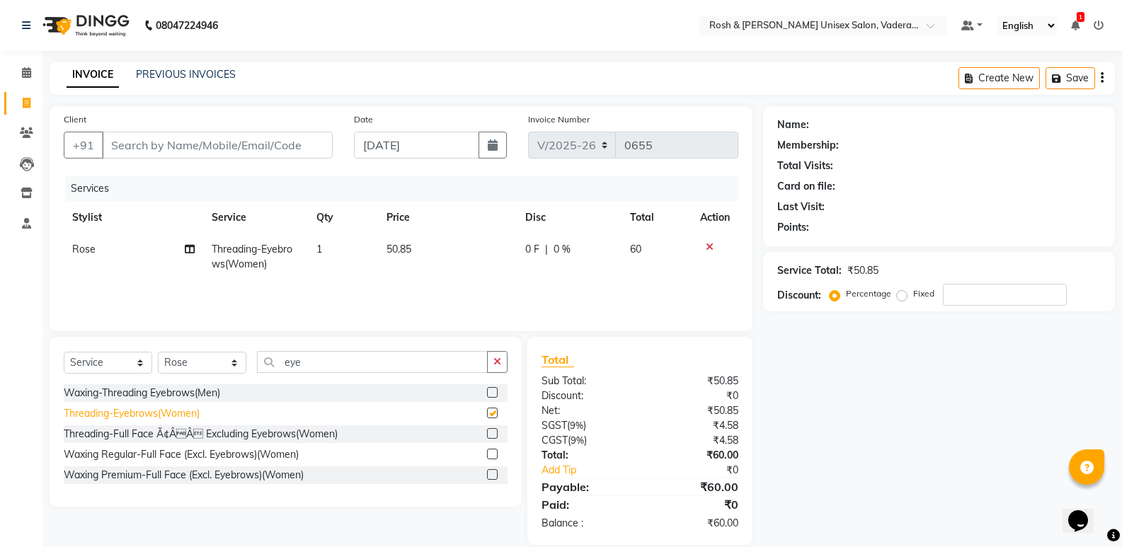
checkbox input "false"
click at [206, 146] on input "Client" at bounding box center [217, 145] width 231 height 27
type input "9"
type input "0"
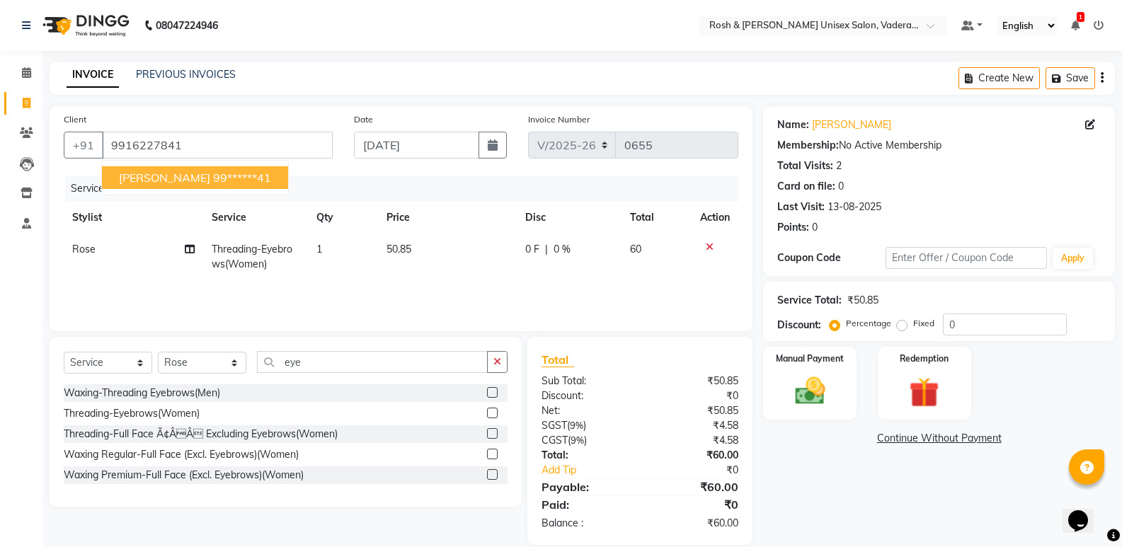
click at [158, 171] on span "[PERSON_NAME]" at bounding box center [164, 178] width 91 height 14
type input "99******41"
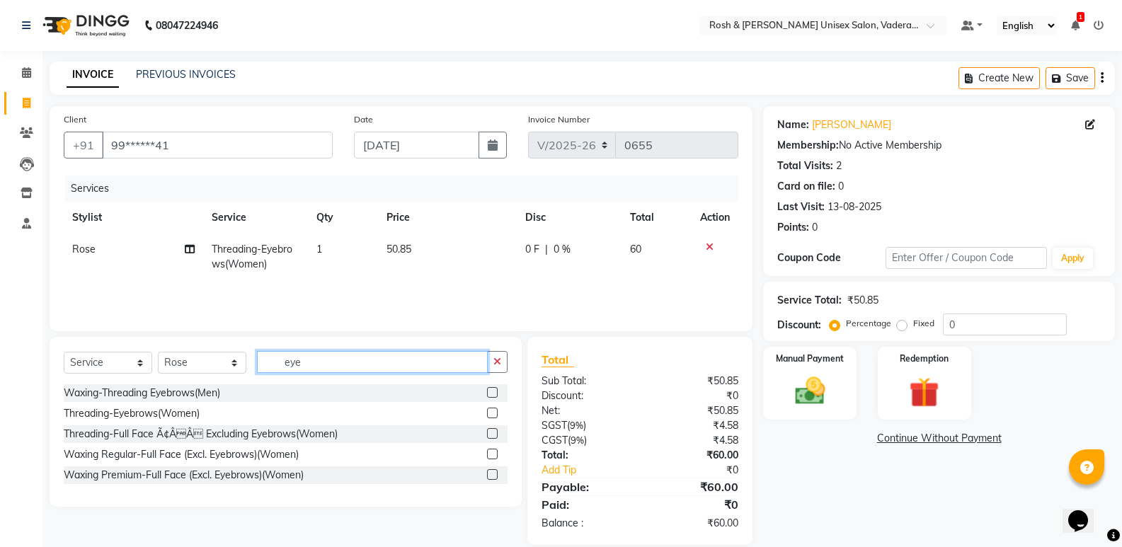
click at [384, 356] on input "eye" at bounding box center [372, 362] width 231 height 22
type input "e"
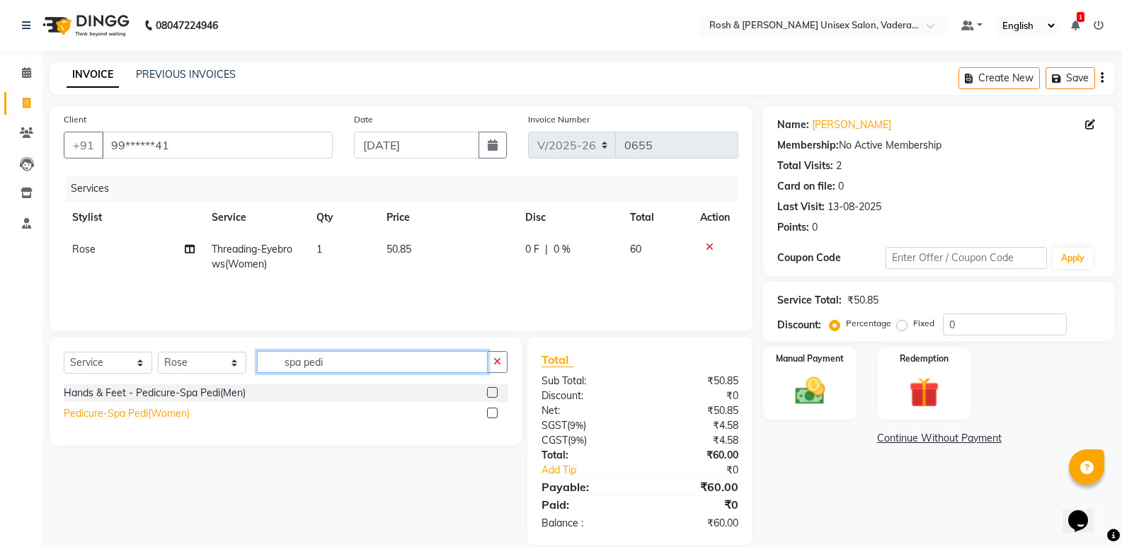
type input "spa pedi"
click at [172, 412] on div "Pedicure-Spa Pedi(Women)" at bounding box center [127, 413] width 126 height 15
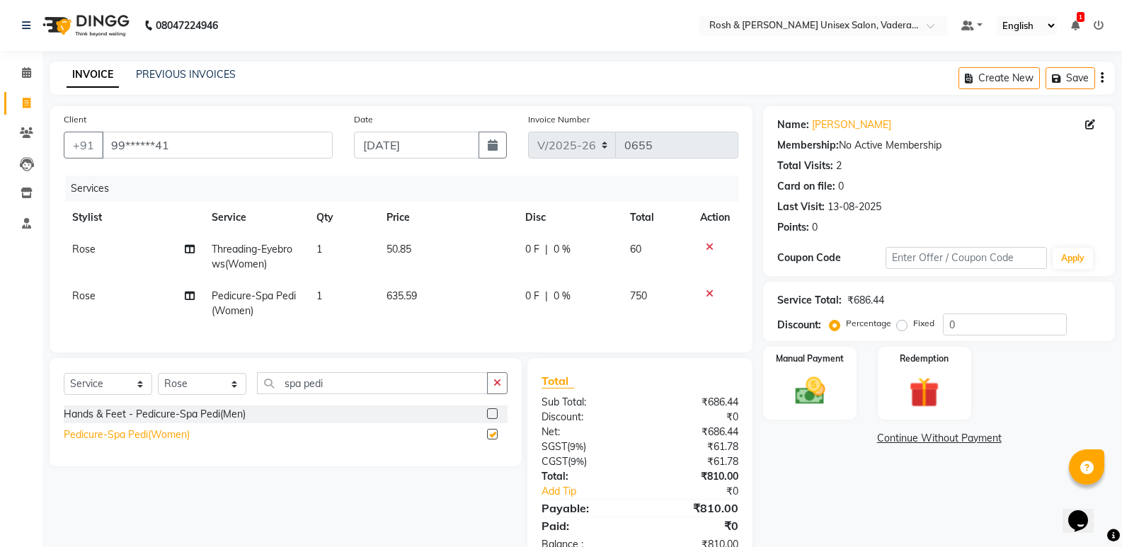
checkbox input "false"
click at [396, 394] on input "spa pedi" at bounding box center [372, 383] width 231 height 22
type input "spa mani"
click at [116, 442] on div "Manicure-Spa Mani(Women)" at bounding box center [129, 435] width 130 height 15
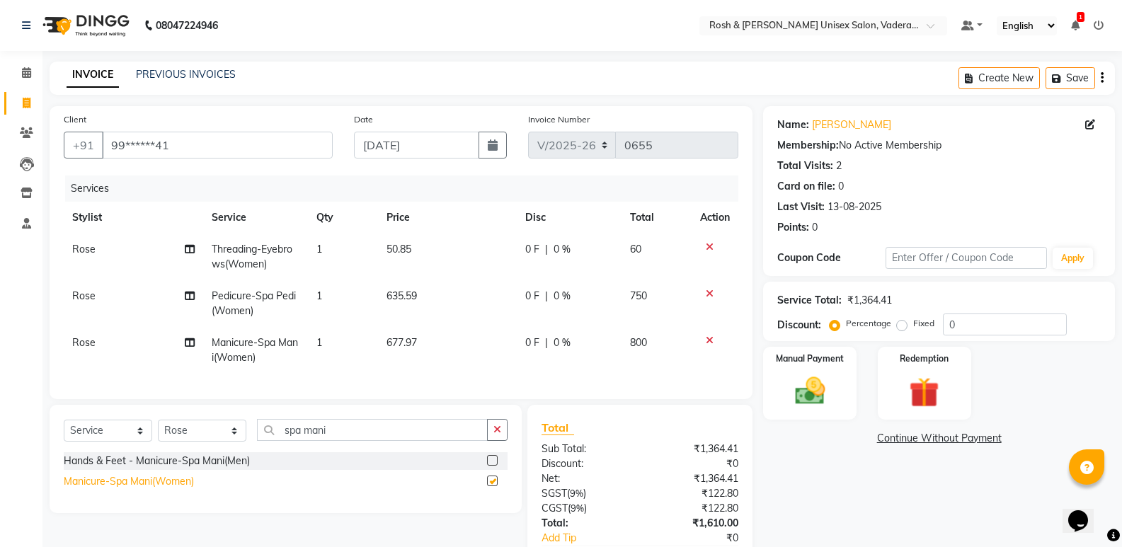
checkbox input "false"
click at [400, 441] on input "spa mani" at bounding box center [372, 430] width 231 height 22
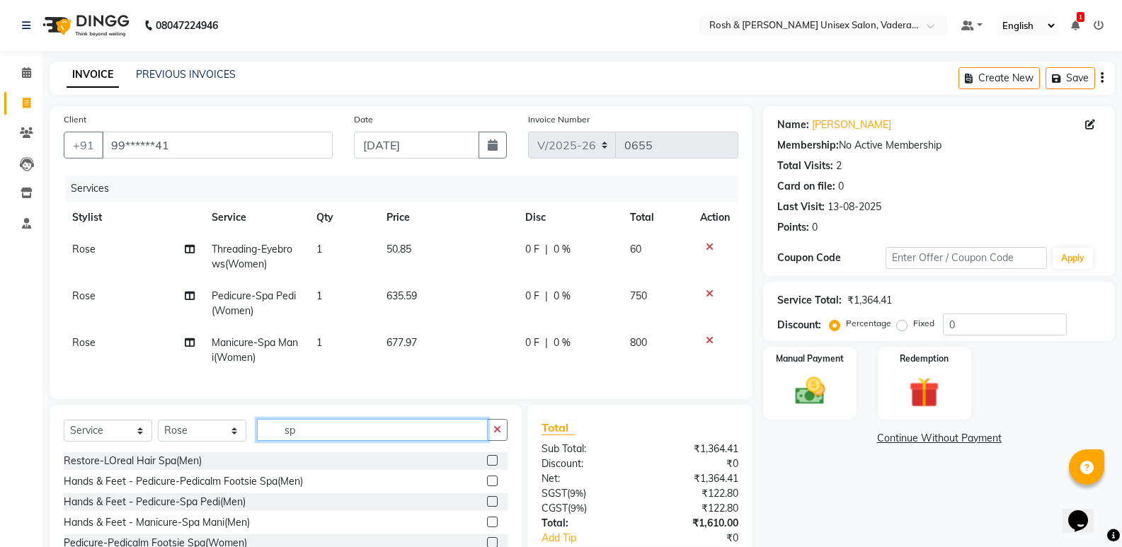
type input "s"
type input "heAD"
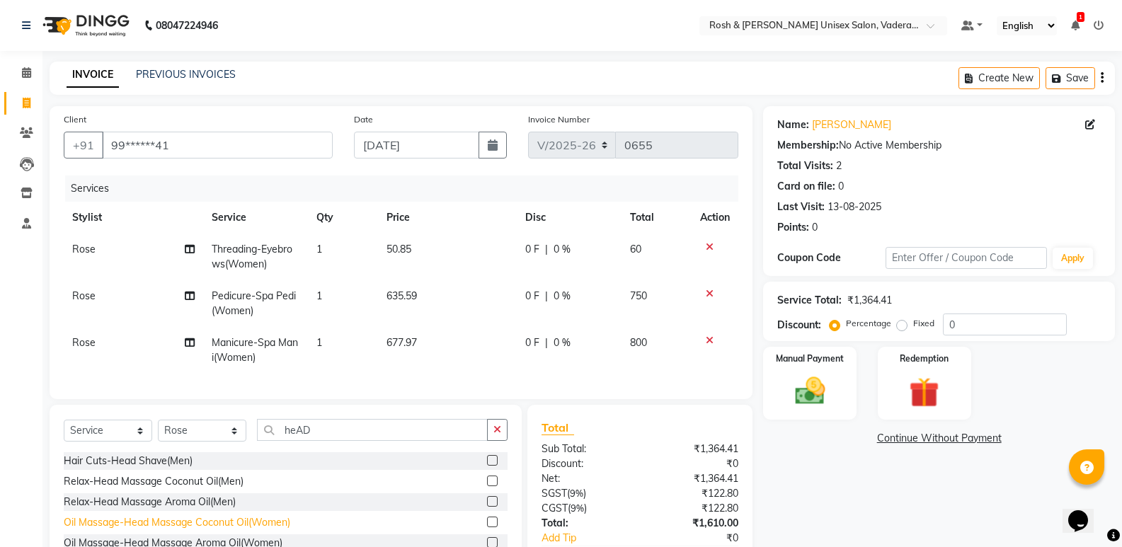
click at [249, 530] on div "Oil Massage-Head Massage Coconut Oil(Women)" at bounding box center [177, 522] width 227 height 15
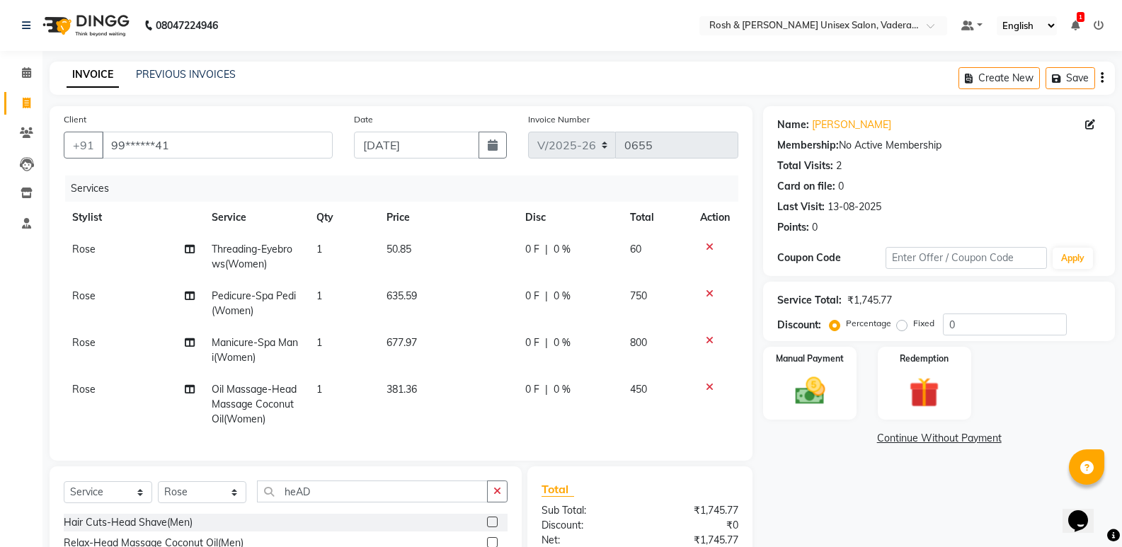
checkbox input "false"
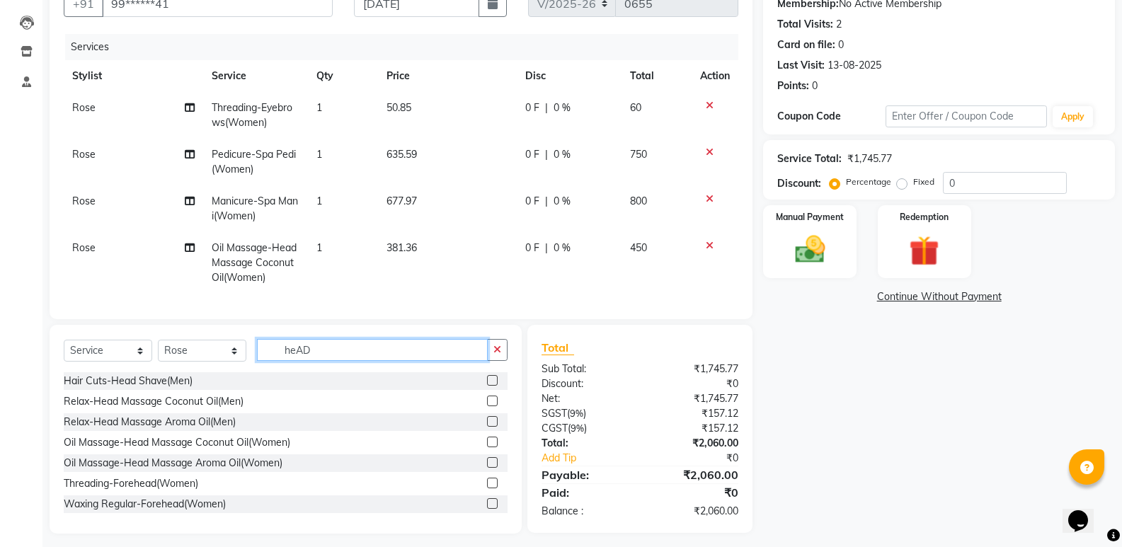
click at [408, 361] on input "heAD" at bounding box center [372, 350] width 231 height 22
type input "h"
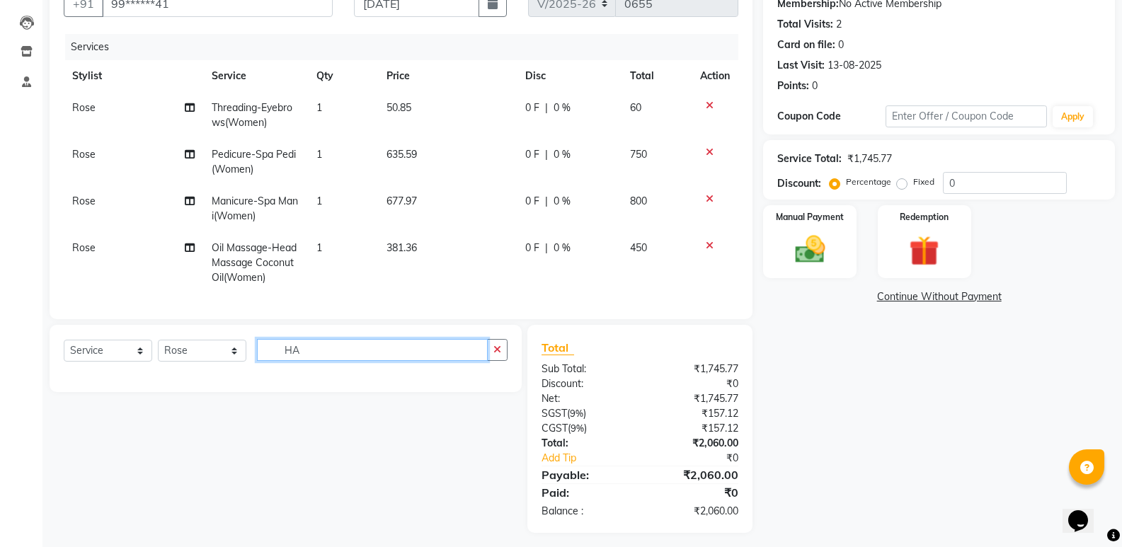
type input "H"
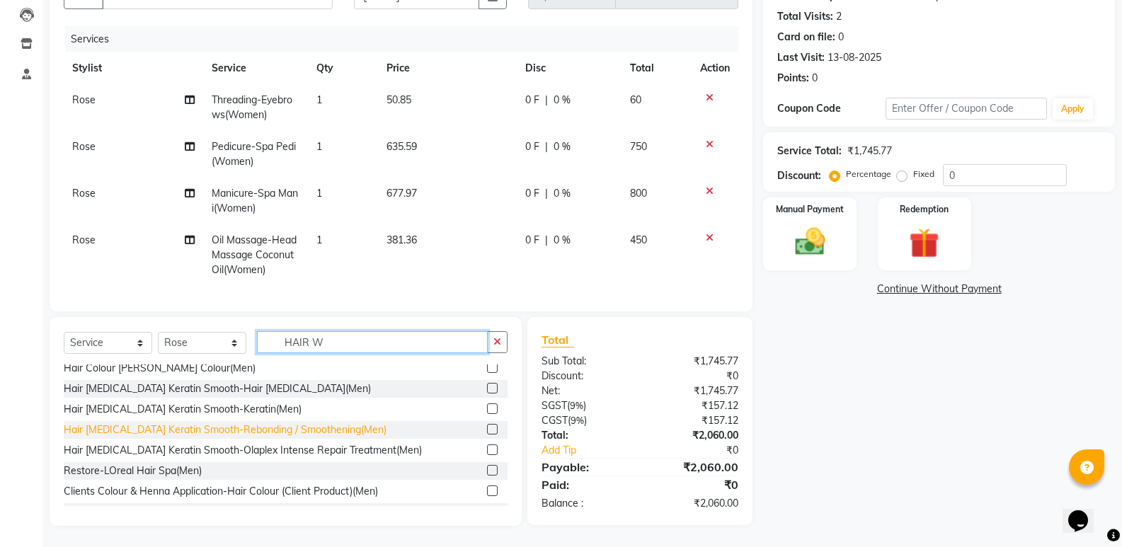
scroll to position [0, 0]
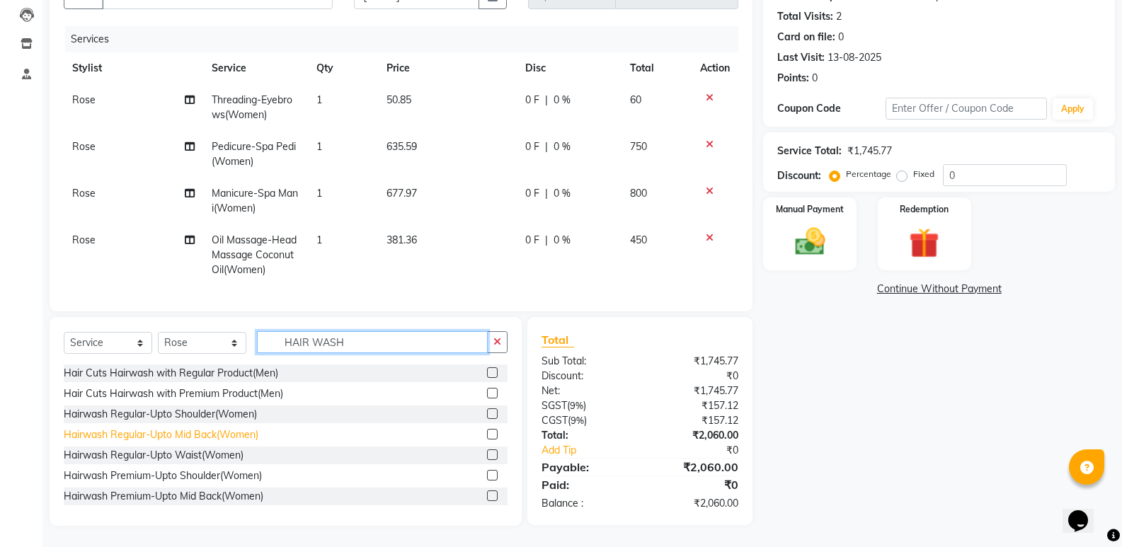
type input "HAIR WASH"
click at [211, 435] on div "Hairwash Regular-Upto Mid Back(Women)" at bounding box center [161, 435] width 195 height 15
checkbox input "false"
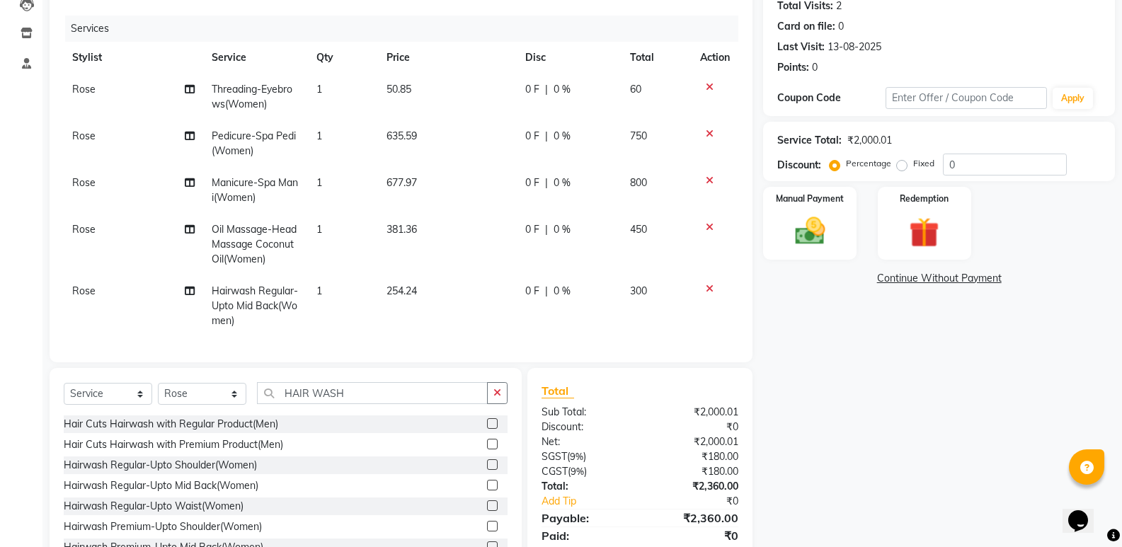
scroll to position [222, 0]
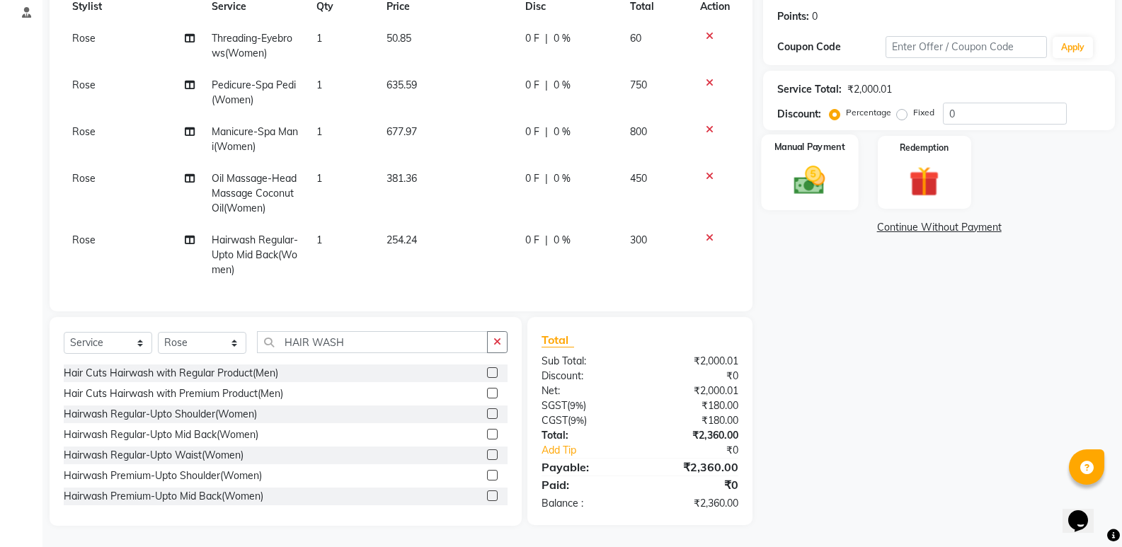
click at [805, 176] on img at bounding box center [809, 180] width 50 height 36
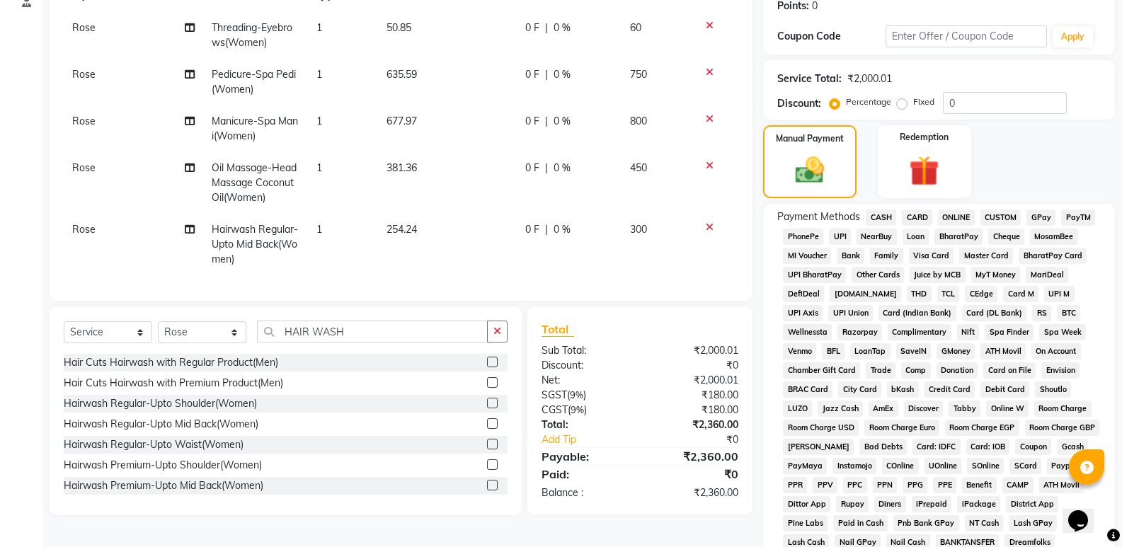
click at [842, 236] on span "UPI" at bounding box center [840, 237] width 22 height 16
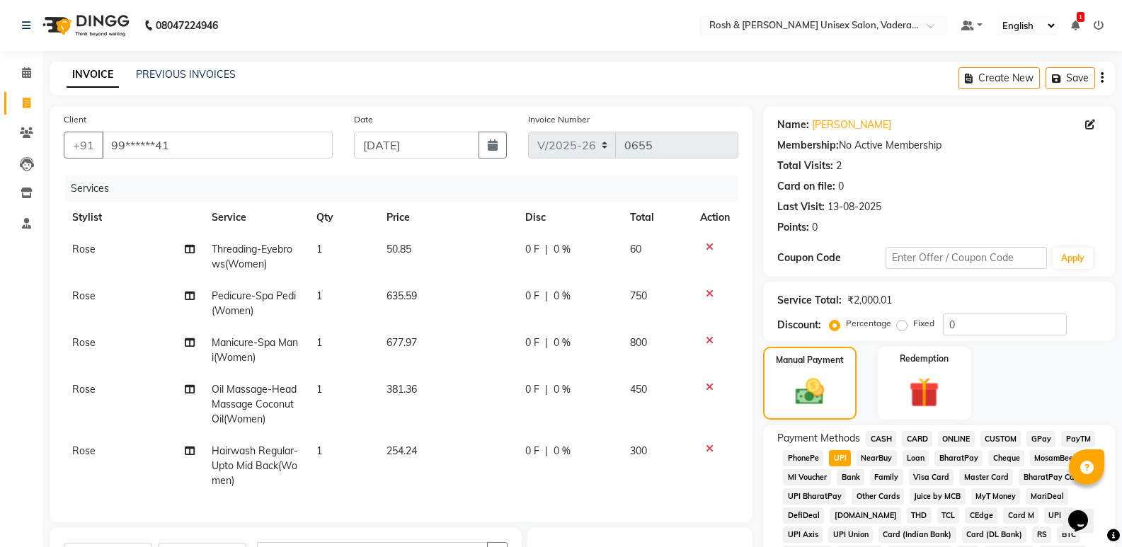
scroll to position [142, 0]
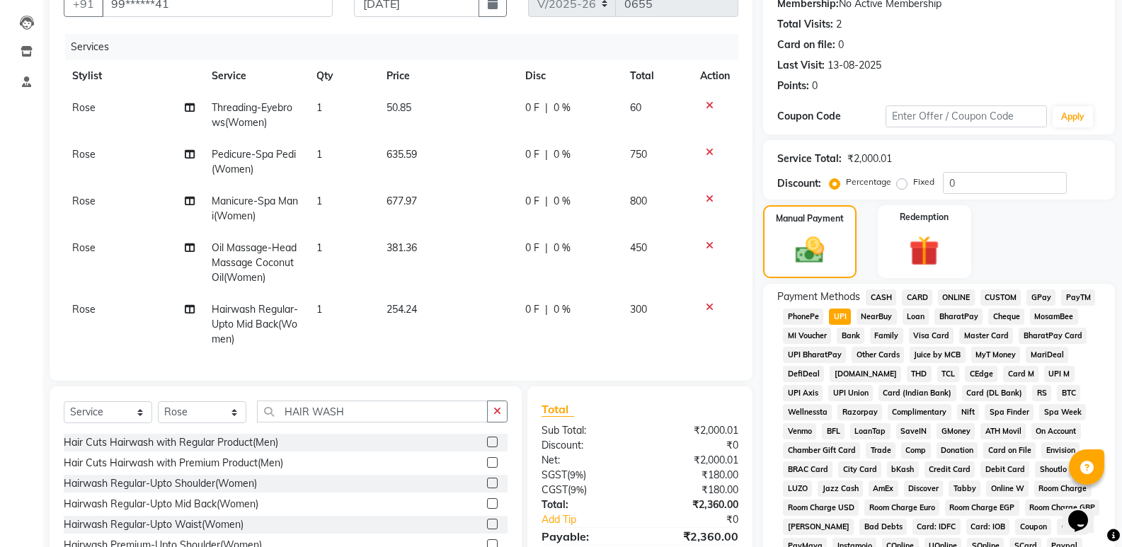
click at [88, 154] on span "Rose" at bounding box center [83, 154] width 23 height 13
select select "87536"
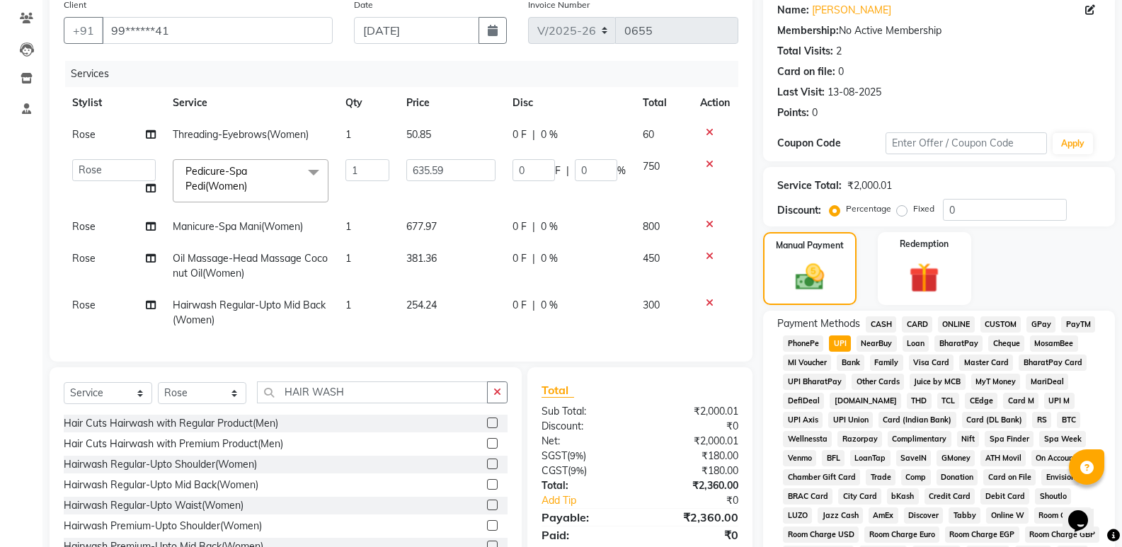
scroll to position [71, 0]
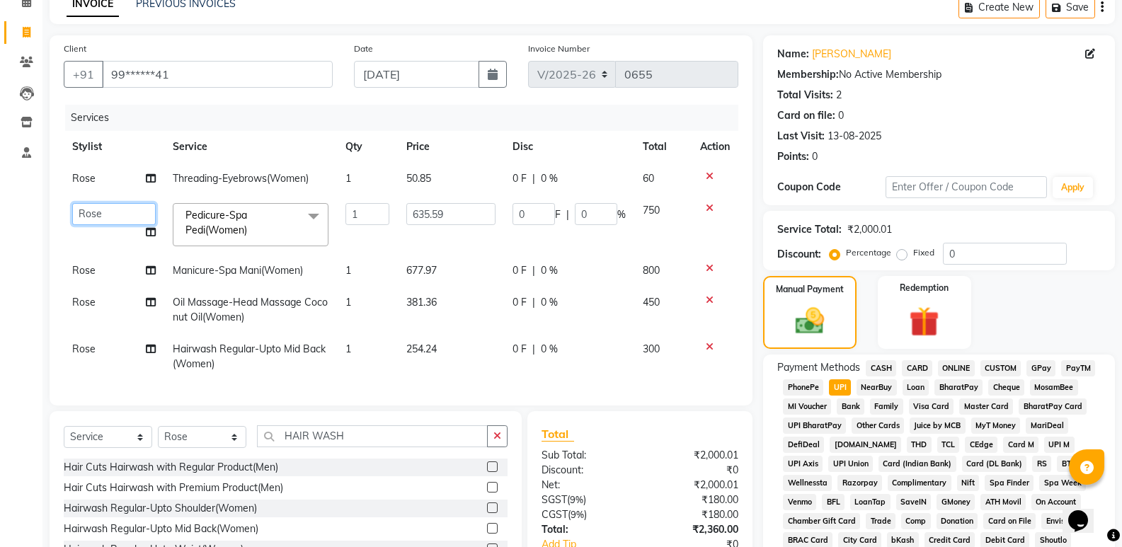
click at [99, 212] on select "Augusta Salon Front Desk [PERSON_NAME] [PERSON_NAME] [PERSON_NAME]" at bounding box center [114, 214] width 84 height 22
select select "87535"
click at [86, 270] on span "Rose" at bounding box center [83, 270] width 23 height 13
select select "87536"
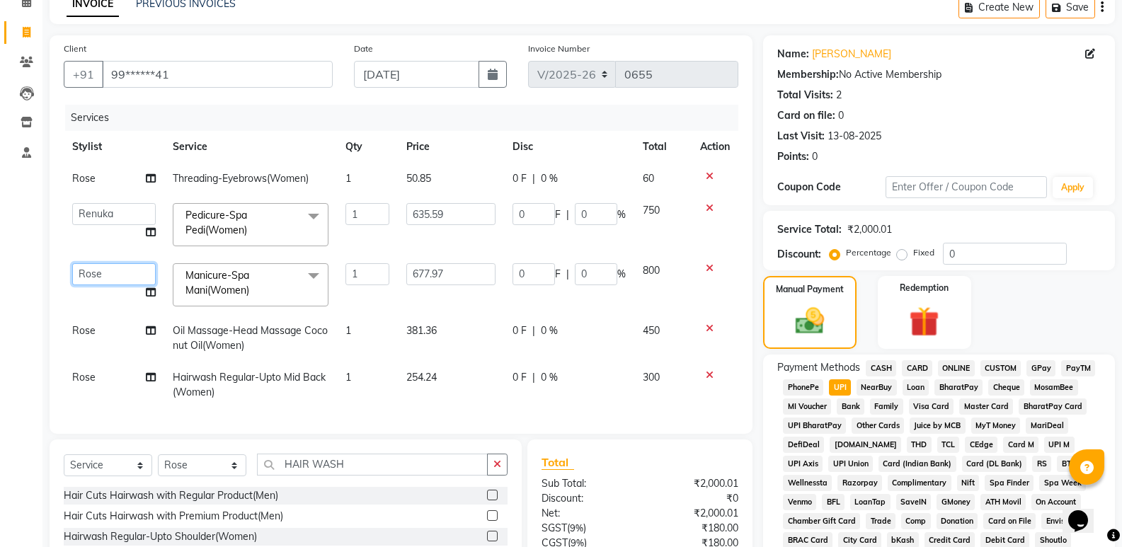
click at [103, 276] on select "Augusta Salon Front Desk [PERSON_NAME] [PERSON_NAME] [PERSON_NAME]" at bounding box center [114, 274] width 84 height 22
select select "89151"
click at [98, 333] on td "Rose" at bounding box center [114, 338] width 101 height 47
select select "87536"
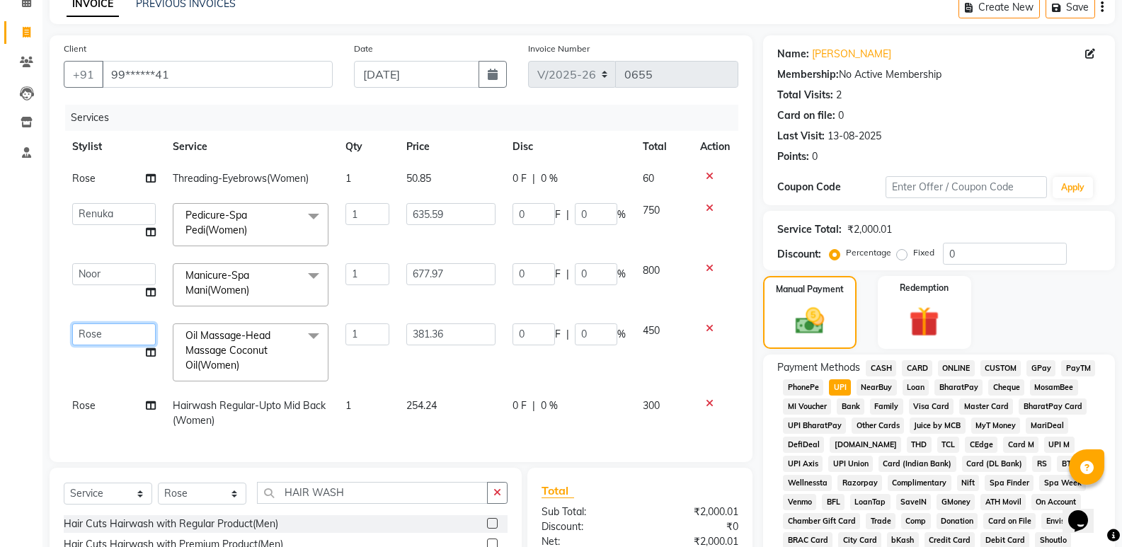
click at [98, 333] on select "Augusta Salon Front Desk [PERSON_NAME] [PERSON_NAME] [PERSON_NAME]" at bounding box center [114, 335] width 84 height 22
select select "87534"
click at [91, 413] on td "Rose" at bounding box center [114, 413] width 101 height 47
select select "87536"
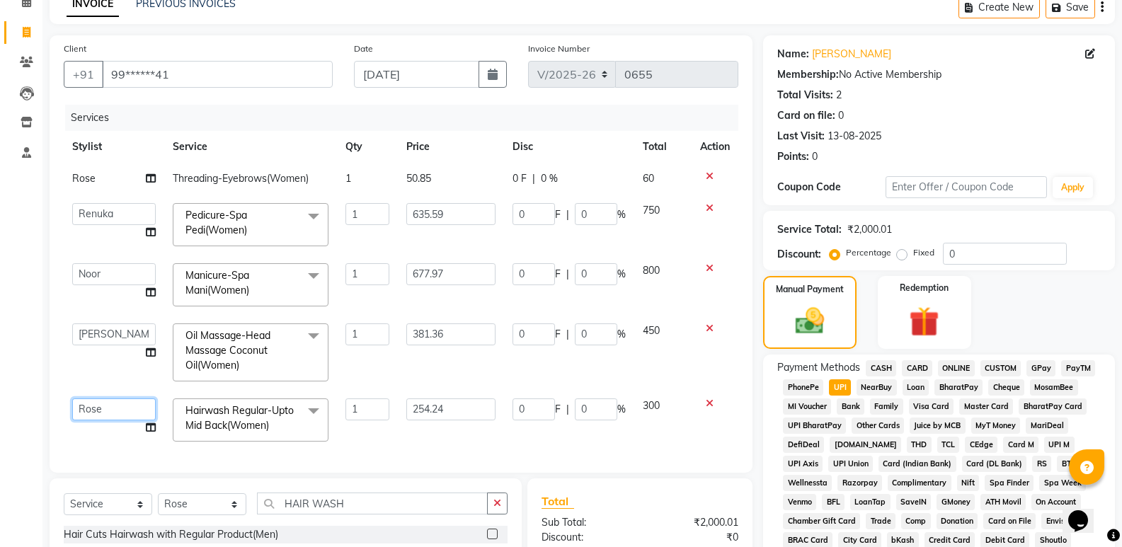
click at [91, 413] on select "Augusta Salon Front Desk [PERSON_NAME] [PERSON_NAME] [PERSON_NAME]" at bounding box center [114, 410] width 84 height 22
select select "87534"
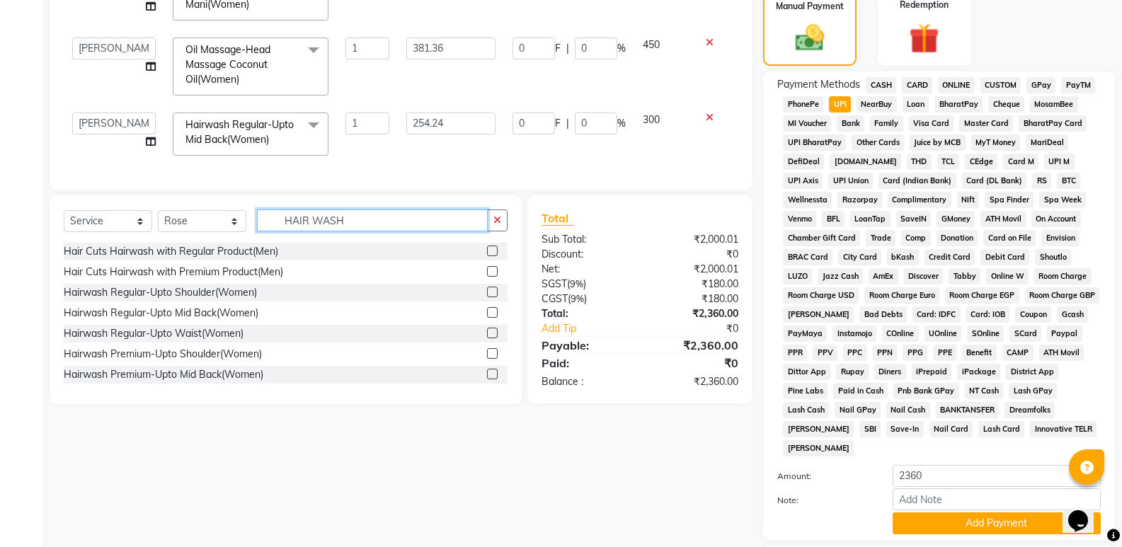
click at [377, 221] on input "HAIR WASH" at bounding box center [372, 221] width 231 height 22
type input "H"
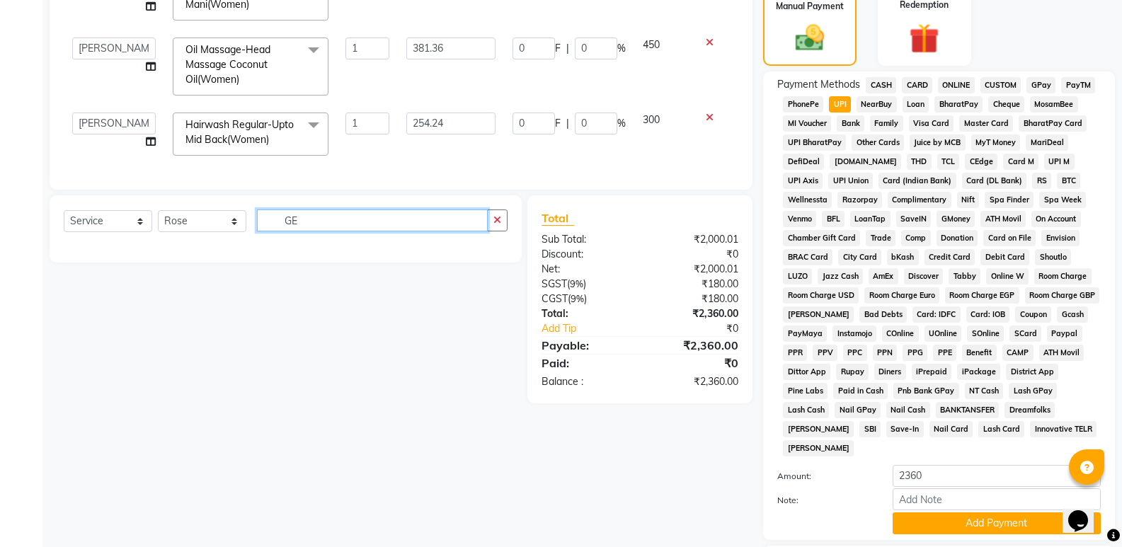
type input "G"
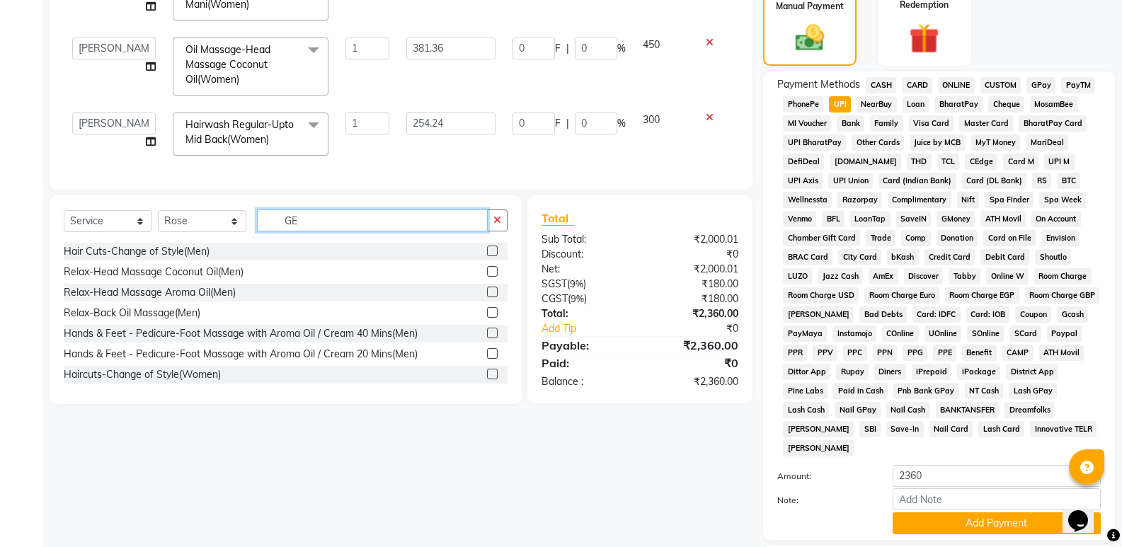
type input "G"
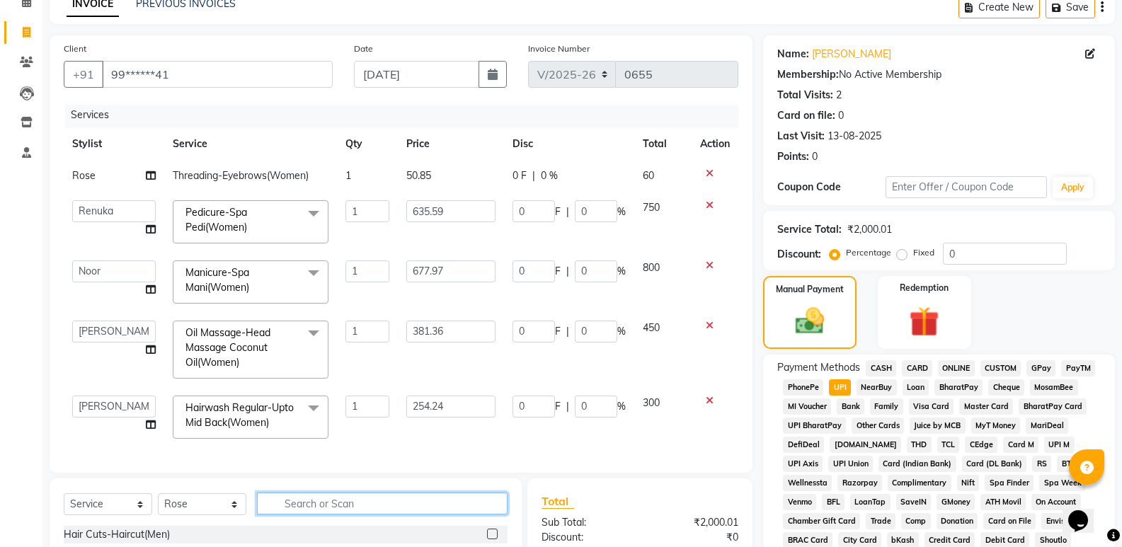
scroll to position [283, 0]
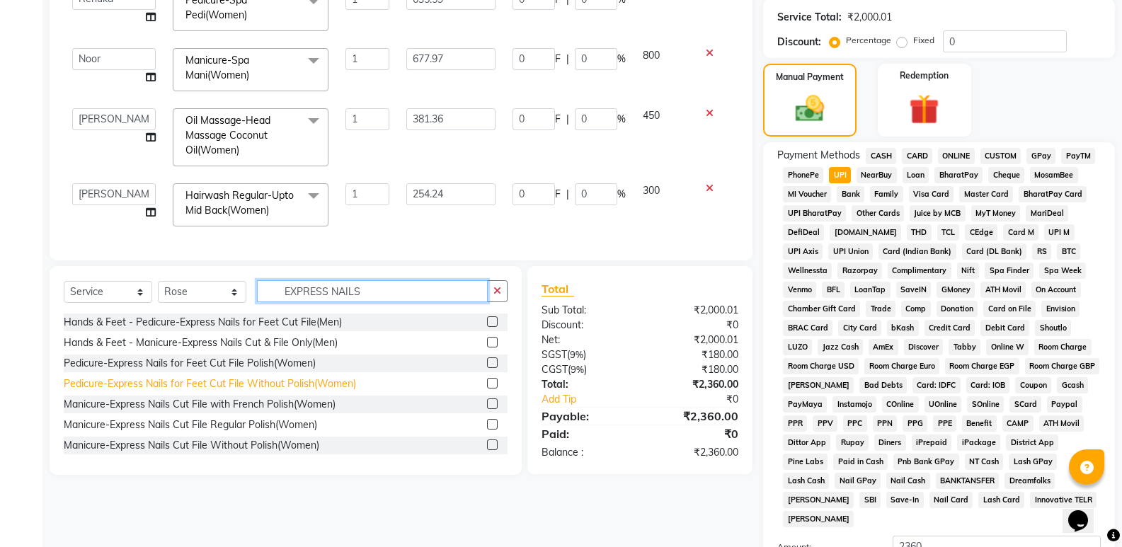
type input "EXPRESS NAILS"
click at [300, 383] on div "Pedicure-Express Nails for Feet Cut File Without Polish(Women)" at bounding box center [210, 384] width 292 height 15
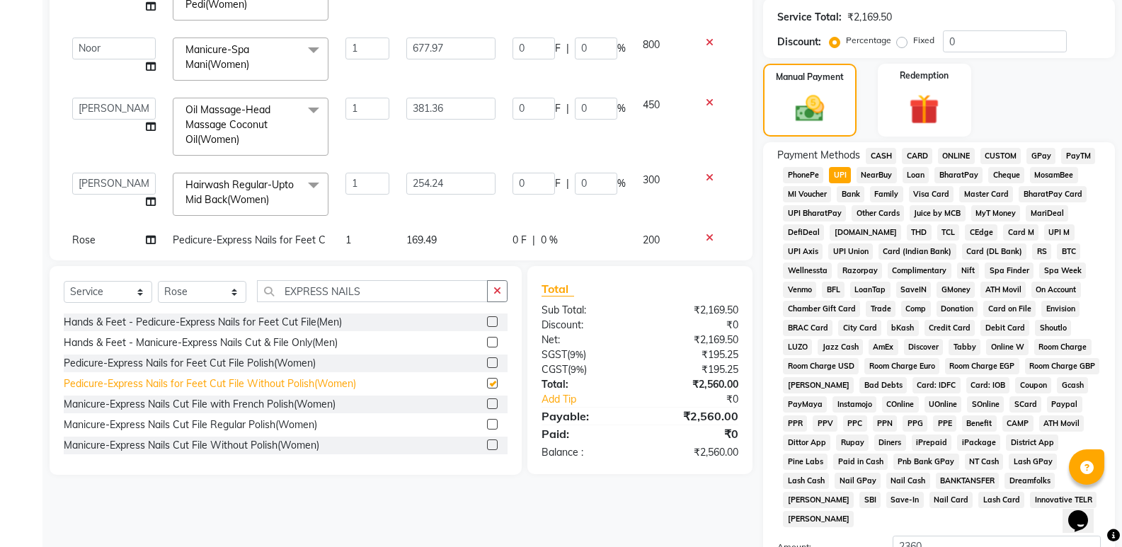
checkbox input "false"
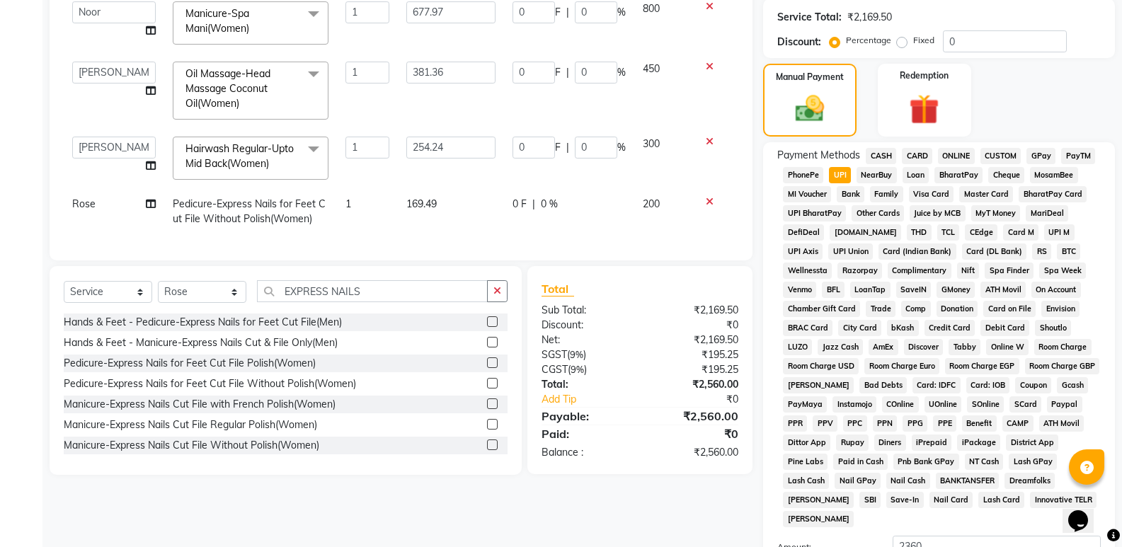
scroll to position [354, 0]
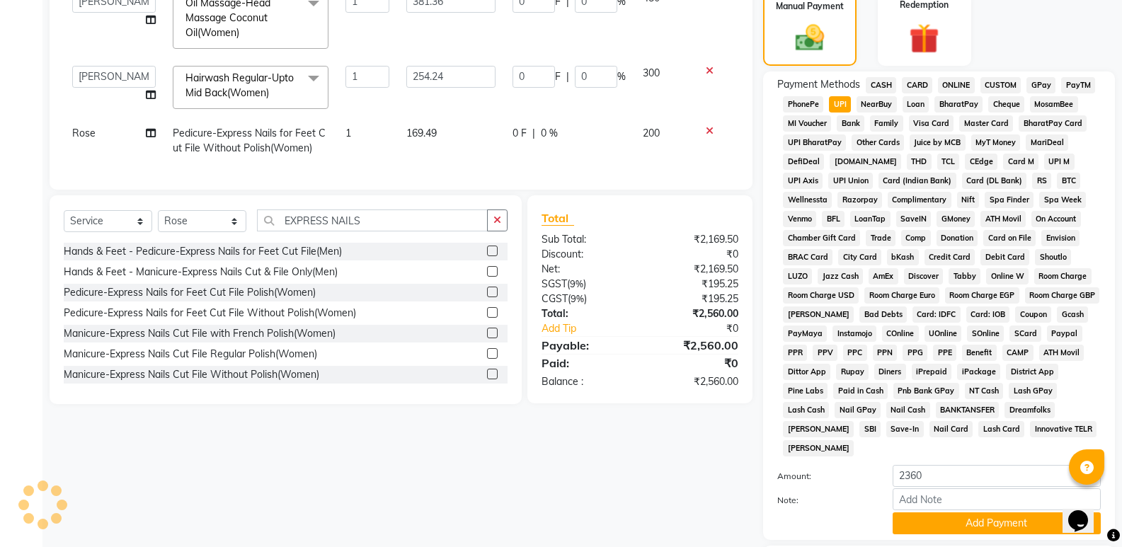
click at [656, 118] on td "200" at bounding box center [663, 141] width 58 height 47
select select "87536"
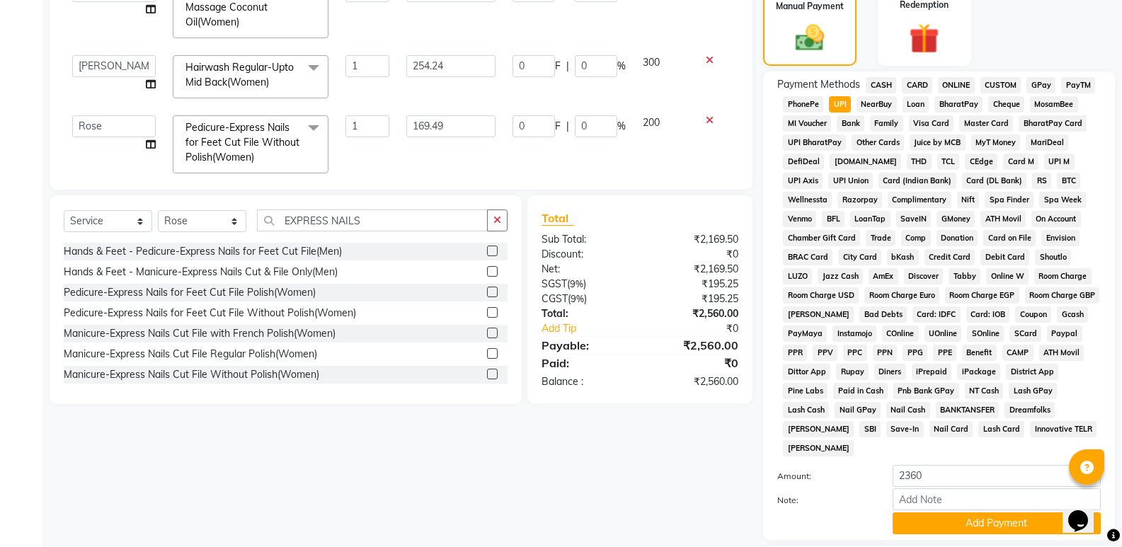
click at [658, 117] on td "200" at bounding box center [663, 144] width 58 height 75
click at [634, 124] on td "200" at bounding box center [663, 144] width 58 height 75
click at [665, 122] on td "200" at bounding box center [663, 144] width 58 height 75
click at [664, 122] on td "200" at bounding box center [663, 144] width 58 height 75
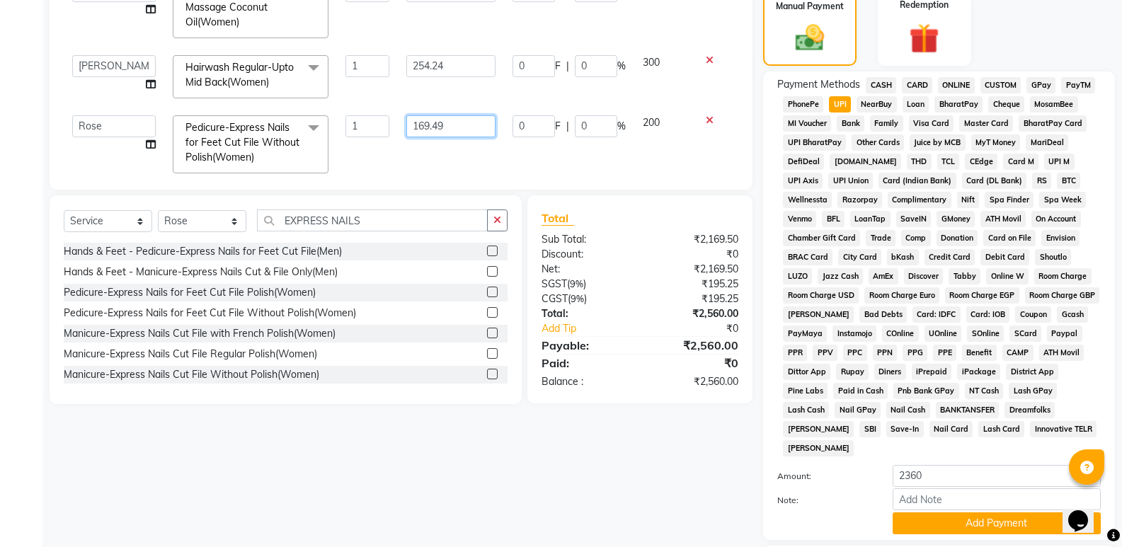
click at [429, 125] on input "169.49" at bounding box center [450, 126] width 88 height 22
click at [435, 126] on input "4049" at bounding box center [450, 126] width 88 height 22
click at [435, 126] on input "409" at bounding box center [450, 126] width 88 height 22
type input "409.09"
click at [660, 115] on td "200" at bounding box center [663, 144] width 58 height 75
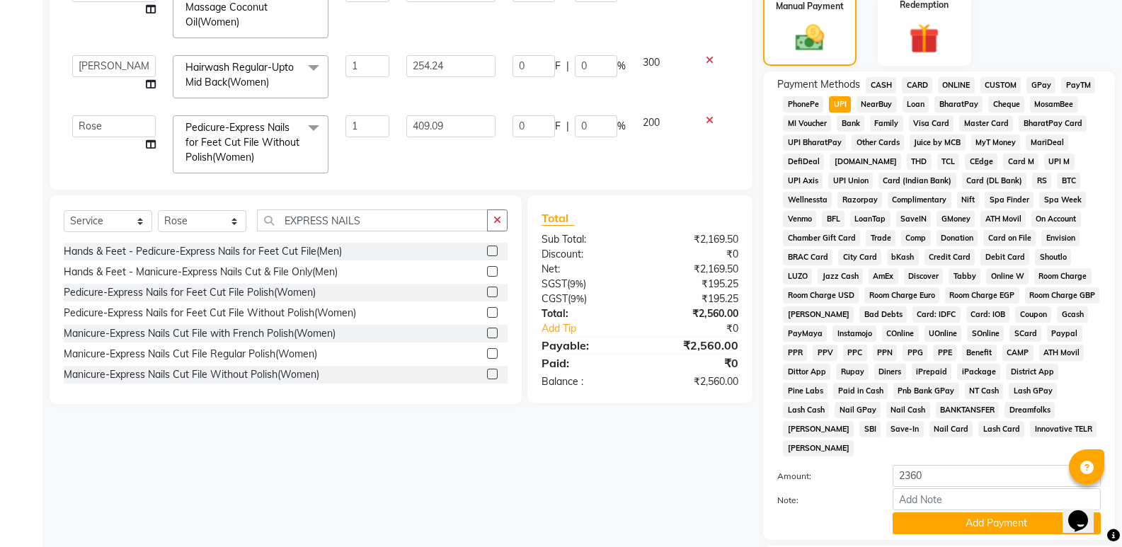
select select "87536"
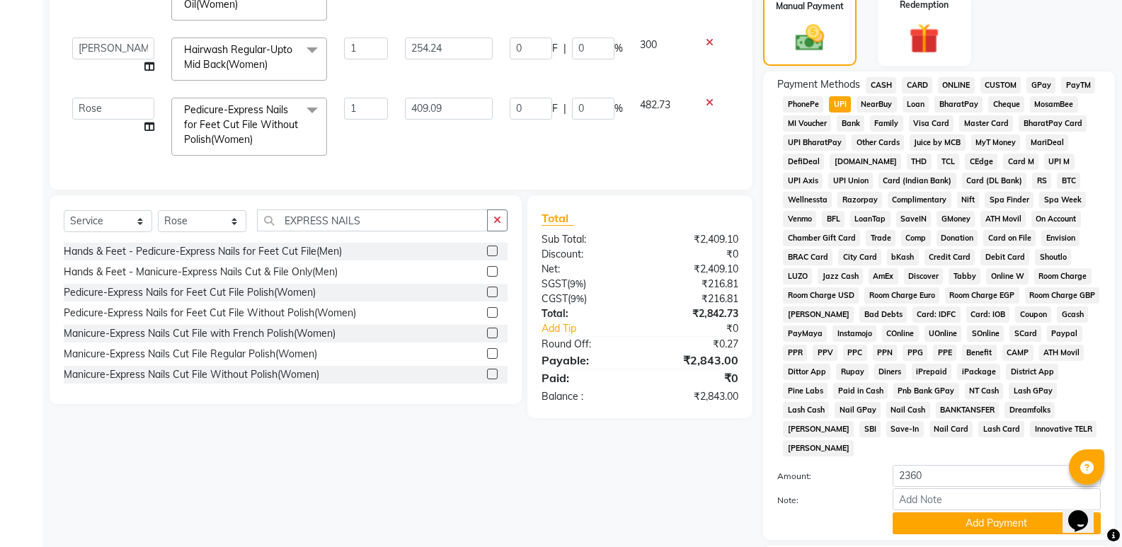
scroll to position [88, 0]
click at [445, 101] on input "409.09" at bounding box center [449, 109] width 88 height 22
type input "4"
type input "381.35"
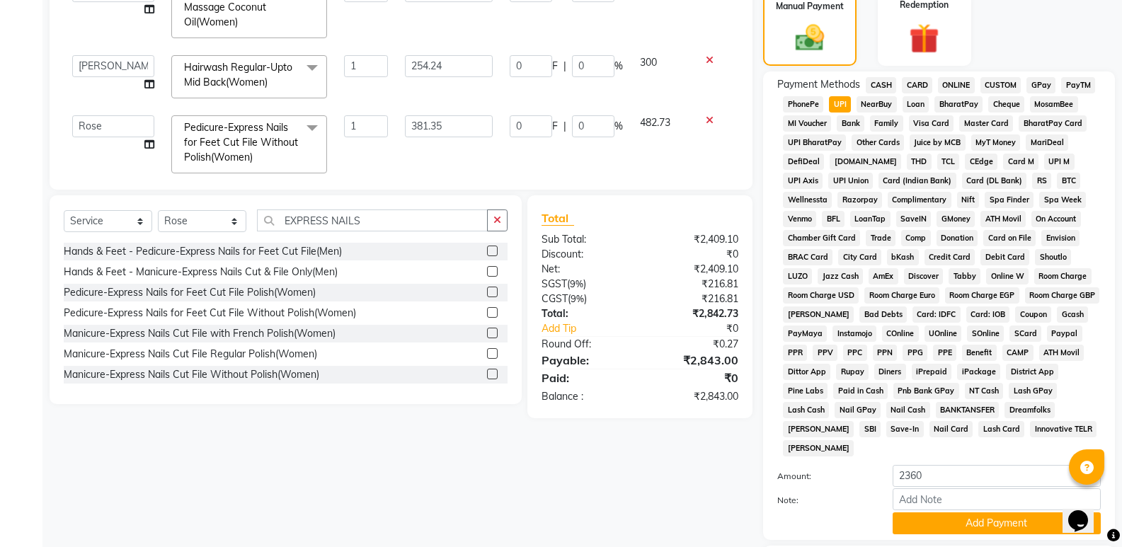
click at [672, 88] on tbody "Rose Threading-Eyebrows(Women) 1 50.85 0 F | 0 % 60 Augusta Salon Front Desk [P…" at bounding box center [401, 0] width 675 height 362
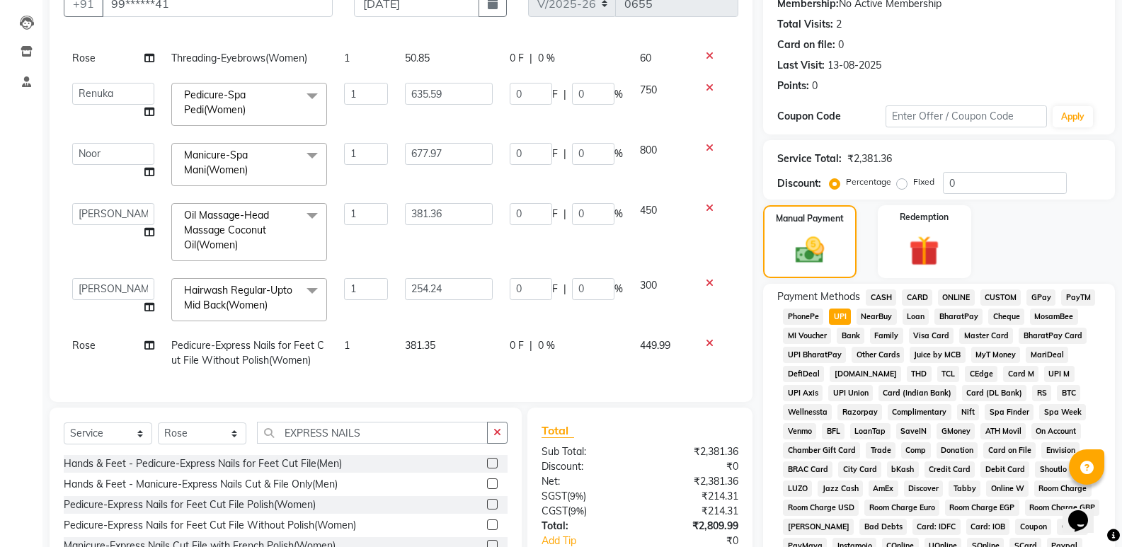
click at [93, 339] on span "Rose" at bounding box center [83, 345] width 23 height 13
select select "87536"
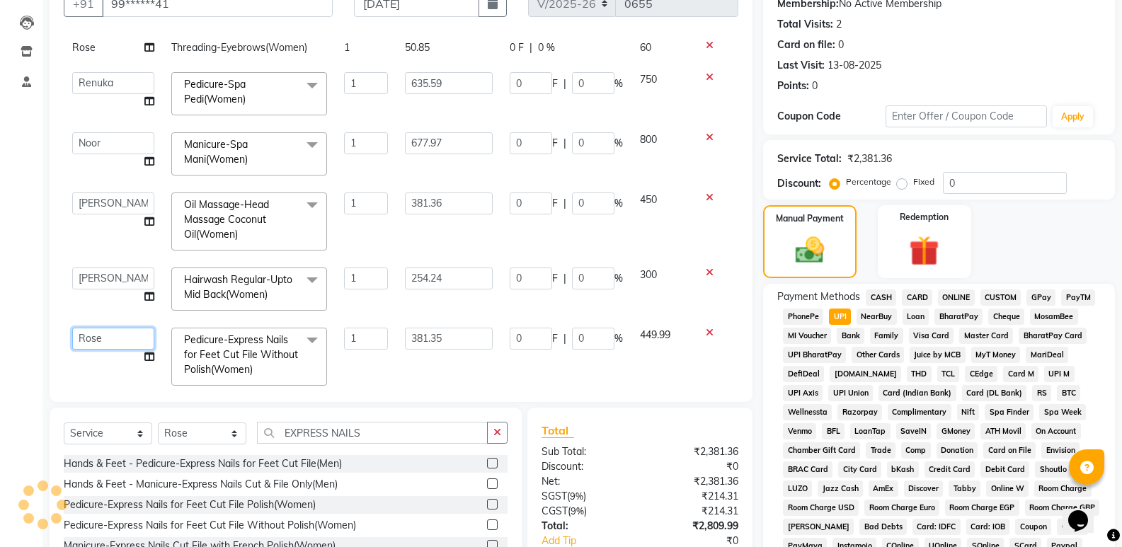
click at [93, 336] on select "Augusta Salon Front Desk [PERSON_NAME] [PERSON_NAME] [PERSON_NAME]" at bounding box center [113, 339] width 82 height 22
select select "87535"
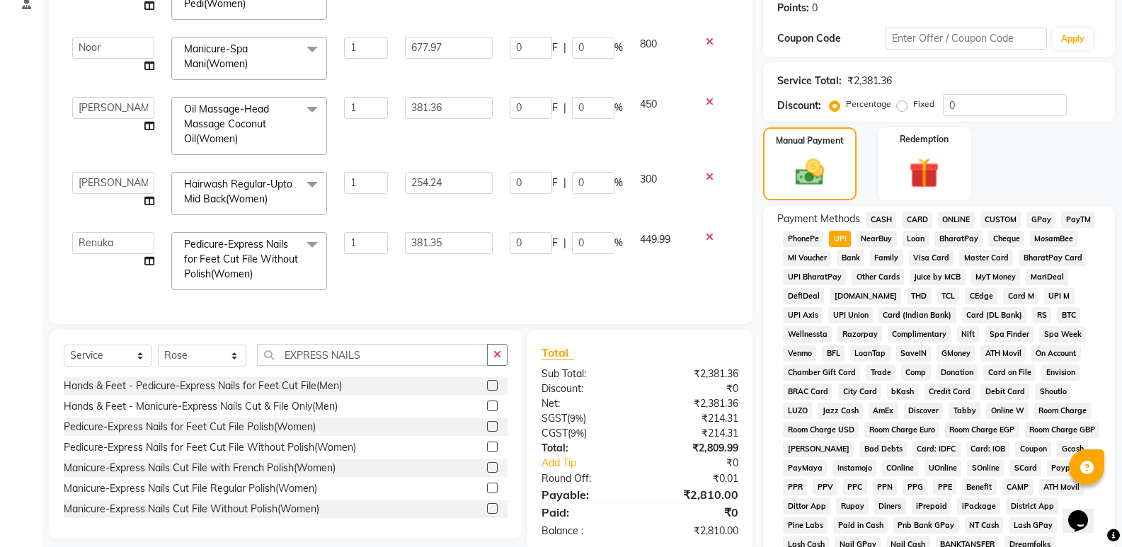
scroll to position [432, 0]
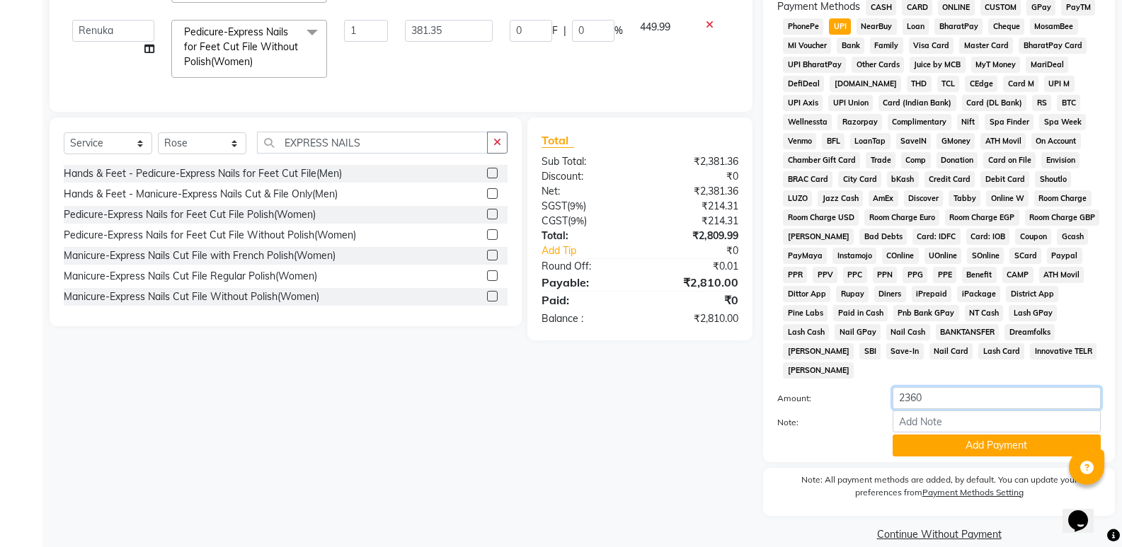
click at [945, 387] on input "2360" at bounding box center [997, 398] width 208 height 22
click at [931, 387] on input "2" at bounding box center [997, 398] width 208 height 22
type input "2810"
click at [985, 435] on button "Add Payment" at bounding box center [997, 446] width 208 height 22
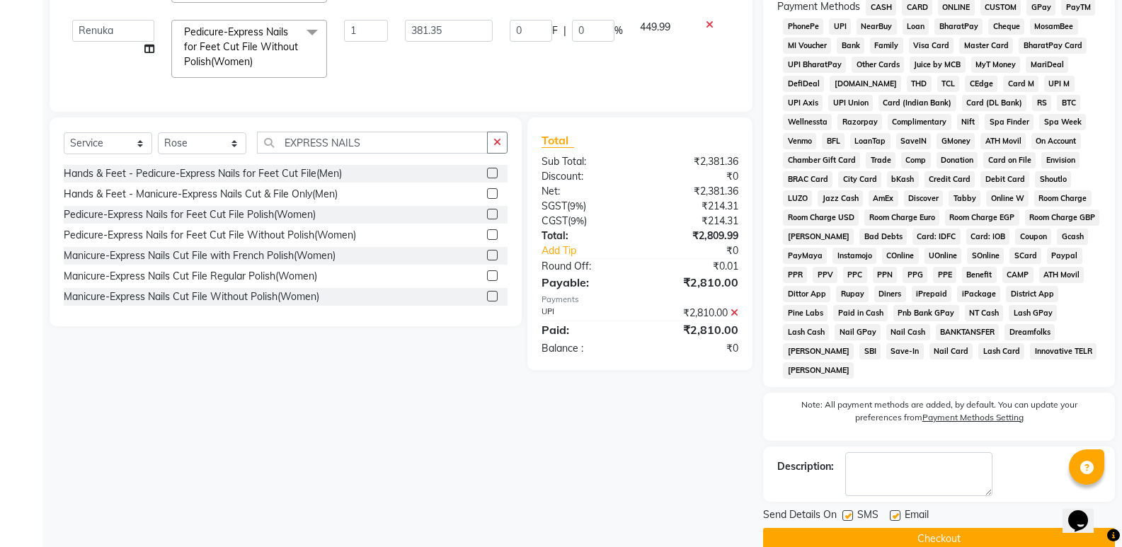
click at [958, 528] on button "Checkout" at bounding box center [939, 539] width 352 height 22
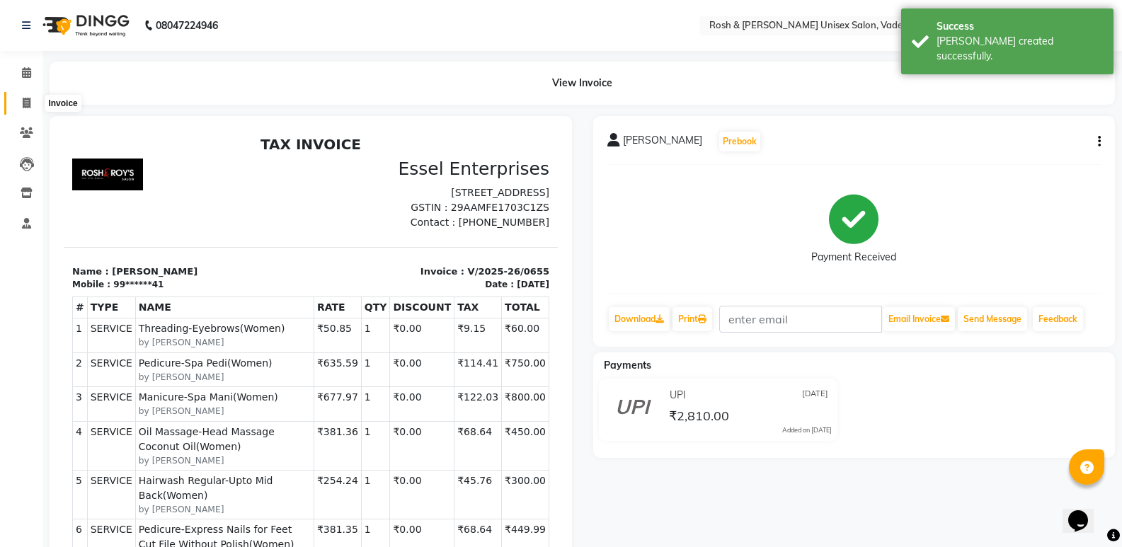
click at [28, 103] on icon at bounding box center [27, 103] width 8 height 11
select select "8657"
select select "service"
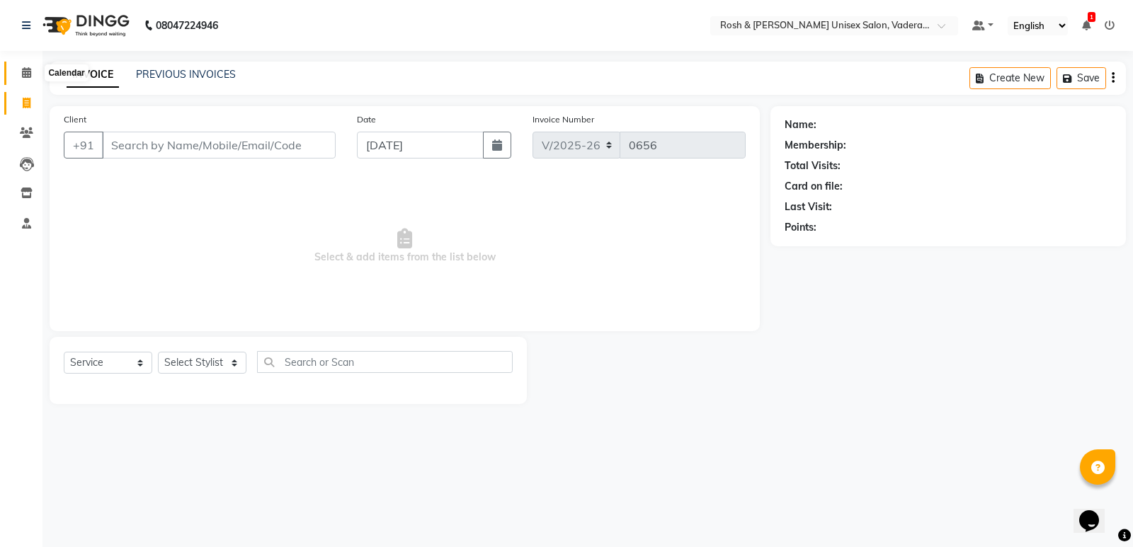
click at [33, 71] on span at bounding box center [26, 73] width 25 height 16
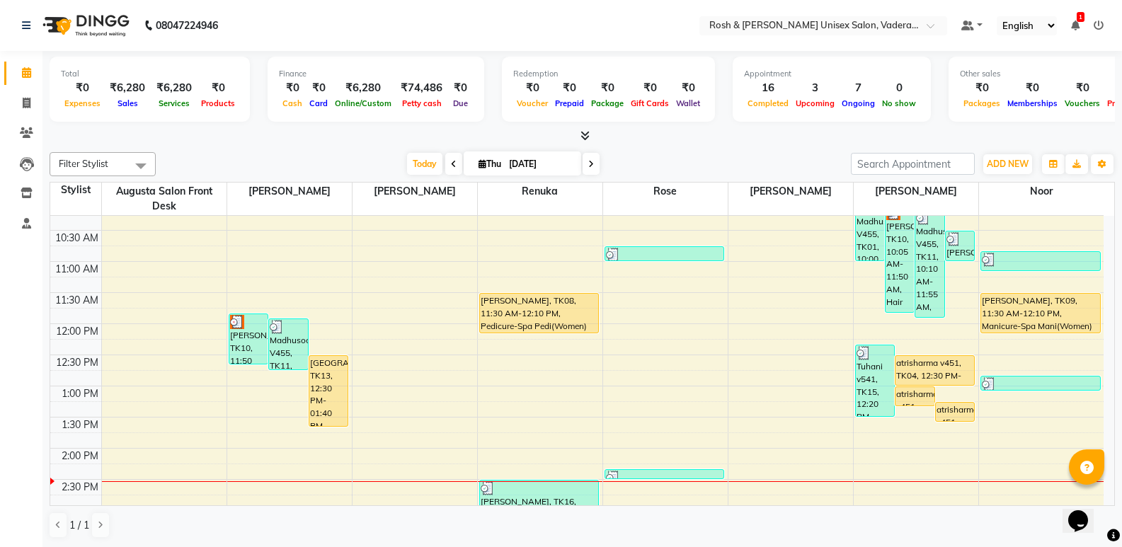
scroll to position [142, 0]
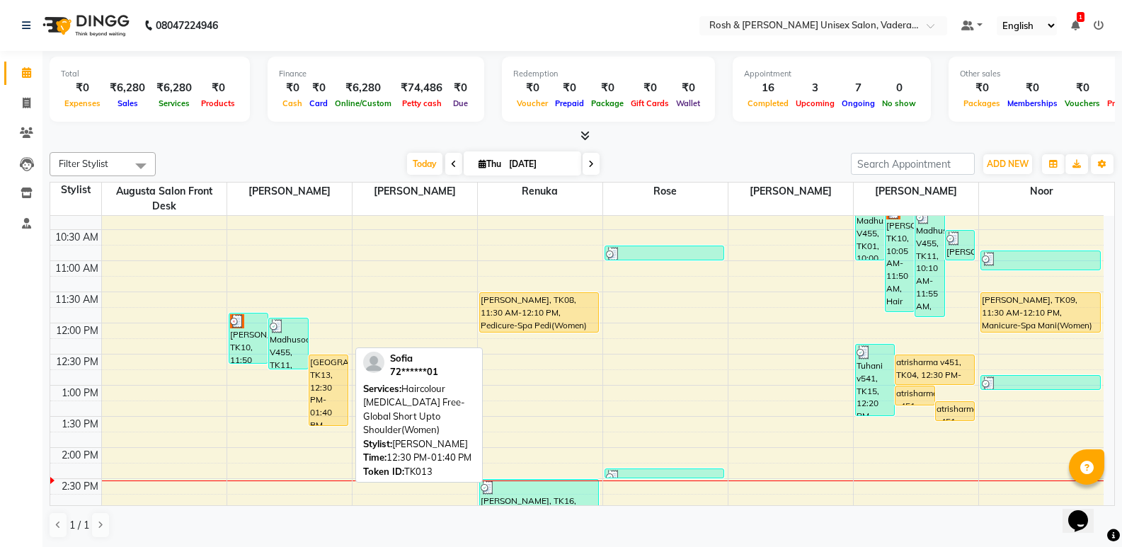
click at [320, 402] on div "[GEOGRAPHIC_DATA], TK13, 12:30 PM-01:40 PM, Haircolour [MEDICAL_DATA] Free-Glob…" at bounding box center [328, 390] width 39 height 70
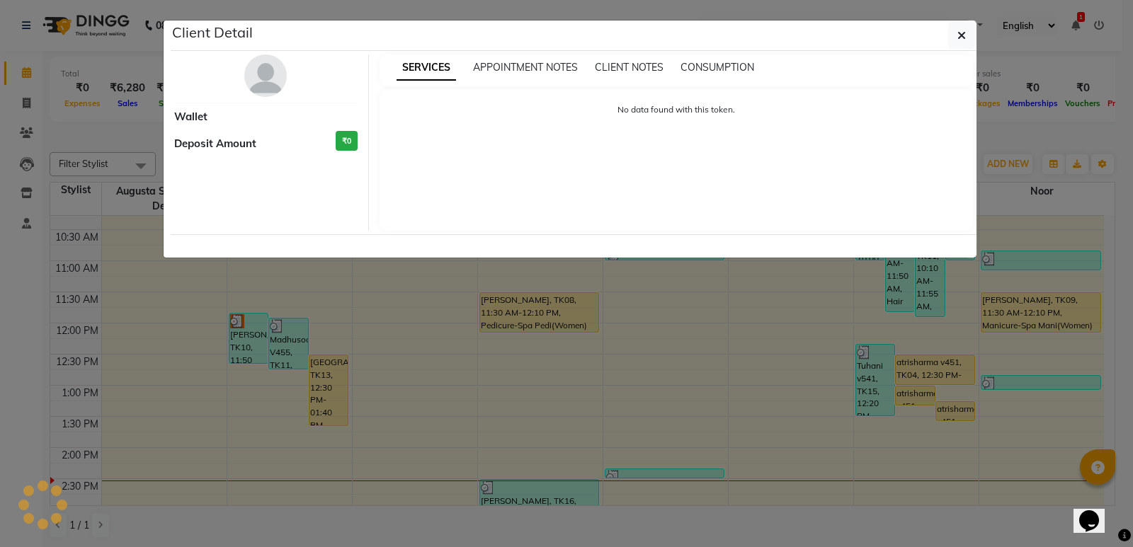
select select "1"
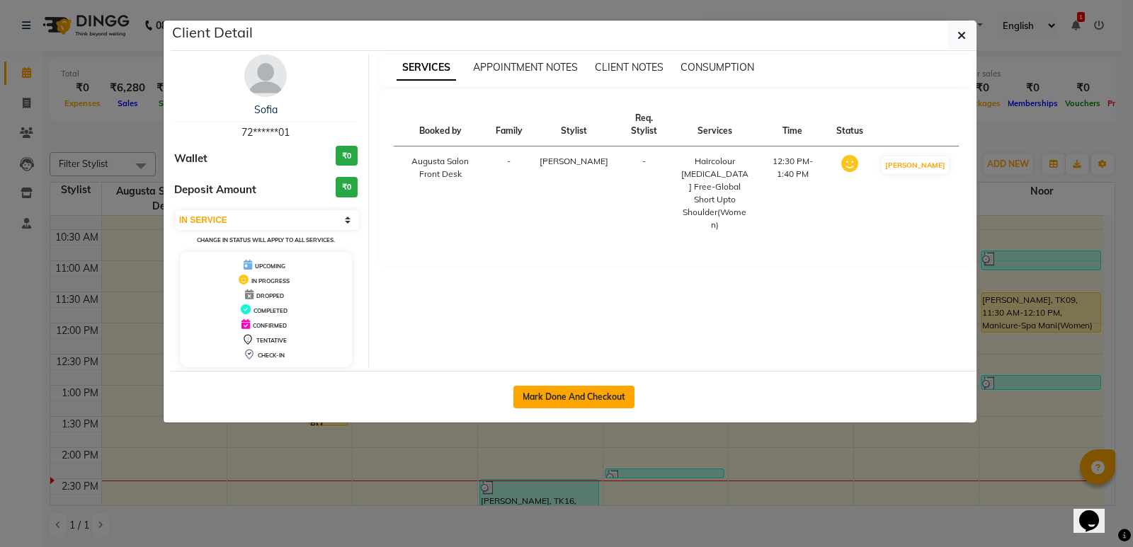
click at [542, 401] on button "Mark Done And Checkout" at bounding box center [573, 397] width 121 height 23
select select "service"
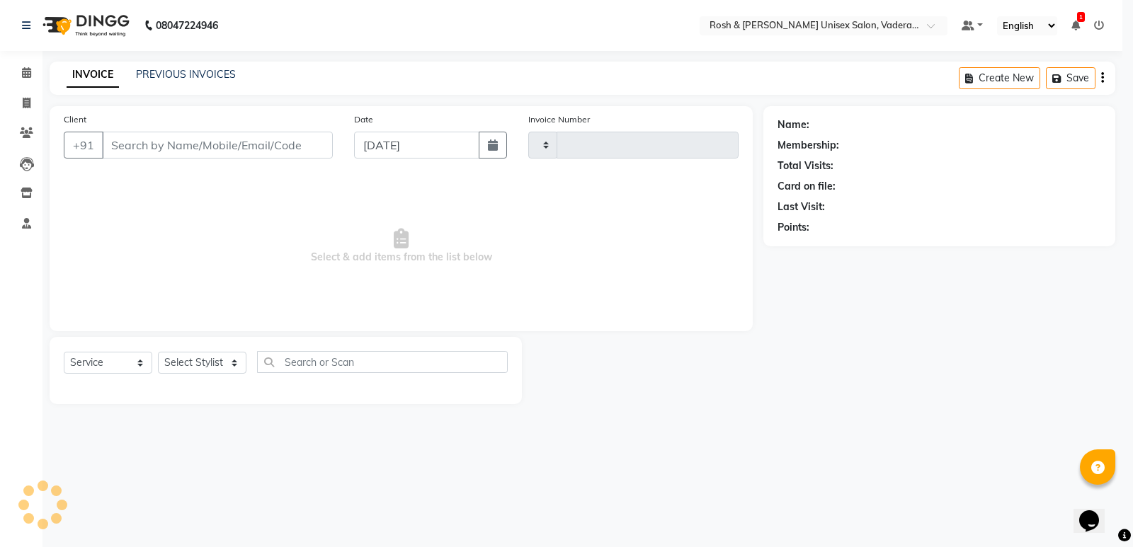
type input "0656"
select select "8657"
type input "72******01"
select select "87533"
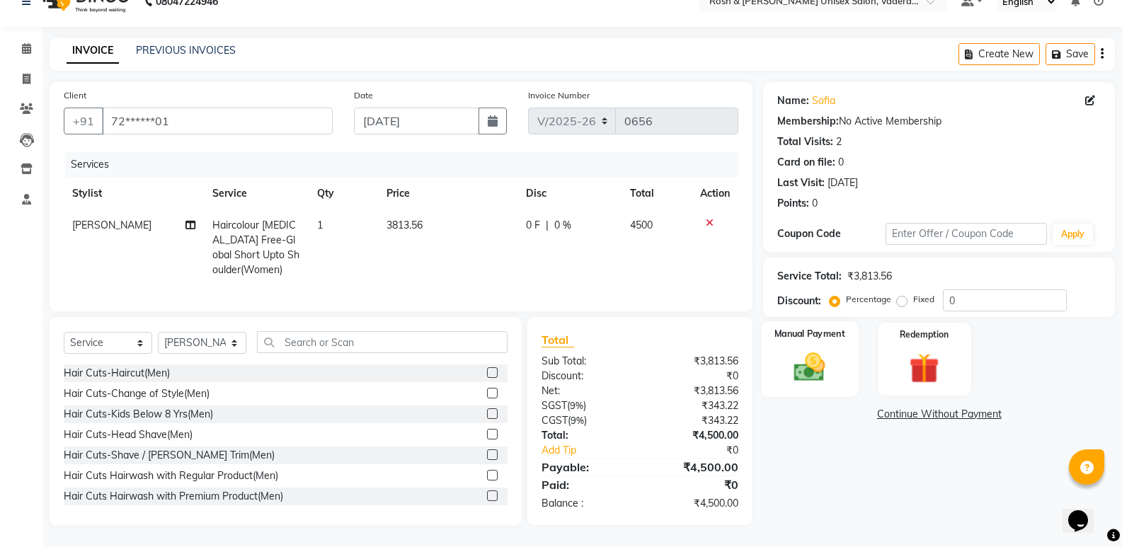
click at [811, 356] on img at bounding box center [809, 367] width 50 height 36
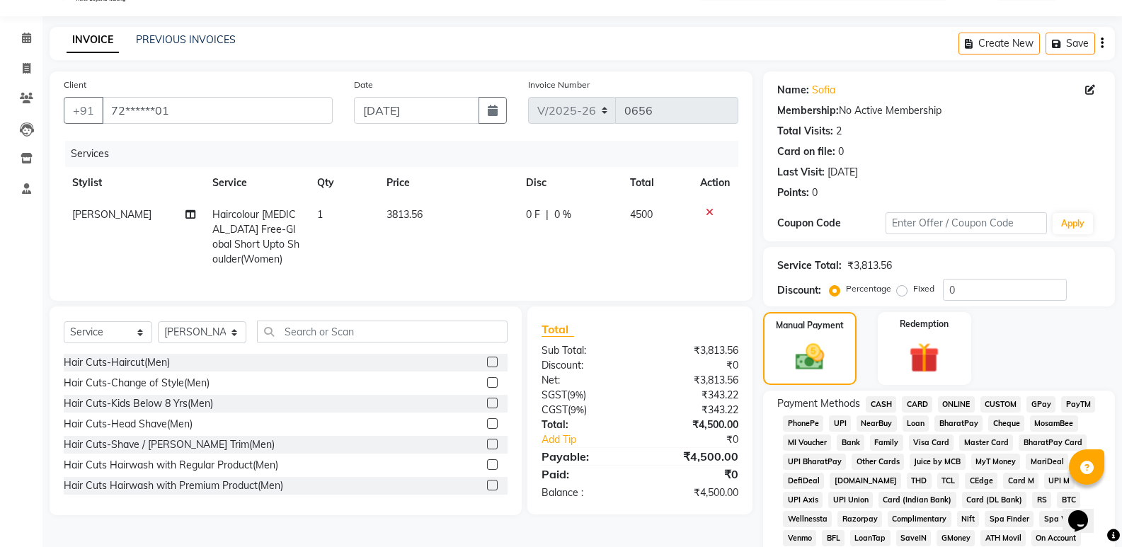
click at [842, 426] on span "UPI" at bounding box center [840, 424] width 22 height 16
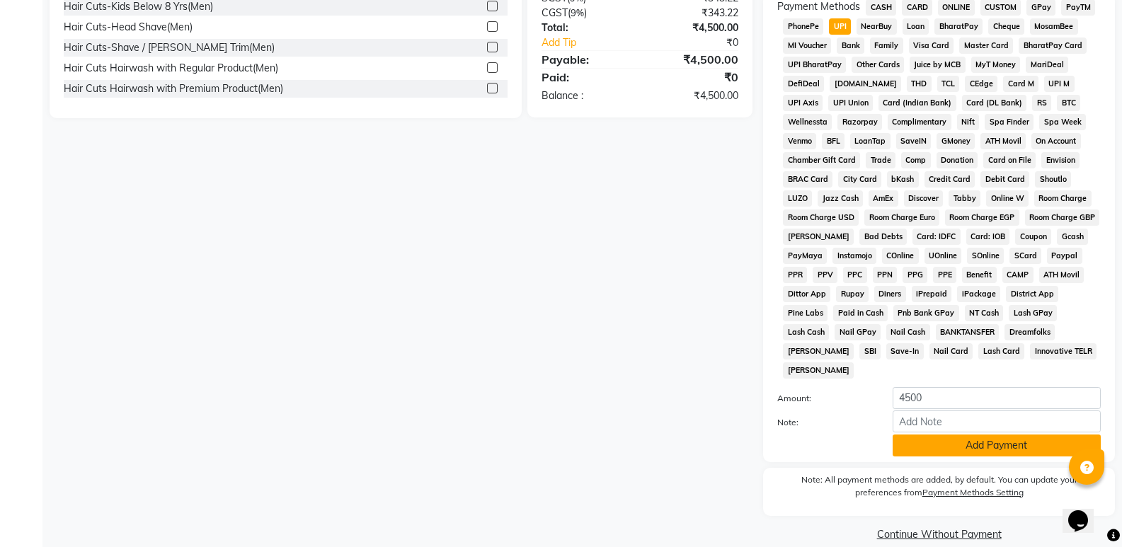
click at [941, 435] on button "Add Payment" at bounding box center [997, 446] width 208 height 22
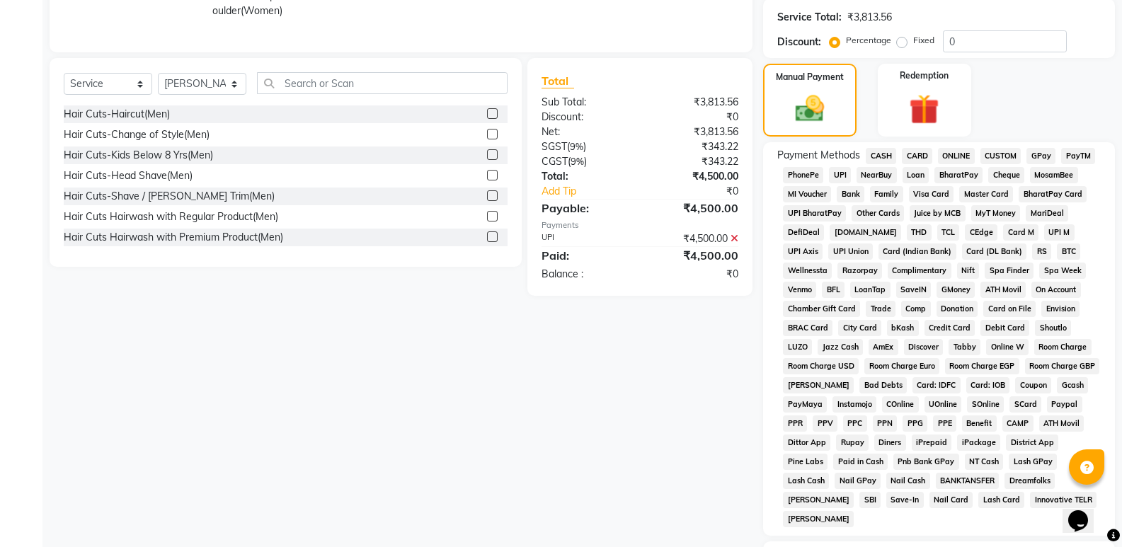
scroll to position [437, 0]
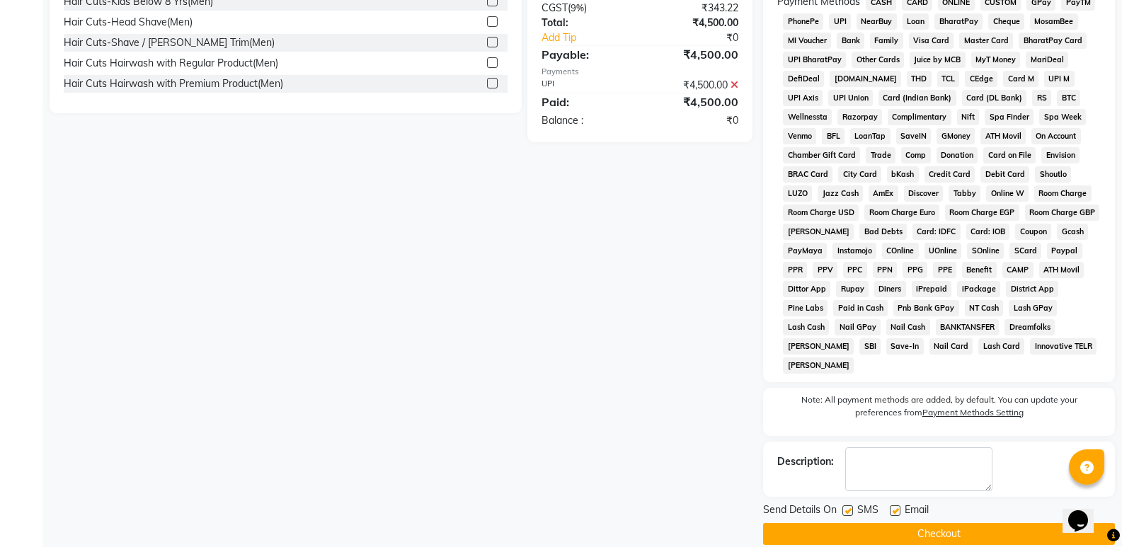
click at [923, 523] on button "Checkout" at bounding box center [939, 534] width 352 height 22
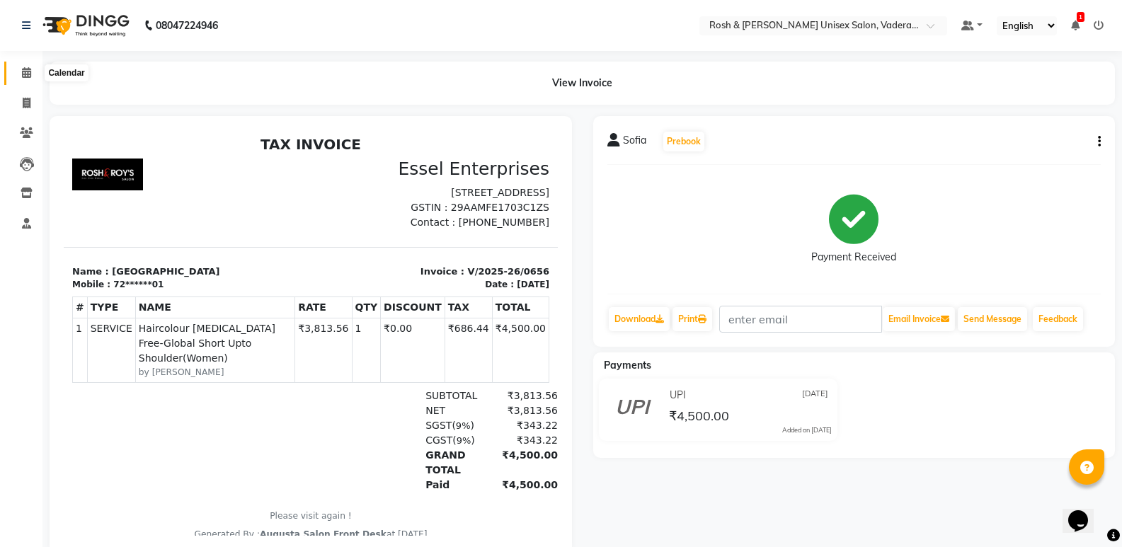
click at [23, 76] on icon at bounding box center [26, 72] width 9 height 11
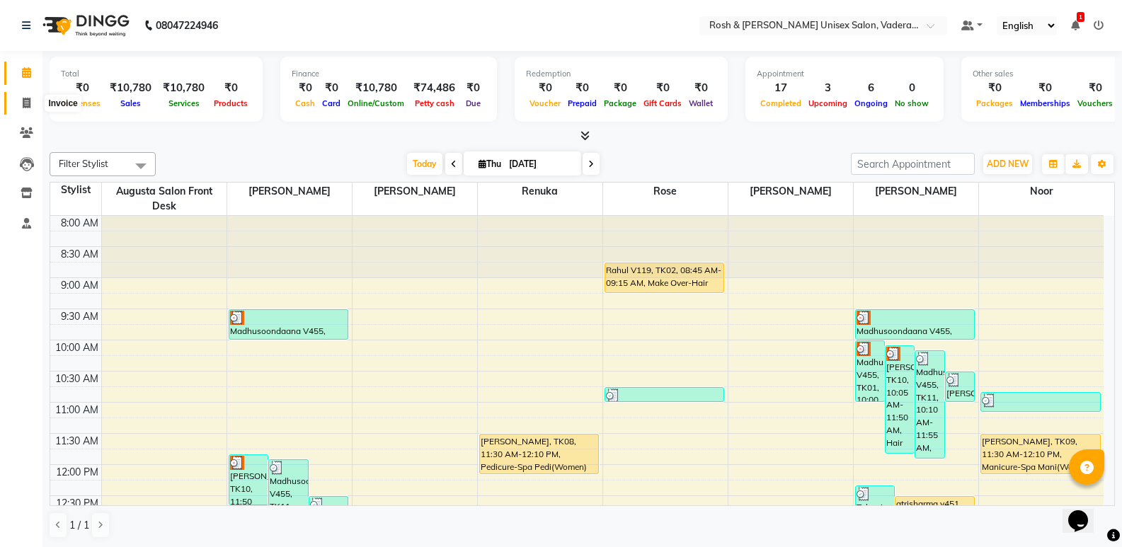
click at [23, 107] on icon at bounding box center [27, 103] width 8 height 11
select select "service"
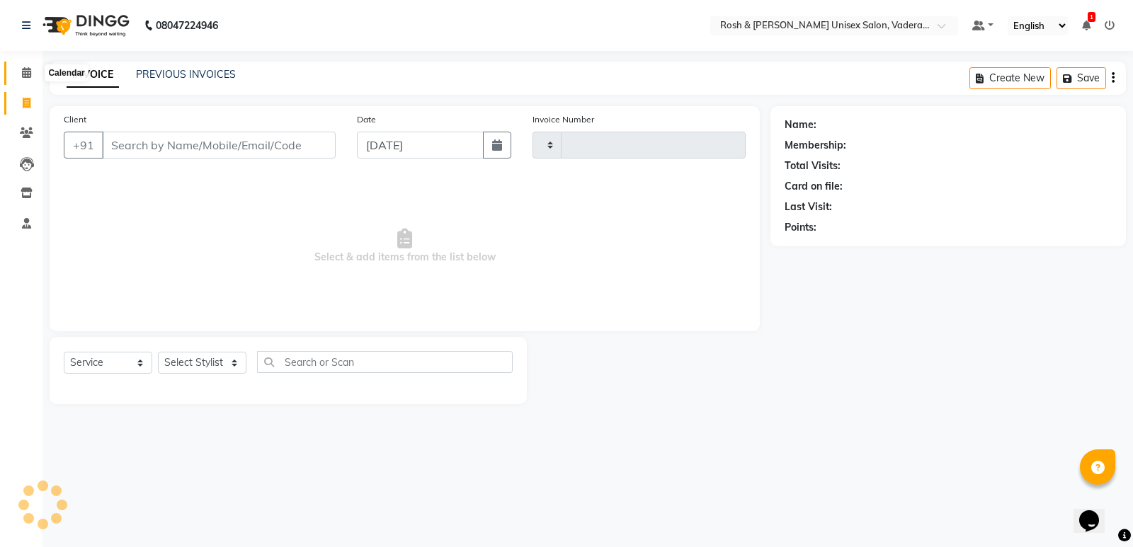
click at [28, 77] on icon at bounding box center [26, 72] width 9 height 11
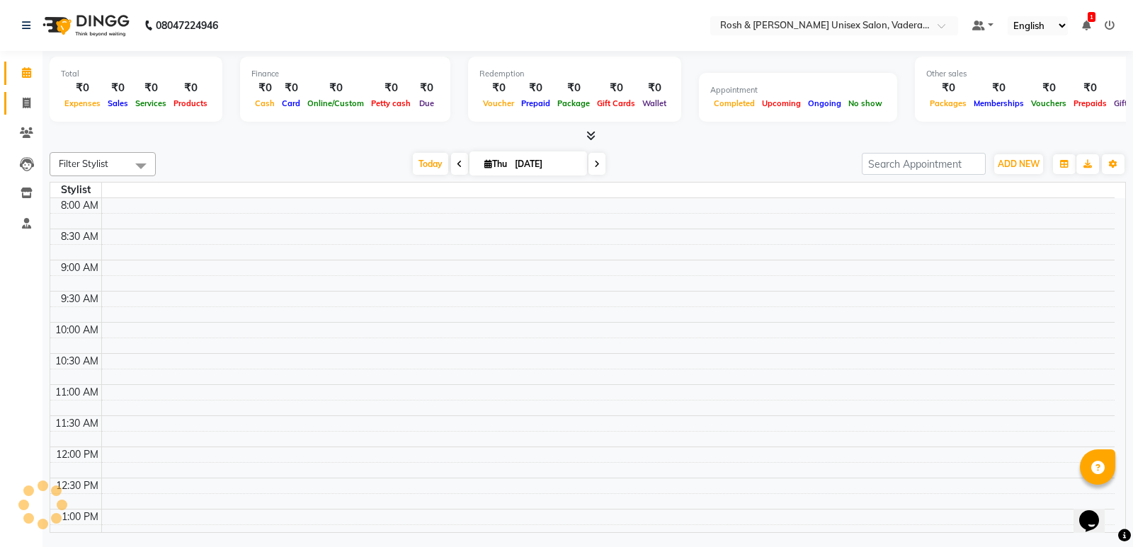
click at [25, 113] on link "Invoice" at bounding box center [21, 103] width 34 height 23
select select "service"
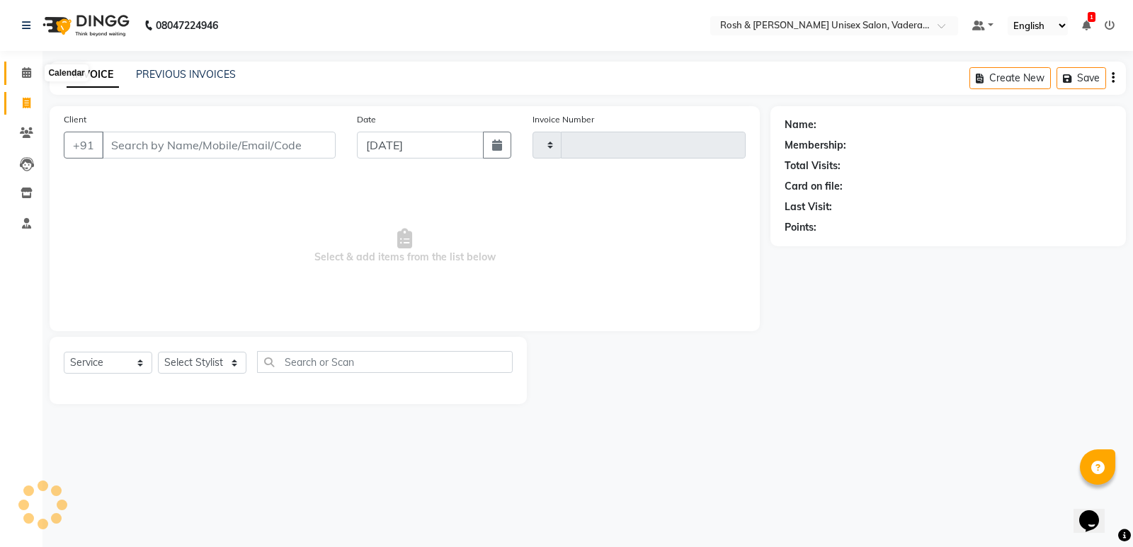
click at [28, 74] on icon at bounding box center [26, 72] width 9 height 11
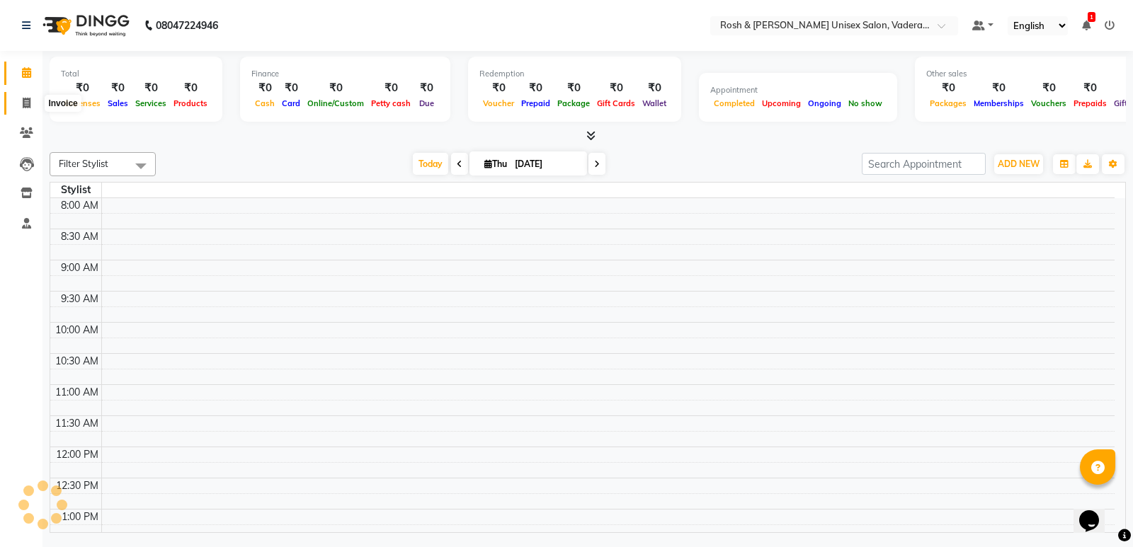
click at [30, 110] on span at bounding box center [26, 104] width 25 height 16
select select "service"
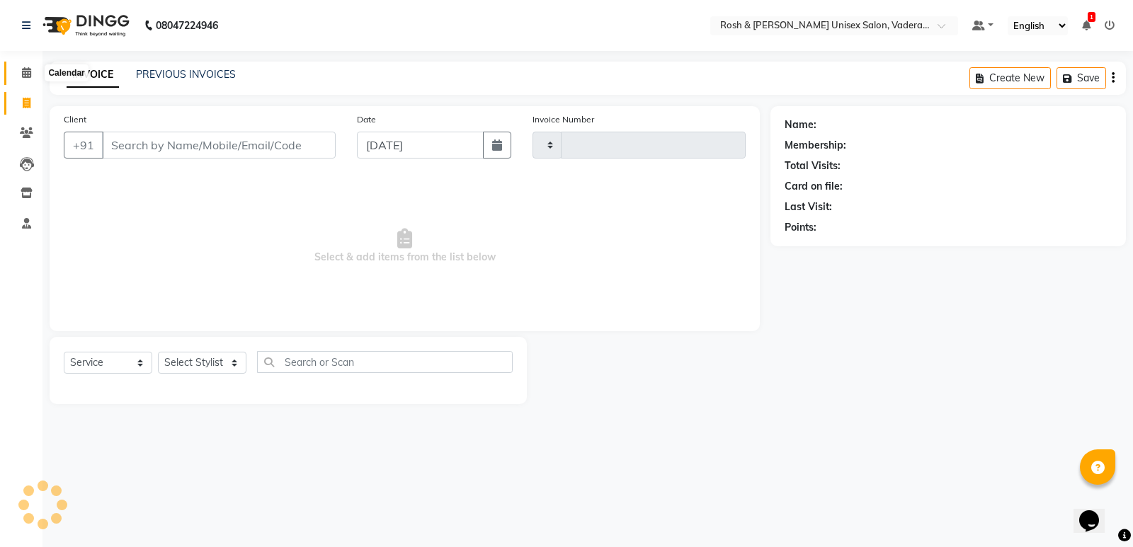
click at [20, 74] on span at bounding box center [26, 73] width 25 height 16
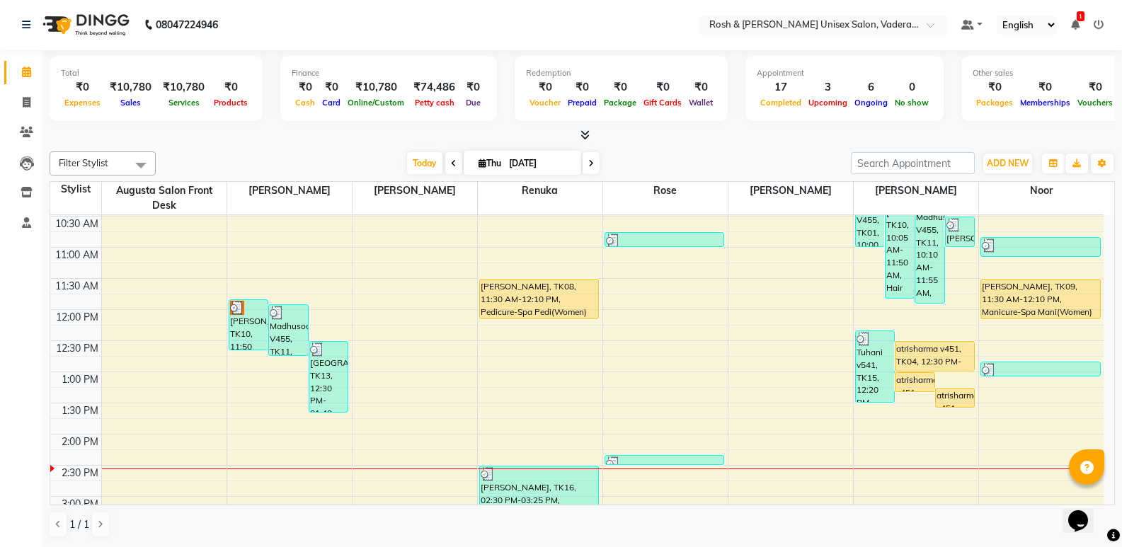
scroll to position [212, 0]
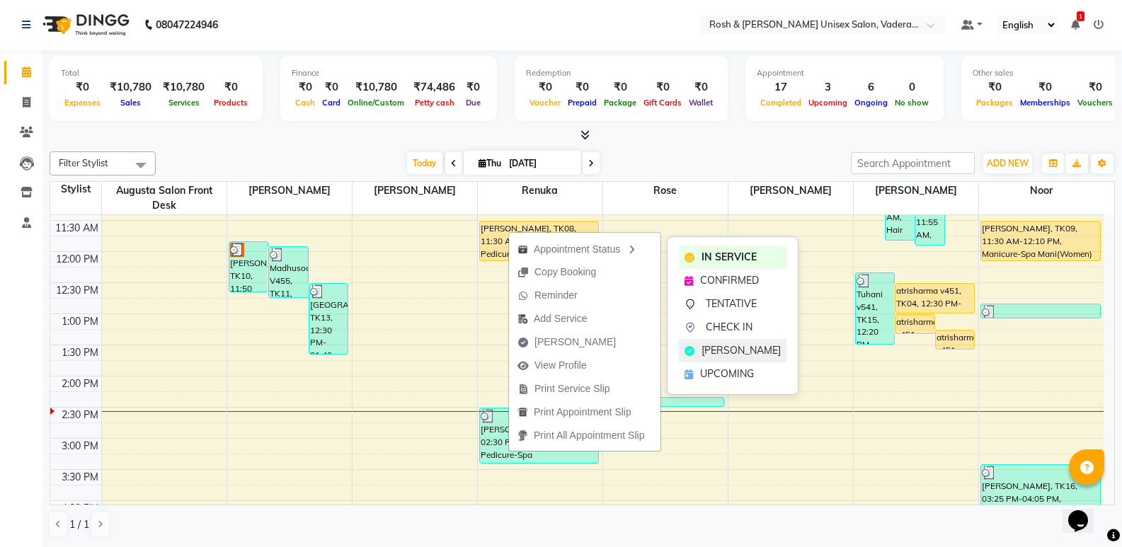
click at [733, 352] on span "[PERSON_NAME]" at bounding box center [741, 350] width 79 height 15
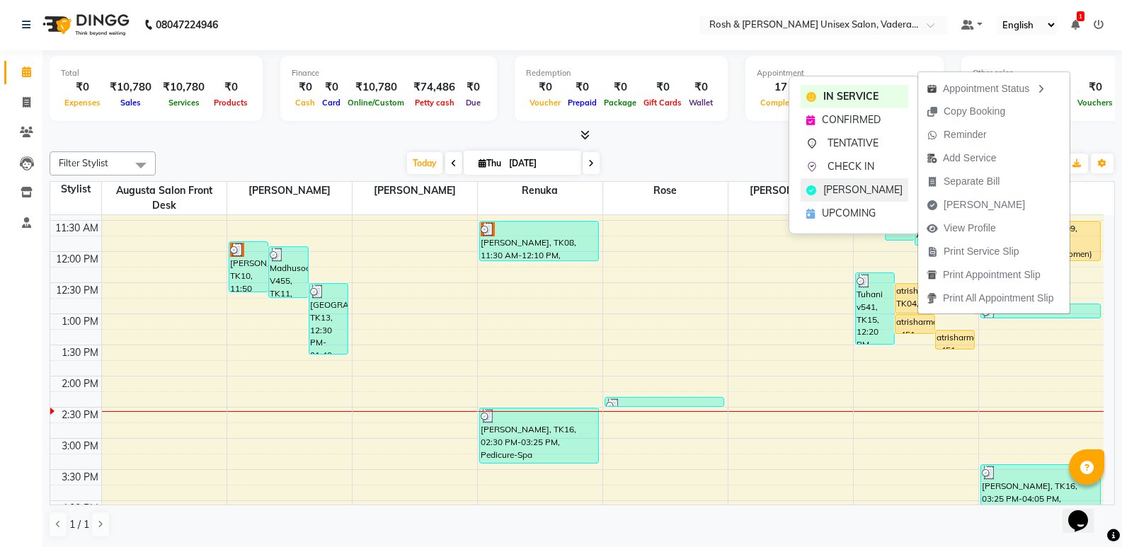
click at [827, 195] on span "[PERSON_NAME]" at bounding box center [862, 190] width 79 height 15
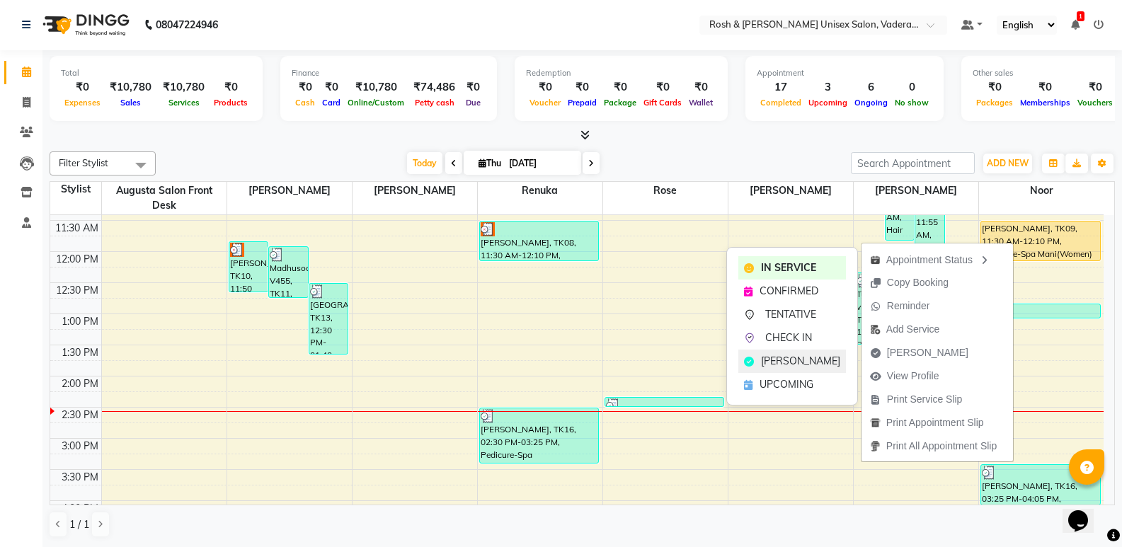
click at [769, 367] on span "[PERSON_NAME]" at bounding box center [800, 361] width 79 height 15
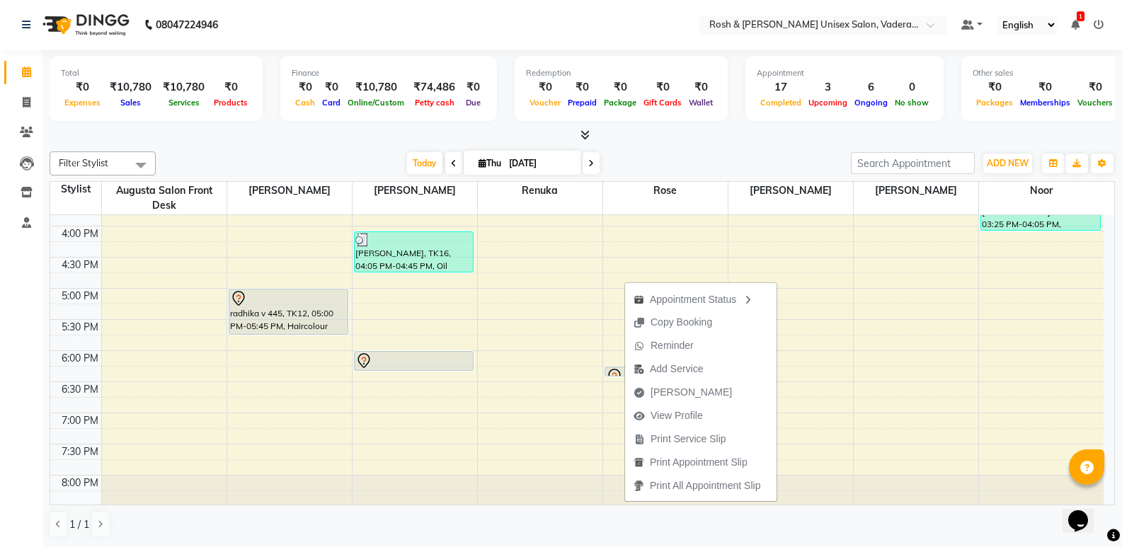
scroll to position [496, 0]
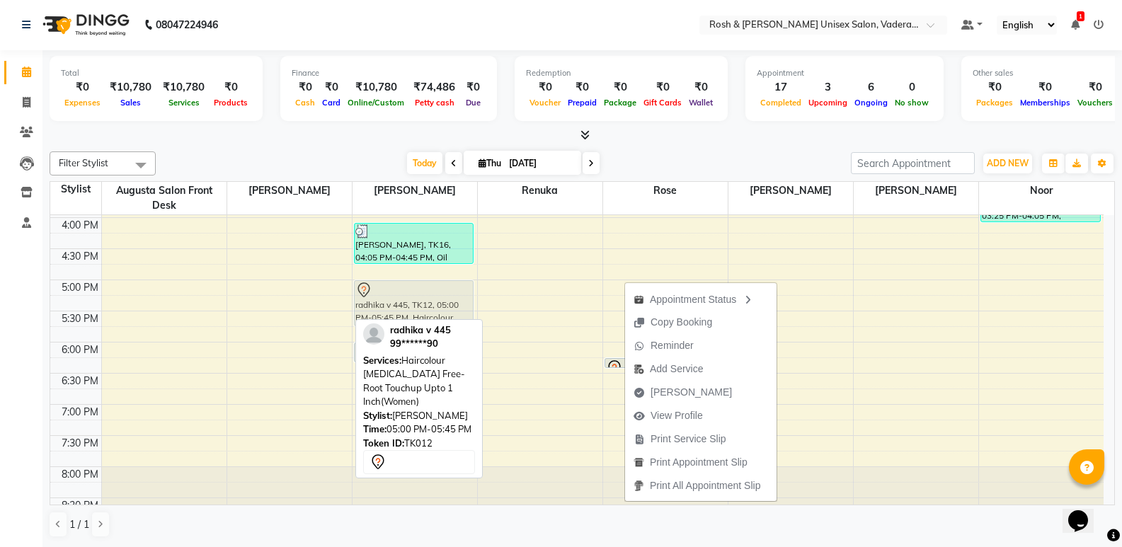
drag, startPoint x: 295, startPoint y: 311, endPoint x: 384, endPoint y: 313, distance: 89.2
click at [384, 313] on tr "[PERSON_NAME], TK10, 11:50 AM-12:40 PM, Hair Cuts-Haircut(Men),Hair Cuts-Shave …" at bounding box center [576, 124] width 1053 height 809
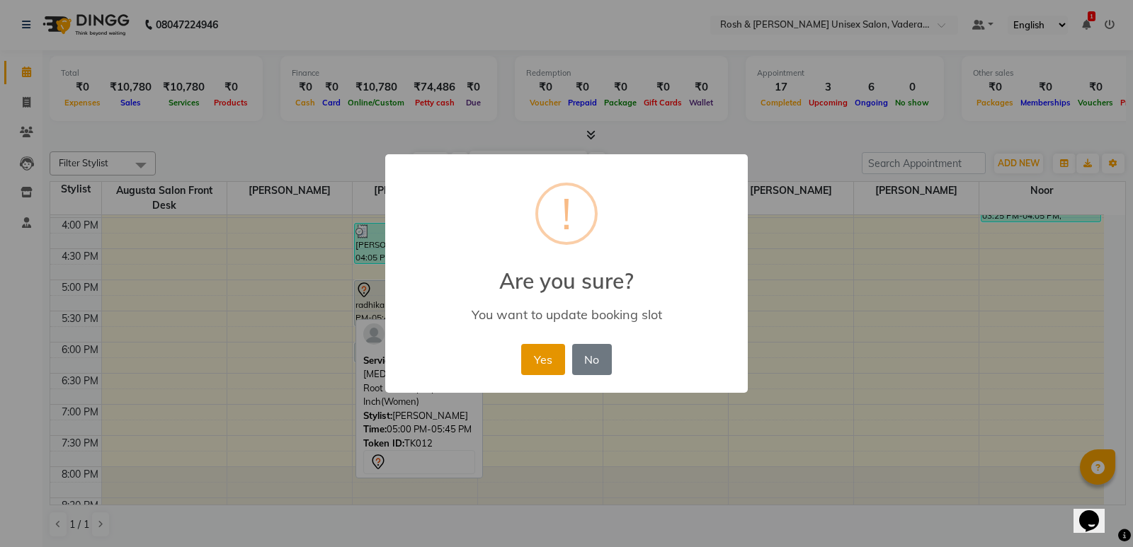
click at [530, 371] on button "Yes" at bounding box center [542, 359] width 43 height 31
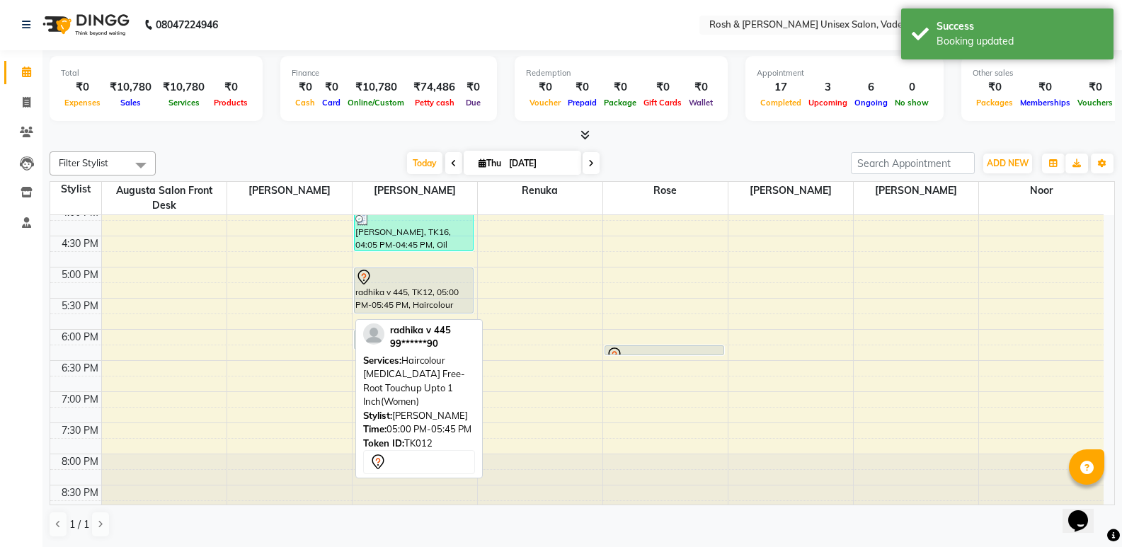
scroll to position [520, 0]
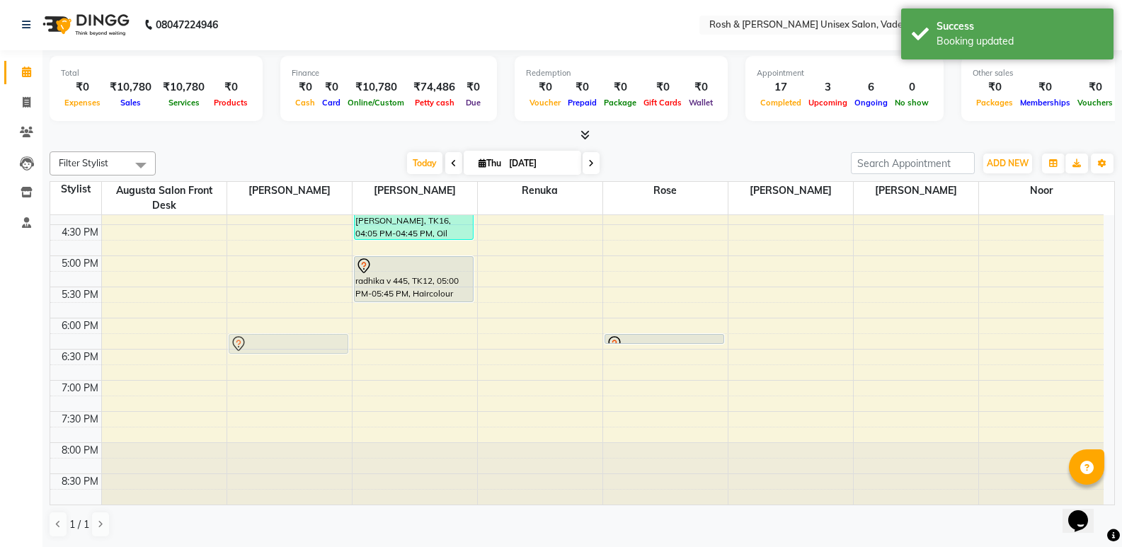
drag, startPoint x: 387, startPoint y: 333, endPoint x: 227, endPoint y: 341, distance: 159.5
click at [227, 341] on div "8:00 AM 8:30 AM 9:00 AM 9:30 AM 10:00 AM 10:30 AM 11:00 AM 11:30 AM 12:00 PM 12…" at bounding box center [576, 100] width 1053 height 809
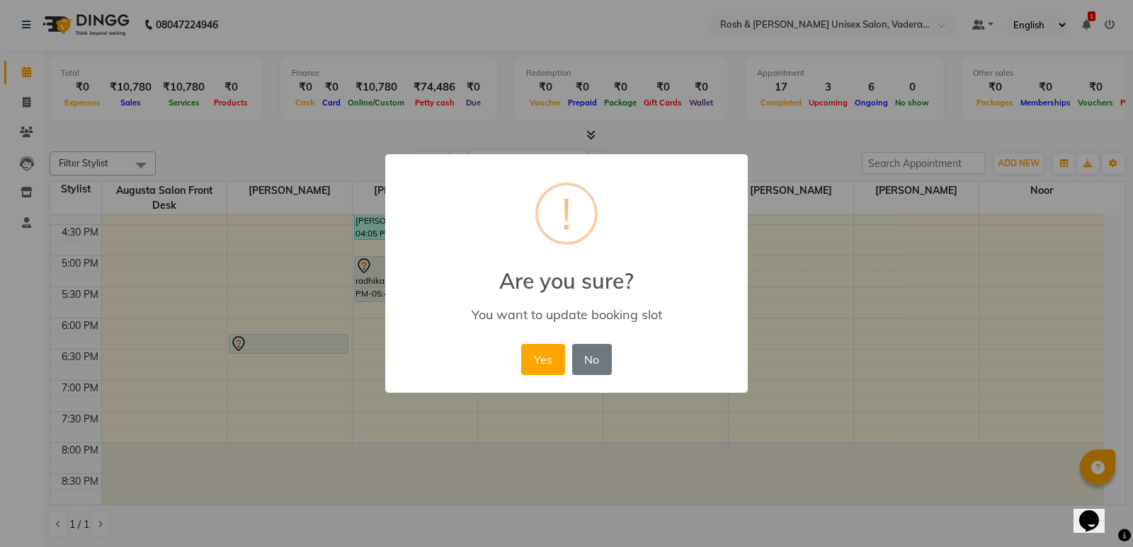
drag, startPoint x: 266, startPoint y: 345, endPoint x: 267, endPoint y: 335, distance: 10.6
click at [267, 335] on div "× ! Are you sure? You want to update booking slot Yes No No" at bounding box center [566, 273] width 1133 height 547
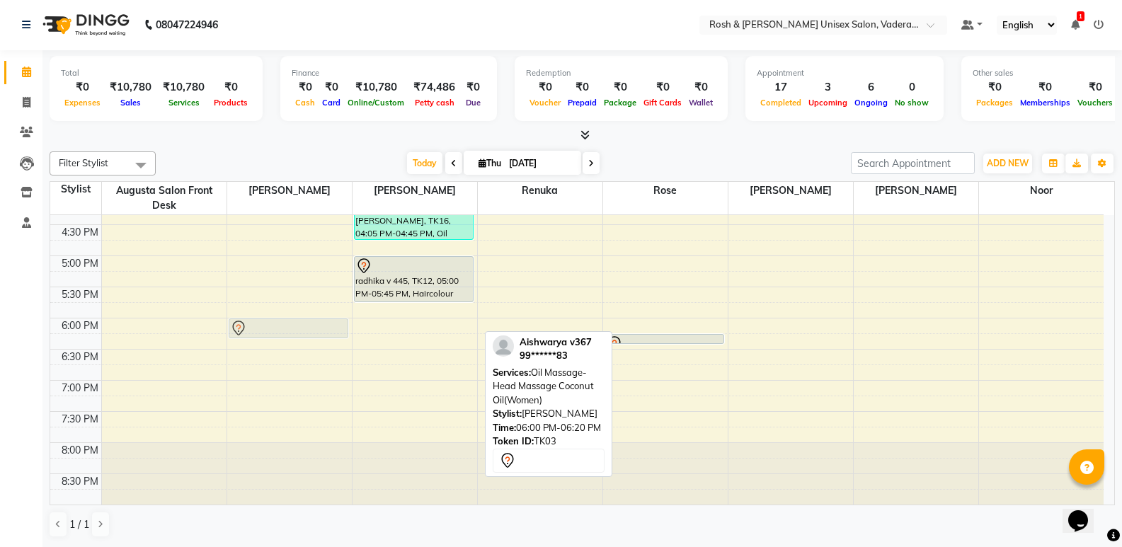
drag, startPoint x: 379, startPoint y: 328, endPoint x: 280, endPoint y: 329, distance: 99.8
click at [280, 329] on tr "[PERSON_NAME], TK10, 11:50 AM-12:40 PM, Hair Cuts-Haircut(Men),Hair Cuts-Shave …" at bounding box center [576, 100] width 1053 height 809
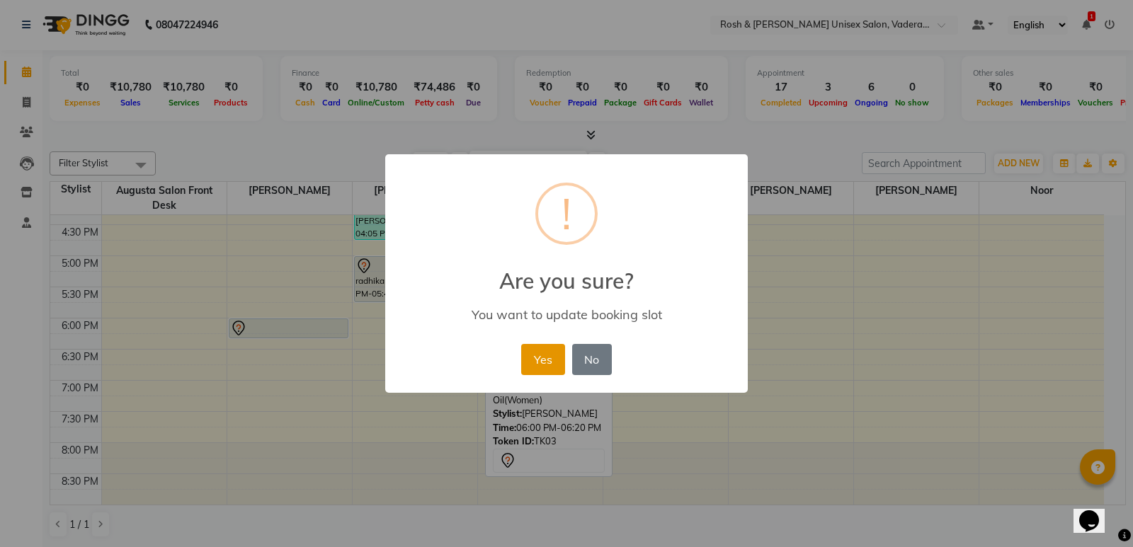
click at [559, 360] on button "Yes" at bounding box center [542, 359] width 43 height 31
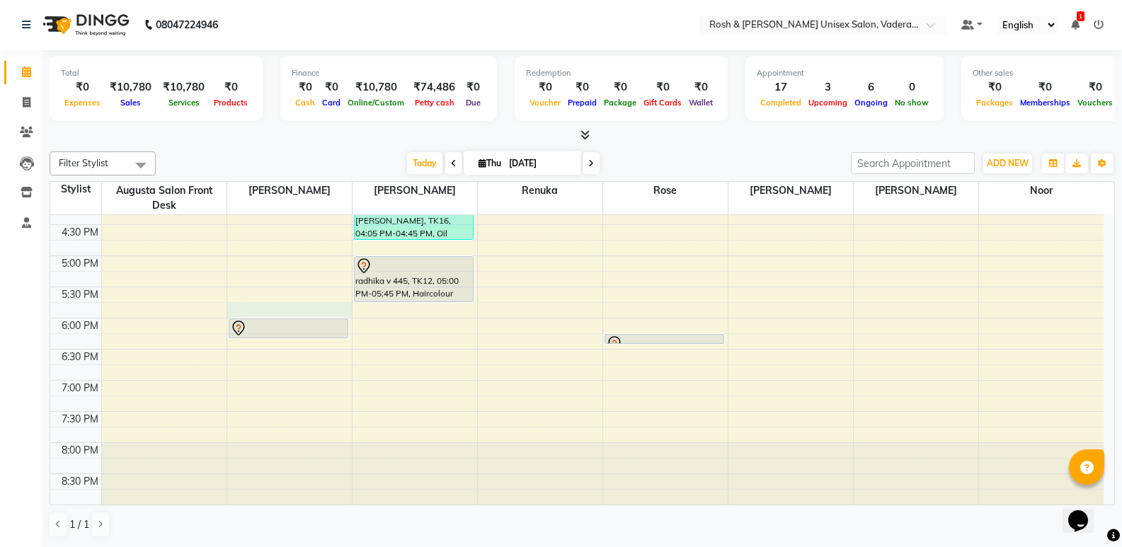
click at [256, 307] on div "8:00 AM 8:30 AM 9:00 AM 9:30 AM 10:00 AM 10:30 AM 11:00 AM 11:30 AM 12:00 PM 12…" at bounding box center [576, 100] width 1053 height 809
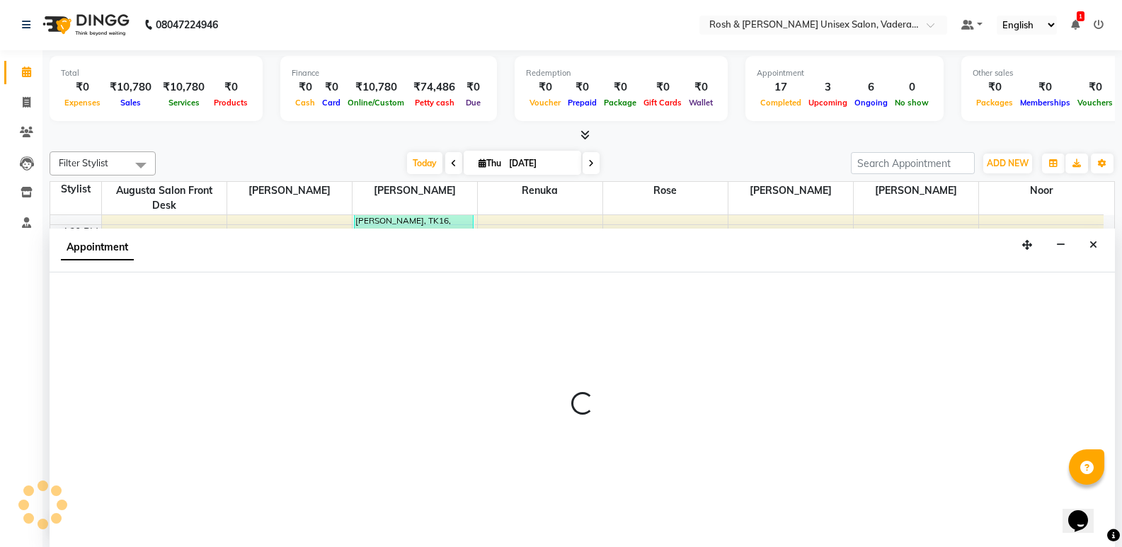
select select "87533"
select select "1065"
select select "tentative"
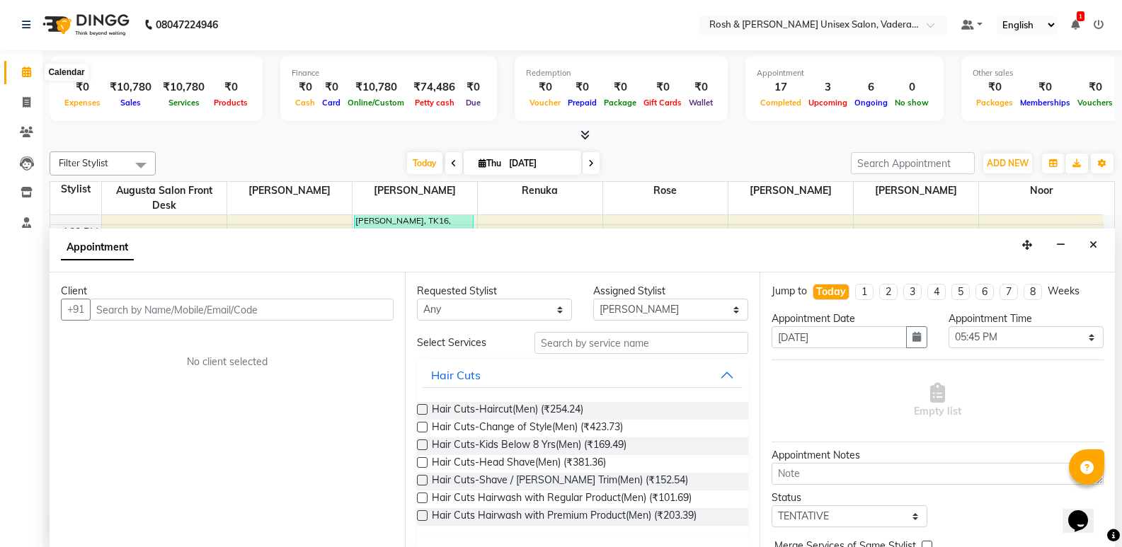
click at [19, 70] on span at bounding box center [26, 72] width 25 height 16
click at [28, 72] on icon at bounding box center [26, 72] width 9 height 11
click at [23, 108] on span at bounding box center [26, 103] width 25 height 16
select select "8657"
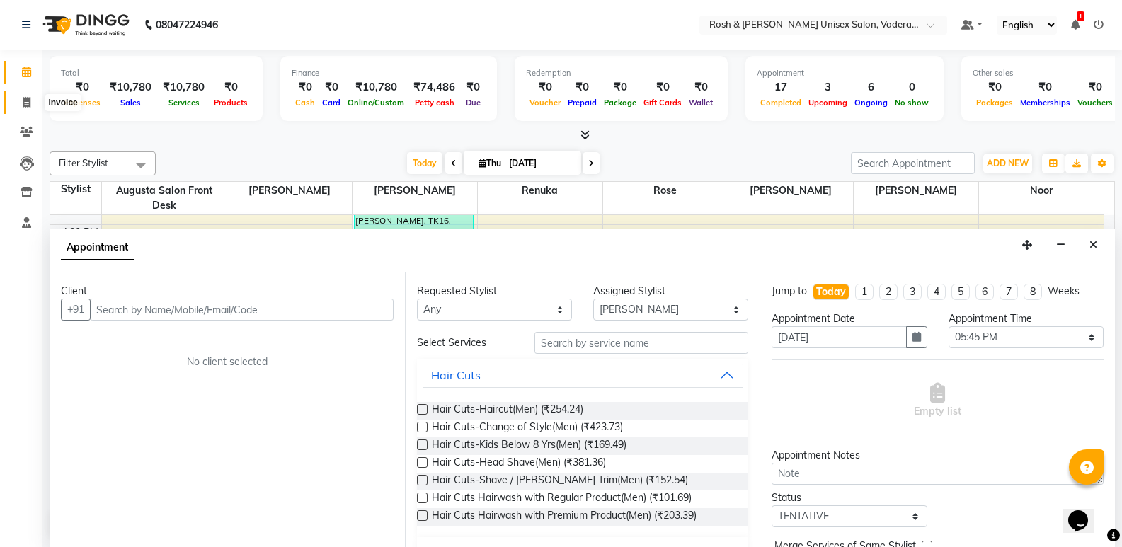
select select "service"
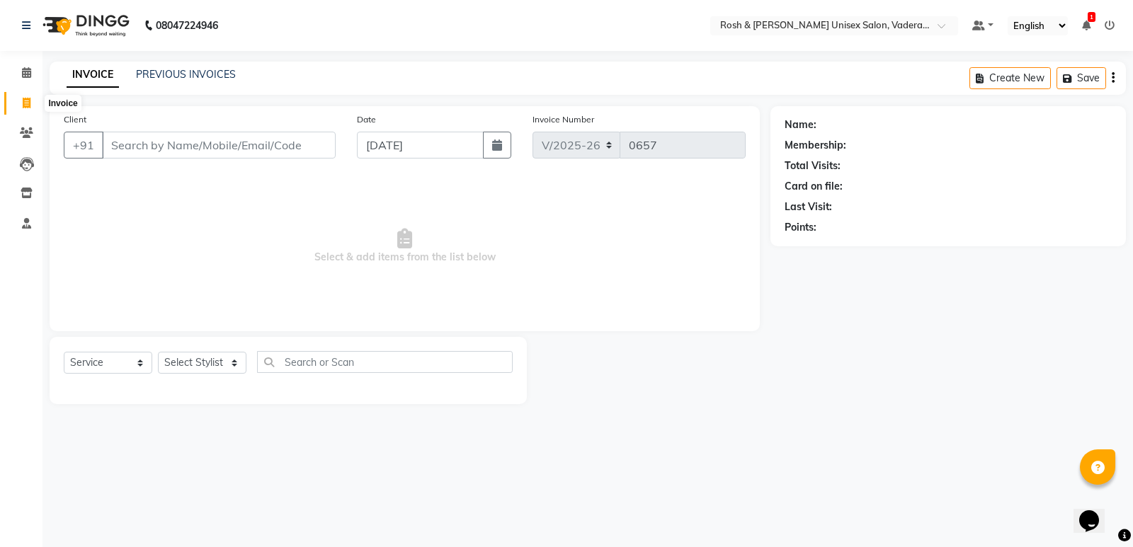
click at [30, 110] on span at bounding box center [26, 104] width 25 height 16
select select "service"
type input "0657"
select select "8657"
click at [159, 150] on input "Client" at bounding box center [219, 145] width 234 height 27
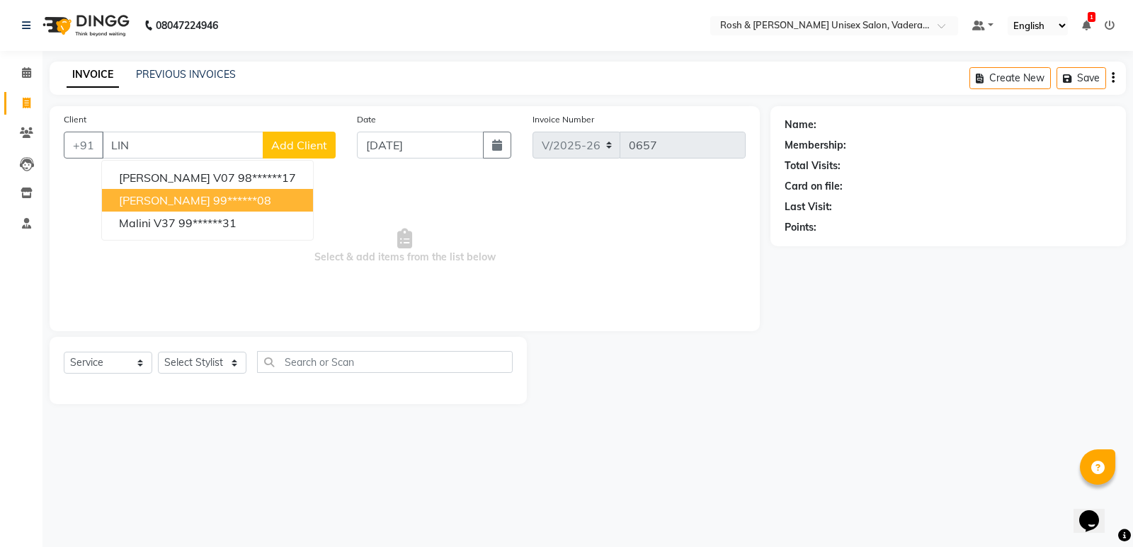
click at [147, 199] on span "[PERSON_NAME]" at bounding box center [164, 200] width 91 height 14
type input "99******08"
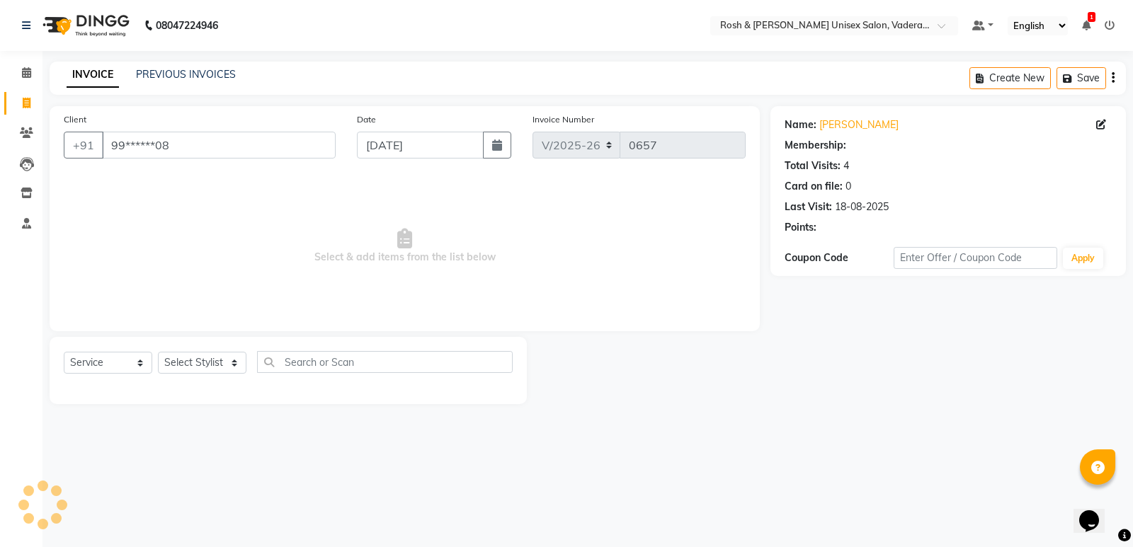
click at [147, 199] on span "Select & add items from the list below" at bounding box center [405, 247] width 682 height 142
click at [801, 125] on div "Name:" at bounding box center [800, 125] width 32 height 15
click at [802, 125] on div "Name:" at bounding box center [800, 125] width 32 height 15
click at [1104, 124] on icon at bounding box center [1101, 125] width 10 height 10
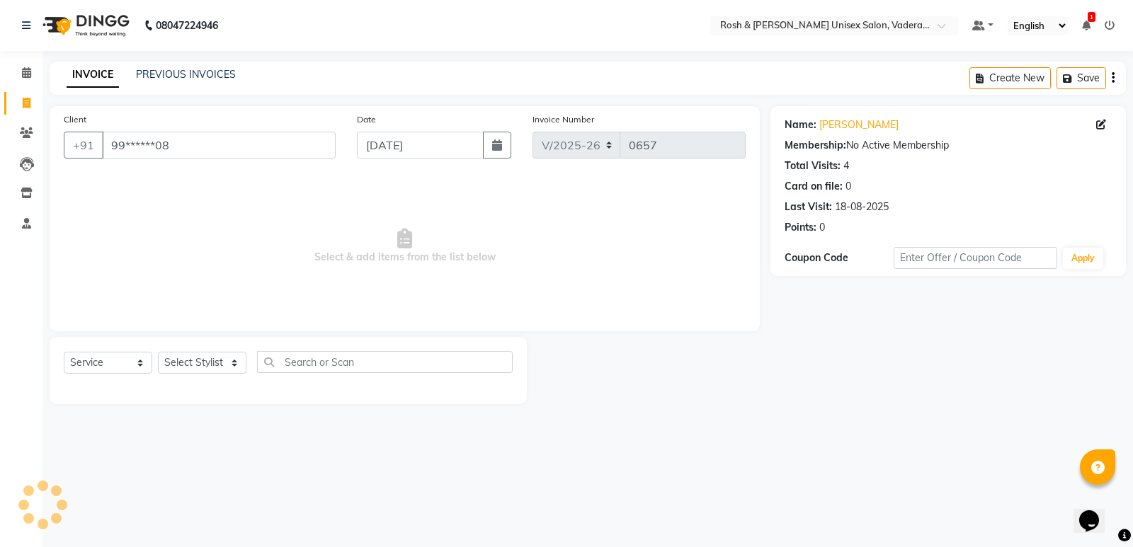
select select "01"
select select
select select "[DEMOGRAPHIC_DATA]"
select select "01"
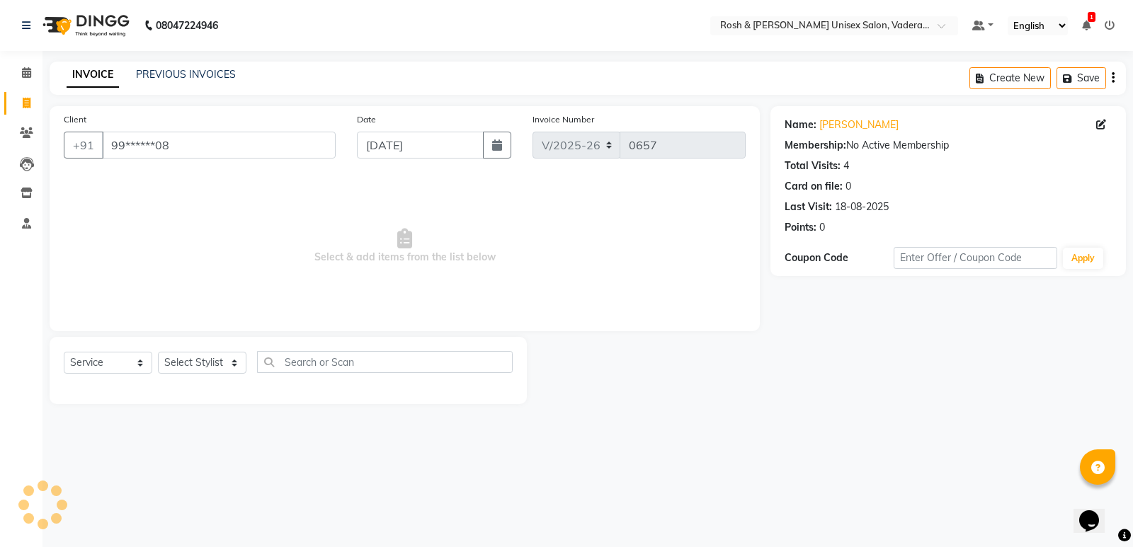
select select "01"
select select
select select "[DEMOGRAPHIC_DATA]"
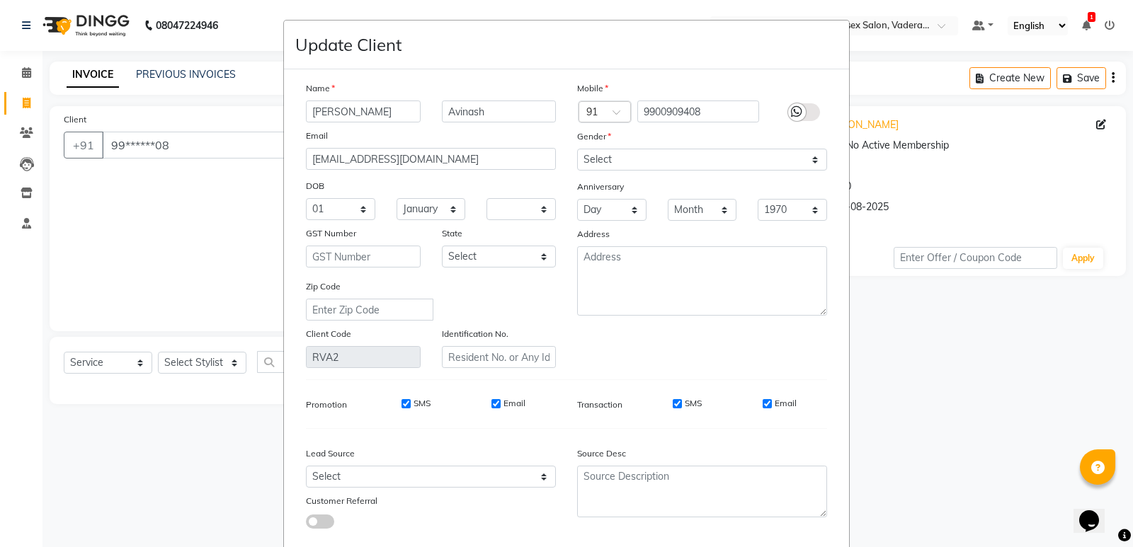
click at [130, 262] on ngb-modal-window "Update Client Name [PERSON_NAME] Email [EMAIL_ADDRESS][DOMAIN_NAME] DOB Day 01 …" at bounding box center [566, 273] width 1133 height 547
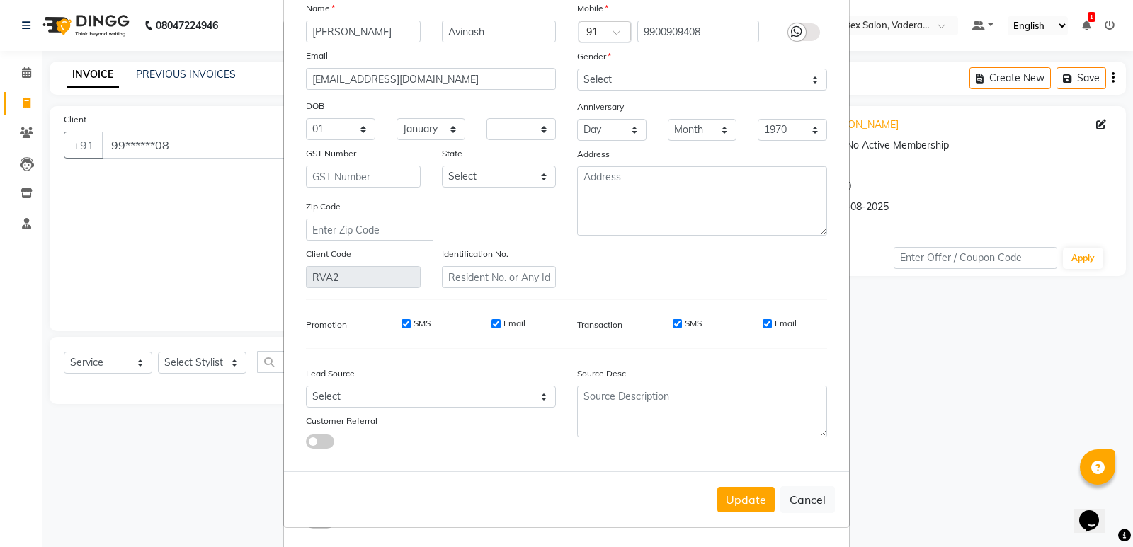
scroll to position [81, 0]
click at [755, 496] on button "Update" at bounding box center [745, 498] width 57 height 25
select select
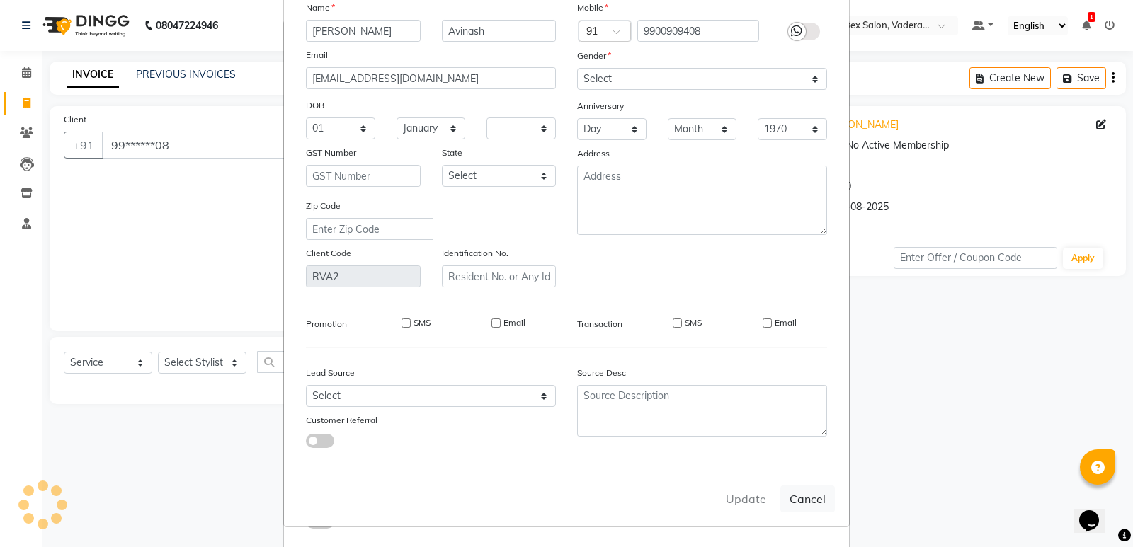
select select
checkbox input "false"
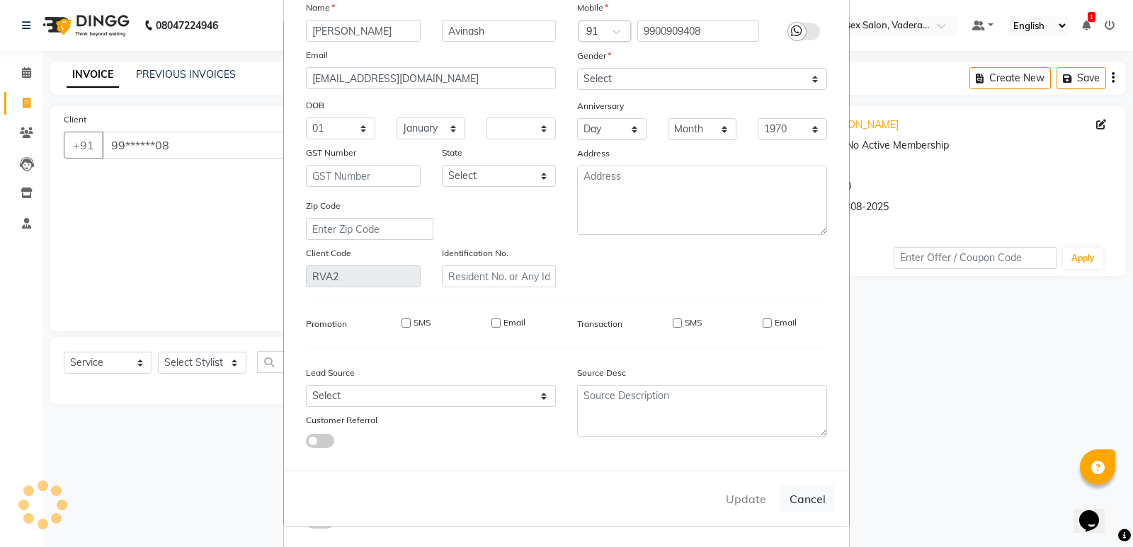
checkbox input "false"
select select
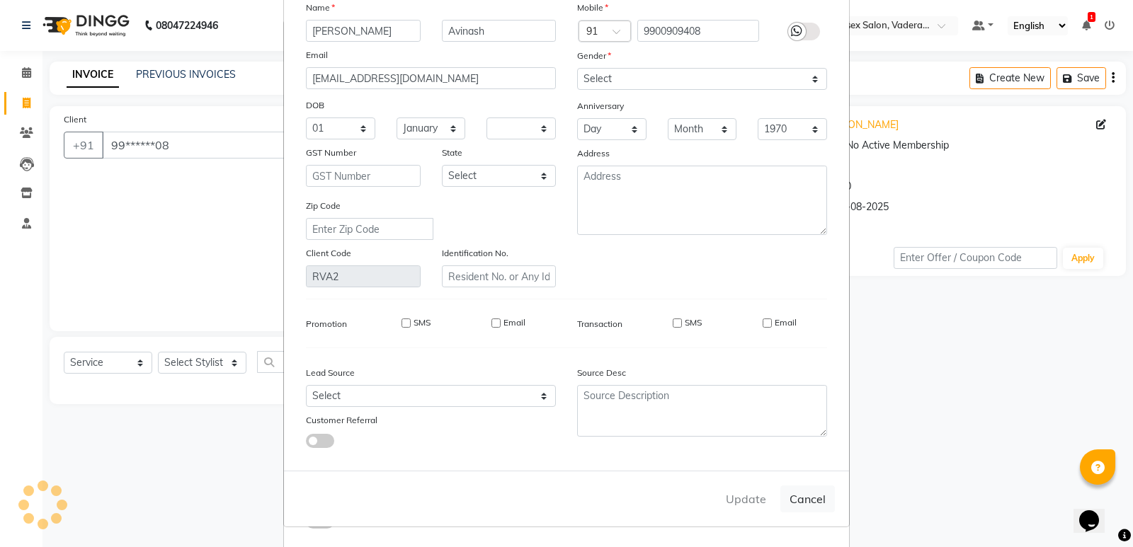
select select
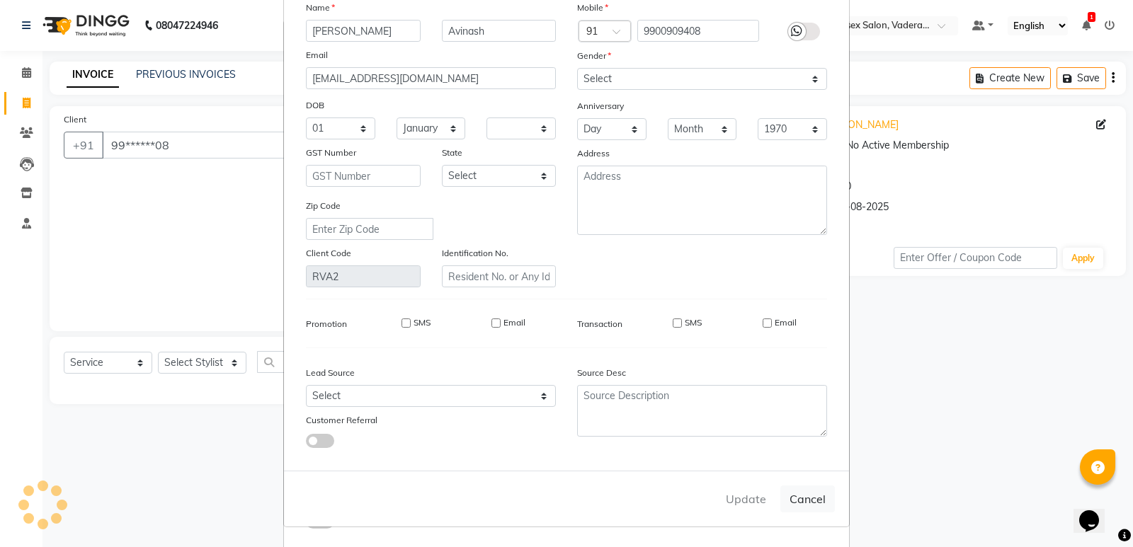
checkbox input "false"
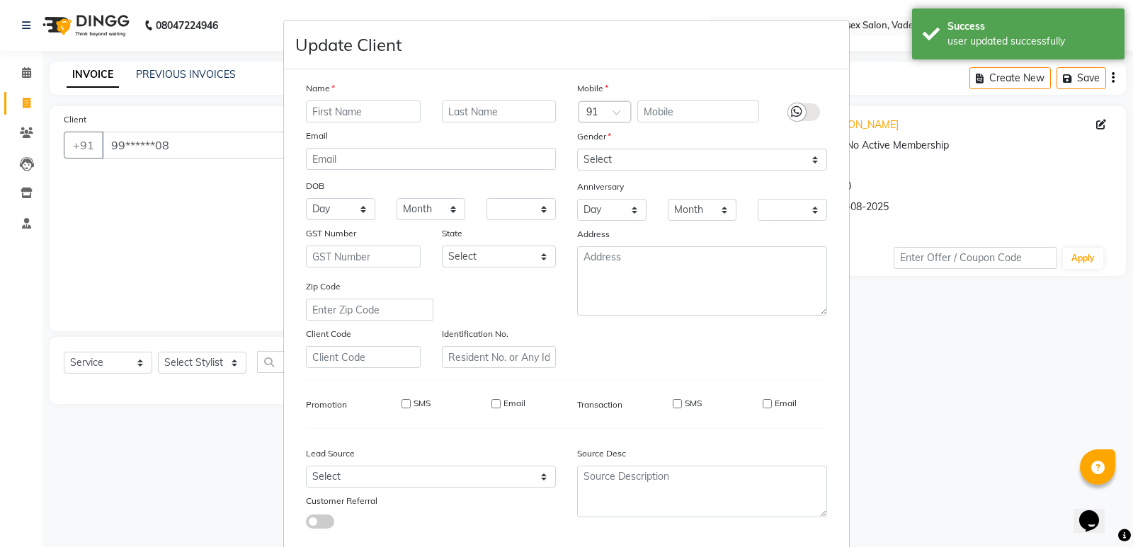
click at [222, 214] on ngb-modal-window "Update Client Name Email DOB Day 01 02 03 04 05 06 07 08 09 10 11 12 13 14 15 1…" at bounding box center [566, 273] width 1133 height 547
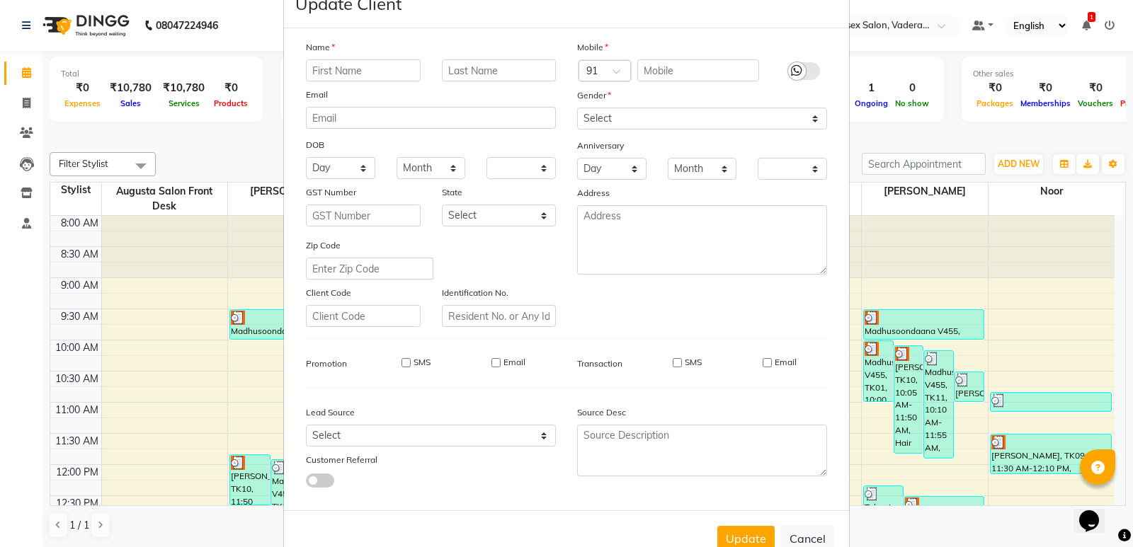
scroll to position [81, 0]
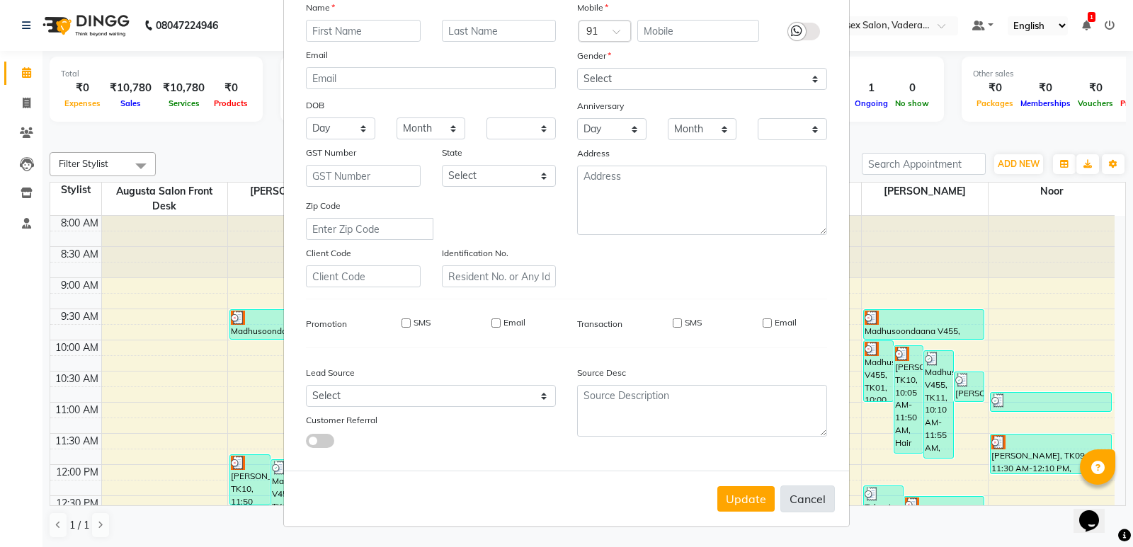
click at [789, 505] on button "Cancel" at bounding box center [807, 499] width 55 height 27
select select
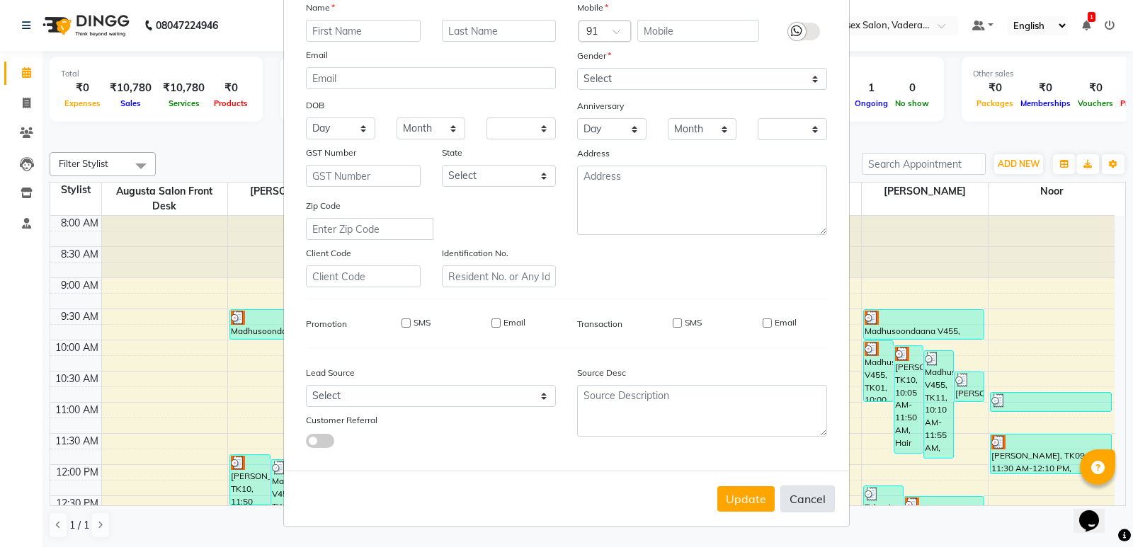
select select
checkbox input "false"
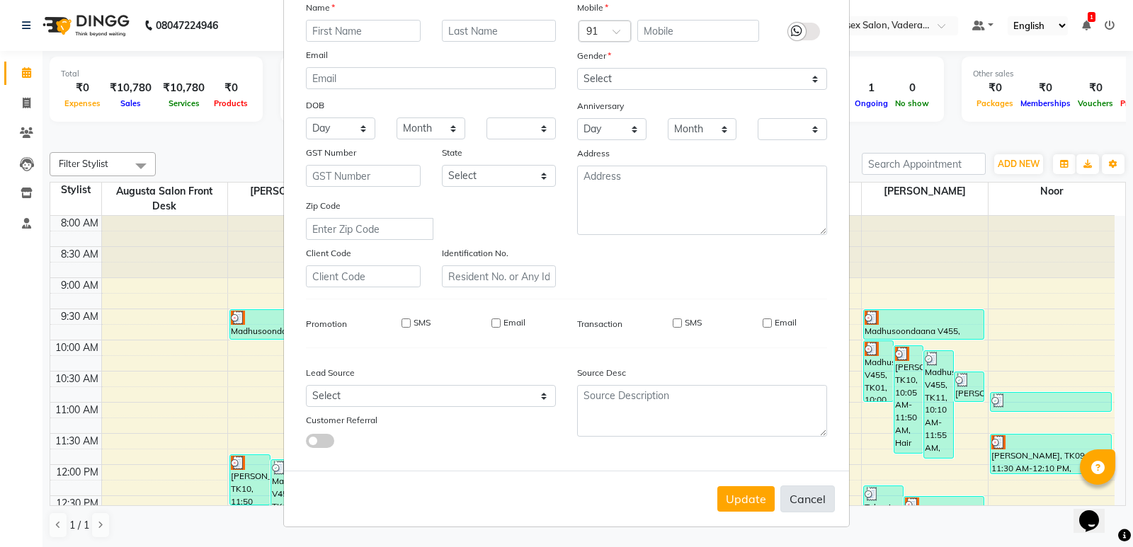
checkbox input "false"
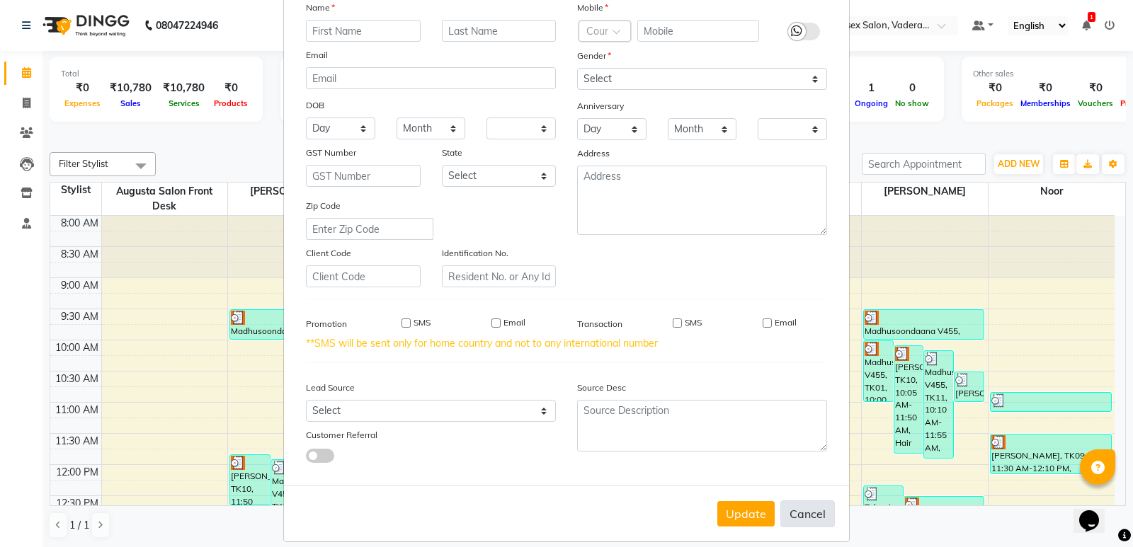
click at [818, 518] on button "Cancel" at bounding box center [807, 513] width 55 height 27
select select
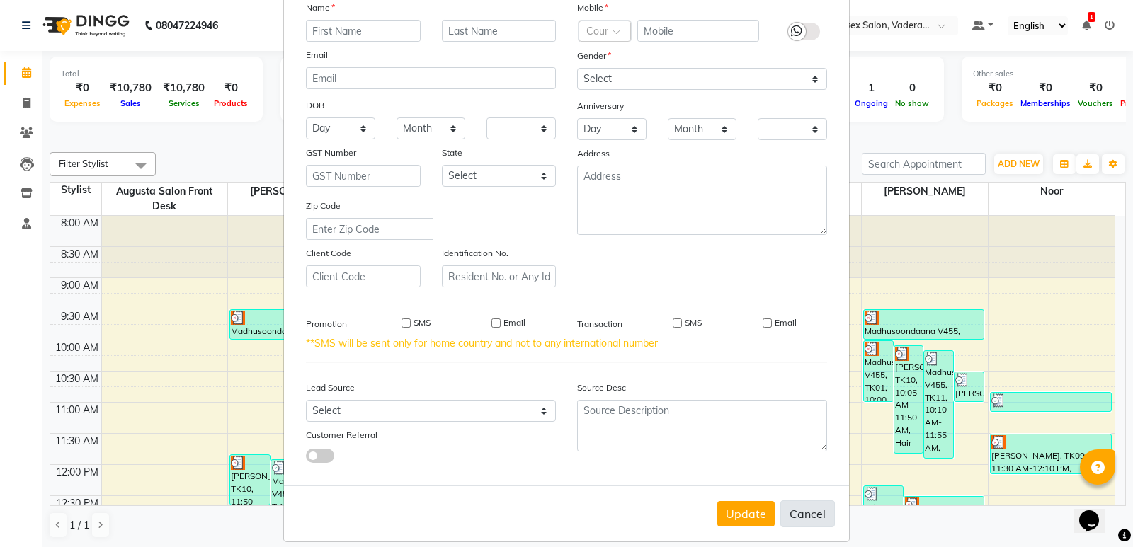
select select
checkbox input "false"
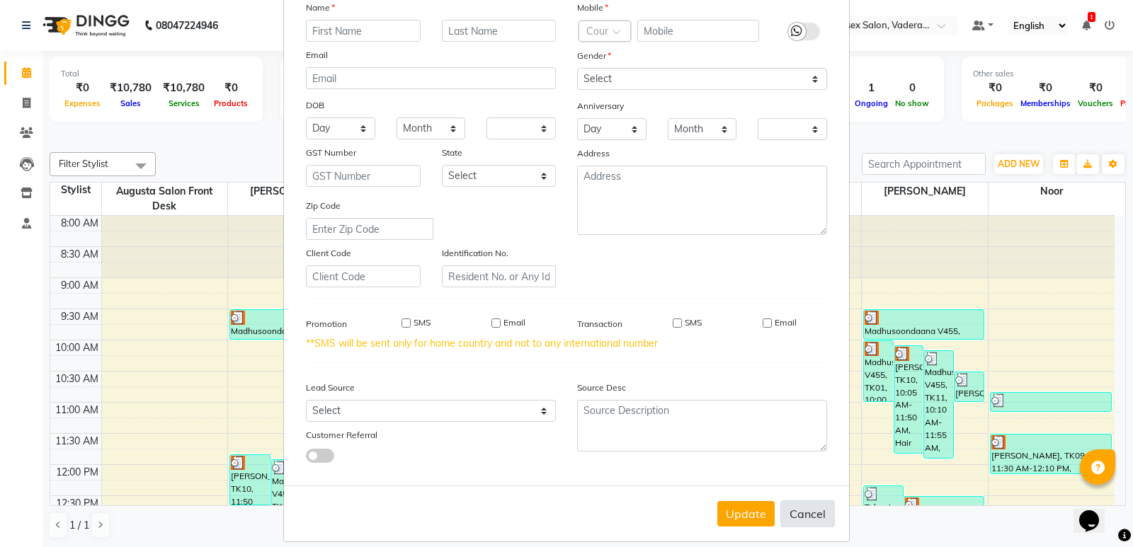
checkbox input "false"
click at [818, 518] on button "Cancel" at bounding box center [807, 513] width 55 height 27
select select
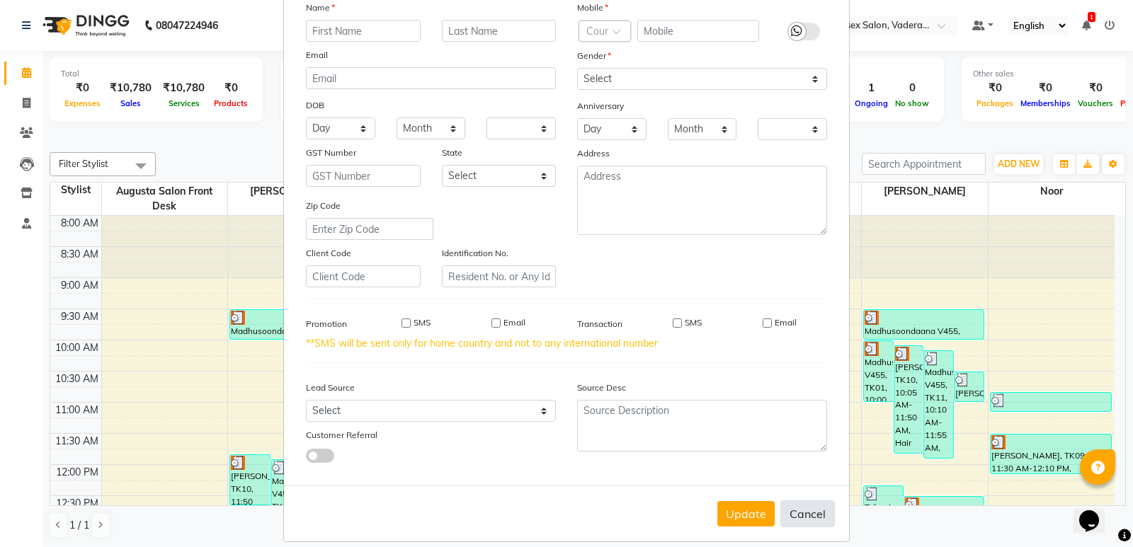
select select
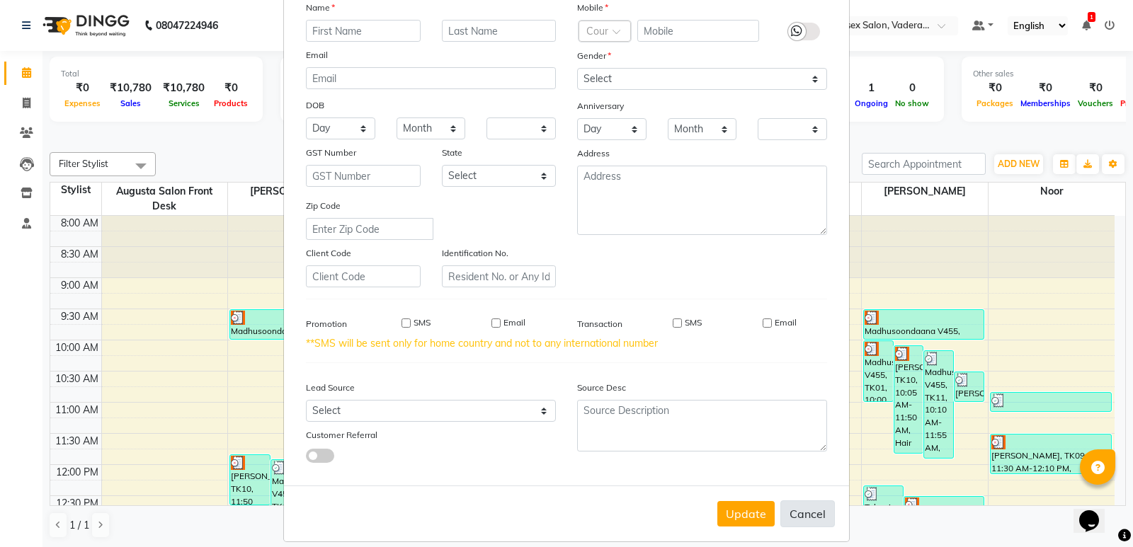
checkbox input "false"
click at [818, 518] on button "Cancel" at bounding box center [807, 513] width 55 height 27
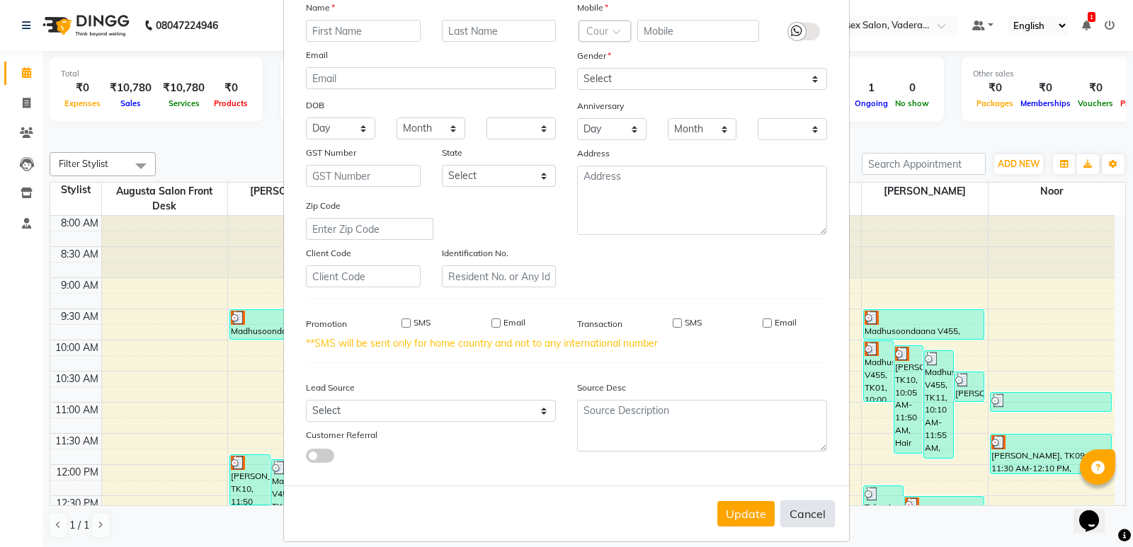
select select
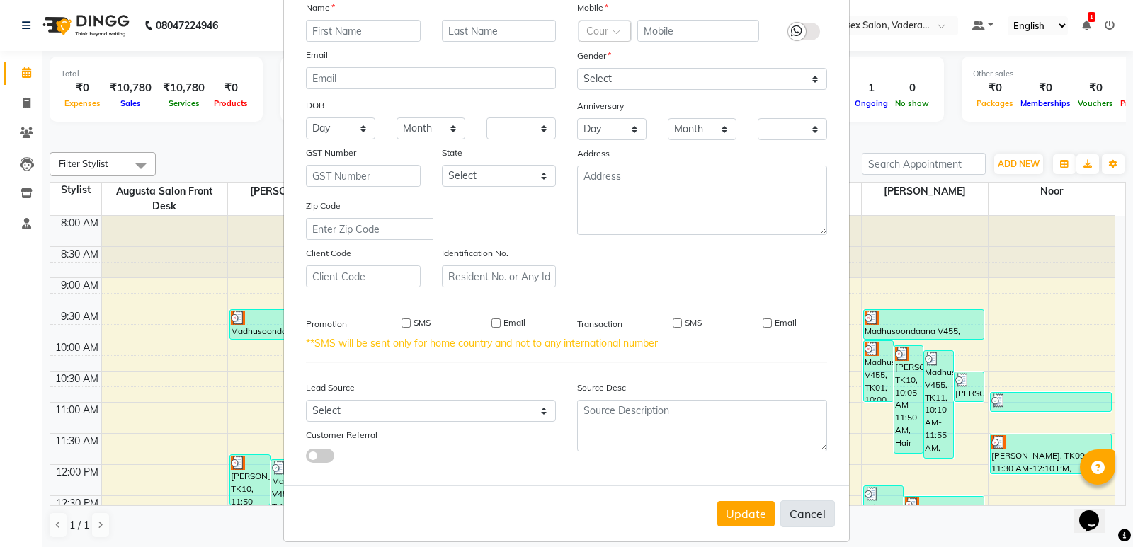
select select
checkbox input "false"
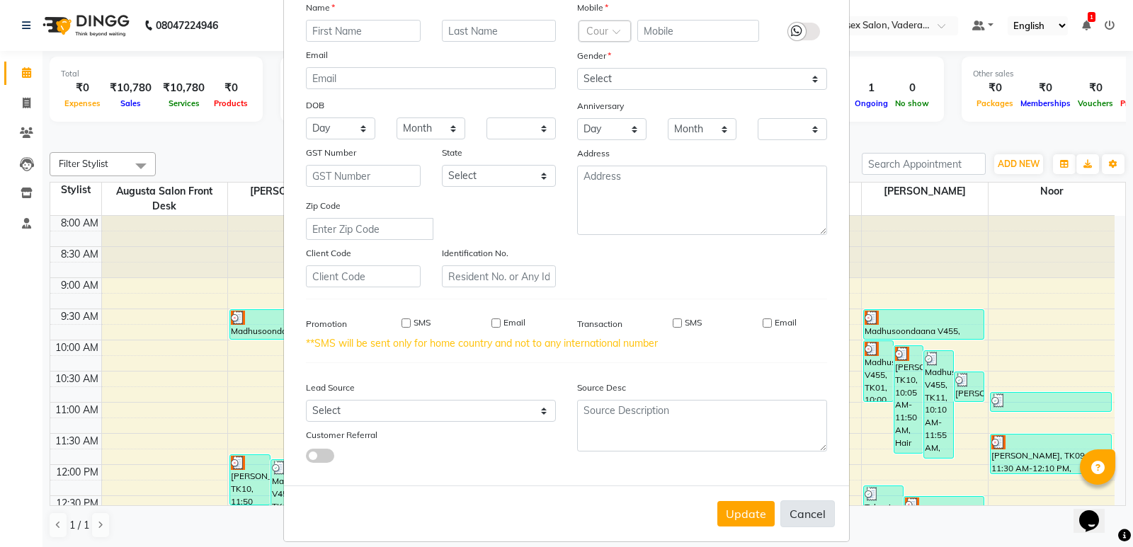
checkbox input "false"
click at [807, 513] on button "Cancel" at bounding box center [807, 513] width 55 height 27
select select
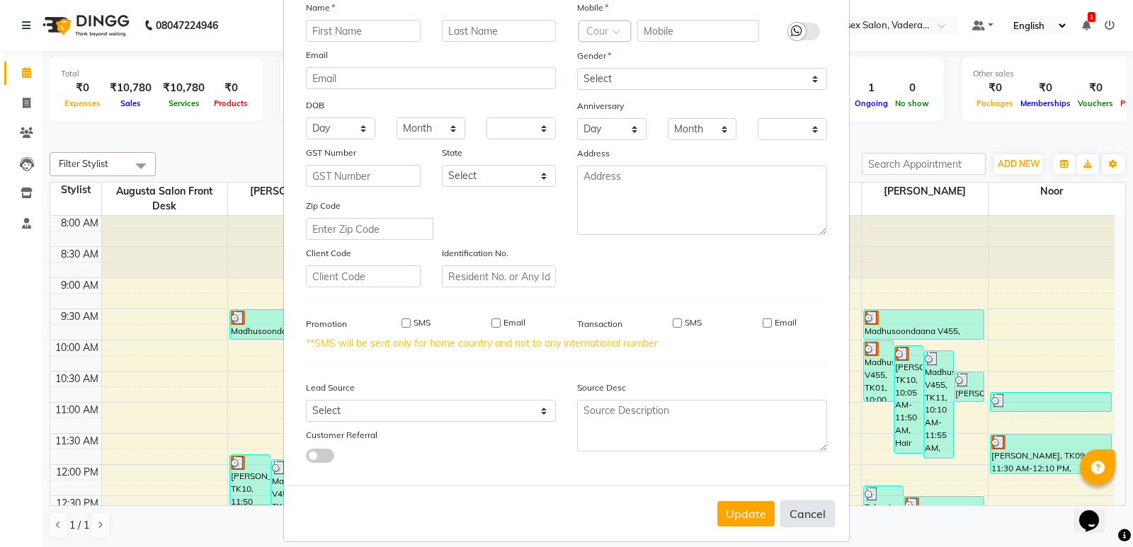
select select
click at [807, 513] on button "Cancel" at bounding box center [807, 513] width 55 height 27
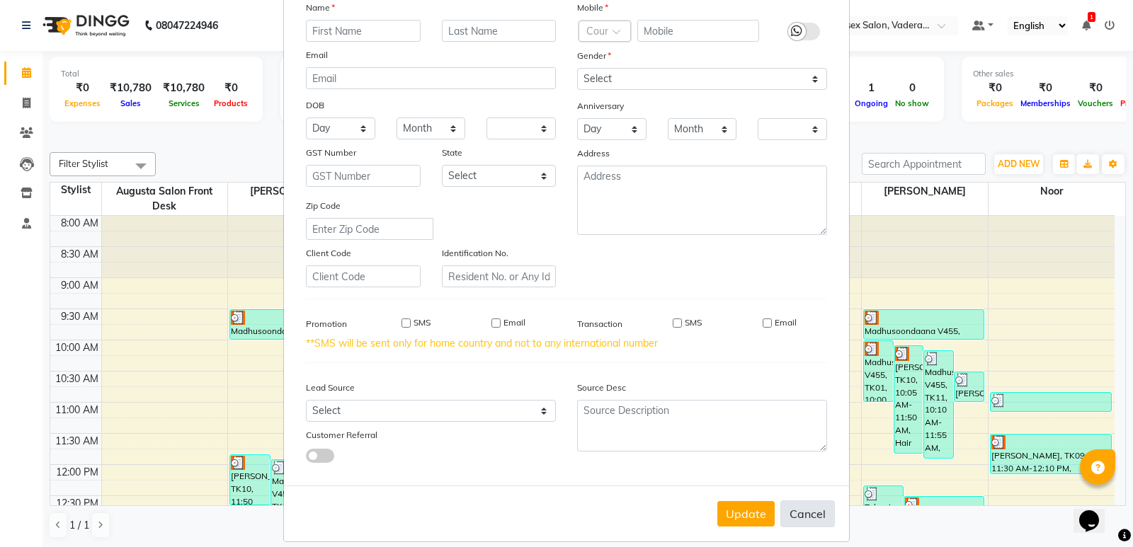
click at [807, 513] on button "Cancel" at bounding box center [807, 513] width 55 height 27
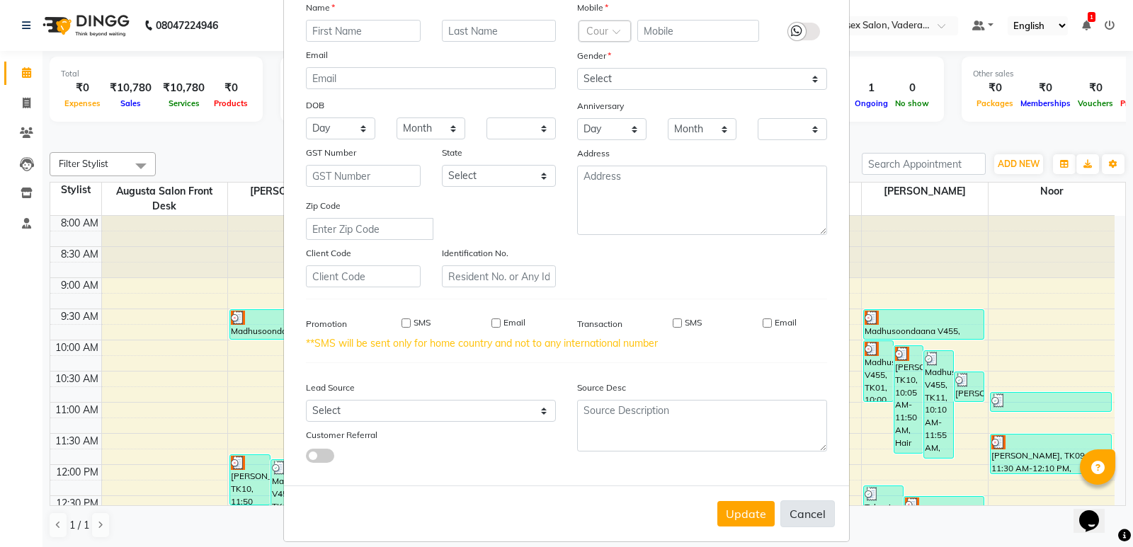
click at [807, 513] on button "Cancel" at bounding box center [807, 513] width 55 height 27
click at [806, 513] on button "Cancel" at bounding box center [807, 513] width 55 height 27
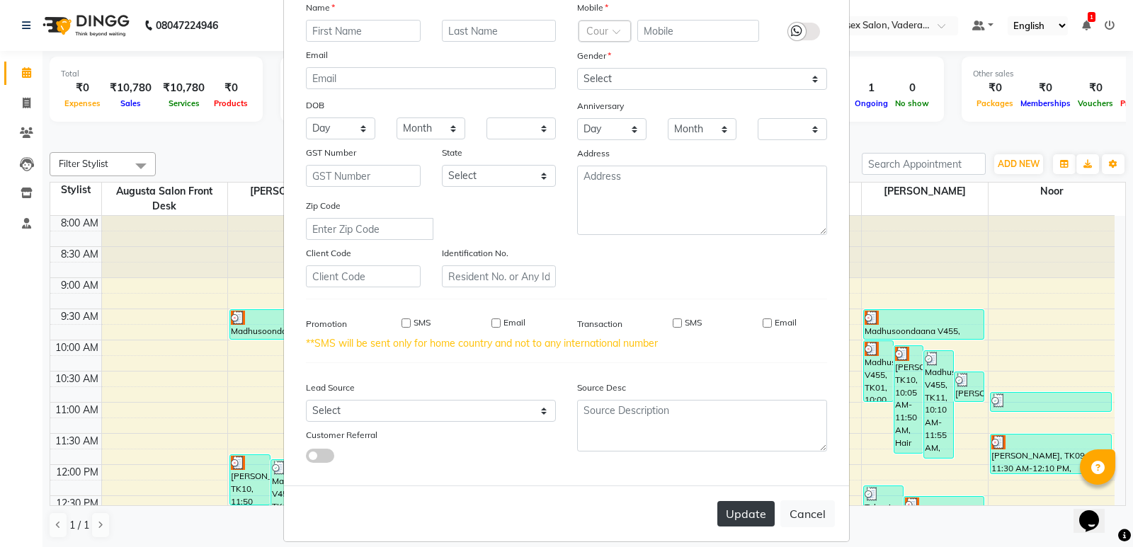
click at [726, 515] on button "Update" at bounding box center [745, 513] width 57 height 25
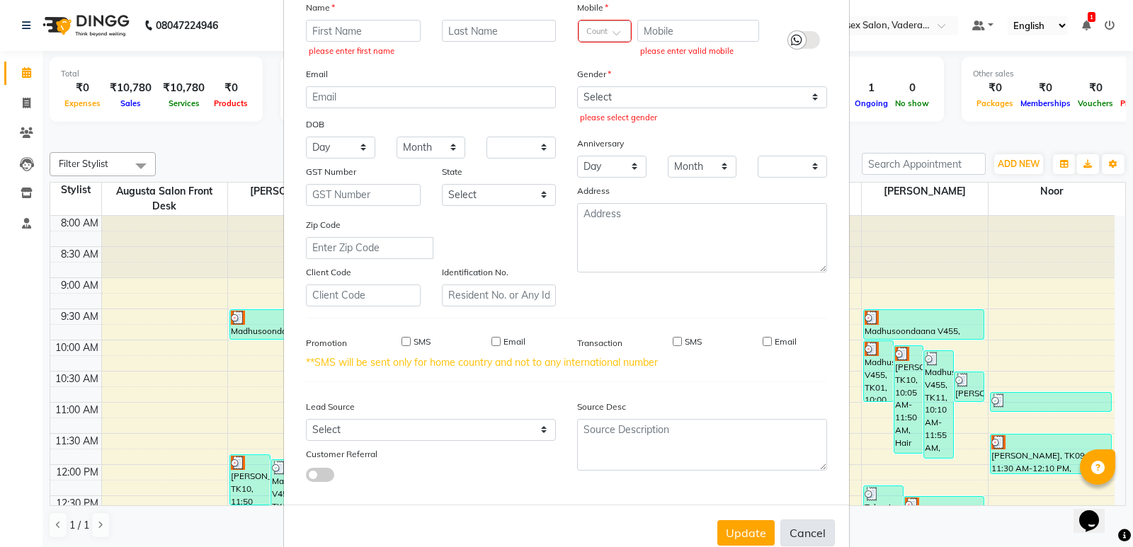
click at [795, 531] on button "Cancel" at bounding box center [807, 533] width 55 height 27
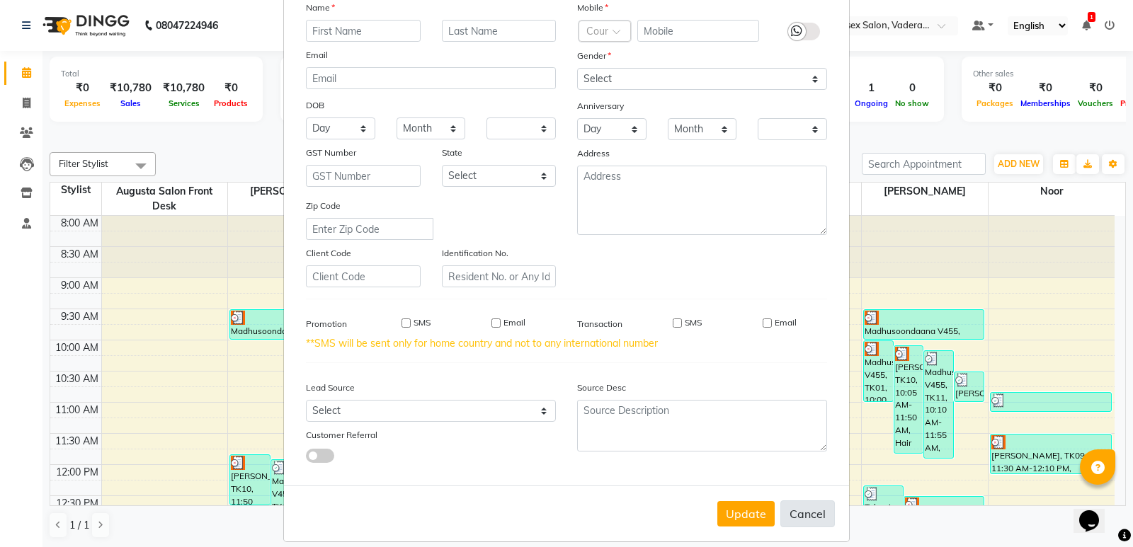
click at [796, 523] on button "Cancel" at bounding box center [807, 513] width 55 height 27
click at [796, 522] on button "Cancel" at bounding box center [807, 513] width 55 height 27
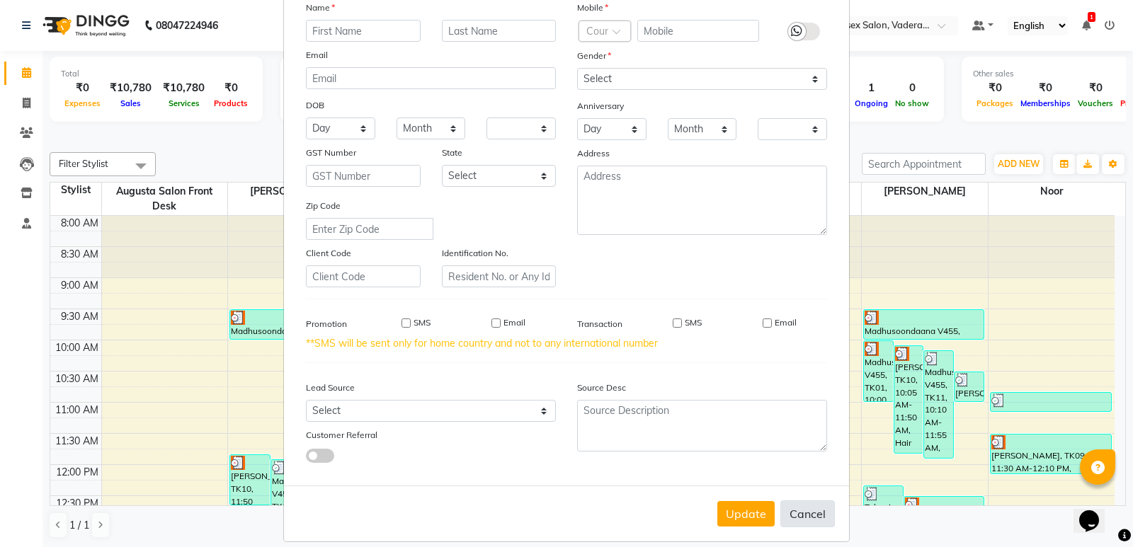
scroll to position [0, 0]
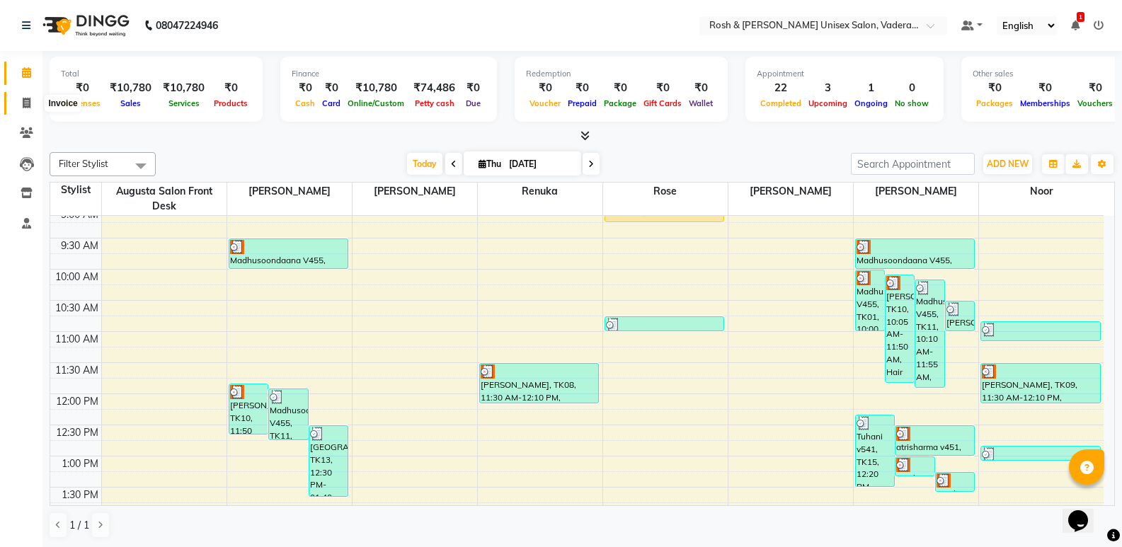
click at [23, 101] on icon at bounding box center [27, 103] width 8 height 11
select select "8657"
select select "service"
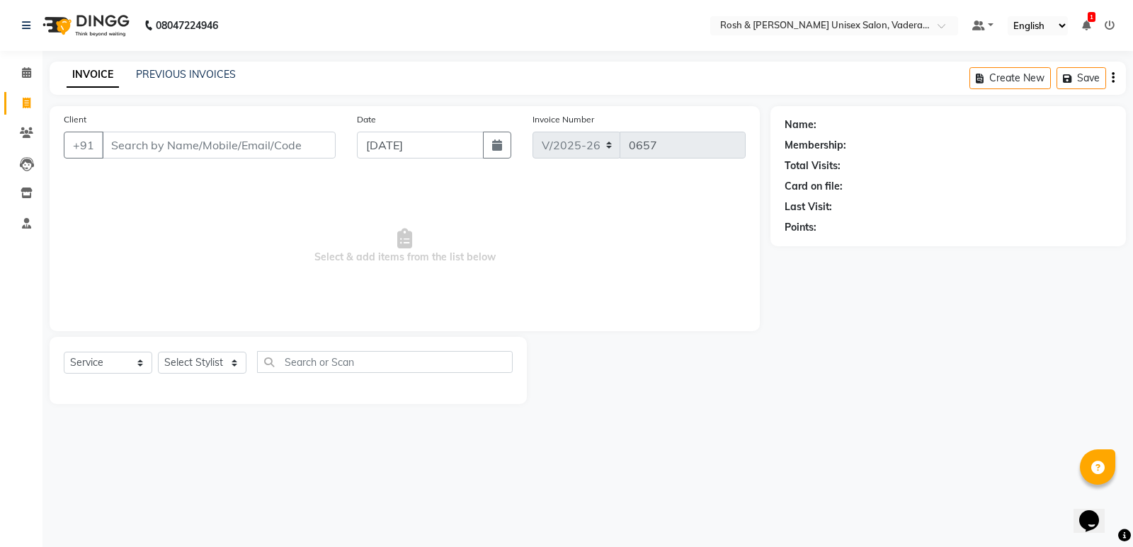
click at [130, 149] on input "Client" at bounding box center [219, 145] width 234 height 27
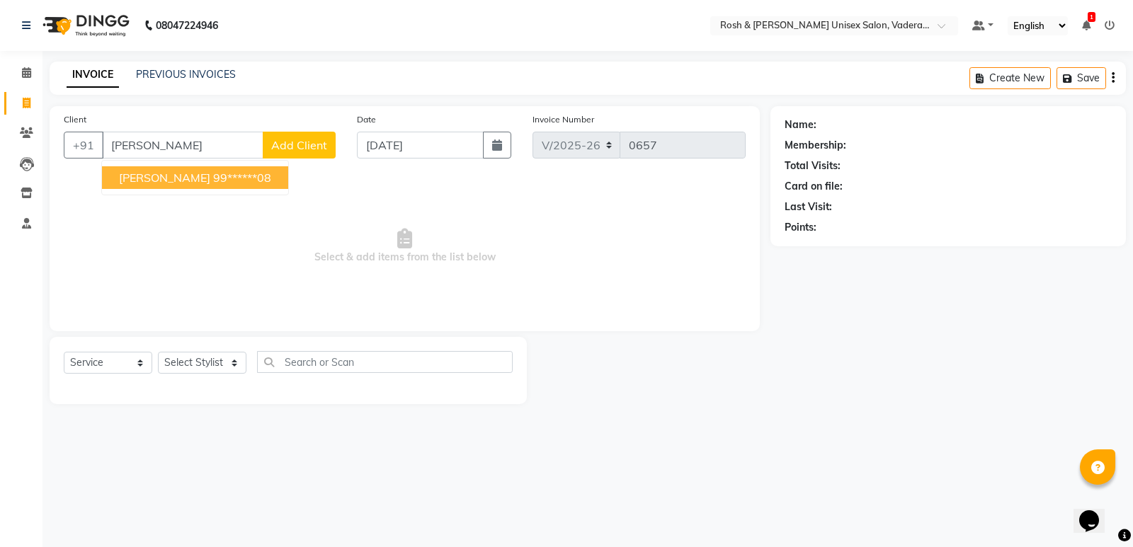
click at [203, 188] on button "Linda Avinash 99******08" at bounding box center [195, 177] width 186 height 23
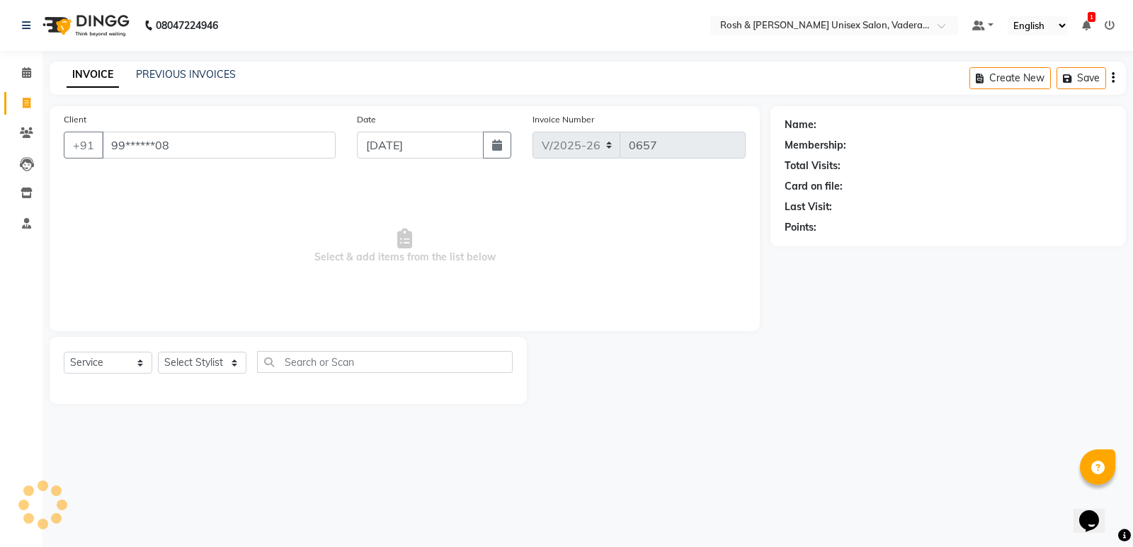
type input "99******08"
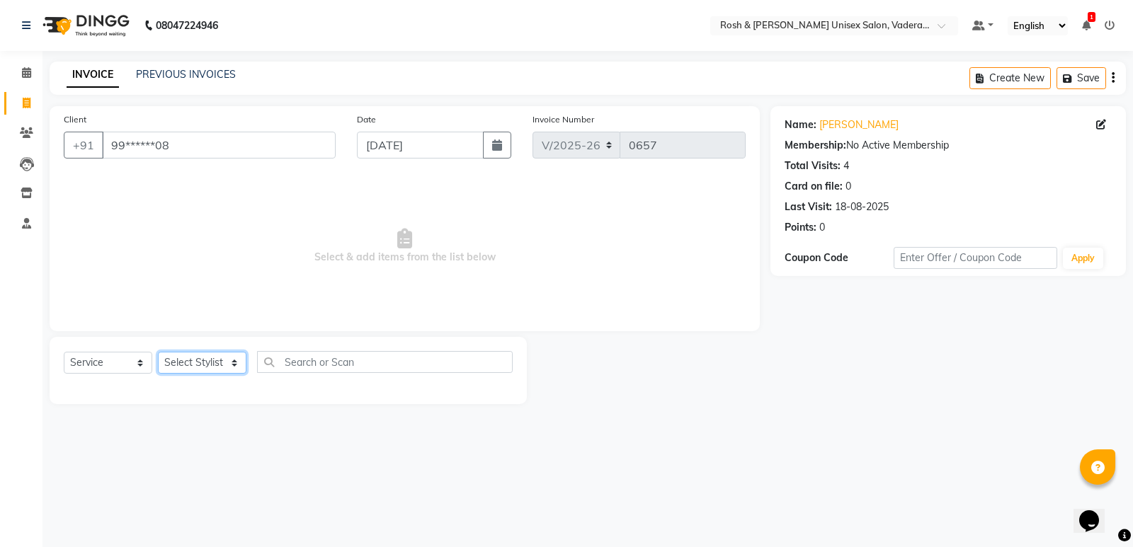
click at [207, 361] on select "Select Stylist Augusta Salon Front Desk [PERSON_NAME] [PERSON_NAME] [PERSON_NAM…" at bounding box center [202, 363] width 88 height 22
select select "87536"
click at [158, 352] on select "Select Stylist Augusta Salon Front Desk [PERSON_NAME] [PERSON_NAME] [PERSON_NAM…" at bounding box center [202, 363] width 88 height 22
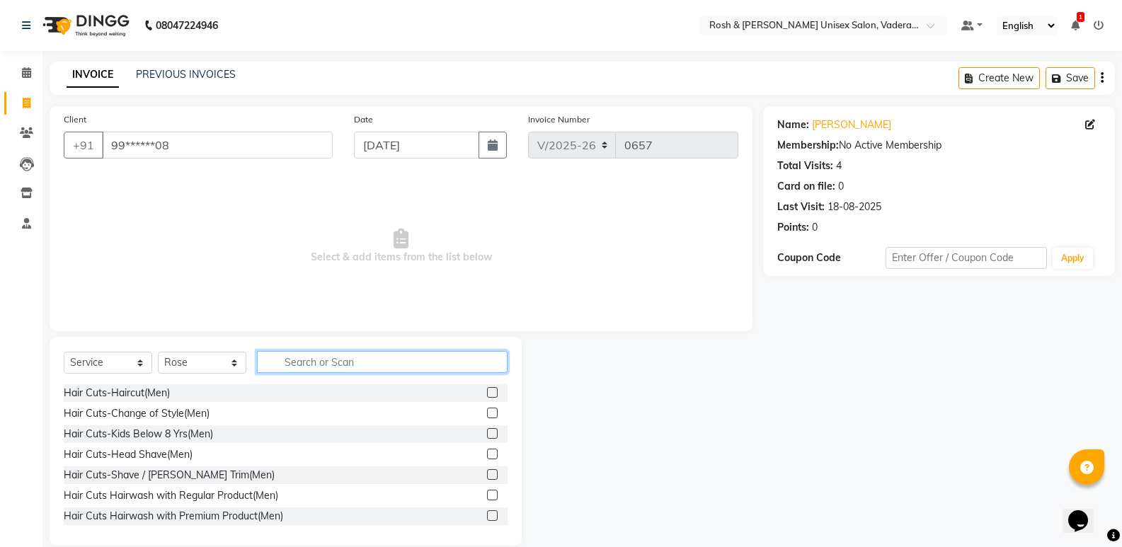
click at [337, 365] on input "text" at bounding box center [382, 362] width 251 height 22
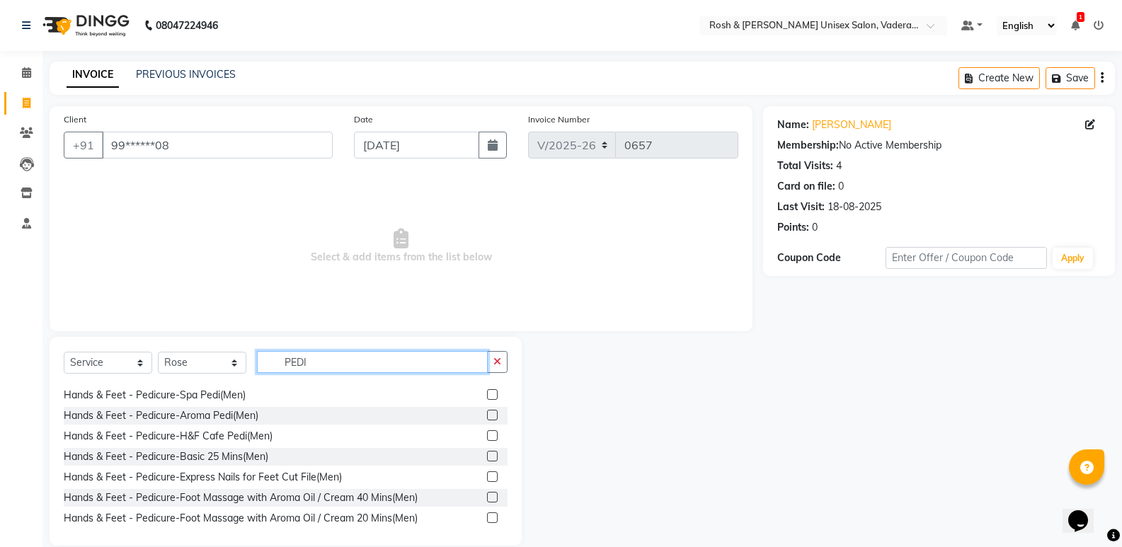
scroll to position [212, 0]
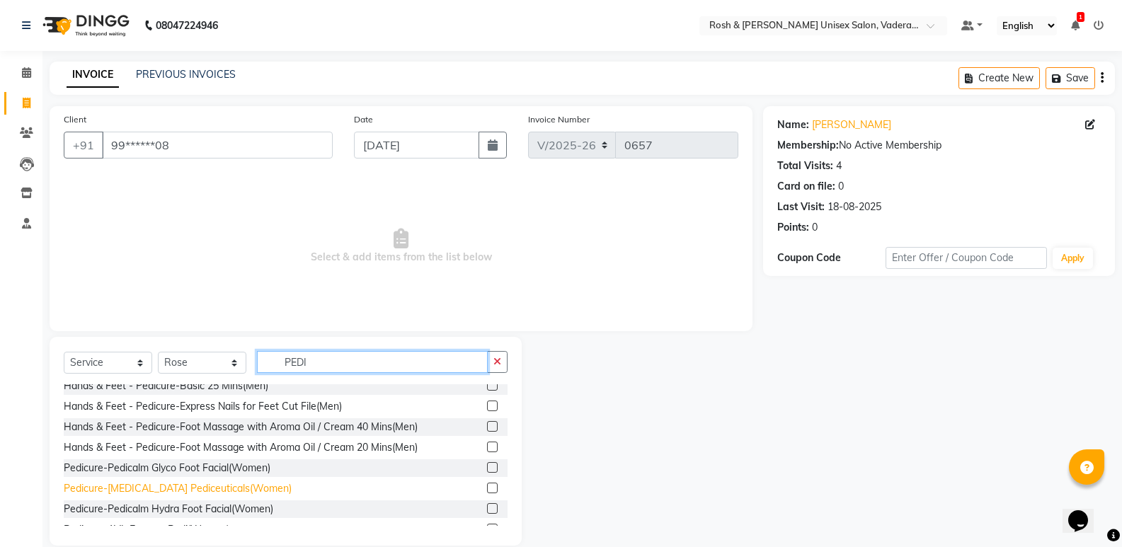
type input "PEDI"
click at [173, 482] on div "Pedicure-[MEDICAL_DATA] Pediceuticals(Women)" at bounding box center [178, 488] width 228 height 15
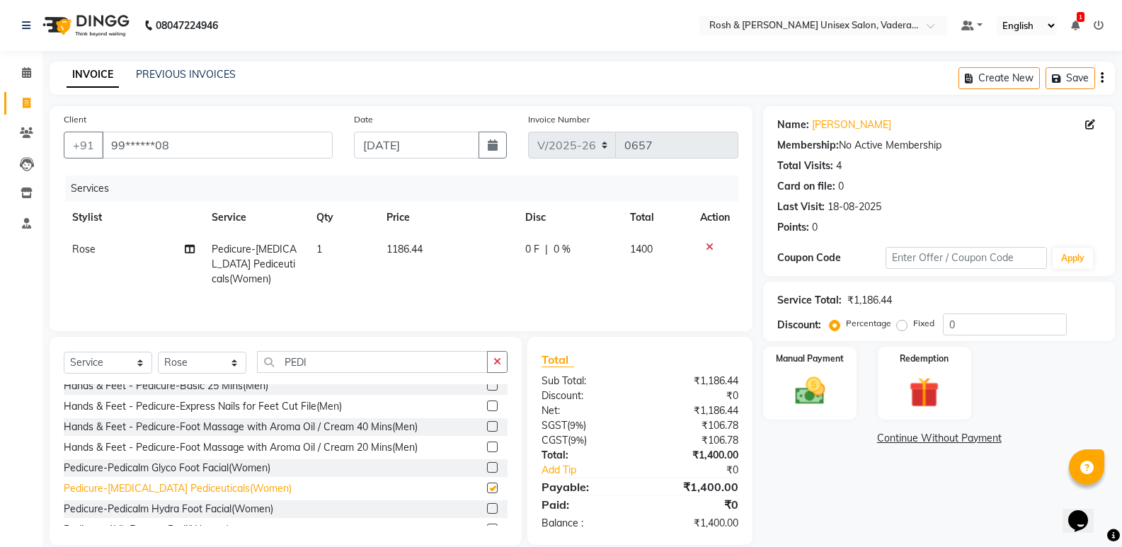
checkbox input "false"
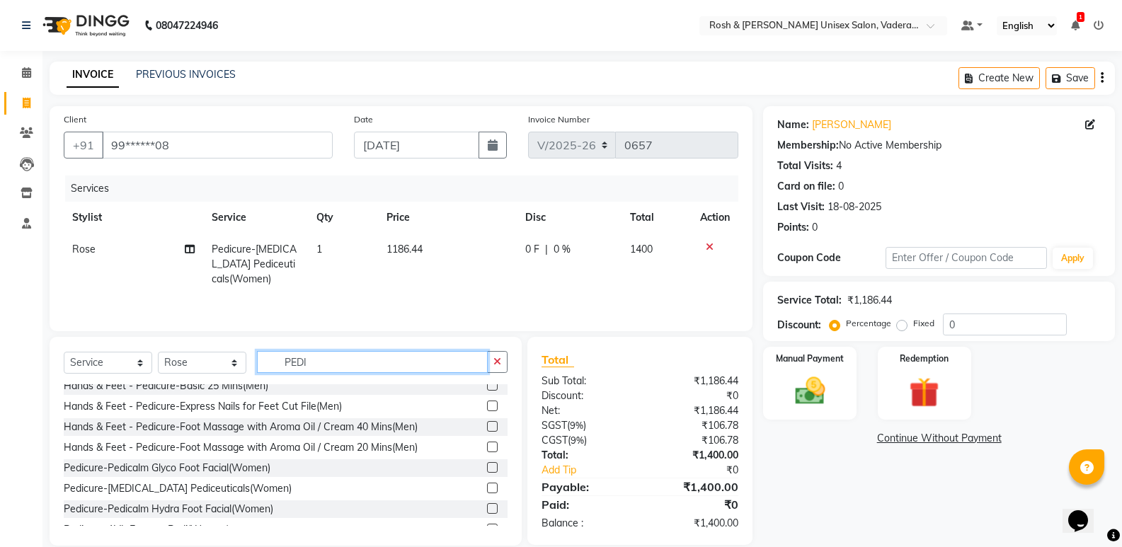
click at [406, 363] on input "PEDI" at bounding box center [372, 362] width 231 height 22
type input "P"
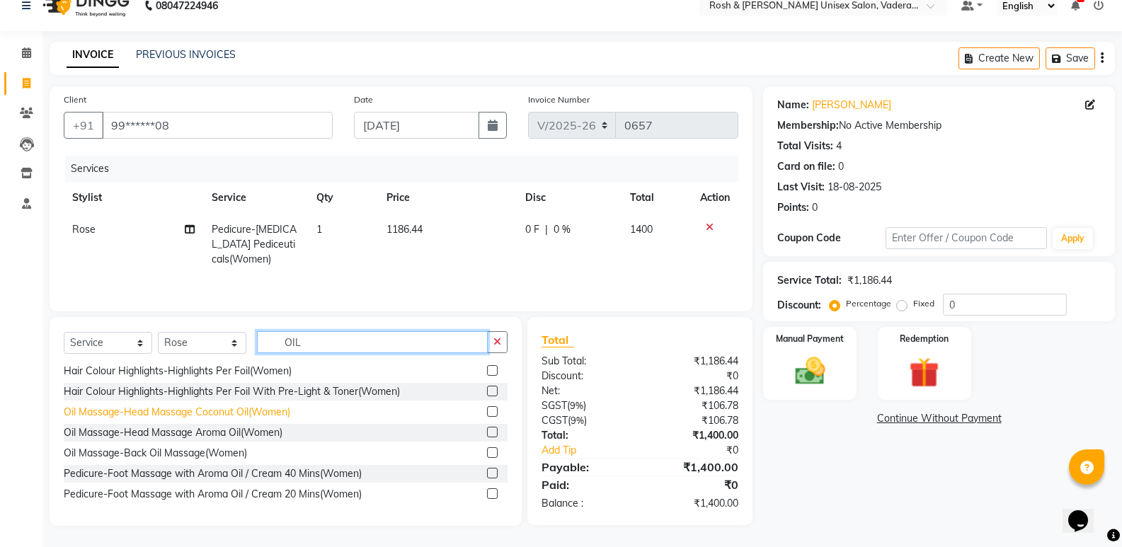
scroll to position [0, 0]
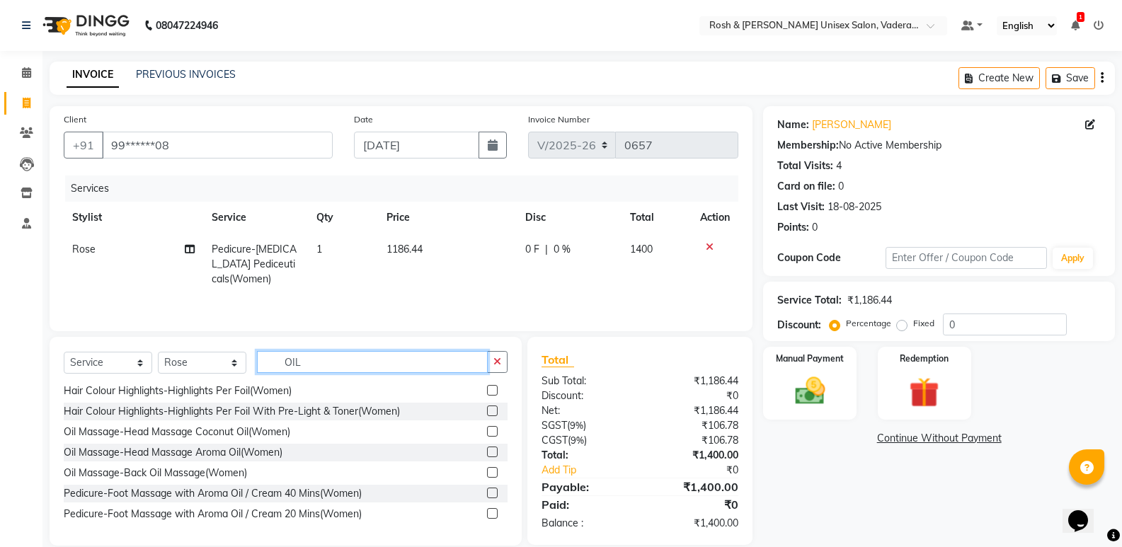
click at [303, 362] on input "OIL" at bounding box center [372, 362] width 231 height 22
type input "O"
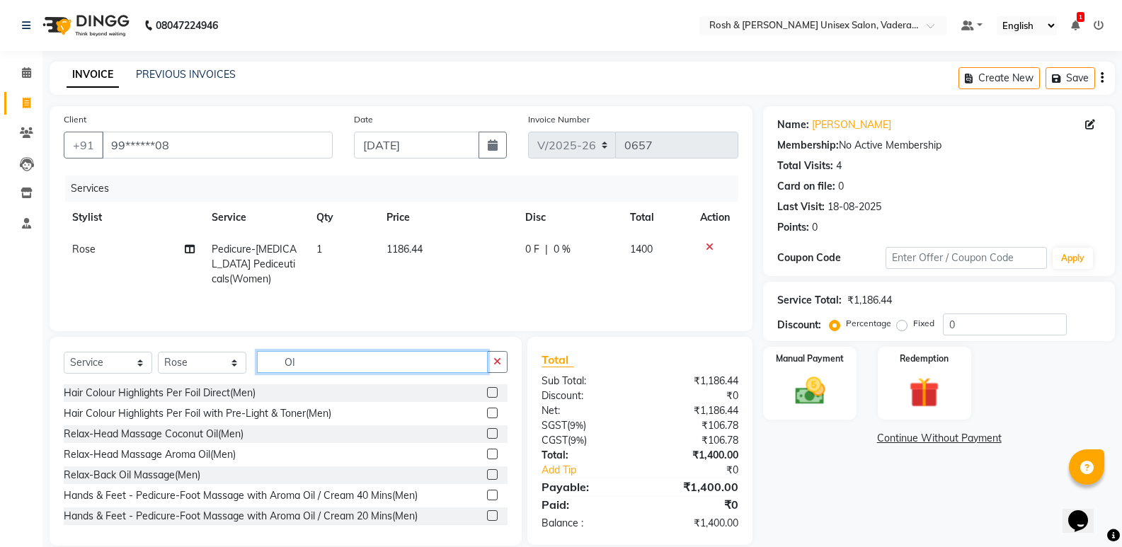
type input "O"
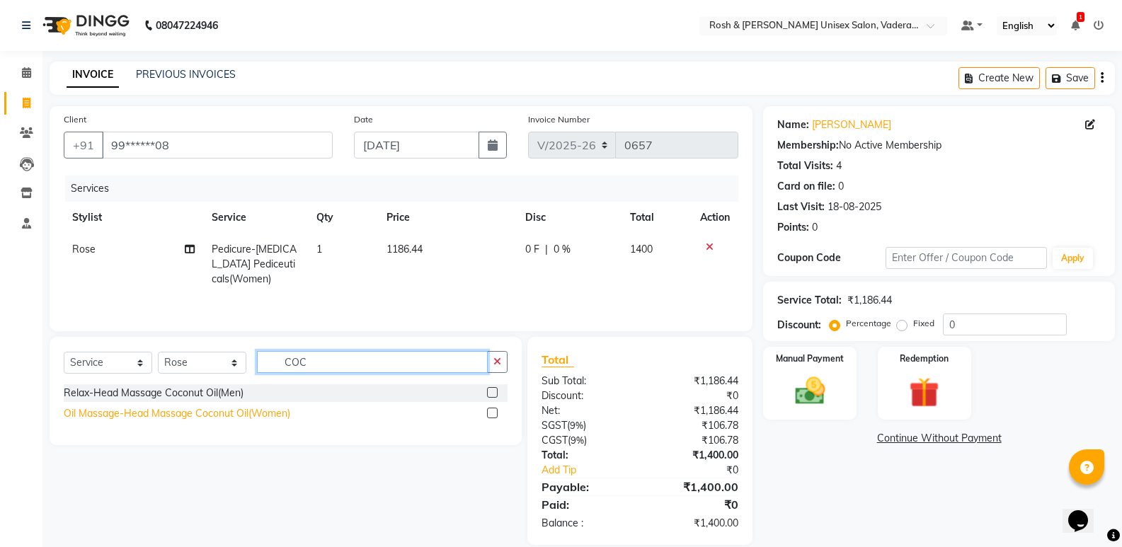
type input "COC"
click at [194, 414] on div "Oil Massage-Head Massage Coconut Oil(Women)" at bounding box center [177, 413] width 227 height 15
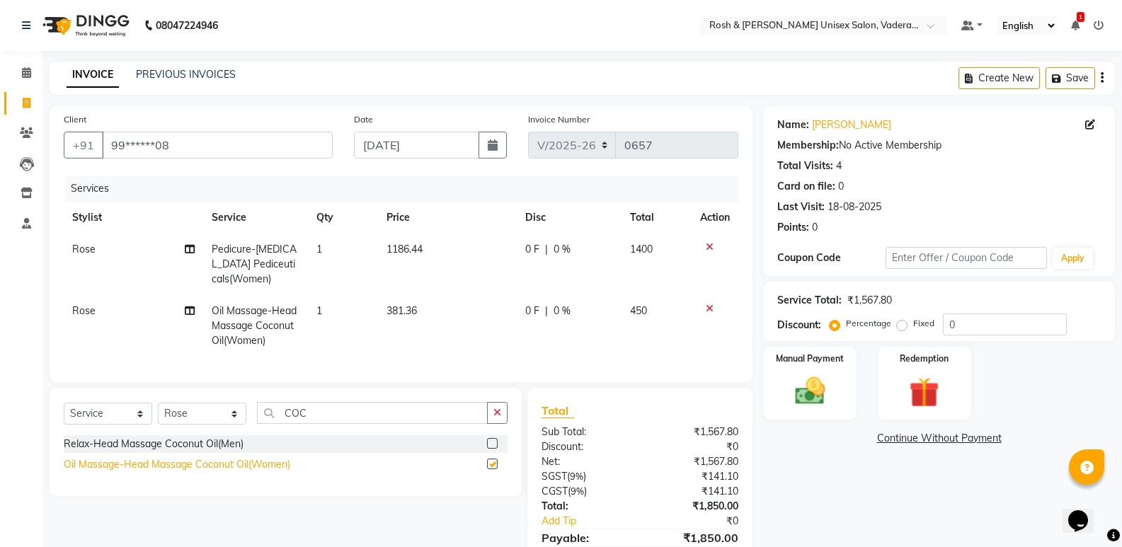
checkbox input "false"
click at [503, 424] on button "button" at bounding box center [497, 413] width 21 height 22
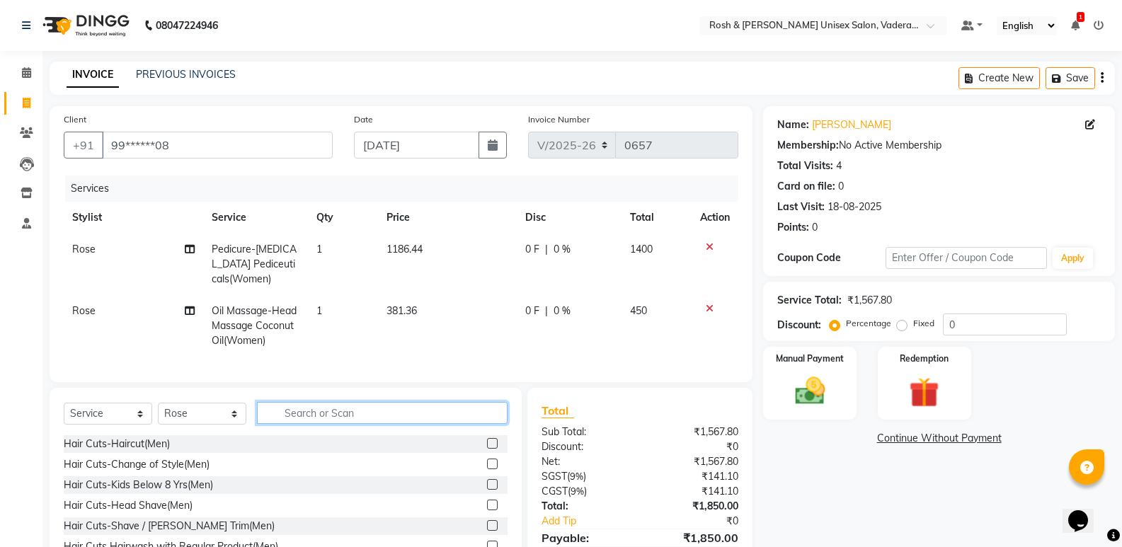
click at [328, 424] on input "text" at bounding box center [382, 413] width 251 height 22
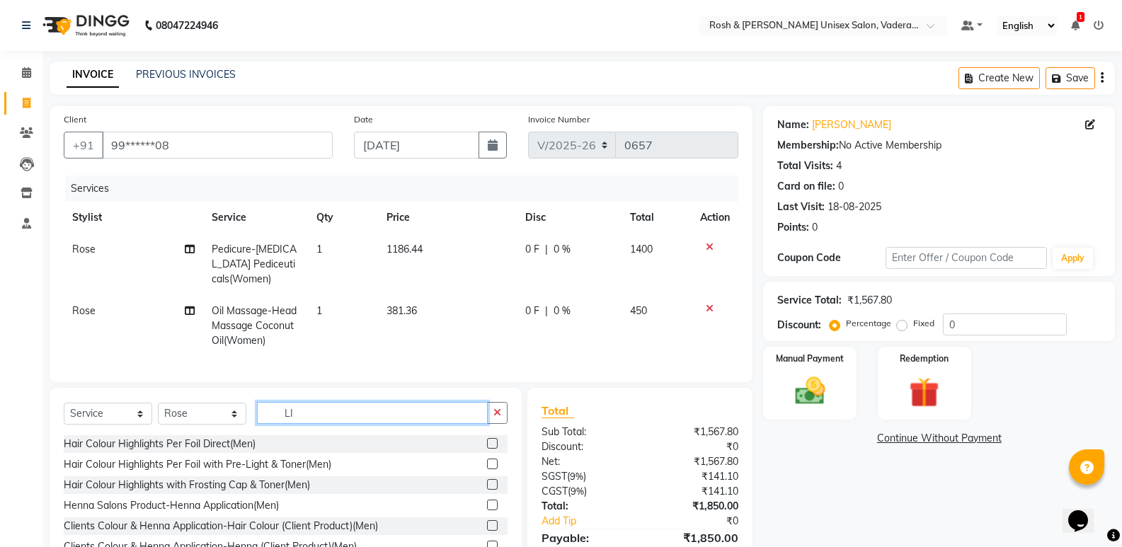
type input "L"
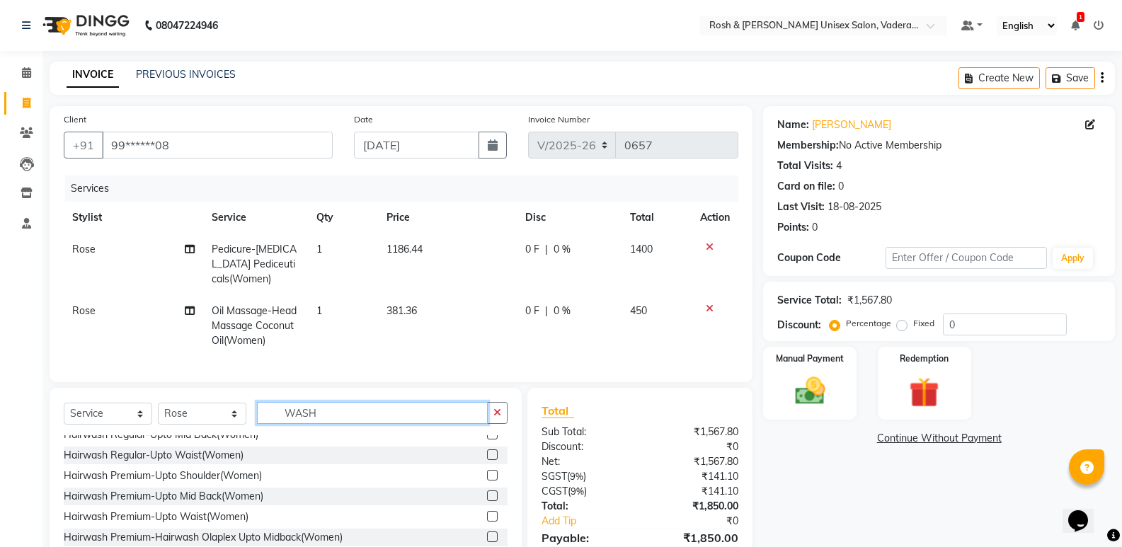
type input "WASH"
click at [487, 501] on label at bounding box center [492, 496] width 11 height 11
click at [487, 501] on input "checkbox" at bounding box center [491, 496] width 9 height 9
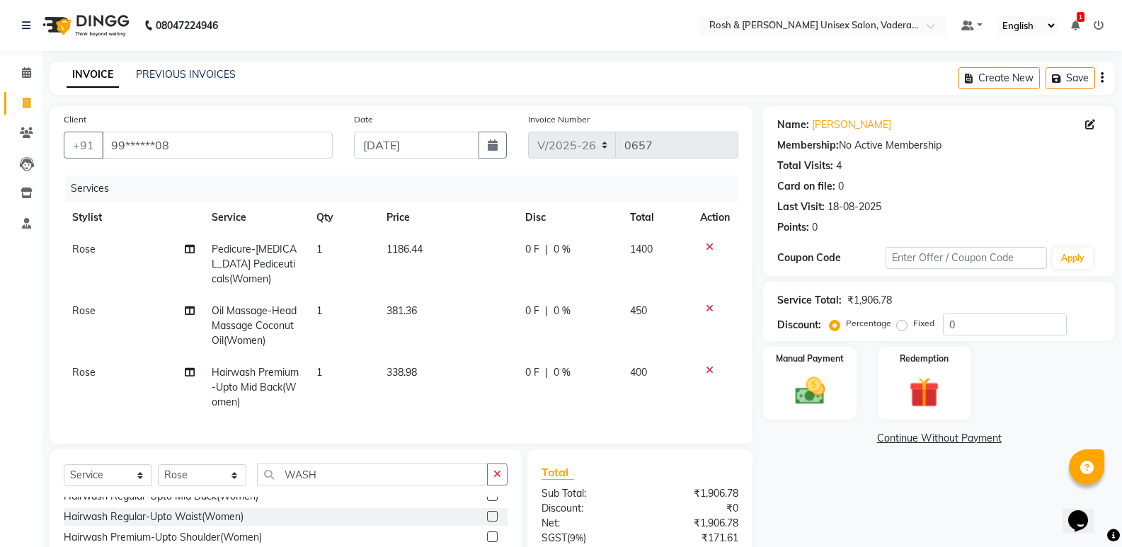
checkbox input "false"
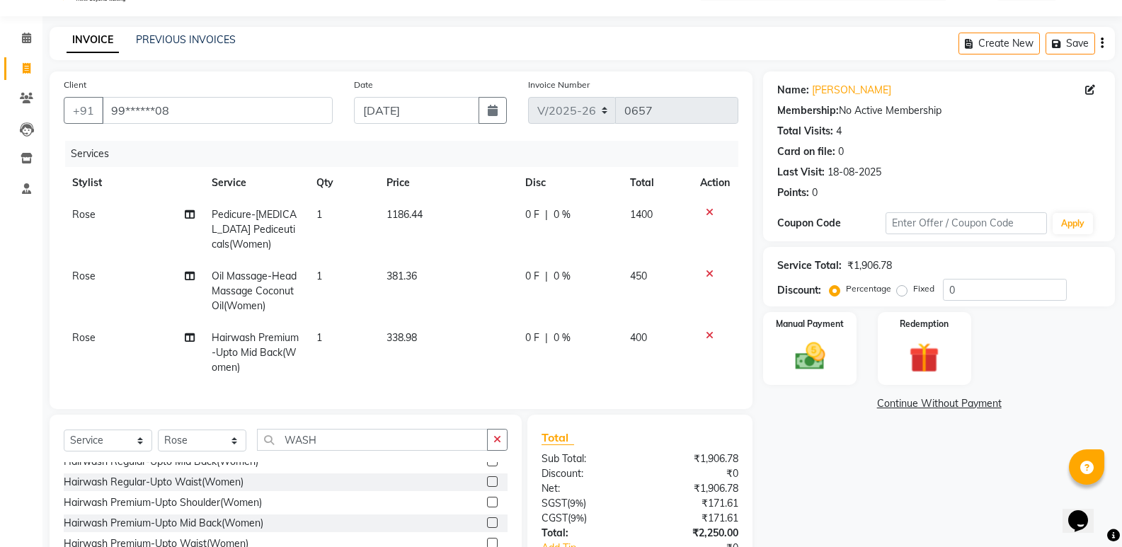
scroll to position [0, 0]
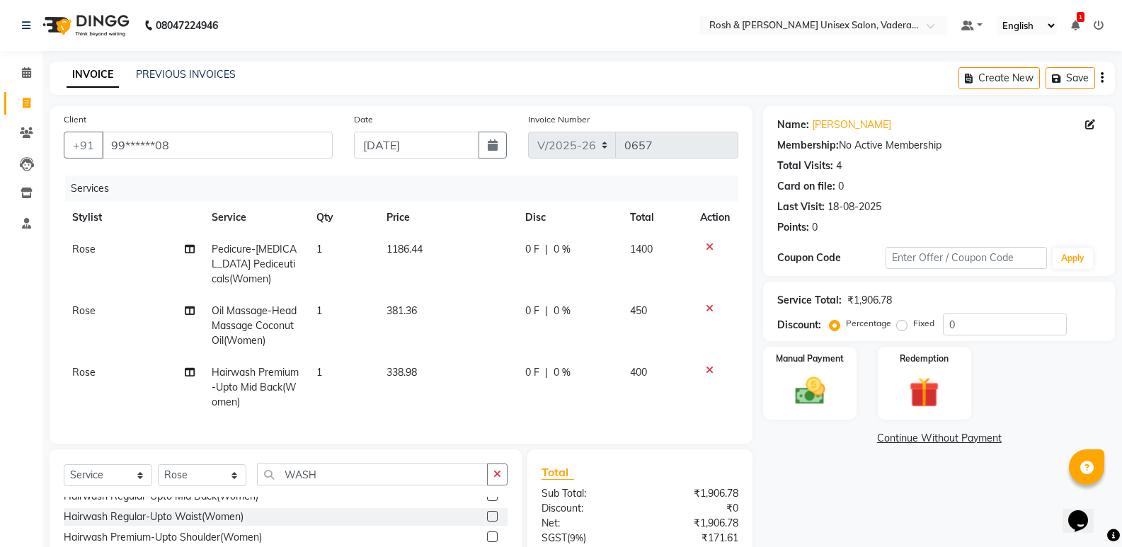
click at [710, 369] on icon at bounding box center [710, 370] width 8 height 10
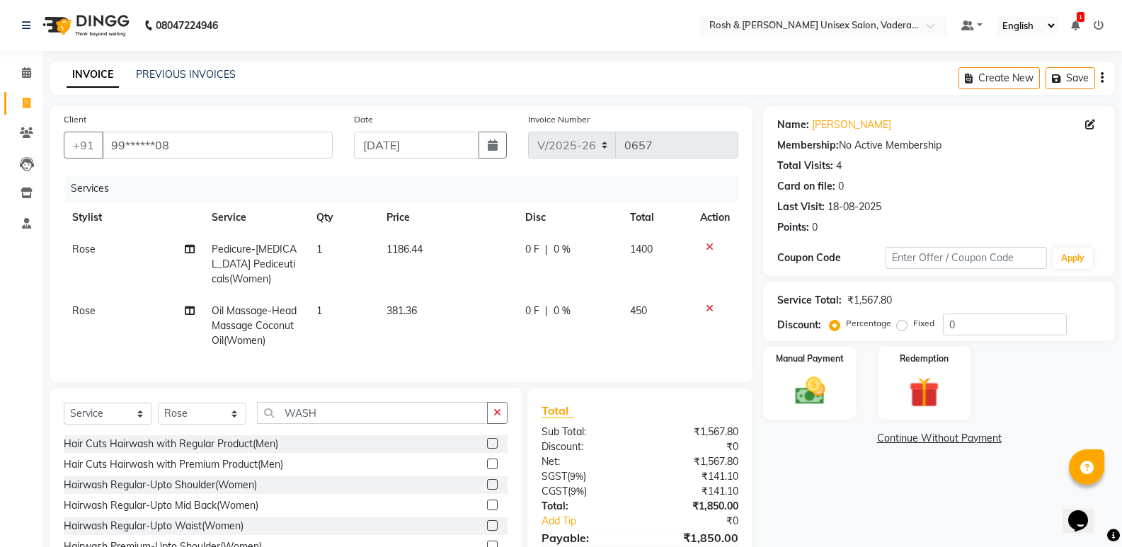
click at [86, 305] on span "Rose" at bounding box center [83, 310] width 23 height 13
select select "87536"
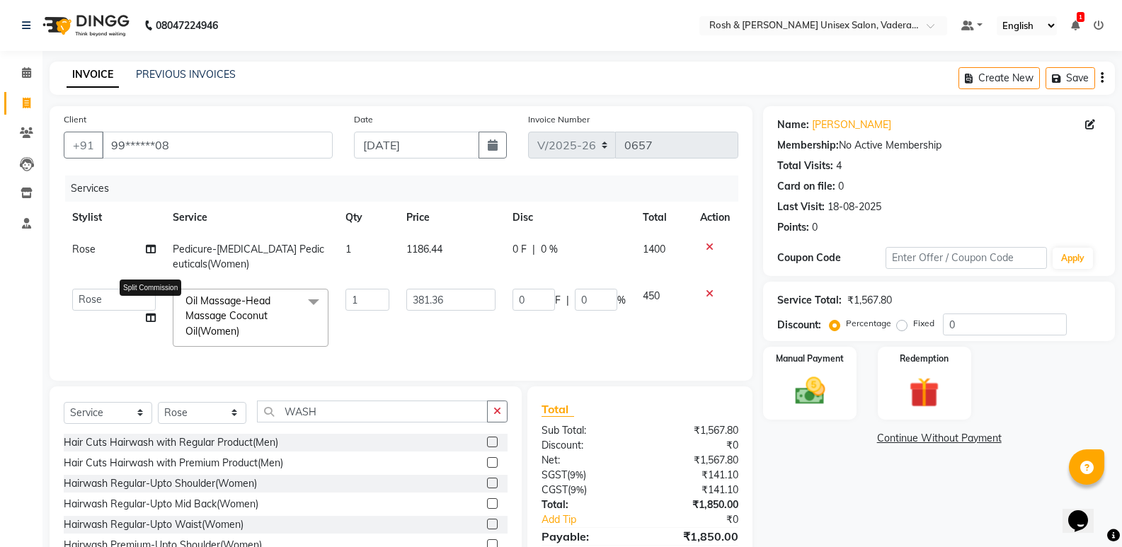
click at [155, 319] on icon at bounding box center [151, 318] width 10 height 10
select select "87536"
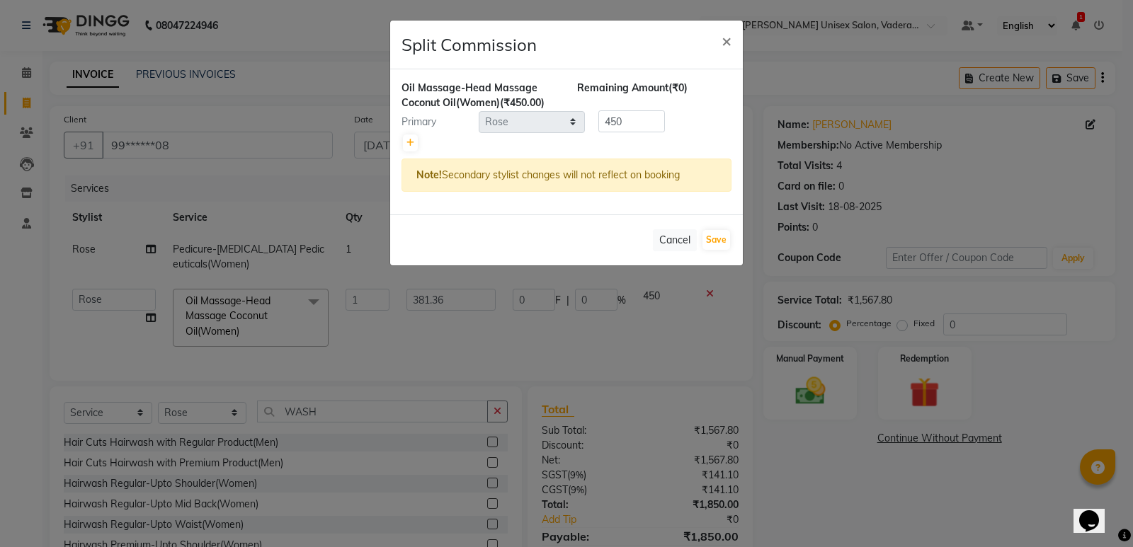
click at [127, 292] on ngb-modal-window "Split Commission × Oil Massage-Head Massage Coconut Oil(Women) (₹450.00) Remain…" at bounding box center [566, 273] width 1133 height 547
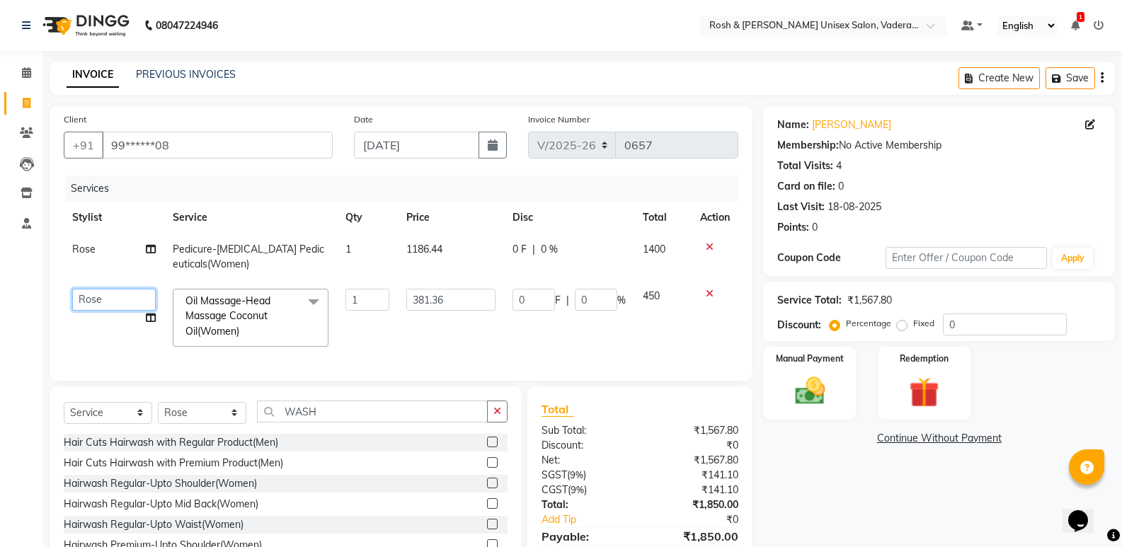
click at [127, 292] on select "Augusta Salon Front Desk [PERSON_NAME] [PERSON_NAME] [PERSON_NAME]" at bounding box center [114, 300] width 84 height 22
select select "89151"
click at [493, 420] on button "button" at bounding box center [497, 412] width 21 height 22
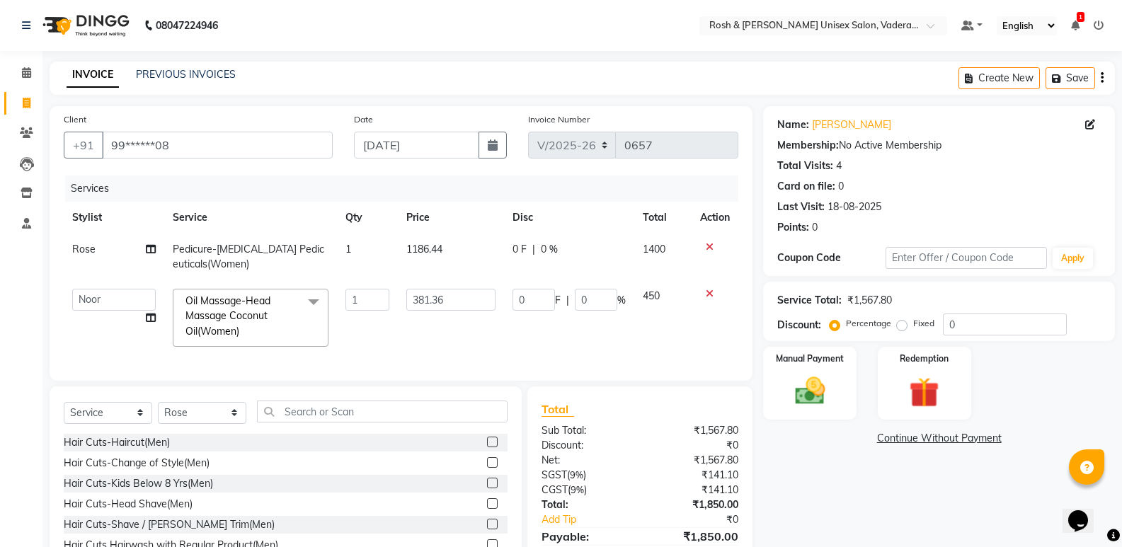
click at [811, 460] on div "Name: Linda Avinash Membership: No Active Membership Total Visits: 4 Card on fi…" at bounding box center [944, 350] width 362 height 489
click at [625, 351] on td "0 F | 0 %" at bounding box center [569, 317] width 130 height 75
click at [105, 335] on td "Augusta Salon Front Desk [PERSON_NAME] [PERSON_NAME] [PERSON_NAME]" at bounding box center [114, 317] width 101 height 75
click at [311, 297] on span at bounding box center [313, 302] width 28 height 27
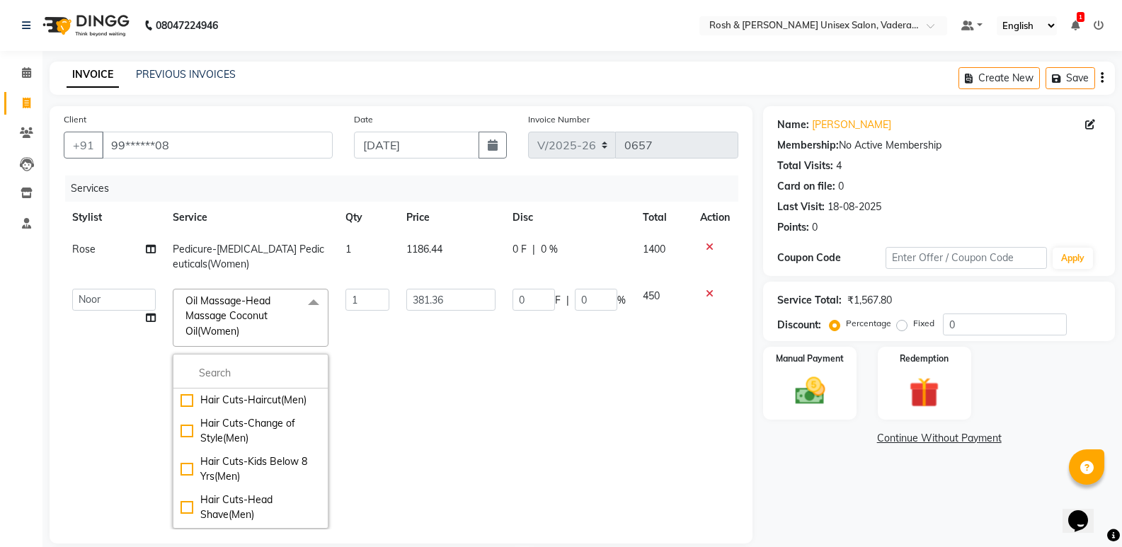
click at [311, 298] on span at bounding box center [313, 302] width 28 height 27
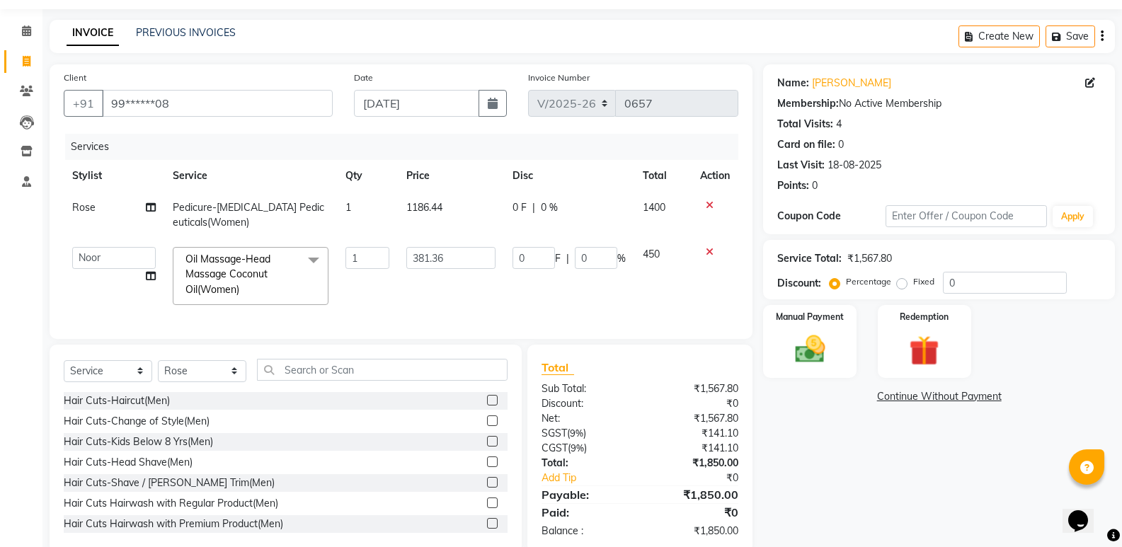
scroll to position [9, 0]
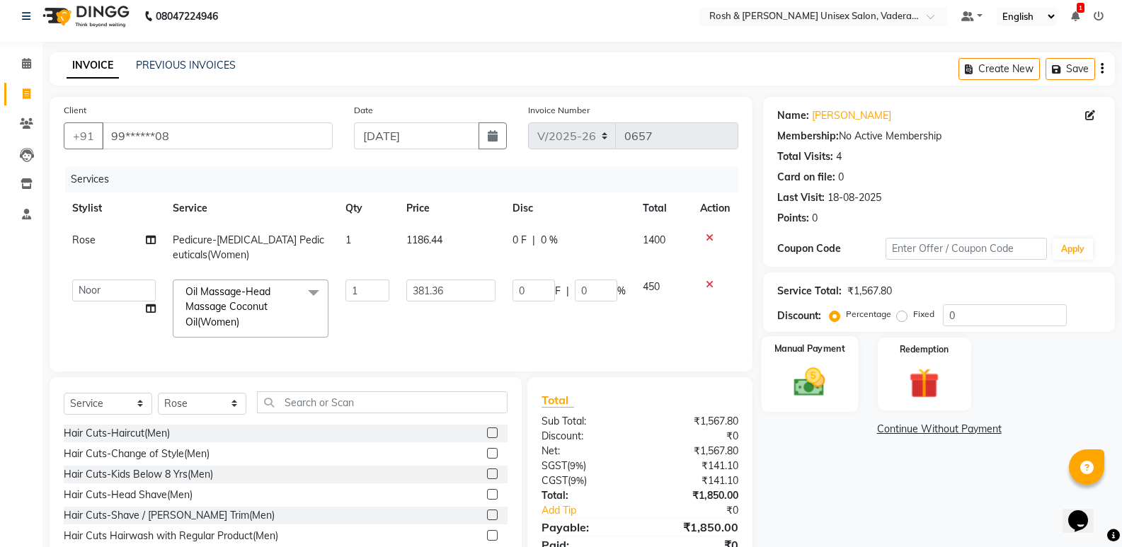
click at [782, 382] on div "Manual Payment" at bounding box center [810, 374] width 97 height 76
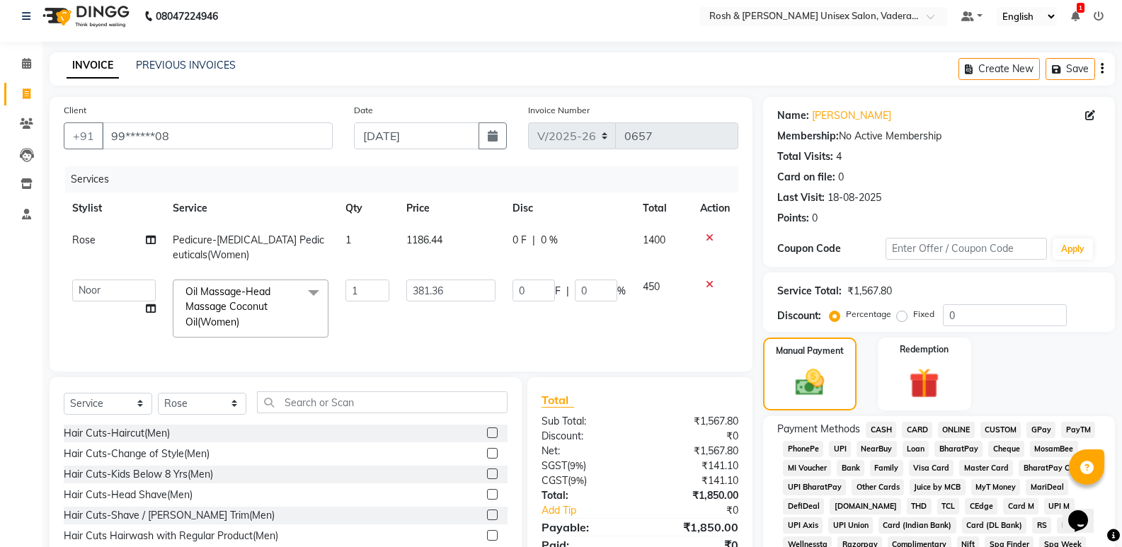
click at [840, 447] on span "UPI" at bounding box center [840, 449] width 22 height 16
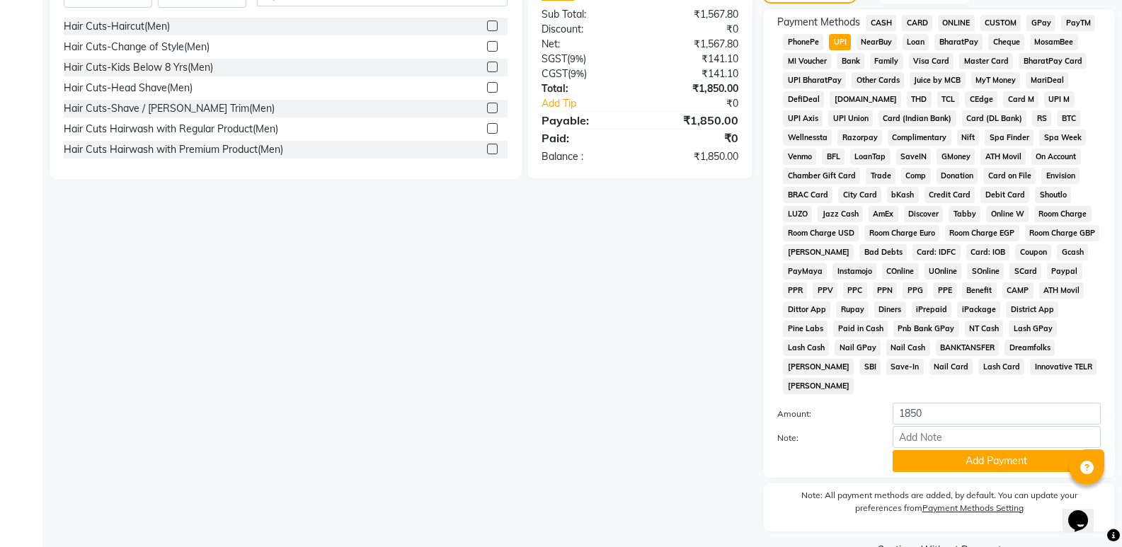
scroll to position [432, 0]
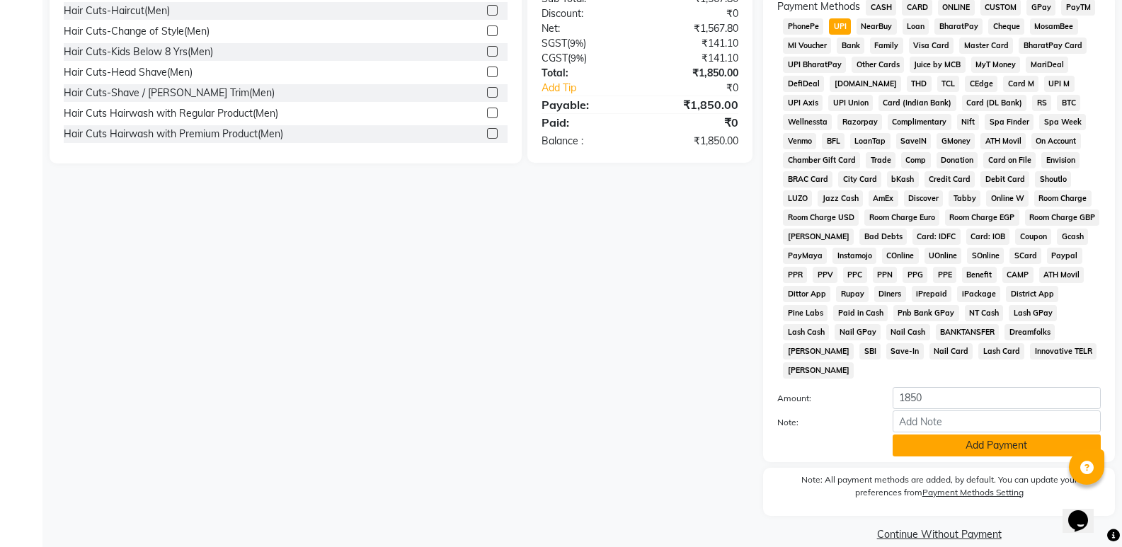
click at [930, 435] on button "Add Payment" at bounding box center [997, 446] width 208 height 22
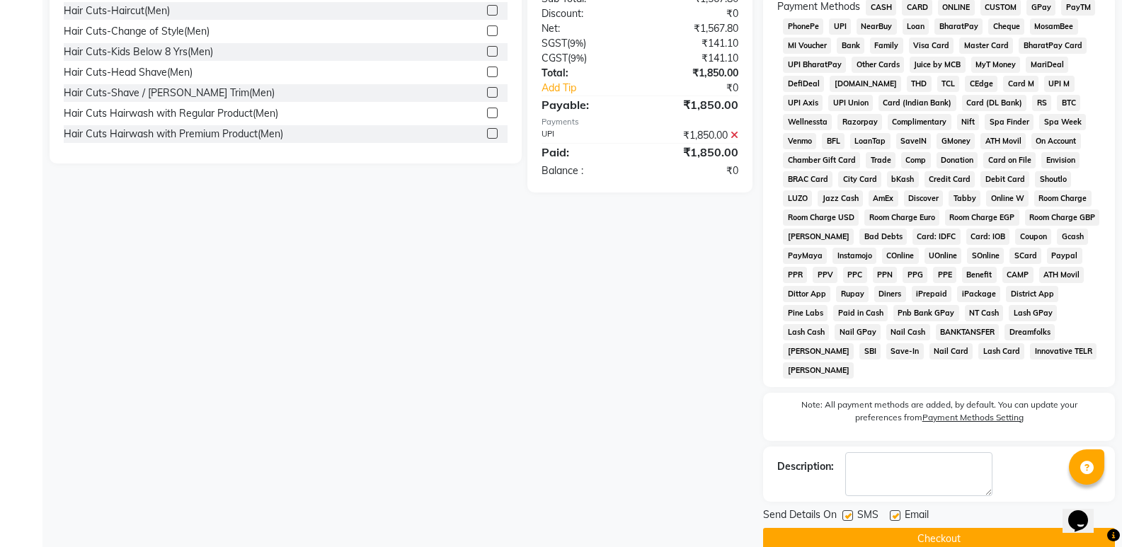
click at [921, 528] on button "Checkout" at bounding box center [939, 539] width 352 height 22
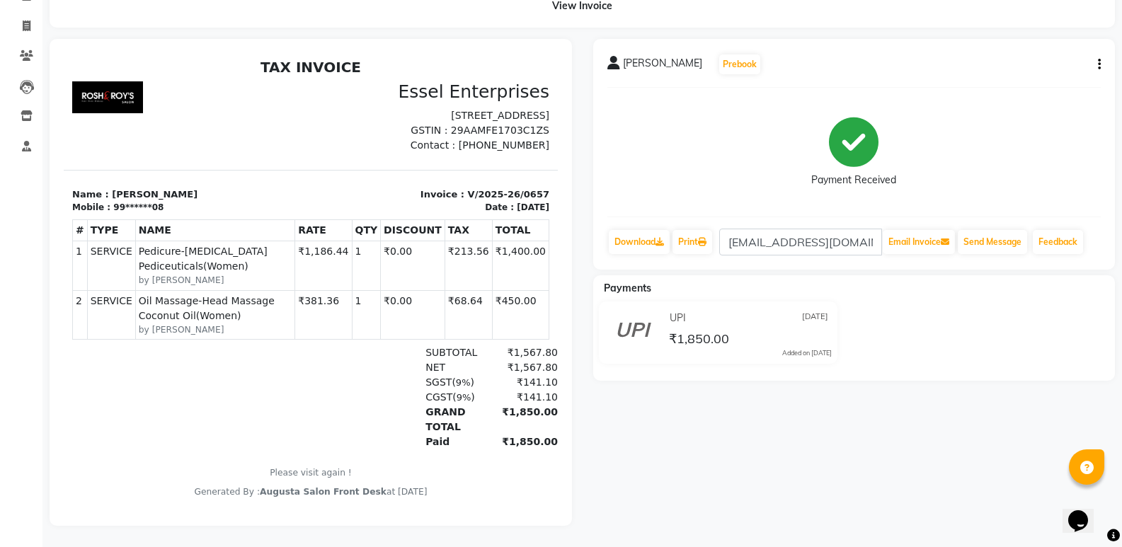
scroll to position [88, 0]
click at [21, 18] on span at bounding box center [26, 26] width 25 height 16
select select "8657"
select select "service"
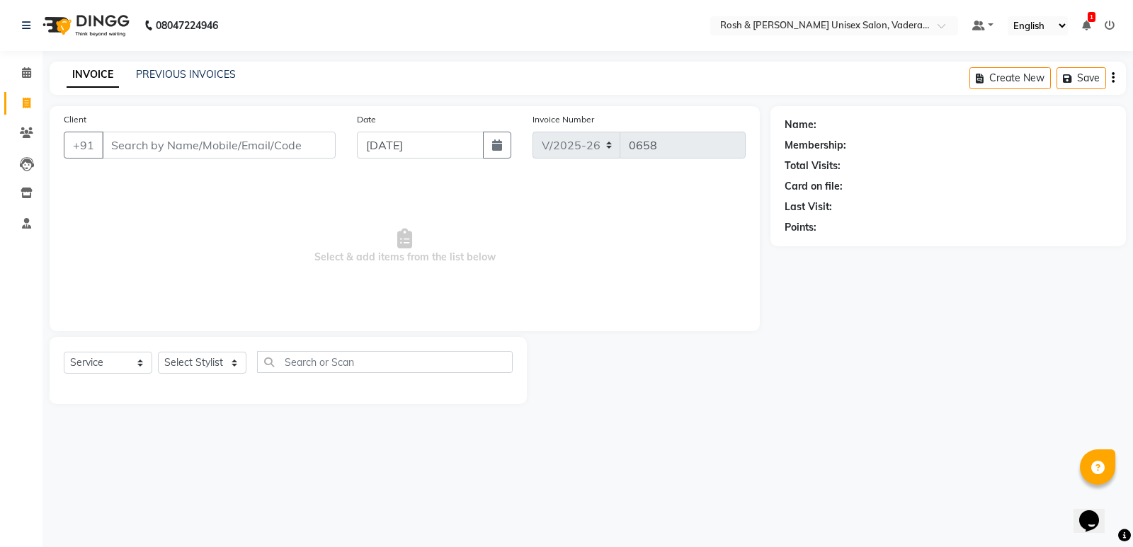
click at [0, 488] on div "Calendar Invoice Clients Leads Inventory Staff Completed InProgress Upcoming Dr…" at bounding box center [95, 283] width 191 height 486
drag, startPoint x: 52, startPoint y: 367, endPoint x: 44, endPoint y: 352, distance: 16.8
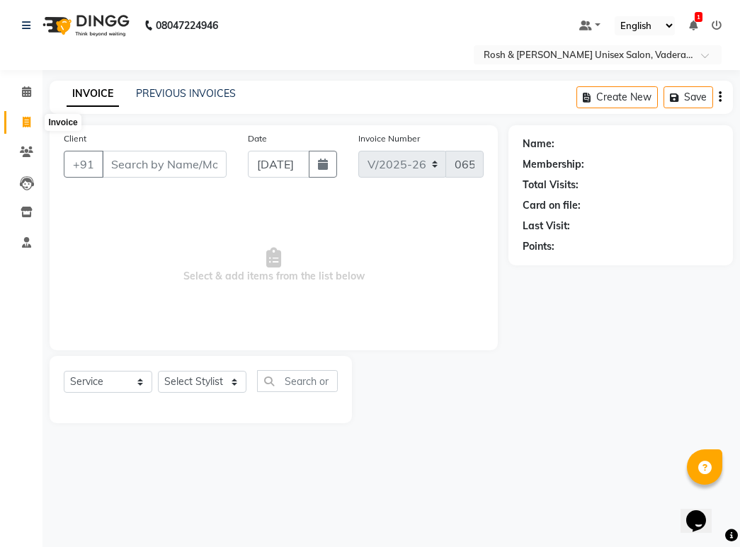
click at [25, 123] on icon at bounding box center [27, 122] width 8 height 11
select select "service"
type input "0658"
select select "8657"
click at [20, 96] on span at bounding box center [26, 92] width 25 height 16
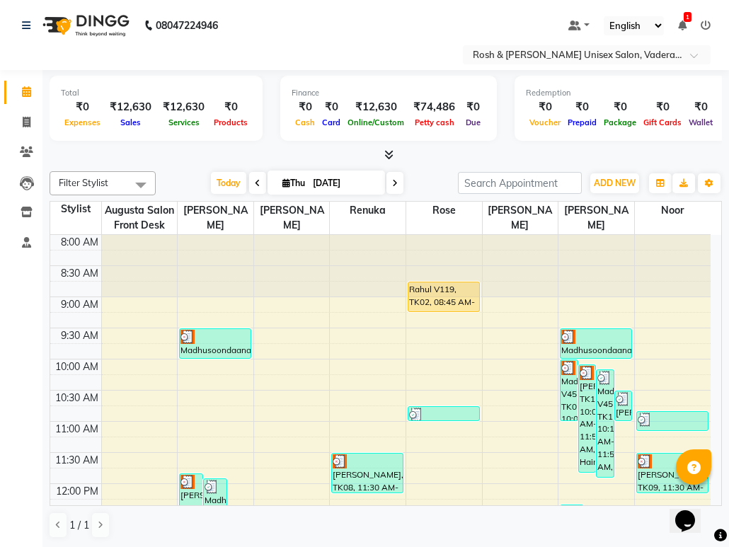
click at [21, 95] on span at bounding box center [26, 92] width 25 height 16
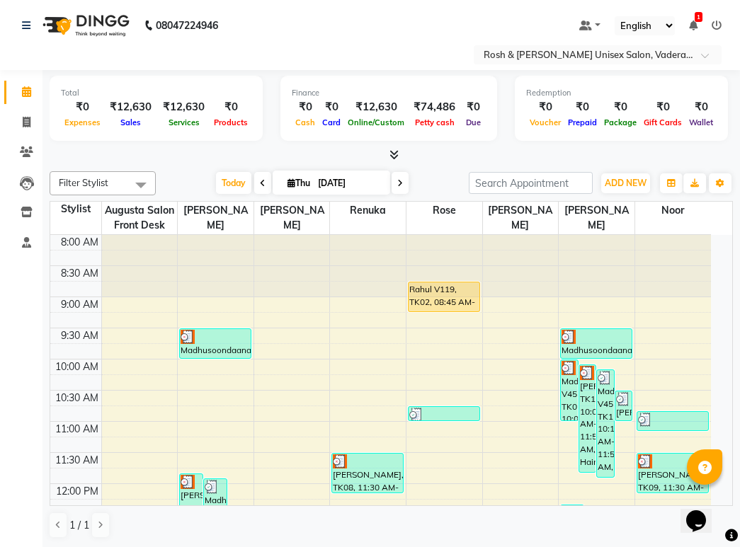
select select "8657"
select select "service"
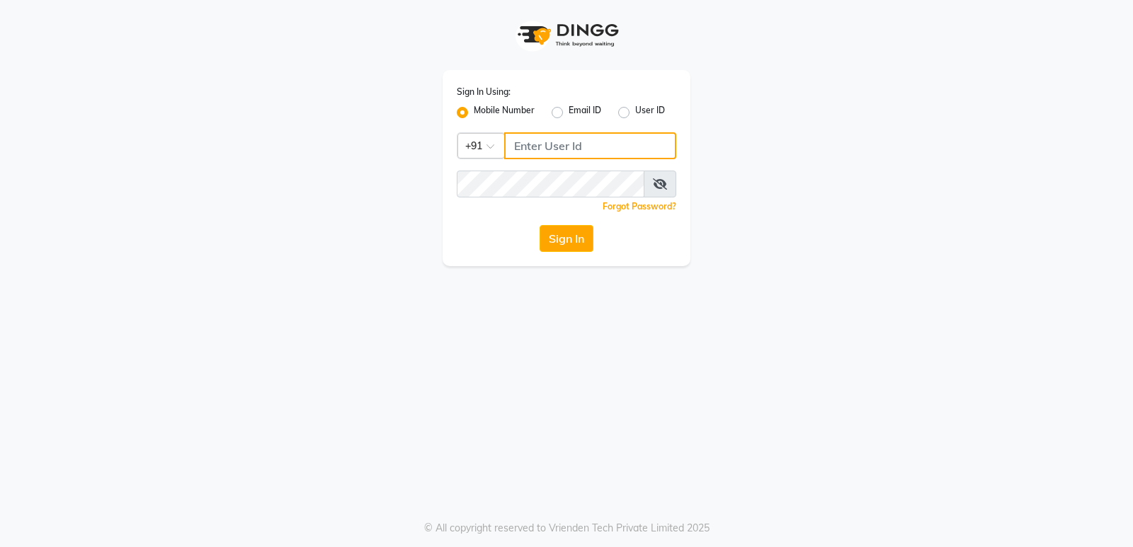
click at [554, 147] on input "Username" at bounding box center [590, 145] width 172 height 27
type input "8150806500"
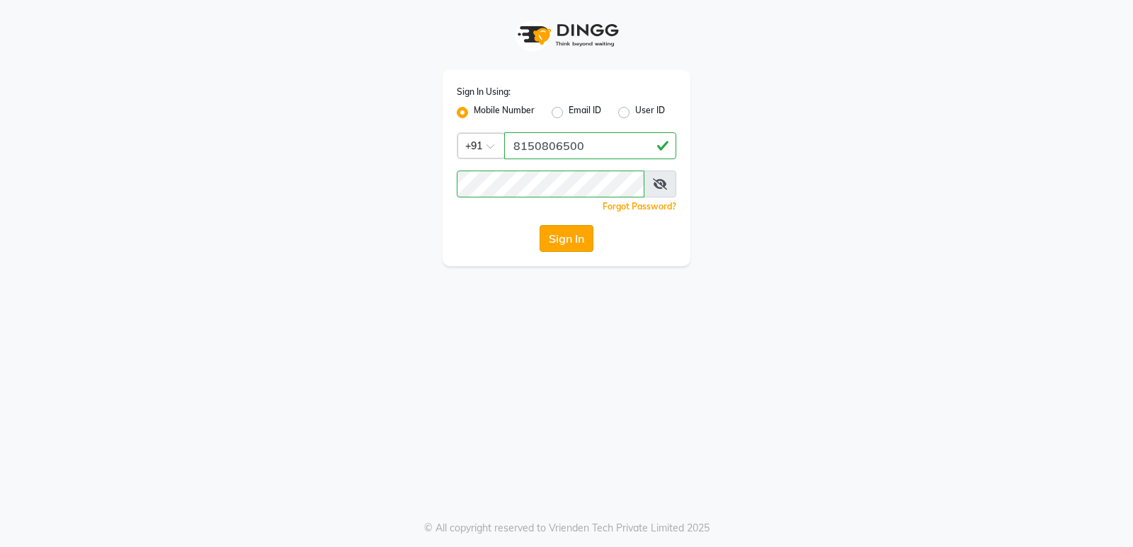
click at [576, 241] on button "Sign In" at bounding box center [566, 238] width 54 height 27
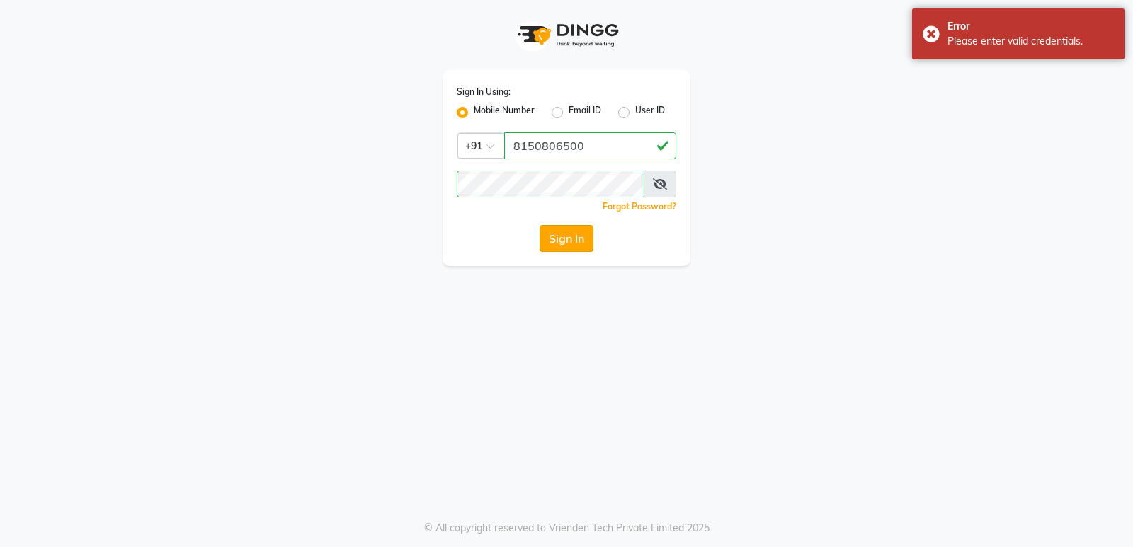
click at [574, 237] on button "Sign In" at bounding box center [566, 238] width 54 height 27
click at [574, 237] on div "Sign In" at bounding box center [566, 238] width 219 height 27
click at [661, 181] on icon at bounding box center [660, 183] width 14 height 11
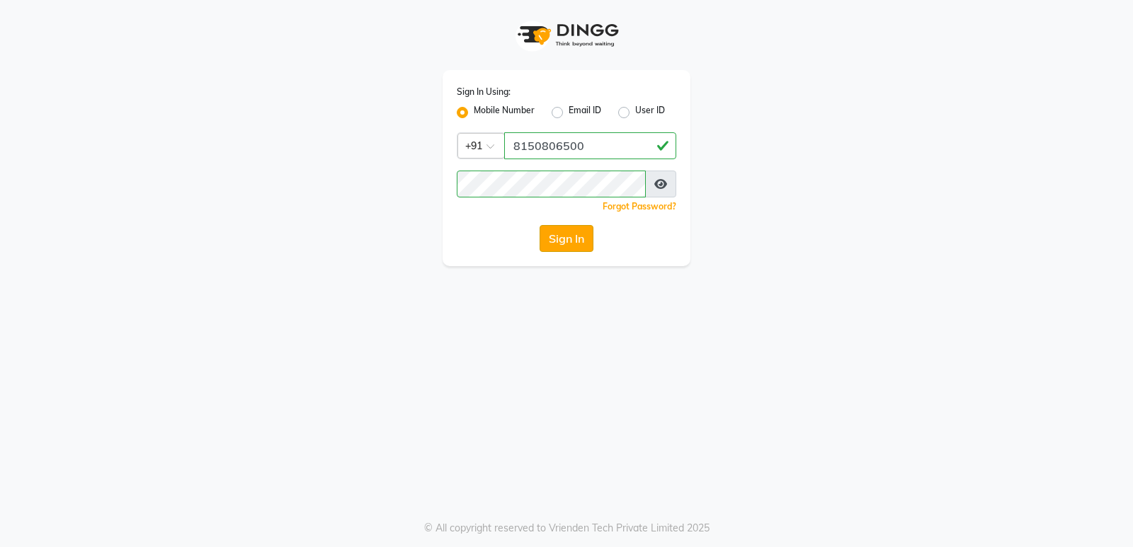
click at [571, 239] on button "Sign In" at bounding box center [566, 238] width 54 height 27
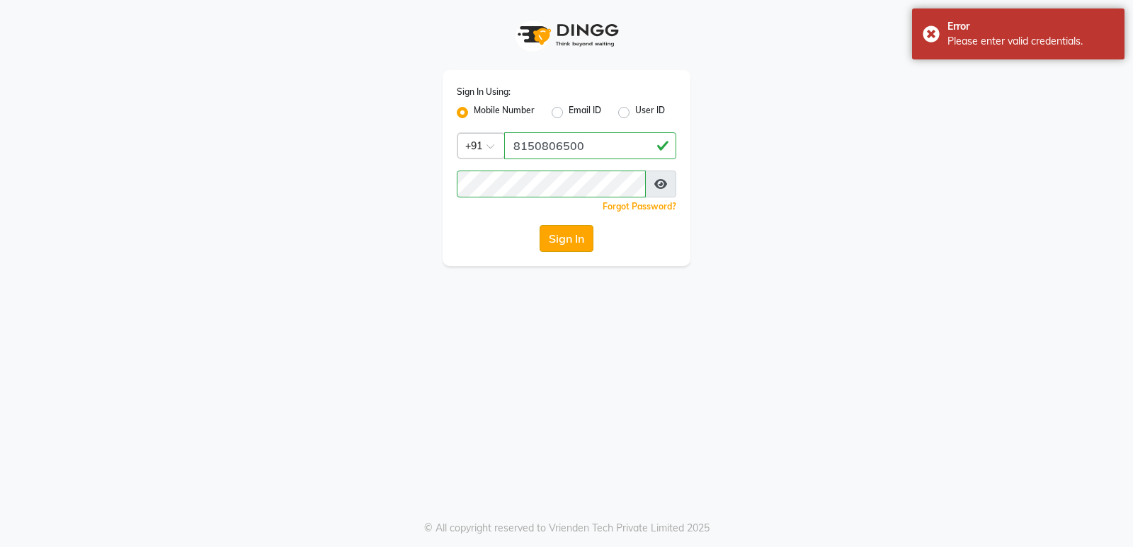
click at [566, 243] on button "Sign In" at bounding box center [566, 238] width 54 height 27
click at [567, 242] on button "Sign In" at bounding box center [566, 238] width 54 height 27
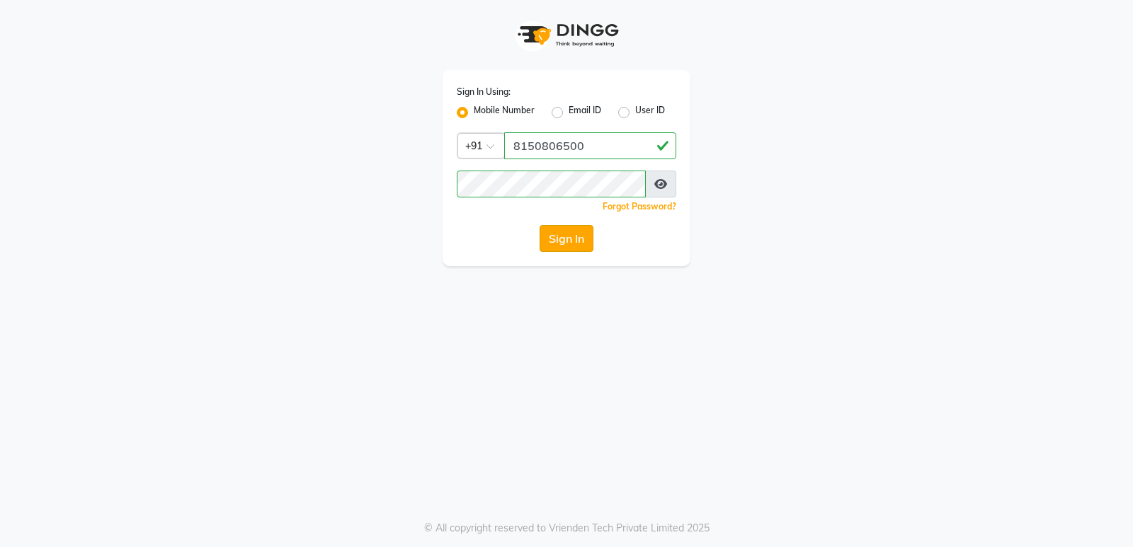
click at [563, 244] on button "Sign In" at bounding box center [566, 238] width 54 height 27
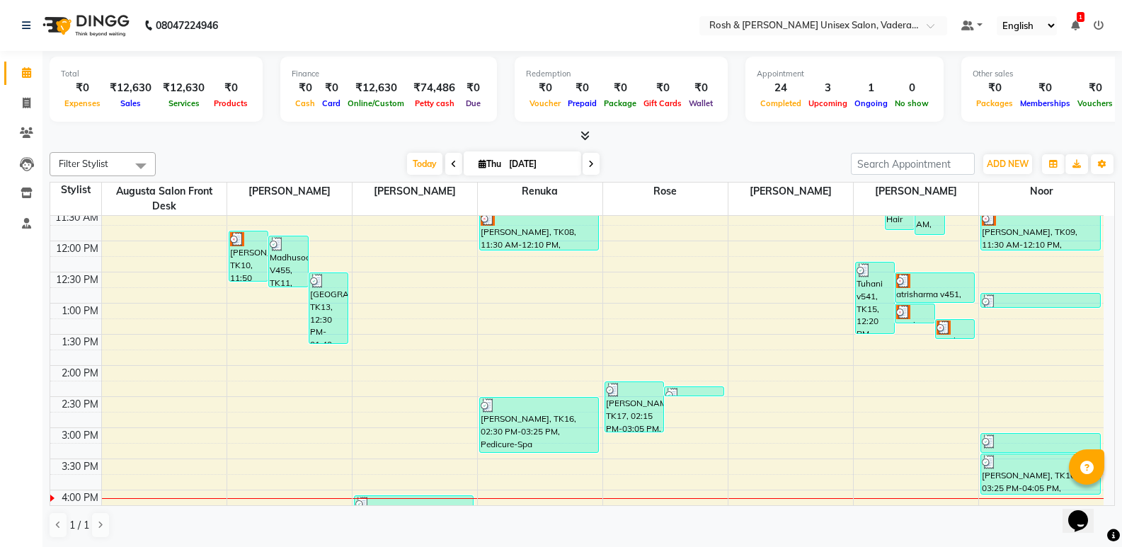
scroll to position [283, 0]
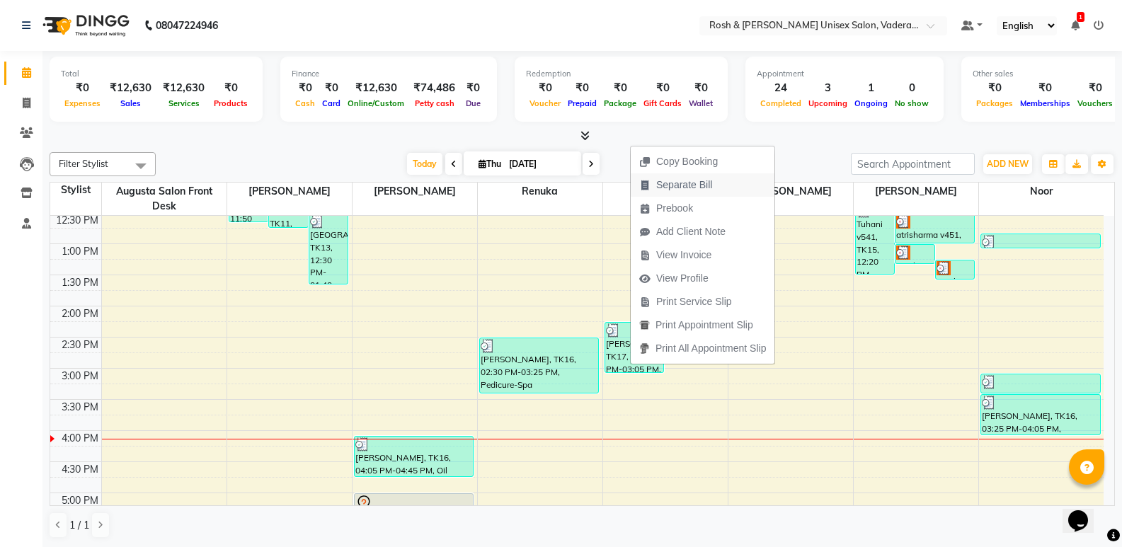
click at [684, 178] on span "Separate Bill" at bounding box center [684, 185] width 56 height 15
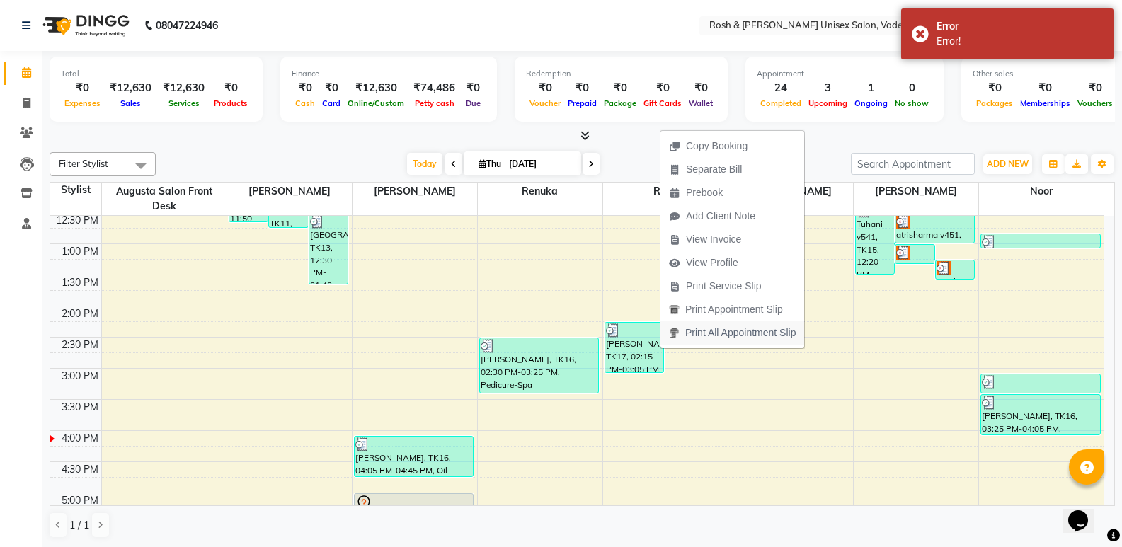
click at [660, 343] on span "Print All Appointment Slip" at bounding box center [732, 332] width 144 height 23
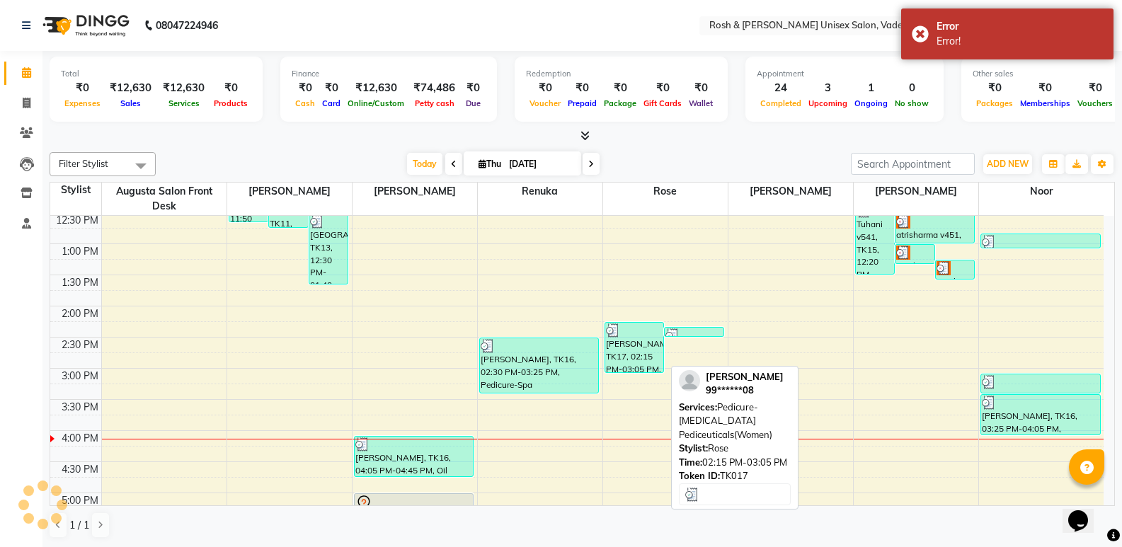
click at [651, 347] on div "Linda Avinash, TK17, 02:15 PM-03:05 PM, Pedicure-Footlogix Pediceuticals(Women)" at bounding box center [634, 348] width 59 height 50
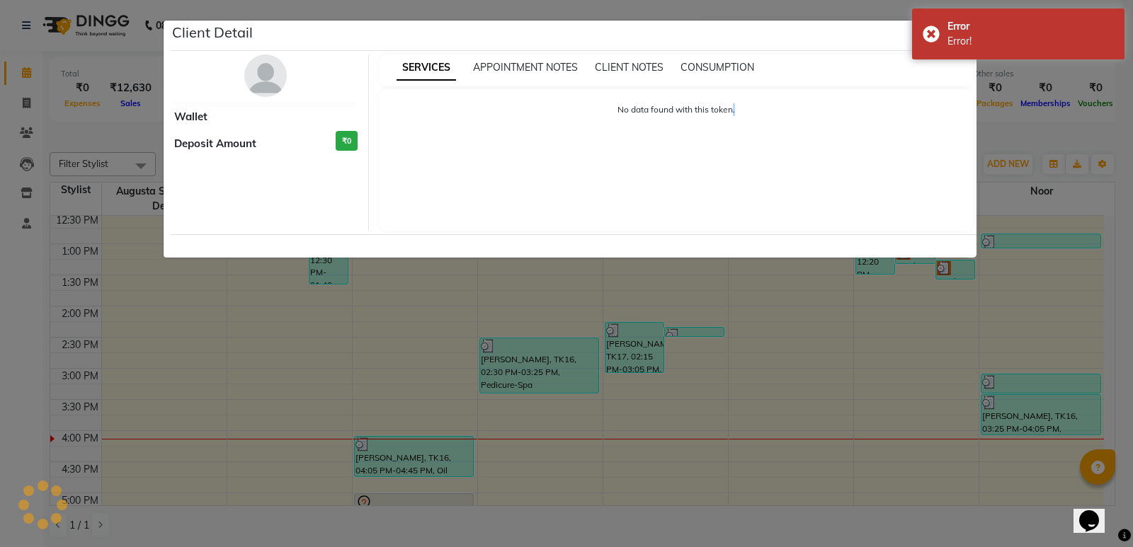
click at [651, 347] on ngb-modal-window "Client Detail Wallet Deposit Amount ₹0 SERVICES APPOINTMENT NOTES CLIENT NOTES …" at bounding box center [566, 273] width 1133 height 547
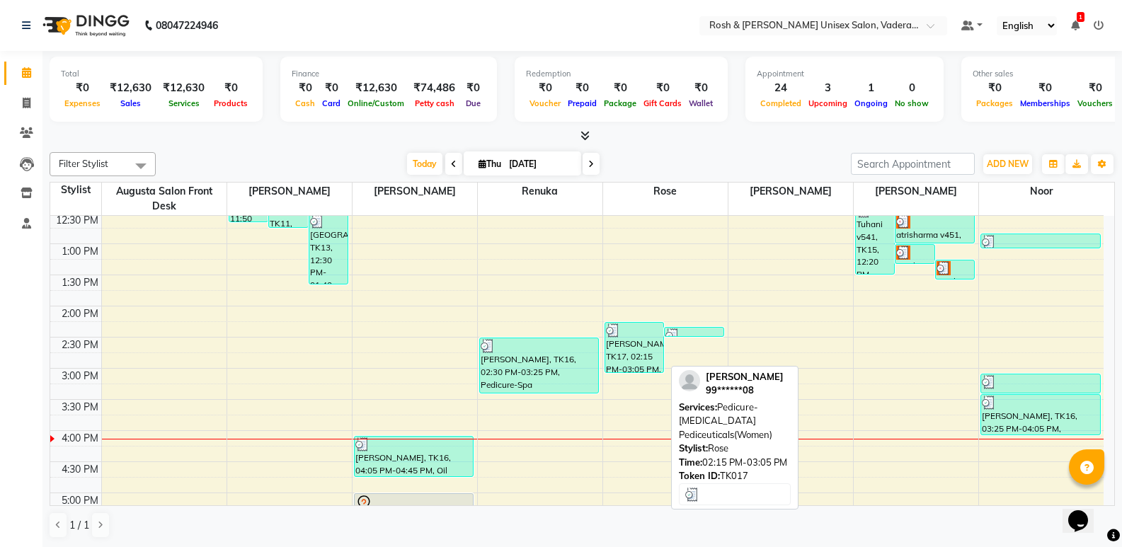
click at [663, 369] on div "Linda Avinash, TK17, 02:15 PM-03:05 PM, Pedicure-Footlogix Pediceuticals(Women)" at bounding box center [634, 348] width 59 height 50
select select "3"
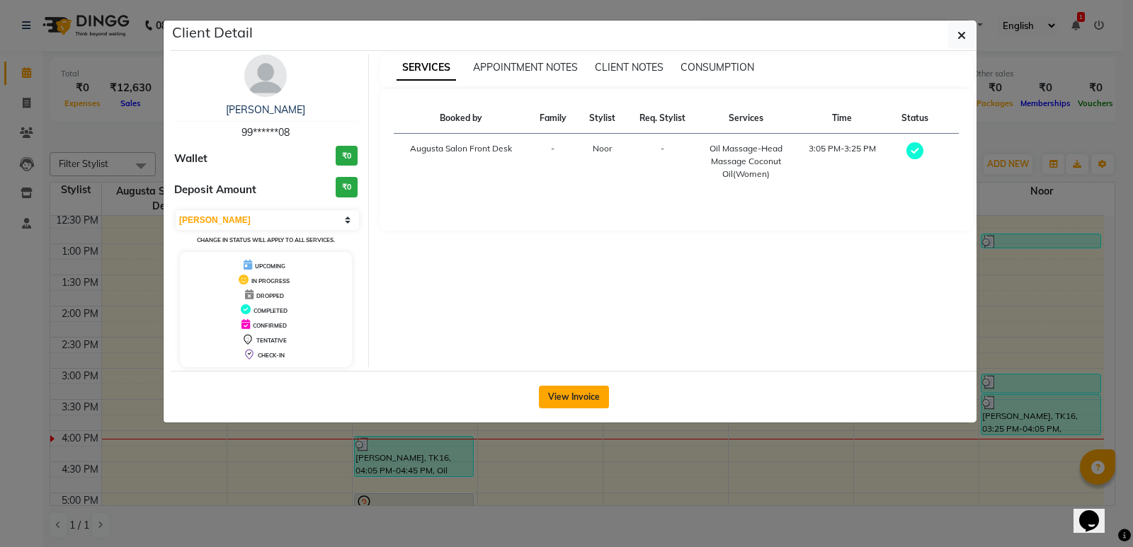
click at [583, 391] on button "View Invoice" at bounding box center [574, 397] width 70 height 23
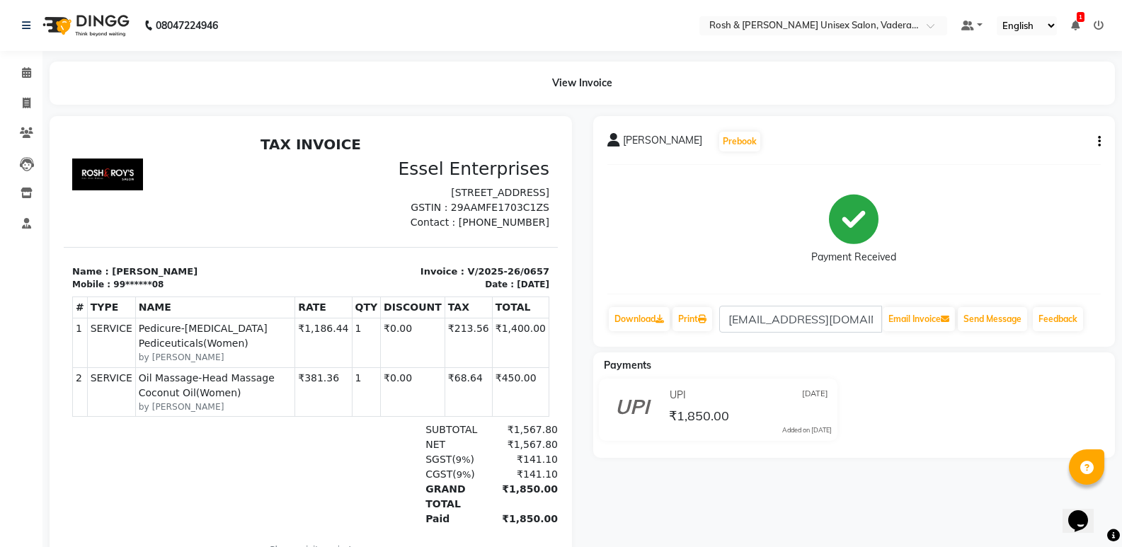
scroll to position [11, 0]
click at [411, 339] on td "₹0.00" at bounding box center [413, 343] width 64 height 49
drag, startPoint x: 329, startPoint y: 336, endPoint x: 122, endPoint y: 333, distance: 207.4
drag, startPoint x: 122, startPoint y: 333, endPoint x: 395, endPoint y: 324, distance: 273.4
click at [395, 324] on td "₹0.00" at bounding box center [413, 343] width 64 height 49
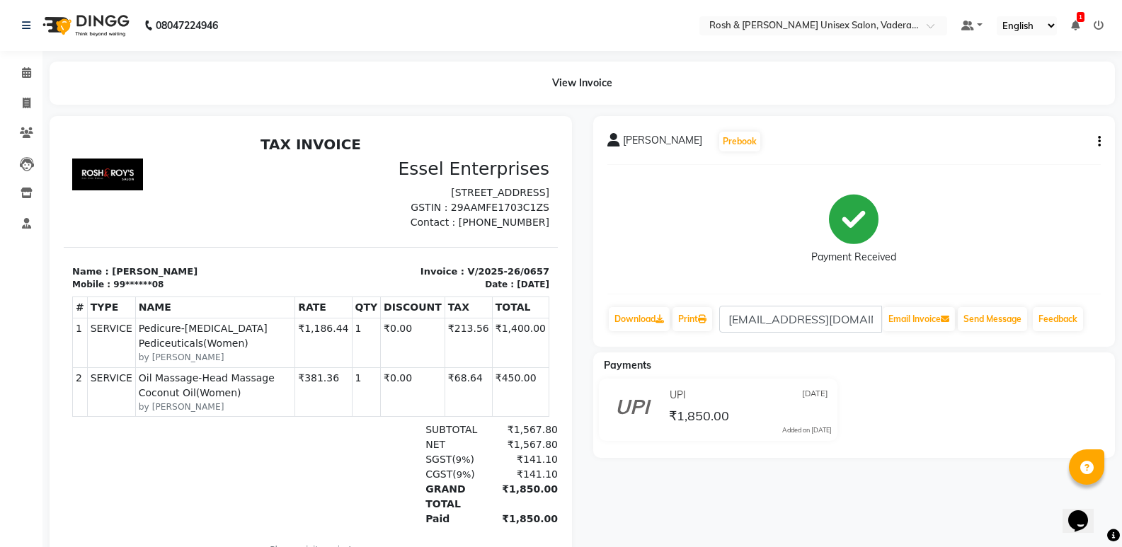
click at [1095, 141] on button "button" at bounding box center [1096, 141] width 8 height 15
click at [1040, 137] on div "Cancel Invoice" at bounding box center [1042, 133] width 71 height 18
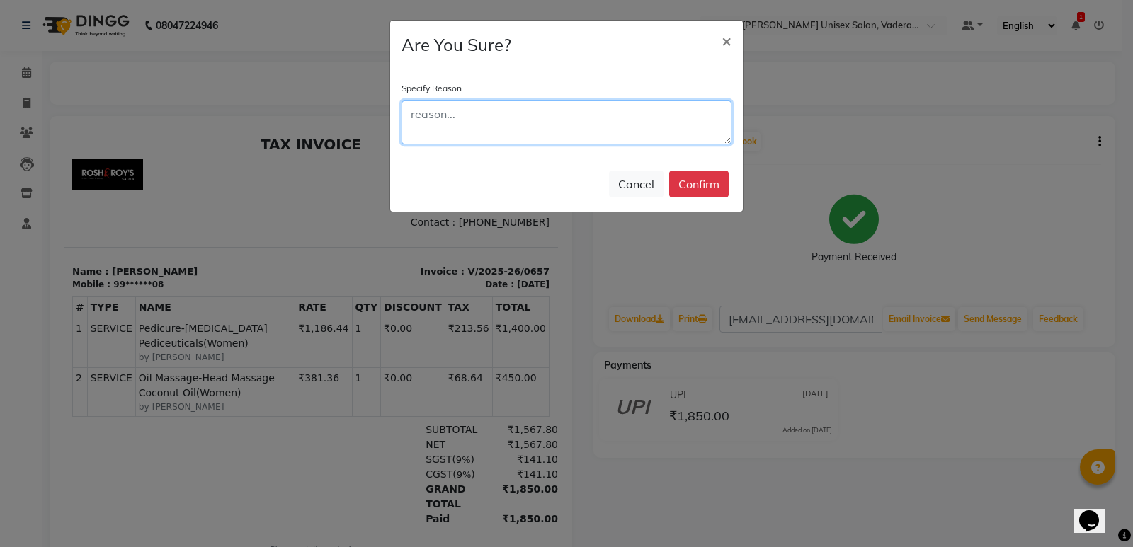
click at [525, 127] on textarea at bounding box center [566, 123] width 330 height 44
type textarea "MISTAKE"
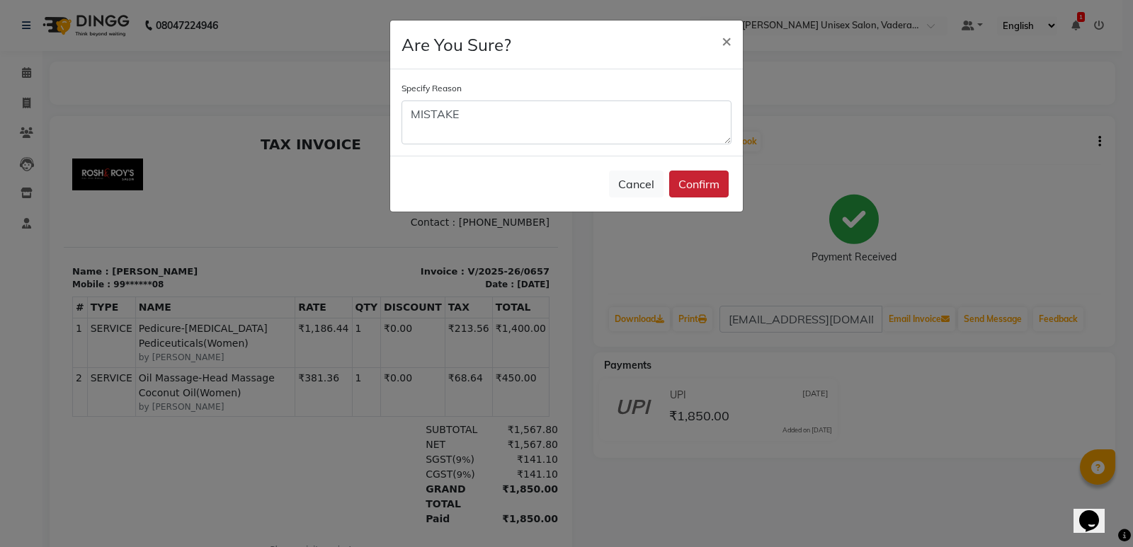
click at [718, 181] on button "Confirm" at bounding box center [698, 184] width 59 height 27
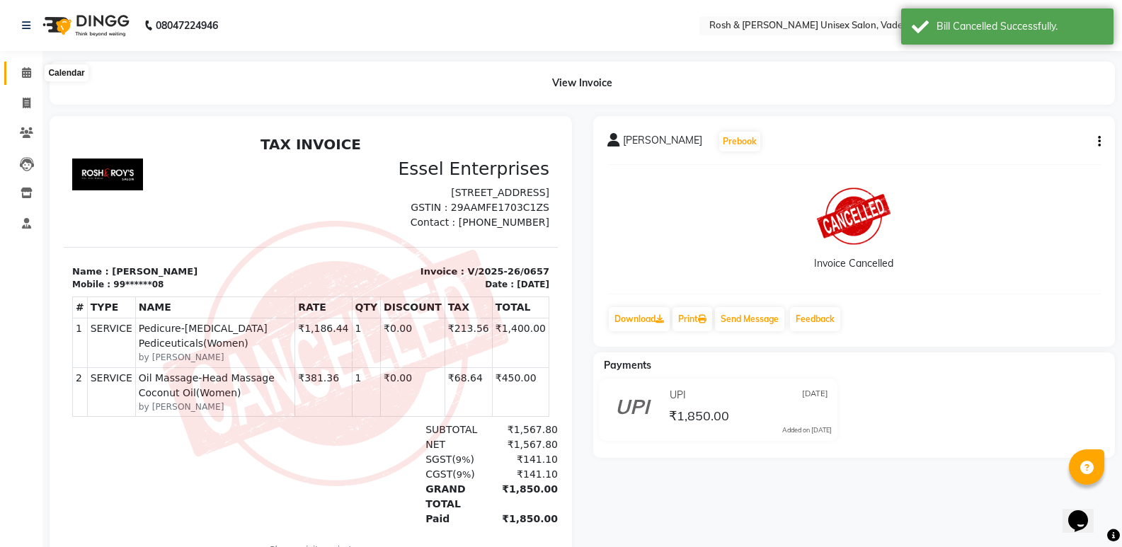
click at [30, 75] on icon at bounding box center [26, 72] width 9 height 11
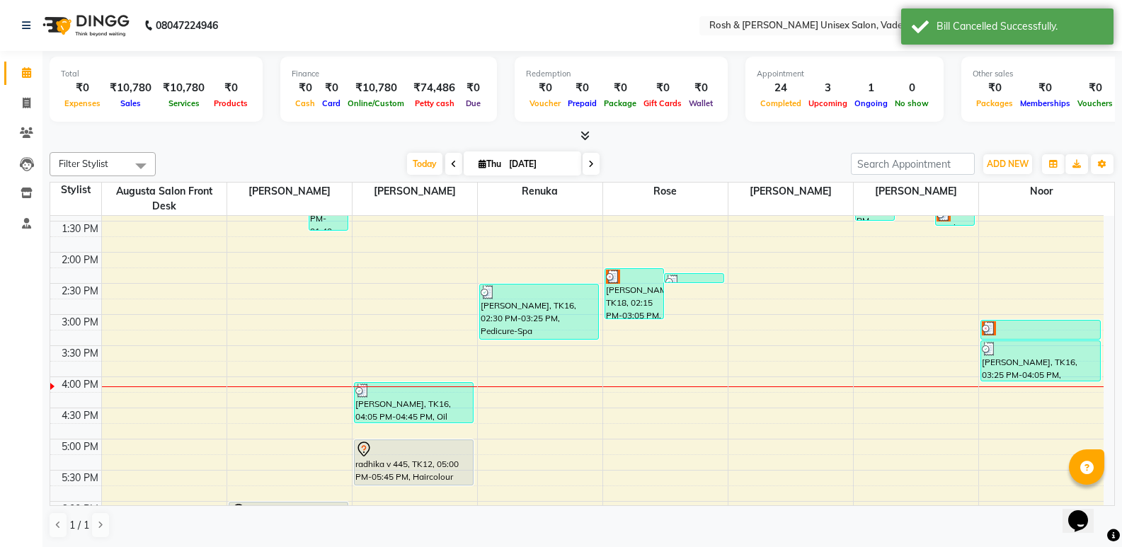
scroll to position [354, 0]
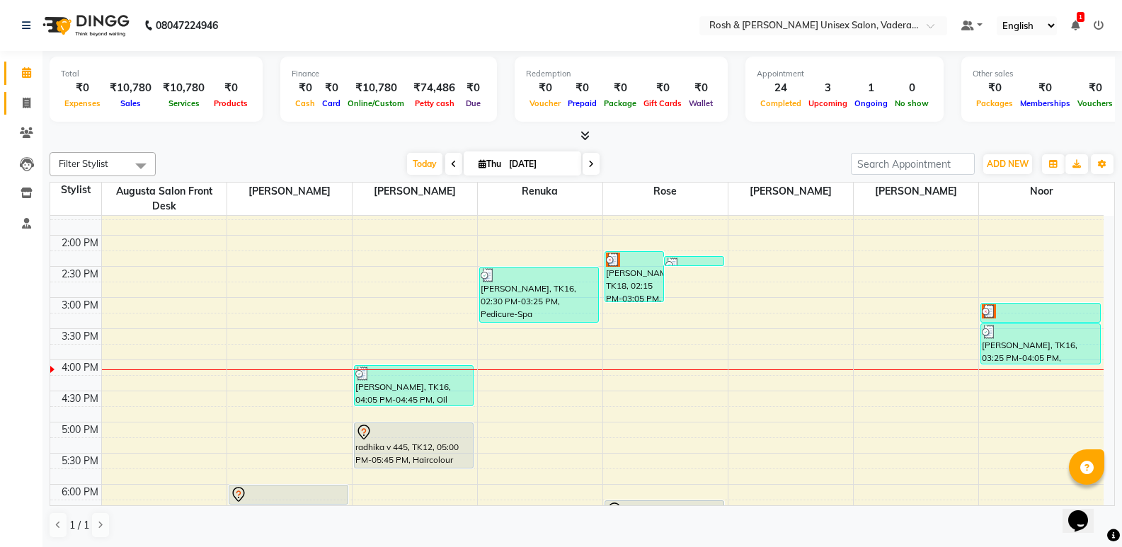
click at [31, 113] on link "Invoice" at bounding box center [21, 103] width 34 height 23
select select "8657"
select select "service"
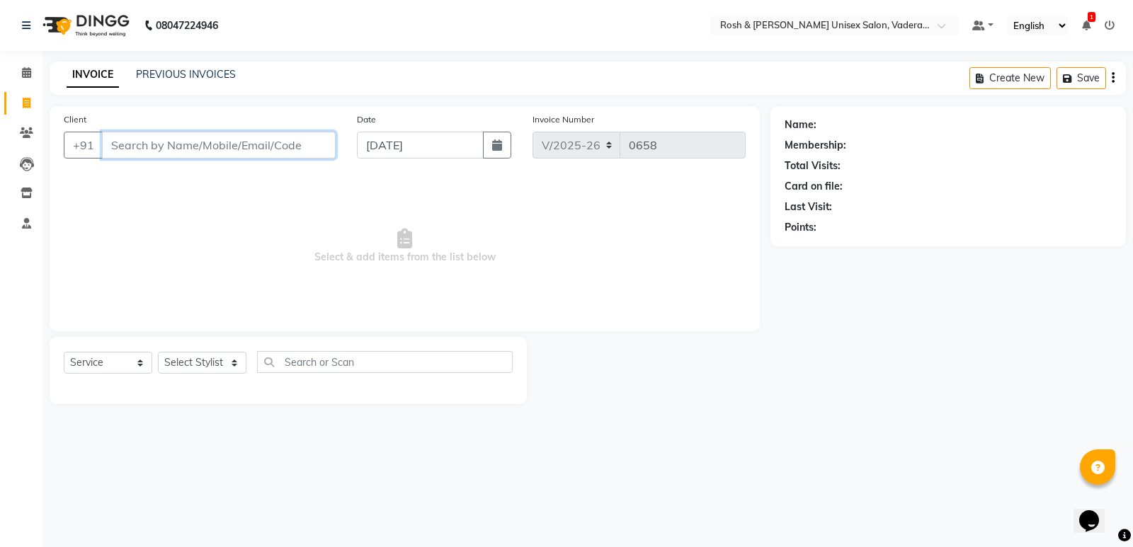
click at [131, 139] on input "Client" at bounding box center [219, 145] width 234 height 27
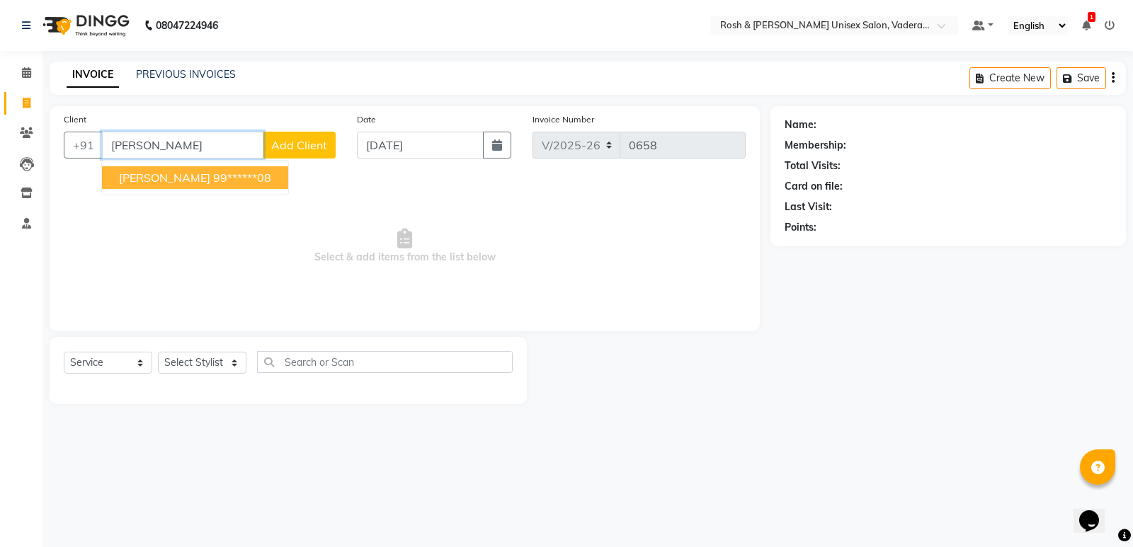
click at [213, 182] on ngb-highlight "99******08" at bounding box center [242, 178] width 58 height 14
type input "99******08"
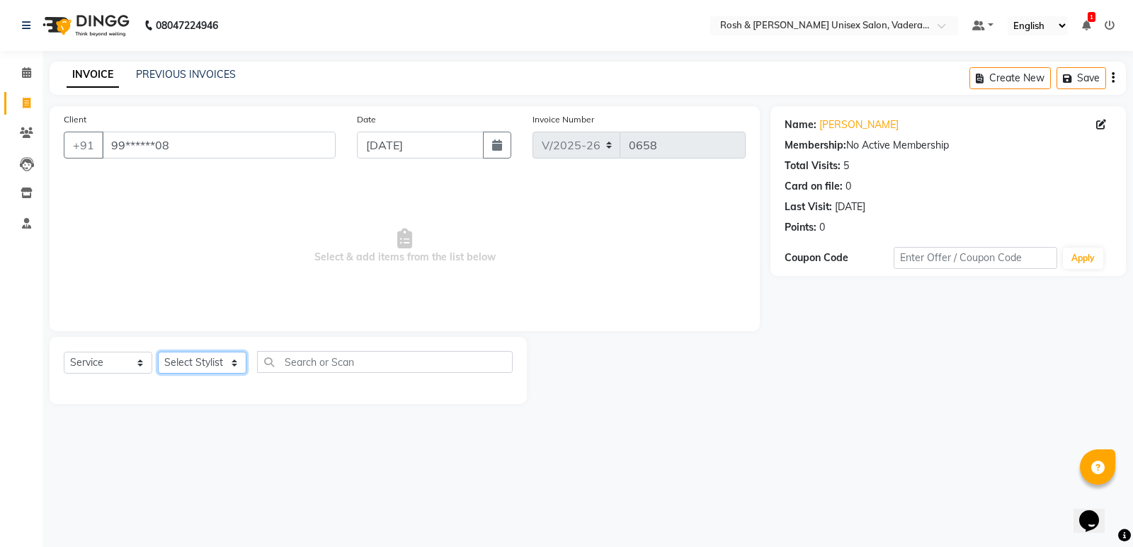
click at [200, 365] on select "Select Stylist Augusta Salon Front Desk [PERSON_NAME] [PERSON_NAME] [PERSON_NAM…" at bounding box center [202, 363] width 88 height 22
select select "87536"
click at [158, 352] on select "Select Stylist Augusta Salon Front Desk [PERSON_NAME] [PERSON_NAME] [PERSON_NAM…" at bounding box center [202, 363] width 88 height 22
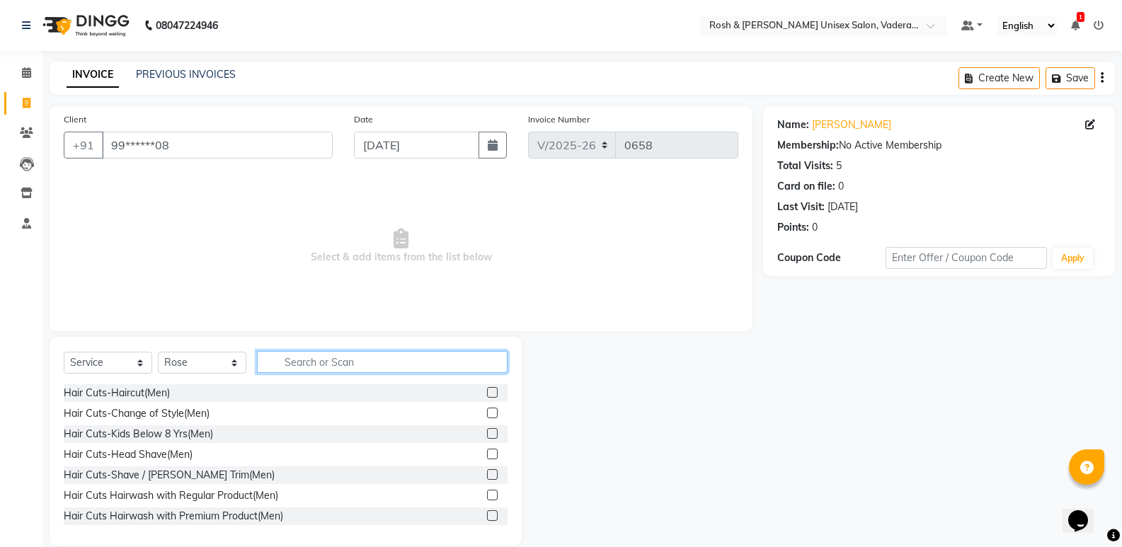
click at [324, 369] on input "text" at bounding box center [382, 362] width 251 height 22
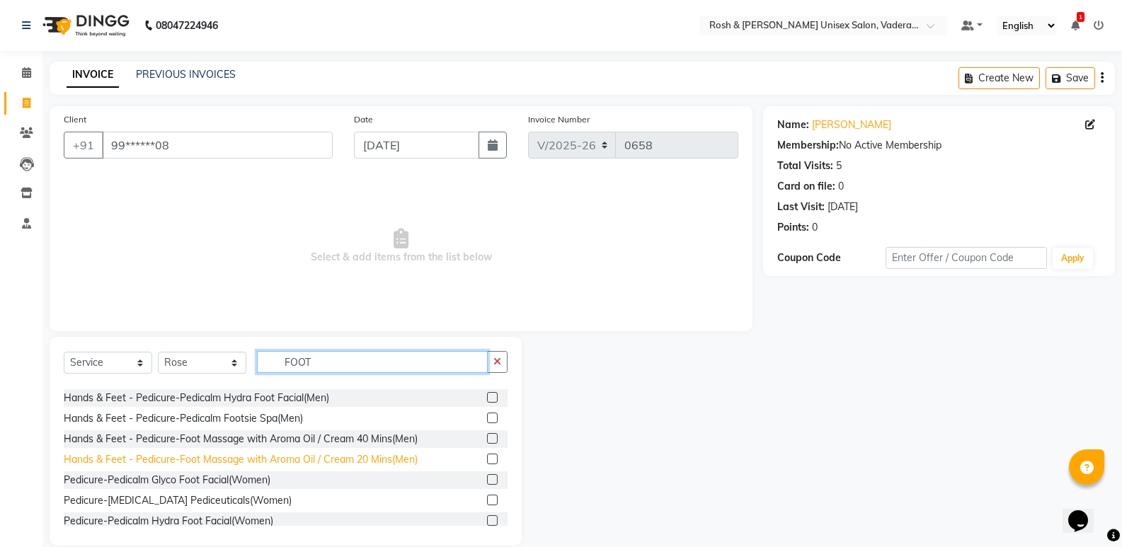
scroll to position [71, 0]
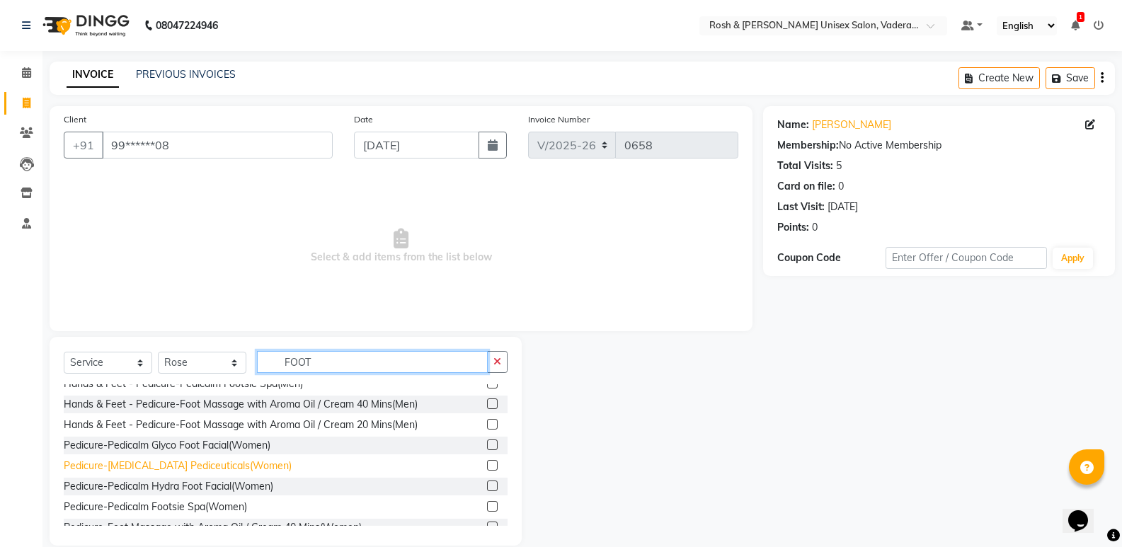
type input "FOOT"
click at [136, 468] on div "Pedicure-[MEDICAL_DATA] Pediceuticals(Women)" at bounding box center [178, 466] width 228 height 15
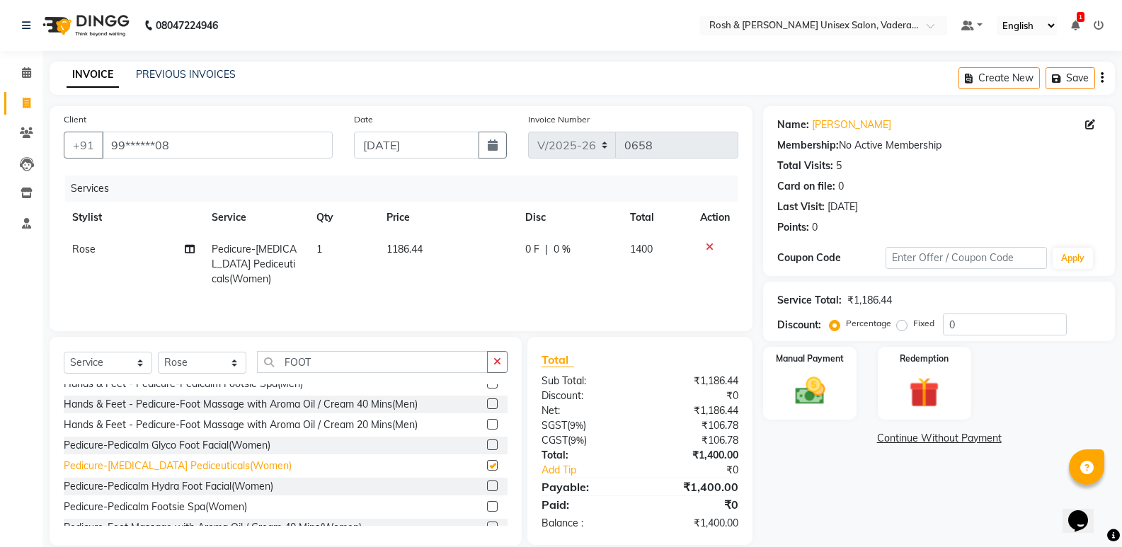
checkbox input "false"
click at [222, 367] on select "Select Stylist Augusta Salon Front Desk [PERSON_NAME] [PERSON_NAME] [PERSON_NAM…" at bounding box center [202, 363] width 88 height 22
select select "89151"
click at [158, 352] on select "Select Stylist Augusta Salon Front Desk [PERSON_NAME] [PERSON_NAME] [PERSON_NAM…" at bounding box center [202, 363] width 88 height 22
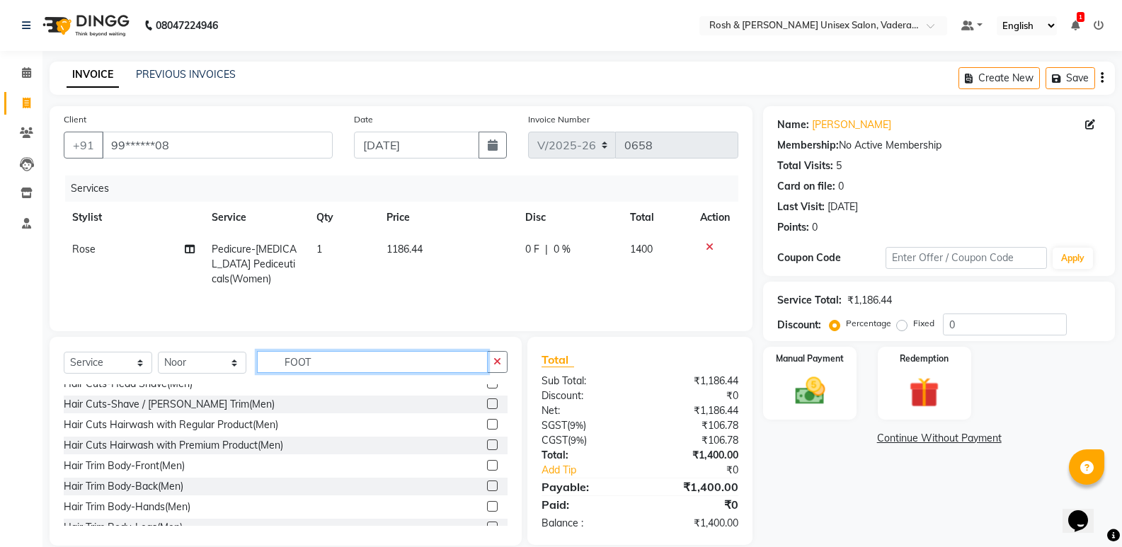
click at [338, 365] on input "FOOT" at bounding box center [372, 362] width 231 height 22
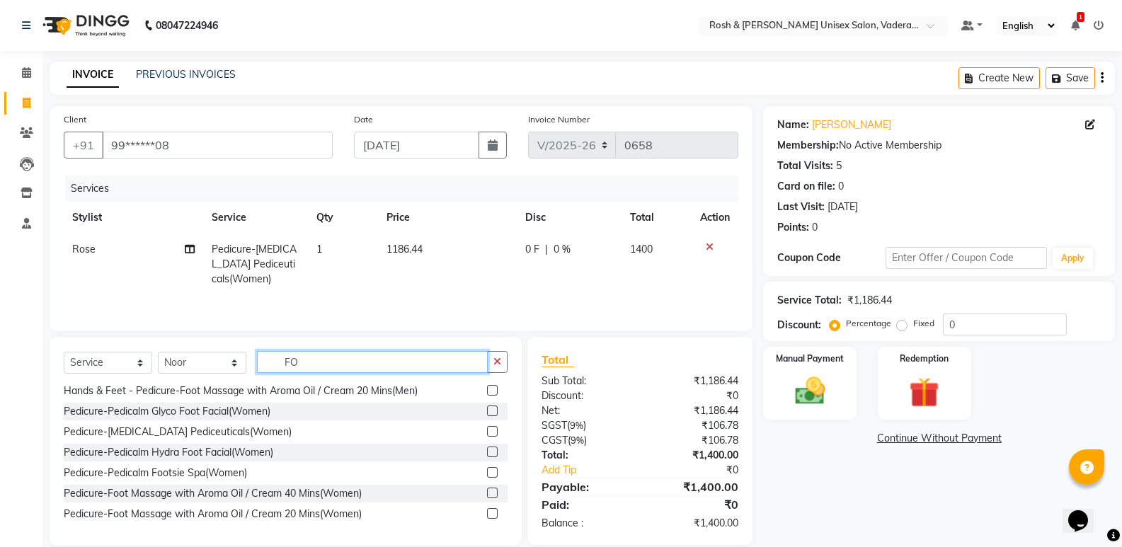
type input "F"
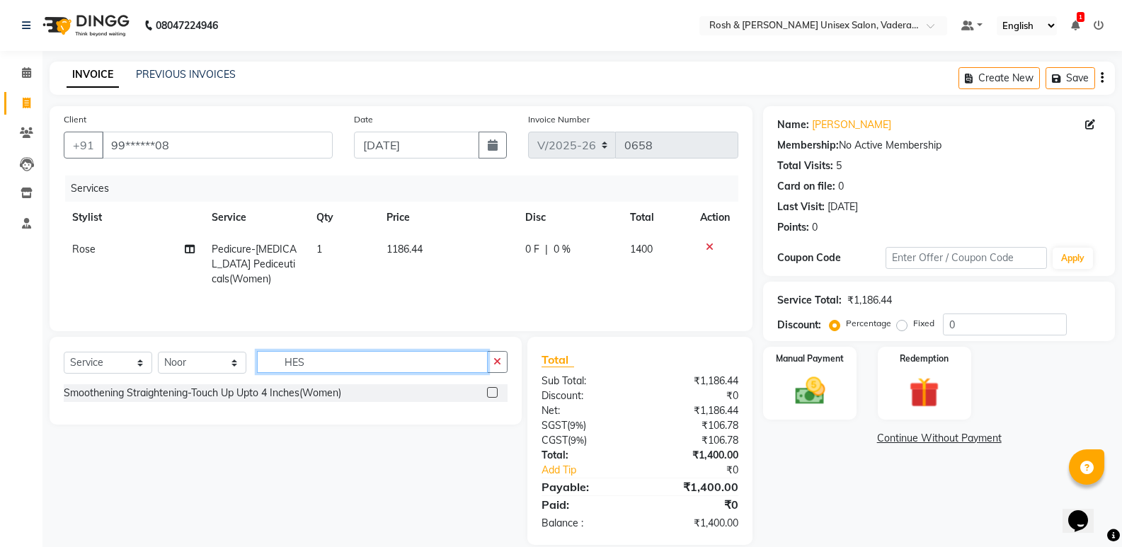
scroll to position [0, 0]
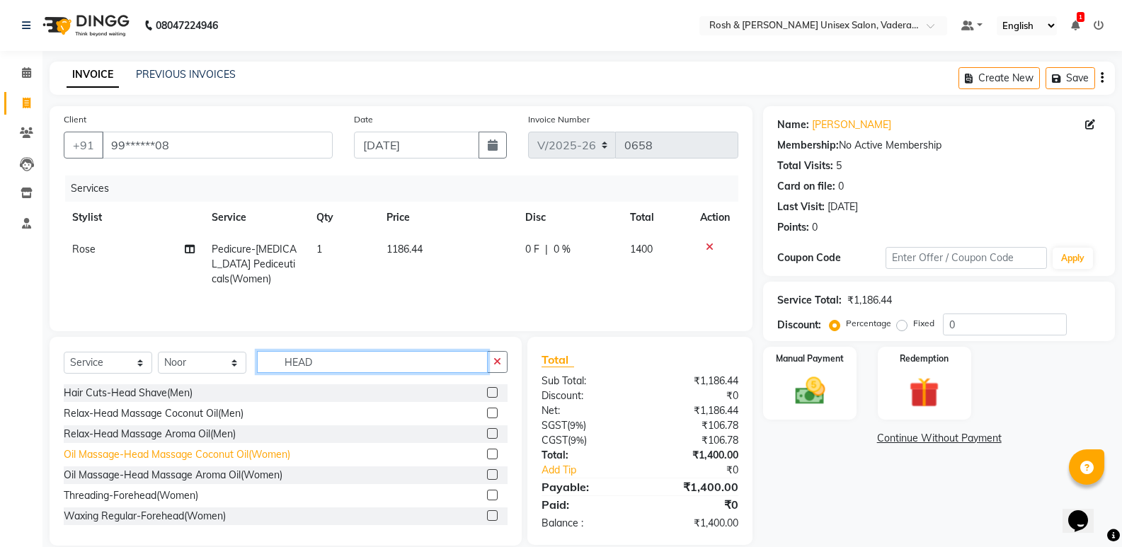
type input "HEAD"
click at [105, 455] on div "Oil Massage-Head Massage Coconut Oil(Women)" at bounding box center [177, 454] width 227 height 15
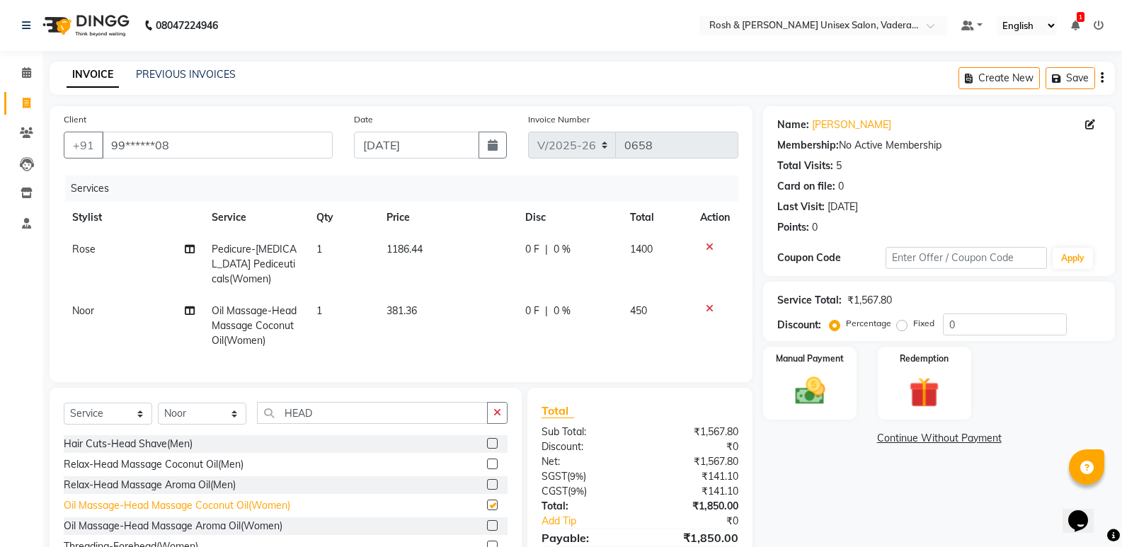
checkbox input "false"
click at [968, 328] on input "0" at bounding box center [1005, 325] width 124 height 22
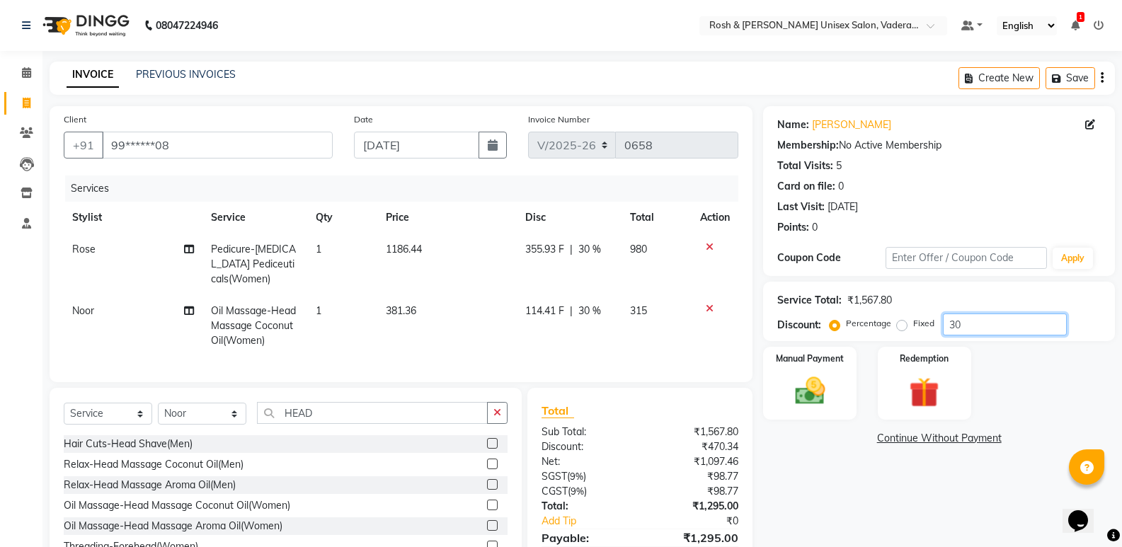
scroll to position [81, 0]
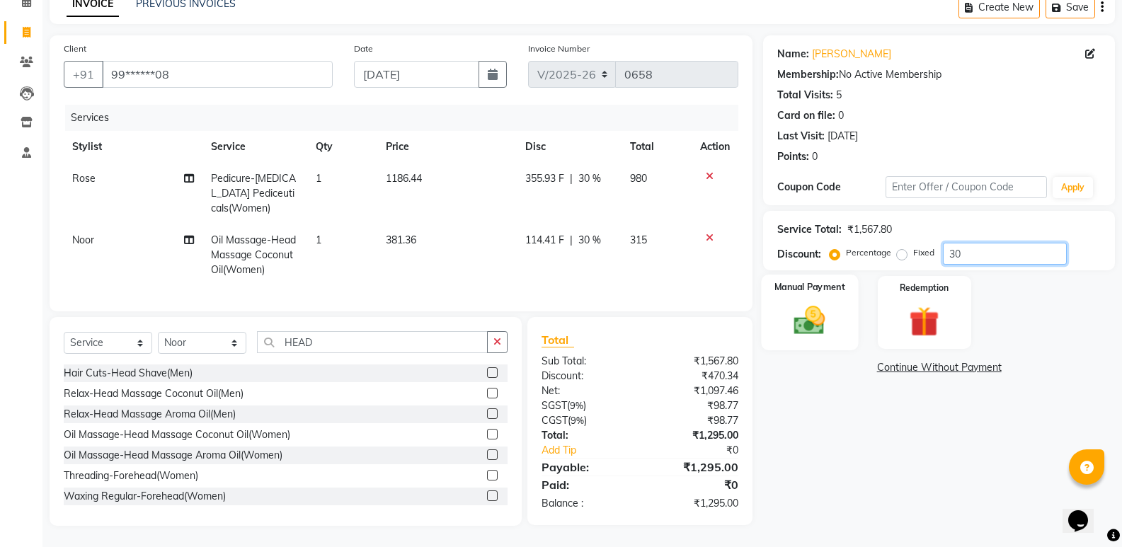
type input "30"
click at [796, 316] on img at bounding box center [809, 320] width 50 height 36
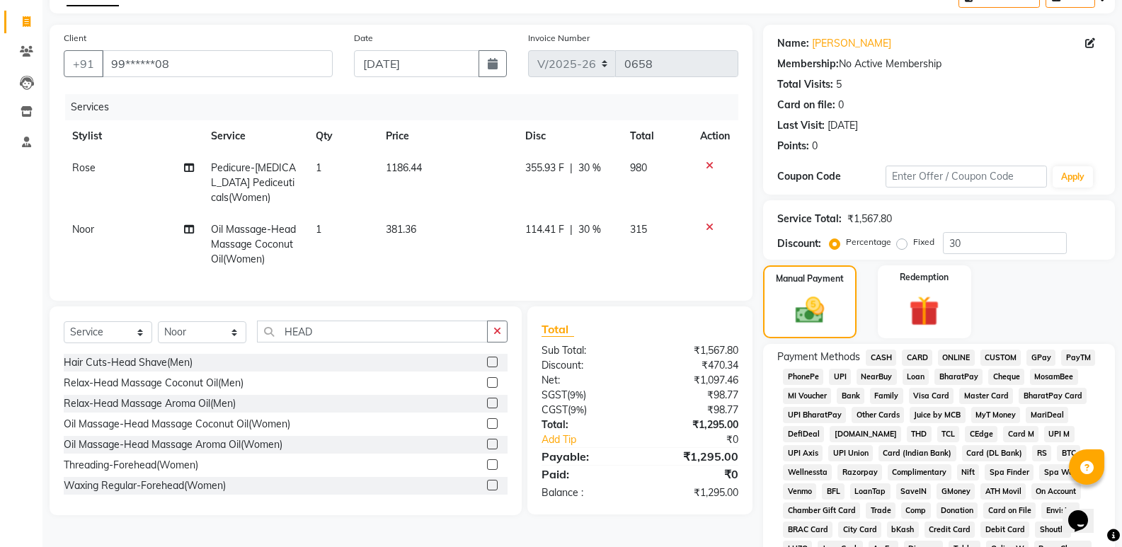
click at [843, 374] on span "UPI" at bounding box center [840, 377] width 22 height 16
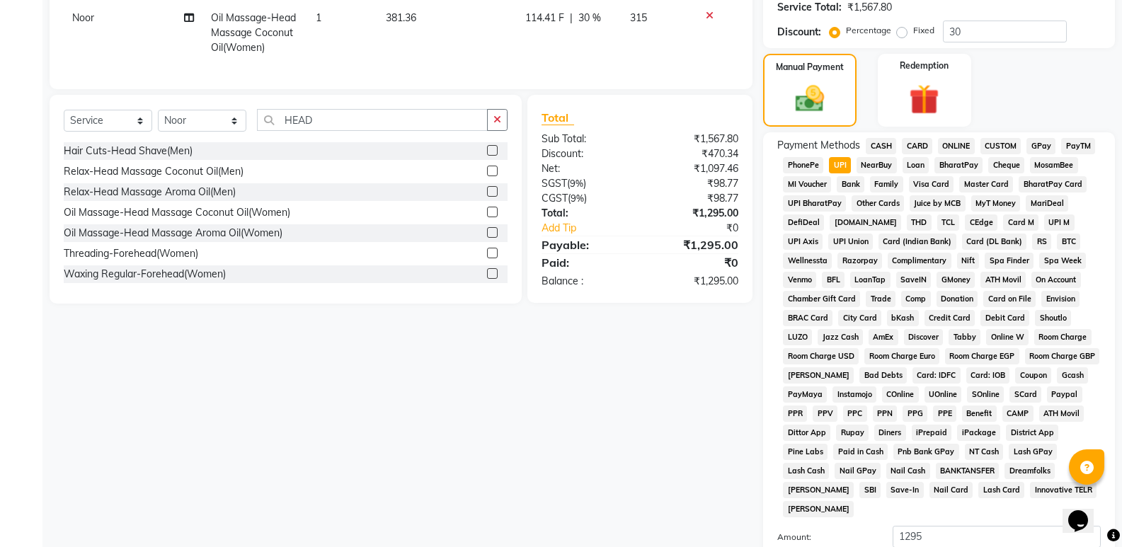
scroll to position [365, 0]
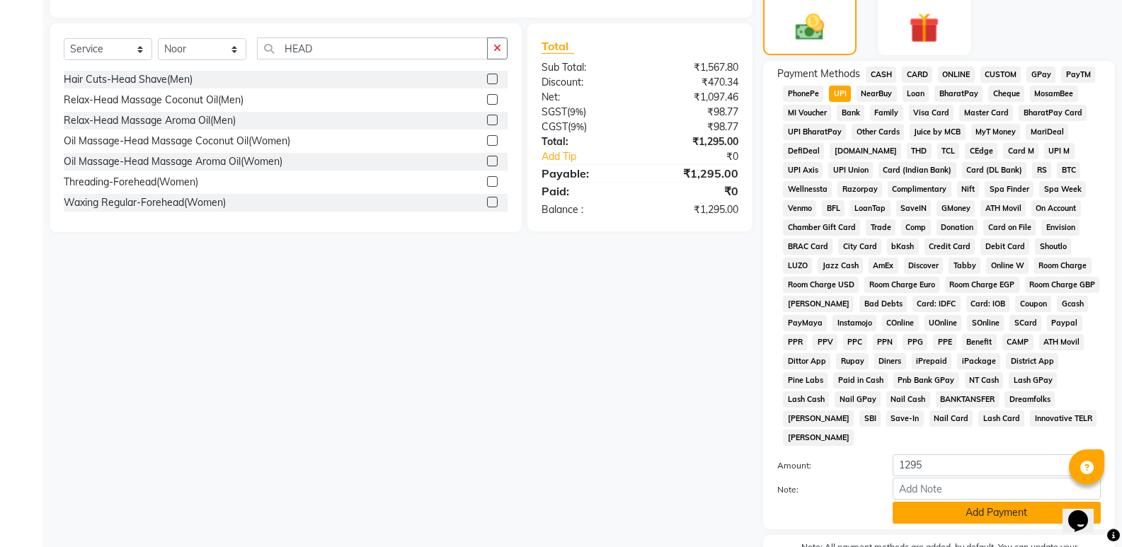
click at [992, 502] on button "Add Payment" at bounding box center [997, 513] width 208 height 22
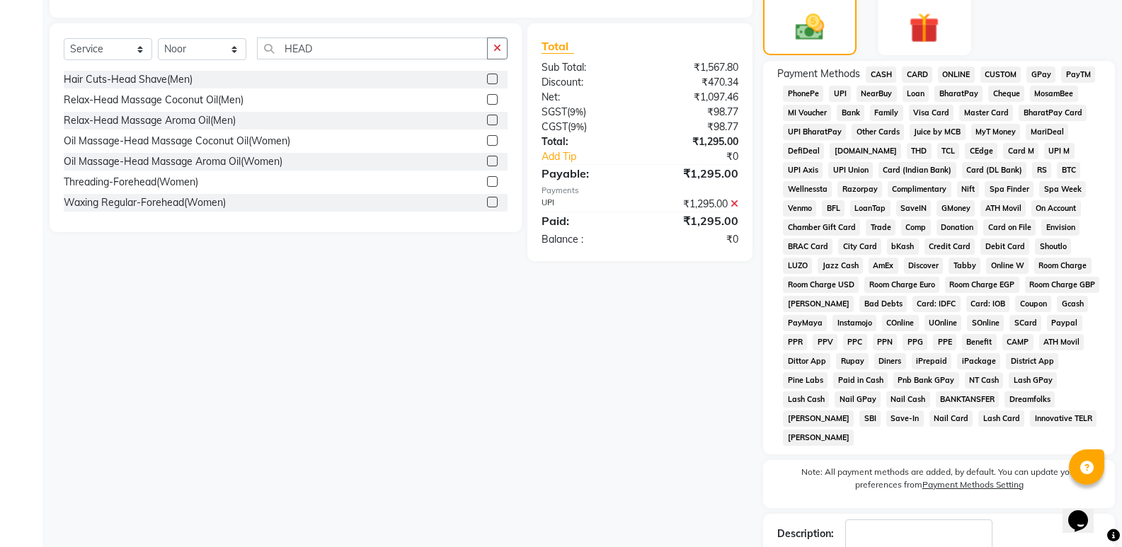
scroll to position [437, 0]
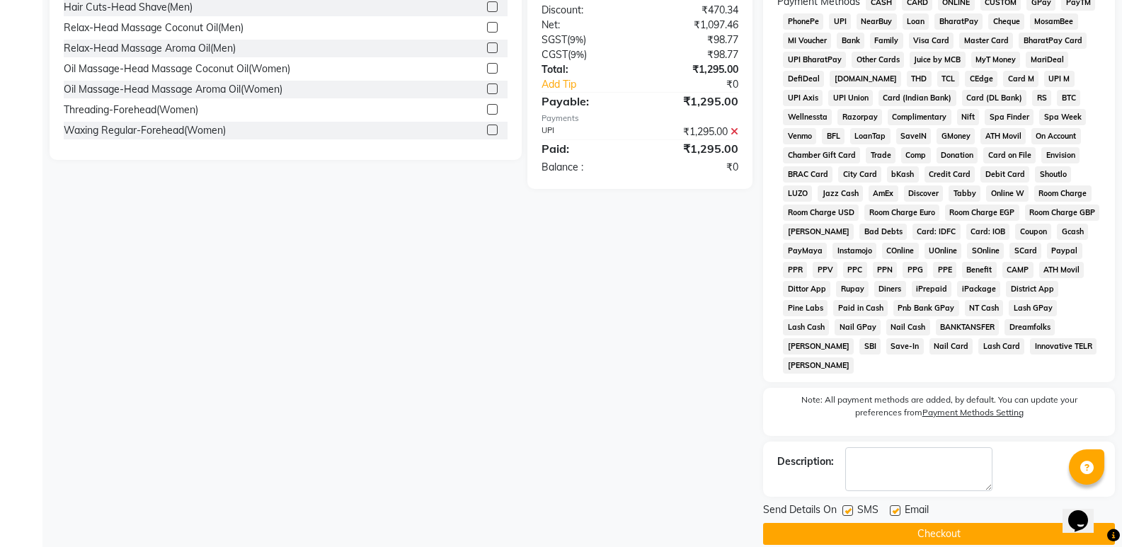
click at [983, 523] on button "Checkout" at bounding box center [939, 534] width 352 height 22
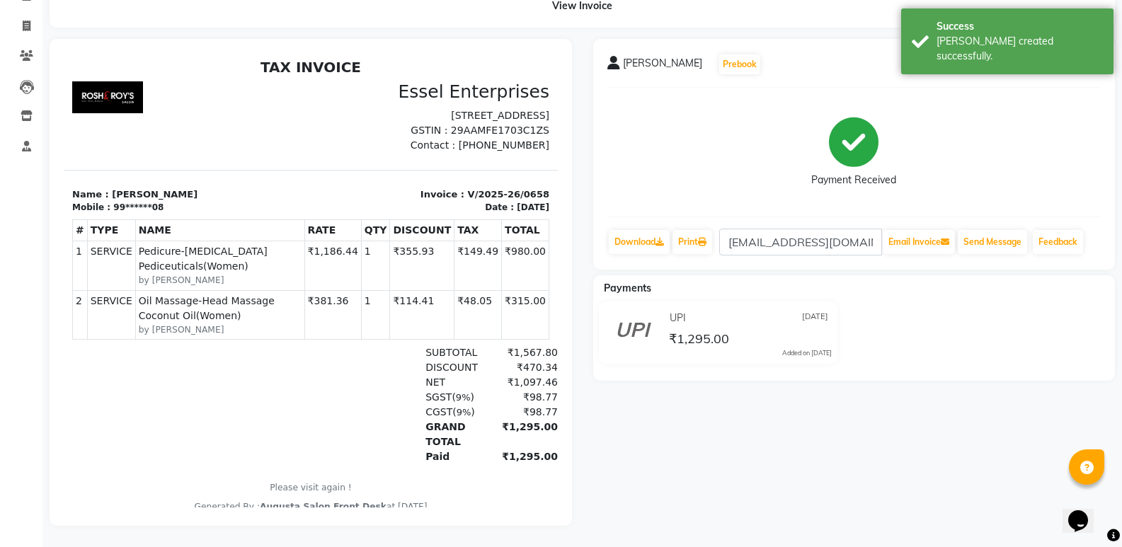
scroll to position [88, 0]
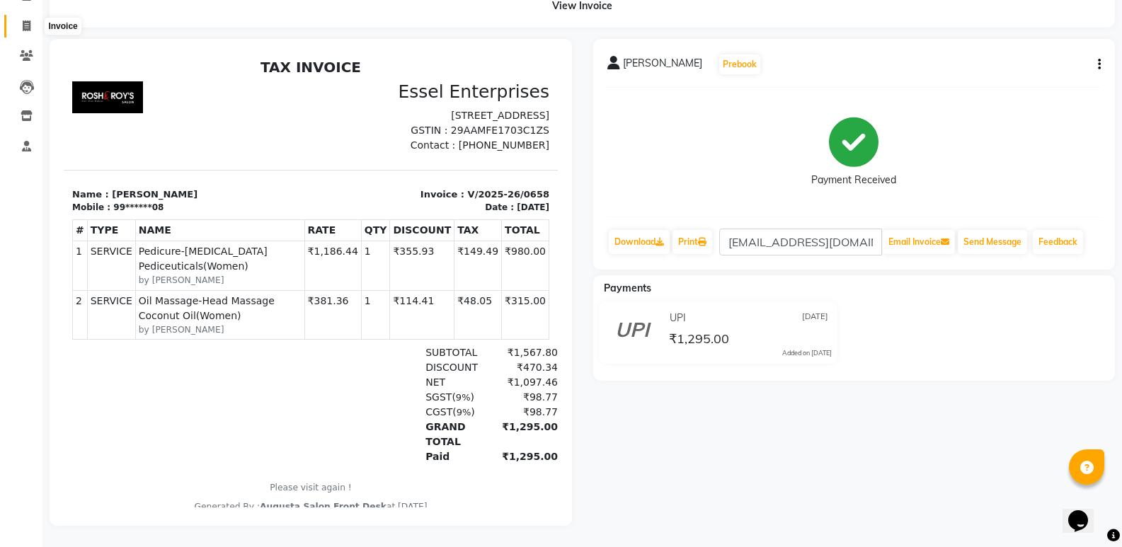
click at [26, 21] on icon at bounding box center [27, 26] width 8 height 11
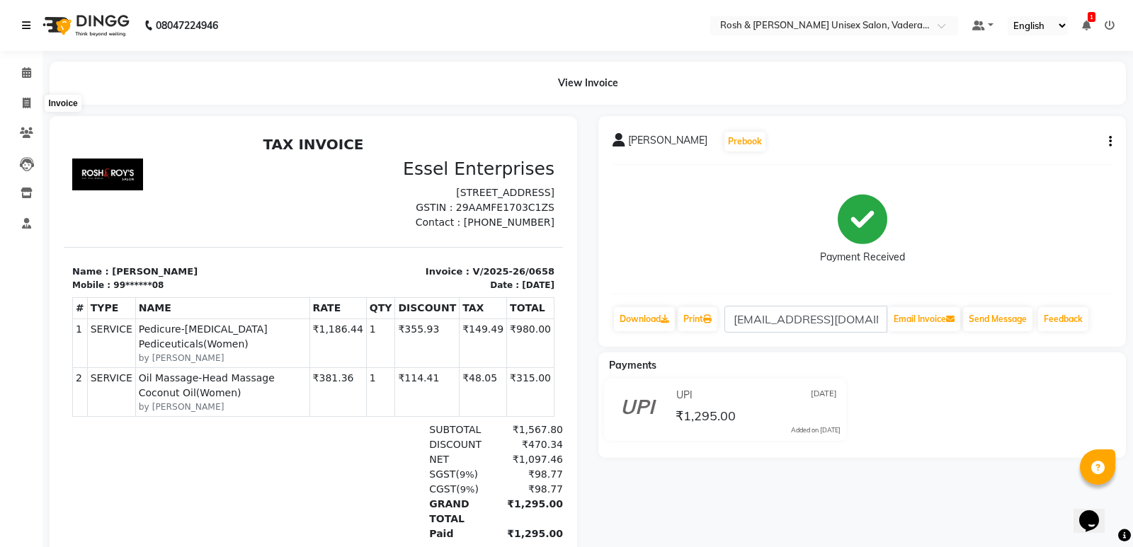
select select "service"
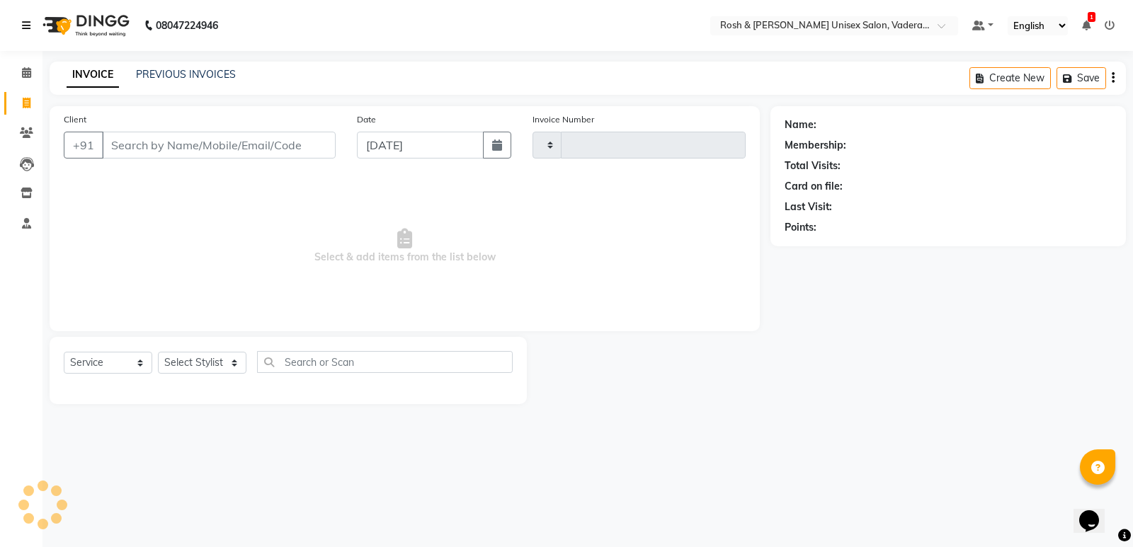
type input "0659"
select select "8657"
click at [28, 77] on icon at bounding box center [26, 72] width 9 height 11
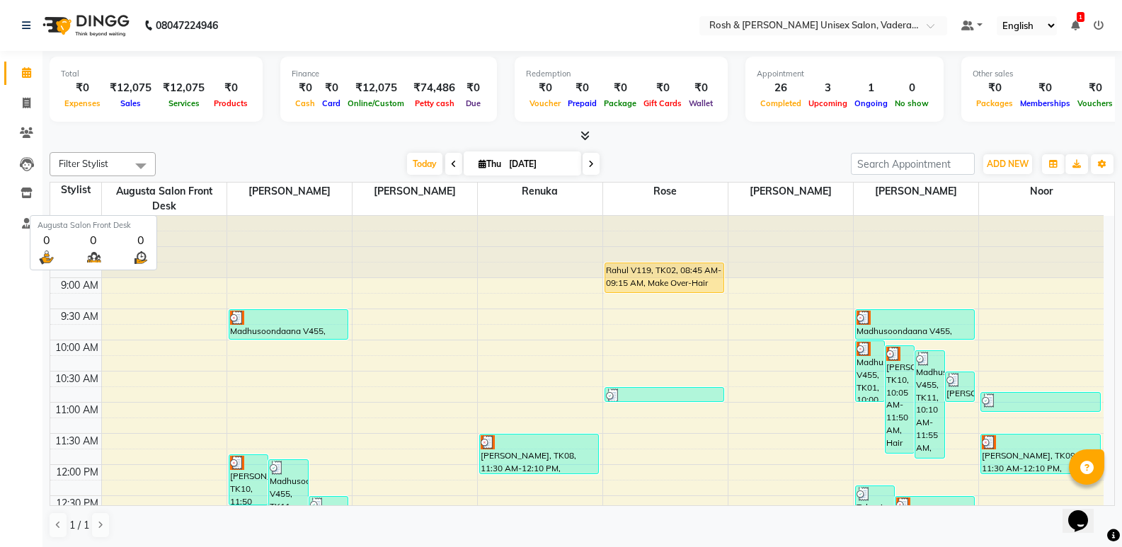
scroll to position [1, 0]
